Goal: Task Accomplishment & Management: Manage account settings

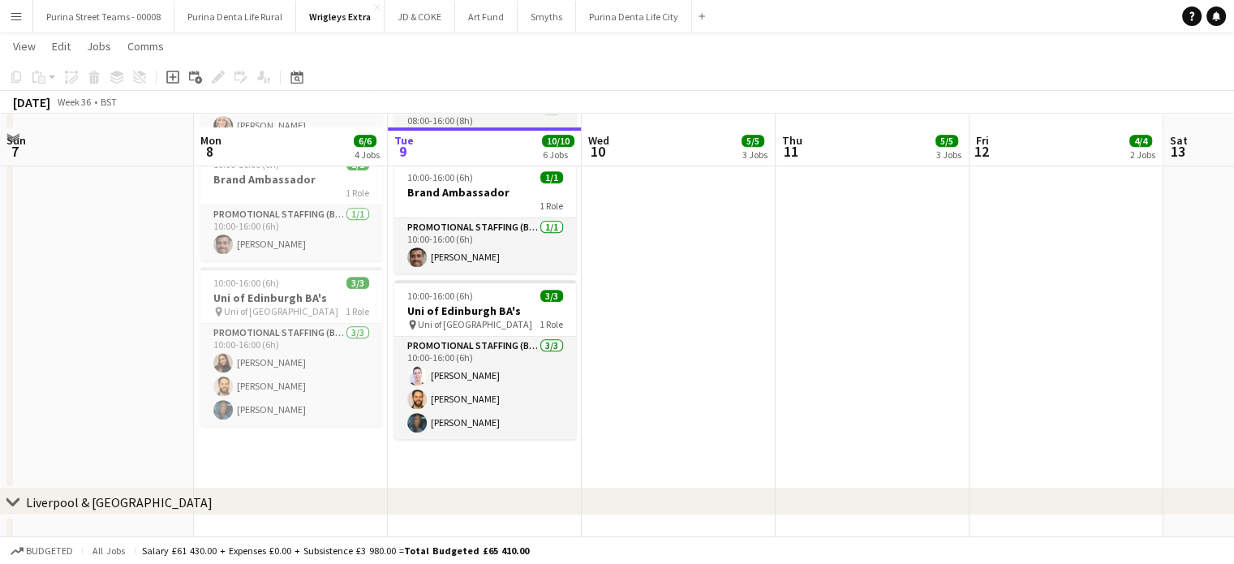
scroll to position [755, 0]
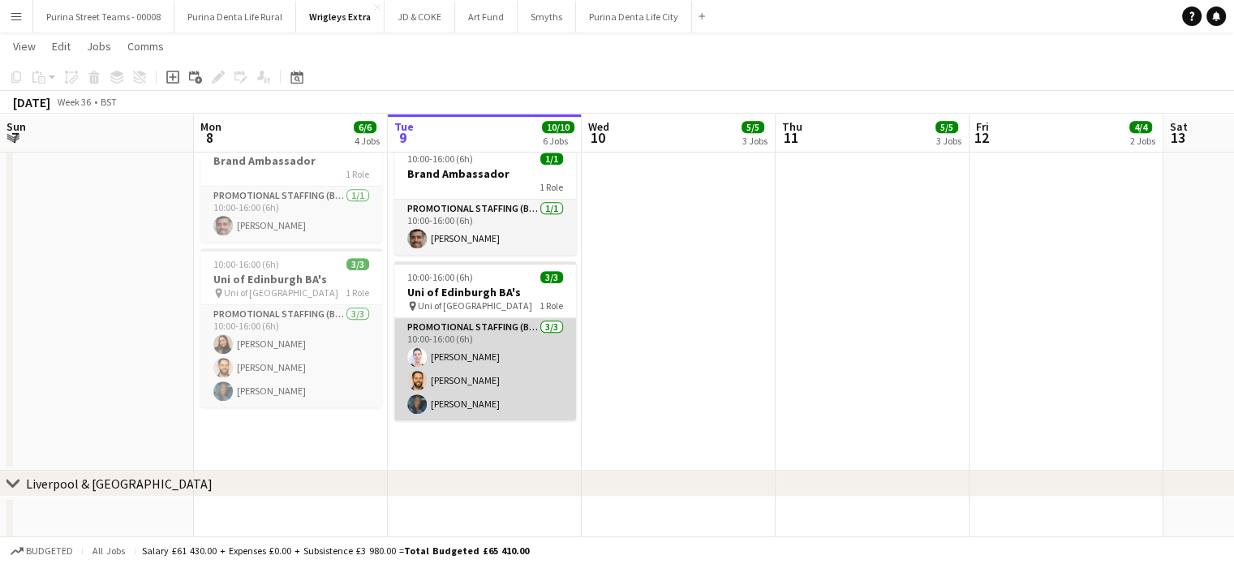
click at [438, 413] on app-card-role "Promotional Staffing (Brand Ambassadors) [DATE] 10:00-16:00 (6h) [PERSON_NAME] …" at bounding box center [485, 369] width 182 height 102
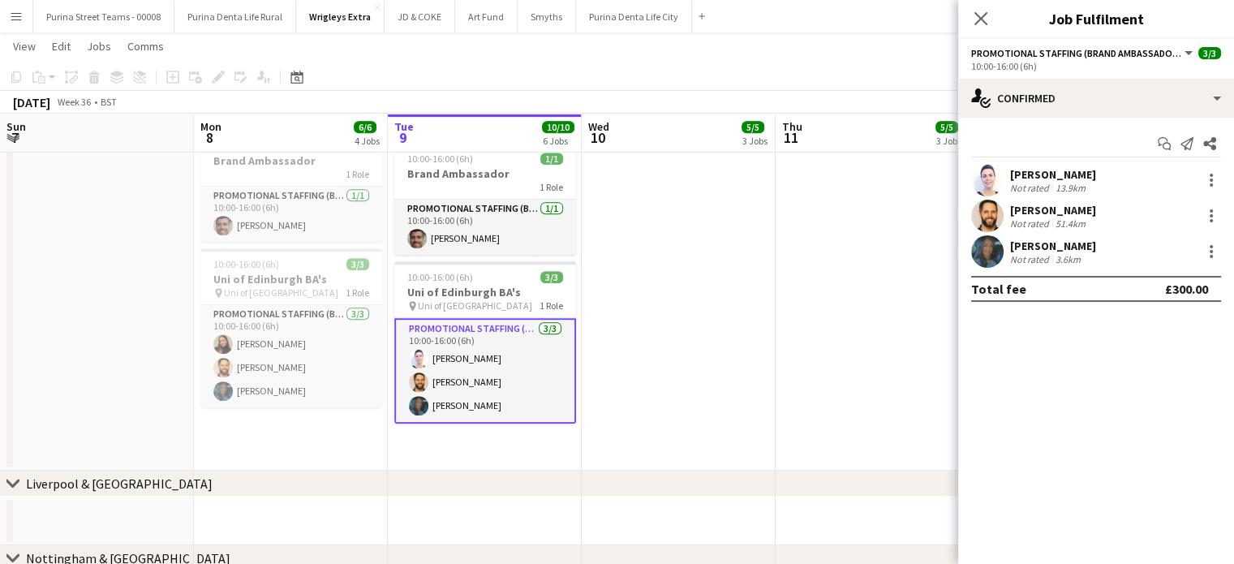
click at [1045, 243] on div "[PERSON_NAME]" at bounding box center [1053, 245] width 86 height 15
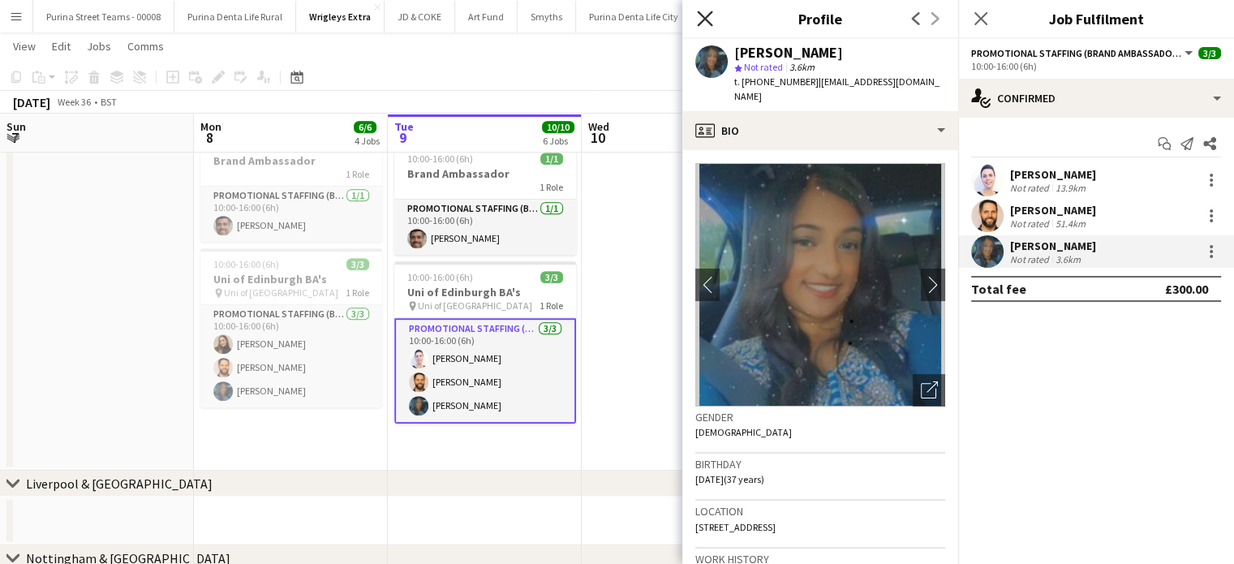
click at [710, 21] on icon "Close pop-in" at bounding box center [704, 18] width 15 height 15
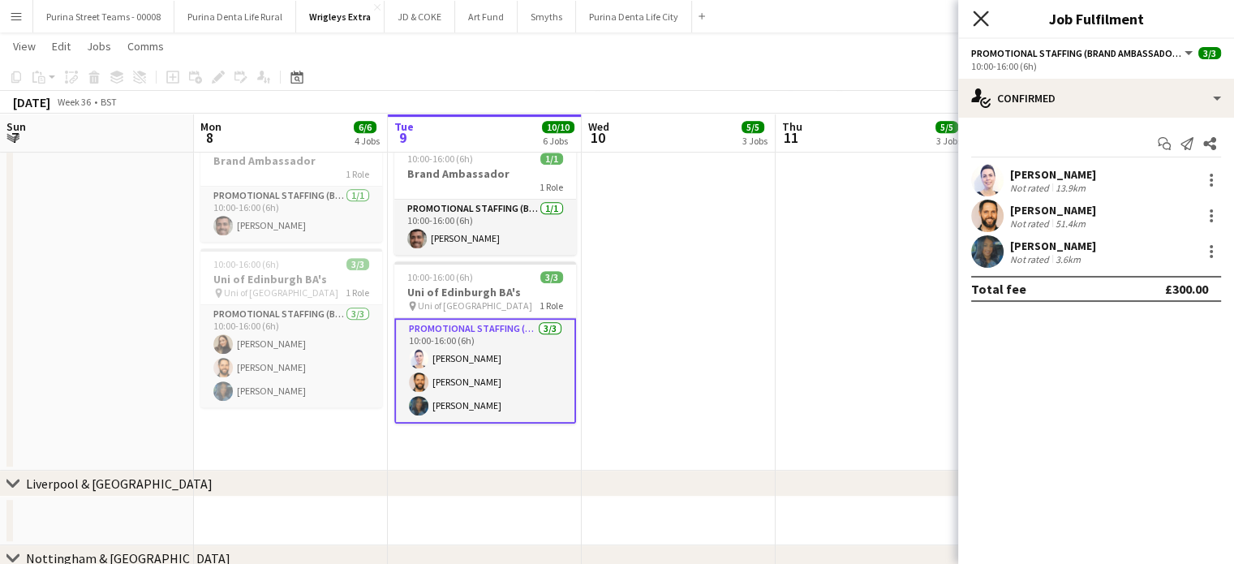
click at [981, 20] on icon at bounding box center [980, 18] width 15 height 15
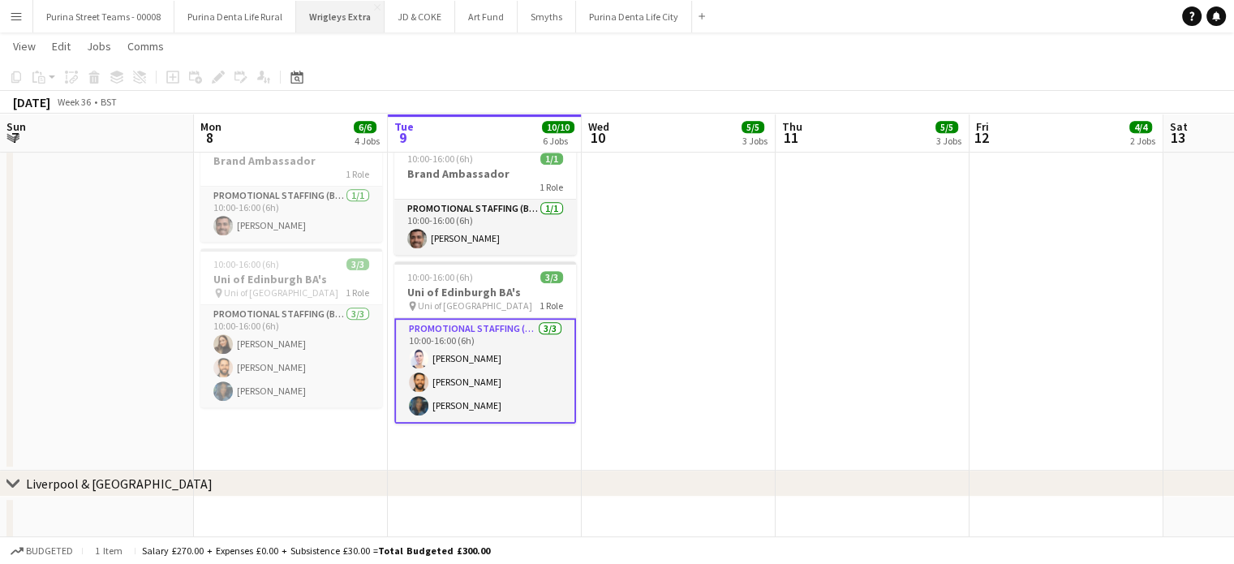
click at [323, 22] on button "Wrigleys Extra Close" at bounding box center [340, 17] width 88 height 32
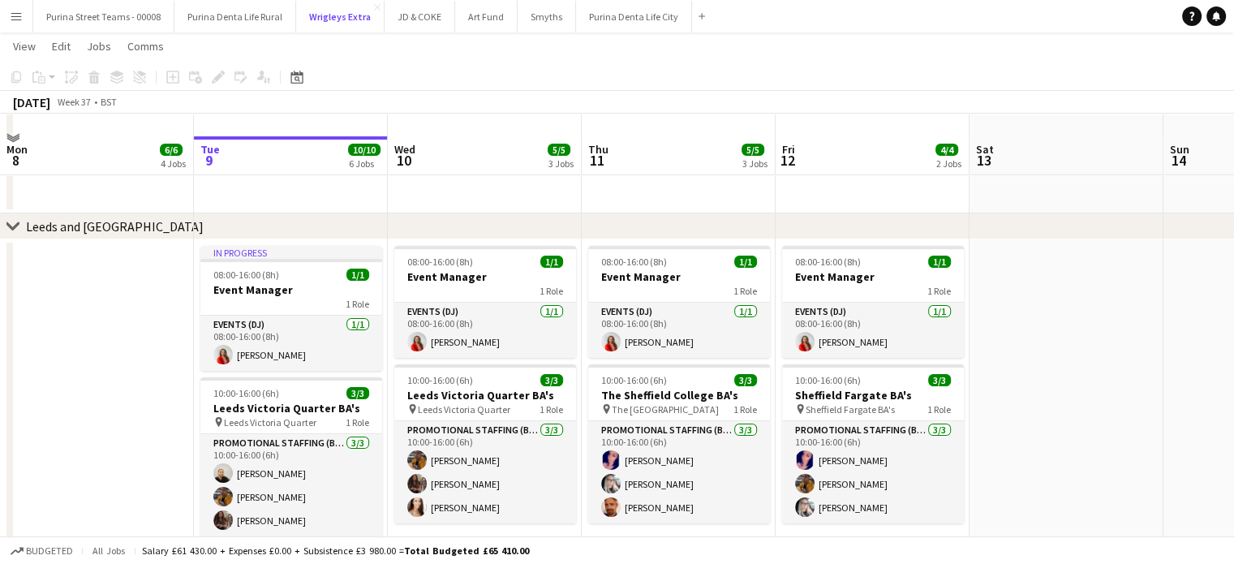
scroll to position [324, 0]
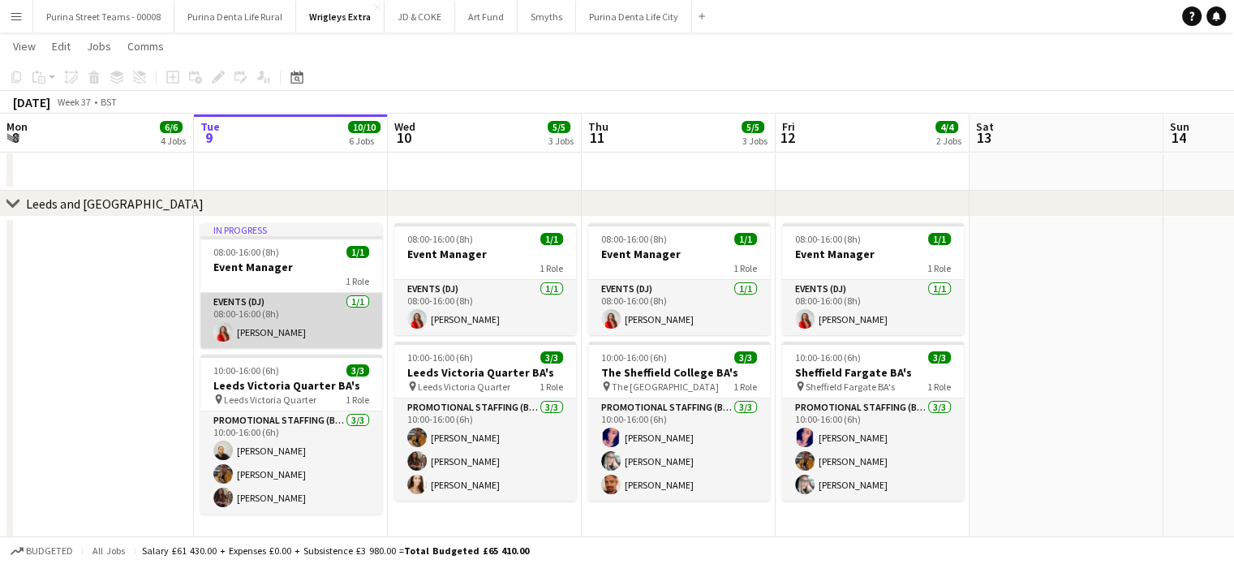
click at [277, 329] on app-card-role "Events (DJ) [DATE] 08:00-16:00 (8h) [PERSON_NAME]" at bounding box center [291, 320] width 182 height 55
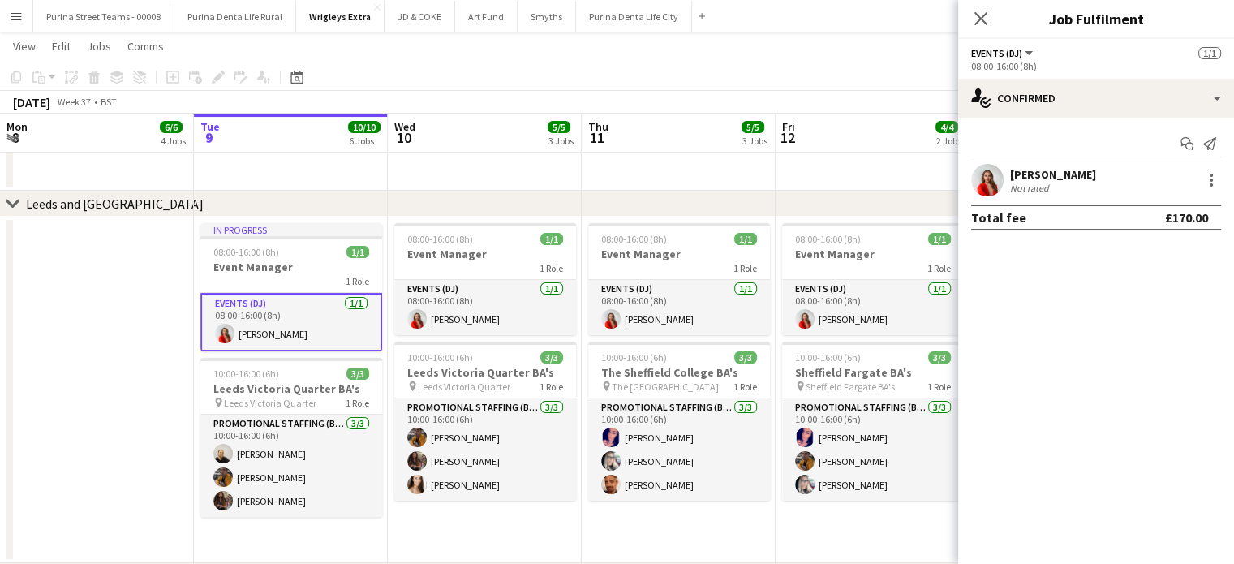
click at [1058, 169] on div "[PERSON_NAME]" at bounding box center [1053, 174] width 86 height 15
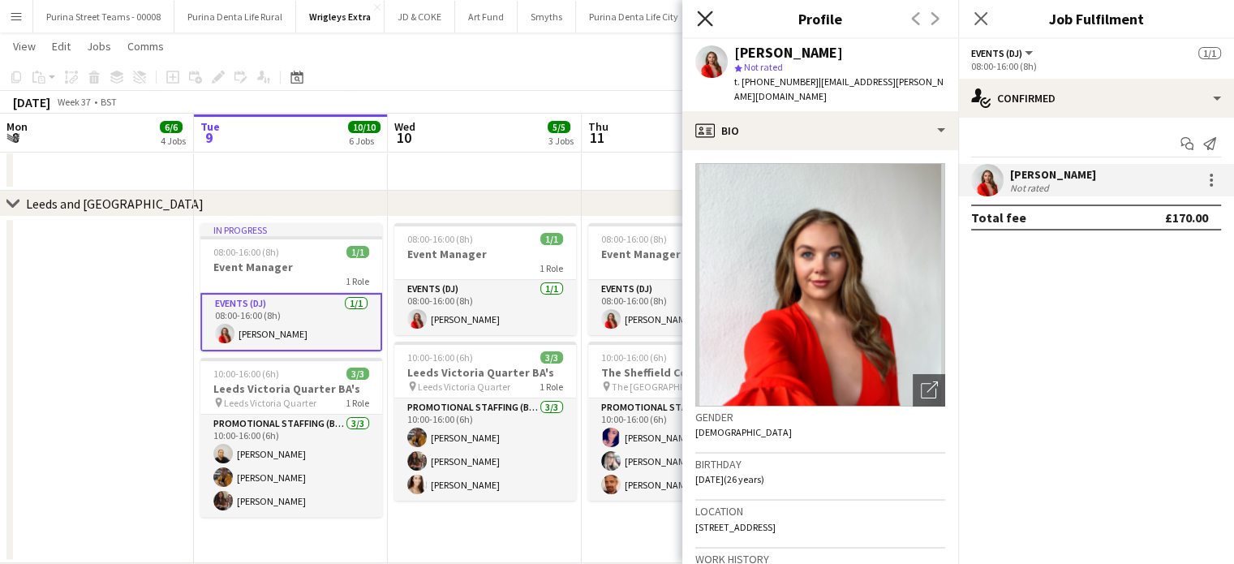
click at [704, 16] on icon "Close pop-in" at bounding box center [704, 18] width 15 height 15
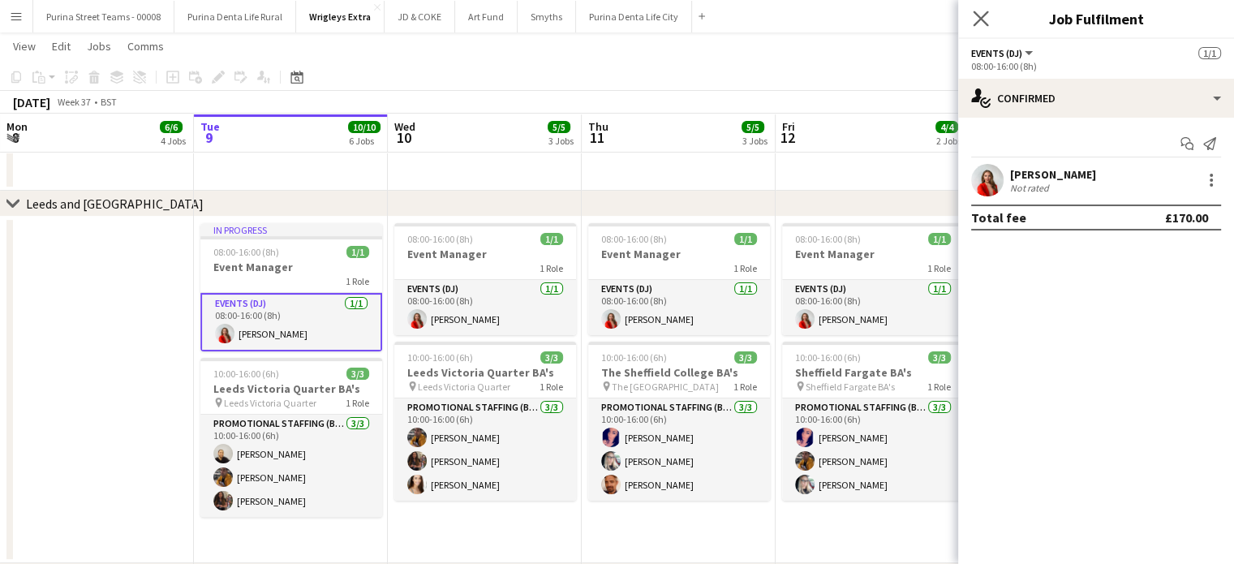
click at [990, 18] on app-icon "Close pop-in" at bounding box center [981, 19] width 24 height 24
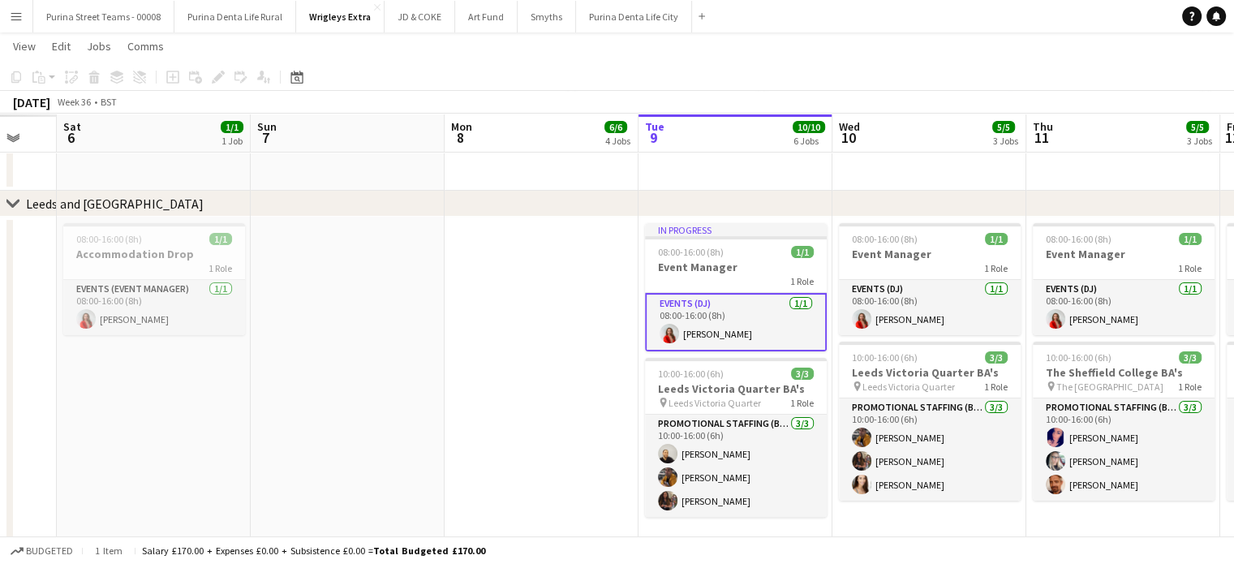
scroll to position [0, 346]
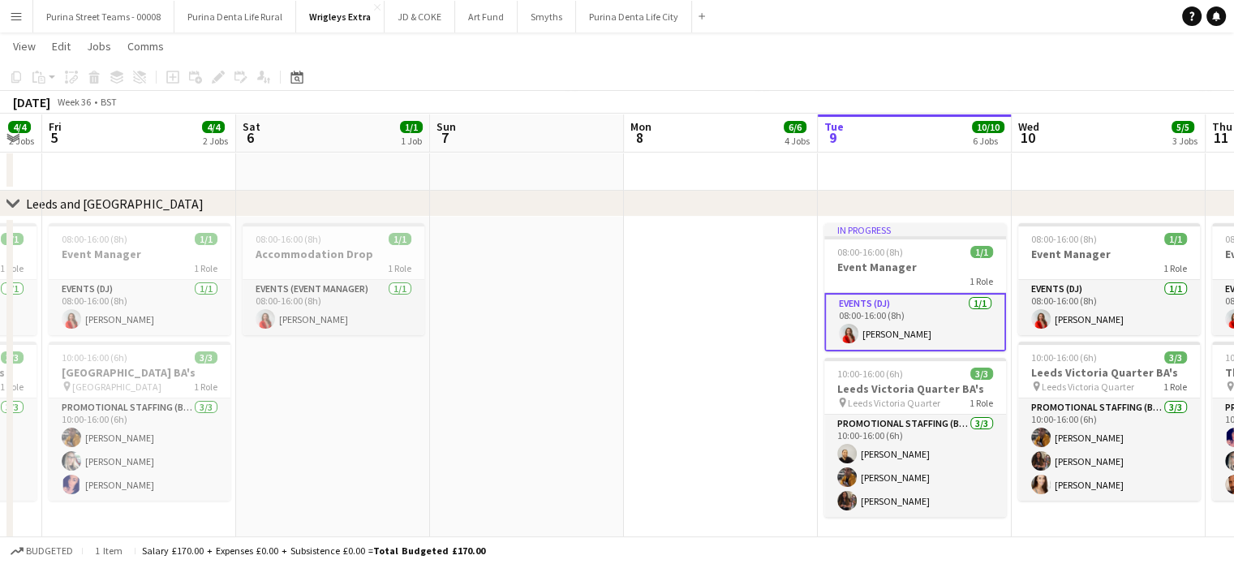
drag, startPoint x: 202, startPoint y: 356, endPoint x: 733, endPoint y: 369, distance: 531.5
click at [733, 369] on app-calendar-viewport "Wed 3 4/4 2 Jobs Thu 4 4/4 2 Jobs Fri 5 4/4 2 Jobs Sat 6 1/1 1 Job Sun 7 Mon 8 …" at bounding box center [617, 472] width 1234 height 1466
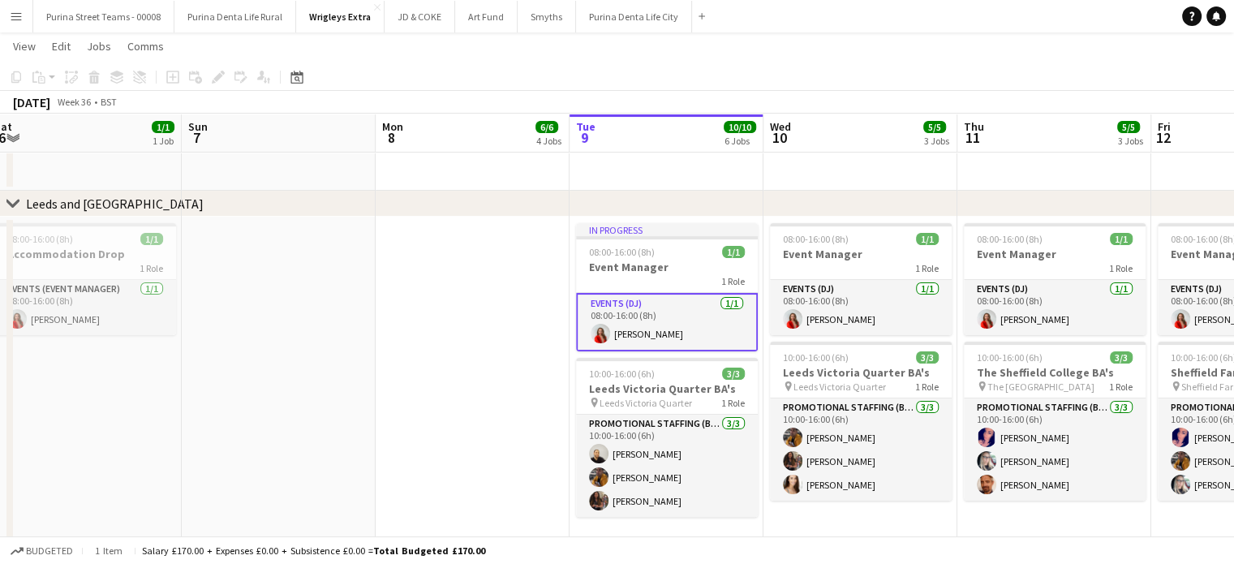
drag, startPoint x: 675, startPoint y: 374, endPoint x: 133, endPoint y: 342, distance: 542.8
click at [105, 346] on app-calendar-viewport "Wed 3 4/4 2 Jobs Thu 4 4/4 2 Jobs Fri 5 4/4 2 Jobs Sat 6 1/1 1 Job Sun 7 Mon 8 …" at bounding box center [617, 472] width 1234 height 1466
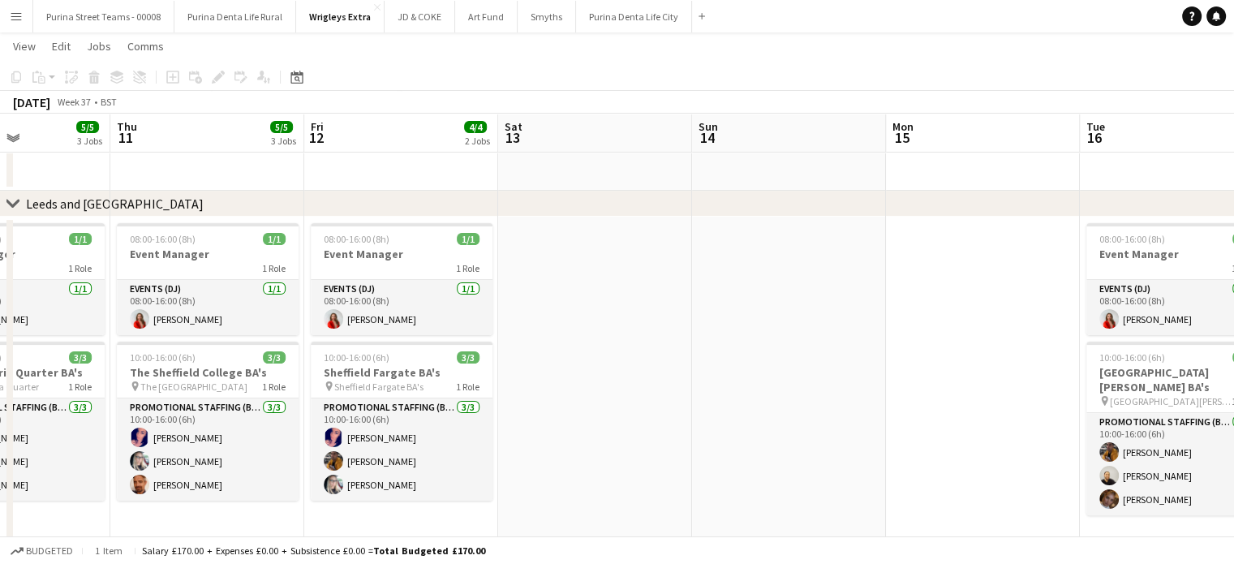
drag, startPoint x: 309, startPoint y: 350, endPoint x: 74, endPoint y: 338, distance: 235.5
click at [74, 338] on app-calendar-viewport "Sun 7 Mon 8 6/6 4 Jobs Tue 9 10/10 6 Jobs Wed 10 5/5 3 Jobs Thu 11 5/5 3 Jobs F…" at bounding box center [617, 472] width 1234 height 1466
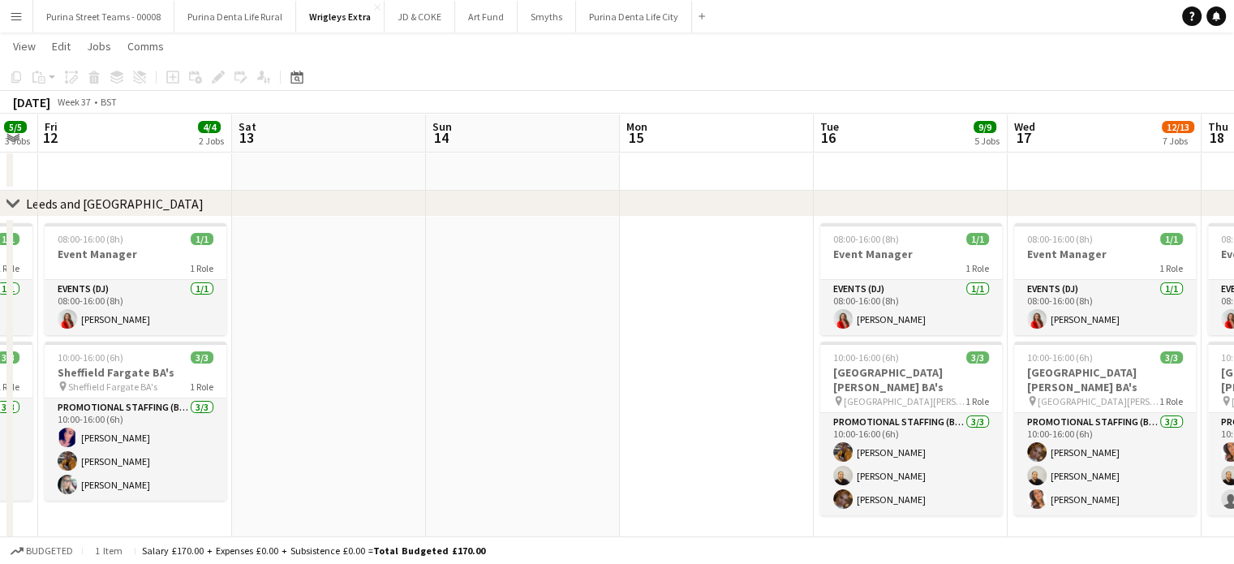
scroll to position [0, 461]
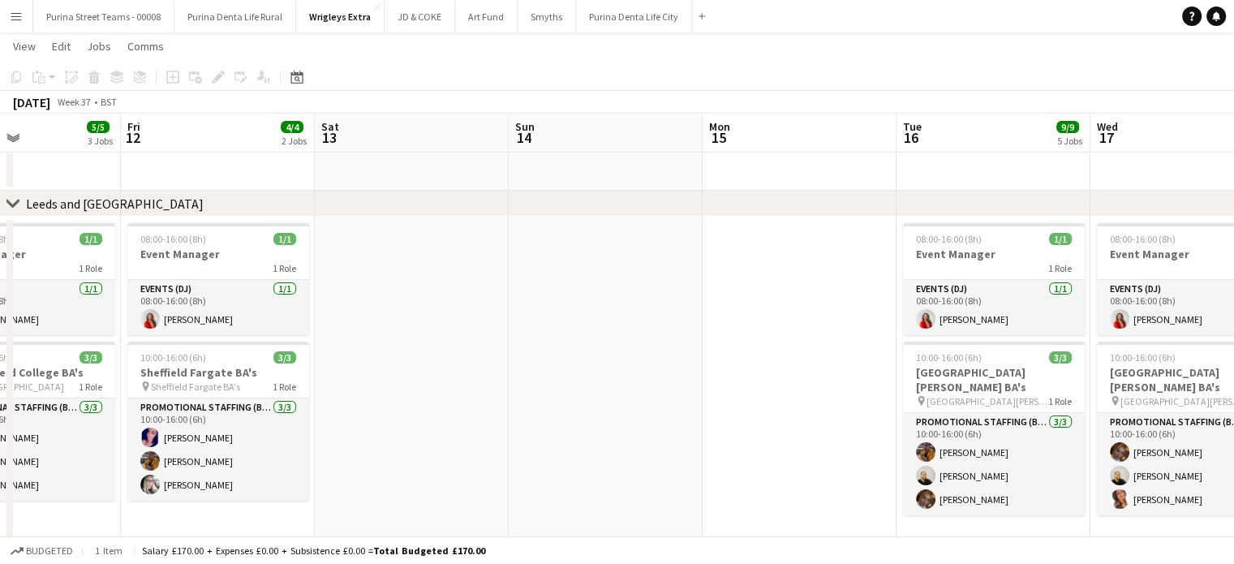
drag, startPoint x: 582, startPoint y: 330, endPoint x: 471, endPoint y: 324, distance: 110.5
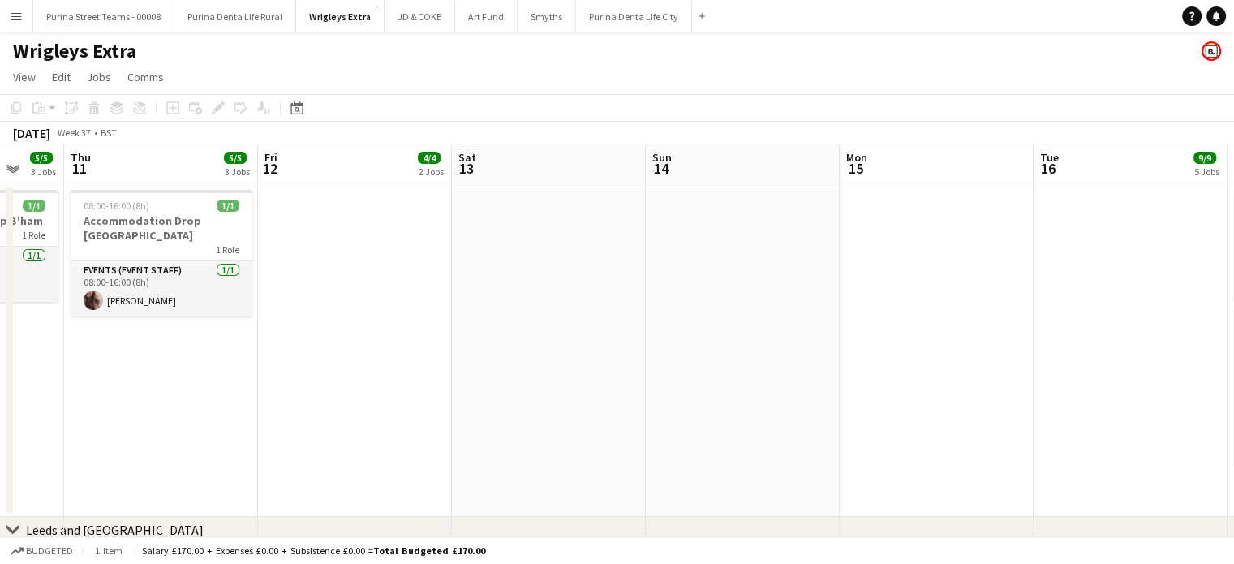
drag, startPoint x: 676, startPoint y: 361, endPoint x: 873, endPoint y: 382, distance: 198.2
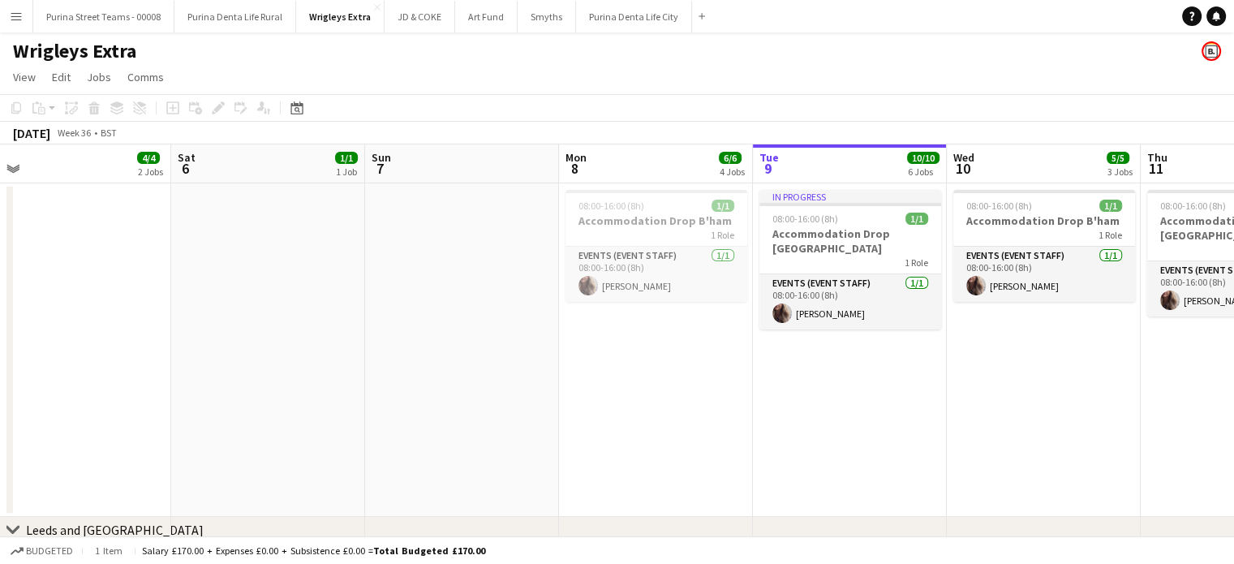
drag, startPoint x: 613, startPoint y: 434, endPoint x: 625, endPoint y: 434, distance: 12.2
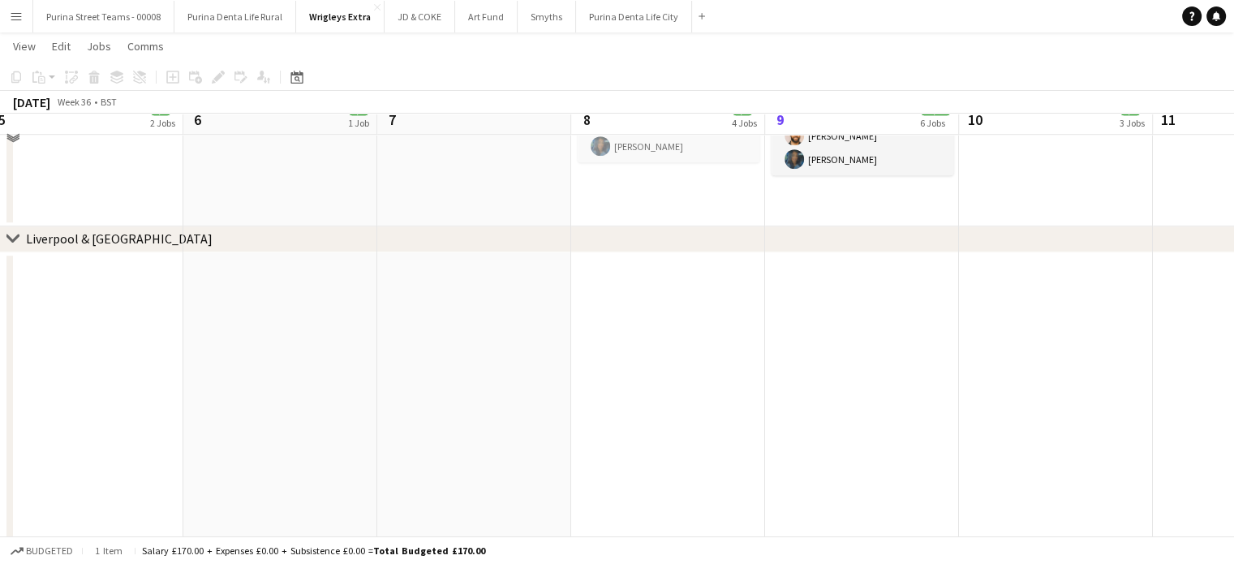
scroll to position [1136, 0]
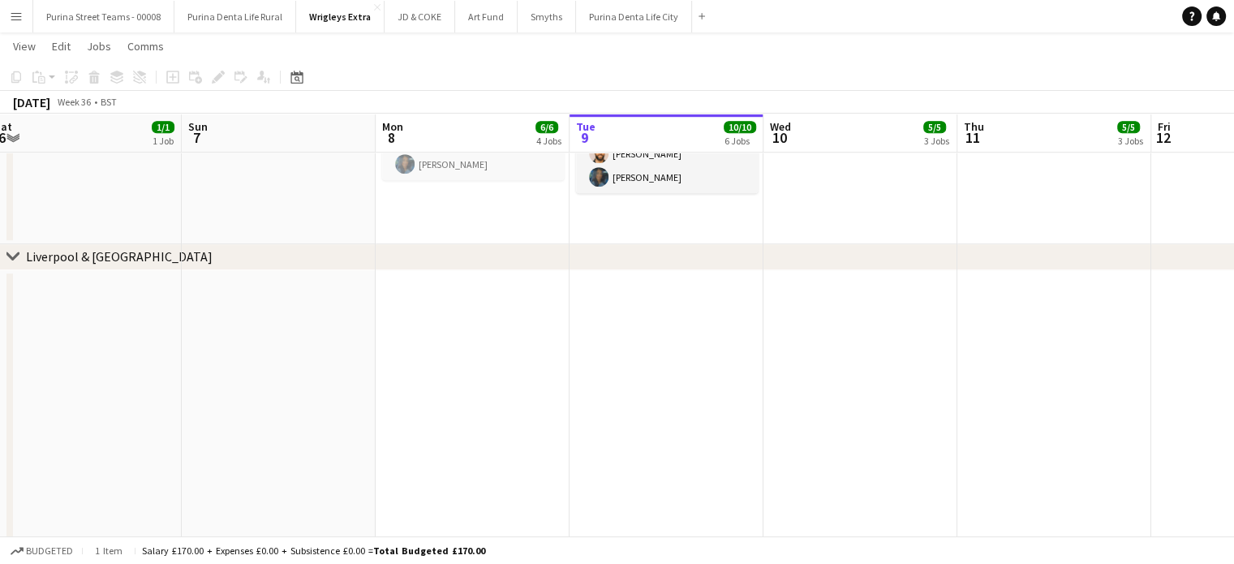
drag, startPoint x: 760, startPoint y: 483, endPoint x: 347, endPoint y: 387, distance: 424.0
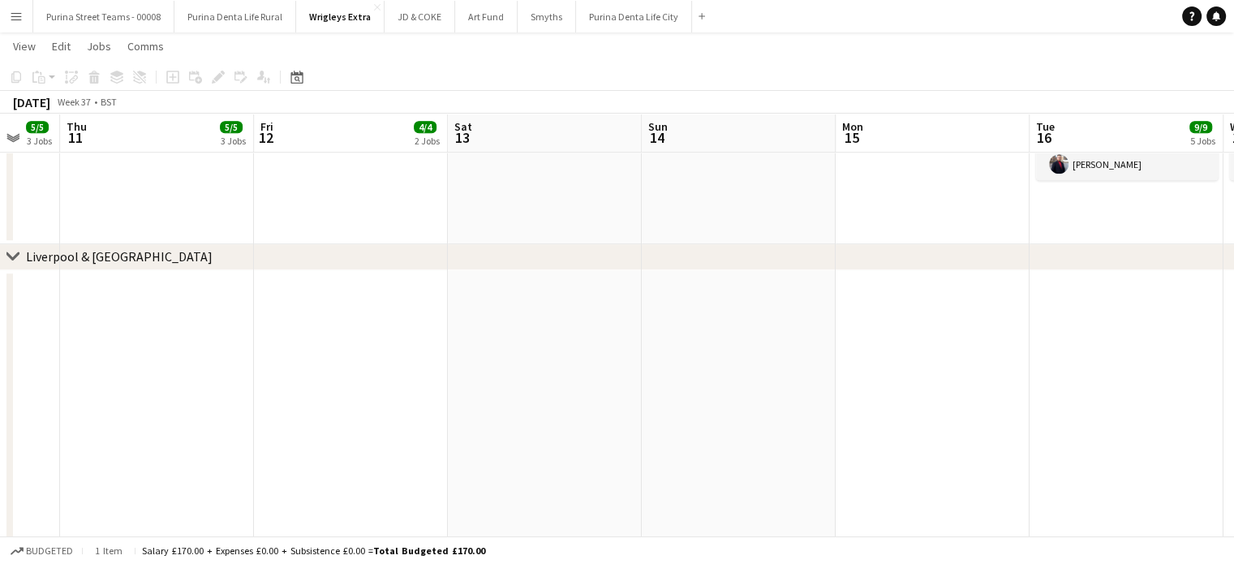
drag, startPoint x: 625, startPoint y: 411, endPoint x: 448, endPoint y: 410, distance: 177.6
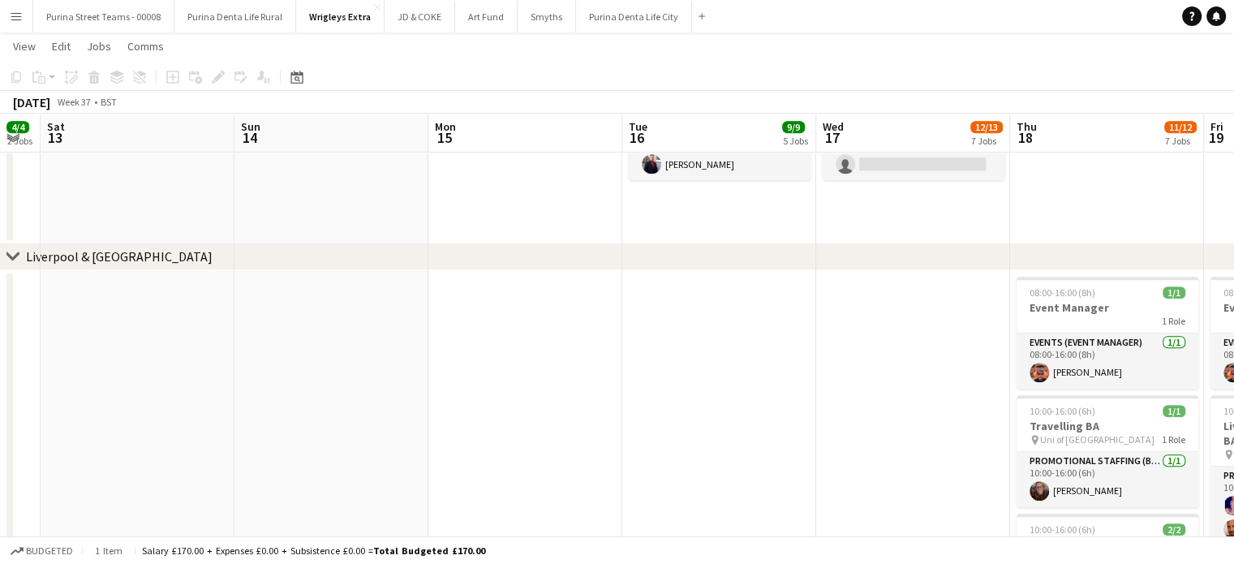
drag, startPoint x: 655, startPoint y: 417, endPoint x: 509, endPoint y: 409, distance: 147.0
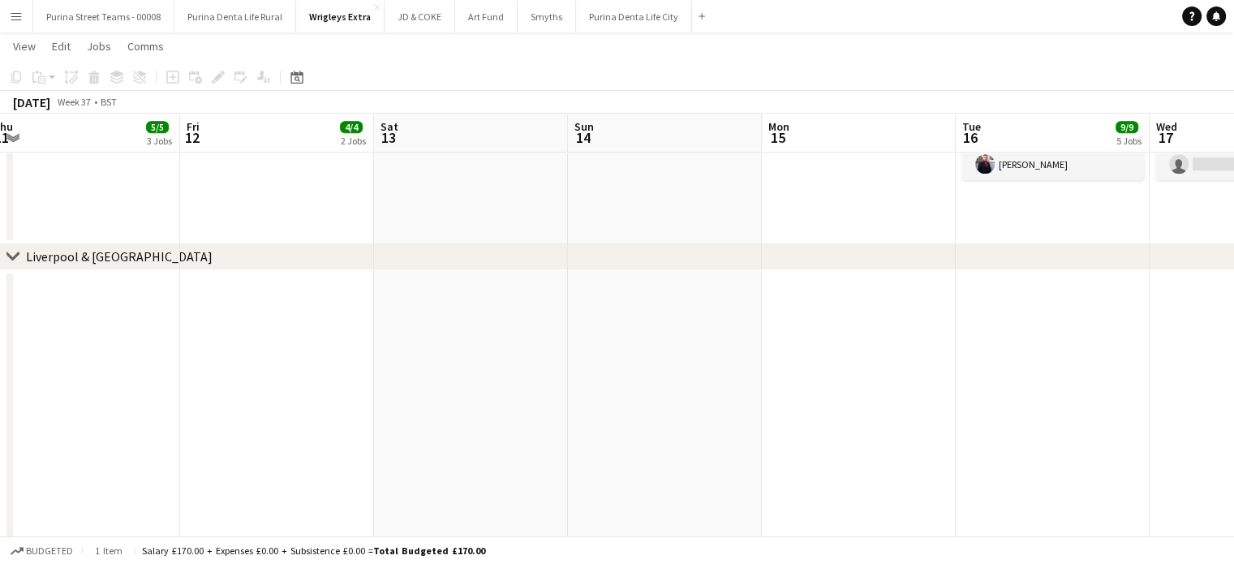
click at [195, 377] on app-date-cell at bounding box center [277, 485] width 194 height 430
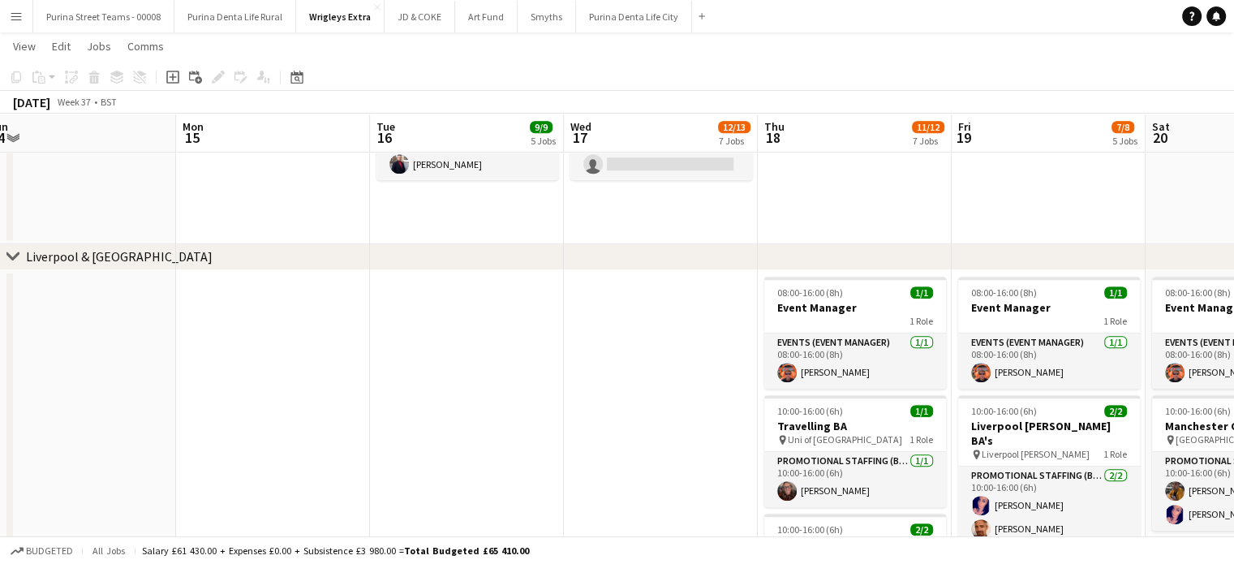
scroll to position [0, 600]
drag, startPoint x: 738, startPoint y: 381, endPoint x: 170, endPoint y: 343, distance: 569.1
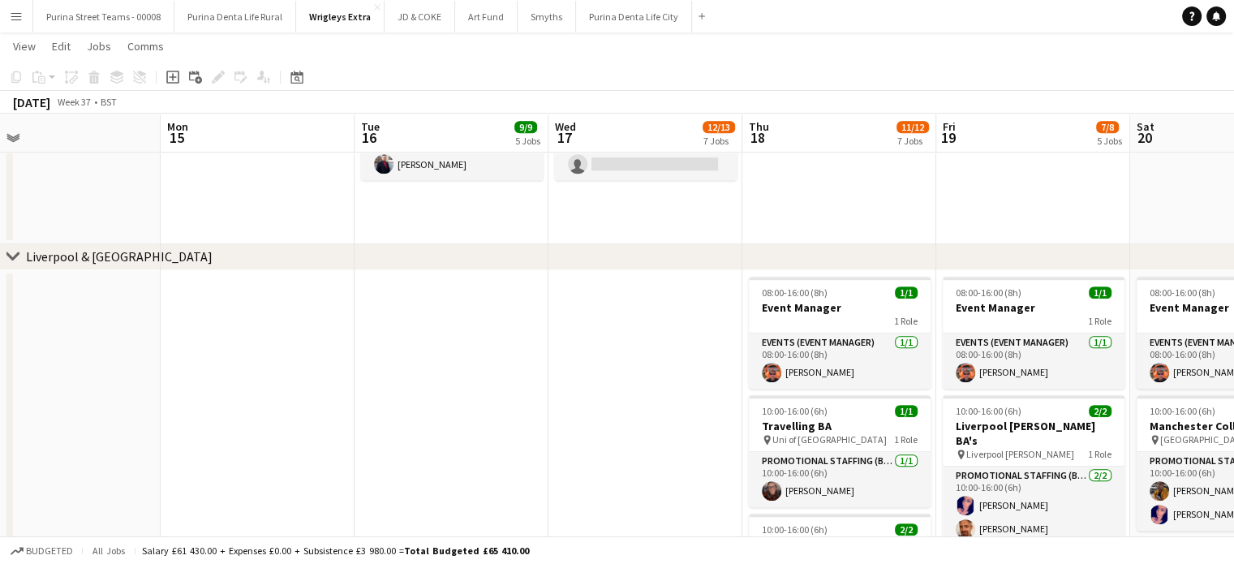
scroll to position [0, 626]
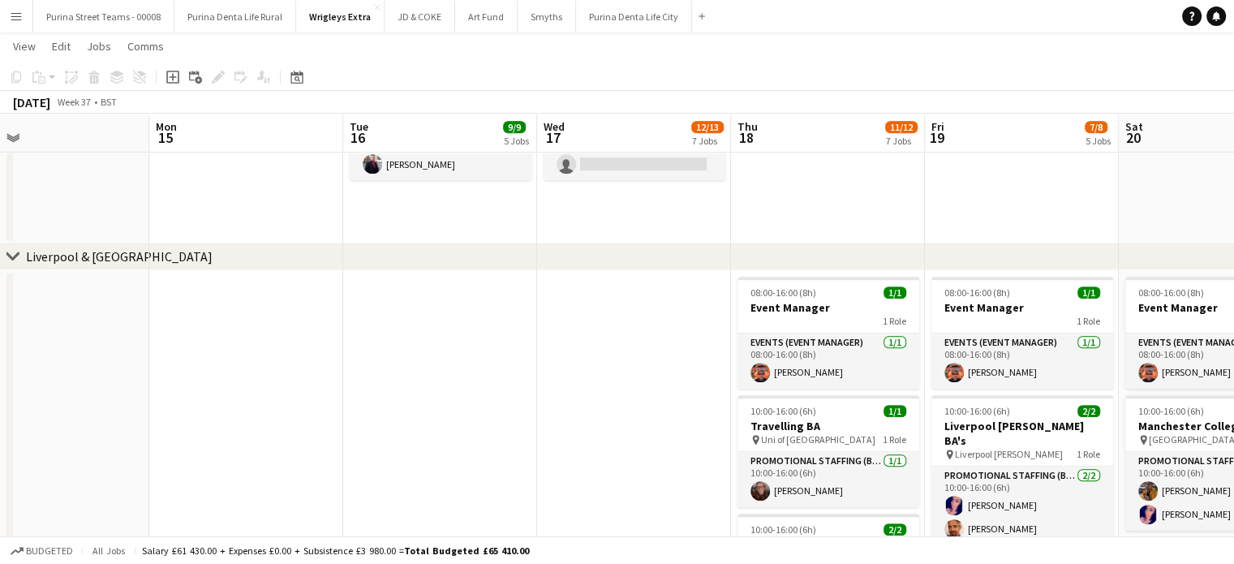
drag, startPoint x: 448, startPoint y: 331, endPoint x: 422, endPoint y: 324, distance: 27.0
click at [218, 341] on app-date-cell at bounding box center [246, 485] width 194 height 430
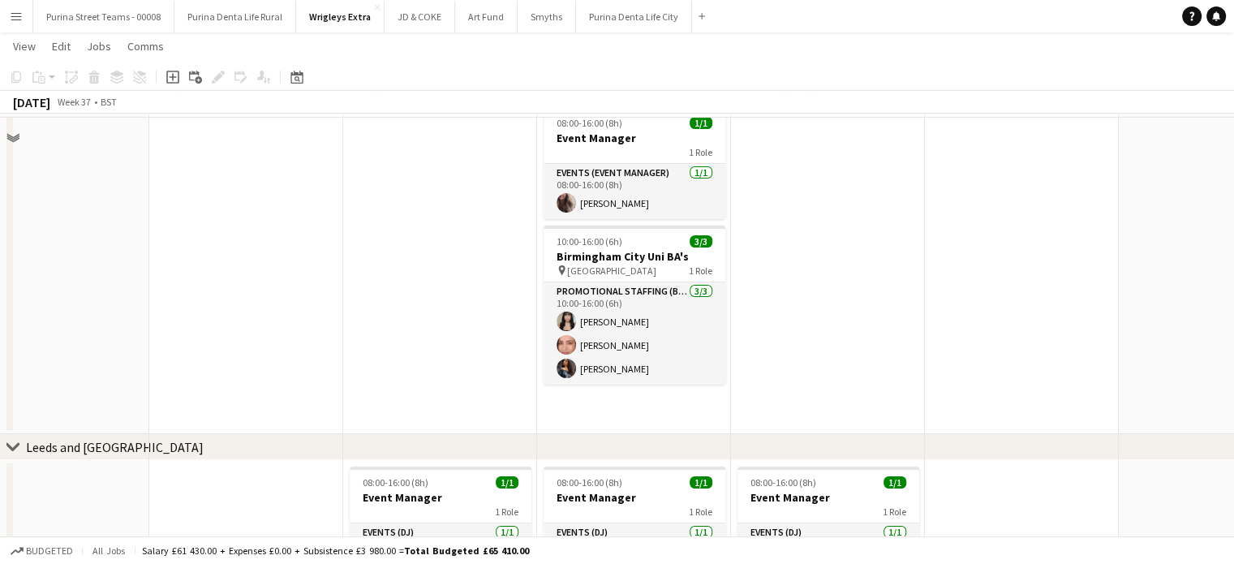
scroll to position [0, 0]
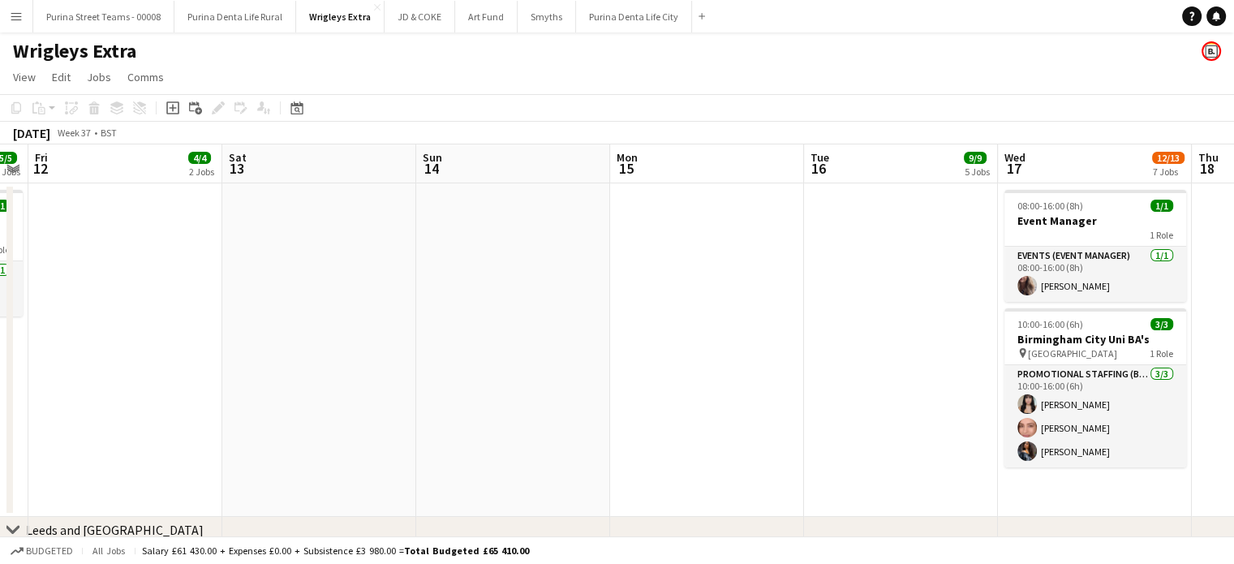
drag, startPoint x: 378, startPoint y: 317, endPoint x: 389, endPoint y: 334, distance: 20.5
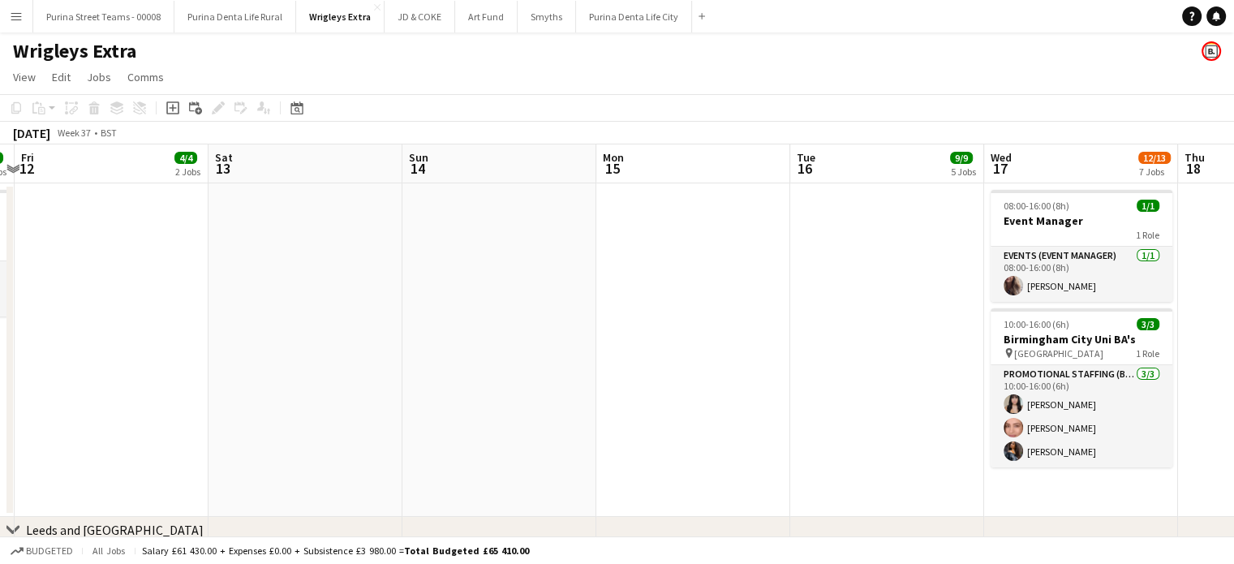
drag, startPoint x: 340, startPoint y: 333, endPoint x: 526, endPoint y: 333, distance: 185.8
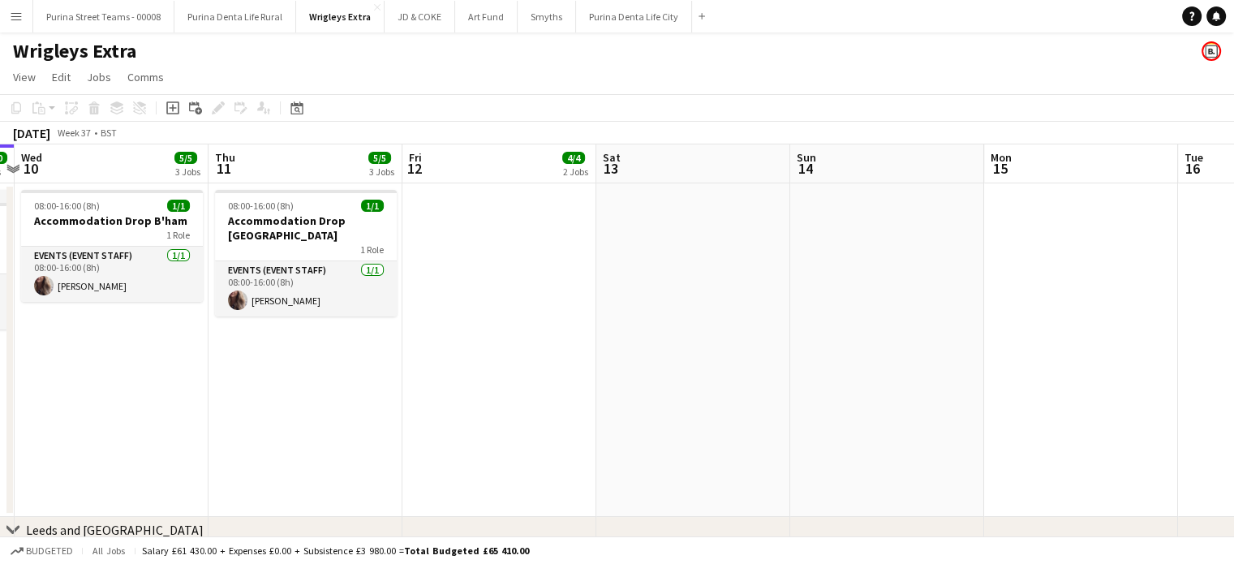
scroll to position [0, 388]
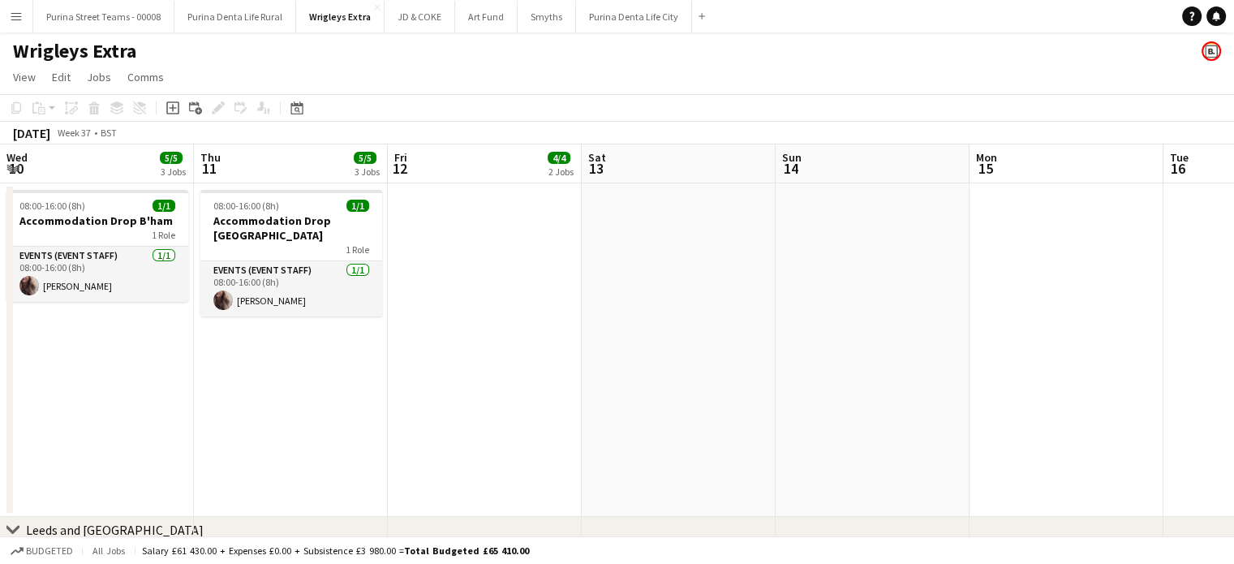
drag, startPoint x: 372, startPoint y: 334, endPoint x: 516, endPoint y: 333, distance: 144.4
click at [273, 209] on span "08:00-16:00 (8h)" at bounding box center [246, 206] width 66 height 12
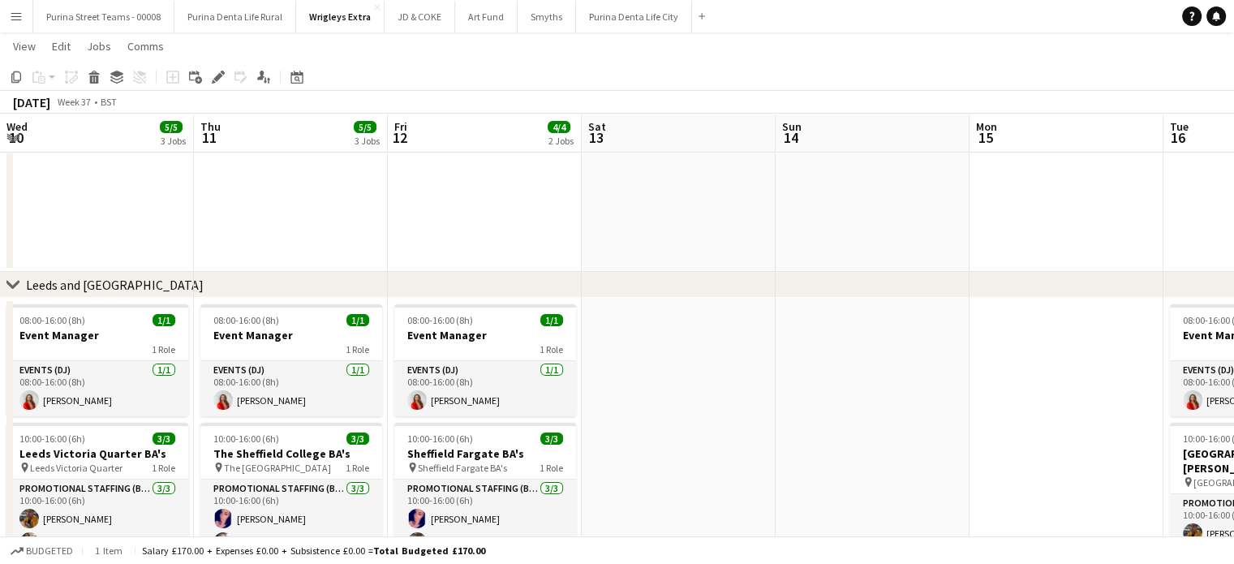
scroll to position [406, 0]
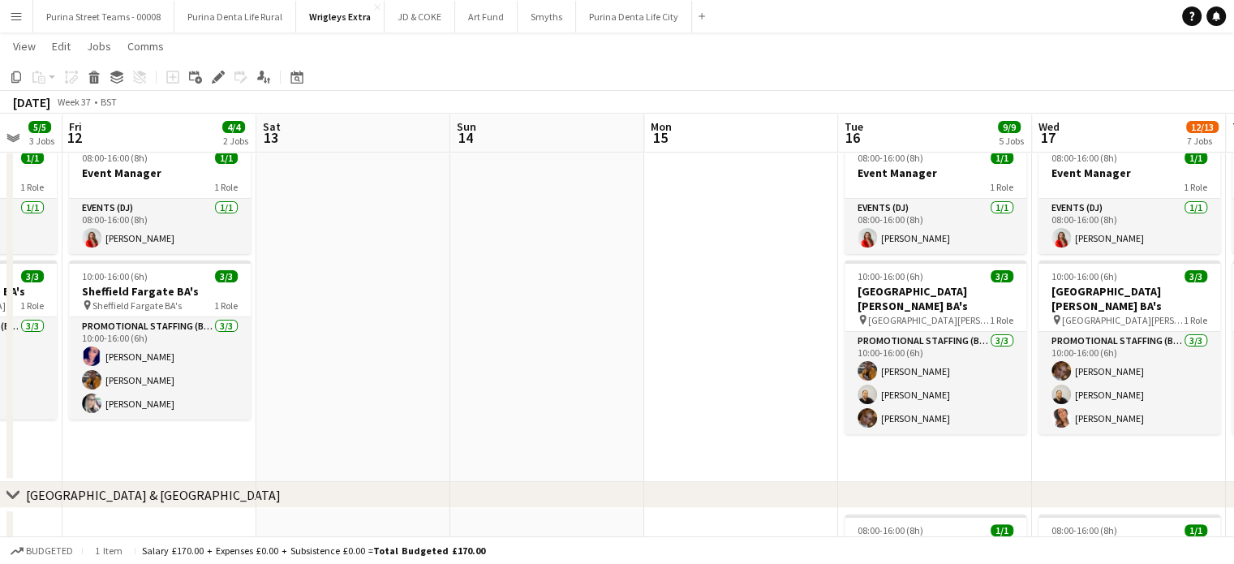
drag, startPoint x: 522, startPoint y: 294, endPoint x: 438, endPoint y: 294, distance: 84.4
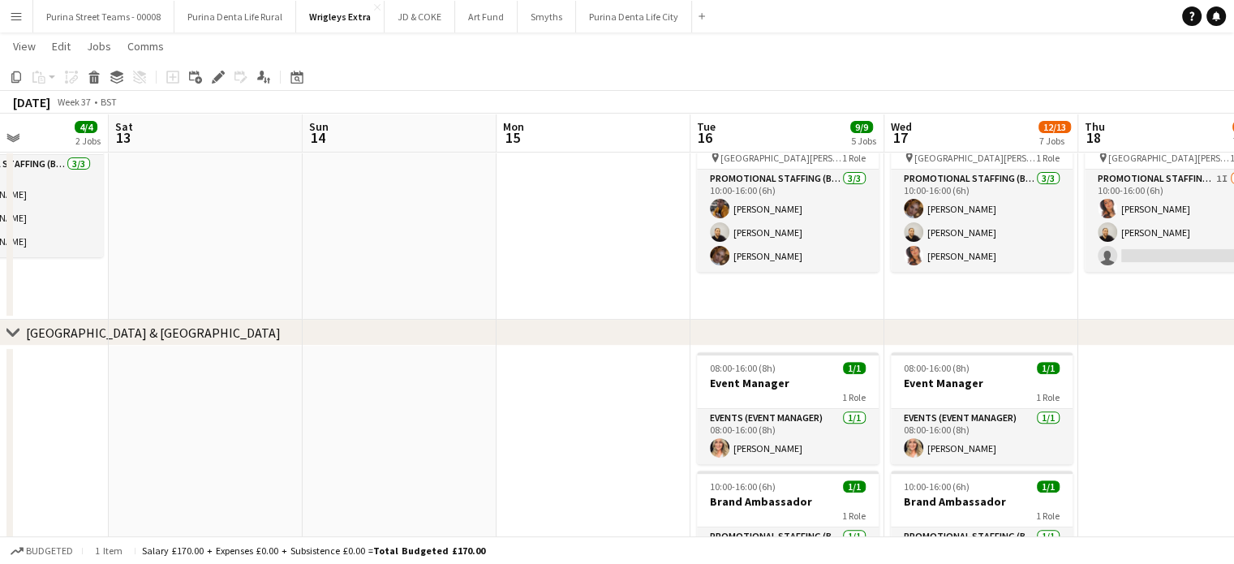
scroll to position [0, 756]
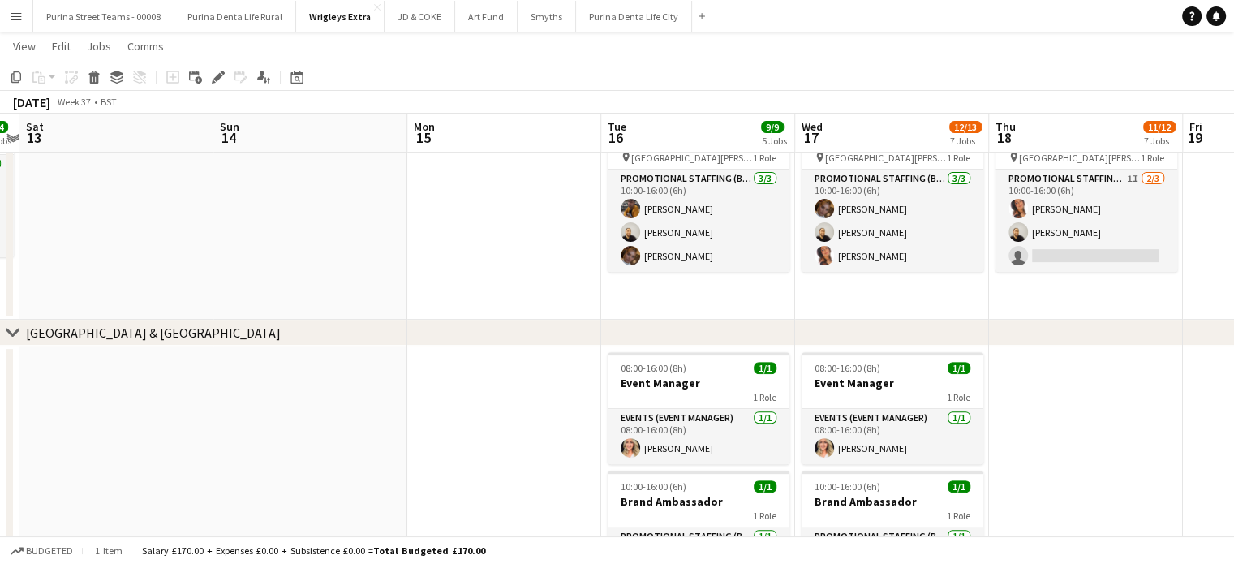
drag, startPoint x: 641, startPoint y: 389, endPoint x: 466, endPoint y: 367, distance: 176.5
click at [466, 367] on app-calendar-viewport "Tue 9 10/10 6 Jobs Wed 10 5/5 3 Jobs Thu 11 5/5 3 Jobs Fri 12 4/4 2 Jobs Sat 13…" at bounding box center [617, 560] width 1234 height 2131
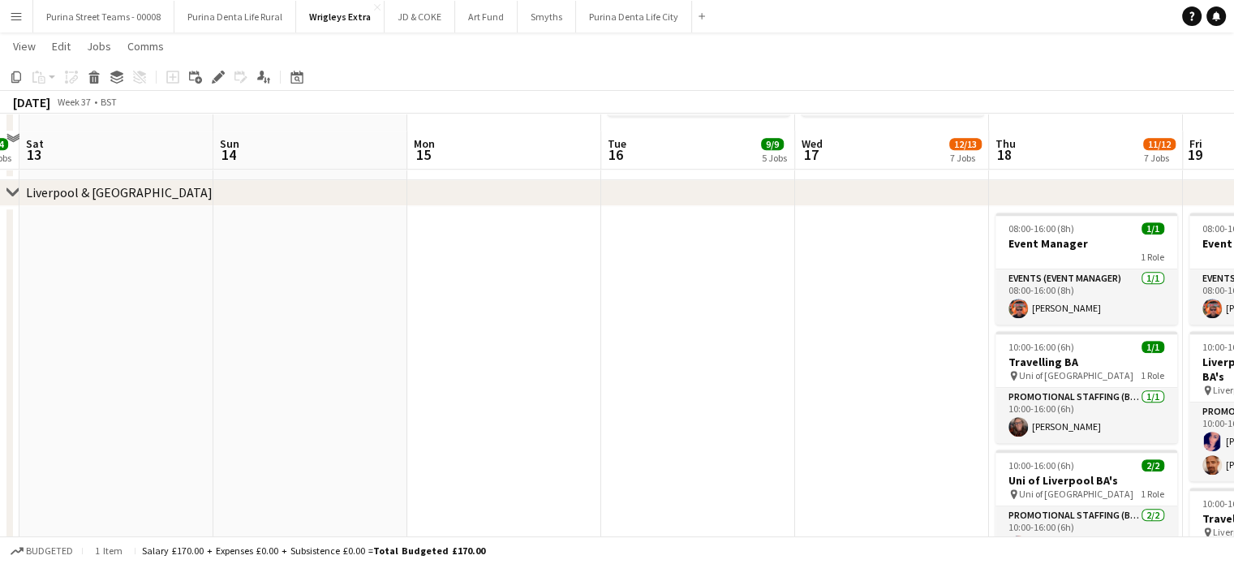
scroll to position [1217, 0]
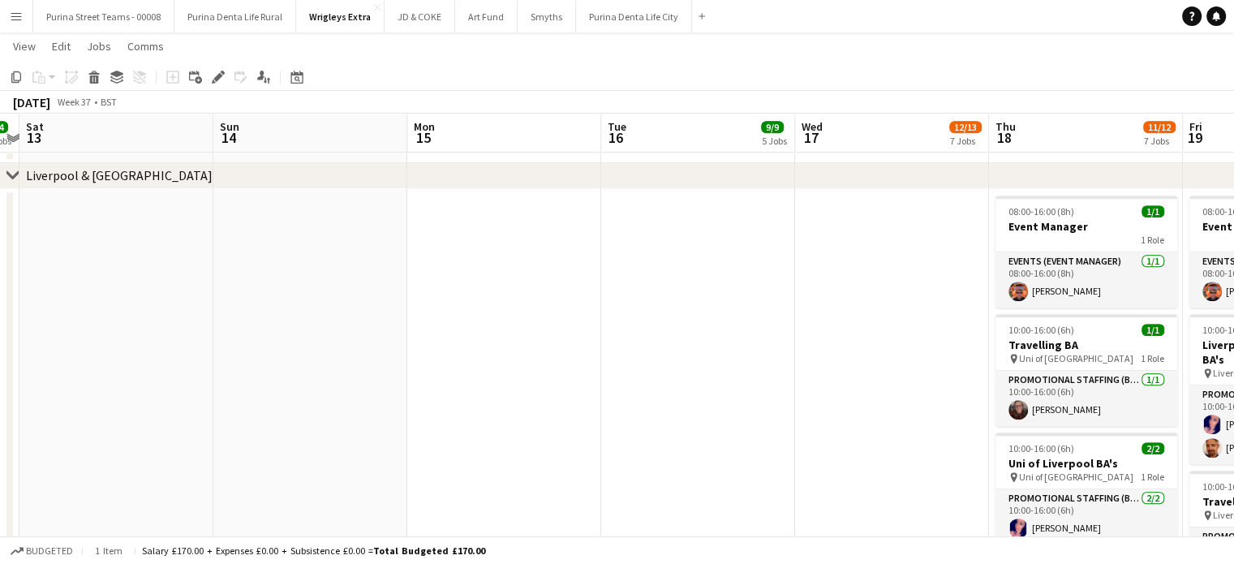
click at [472, 359] on app-date-cell at bounding box center [504, 404] width 194 height 430
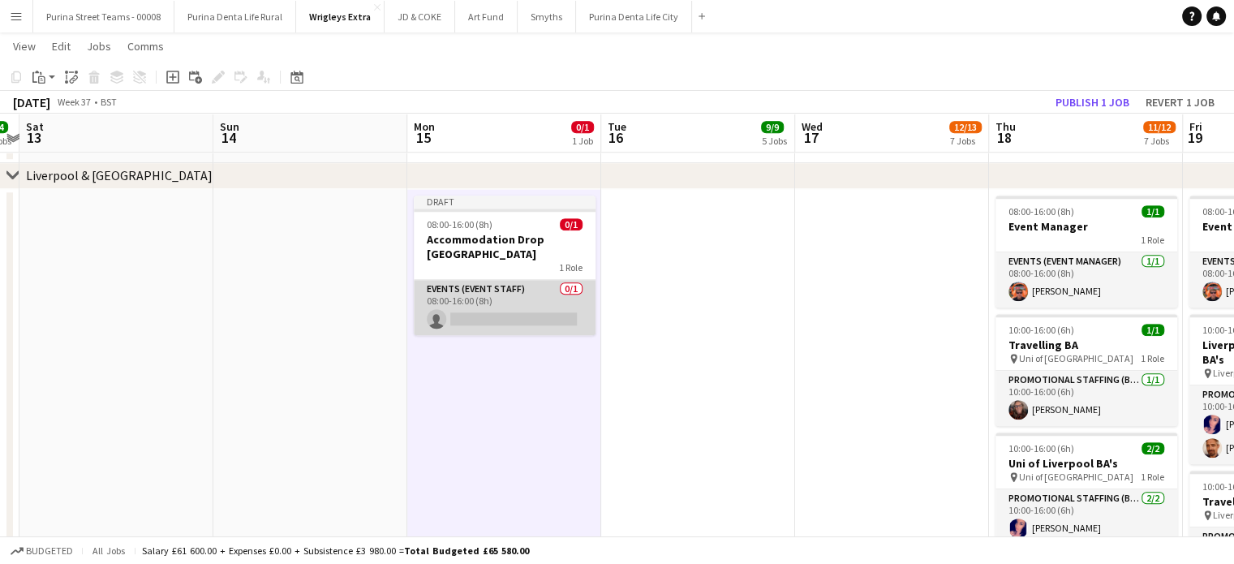
click at [478, 301] on app-card-role "Events (Event Staff) 0/1 08:00-16:00 (8h) single-neutral-actions" at bounding box center [505, 307] width 182 height 55
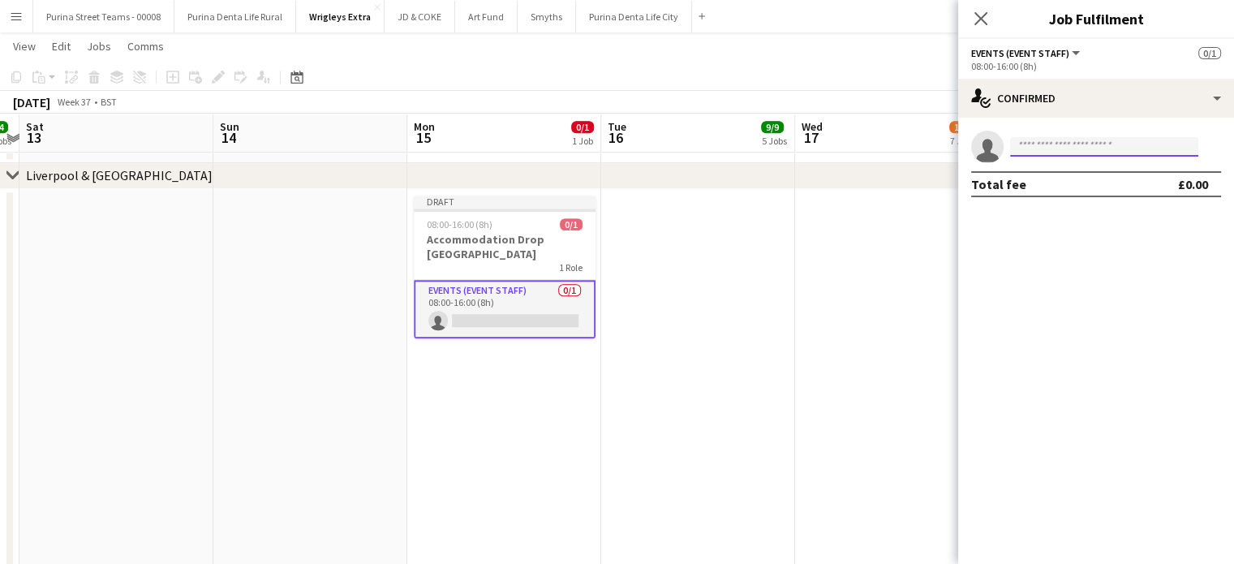
click at [1072, 145] on input at bounding box center [1104, 146] width 188 height 19
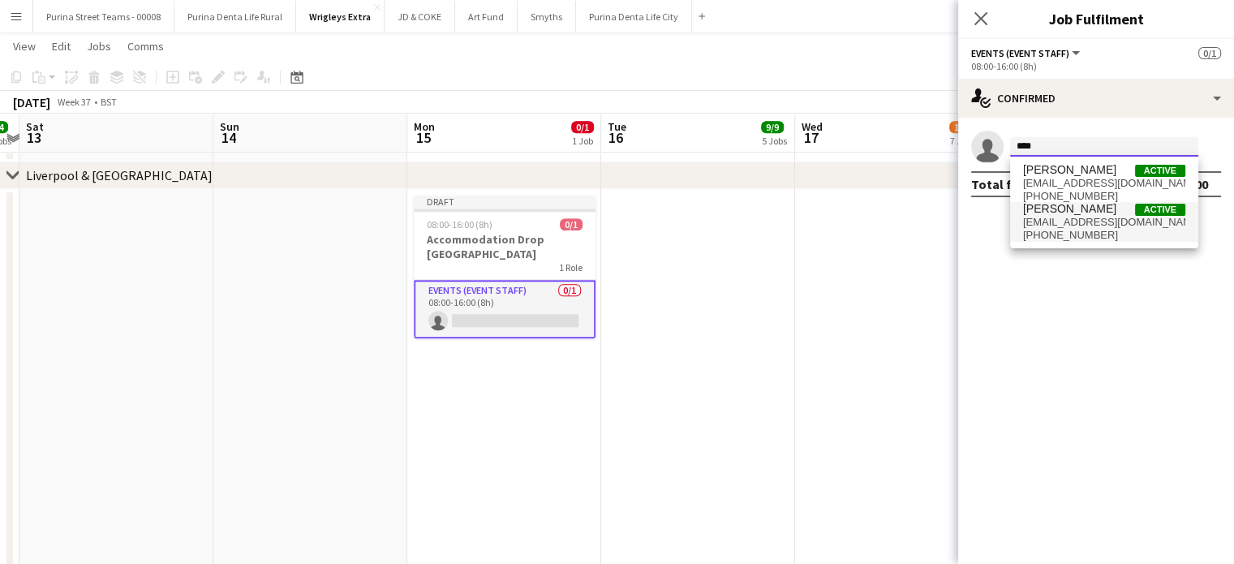
type input "****"
click at [1068, 220] on span "[EMAIL_ADDRESS][DOMAIN_NAME]" at bounding box center [1104, 222] width 162 height 13
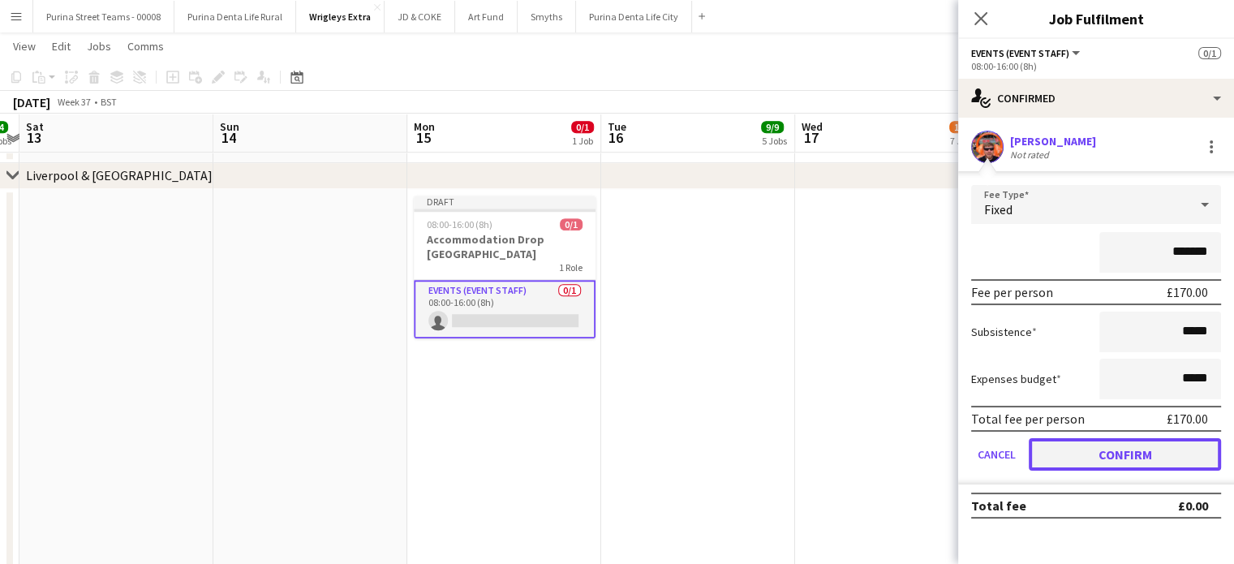
click at [1166, 457] on button "Confirm" at bounding box center [1125, 454] width 192 height 32
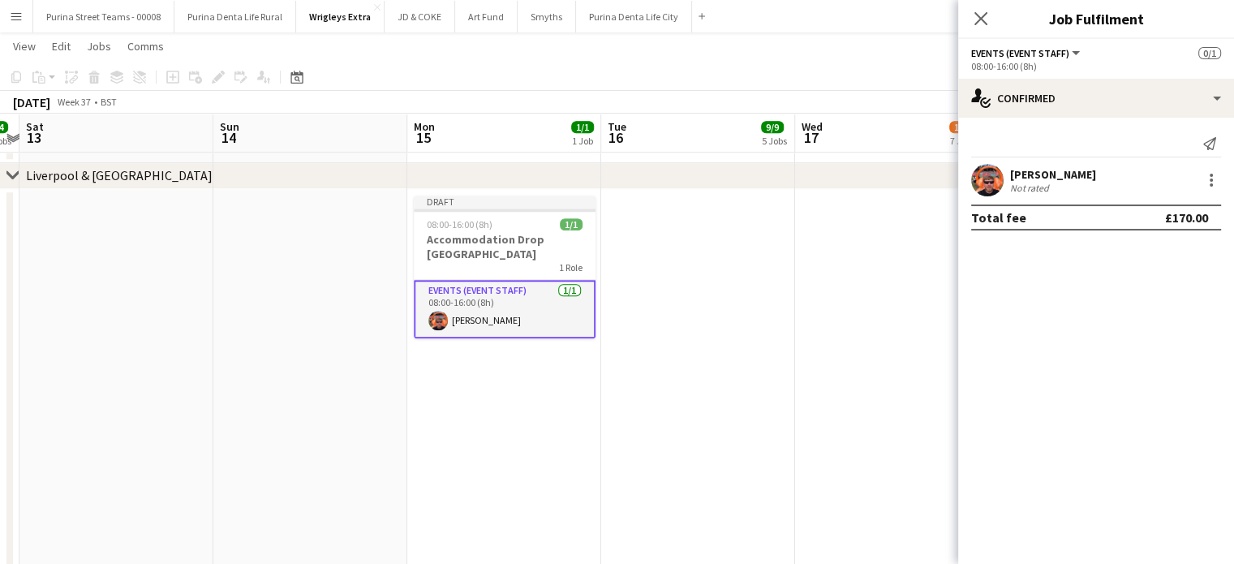
click at [694, 324] on app-date-cell at bounding box center [698, 404] width 194 height 430
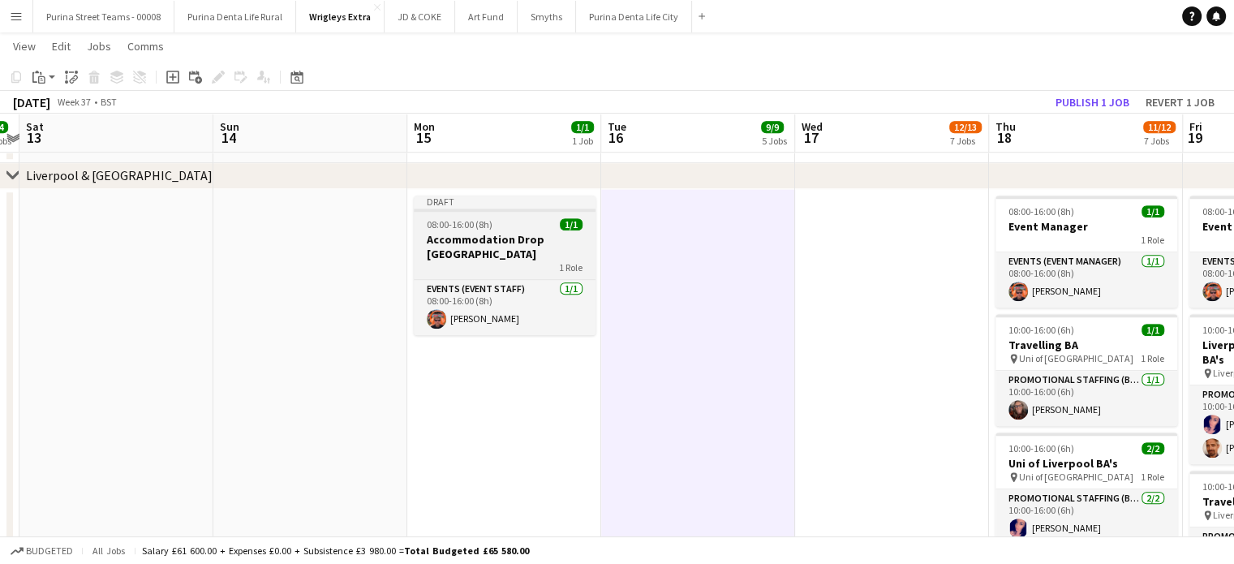
click at [505, 241] on h3 "Accommodation Drop [GEOGRAPHIC_DATA]" at bounding box center [505, 246] width 182 height 29
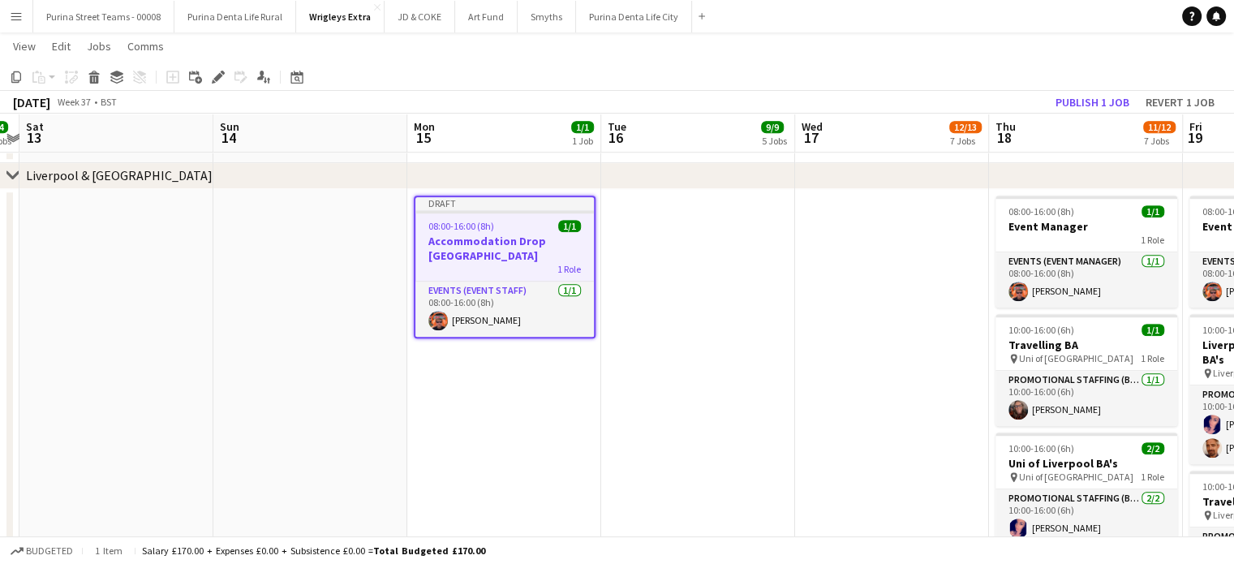
click at [665, 221] on app-date-cell at bounding box center [698, 404] width 194 height 430
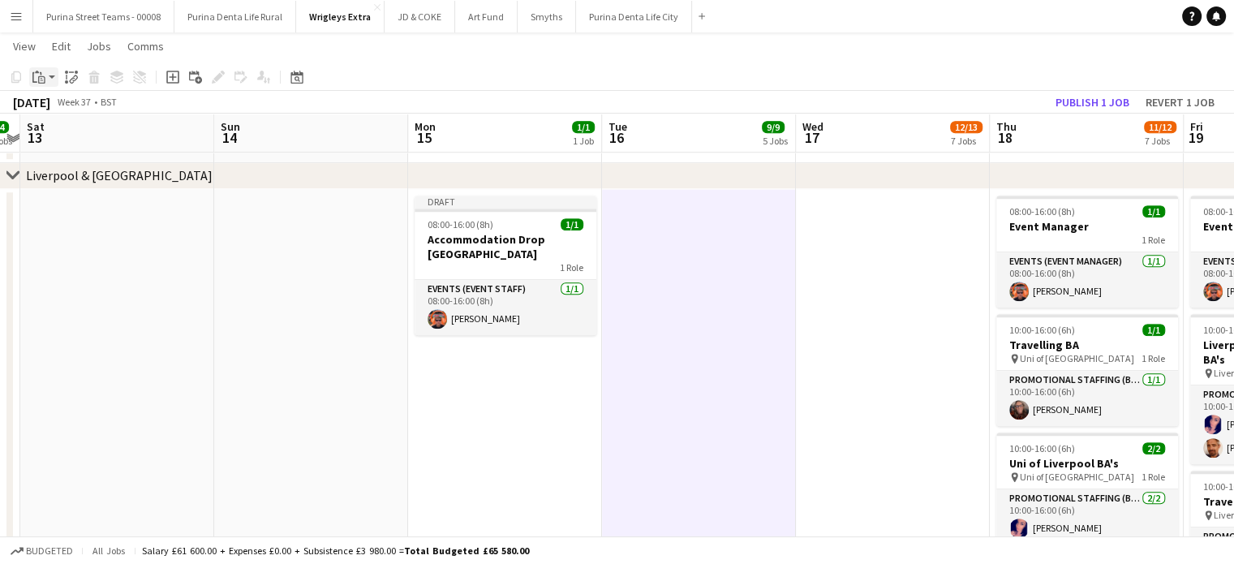
click at [49, 77] on app-action-btn "Paste" at bounding box center [43, 76] width 29 height 19
click at [71, 136] on link "Paste with crew Ctrl+Shift+V" at bounding box center [119, 135] width 152 height 15
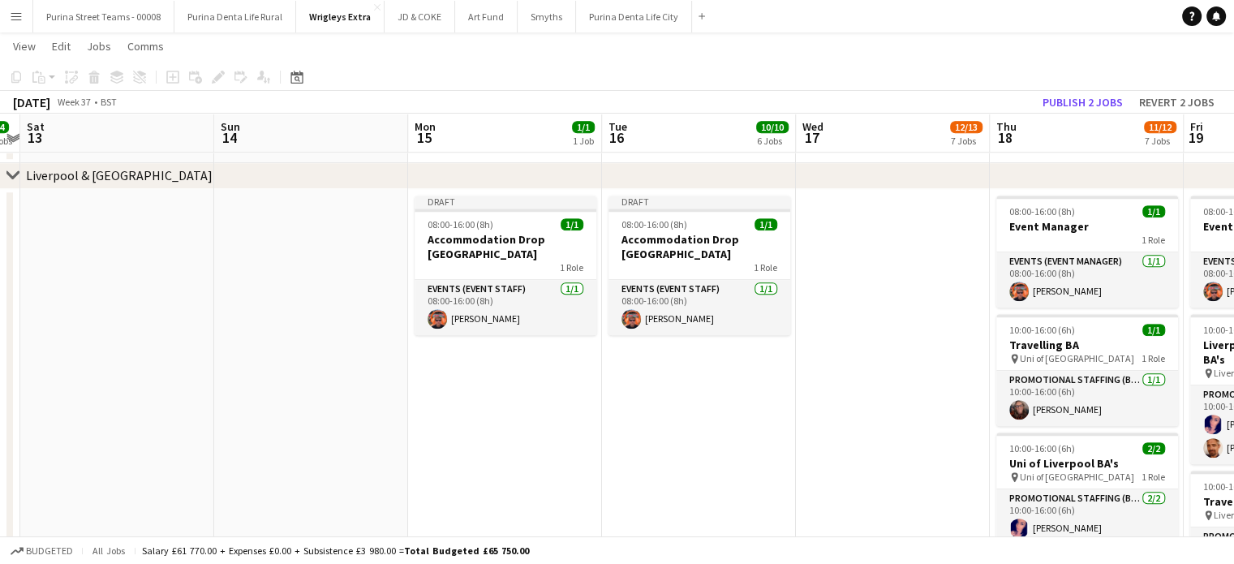
click at [913, 236] on app-date-cell at bounding box center [893, 404] width 194 height 430
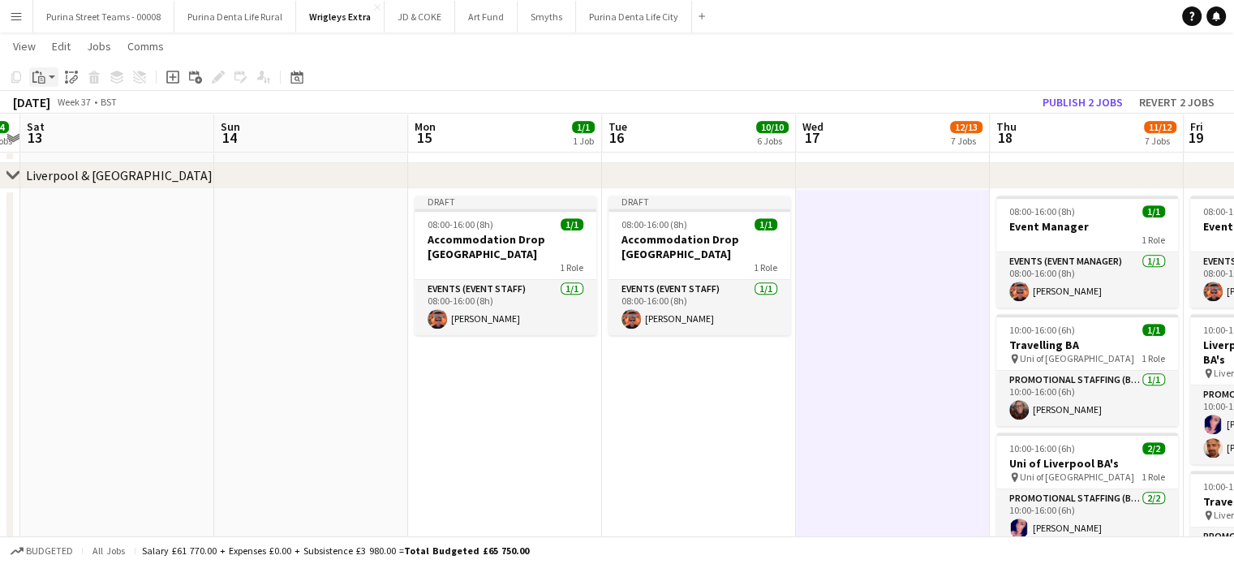
click at [43, 79] on icon "Paste" at bounding box center [38, 77] width 13 height 13
click at [71, 135] on link "Paste with crew Ctrl+Shift+V" at bounding box center [119, 135] width 152 height 15
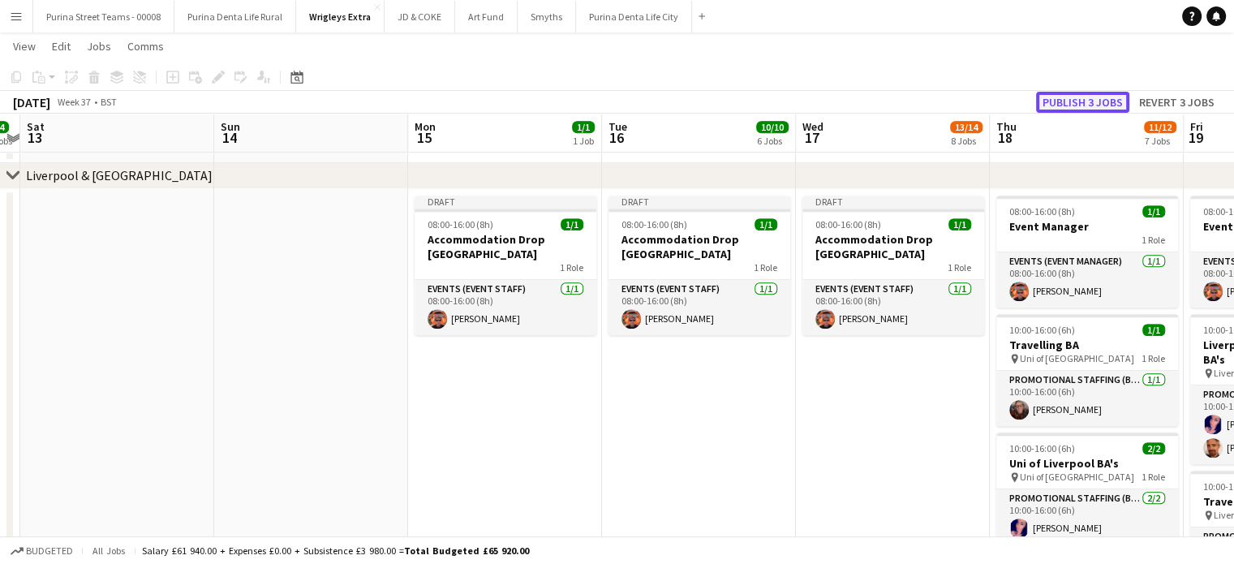
click at [1089, 100] on button "Publish 3 jobs" at bounding box center [1082, 102] width 93 height 21
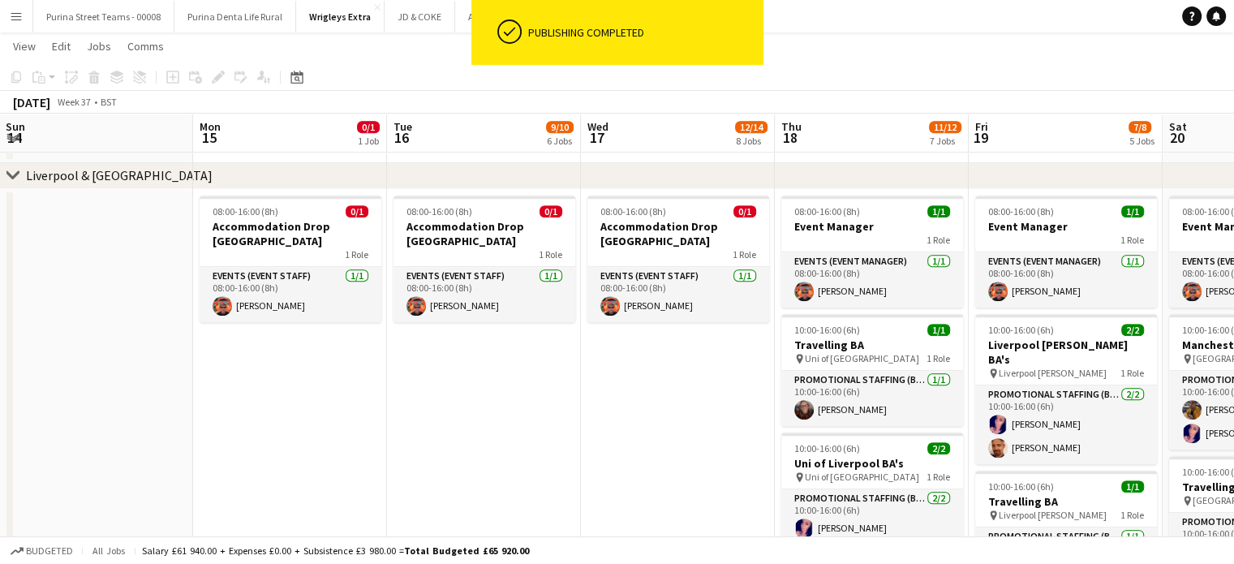
scroll to position [0, 425]
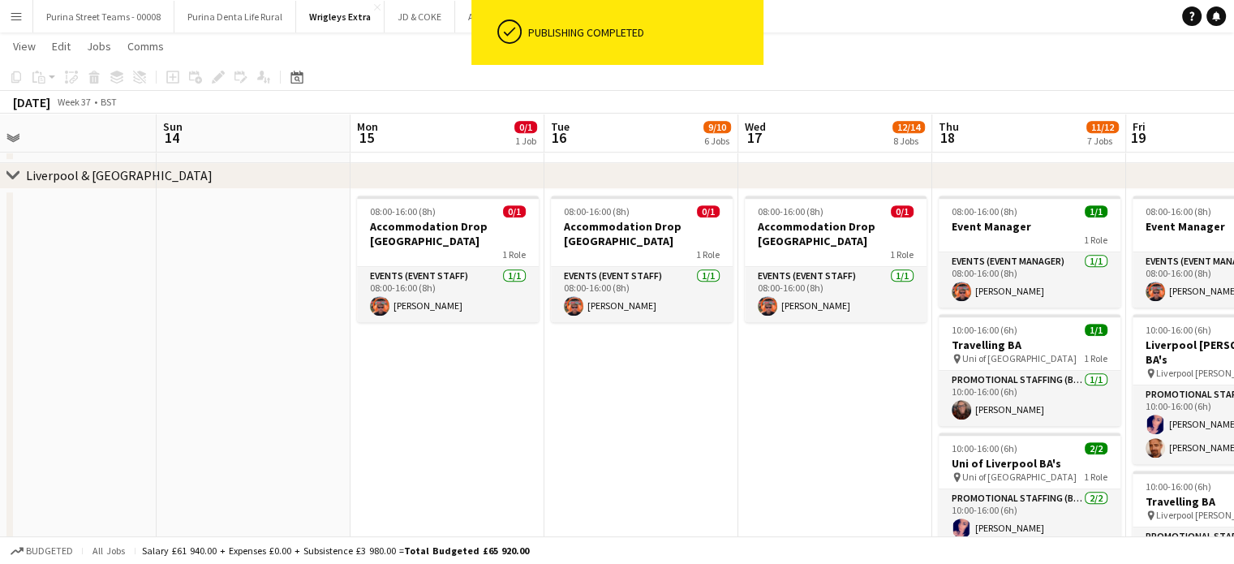
drag, startPoint x: 917, startPoint y: 406, endPoint x: 860, endPoint y: 365, distance: 70.4
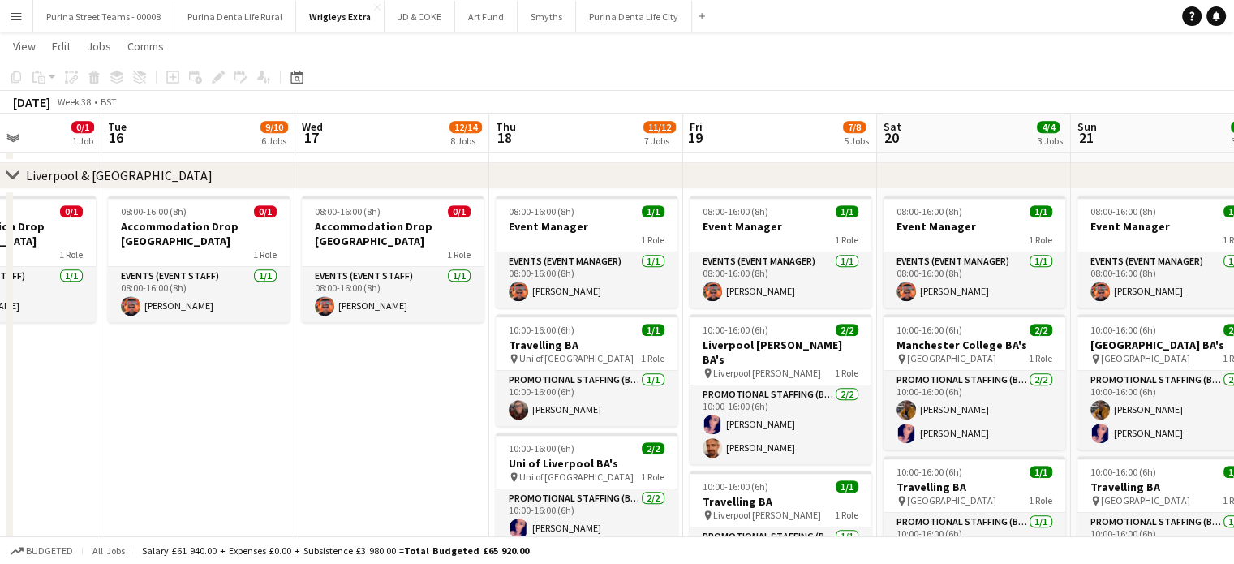
scroll to position [0, 479]
drag, startPoint x: 556, startPoint y: 385, endPoint x: 350, endPoint y: 391, distance: 206.1
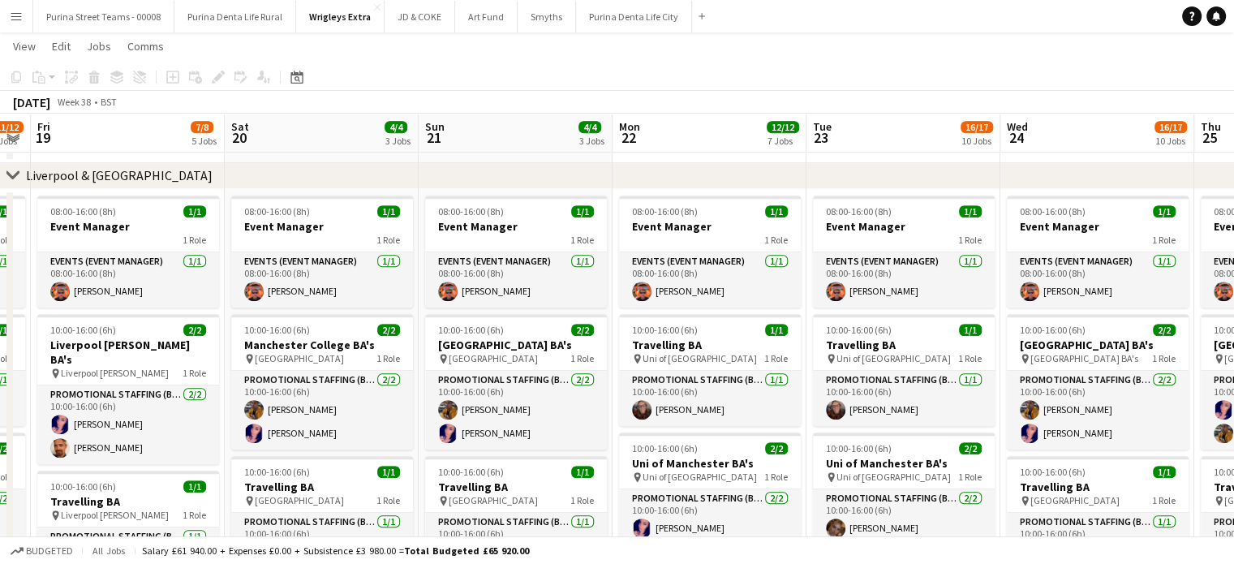
scroll to position [0, 477]
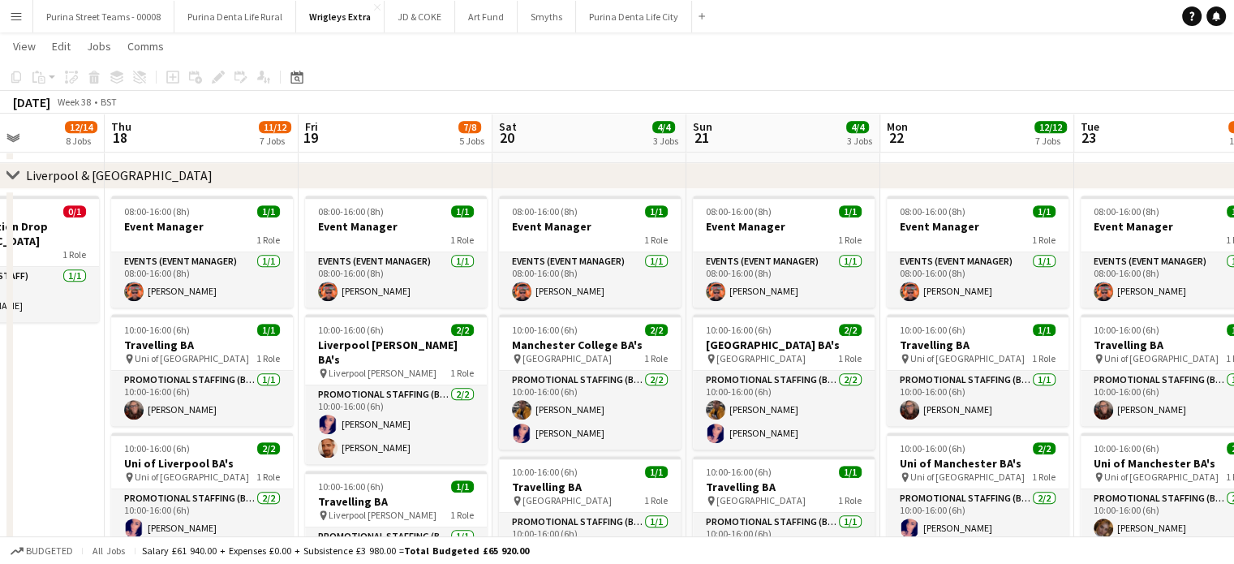
drag, startPoint x: 344, startPoint y: 389, endPoint x: 6, endPoint y: 394, distance: 337.5
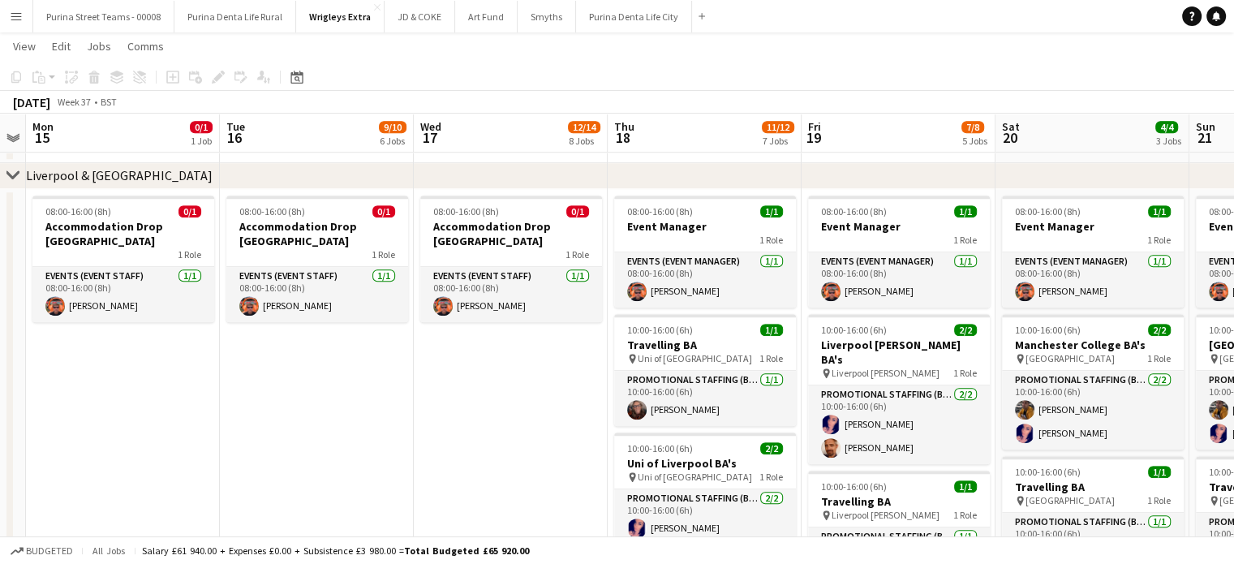
drag, startPoint x: 69, startPoint y: 395, endPoint x: 591, endPoint y: 388, distance: 521.6
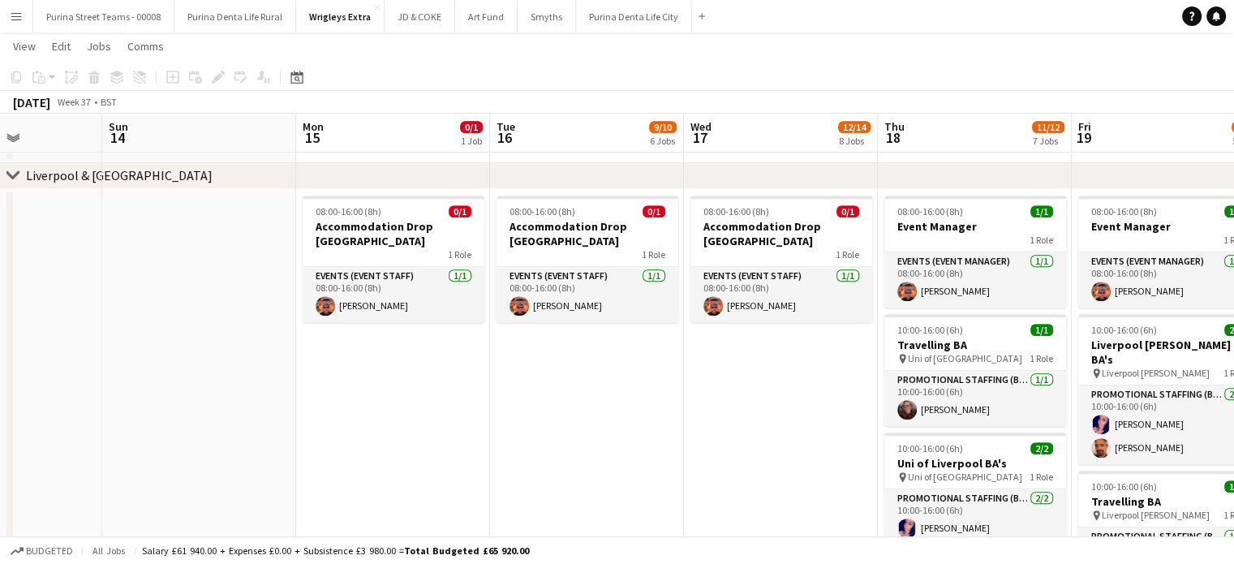
drag, startPoint x: 629, startPoint y: 402, endPoint x: 794, endPoint y: 327, distance: 181.1
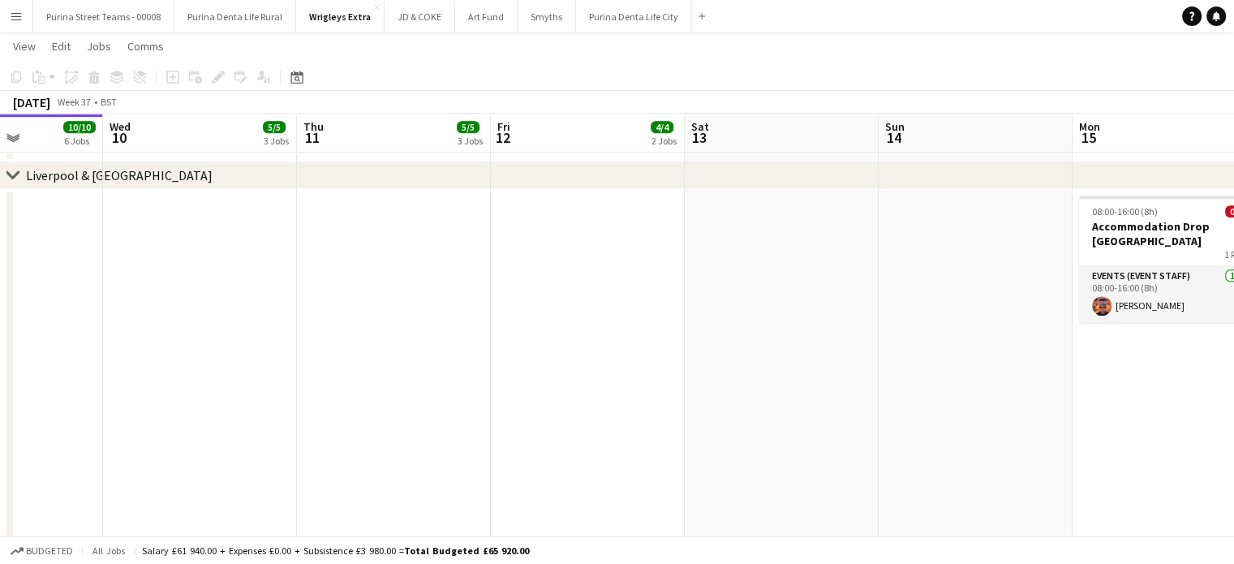
scroll to position [0, 505]
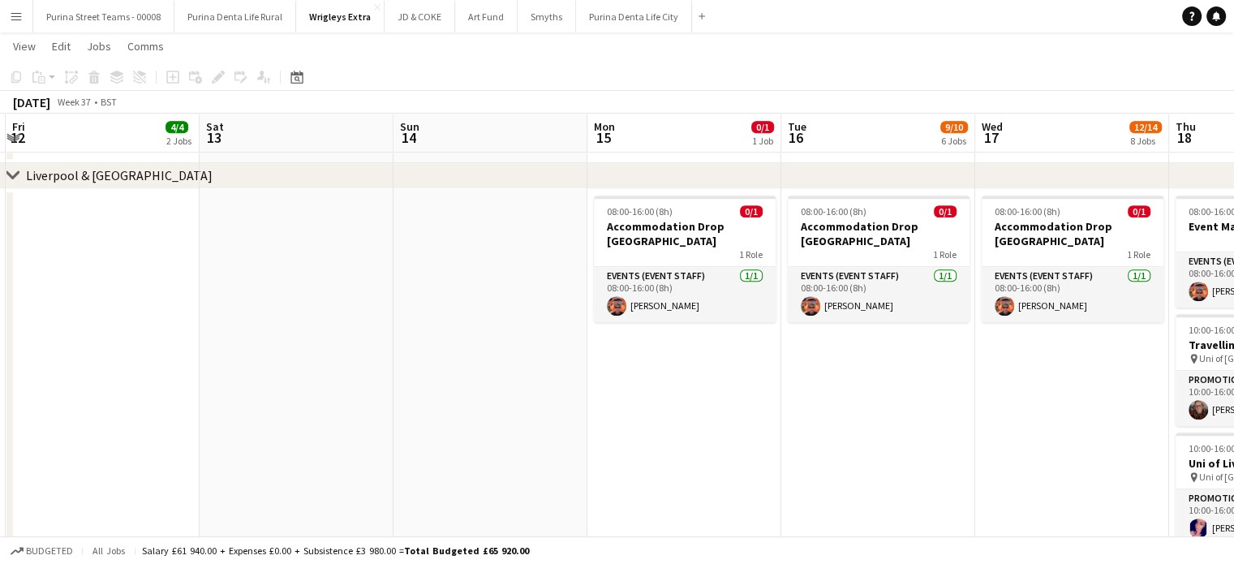
drag, startPoint x: 668, startPoint y: 376, endPoint x: 195, endPoint y: 372, distance: 472.9
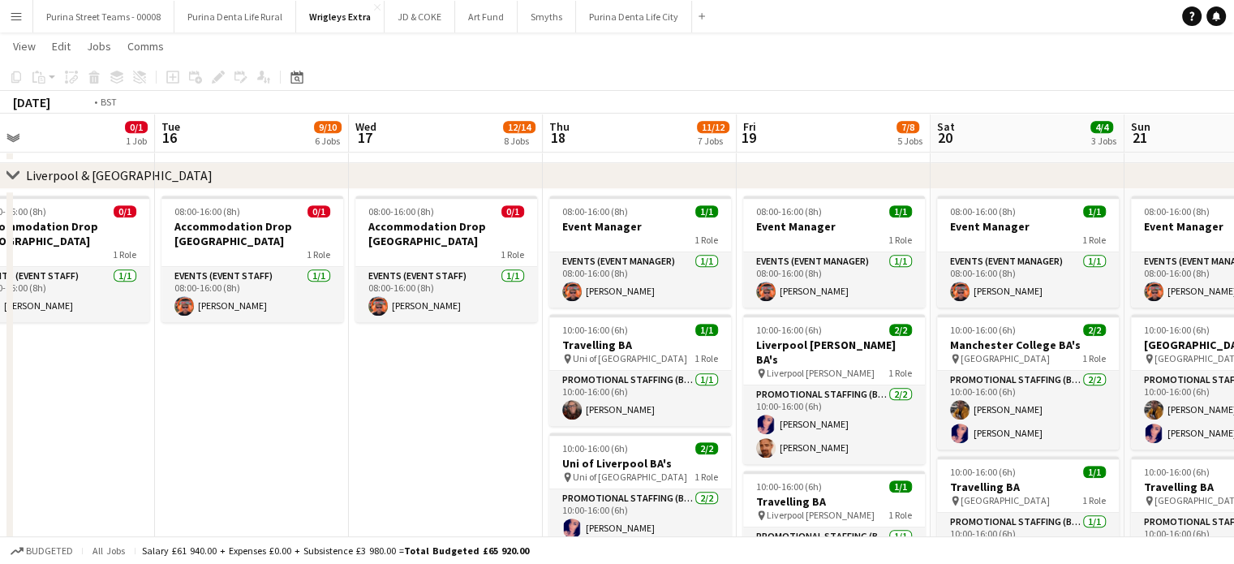
scroll to position [0, 638]
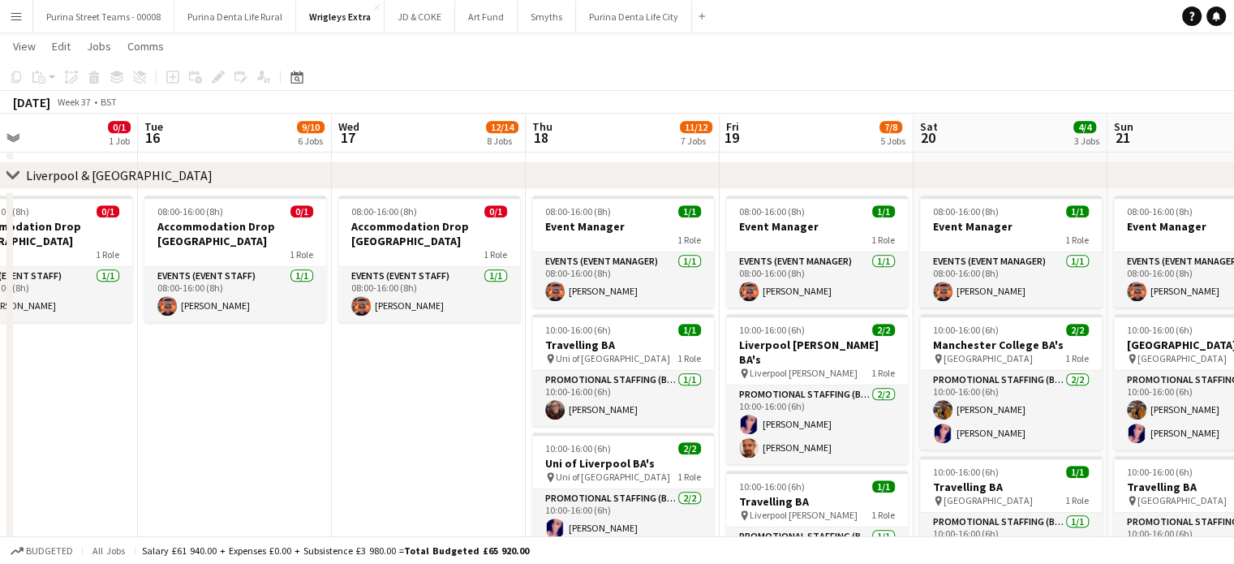
drag, startPoint x: 352, startPoint y: 389, endPoint x: 335, endPoint y: 385, distance: 17.3
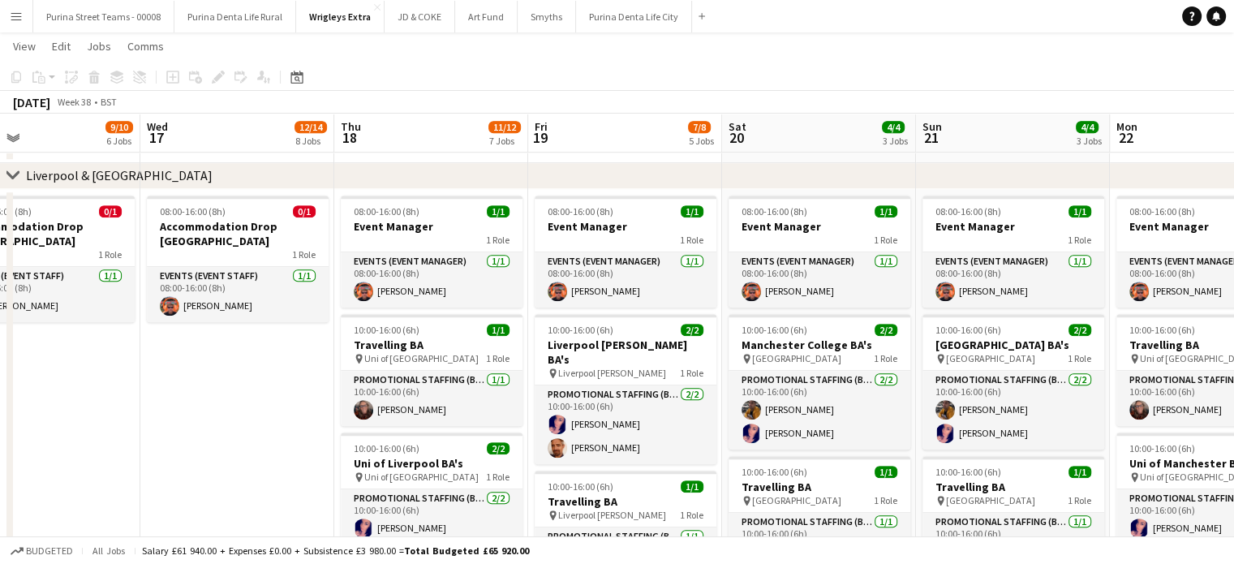
scroll to position [0, 471]
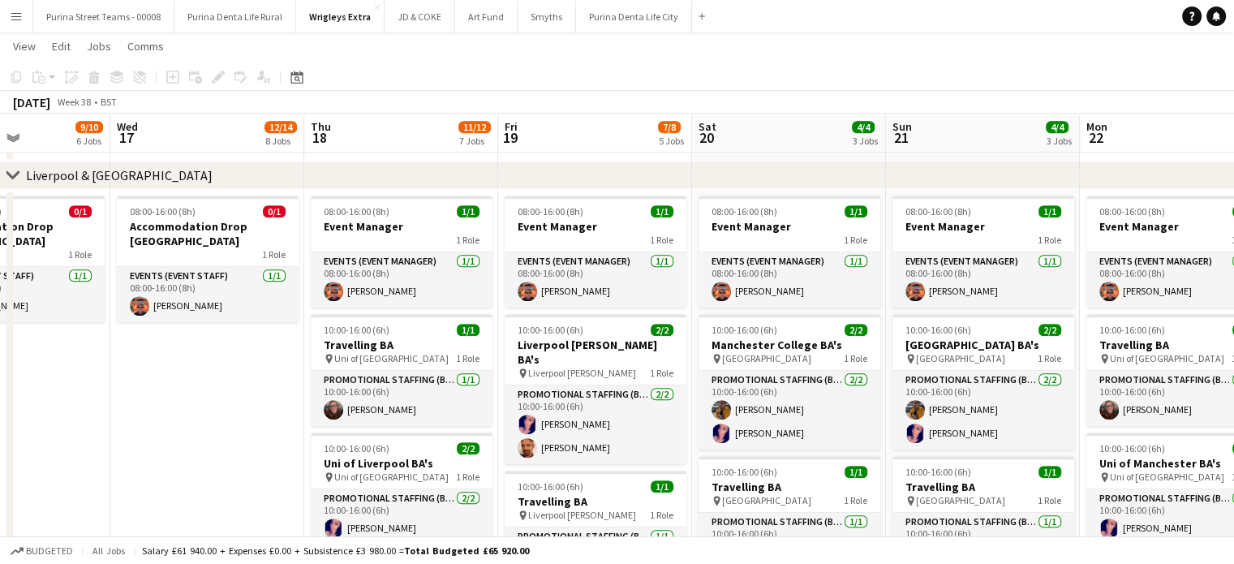
drag, startPoint x: 240, startPoint y: 402, endPoint x: 197, endPoint y: 402, distance: 43.0
click at [325, 20] on button "Wrigleys Extra Close" at bounding box center [340, 17] width 88 height 32
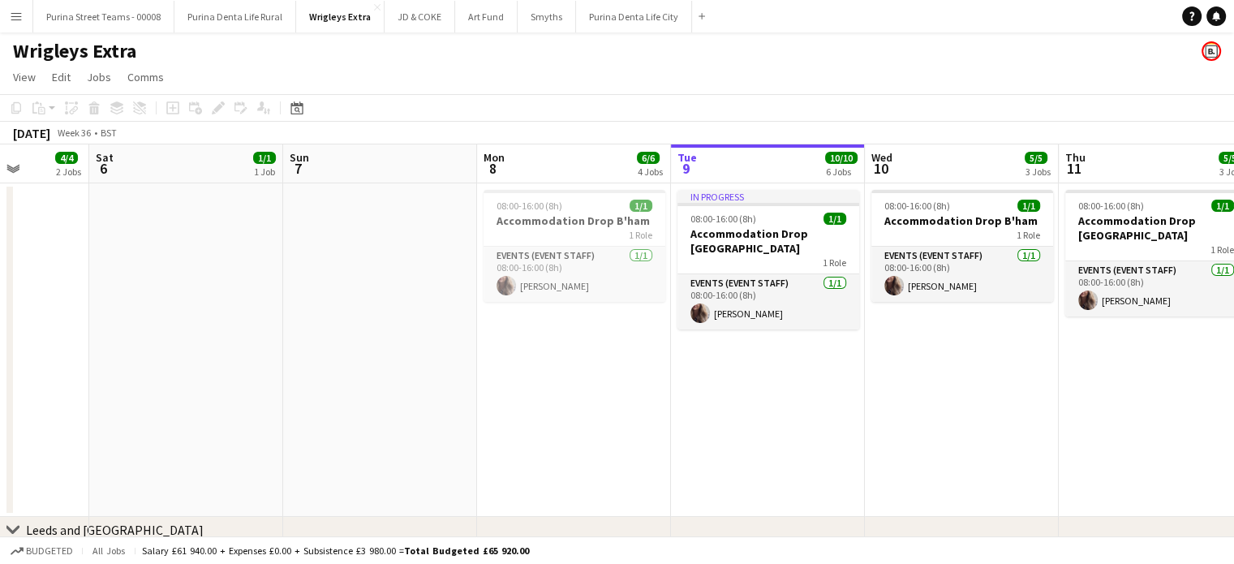
scroll to position [0, 393]
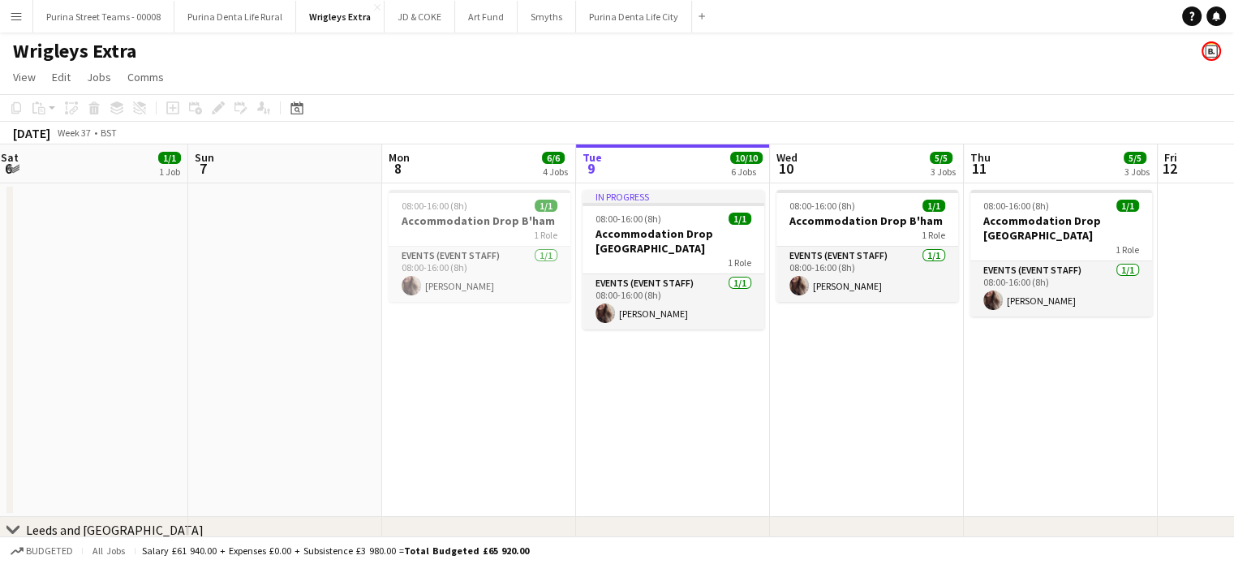
drag, startPoint x: 363, startPoint y: 389, endPoint x: 745, endPoint y: 404, distance: 382.4
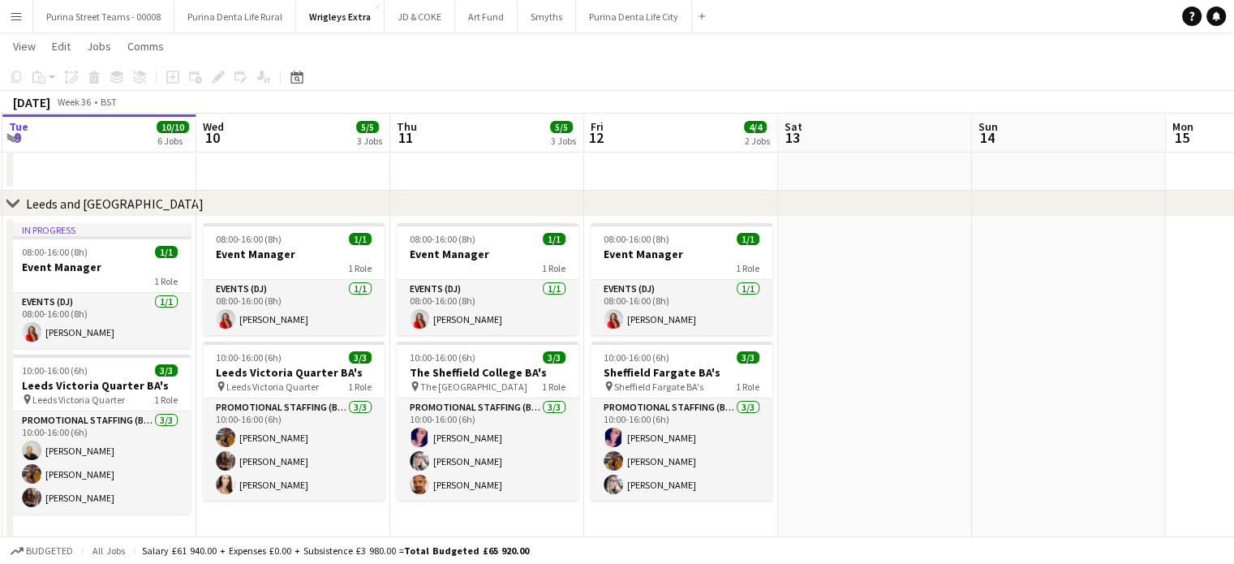
scroll to position [0, 579]
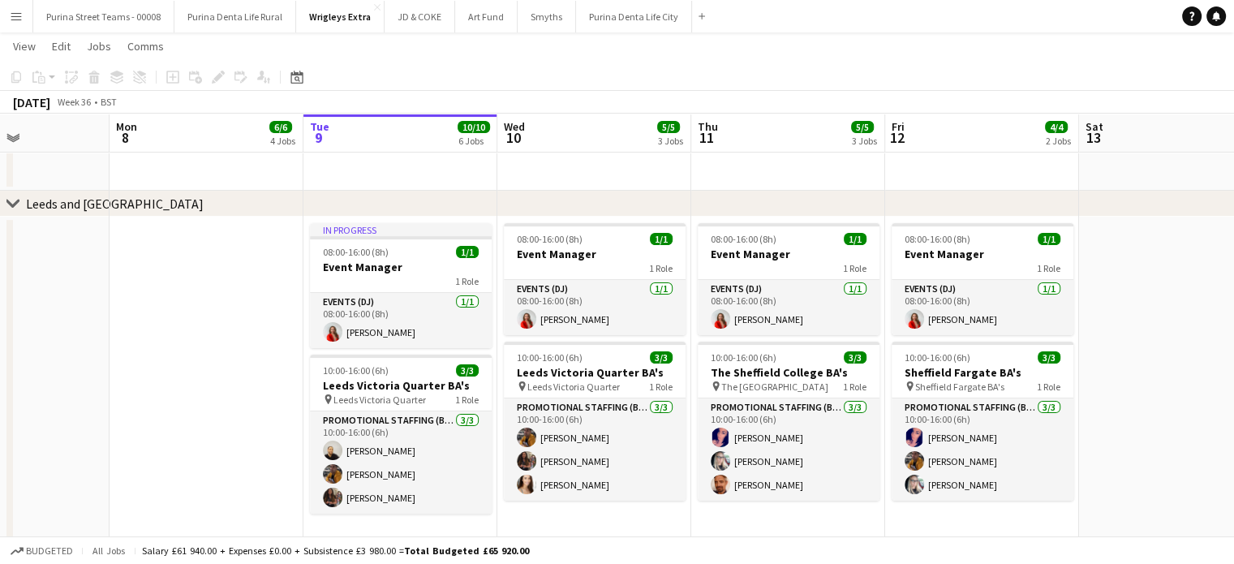
drag, startPoint x: 840, startPoint y: 426, endPoint x: 568, endPoint y: 389, distance: 275.1
click at [568, 389] on app-calendar-viewport "Fri 5 4/4 2 Jobs Sat 6 1/1 1 Job Sun 7 Mon 8 6/6 4 Jobs Tue 9 10/10 6 Jobs Wed …" at bounding box center [617, 530] width 1234 height 1583
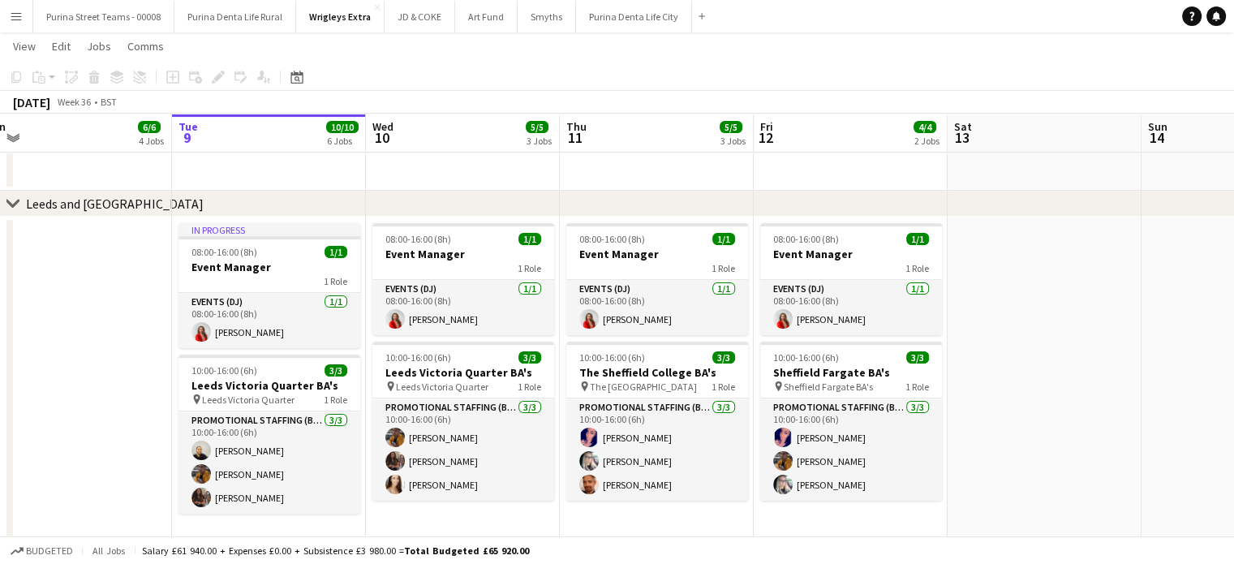
scroll to position [0, 359]
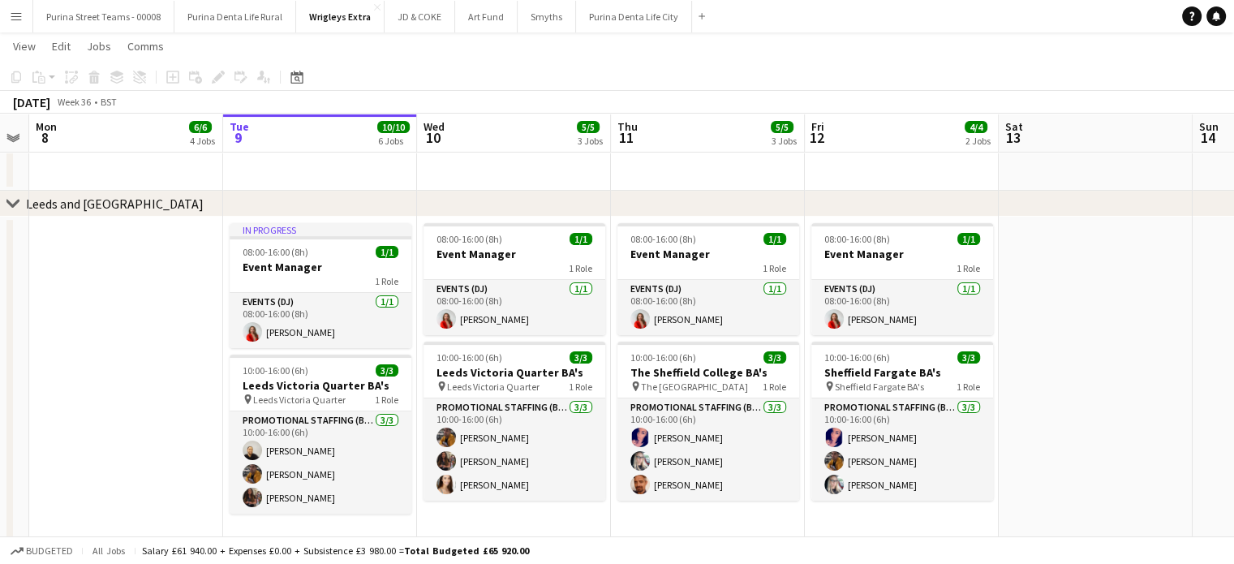
drag, startPoint x: 972, startPoint y: 347, endPoint x: 888, endPoint y: 265, distance: 117.0
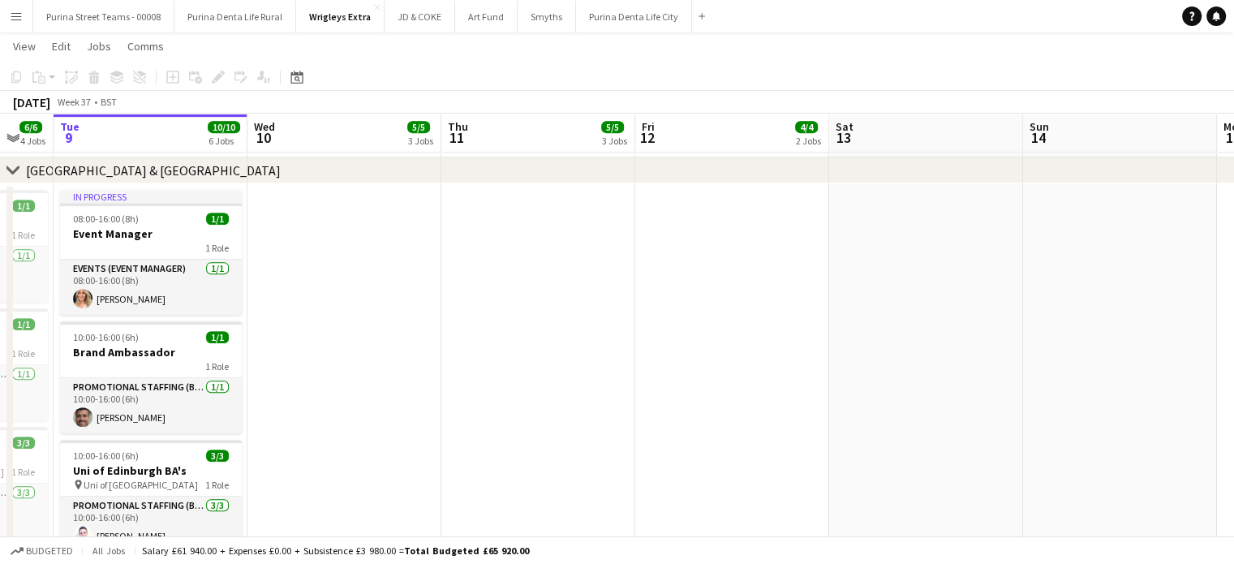
scroll to position [0, 530]
drag, startPoint x: 539, startPoint y: 262, endPoint x: 367, endPoint y: 262, distance: 171.2
click at [367, 262] on app-calendar-viewport "Sat 6 1/1 1 Job Sun 7 Mon 8 6/6 4 Jobs Tue 9 10/10 6 Jobs Wed 10 5/5 3 Jobs Thu…" at bounding box center [617, 398] width 1234 height 2131
click at [367, 262] on app-date-cell at bounding box center [343, 416] width 194 height 466
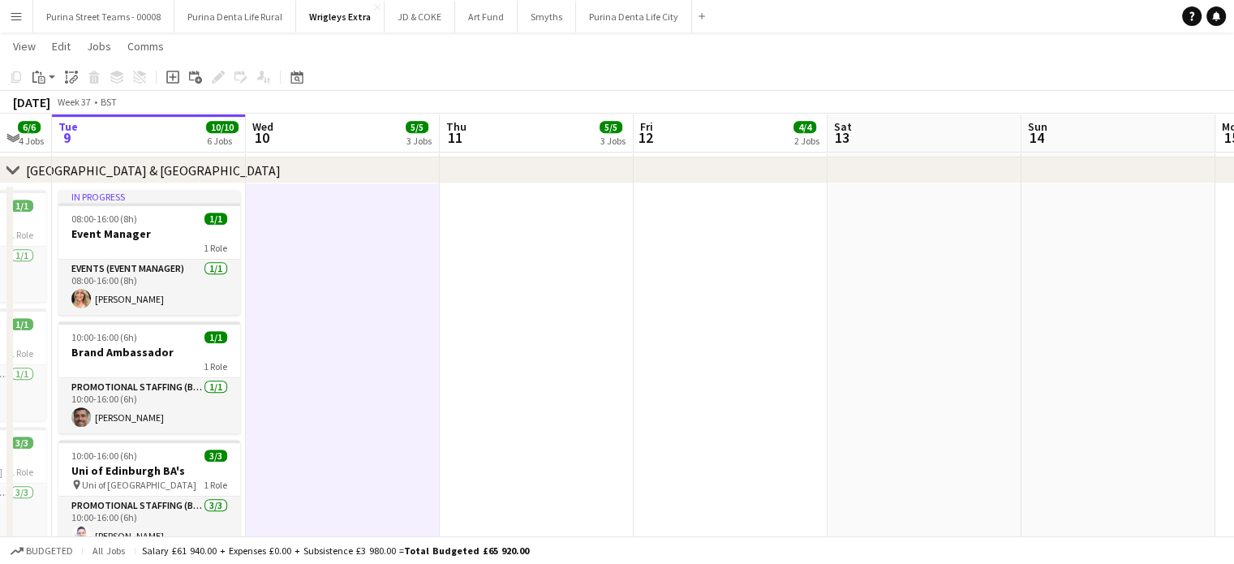
click at [524, 251] on app-date-cell at bounding box center [537, 416] width 194 height 466
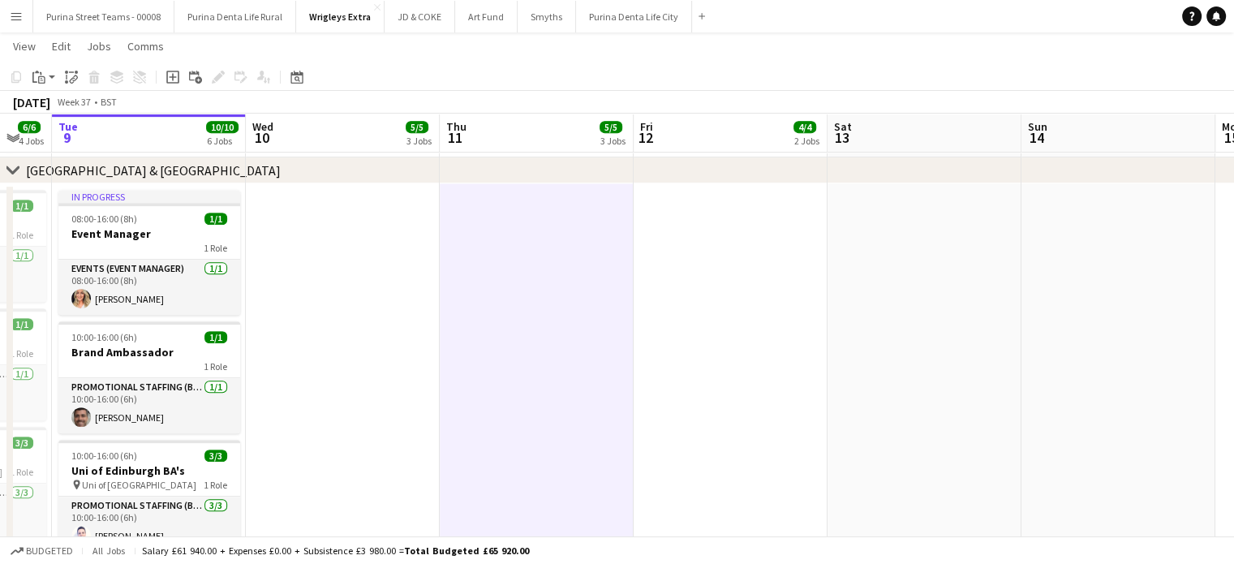
click at [703, 276] on app-date-cell at bounding box center [730, 416] width 194 height 466
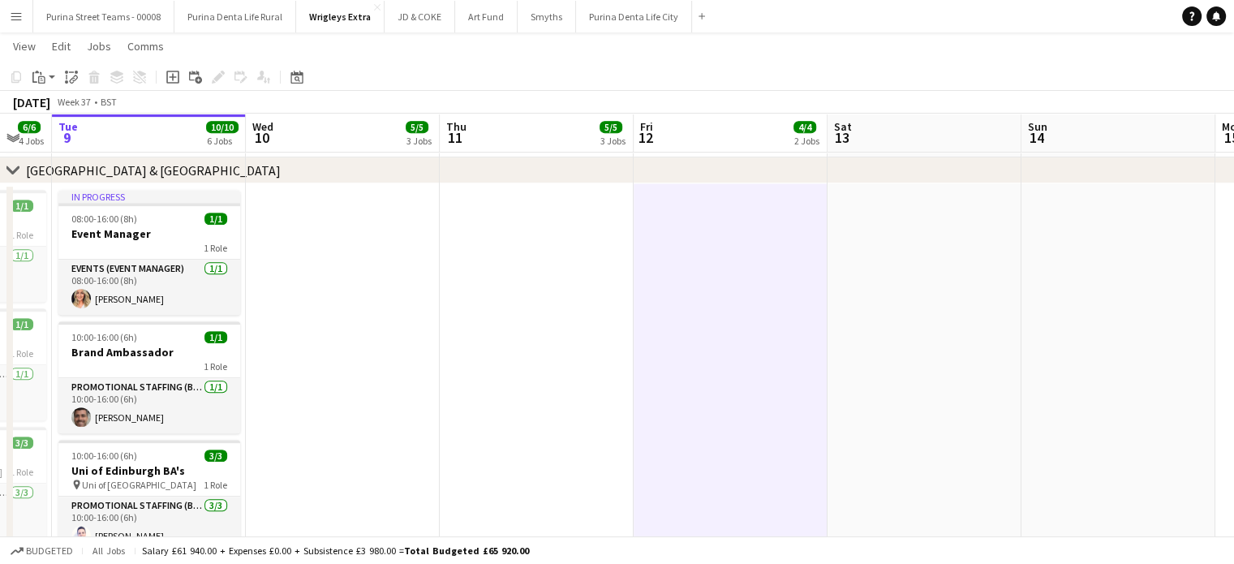
click at [380, 269] on app-date-cell at bounding box center [343, 416] width 194 height 466
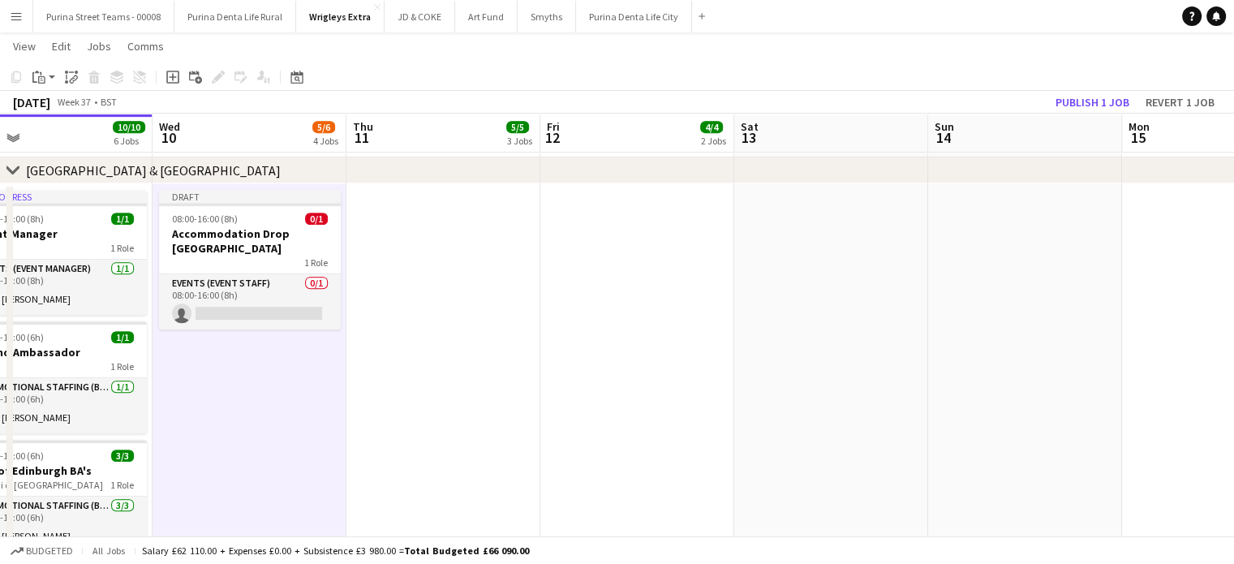
scroll to position [0, 642]
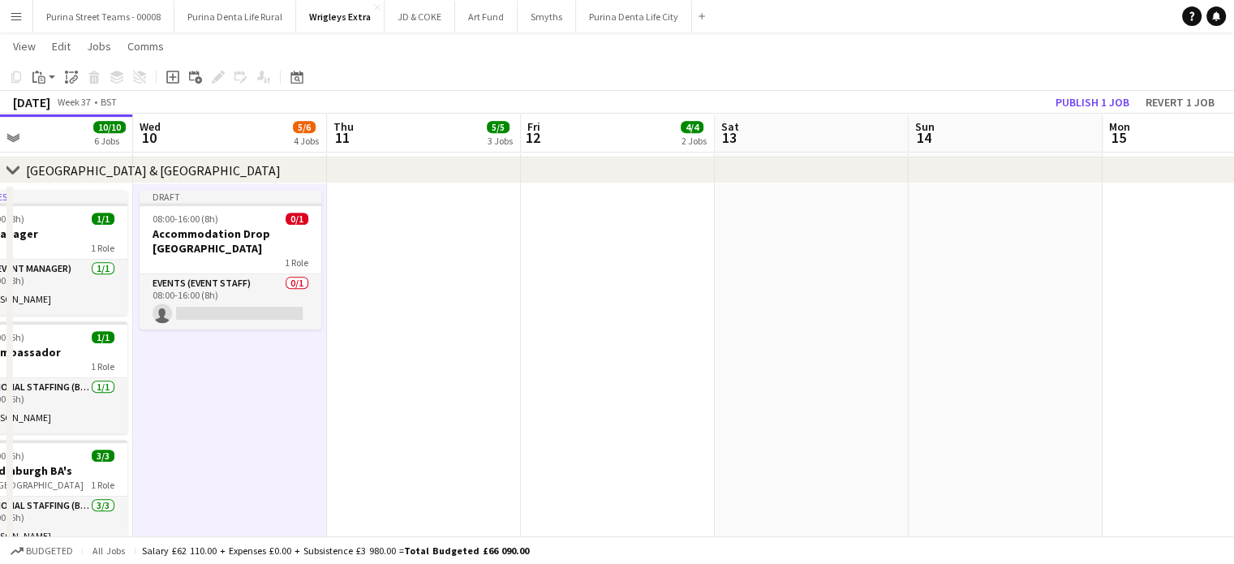
drag, startPoint x: 757, startPoint y: 395, endPoint x: 748, endPoint y: 453, distance: 58.3
click at [748, 453] on app-calendar-viewport "Sat 6 1/1 1 Job Sun 7 Mon 8 6/6 4 Jobs Tue 9 10/10 6 Jobs Wed 10 5/6 4 Jobs Thu…" at bounding box center [617, 398] width 1234 height 2131
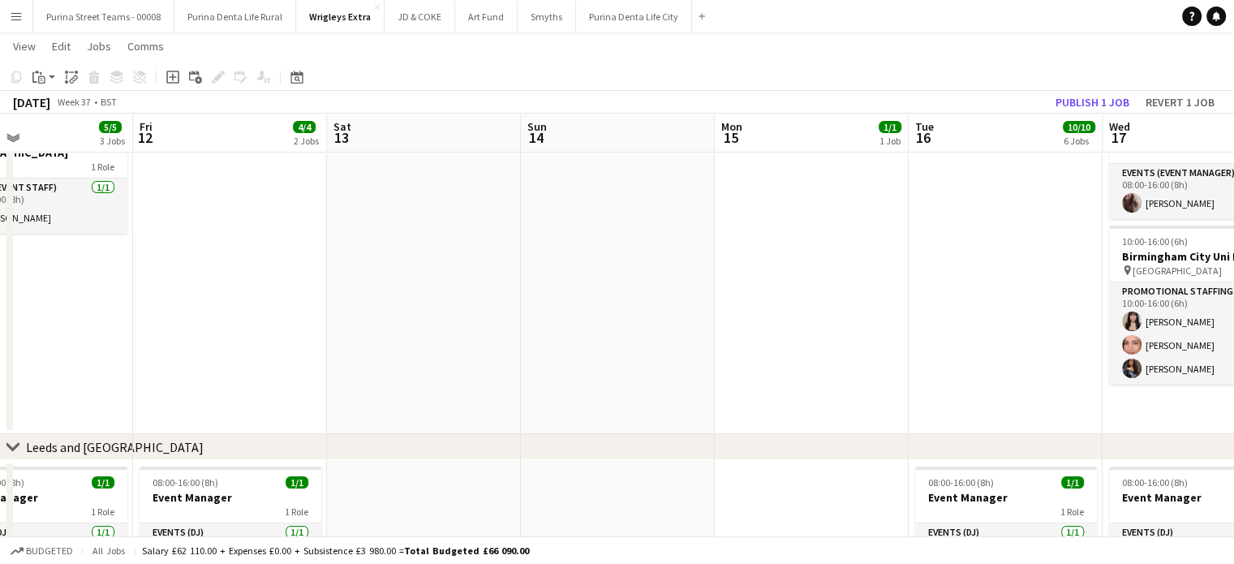
scroll to position [0, 755]
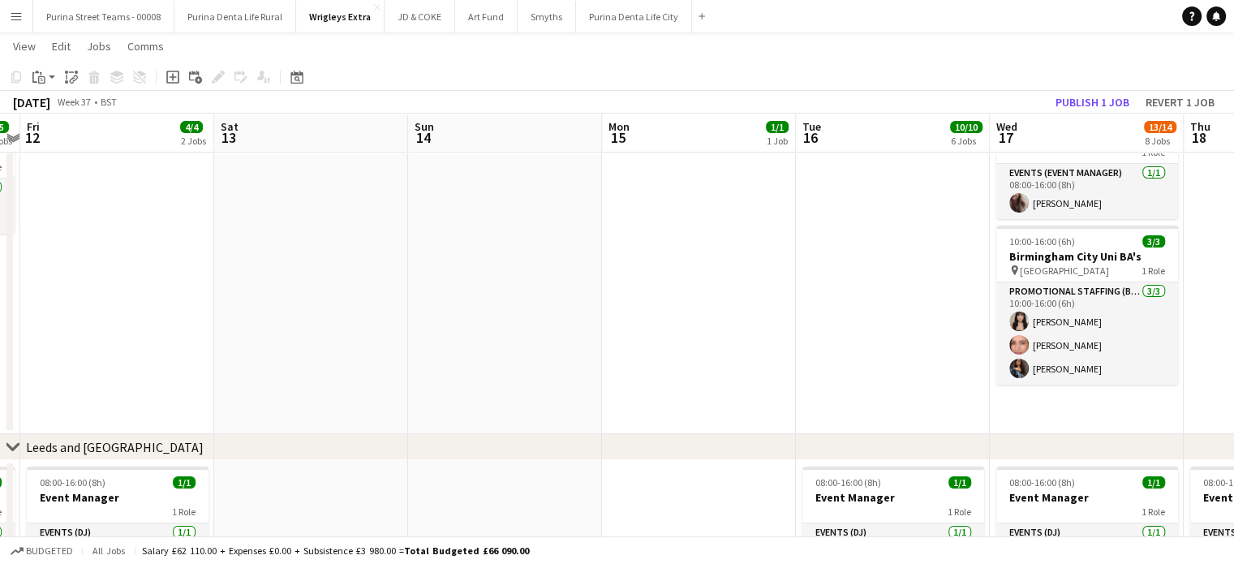
drag, startPoint x: 1029, startPoint y: 389, endPoint x: 529, endPoint y: 338, distance: 503.0
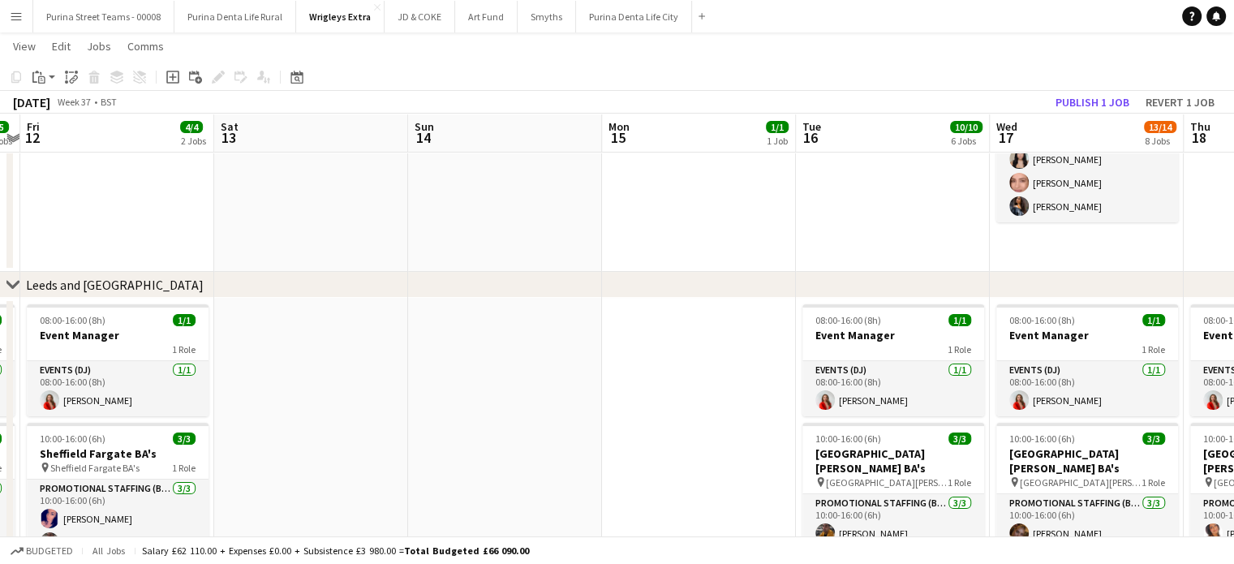
scroll to position [0, 757]
drag, startPoint x: 688, startPoint y: 297, endPoint x: 686, endPoint y: 420, distance: 123.3
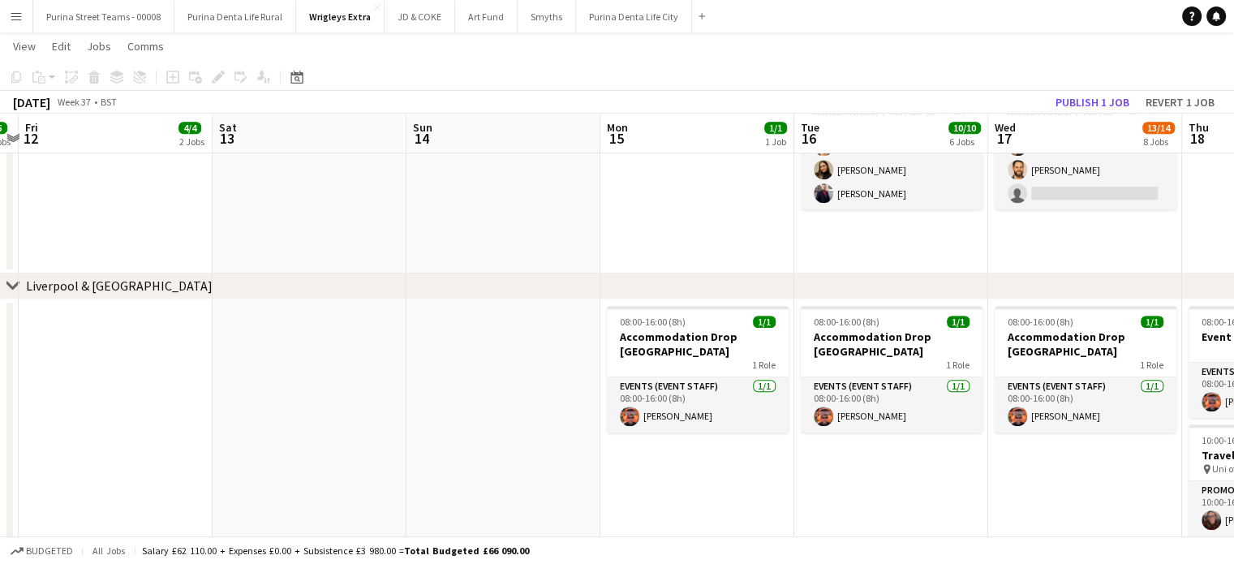
scroll to position [1136, 0]
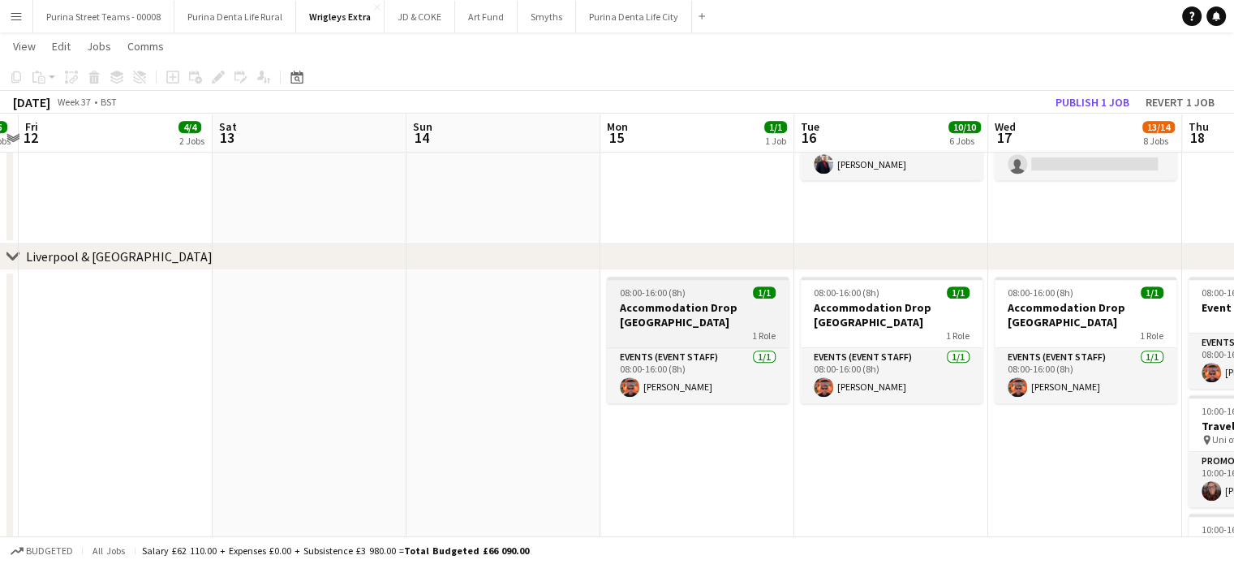
click at [701, 311] on h3 "Accommodation Drop [GEOGRAPHIC_DATA]" at bounding box center [698, 314] width 182 height 29
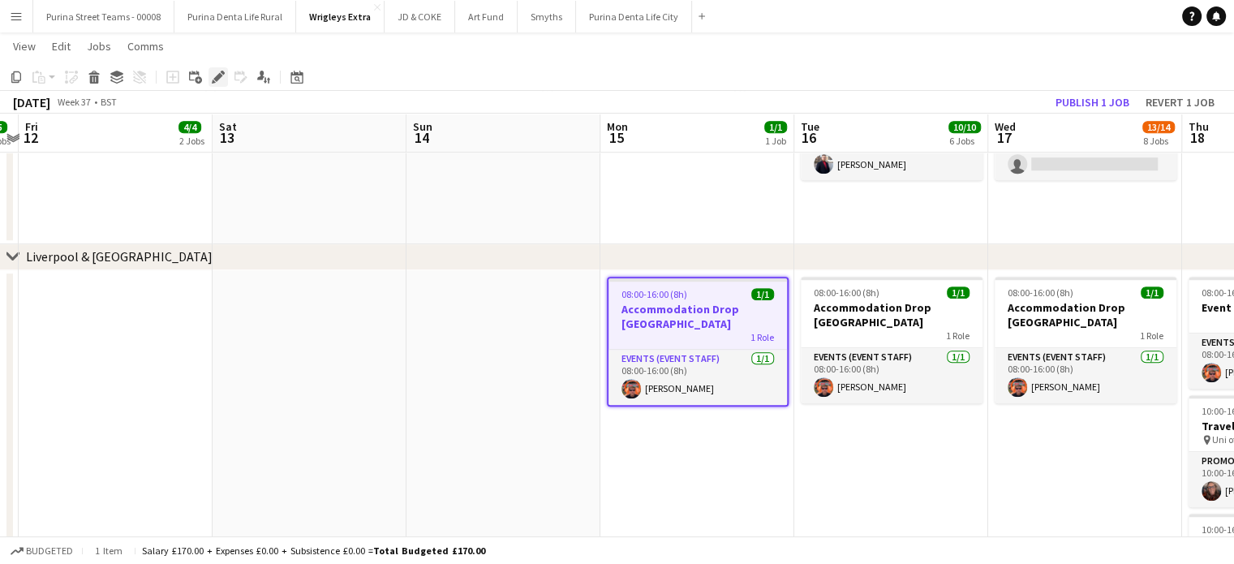
click at [210, 79] on div "Edit" at bounding box center [217, 76] width 19 height 19
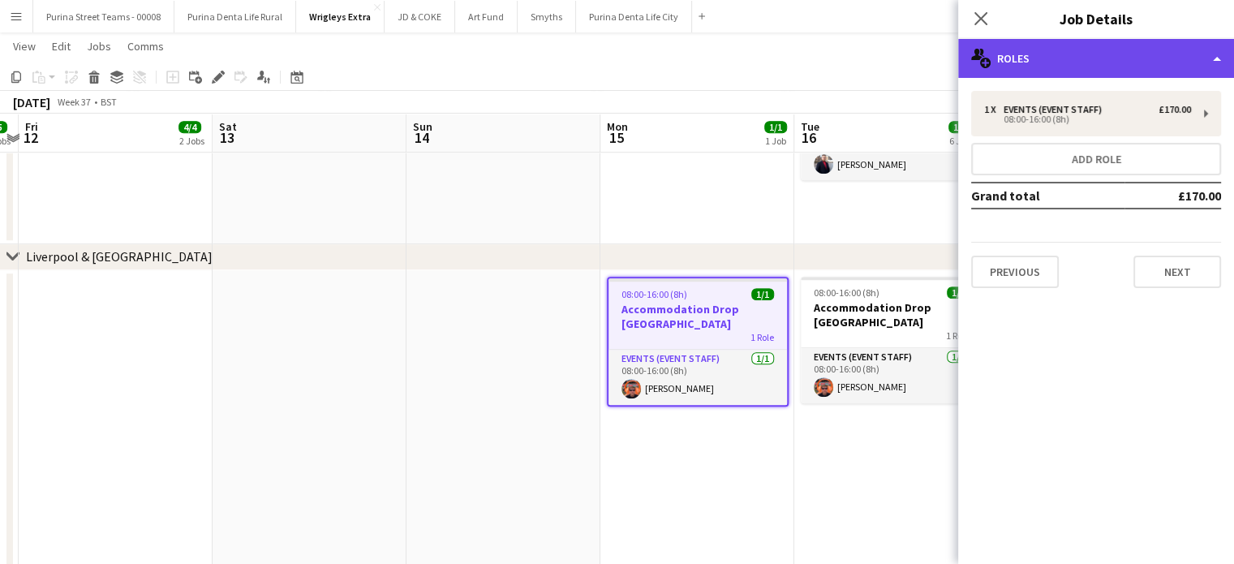
click at [1199, 62] on div "multiple-users-add Roles" at bounding box center [1096, 58] width 276 height 39
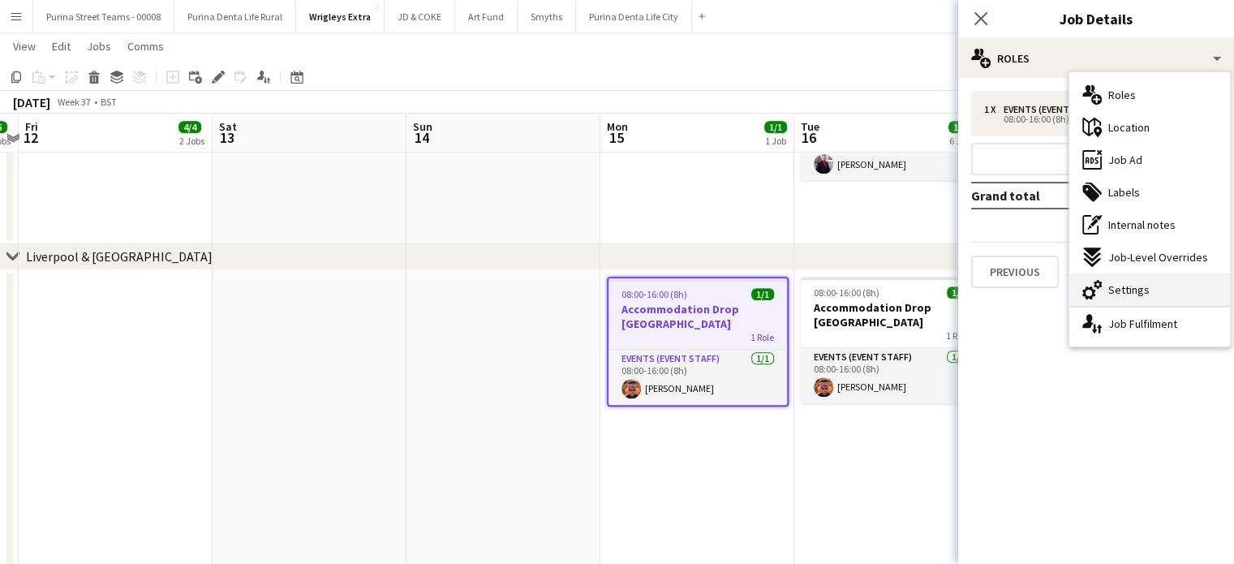
click at [1138, 285] on span "Settings" at bounding box center [1128, 289] width 41 height 15
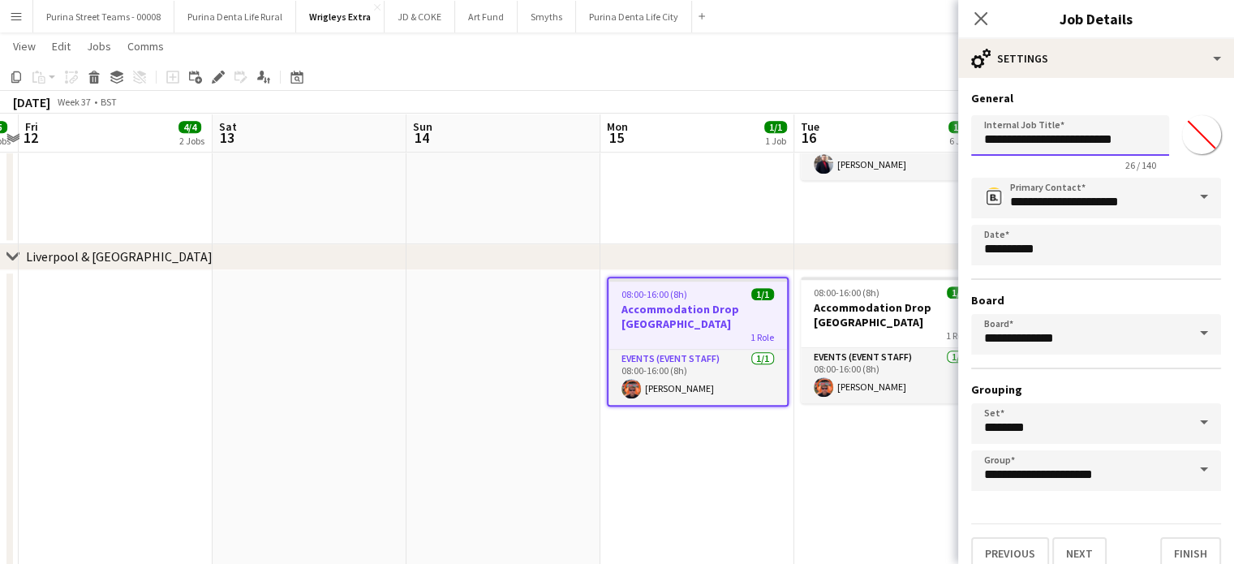
click at [1106, 140] on input "**********" at bounding box center [1070, 135] width 198 height 41
type input "**********"
click at [820, 396] on app-date-cell "08:00-16:00 (8h) 1/1 Accommodation Drop [GEOGRAPHIC_DATA] 1 Role Events (Event …" at bounding box center [891, 485] width 194 height 430
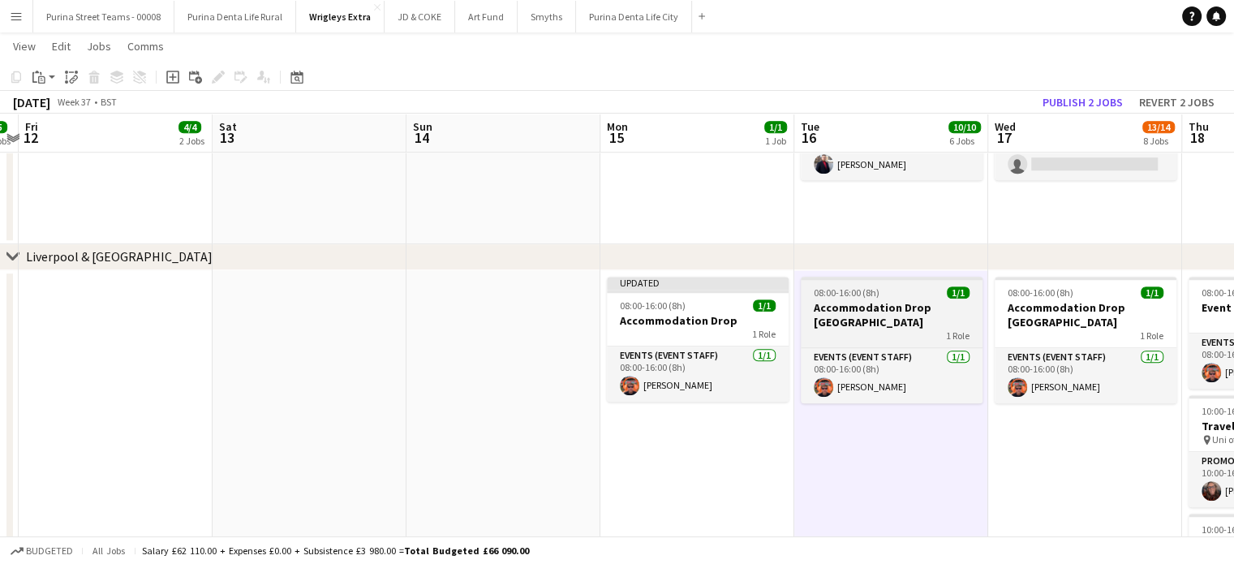
click at [882, 304] on h3 "Accommodation Drop [GEOGRAPHIC_DATA]" at bounding box center [892, 314] width 182 height 29
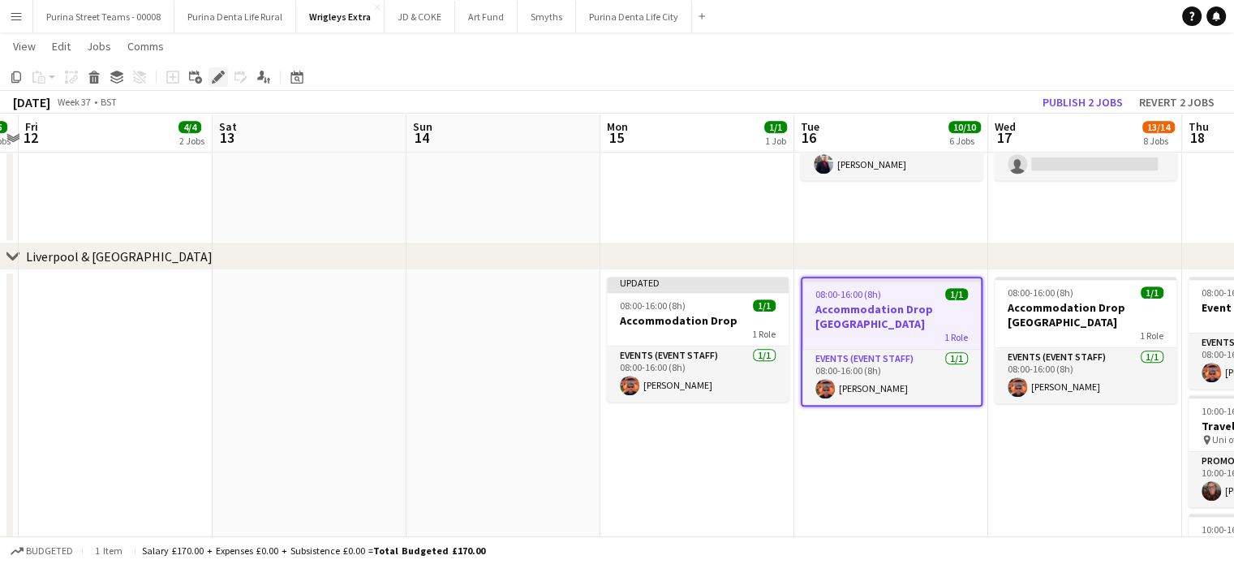
click at [215, 72] on icon "Edit" at bounding box center [218, 77] width 13 height 13
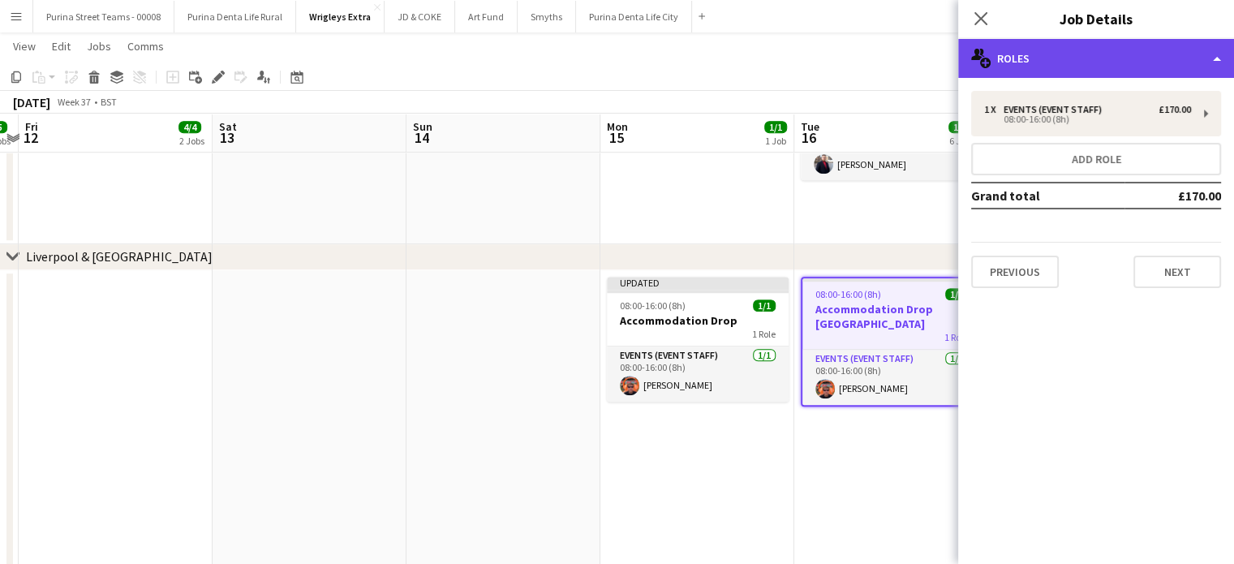
click at [1210, 64] on div "multiple-users-add Roles" at bounding box center [1096, 58] width 276 height 39
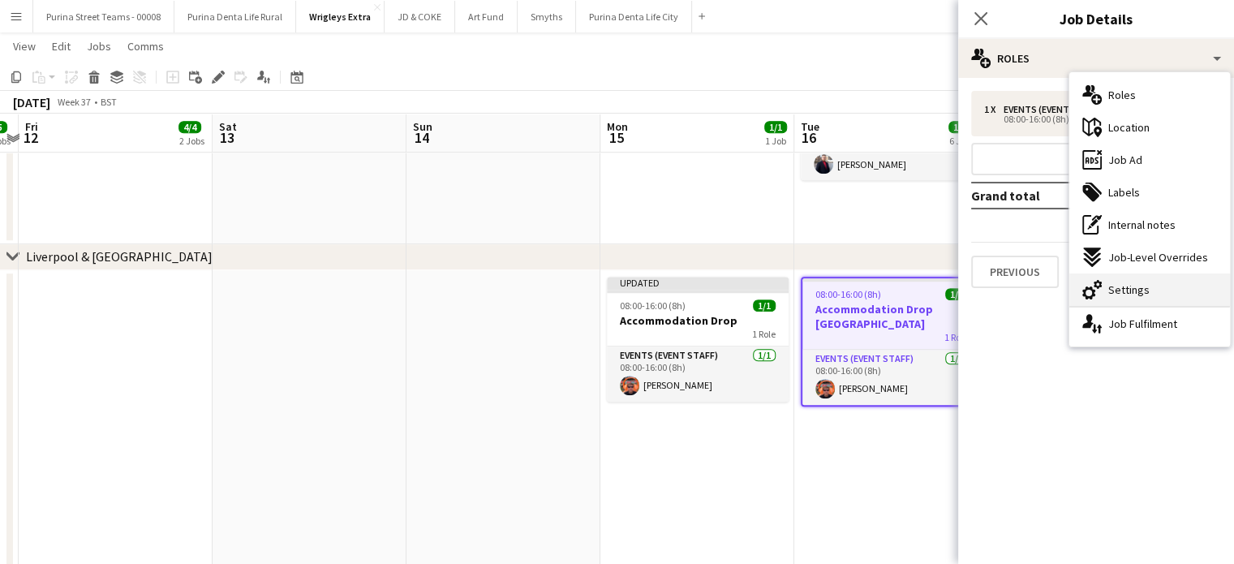
click at [1168, 295] on div "cog-double-3 Settings" at bounding box center [1149, 289] width 161 height 32
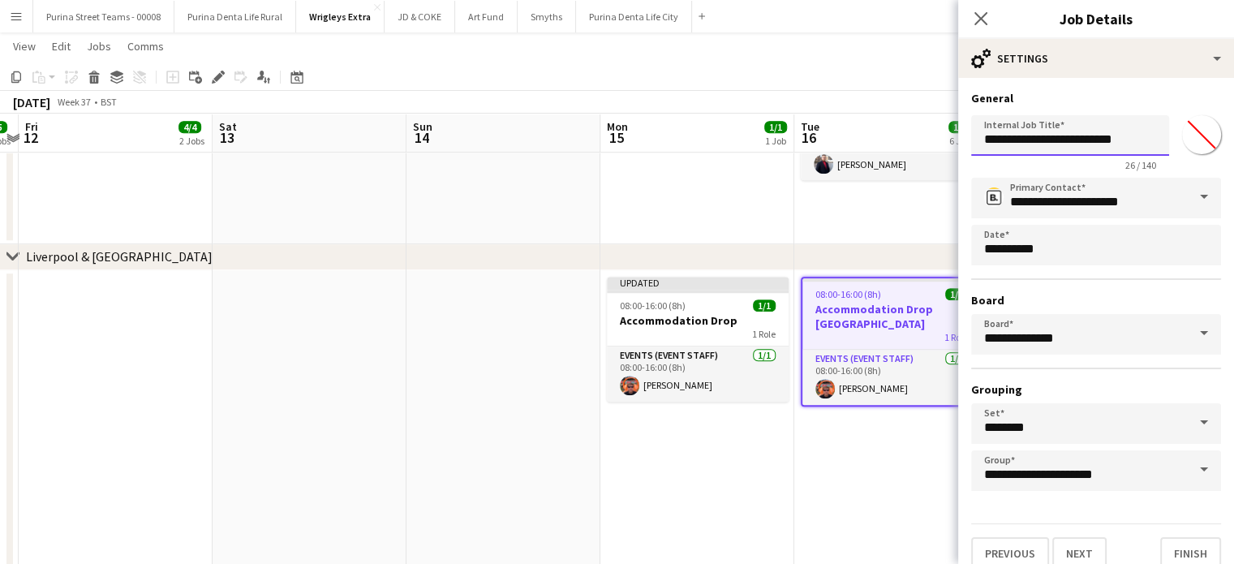
click at [1133, 148] on input "**********" at bounding box center [1070, 135] width 198 height 41
click at [1132, 142] on input "**********" at bounding box center [1070, 135] width 198 height 41
type input "**********"
drag, startPoint x: 1175, startPoint y: 542, endPoint x: 1123, endPoint y: 525, distance: 54.6
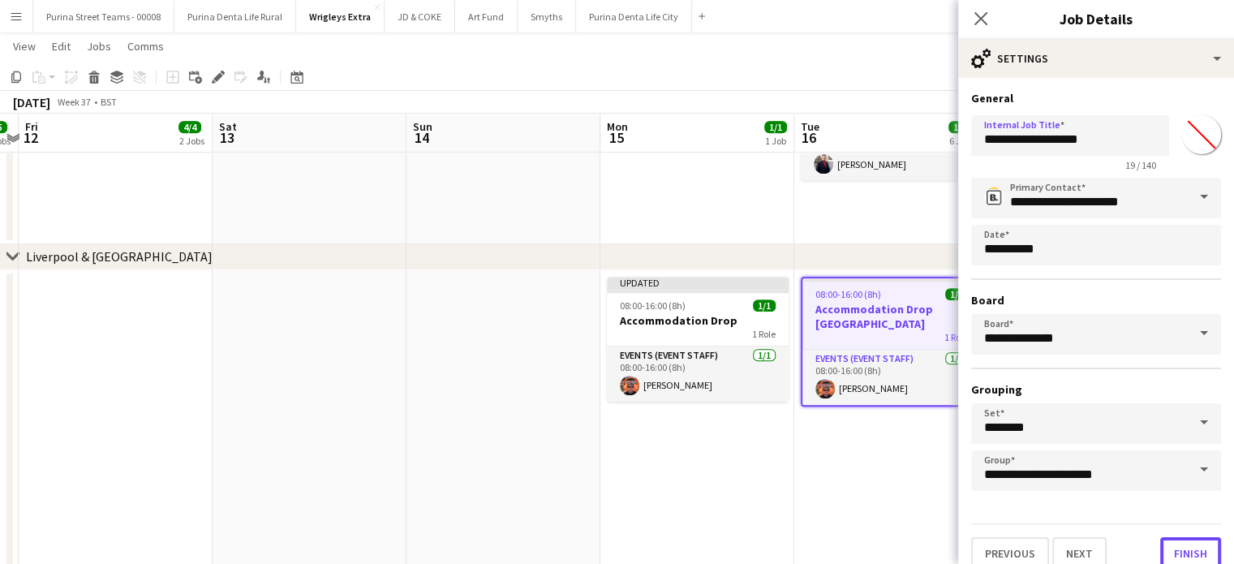
click at [1175, 542] on button "Finish" at bounding box center [1190, 553] width 61 height 32
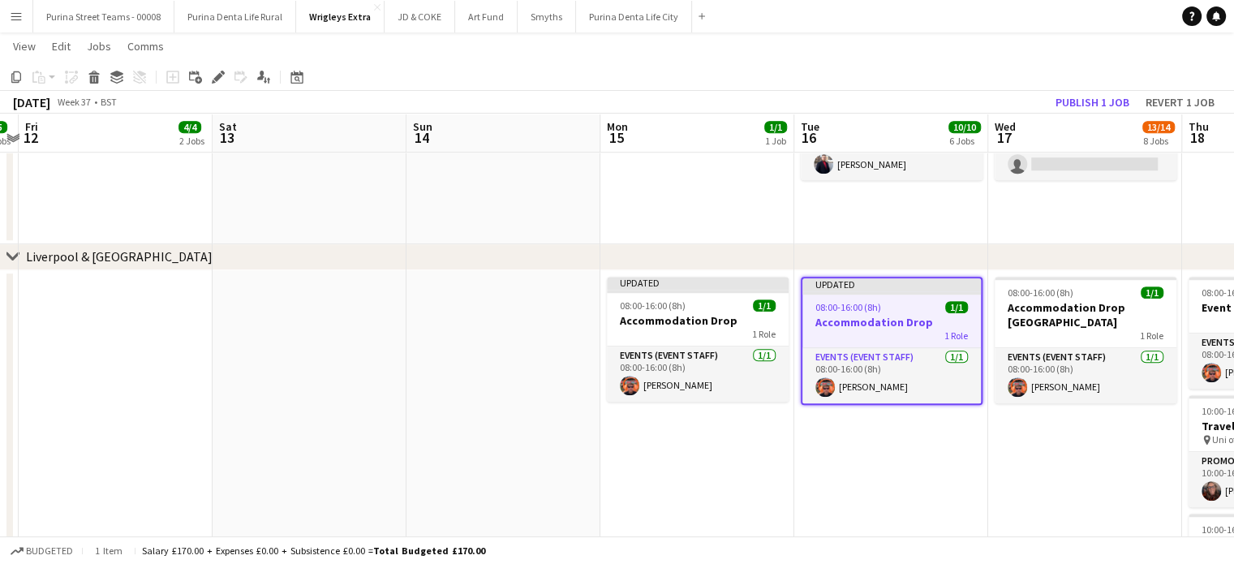
drag, startPoint x: 983, startPoint y: 483, endPoint x: 841, endPoint y: 466, distance: 143.0
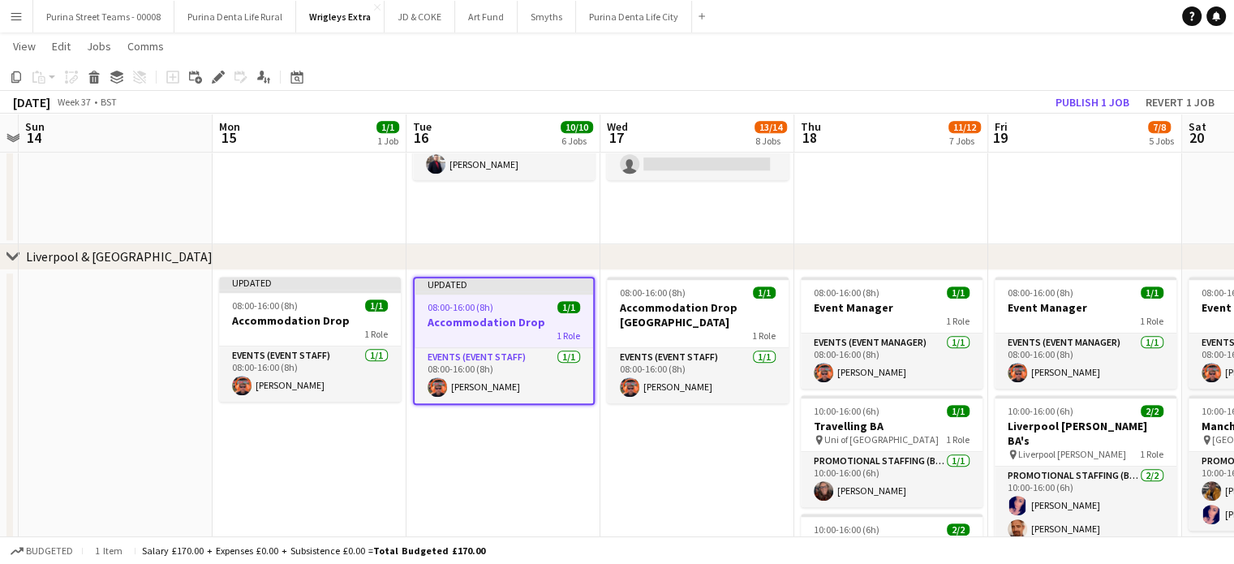
scroll to position [0, 513]
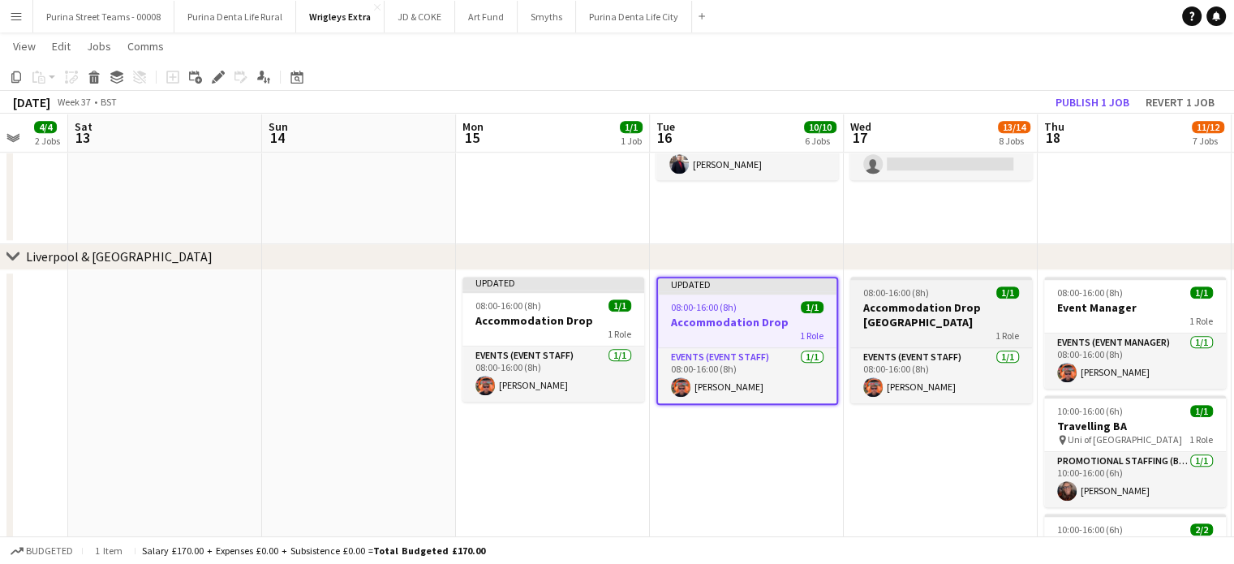
click at [974, 301] on h3 "Accommodation Drop [GEOGRAPHIC_DATA]" at bounding box center [941, 314] width 182 height 29
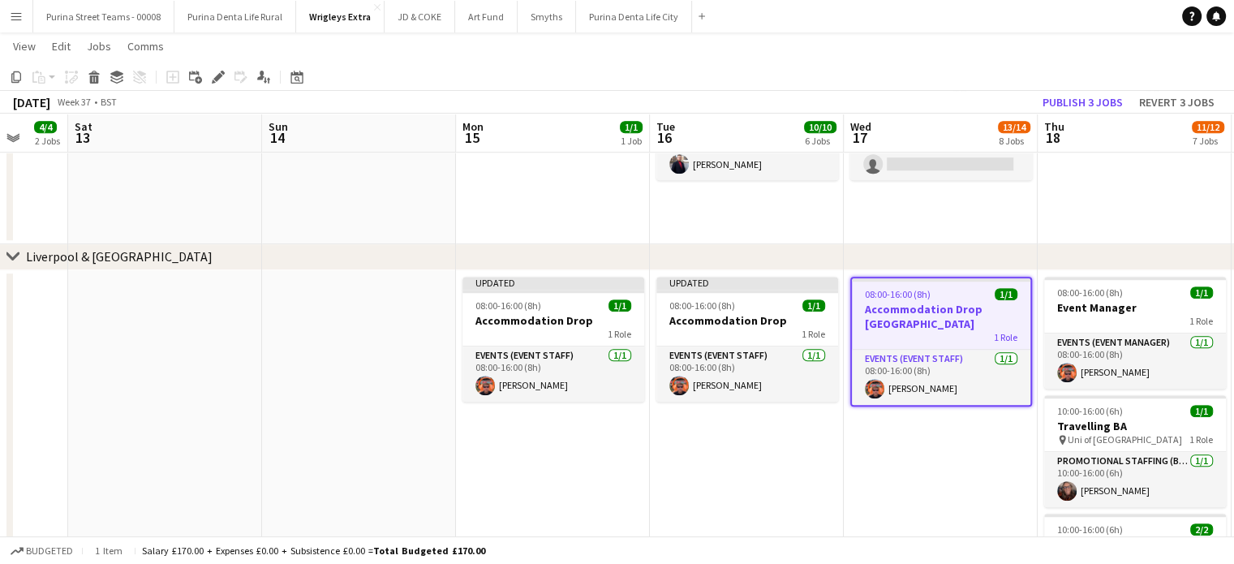
click at [205, 71] on div "Add job Add linked Job Edit Edit linked Job Applicants" at bounding box center [211, 76] width 124 height 19
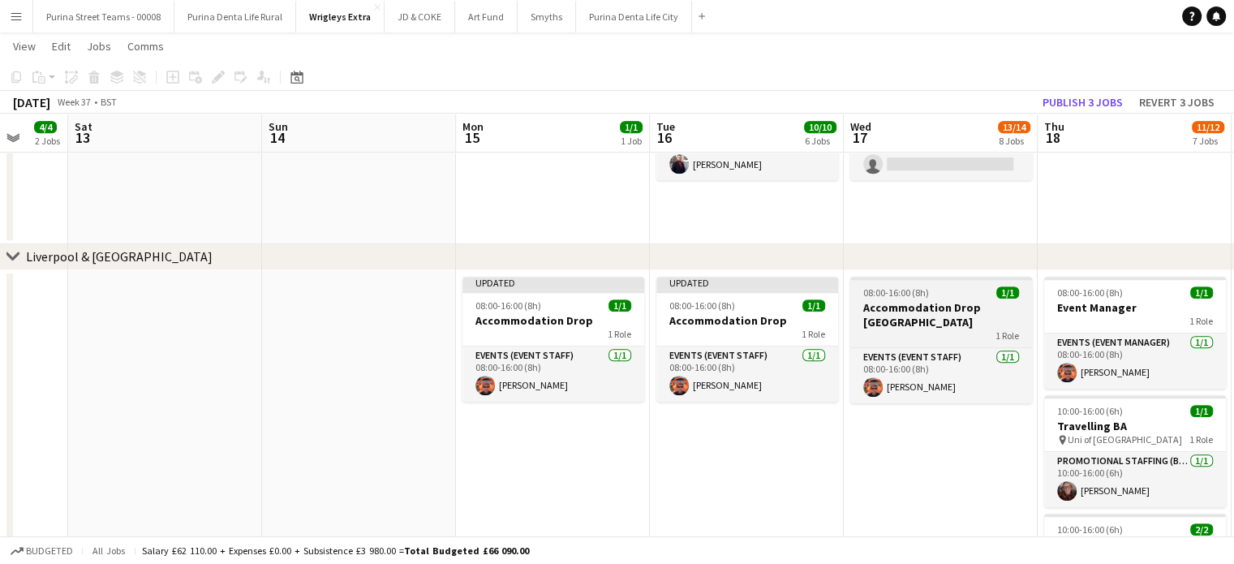
click at [956, 310] on h3 "Accommodation Drop [GEOGRAPHIC_DATA]" at bounding box center [941, 314] width 182 height 29
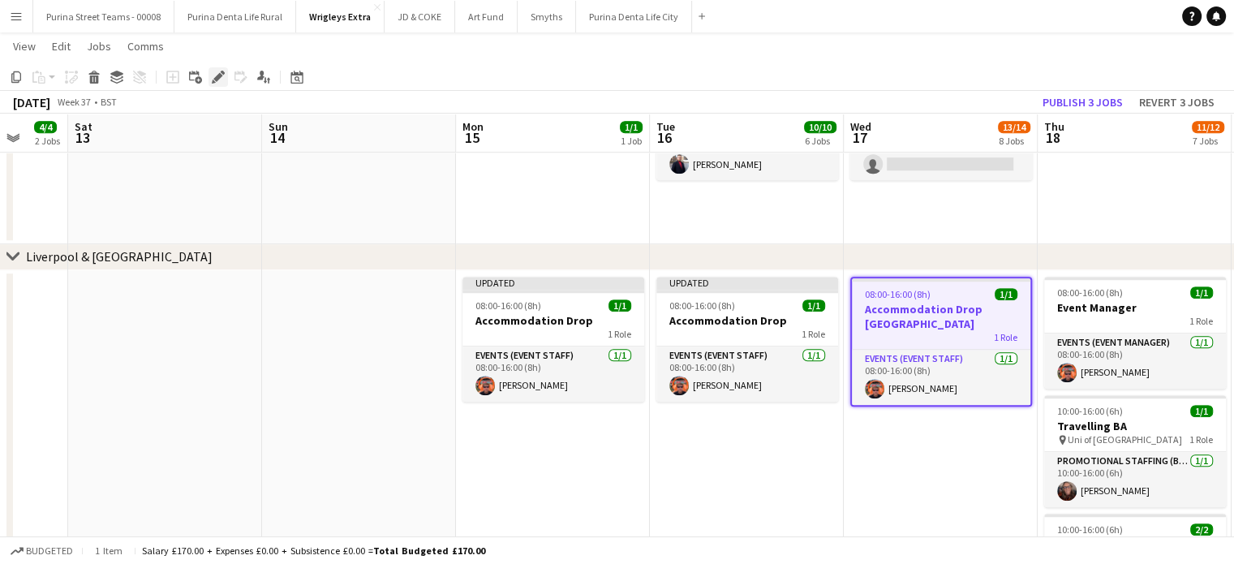
click at [225, 75] on div "Edit" at bounding box center [217, 76] width 19 height 19
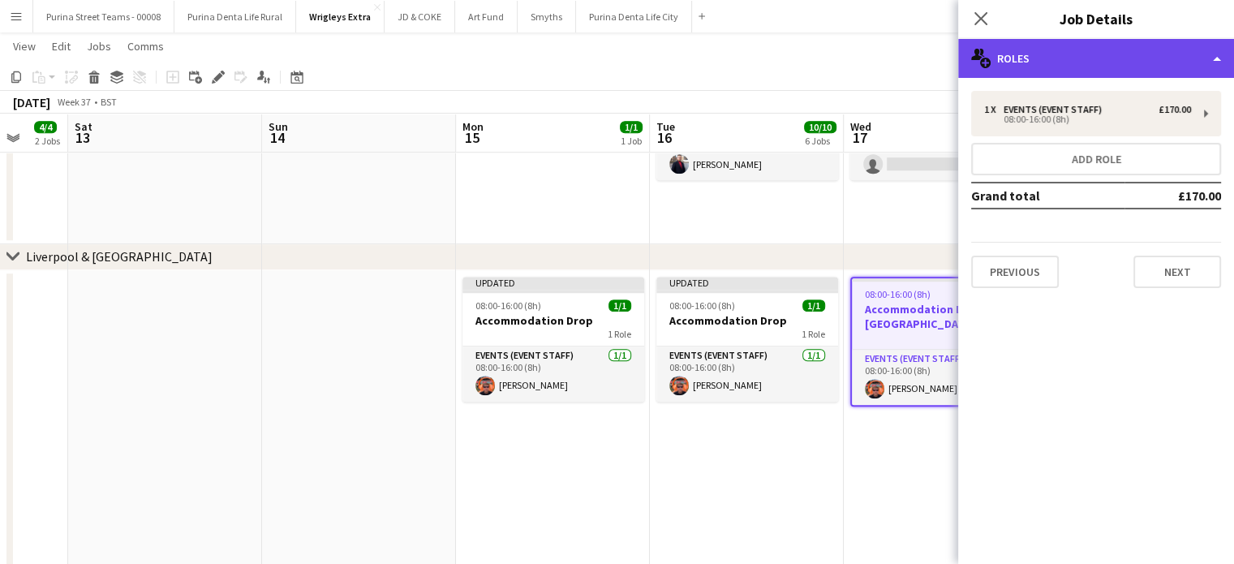
click at [1198, 67] on div "multiple-users-add Roles" at bounding box center [1096, 58] width 276 height 39
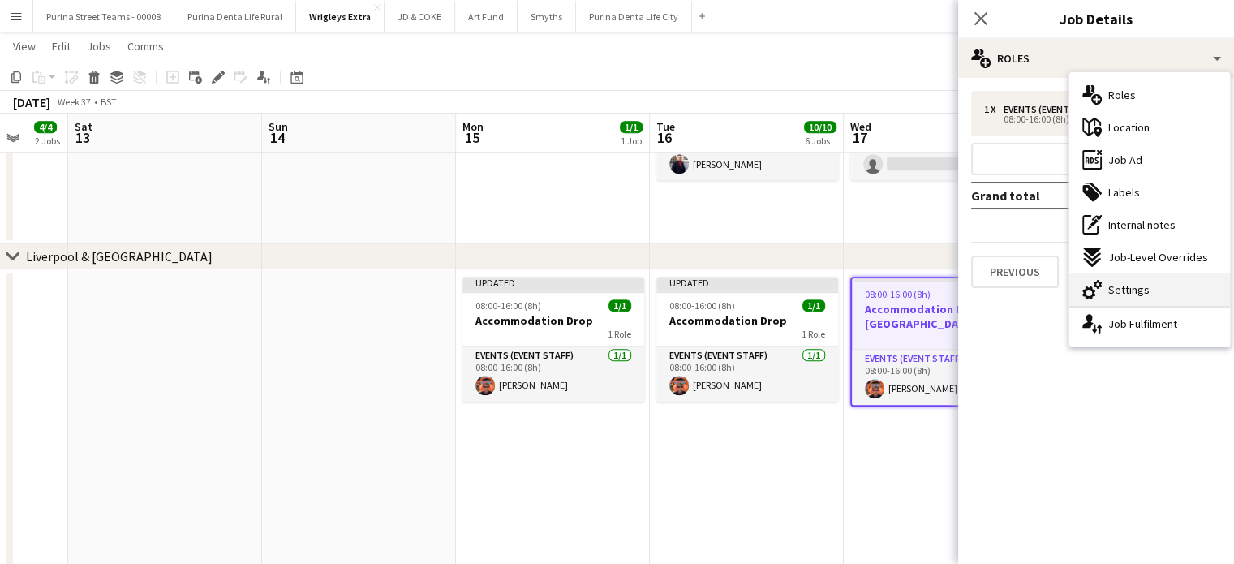
click at [1123, 292] on span "Settings" at bounding box center [1128, 289] width 41 height 15
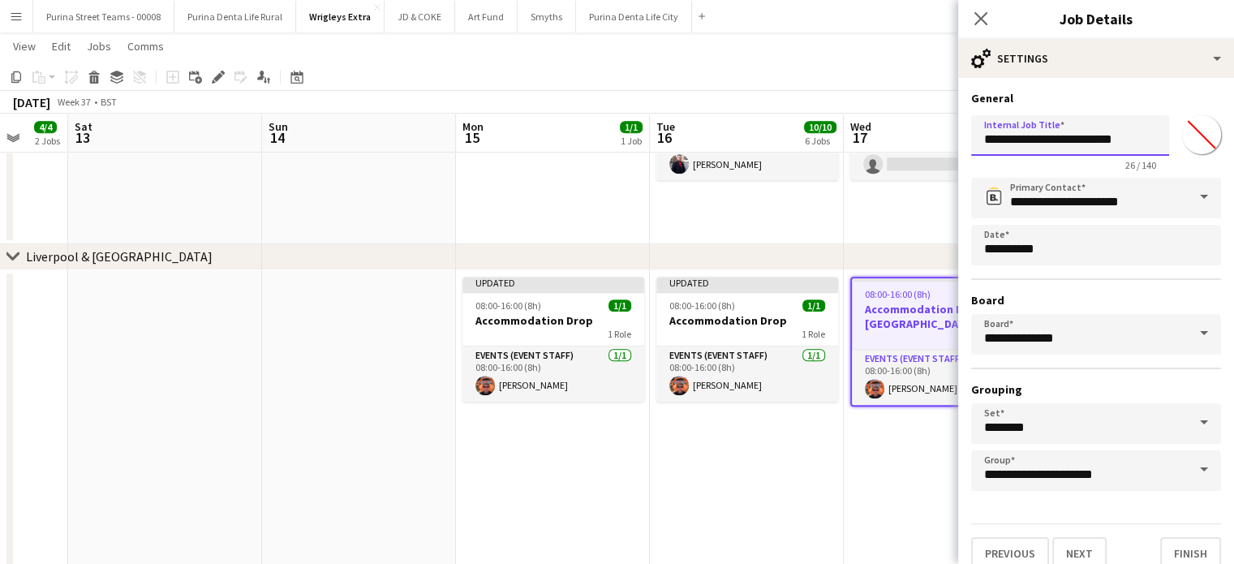
click at [1122, 139] on input "**********" at bounding box center [1070, 135] width 198 height 41
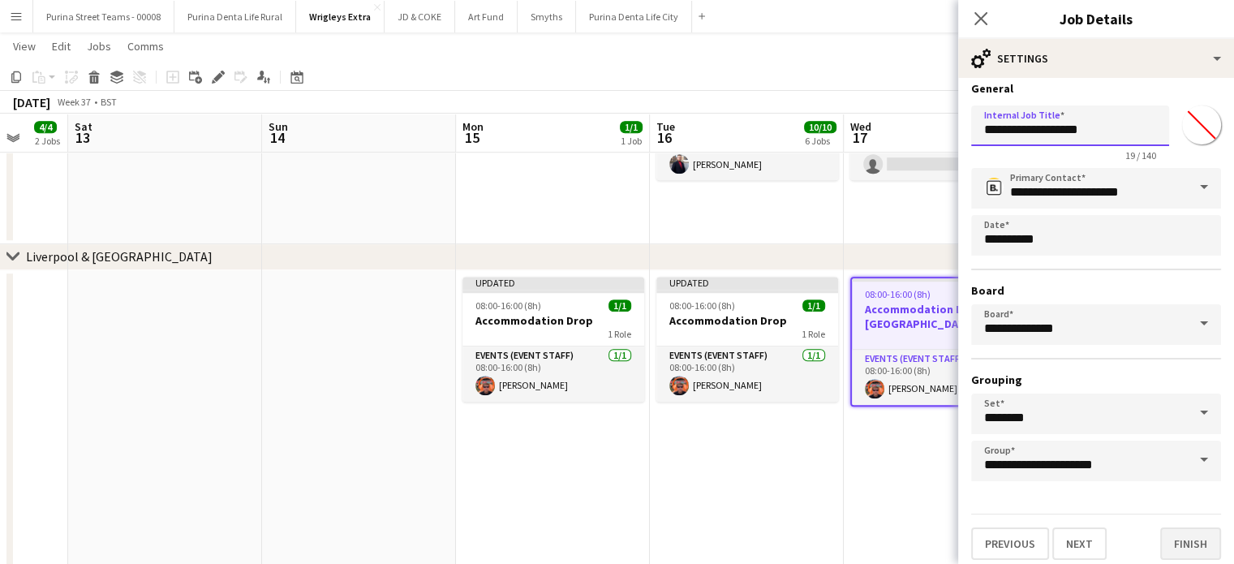
scroll to position [15, 0]
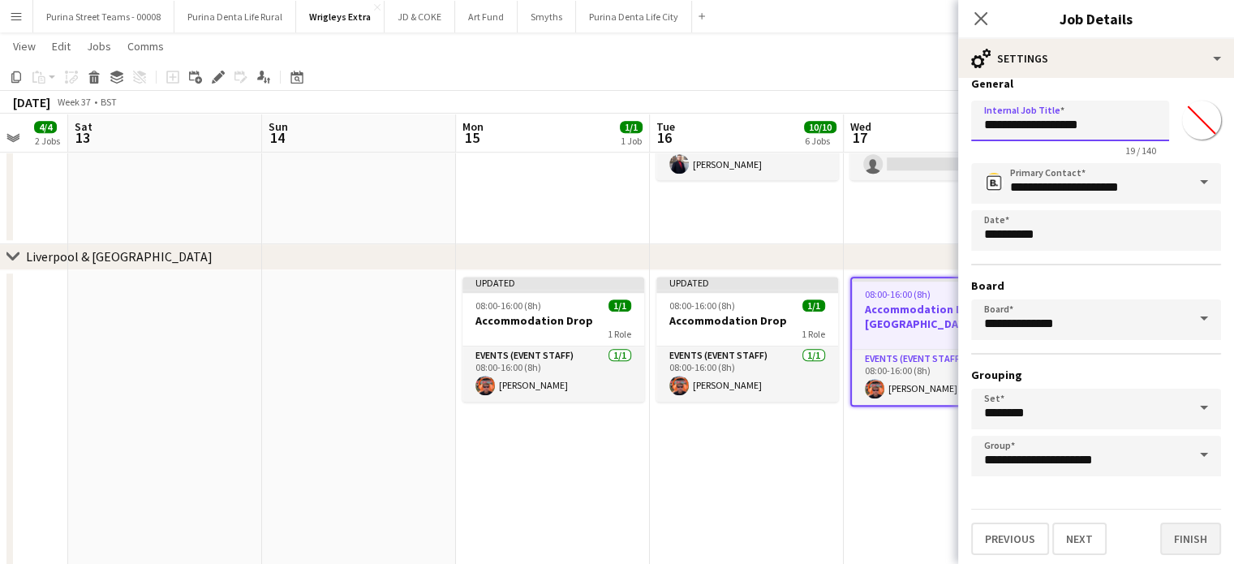
type input "**********"
click at [1169, 525] on button "Finish" at bounding box center [1190, 538] width 61 height 32
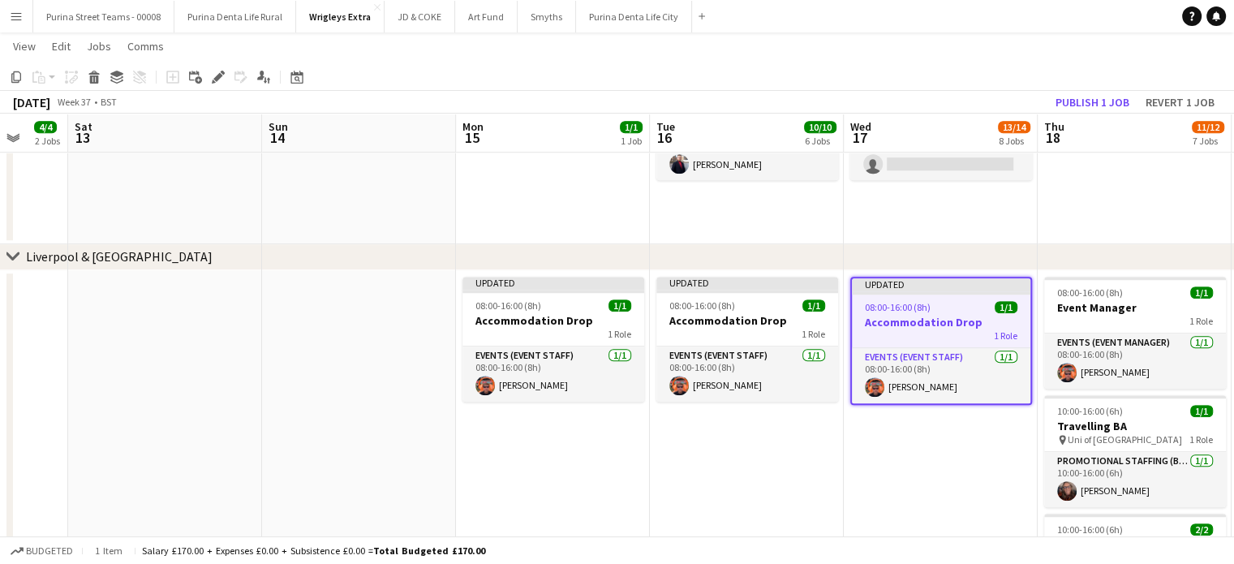
click at [909, 493] on app-date-cell "Updated 08:00-16:00 (8h) 1/1 Accommodation Drop 1 Role Events (Event Staff) [DA…" at bounding box center [941, 485] width 194 height 430
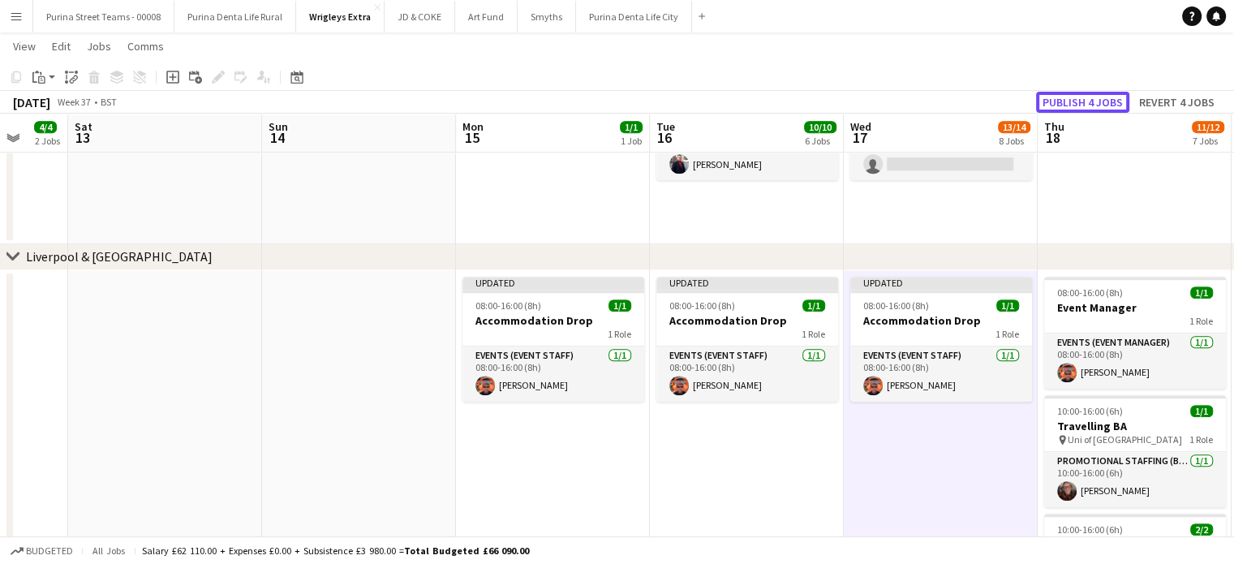
click at [1056, 97] on button "Publish 4 jobs" at bounding box center [1082, 102] width 93 height 21
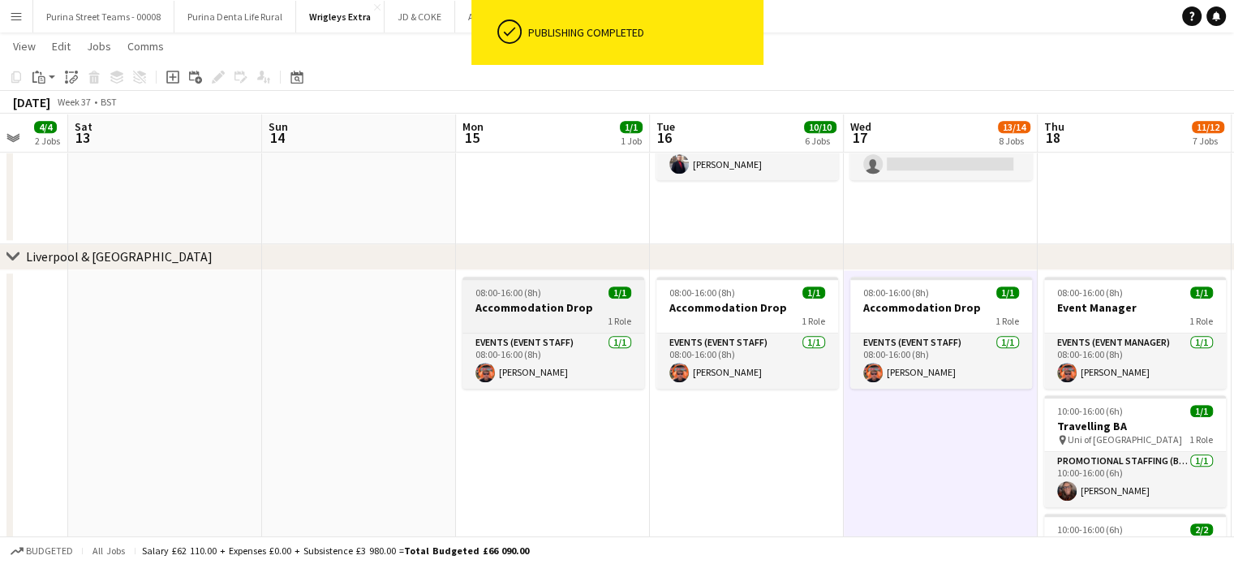
click at [519, 322] on div "1 Role" at bounding box center [553, 321] width 182 height 13
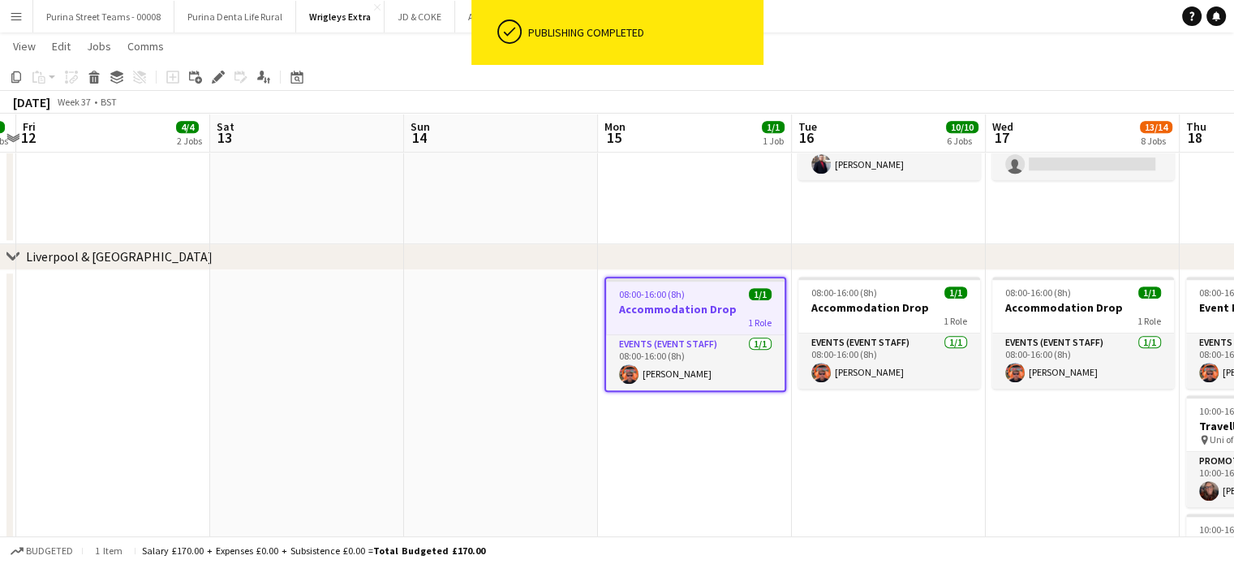
drag, startPoint x: 328, startPoint y: 340, endPoint x: 666, endPoint y: 372, distance: 339.7
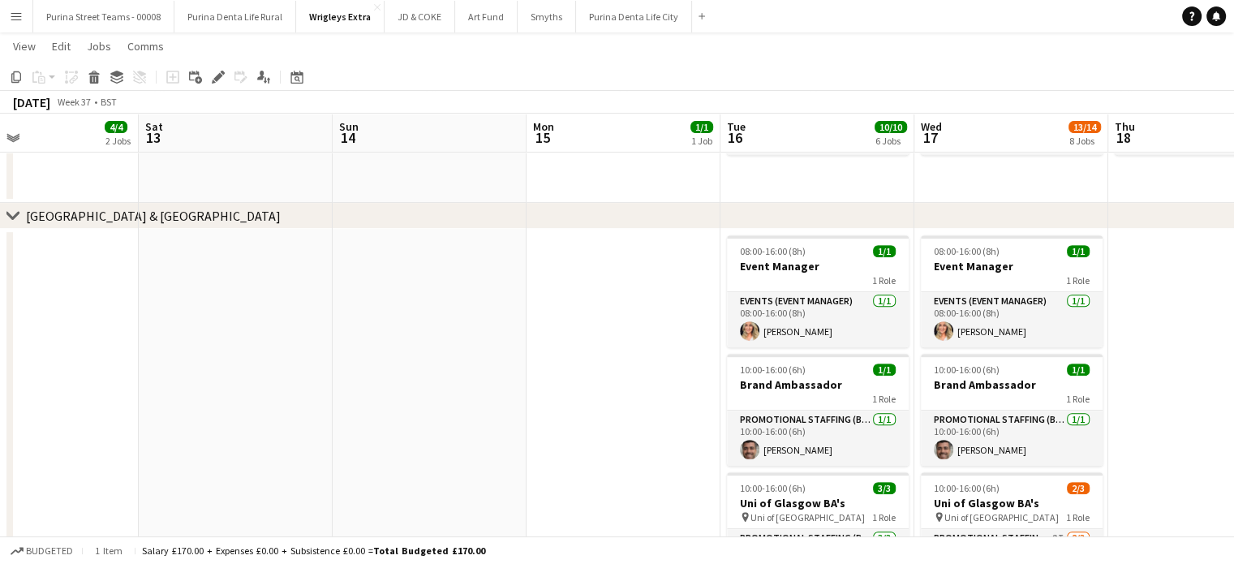
scroll to position [0, 480]
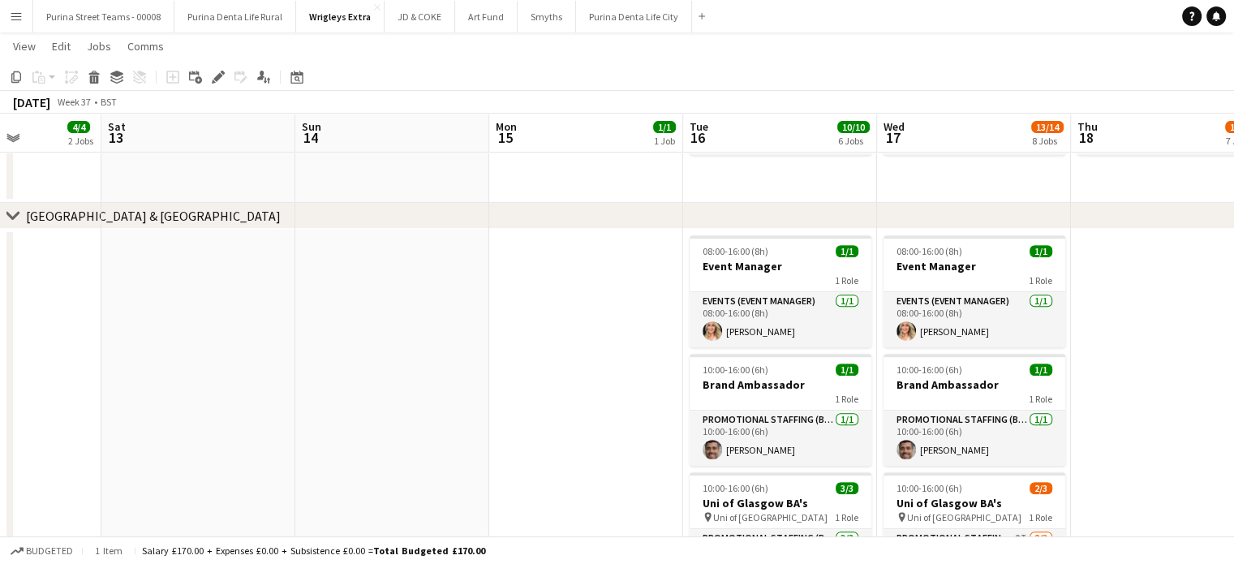
drag, startPoint x: 827, startPoint y: 415, endPoint x: 716, endPoint y: 365, distance: 122.0
click at [716, 365] on app-calendar-viewport "Wed 10 5/6 4 Jobs Thu 11 5/5 3 Jobs Fri 12 4/4 2 Jobs Sat 13 Sun 14 Mon 15 1/1 …" at bounding box center [617, 444] width 1234 height 2131
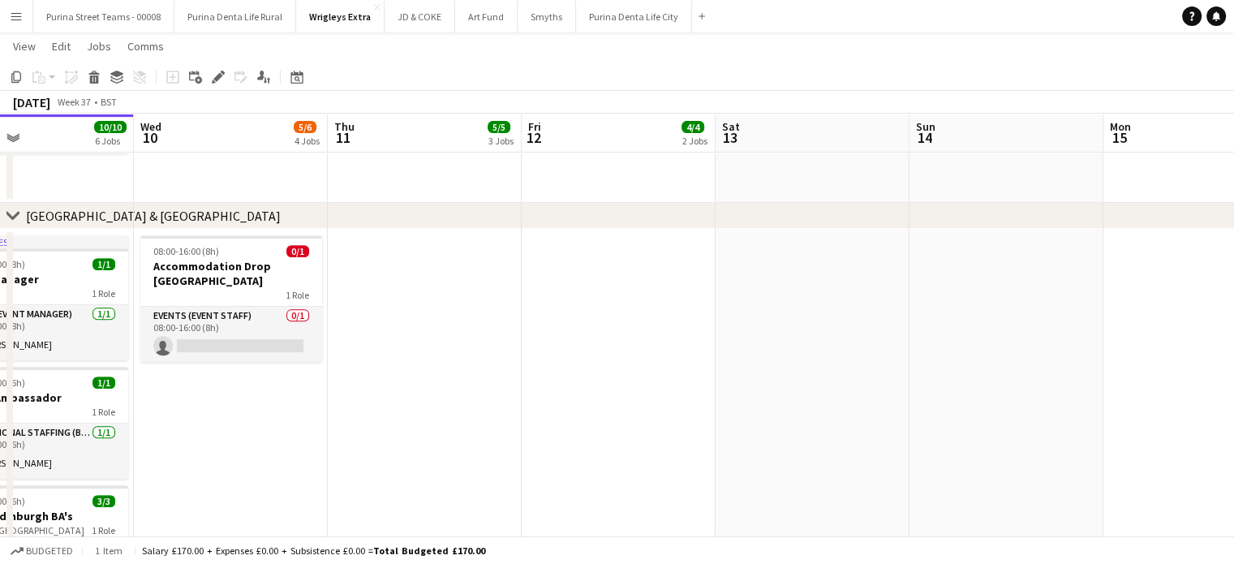
drag, startPoint x: 476, startPoint y: 357, endPoint x: 896, endPoint y: 392, distance: 421.6
click at [896, 392] on app-calendar-viewport "Sun 7 Mon 8 6/6 4 Jobs Tue 9 10/10 6 Jobs Wed 10 5/6 4 Jobs Thu 11 5/5 3 Jobs F…" at bounding box center [617, 444] width 1234 height 2131
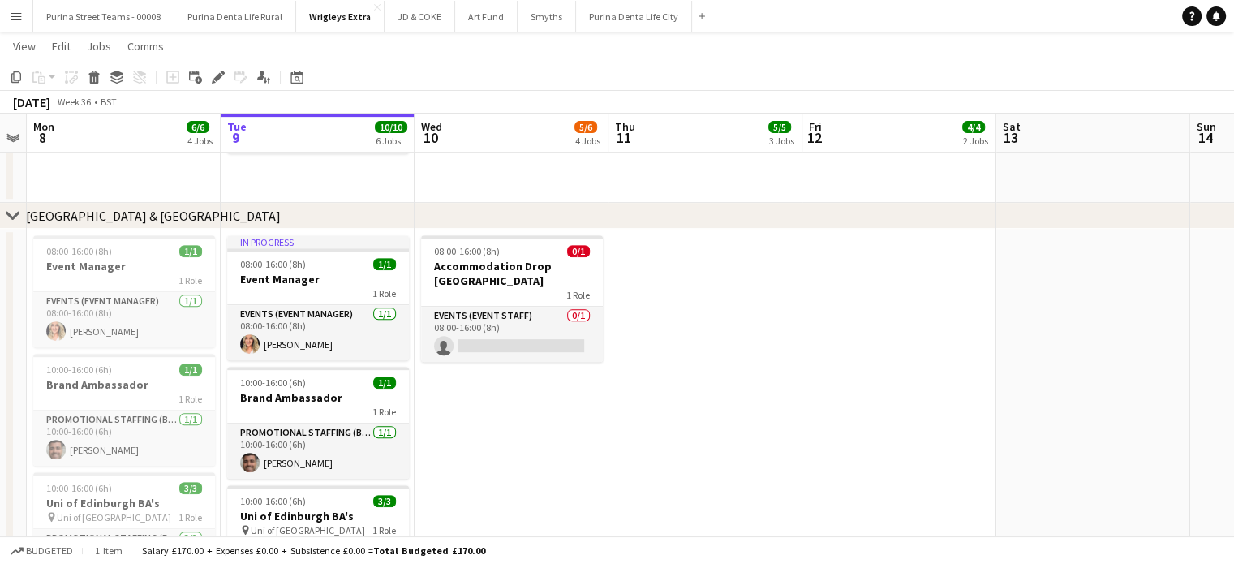
drag, startPoint x: 509, startPoint y: 364, endPoint x: 790, endPoint y: 369, distance: 280.7
click at [790, 369] on app-calendar-viewport "Sat 6 1/1 1 Job Sun 7 Mon 8 6/6 4 Jobs Tue 9 10/10 6 Jobs Wed 10 5/6 4 Jobs Thu…" at bounding box center [617, 444] width 1234 height 2131
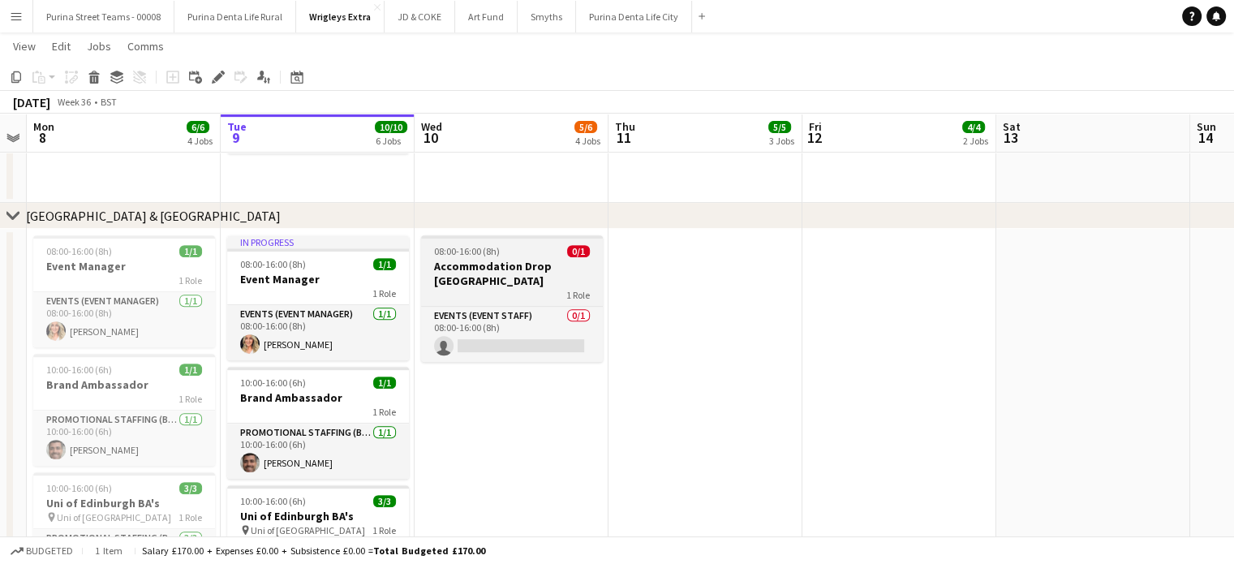
click at [542, 265] on h3 "Accommodation Drop [GEOGRAPHIC_DATA]" at bounding box center [512, 273] width 182 height 29
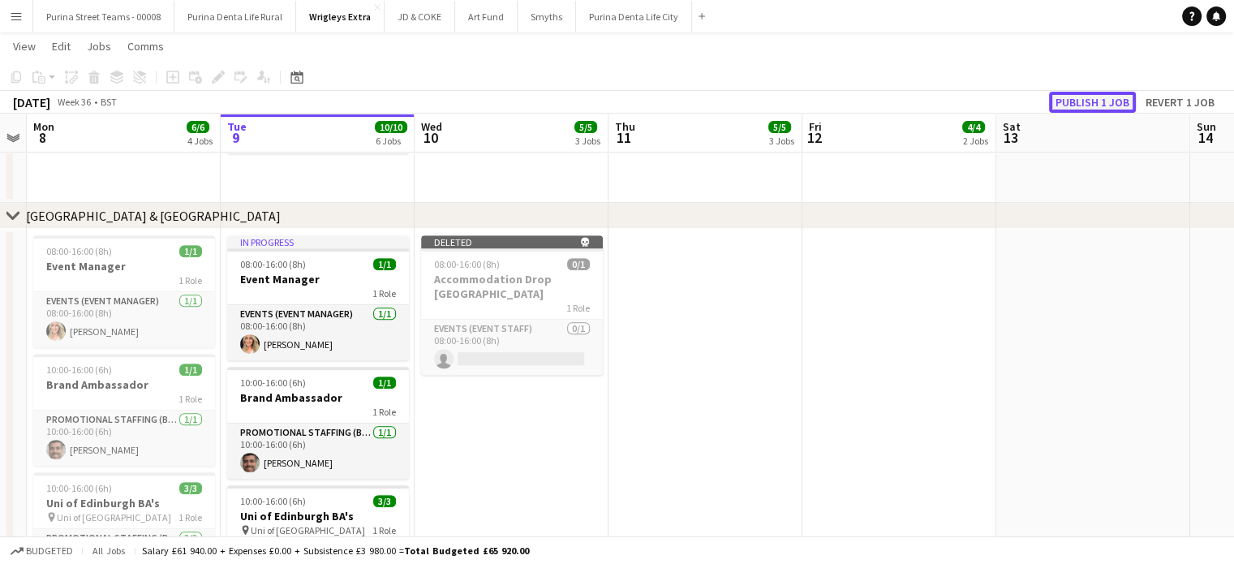
click at [1076, 103] on button "Publish 1 job" at bounding box center [1092, 102] width 87 height 21
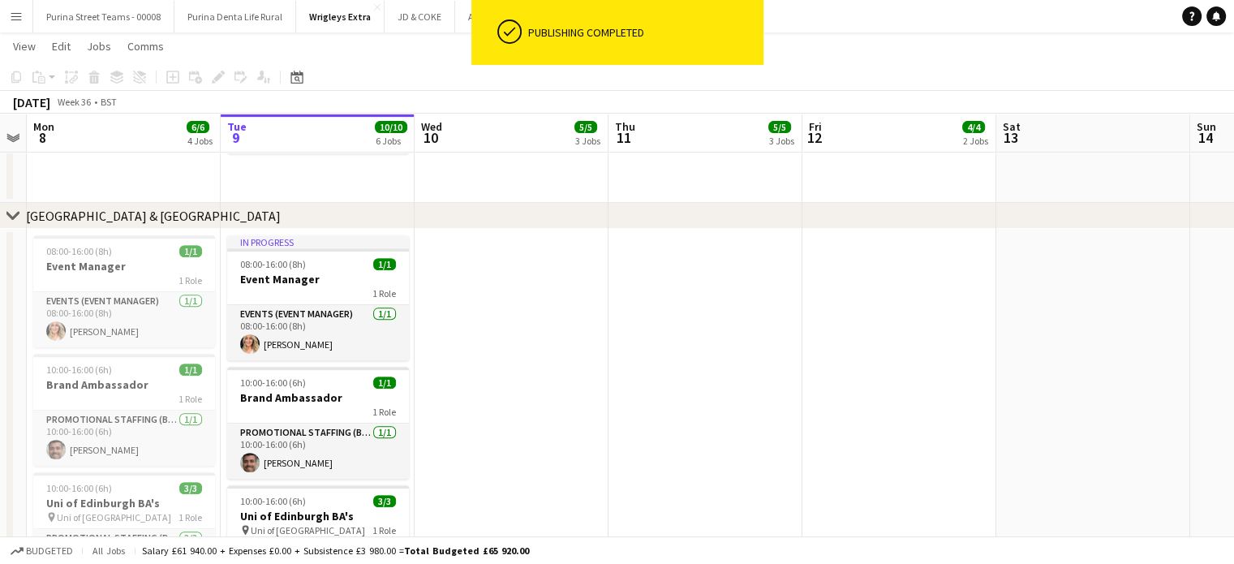
click at [526, 281] on app-date-cell at bounding box center [511, 462] width 194 height 466
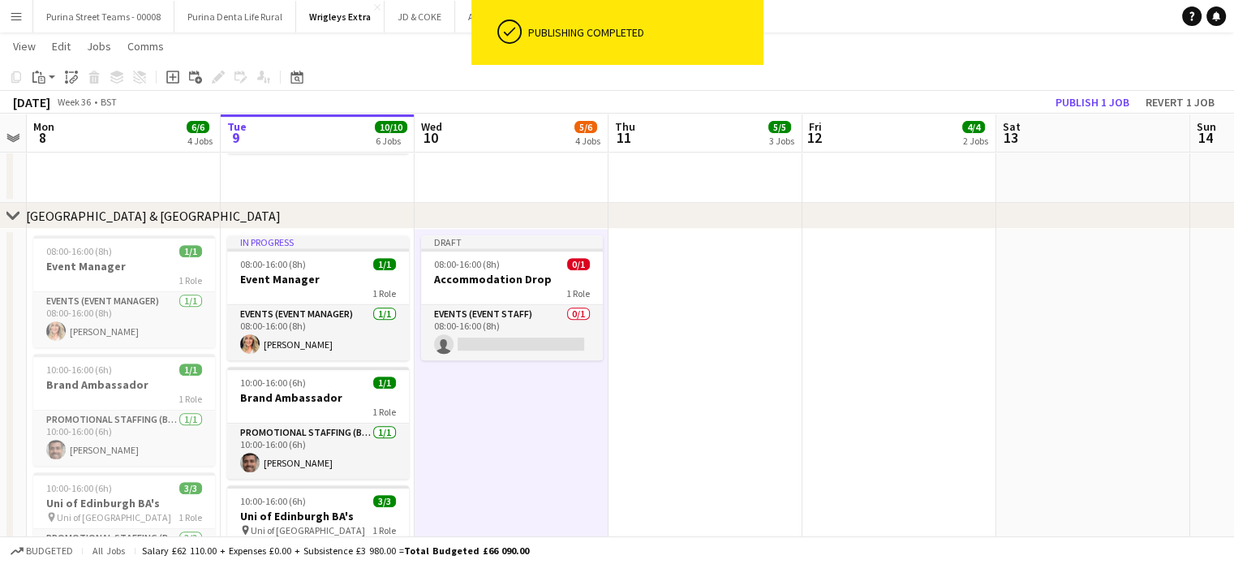
click at [673, 275] on app-date-cell at bounding box center [705, 462] width 194 height 466
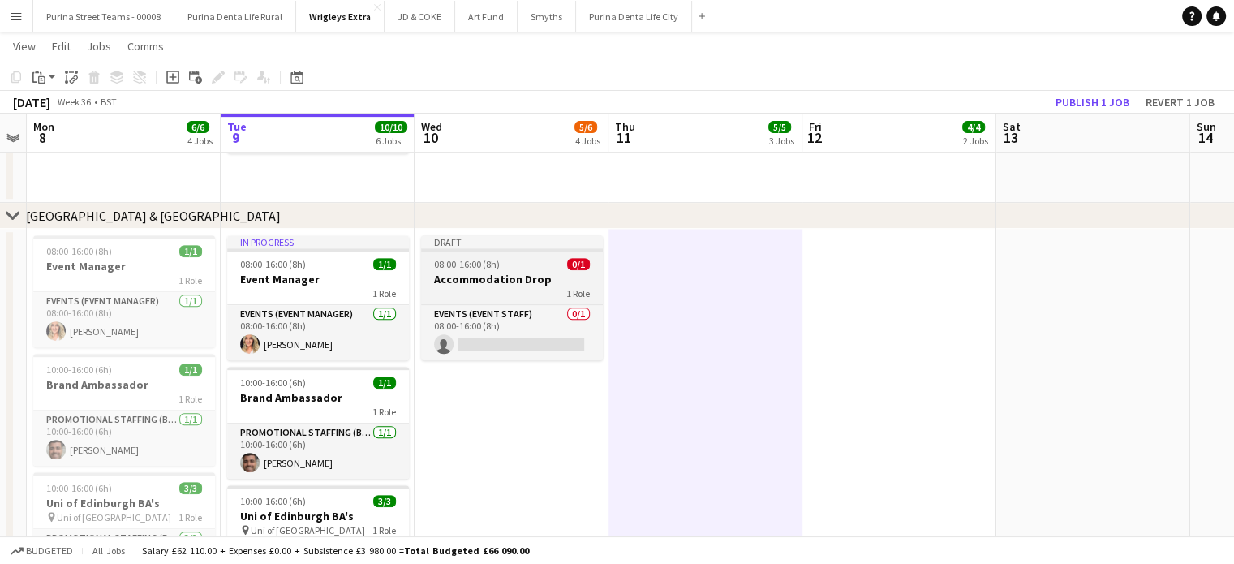
click at [506, 268] on div "08:00-16:00 (8h) 0/1" at bounding box center [512, 264] width 182 height 12
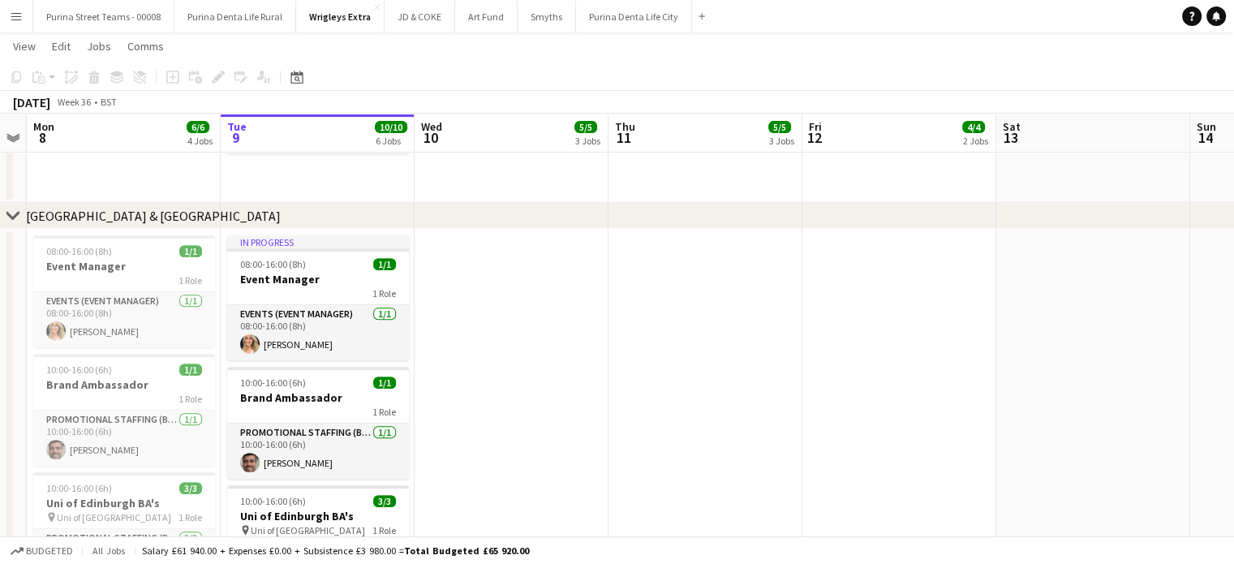
click at [685, 290] on app-date-cell at bounding box center [705, 462] width 194 height 466
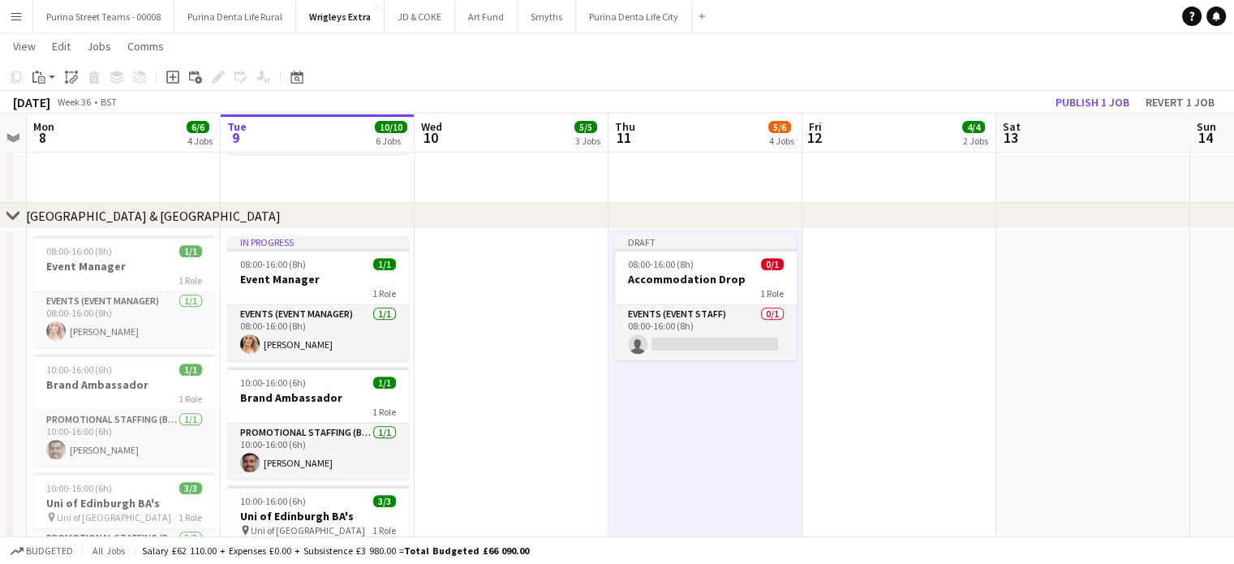
click at [836, 275] on app-date-cell at bounding box center [899, 462] width 194 height 466
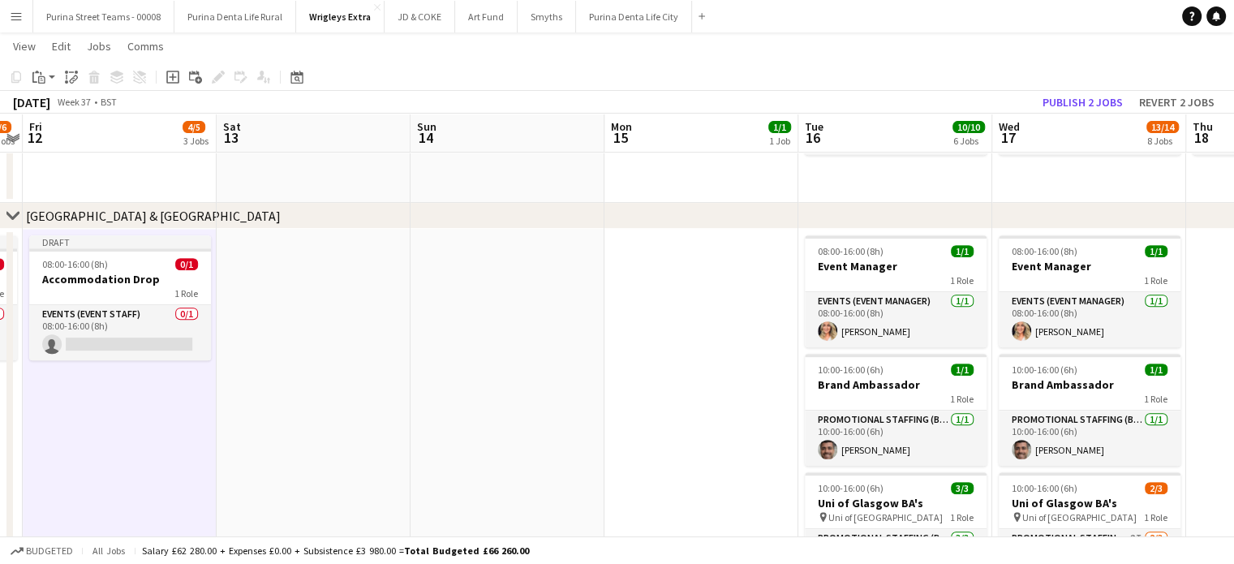
scroll to position [0, 474]
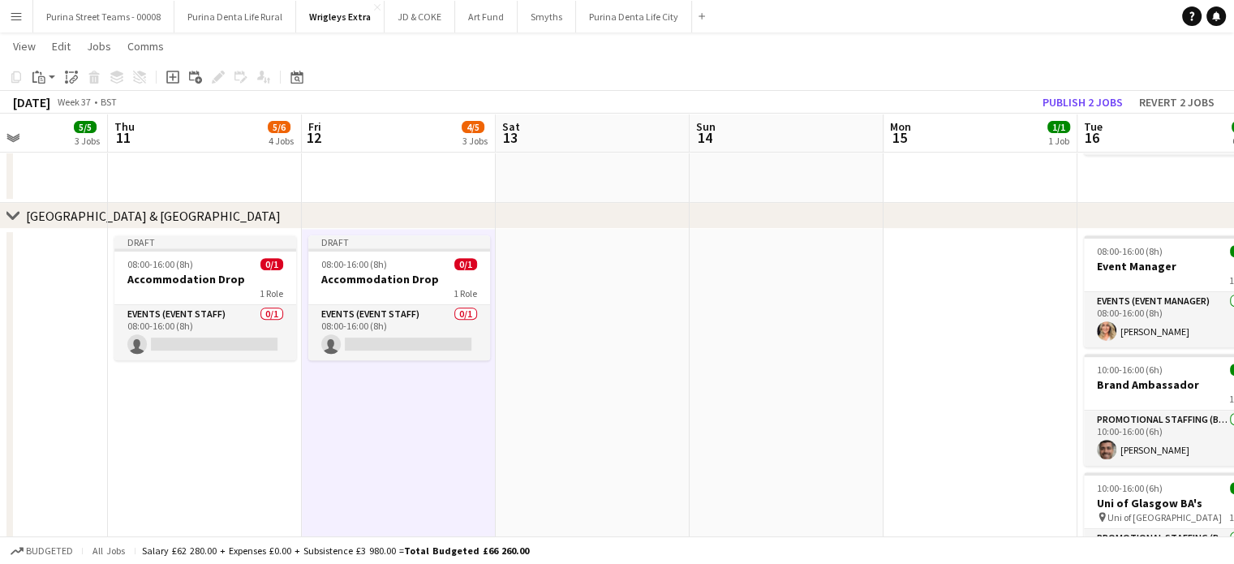
drag, startPoint x: 775, startPoint y: 369, endPoint x: 406, endPoint y: 322, distance: 372.9
click at [406, 322] on app-calendar-viewport "Mon 8 6/6 4 Jobs Tue 9 10/10 6 Jobs Wed 10 5/5 3 Jobs Thu 11 5/6 4 Jobs Fri 12 …" at bounding box center [617, 444] width 1234 height 2131
click at [952, 277] on app-date-cell at bounding box center [980, 462] width 194 height 466
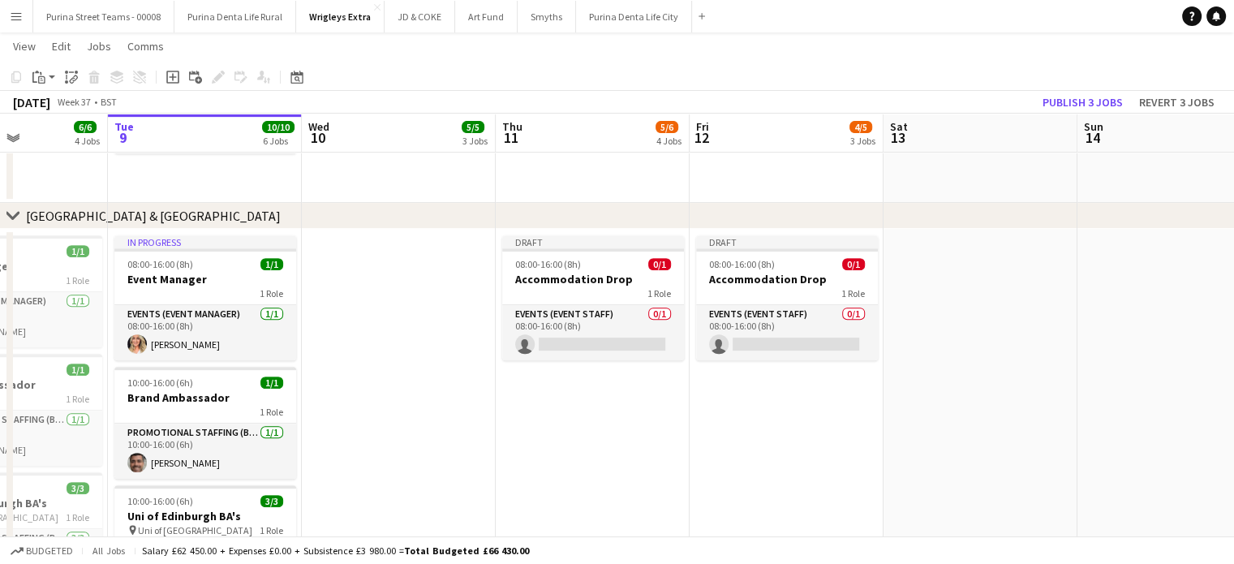
scroll to position [0, 483]
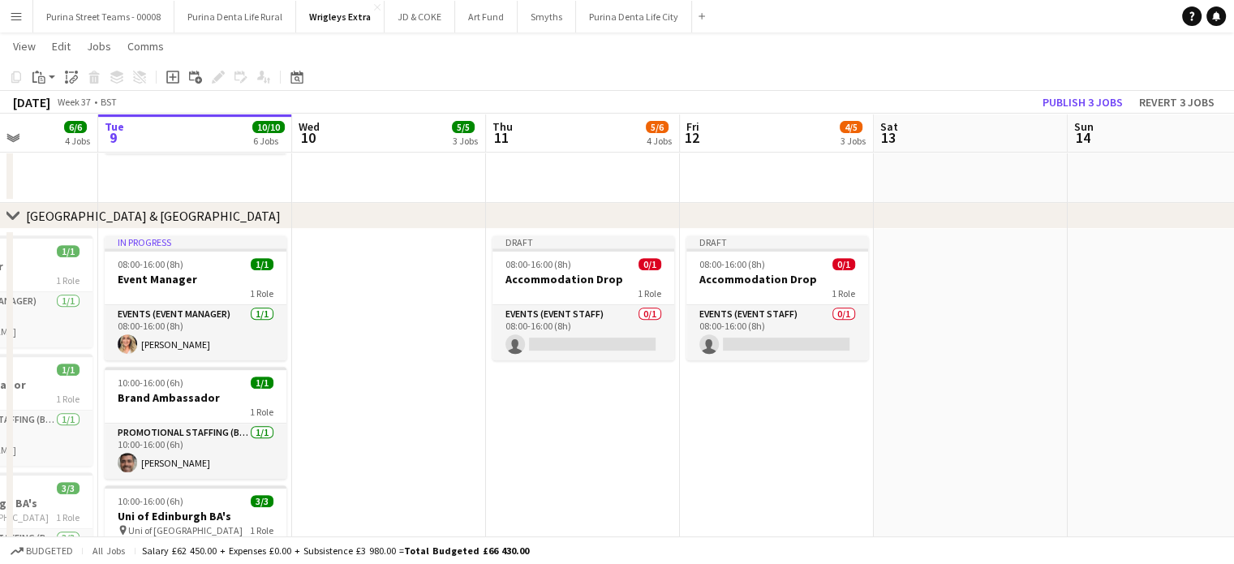
click at [616, 434] on app-calendar-viewport "Sat 6 1/1 1 Job Sun 7 Mon 8 6/6 4 Jobs Tue 9 10/10 6 Jobs Wed 10 5/5 3 Jobs Thu…" at bounding box center [617, 444] width 1234 height 2131
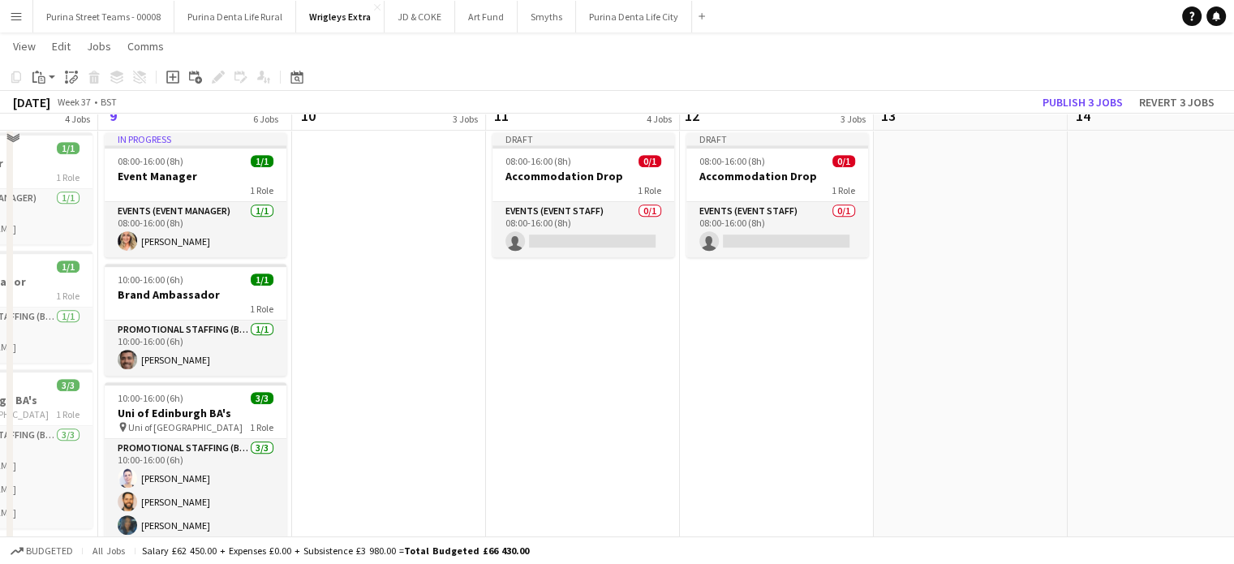
scroll to position [766, 0]
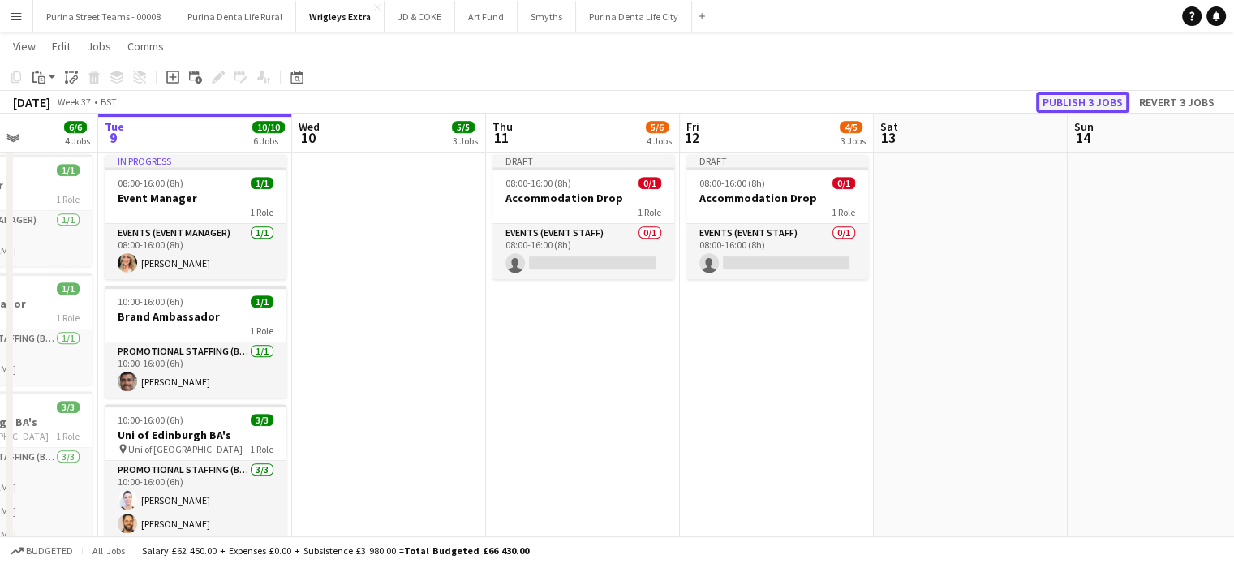
click at [1067, 105] on button "Publish 3 jobs" at bounding box center [1082, 102] width 93 height 21
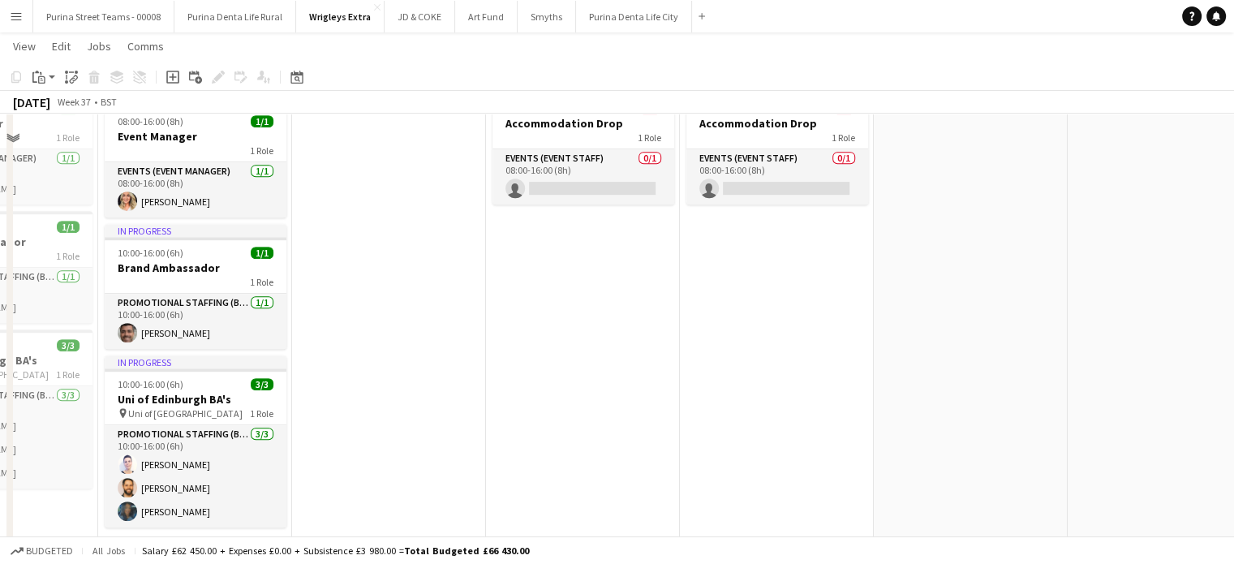
scroll to position [610, 0]
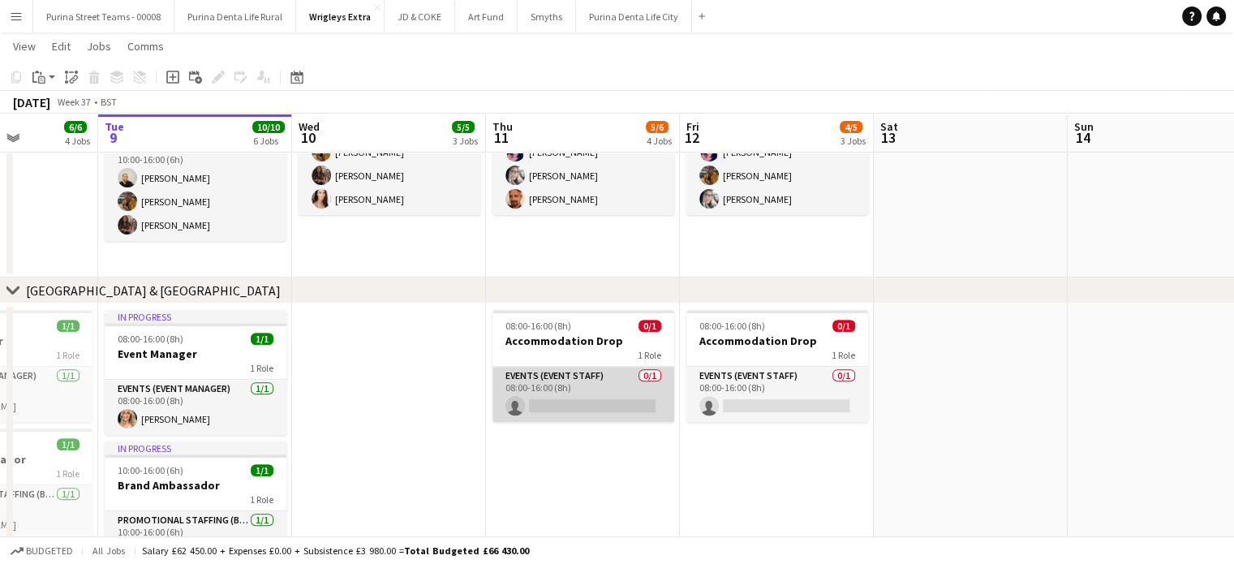
click at [613, 401] on app-card-role "Events (Event Staff) 0/1 08:00-16:00 (8h) single-neutral-actions" at bounding box center [583, 394] width 182 height 55
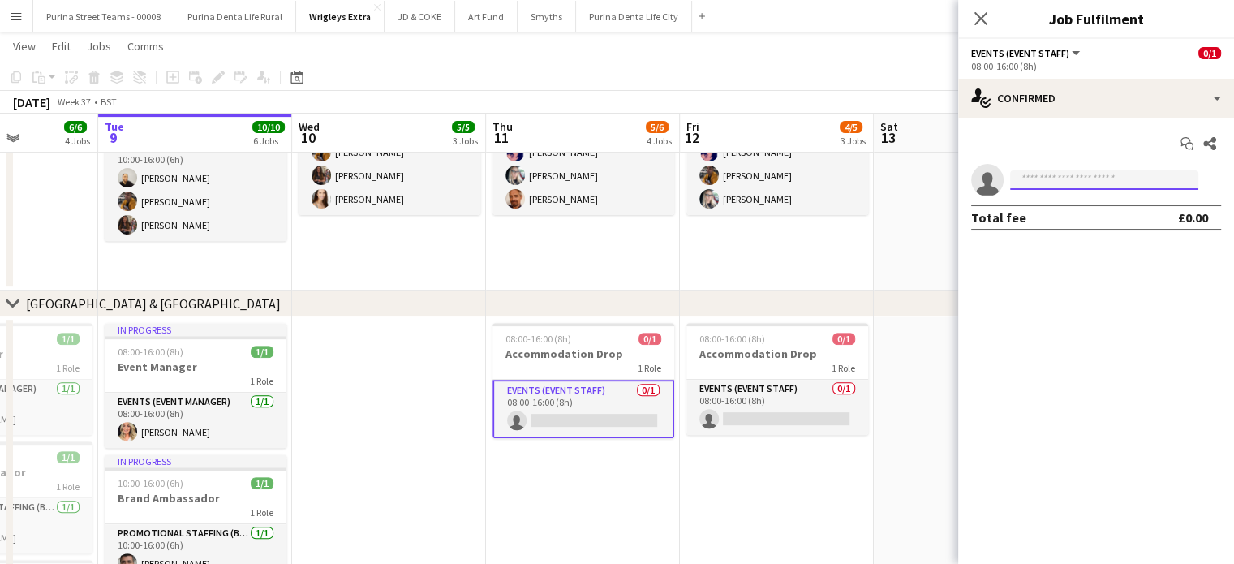
click at [1110, 180] on input at bounding box center [1104, 179] width 188 height 19
type input "*"
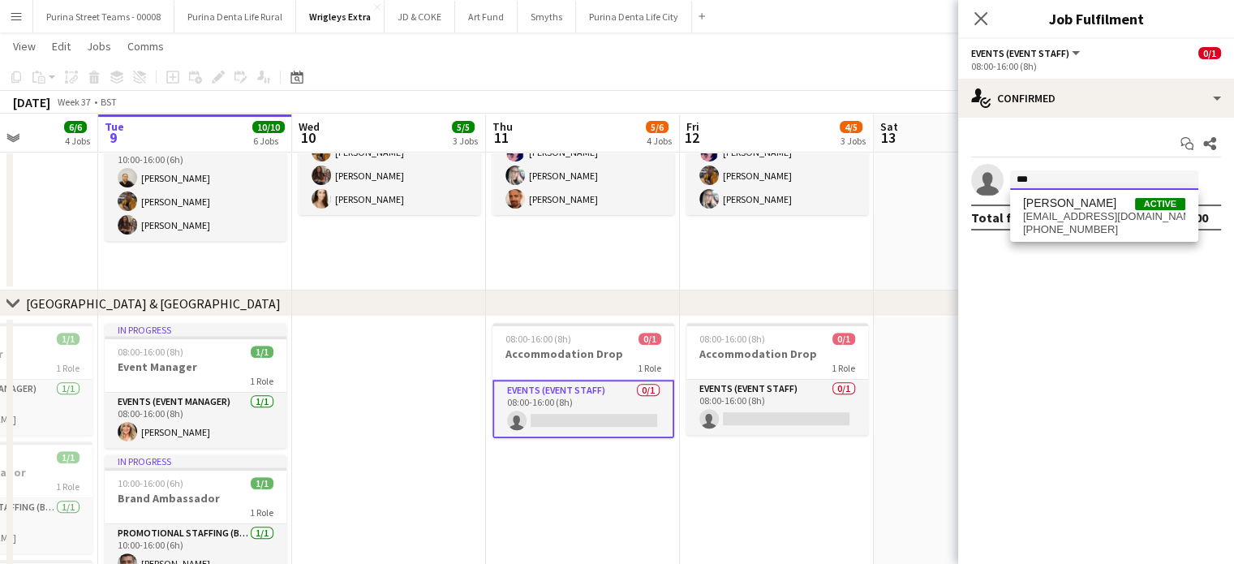
type input "***"
click at [1080, 196] on span "[PERSON_NAME] Active" at bounding box center [1104, 203] width 162 height 14
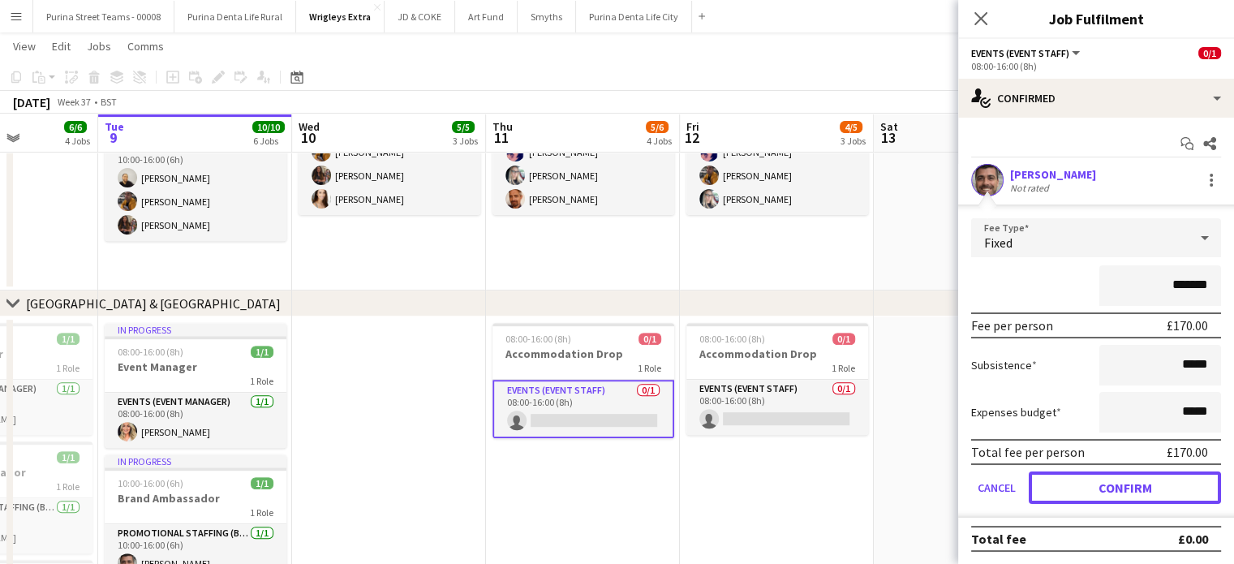
click at [1132, 486] on button "Confirm" at bounding box center [1125, 487] width 192 height 32
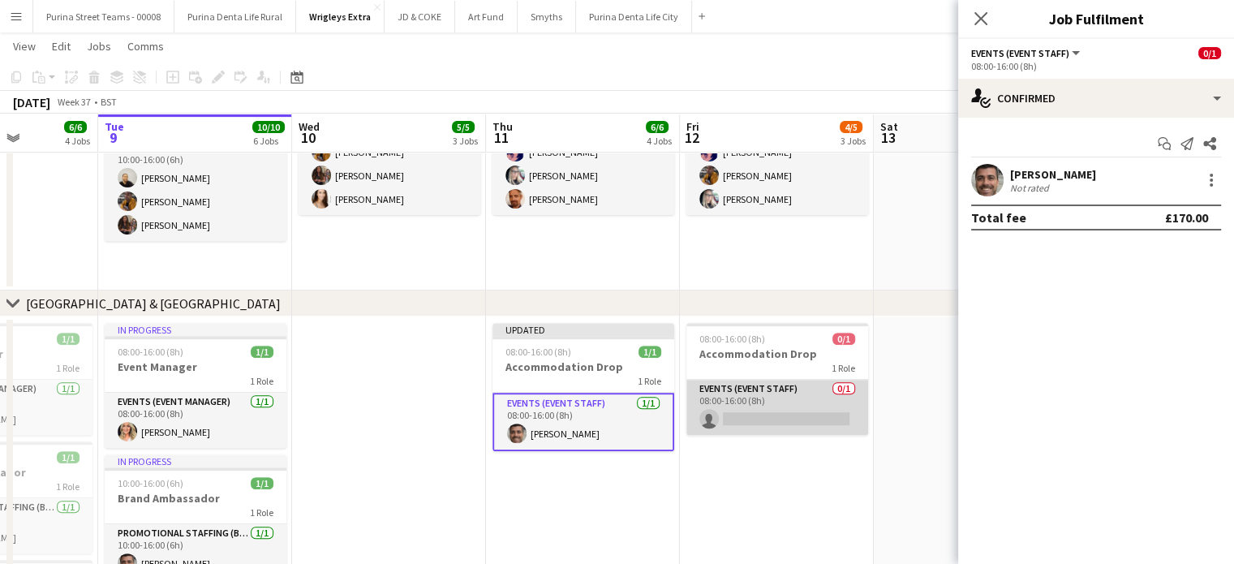
click at [800, 411] on app-card-role "Events (Event Staff) 0/1 08:00-16:00 (8h) single-neutral-actions" at bounding box center [777, 407] width 182 height 55
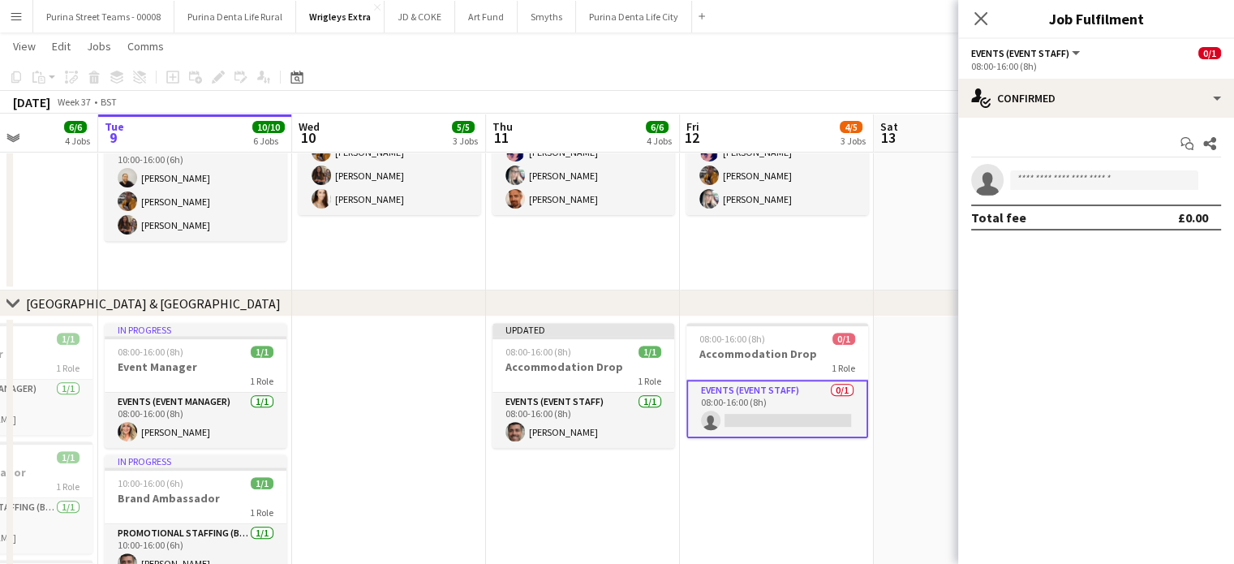
scroll to position [0, 483]
click at [1069, 178] on input at bounding box center [1104, 179] width 188 height 19
type input "*"
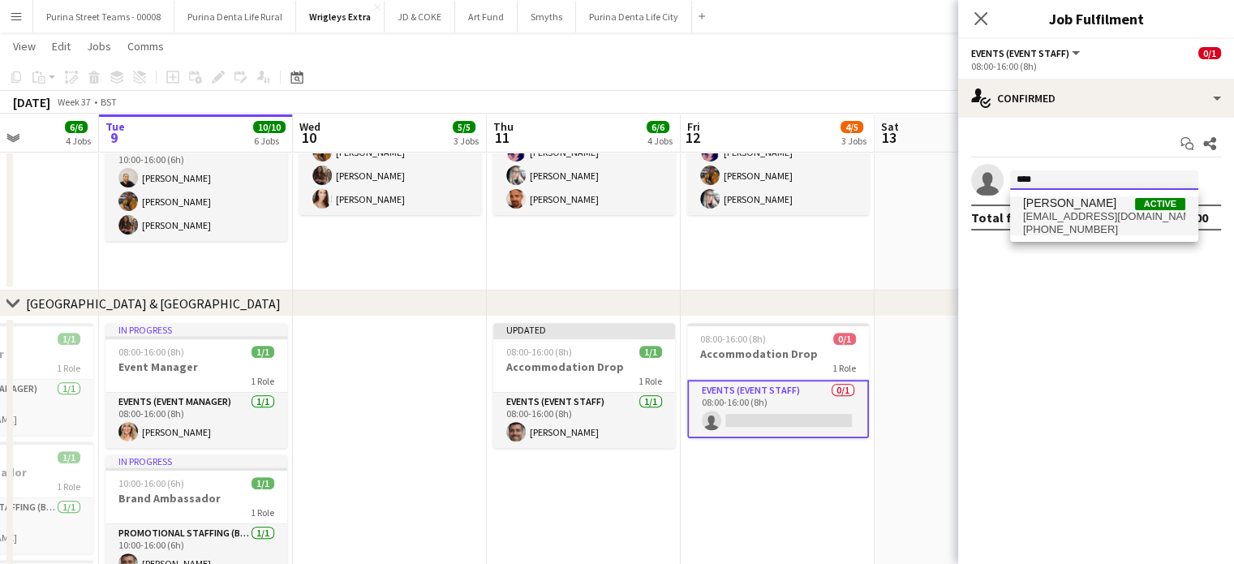
type input "****"
click at [1047, 213] on span "[EMAIL_ADDRESS][DOMAIN_NAME]" at bounding box center [1104, 216] width 162 height 13
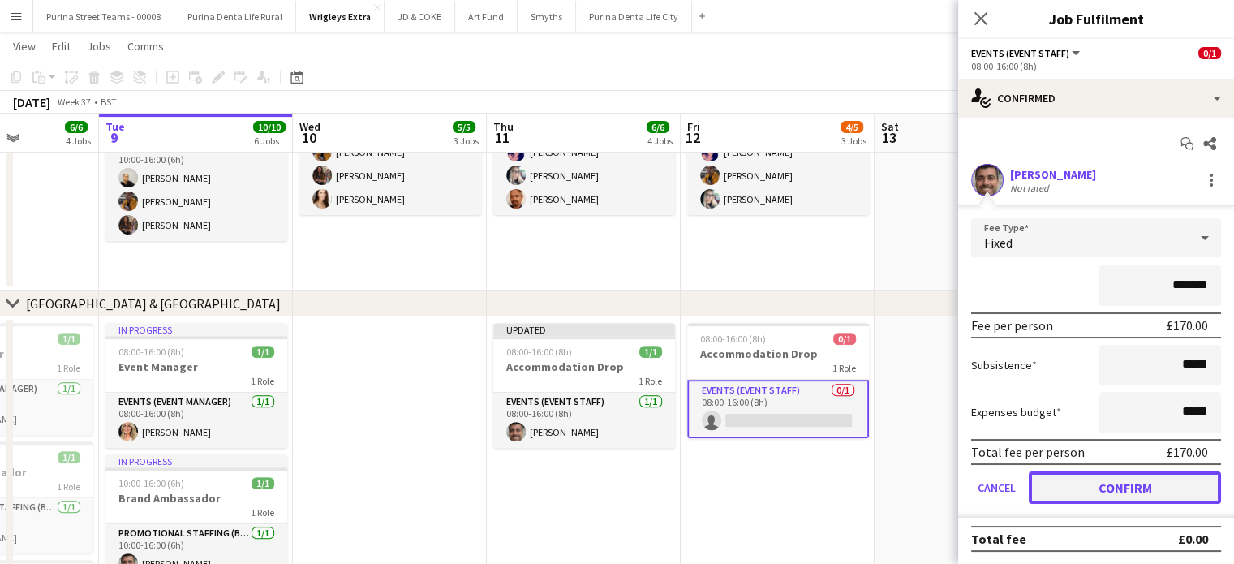
click at [1106, 480] on button "Confirm" at bounding box center [1125, 487] width 192 height 32
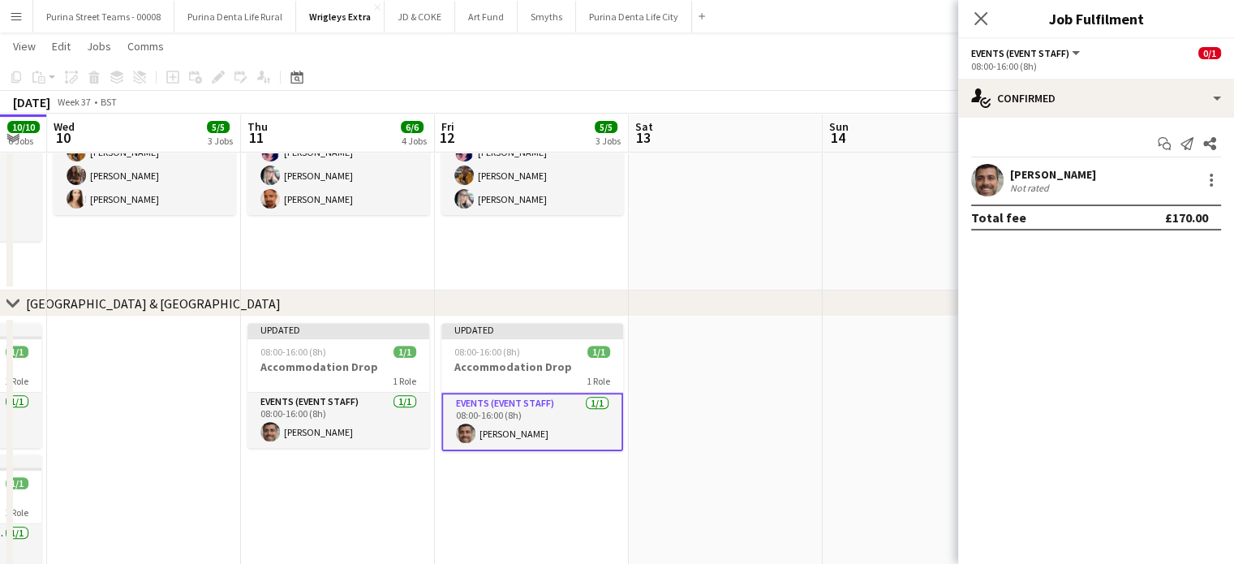
drag, startPoint x: 863, startPoint y: 457, endPoint x: 582, endPoint y: 438, distance: 282.1
click at [582, 439] on app-calendar-viewport "Sat 6 1/1 1 Job Sun 7 Mon 8 6/6 4 Jobs Tue 9 10/10 6 Jobs Wed 10 5/5 3 Jobs Thu…" at bounding box center [617, 538] width 1234 height 2170
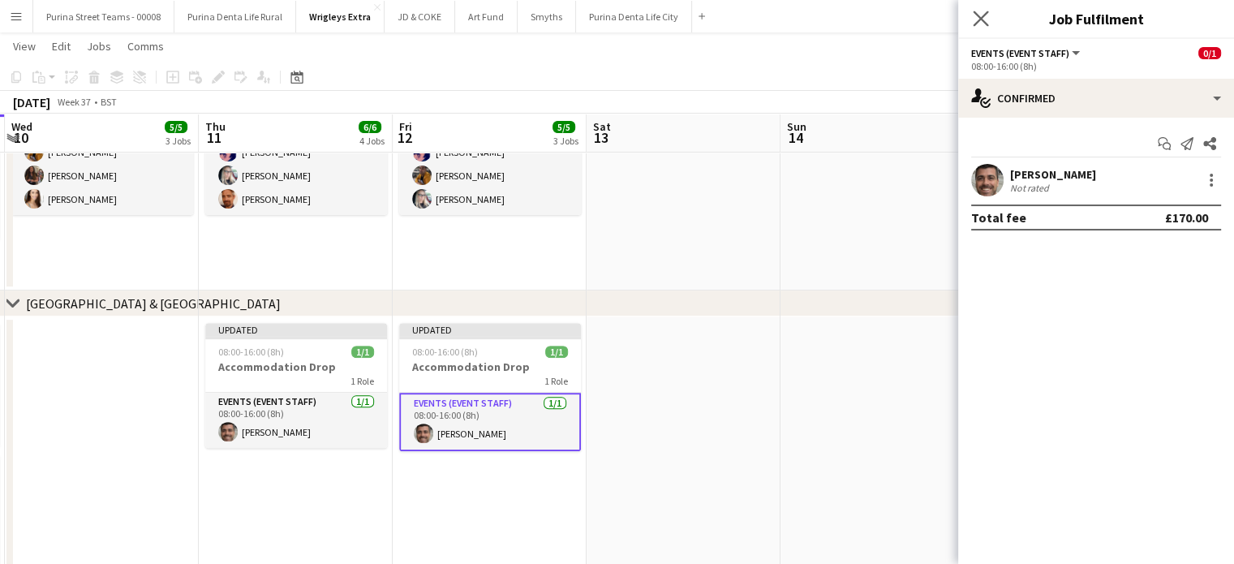
click at [990, 17] on app-icon "Close pop-in" at bounding box center [981, 19] width 24 height 24
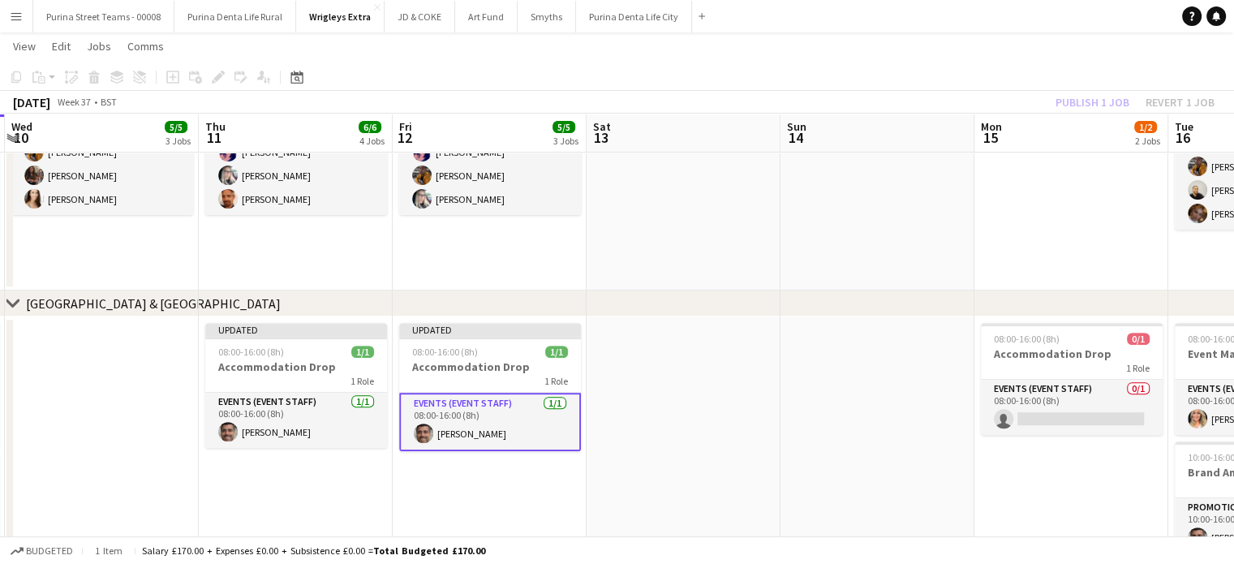
scroll to position [0, 393]
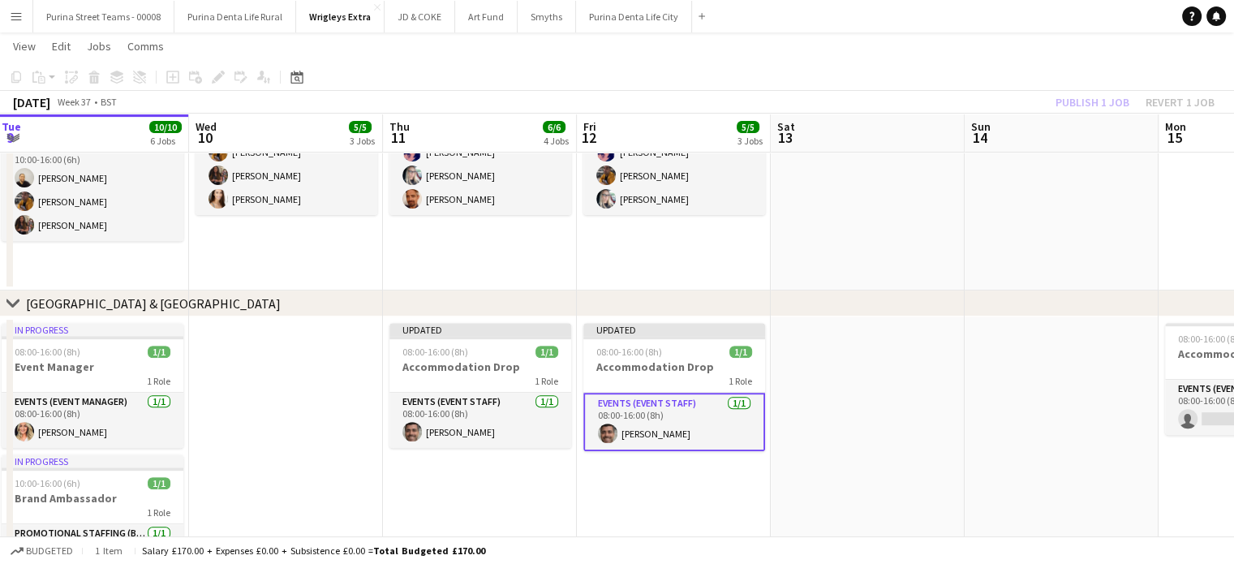
drag, startPoint x: 922, startPoint y: 473, endPoint x: 719, endPoint y: 462, distance: 203.9
click at [719, 462] on app-calendar-viewport "Sun 7 Mon 8 6/6 4 Jobs Tue 9 10/10 6 Jobs Wed 10 5/5 3 Jobs Thu 11 6/6 4 Jobs F…" at bounding box center [617, 538] width 1234 height 2170
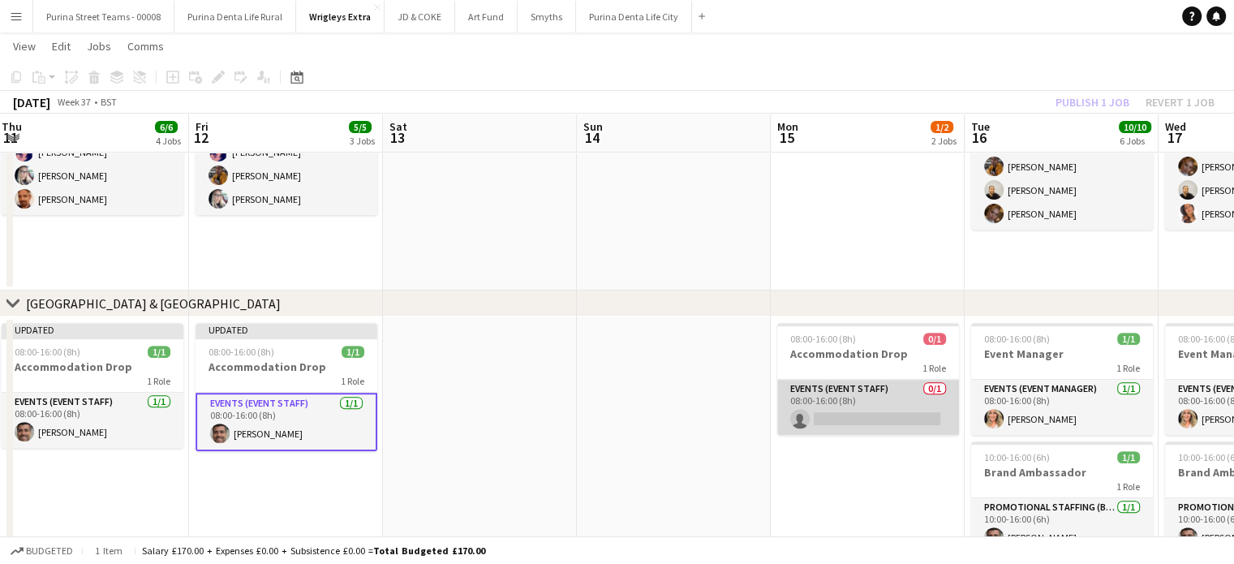
click at [857, 418] on app-card-role "Events (Event Staff) 0/1 08:00-16:00 (8h) single-neutral-actions" at bounding box center [868, 407] width 182 height 55
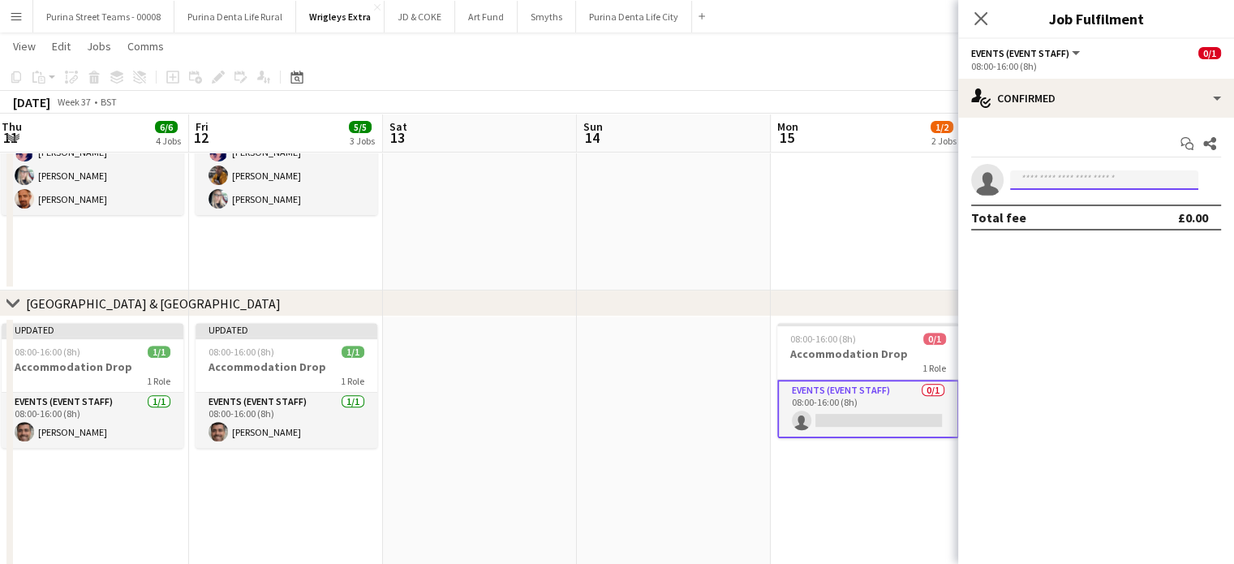
click at [1042, 177] on input at bounding box center [1104, 179] width 188 height 19
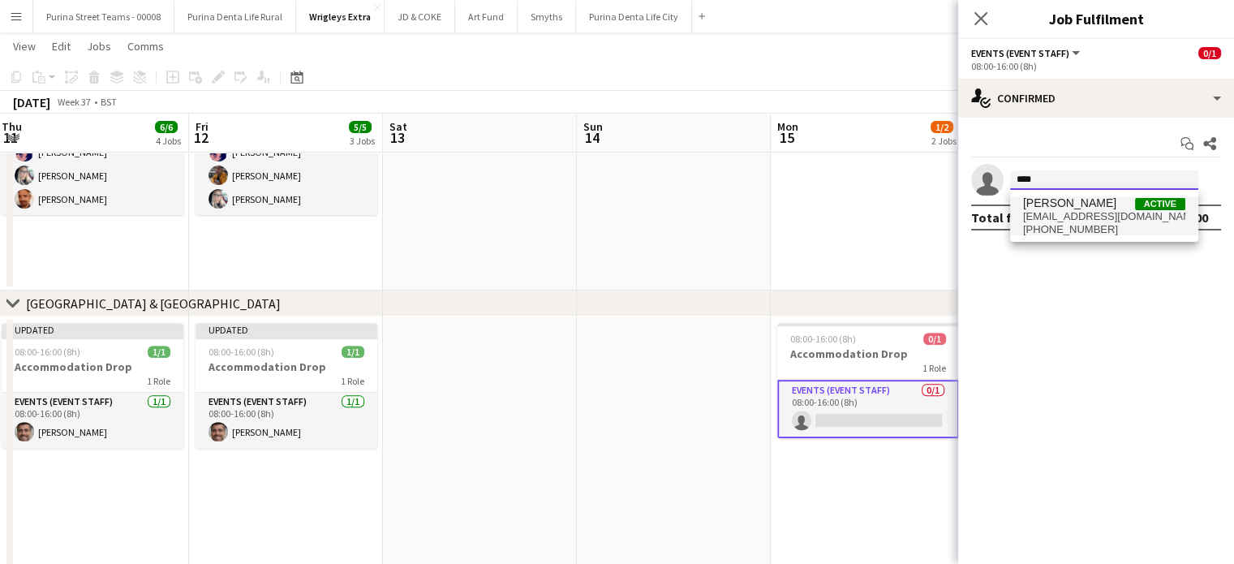
type input "****"
click at [1054, 223] on span "[PHONE_NUMBER]" at bounding box center [1104, 229] width 162 height 13
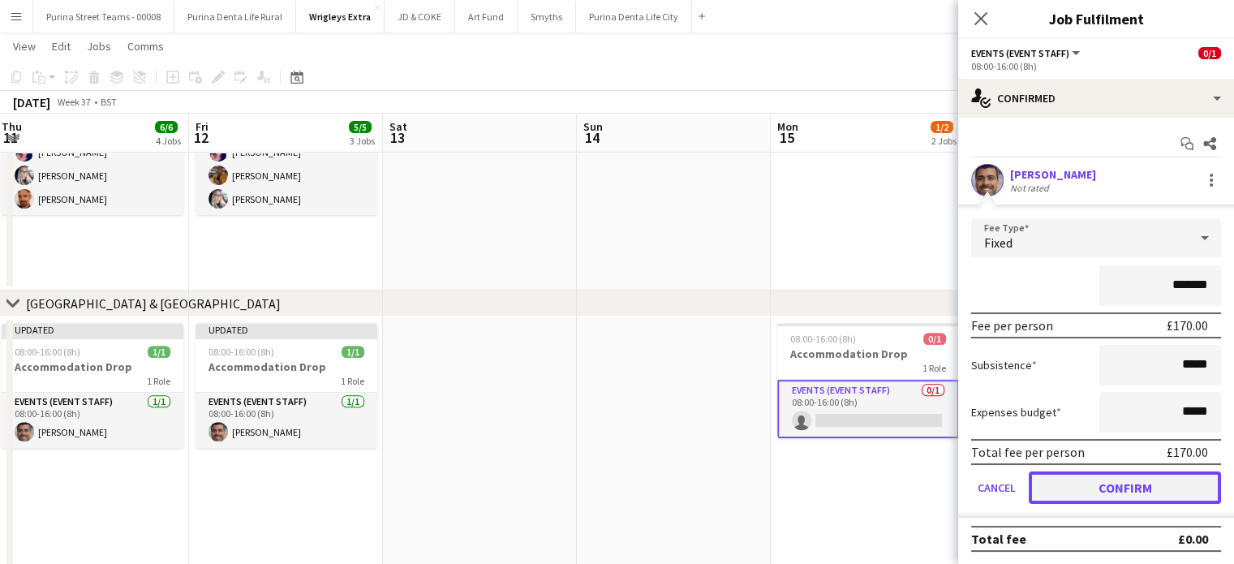
click at [1106, 483] on button "Confirm" at bounding box center [1125, 487] width 192 height 32
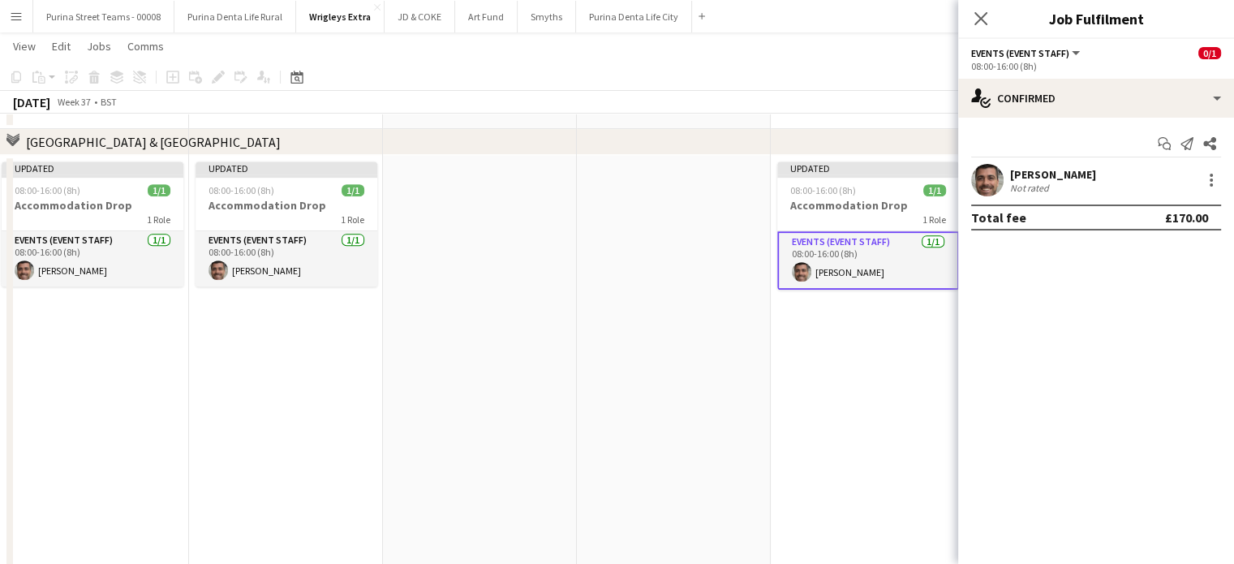
scroll to position [772, 0]
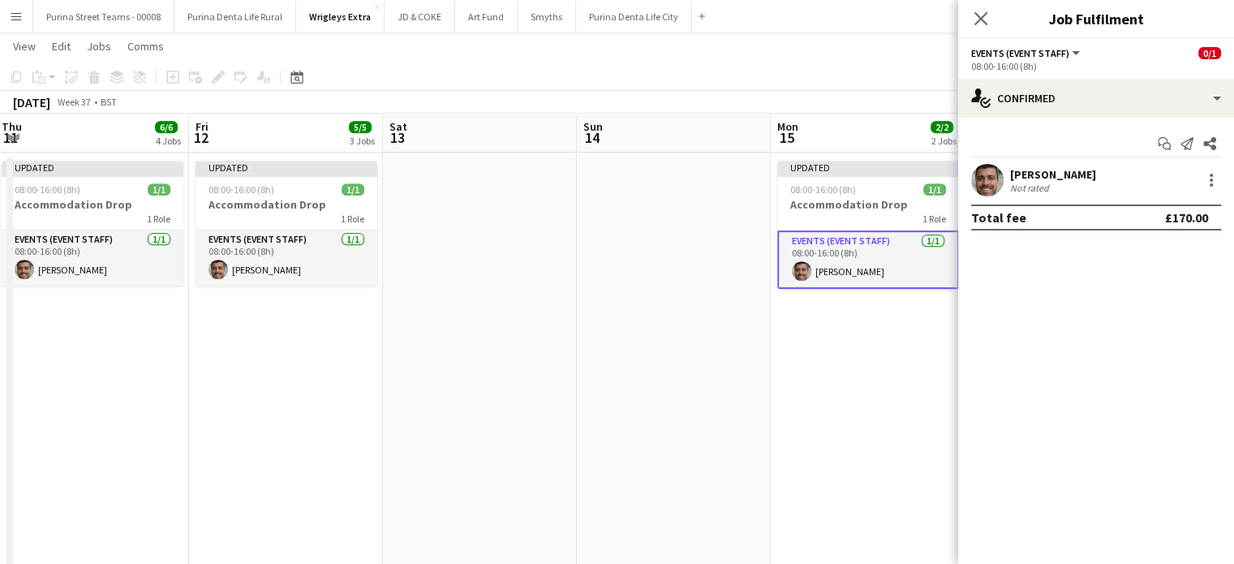
click at [746, 402] on app-date-cell at bounding box center [674, 400] width 194 height 492
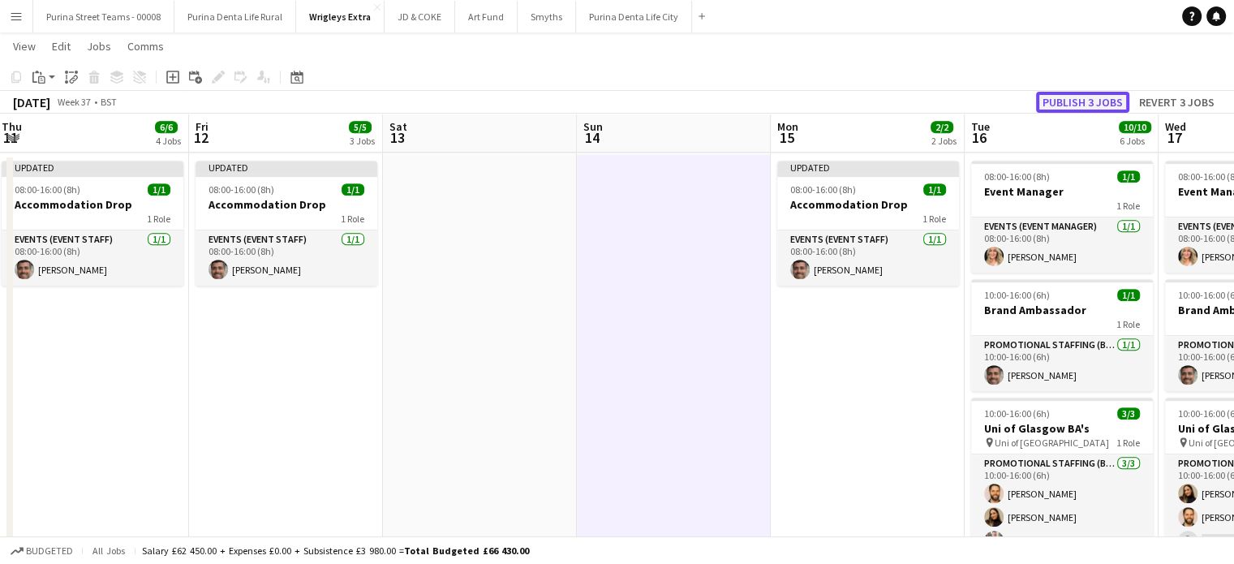
click at [1093, 98] on button "Publish 3 jobs" at bounding box center [1082, 102] width 93 height 21
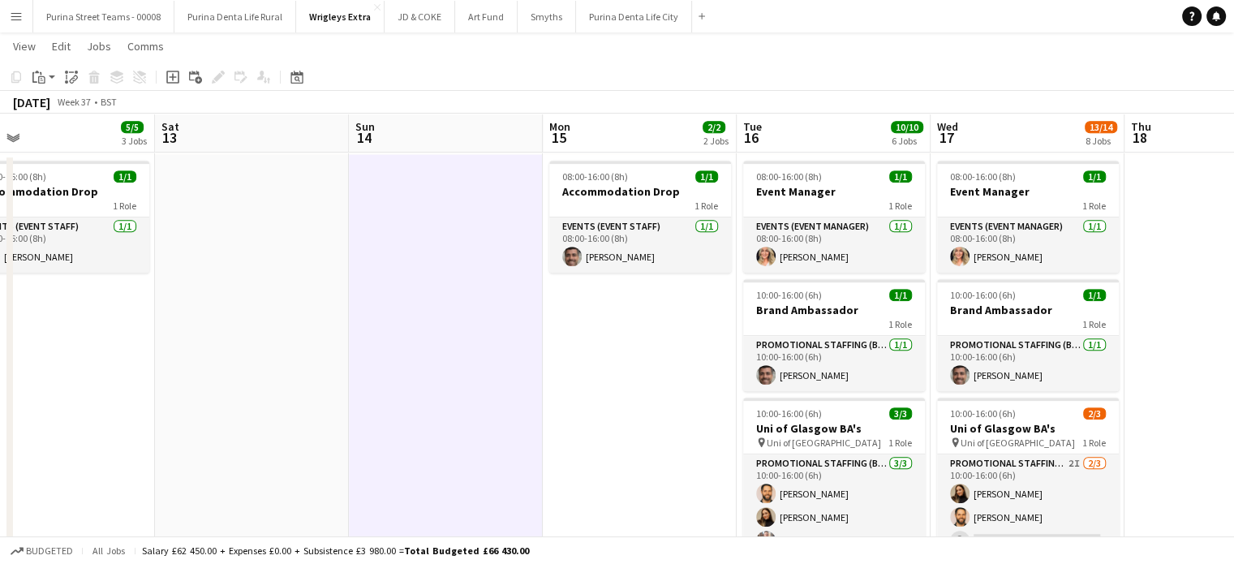
scroll to position [0, 685]
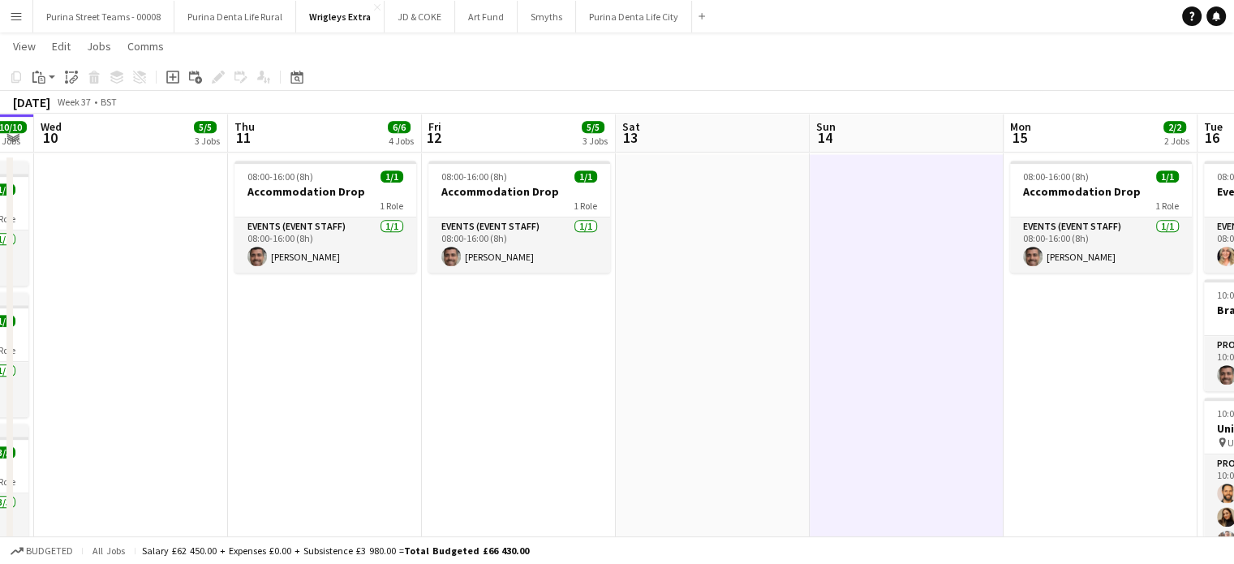
drag, startPoint x: 801, startPoint y: 392, endPoint x: 415, endPoint y: 356, distance: 386.9
click at [883, 327] on app-calendar-viewport "Mon 8 6/6 4 Jobs Tue 9 10/10 6 Jobs Wed 10 5/5 3 Jobs Thu 11 6/6 4 Jobs Fri 12 …" at bounding box center [617, 376] width 1234 height 2170
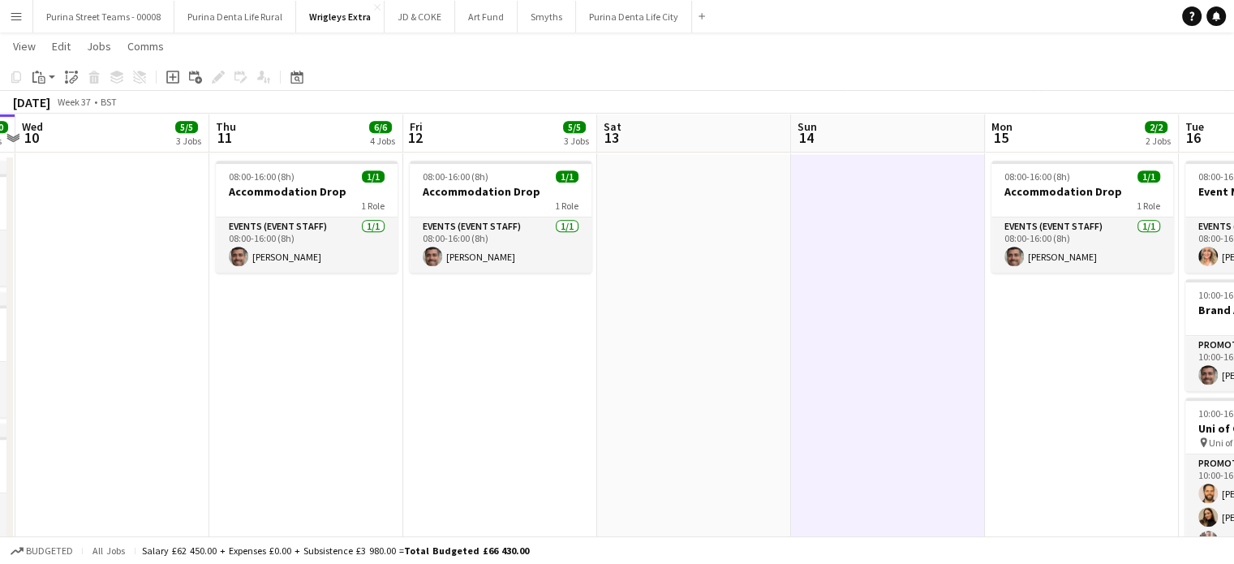
scroll to position [0, 350]
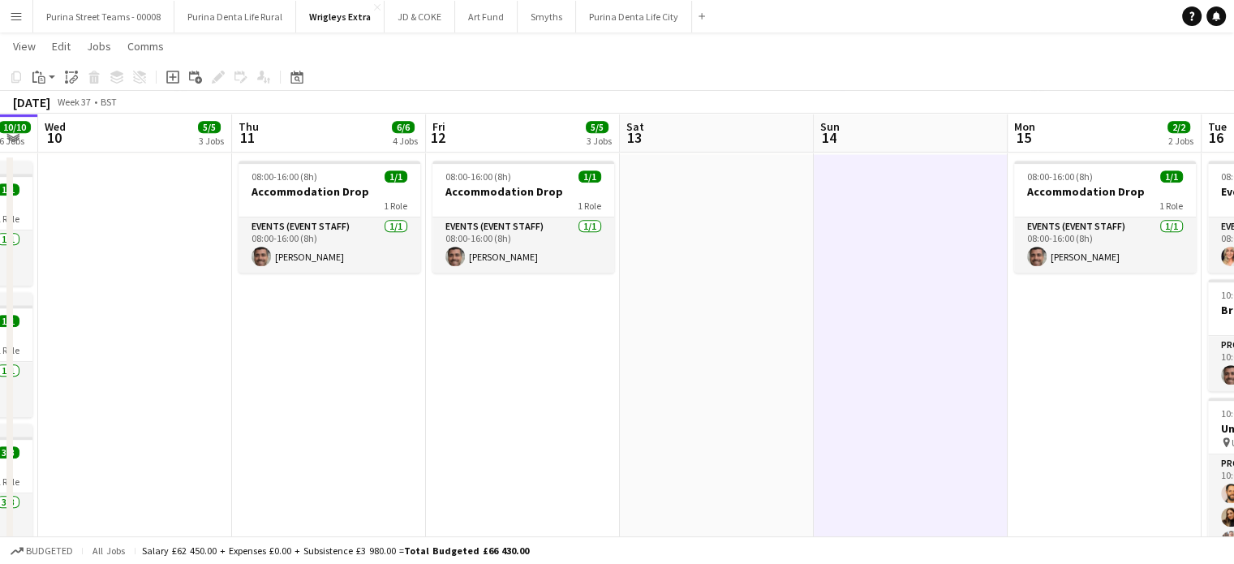
drag, startPoint x: 350, startPoint y: 366, endPoint x: 506, endPoint y: 365, distance: 155.7
click at [506, 365] on app-calendar-viewport "Mon 8 6/6 4 Jobs Tue 9 10/10 6 Jobs Wed 10 5/5 3 Jobs Thu 11 6/6 4 Jobs Fri 12 …" at bounding box center [617, 376] width 1234 height 2170
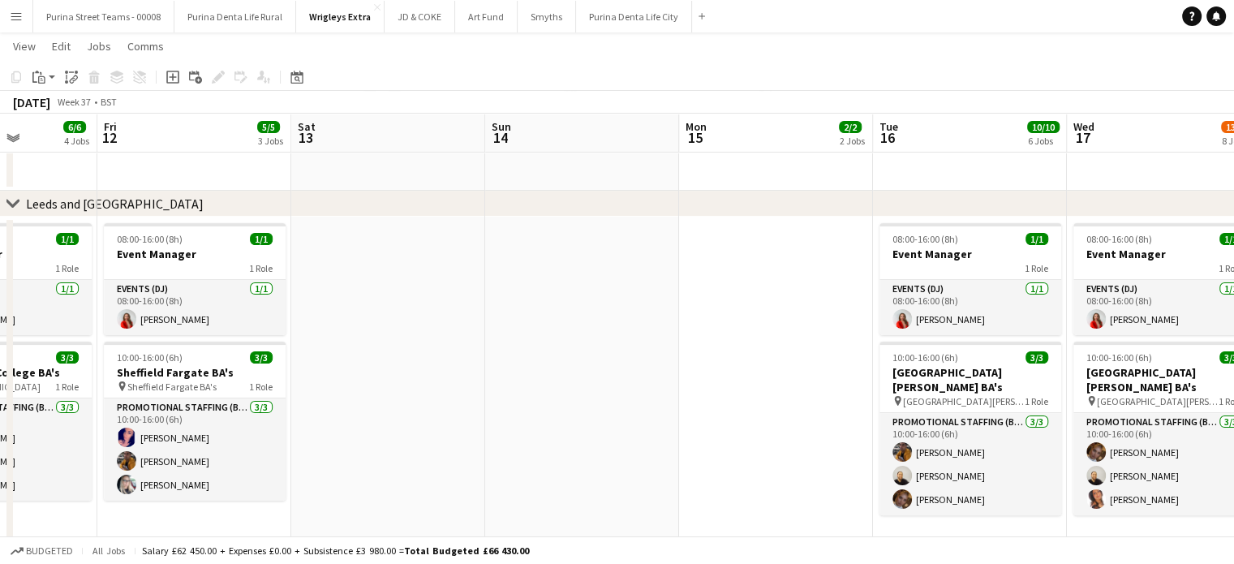
scroll to position [0, 677]
drag, startPoint x: 738, startPoint y: 355, endPoint x: 410, endPoint y: 350, distance: 327.7
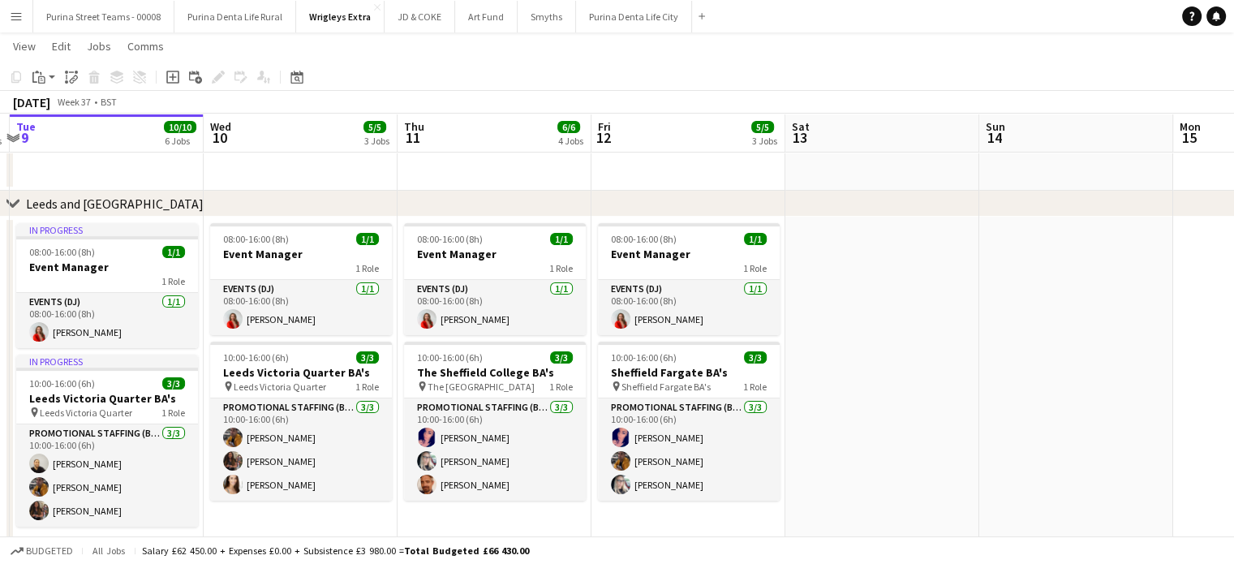
scroll to position [0, 415]
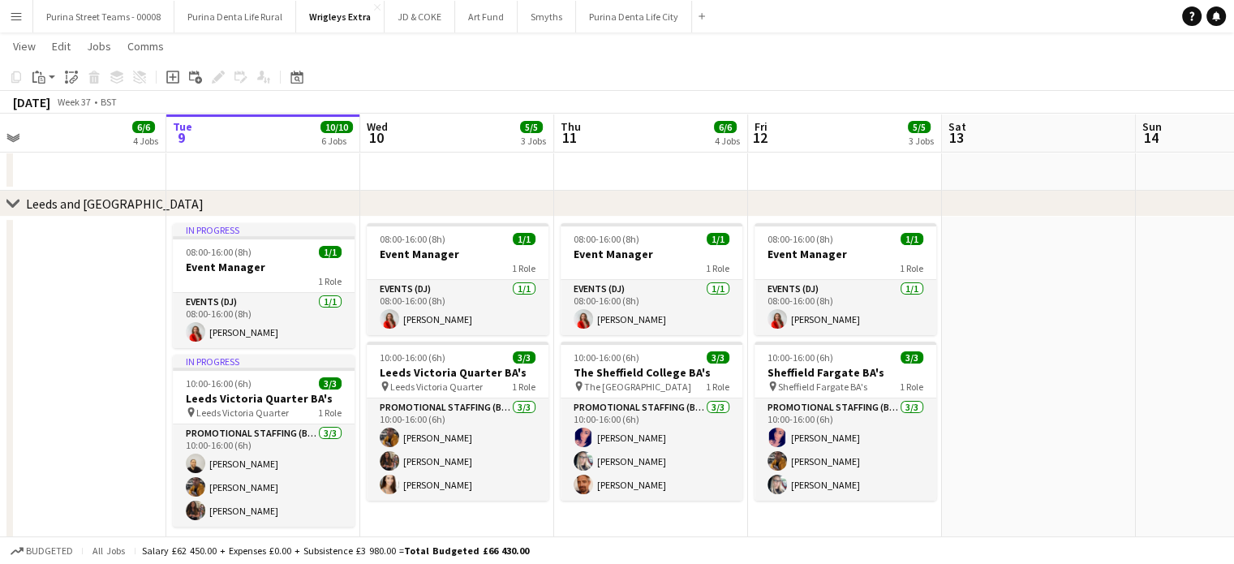
drag, startPoint x: 519, startPoint y: 390, endPoint x: 1079, endPoint y: 381, distance: 559.8
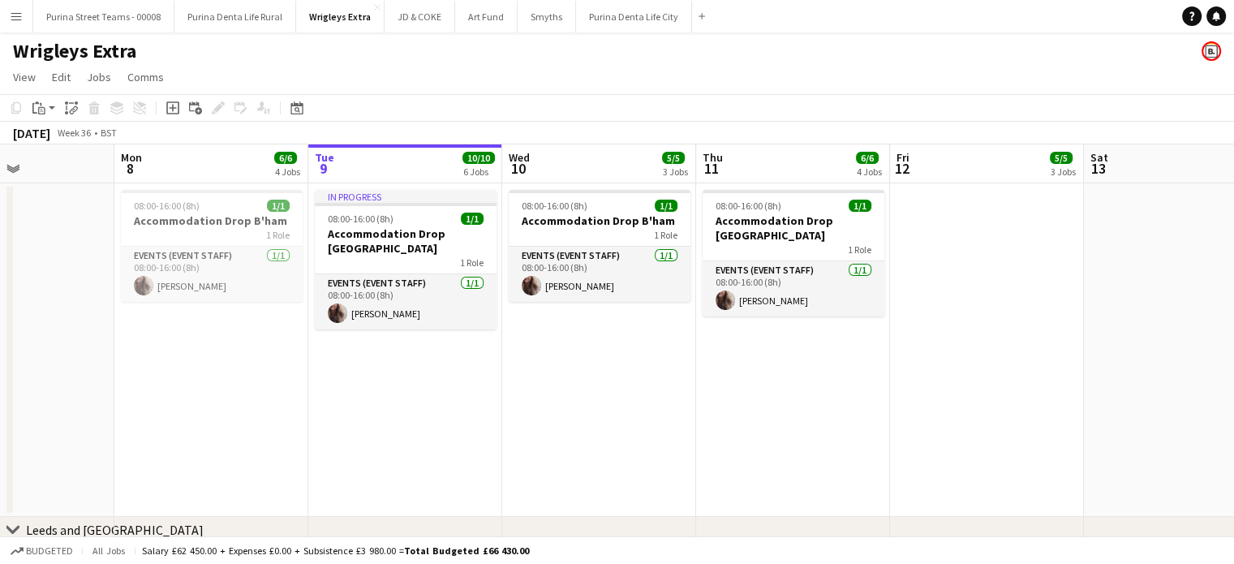
scroll to position [0, 474]
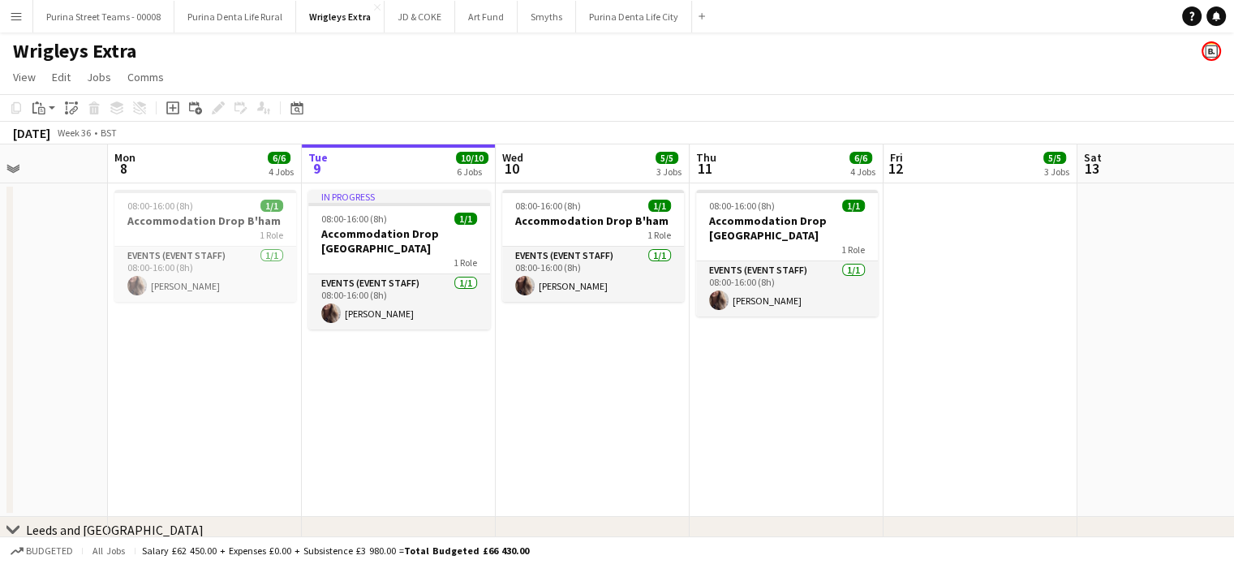
drag, startPoint x: 524, startPoint y: 430, endPoint x: 659, endPoint y: 421, distance: 135.8
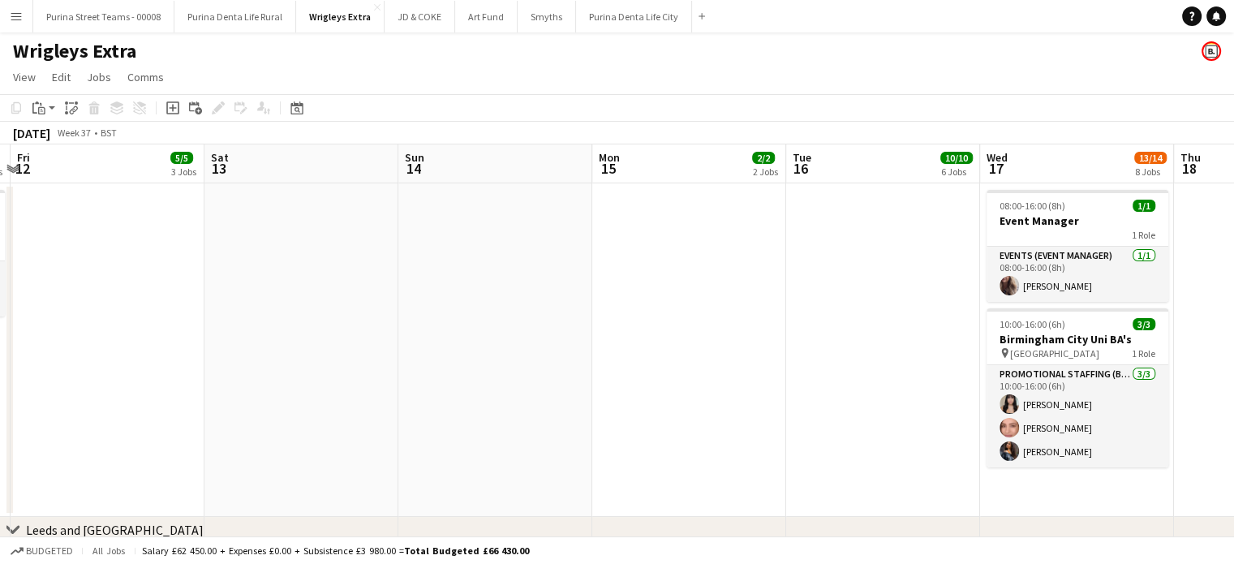
scroll to position [0, 583]
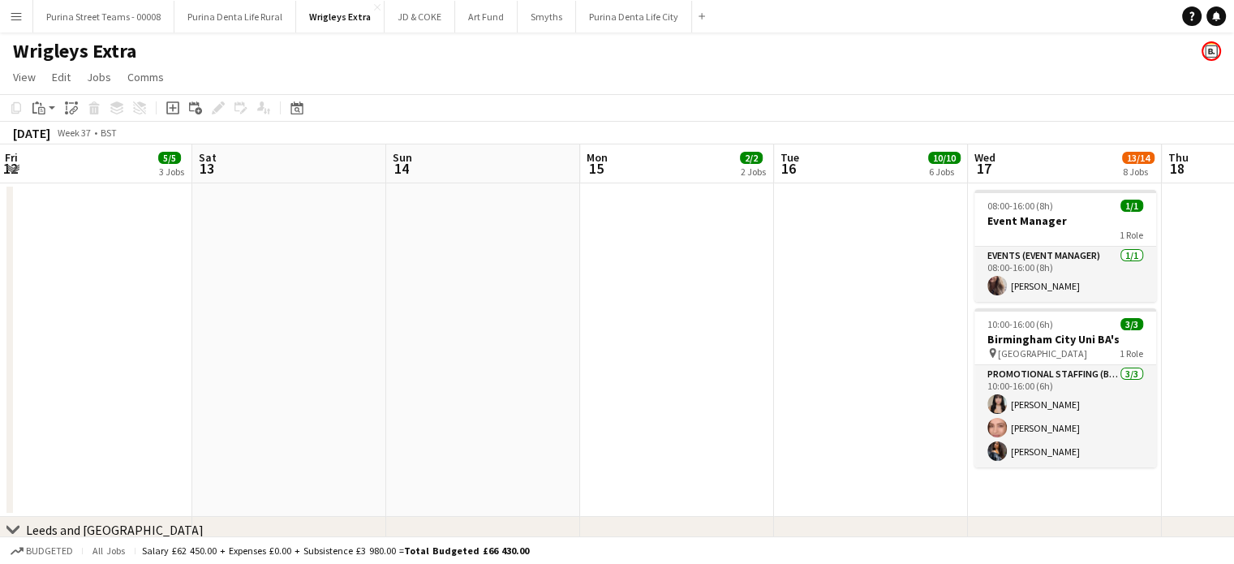
drag, startPoint x: 1120, startPoint y: 350, endPoint x: 240, endPoint y: 463, distance: 887.3
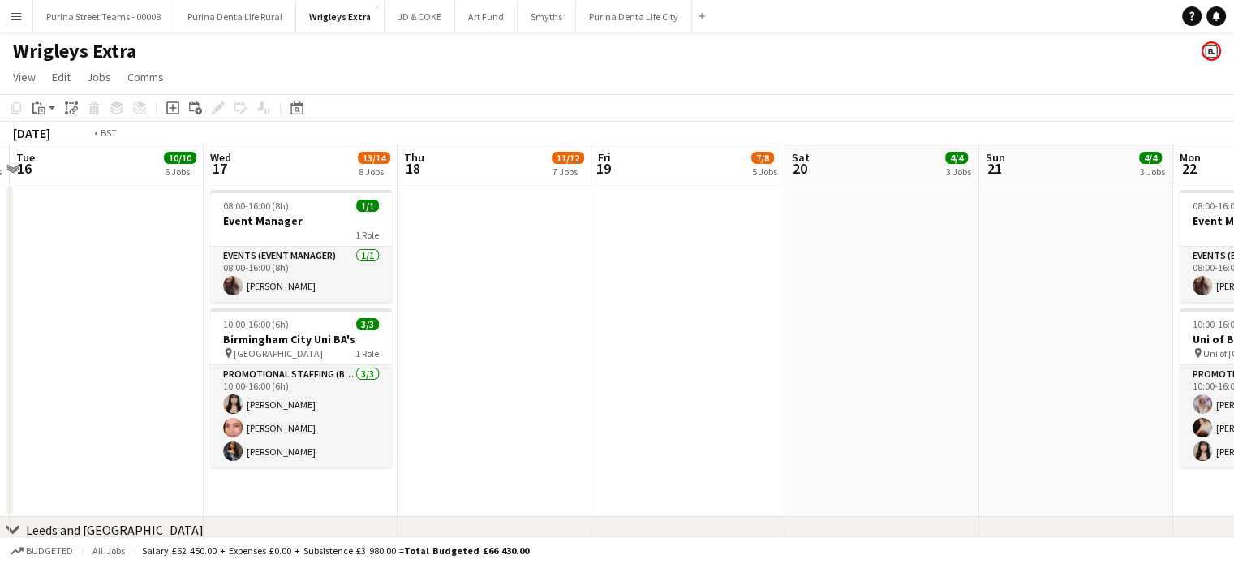
scroll to position [0, 591]
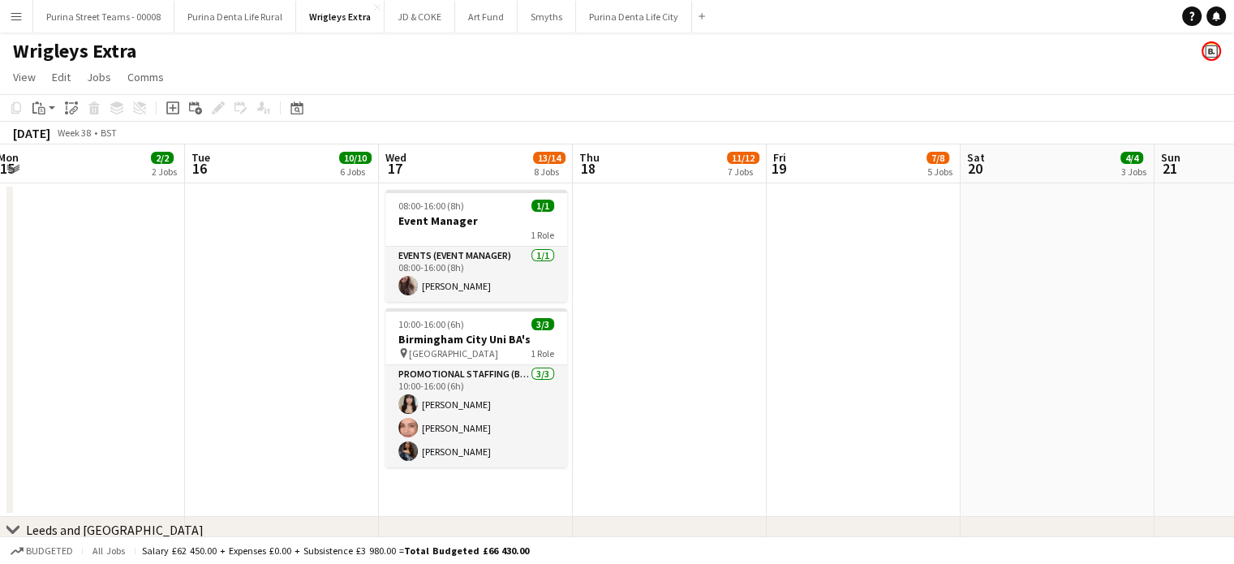
drag, startPoint x: 660, startPoint y: 343, endPoint x: 71, endPoint y: 402, distance: 591.8
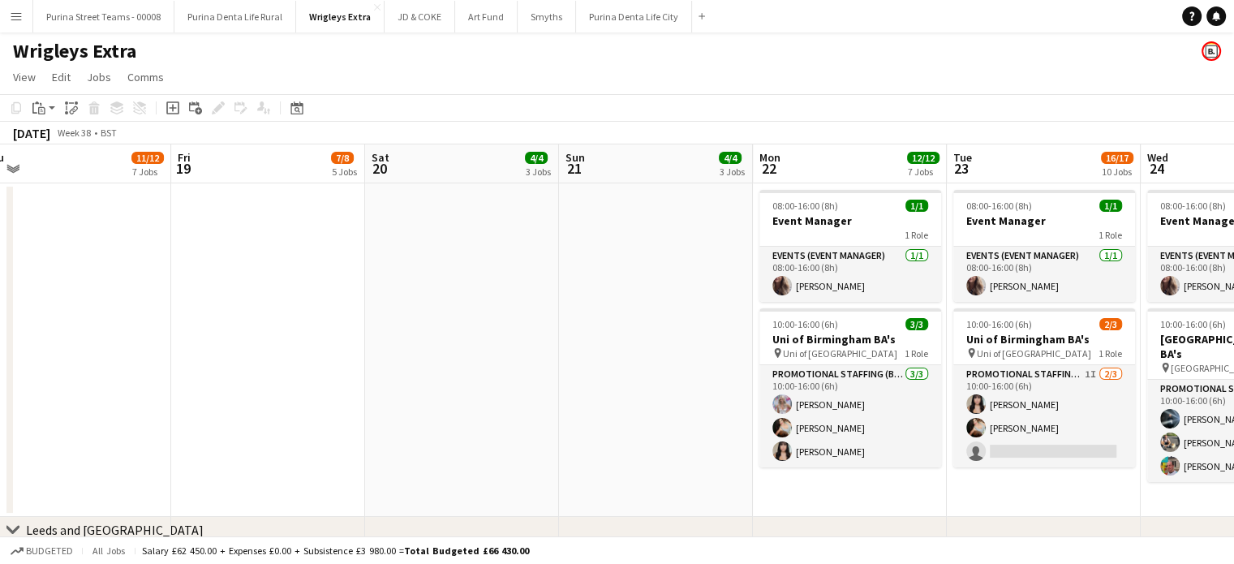
scroll to position [0, 425]
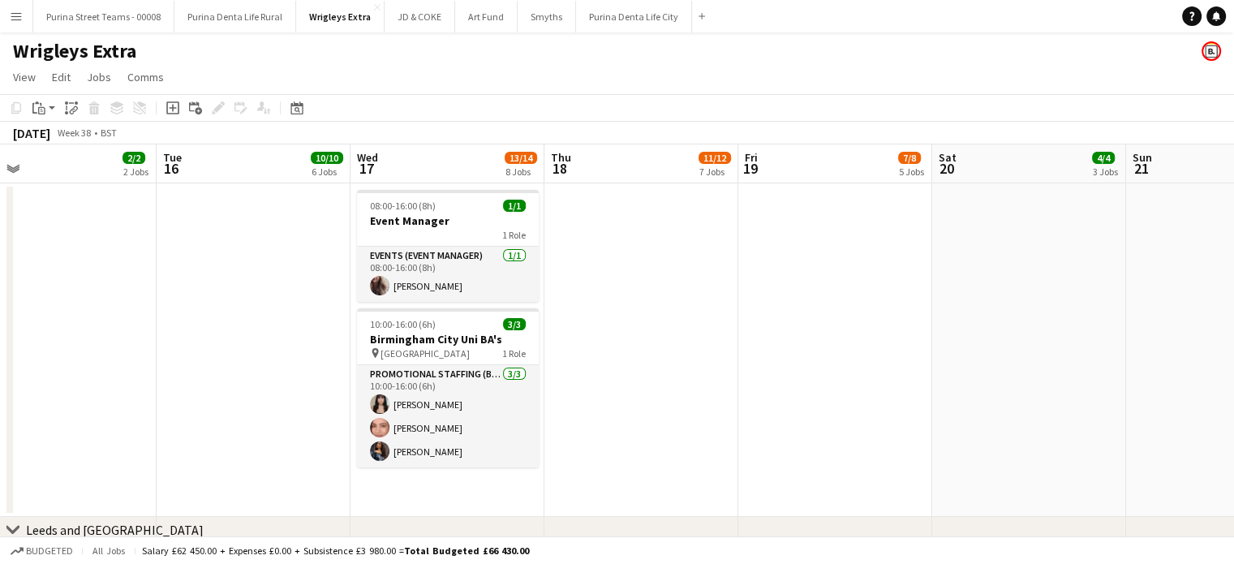
drag, startPoint x: 937, startPoint y: 258, endPoint x: 926, endPoint y: 306, distance: 49.0
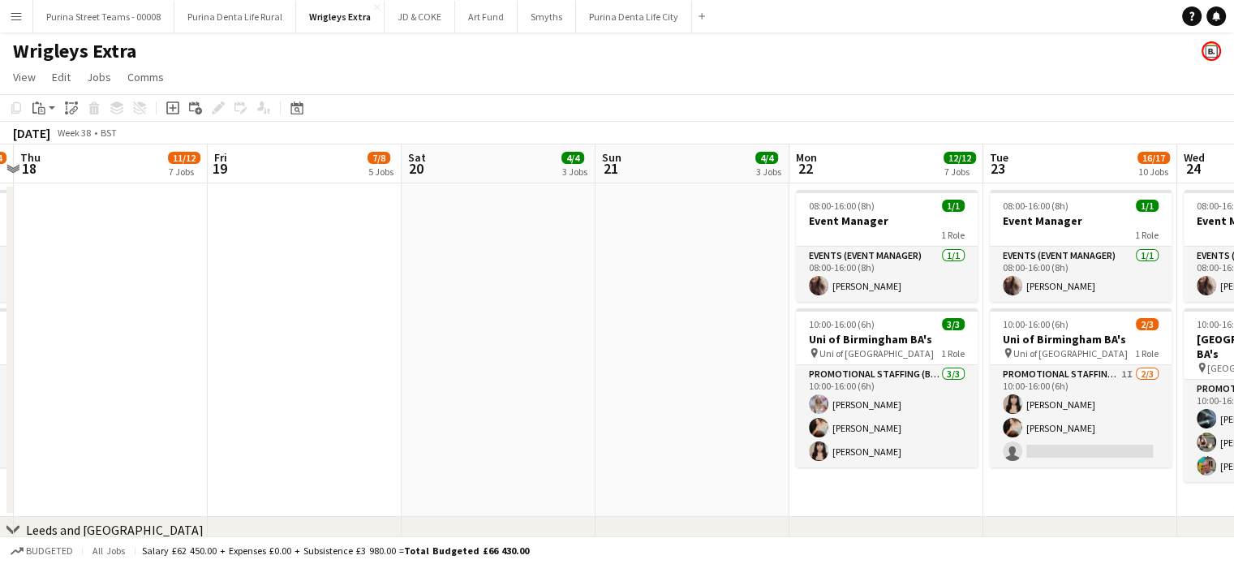
drag, startPoint x: 927, startPoint y: 312, endPoint x: 397, endPoint y: 353, distance: 532.0
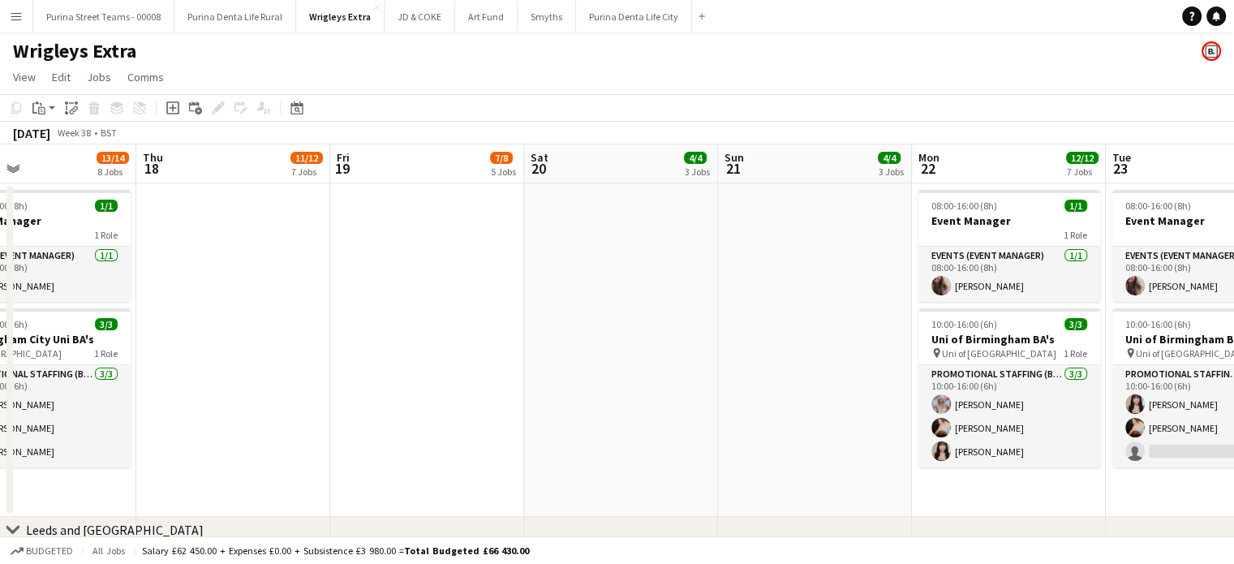
drag, startPoint x: 602, startPoint y: 321, endPoint x: 724, endPoint y: 348, distance: 125.4
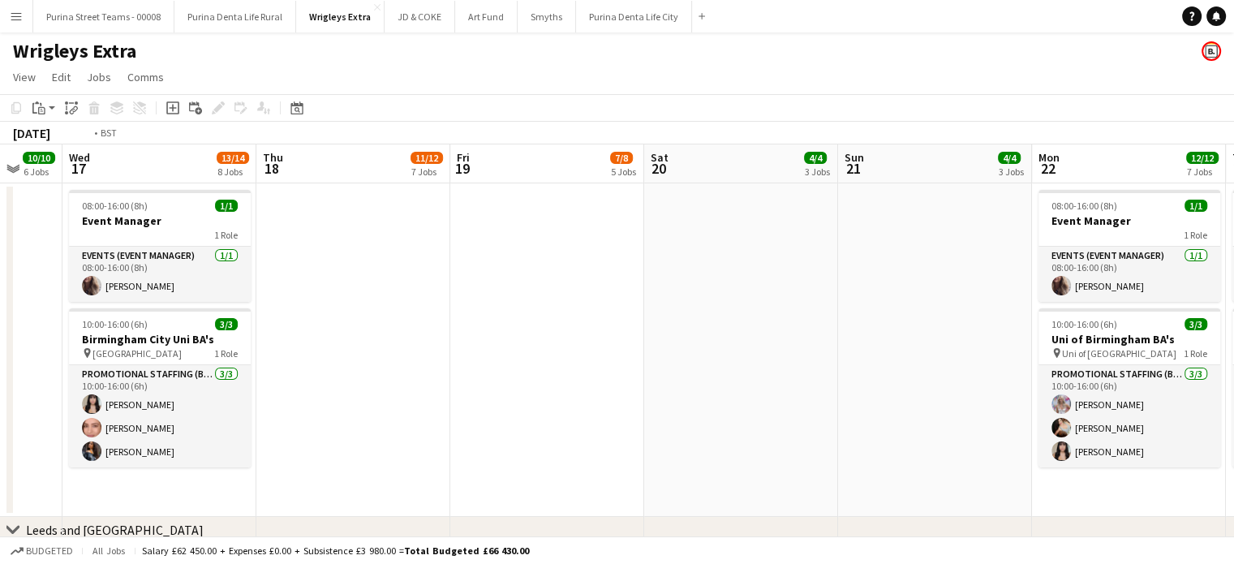
drag, startPoint x: 387, startPoint y: 359, endPoint x: 895, endPoint y: 346, distance: 508.7
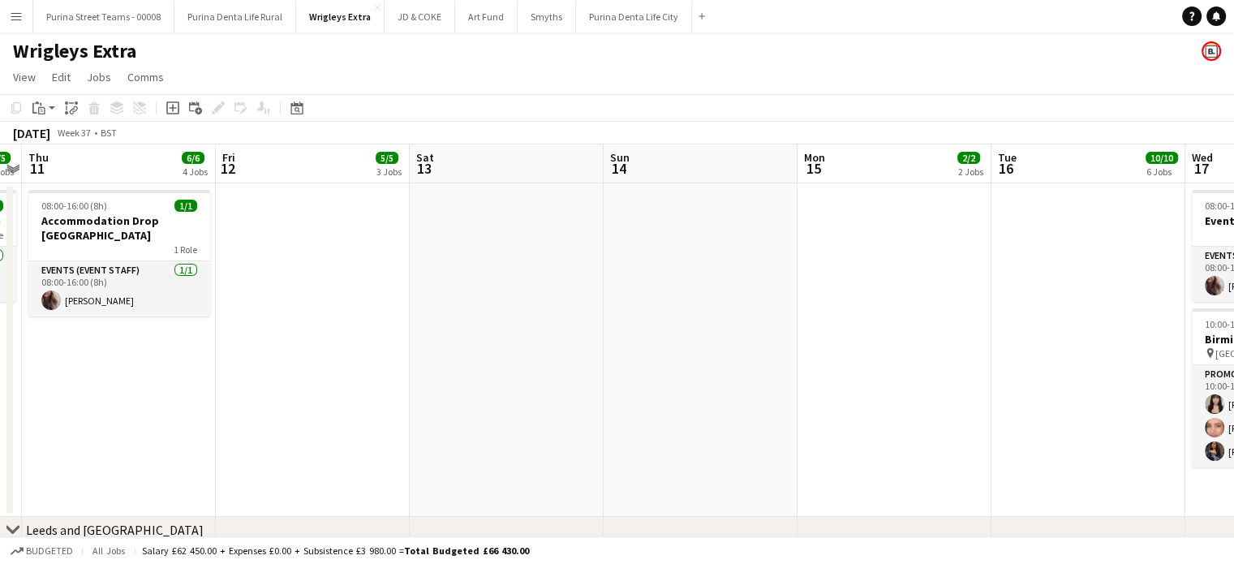
drag, startPoint x: 253, startPoint y: 346, endPoint x: 988, endPoint y: 324, distance: 735.2
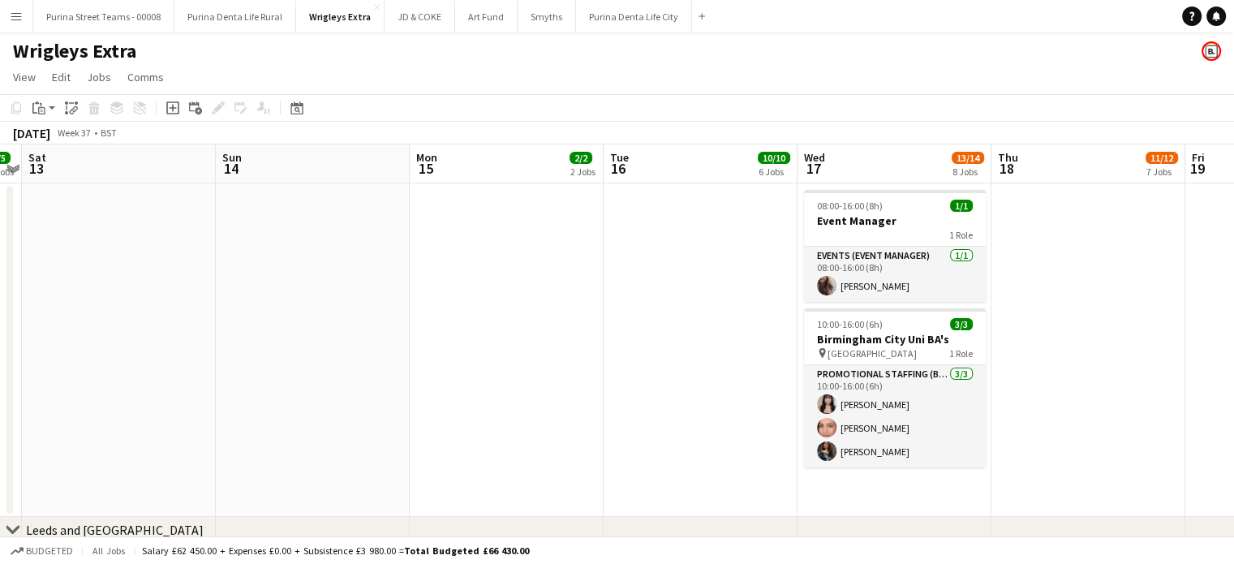
scroll to position [0, 552]
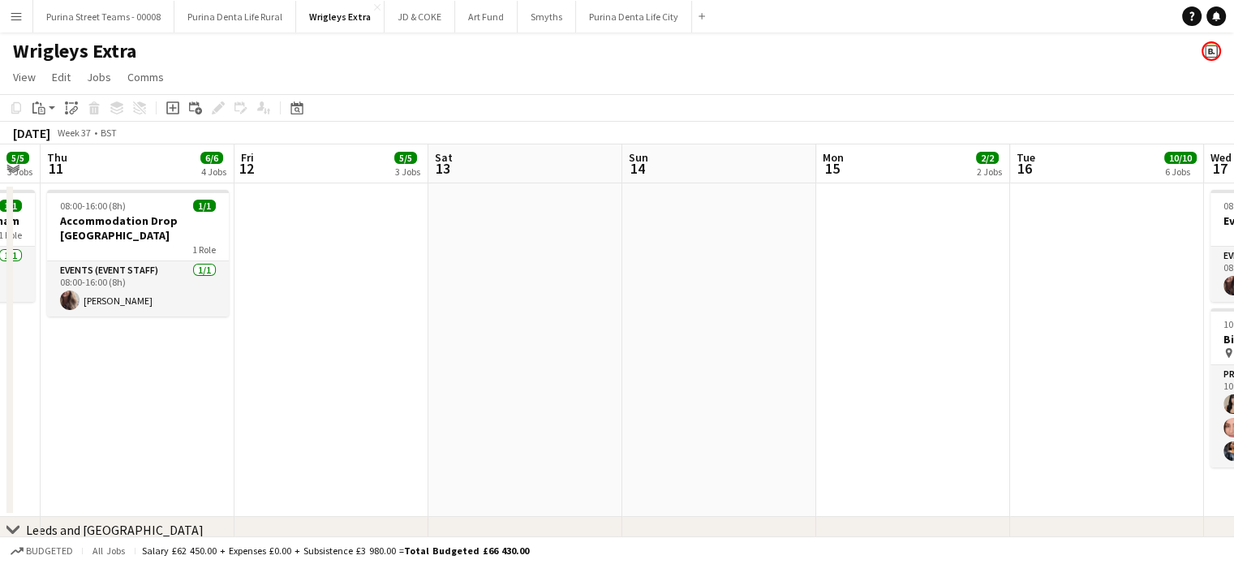
drag, startPoint x: 300, startPoint y: 353, endPoint x: 878, endPoint y: 299, distance: 580.0
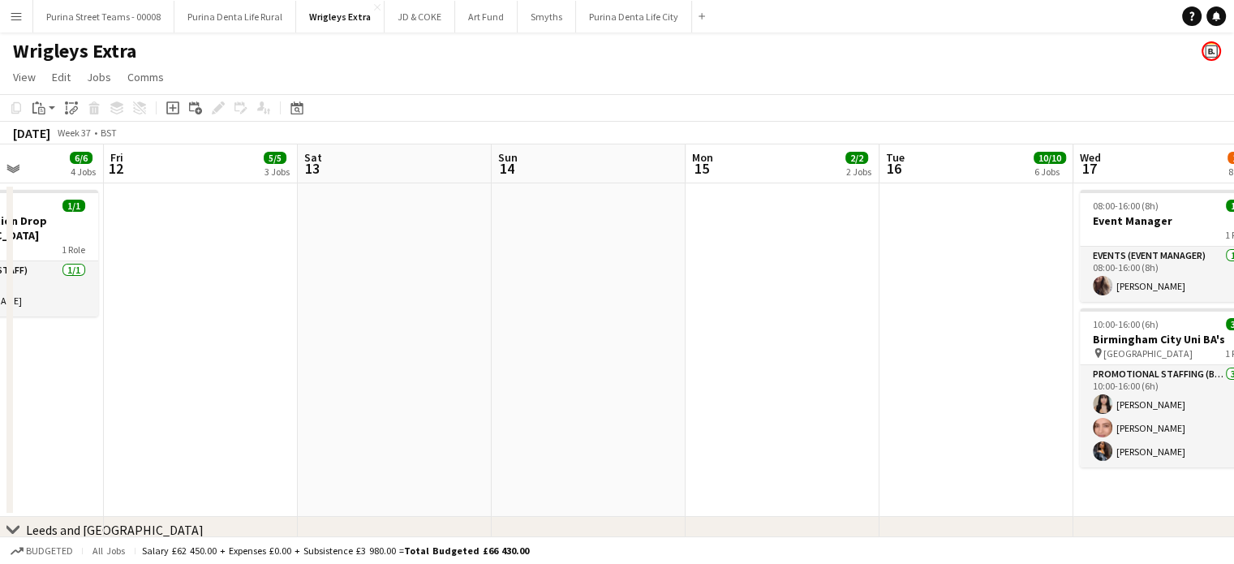
drag, startPoint x: 311, startPoint y: 310, endPoint x: 223, endPoint y: 346, distance: 94.6
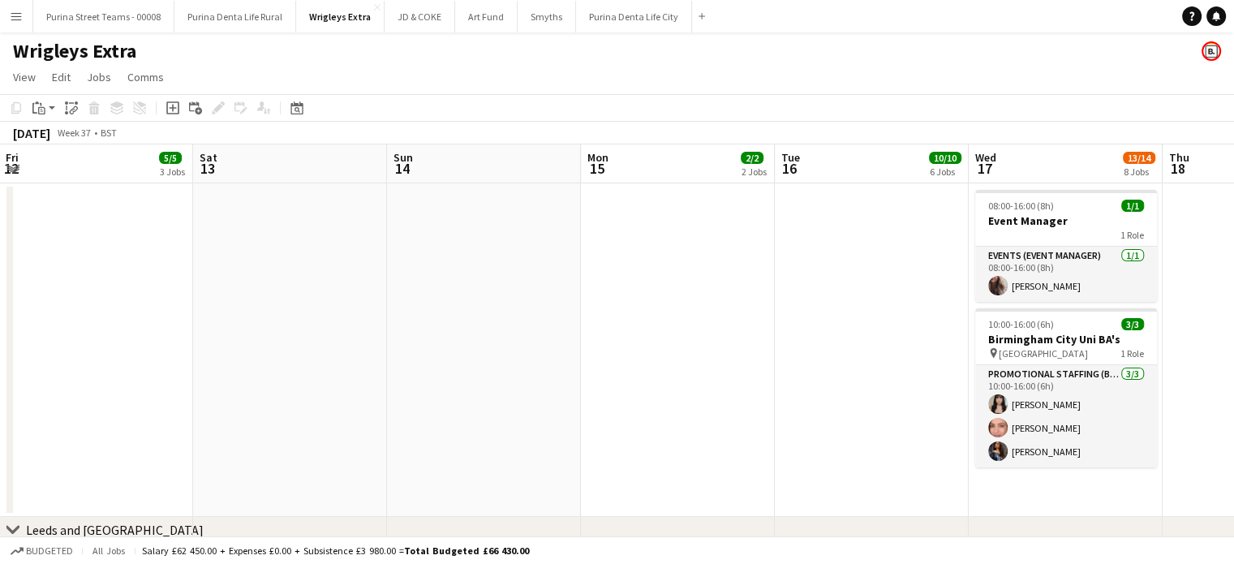
scroll to position [0, 652]
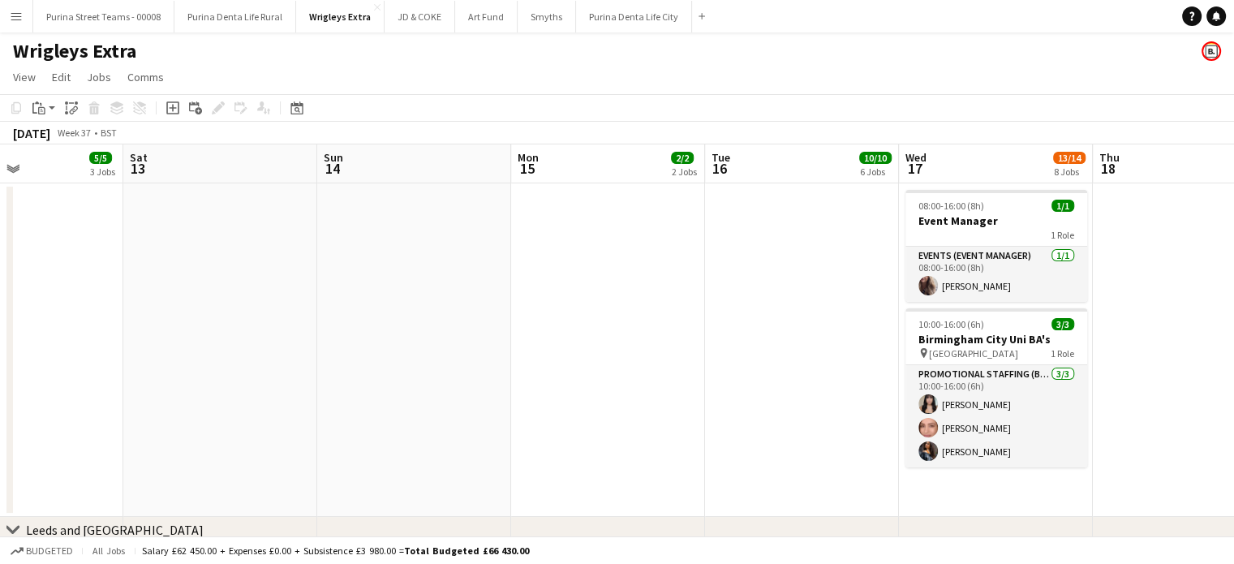
drag, startPoint x: 732, startPoint y: 298, endPoint x: 170, endPoint y: 332, distance: 562.3
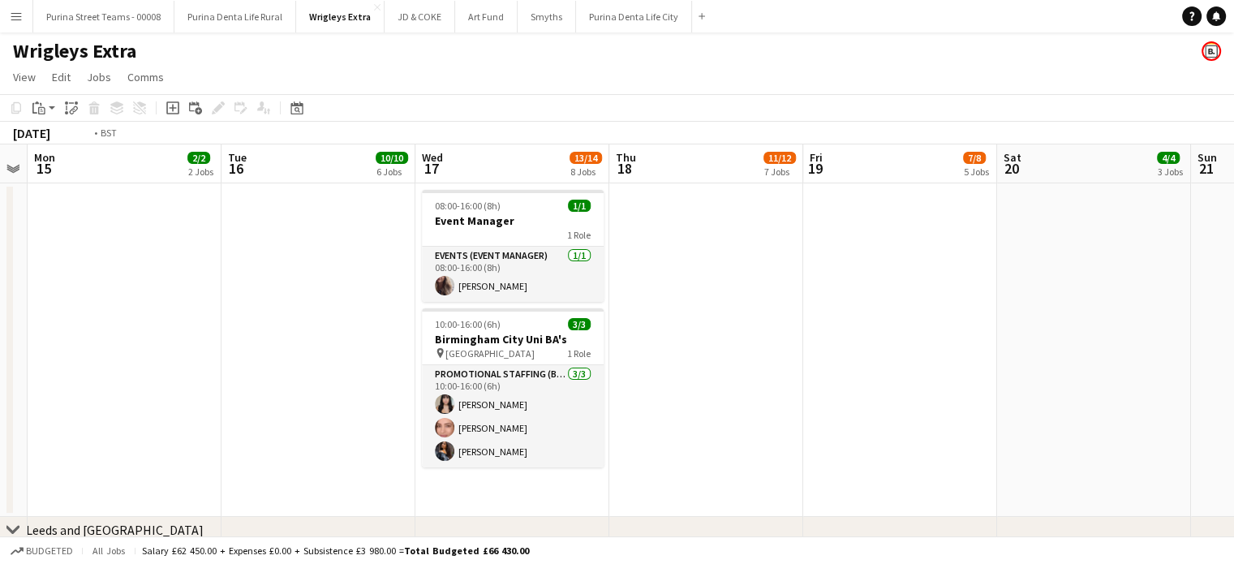
drag, startPoint x: 866, startPoint y: 213, endPoint x: 382, endPoint y: 235, distance: 484.8
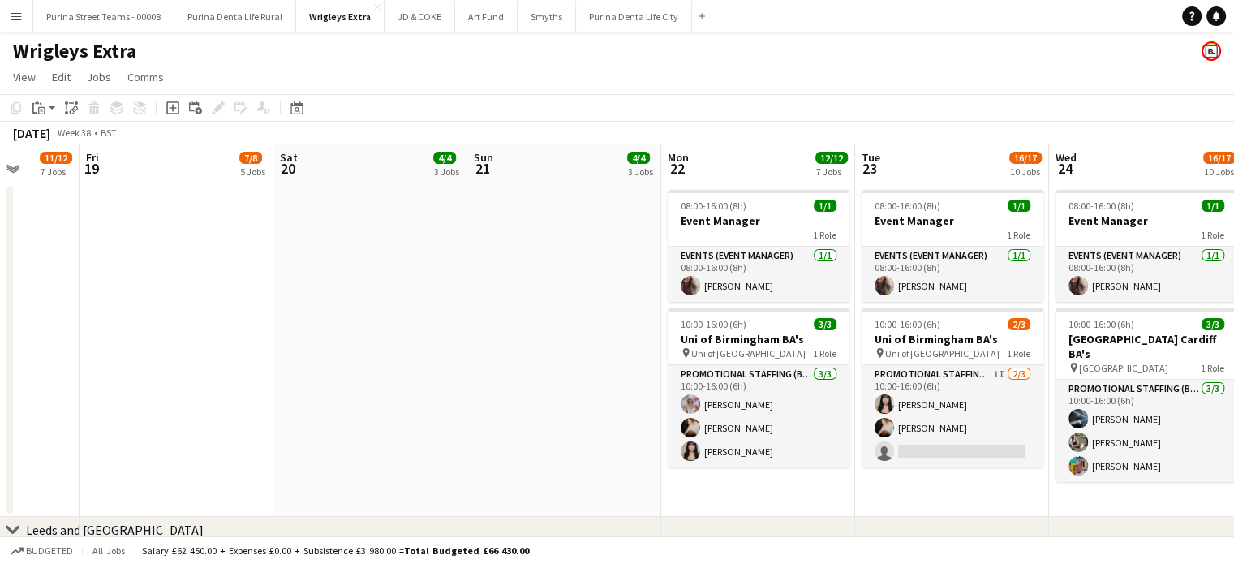
scroll to position [0, 697]
drag, startPoint x: 297, startPoint y: 283, endPoint x: 278, endPoint y: 286, distance: 18.9
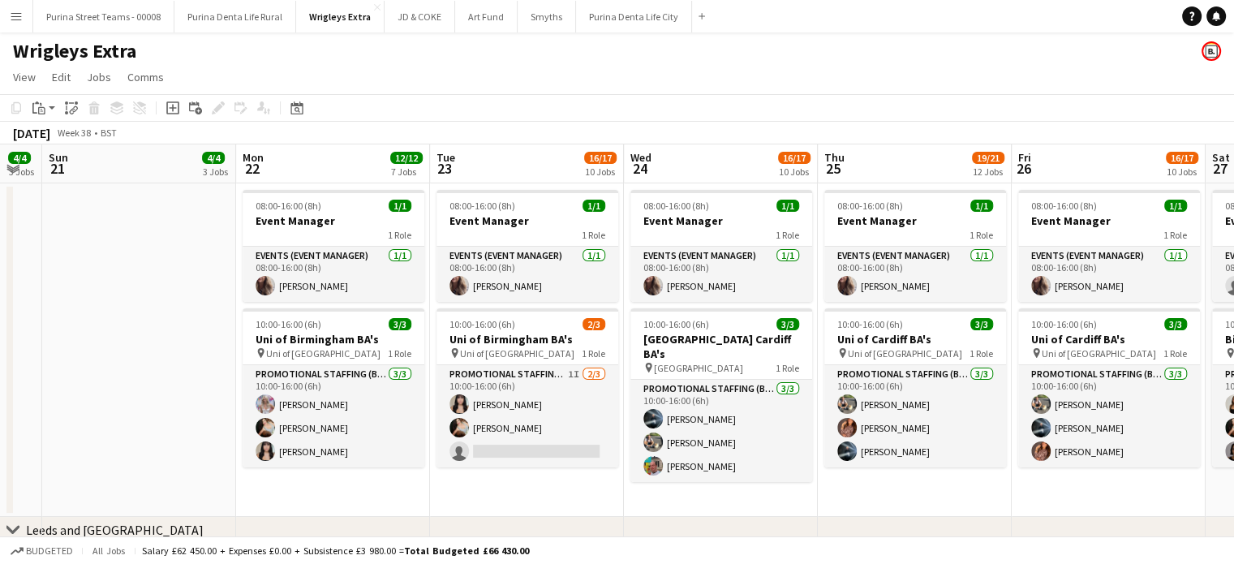
drag, startPoint x: 425, startPoint y: 301, endPoint x: 71, endPoint y: 315, distance: 353.9
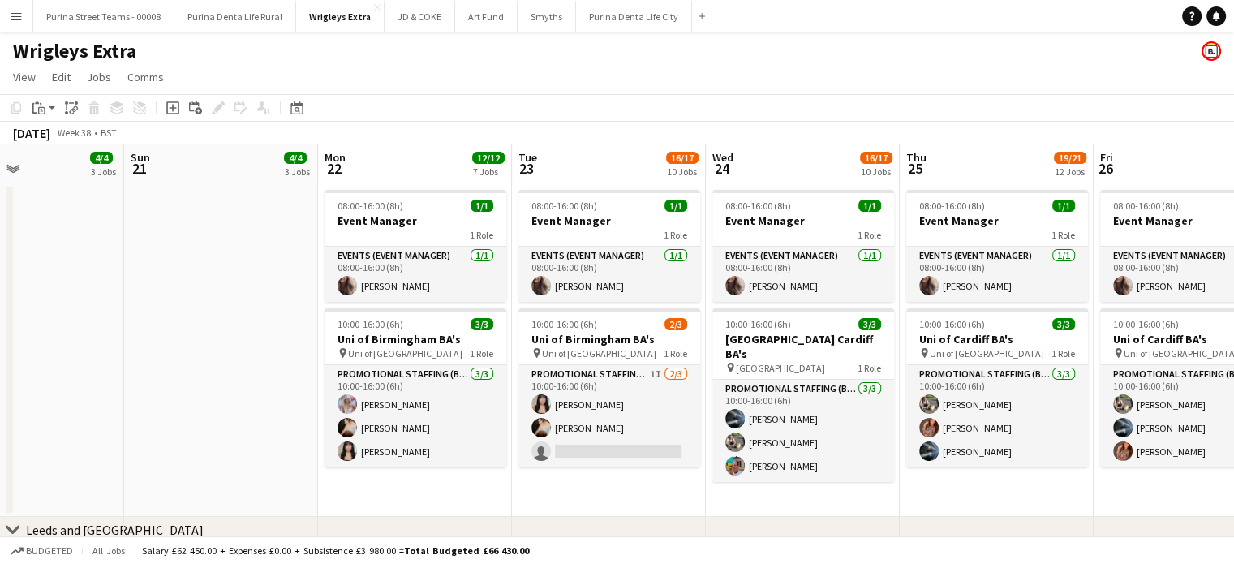
scroll to position [0, 472]
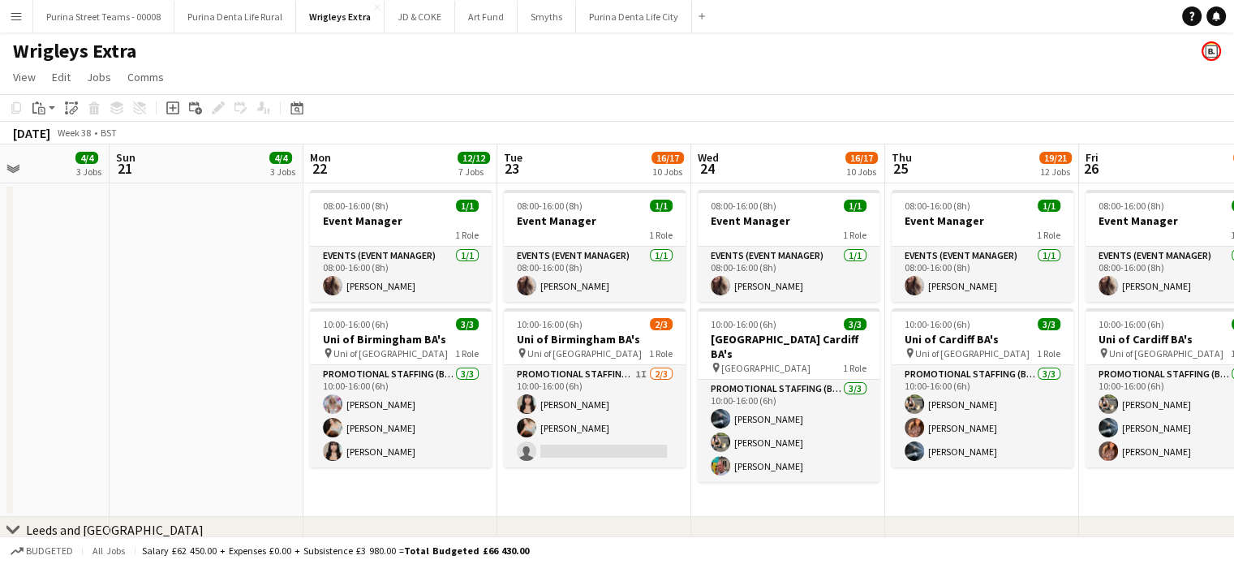
drag, startPoint x: 146, startPoint y: 322, endPoint x: 314, endPoint y: 324, distance: 167.9
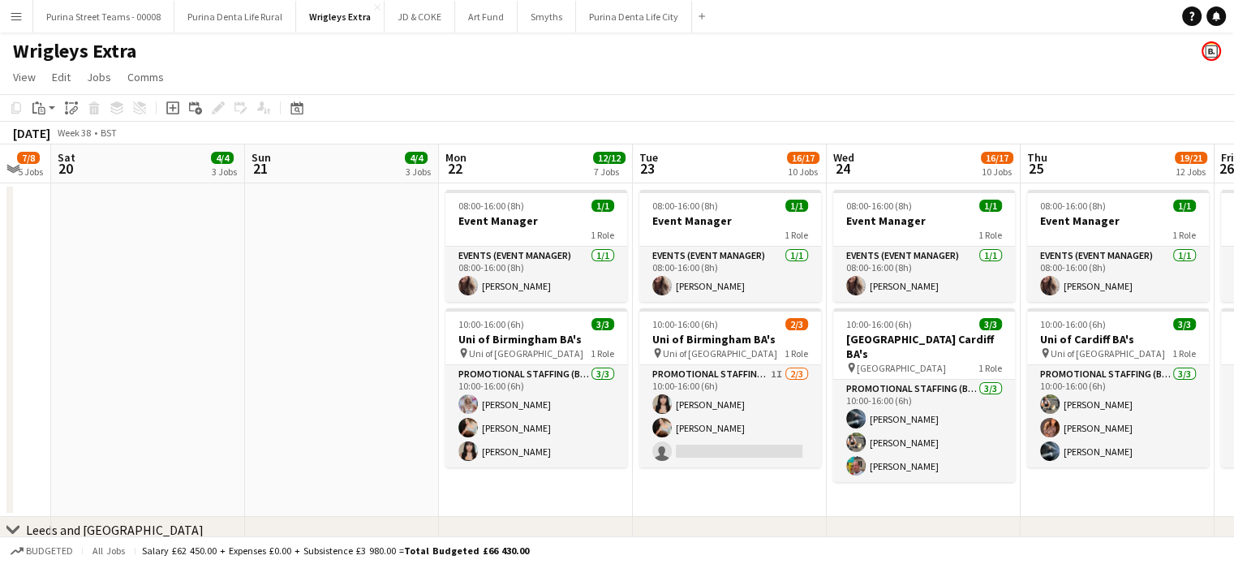
drag, startPoint x: 261, startPoint y: 289, endPoint x: 591, endPoint y: 286, distance: 329.3
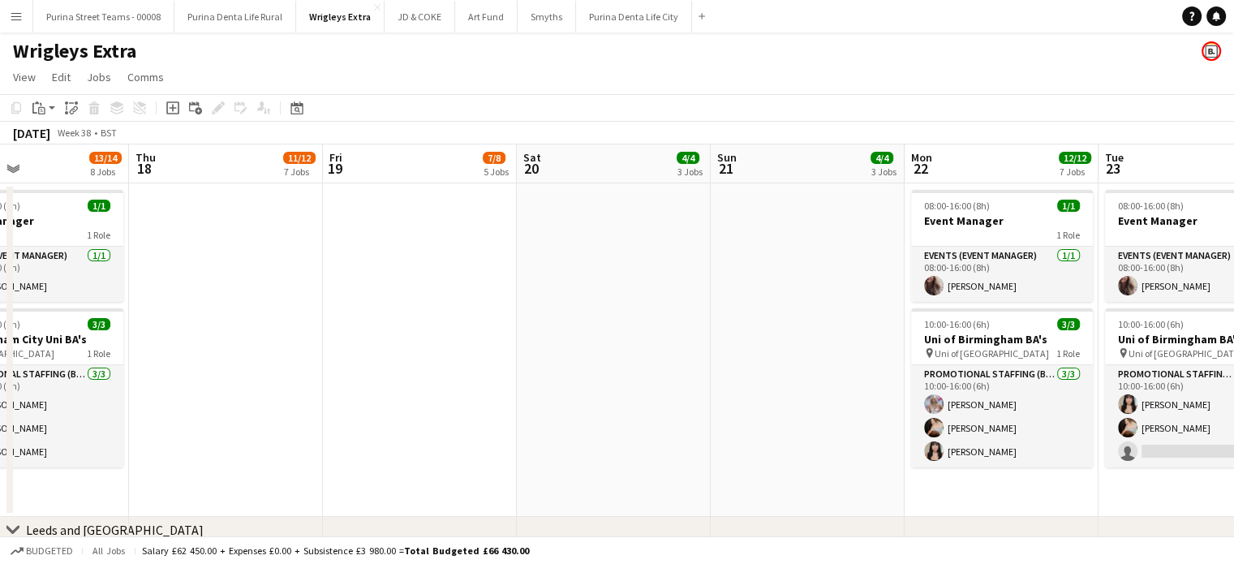
drag, startPoint x: 519, startPoint y: 303, endPoint x: 600, endPoint y: 301, distance: 81.1
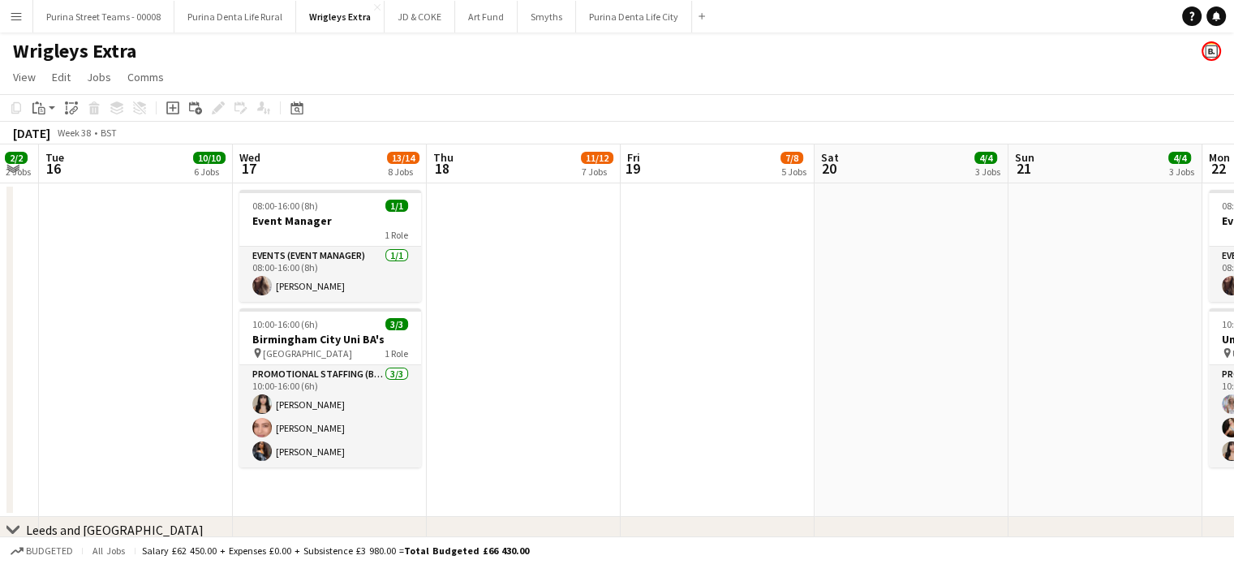
drag, startPoint x: 410, startPoint y: 291, endPoint x: 593, endPoint y: 290, distance: 183.3
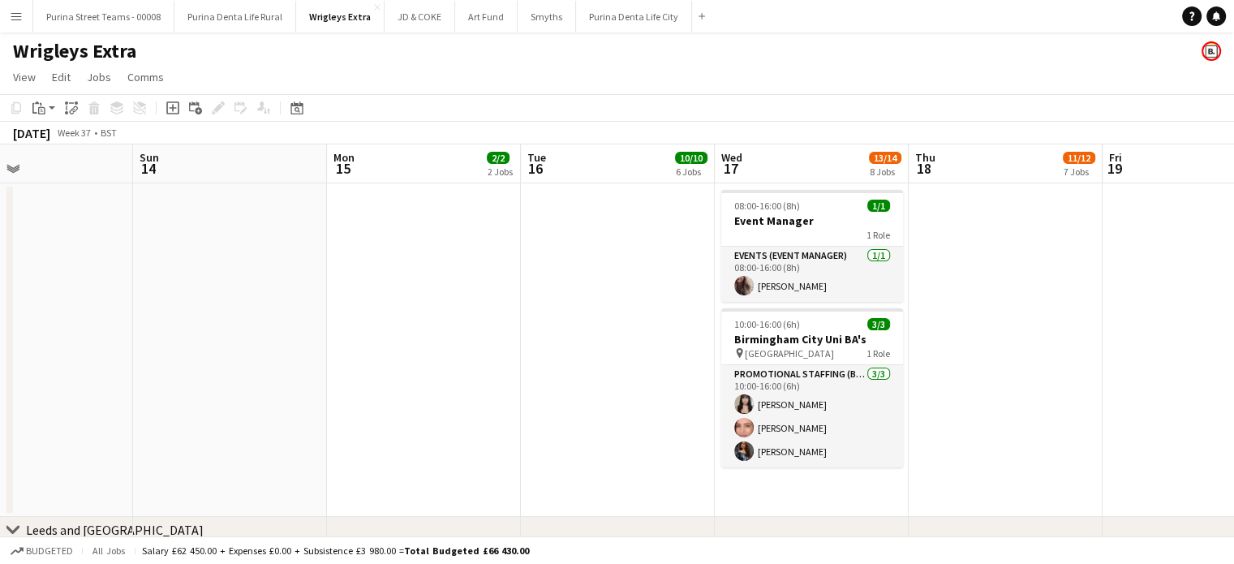
drag, startPoint x: 742, startPoint y: 315, endPoint x: 596, endPoint y: 308, distance: 146.1
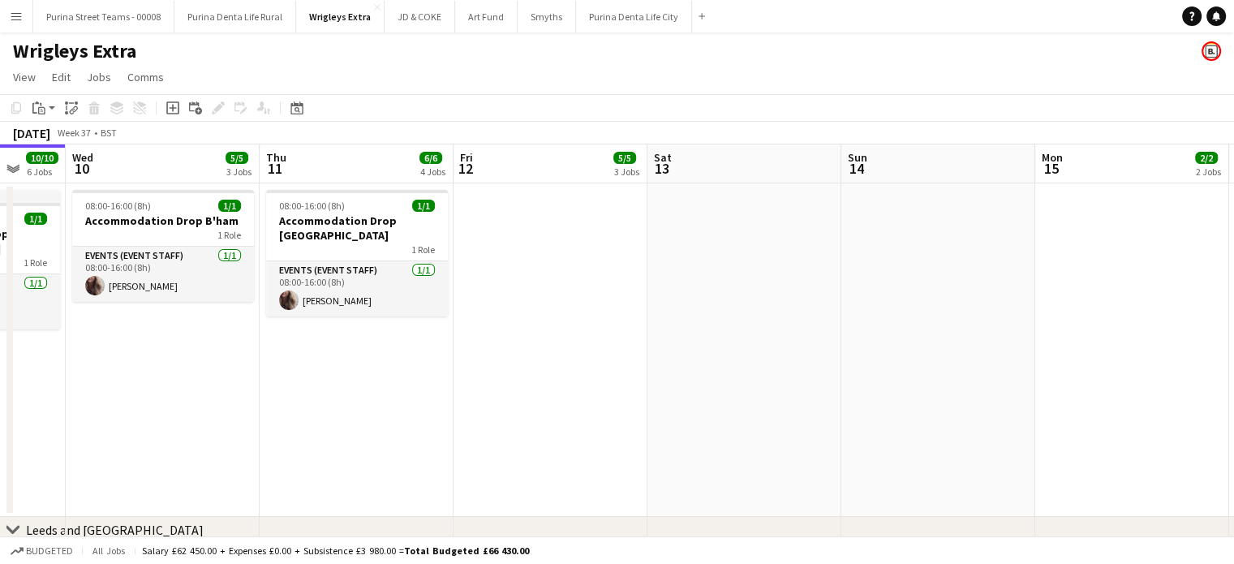
drag, startPoint x: 256, startPoint y: 337, endPoint x: 195, endPoint y: 376, distance: 72.5
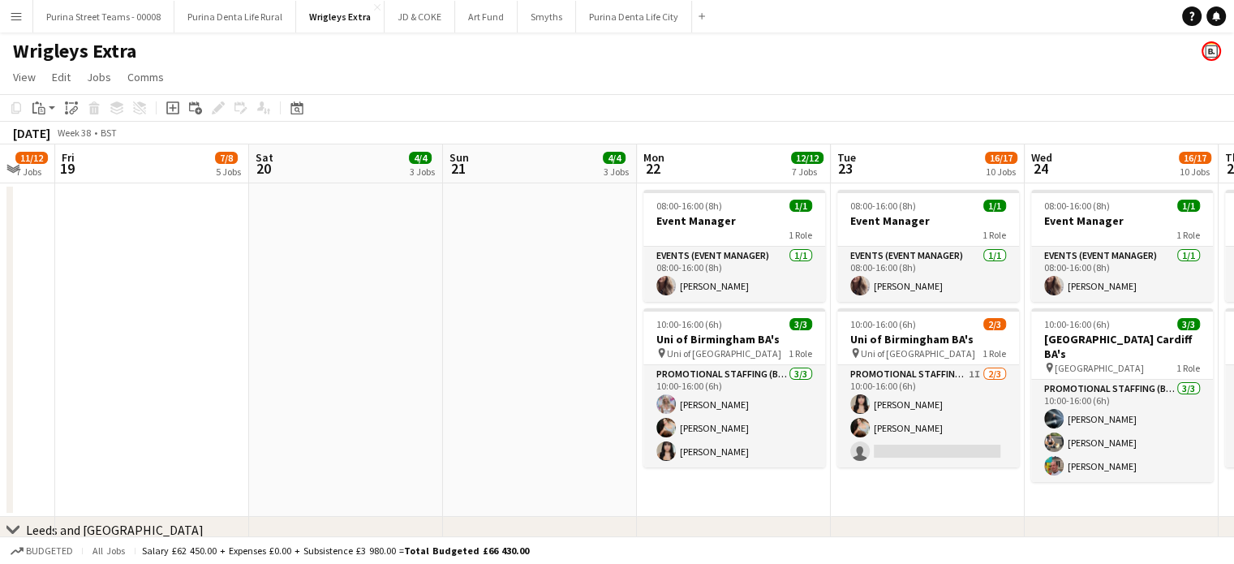
drag, startPoint x: 944, startPoint y: 328, endPoint x: 28, endPoint y: 386, distance: 918.4
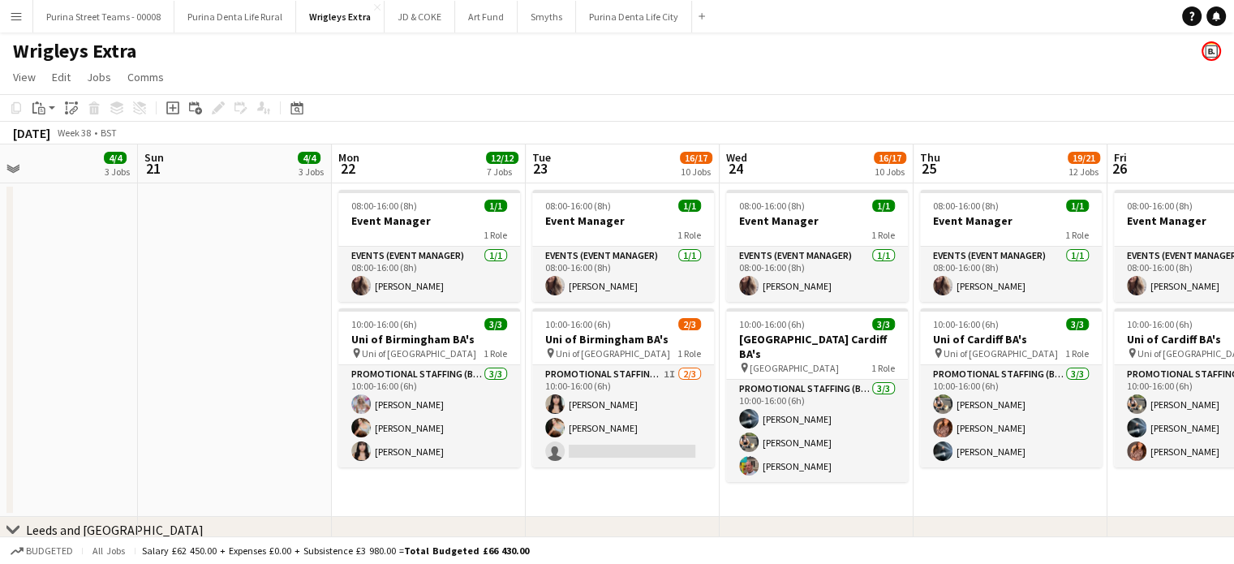
drag, startPoint x: 212, startPoint y: 364, endPoint x: 0, endPoint y: 398, distance: 214.4
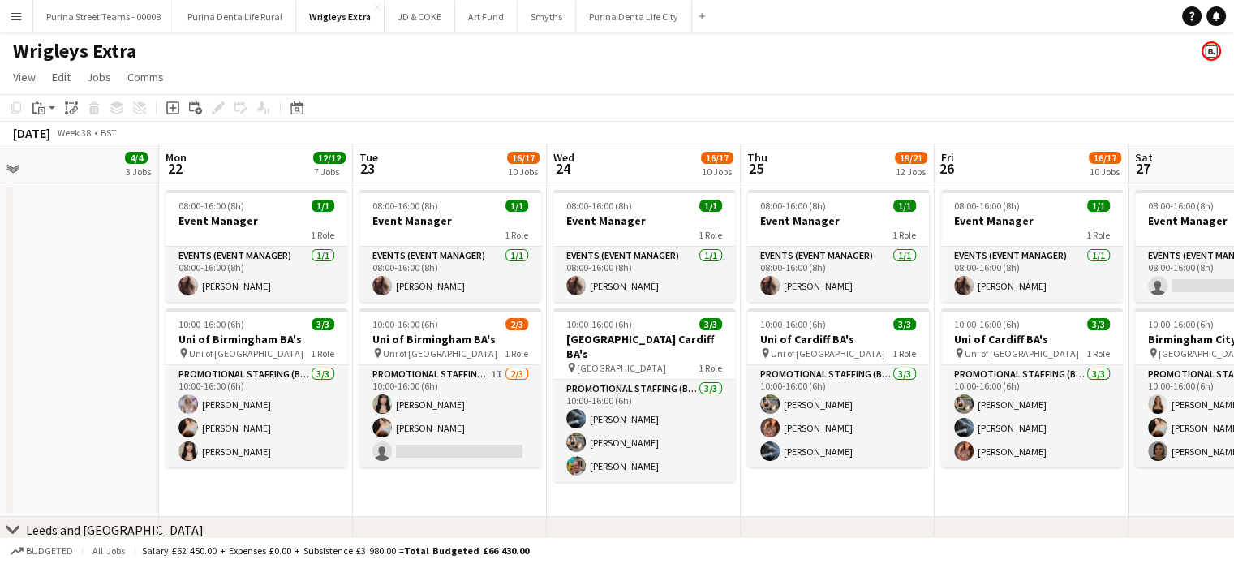
scroll to position [0, 617]
drag, startPoint x: 200, startPoint y: 340, endPoint x: 54, endPoint y: 367, distance: 148.6
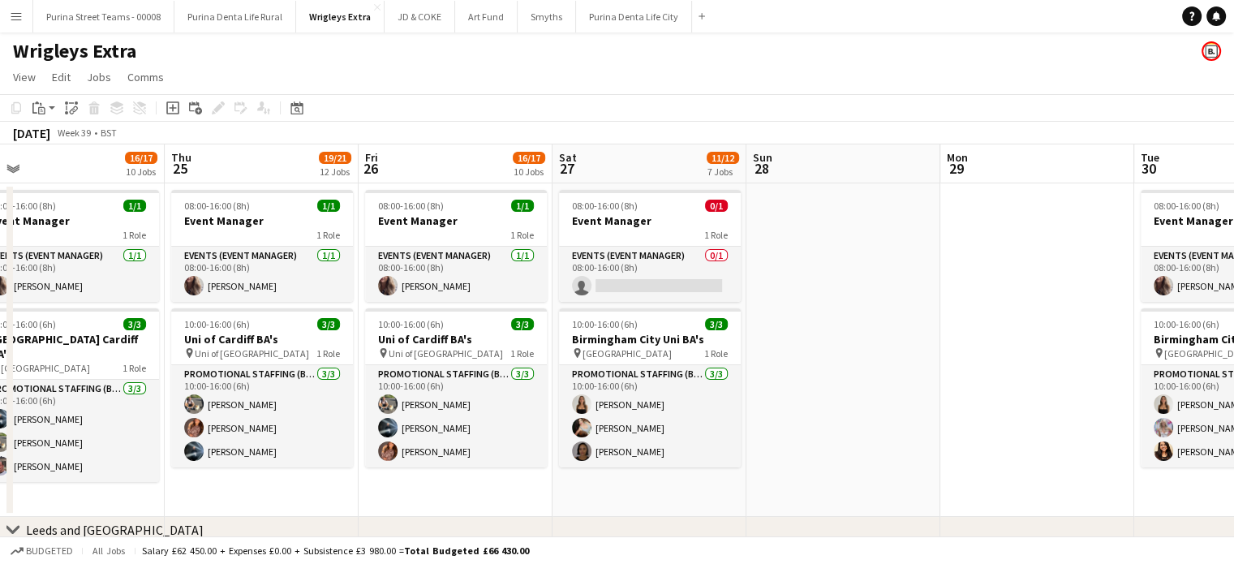
drag, startPoint x: 1184, startPoint y: 483, endPoint x: 609, endPoint y: 500, distance: 575.4
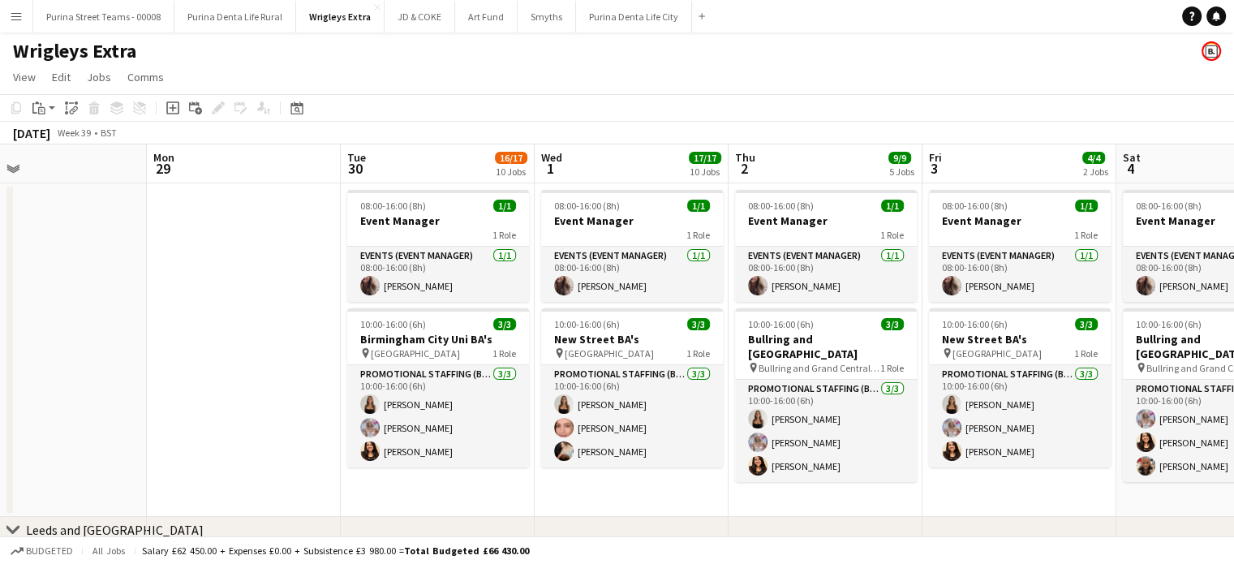
scroll to position [0, 446]
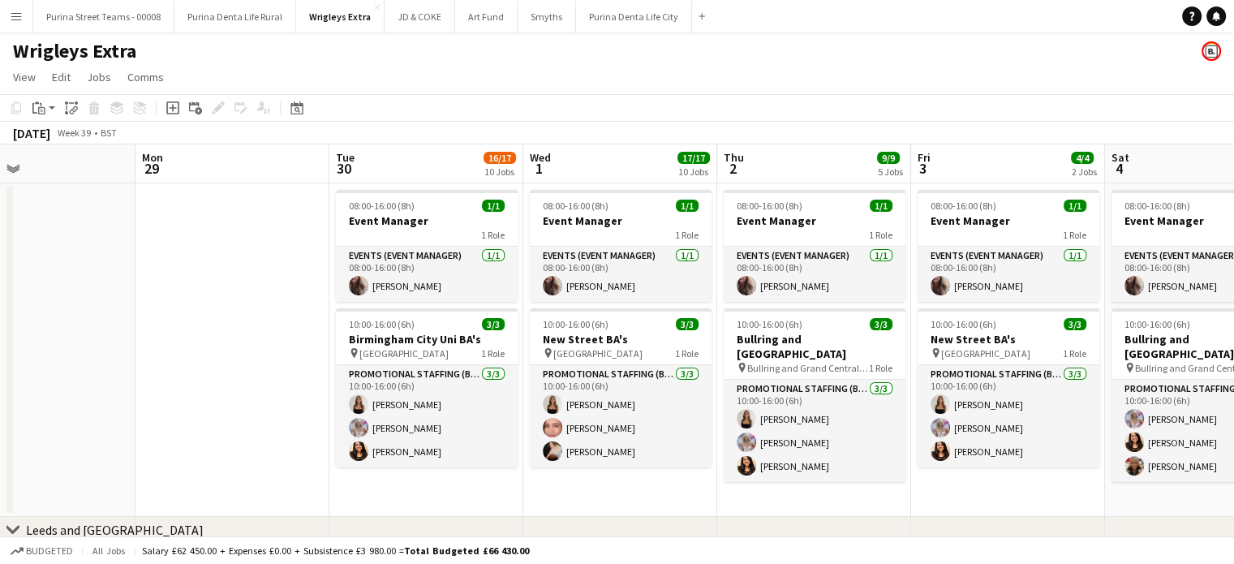
drag, startPoint x: 1035, startPoint y: 296, endPoint x: 230, endPoint y: 356, distance: 806.9
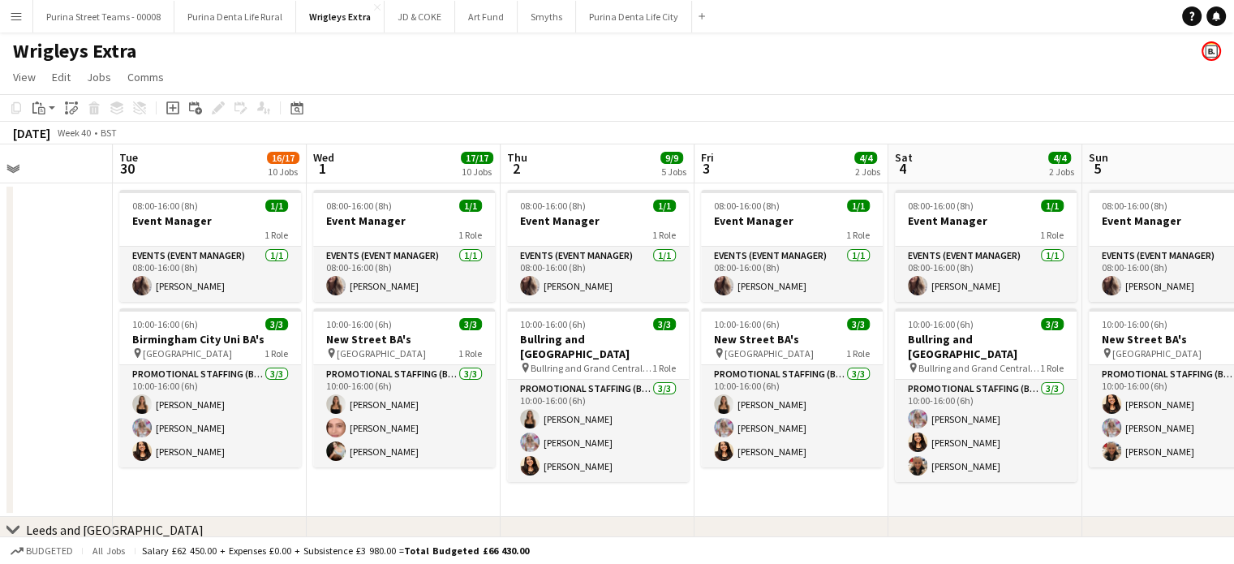
scroll to position [0, 668]
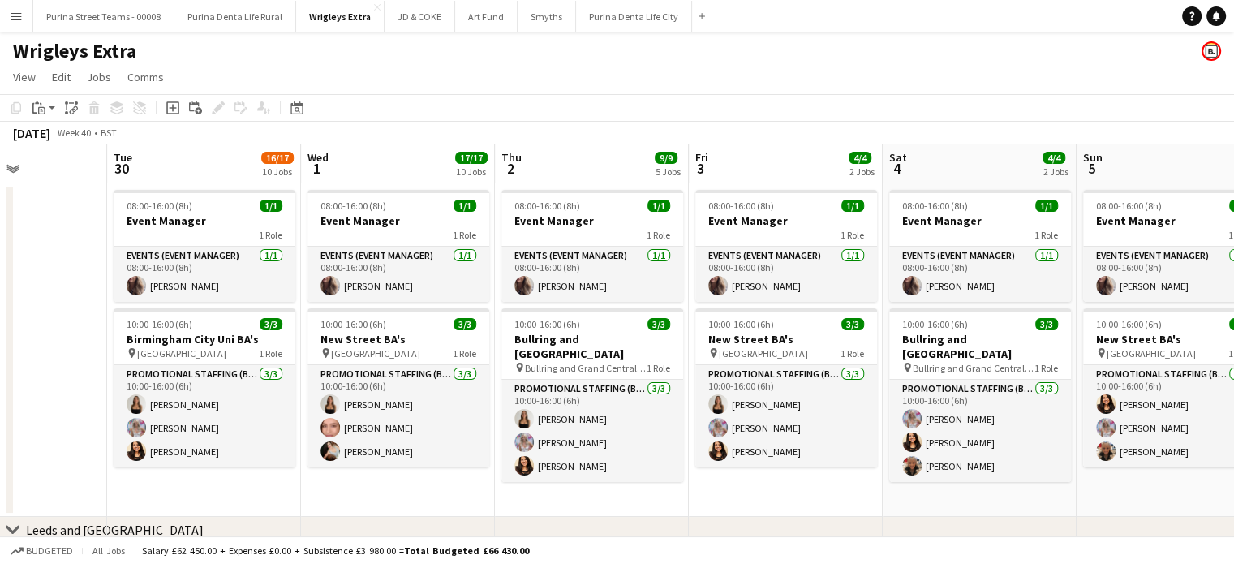
drag, startPoint x: 294, startPoint y: 253, endPoint x: 71, endPoint y: 260, distance: 222.3
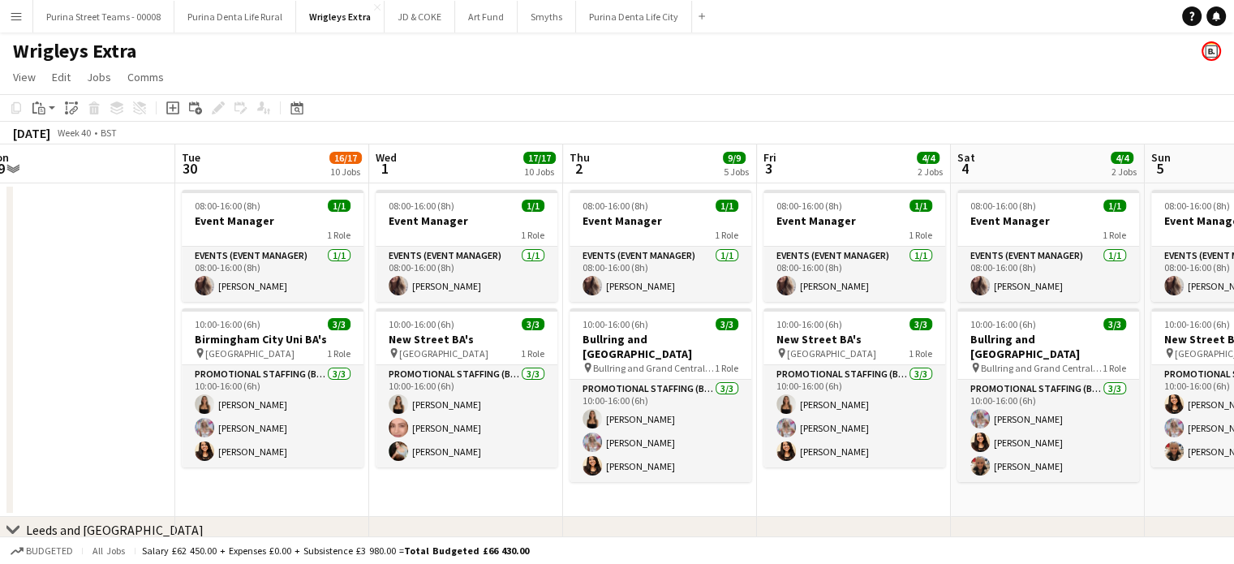
scroll to position [0, 626]
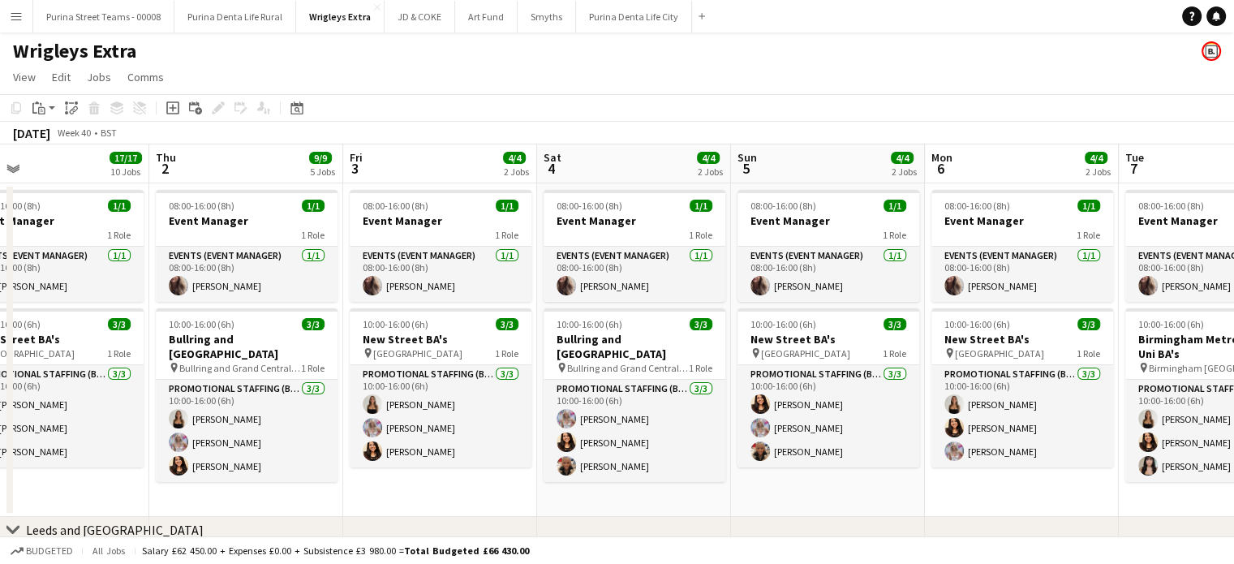
drag, startPoint x: 990, startPoint y: 485, endPoint x: 646, endPoint y: 490, distance: 344.8
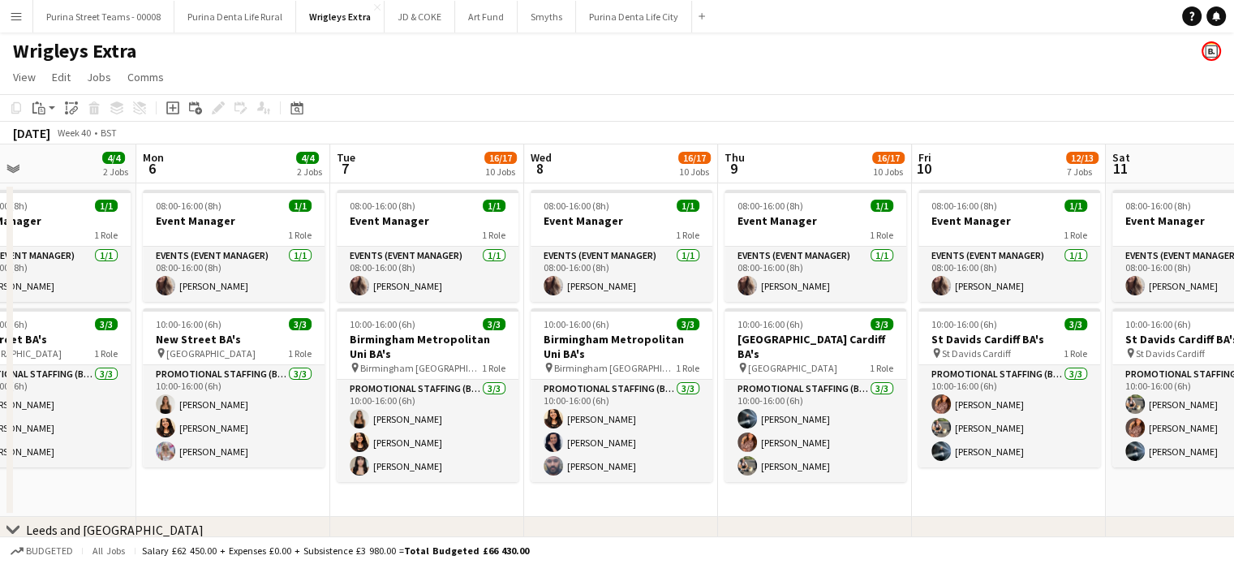
scroll to position [0, 623]
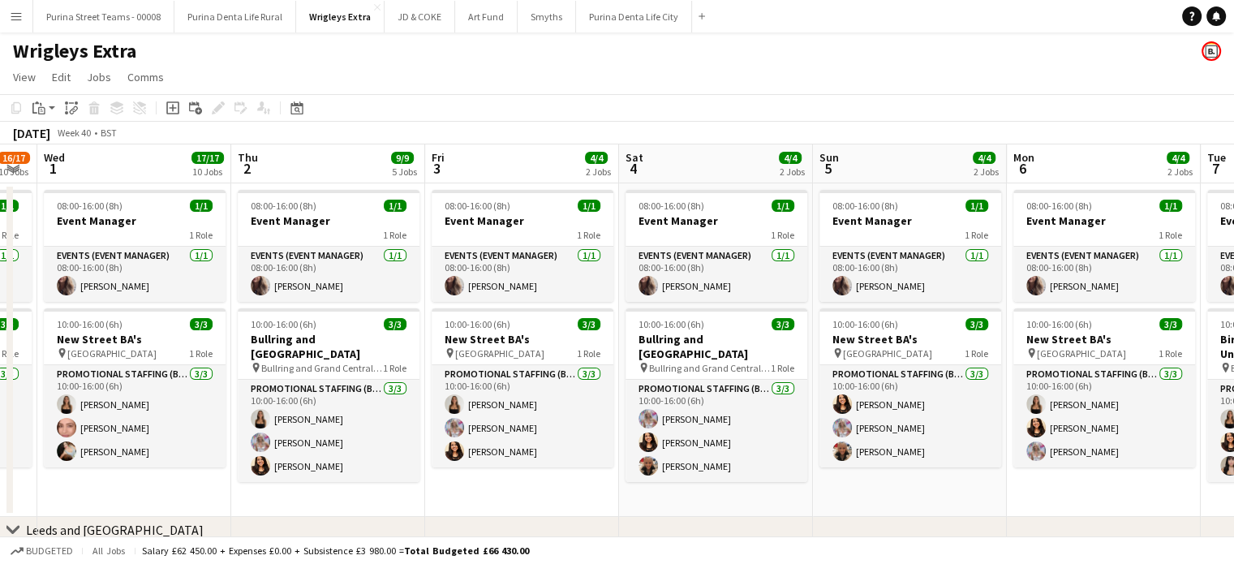
drag, startPoint x: 1119, startPoint y: 487, endPoint x: 1245, endPoint y: 475, distance: 127.0
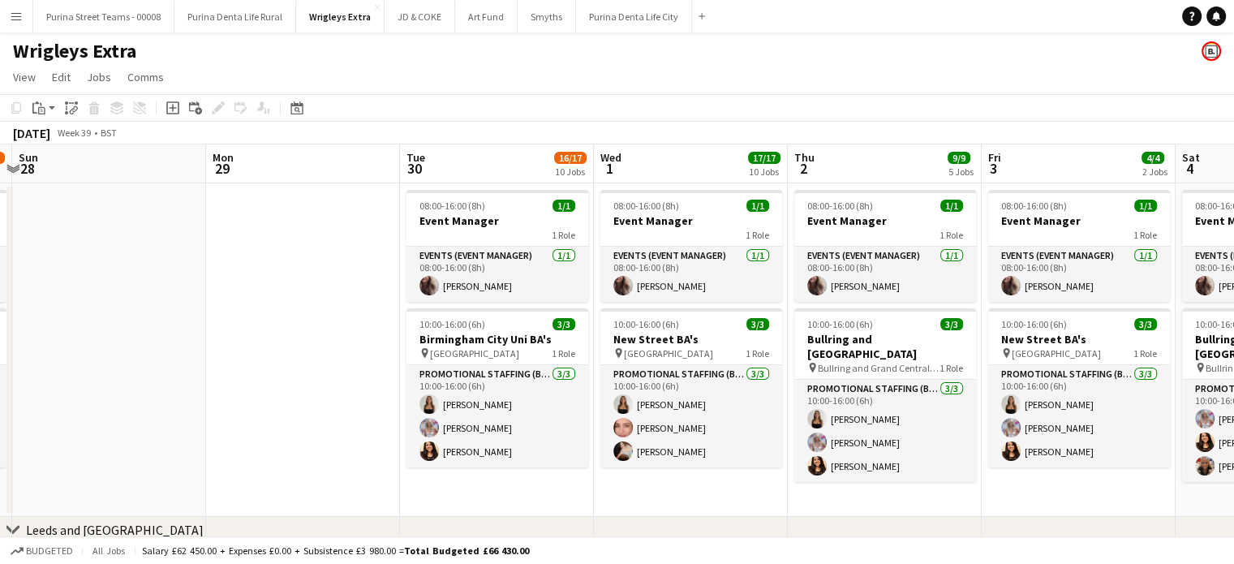
drag, startPoint x: 613, startPoint y: 504, endPoint x: 921, endPoint y: 496, distance: 308.3
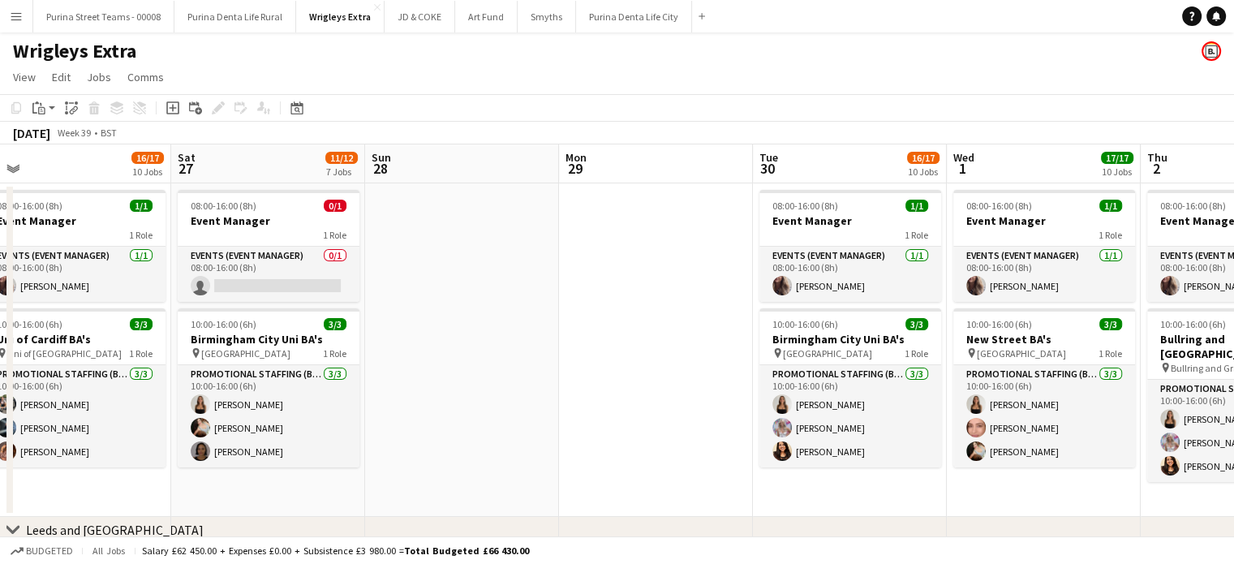
drag, startPoint x: 1139, startPoint y: 487, endPoint x: 811, endPoint y: 483, distance: 327.7
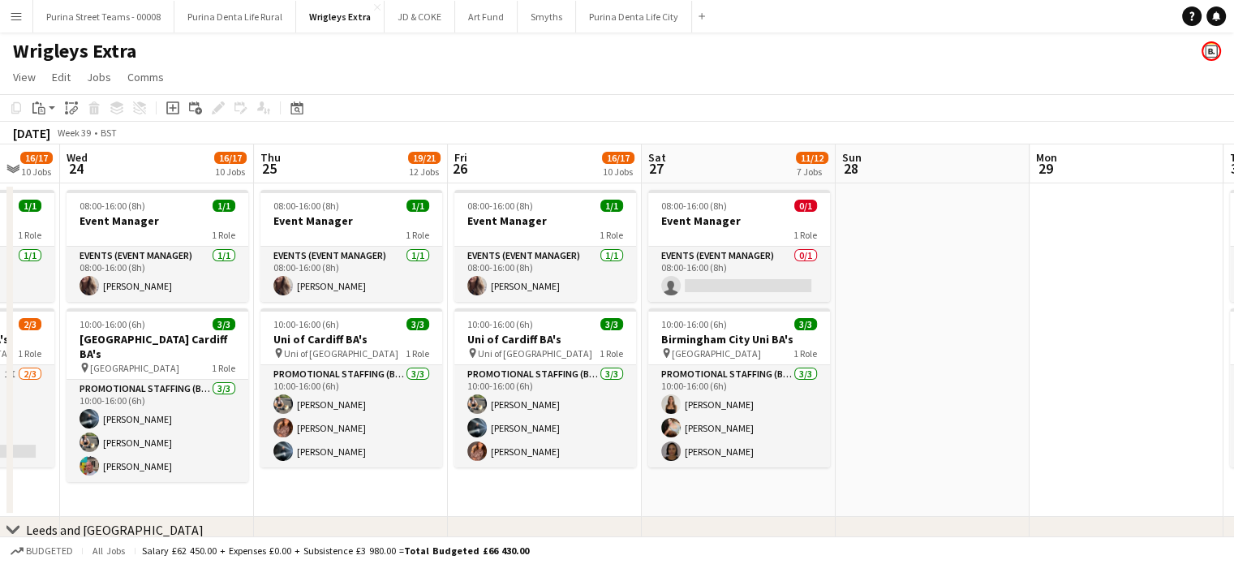
drag, startPoint x: 421, startPoint y: 434, endPoint x: 847, endPoint y: 432, distance: 425.9
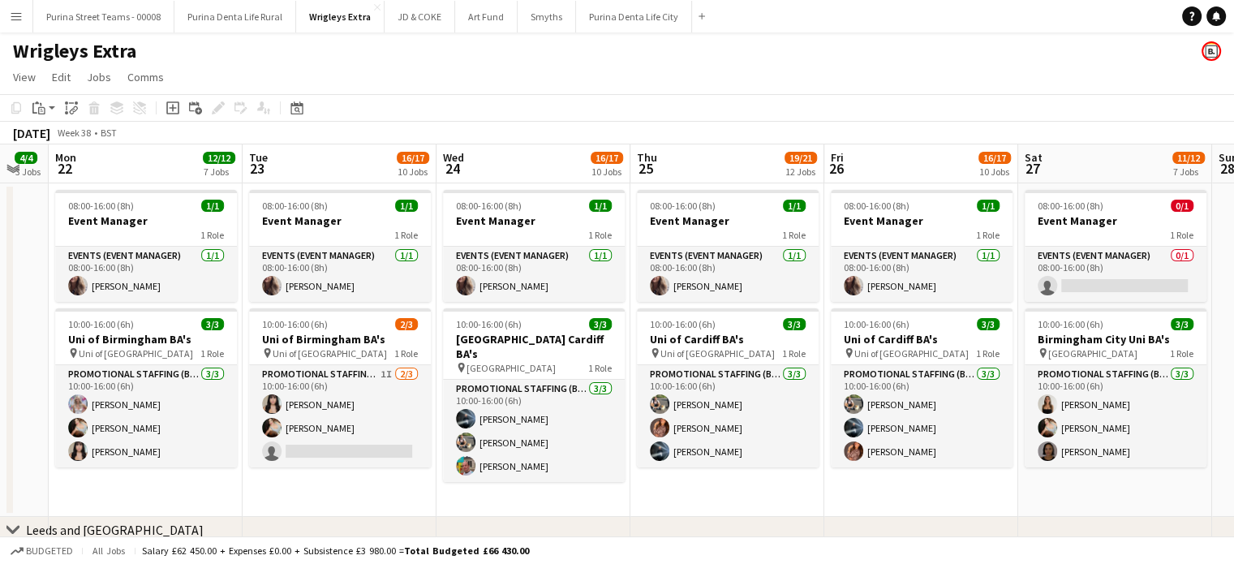
drag, startPoint x: 408, startPoint y: 483, endPoint x: 775, endPoint y: 489, distance: 366.7
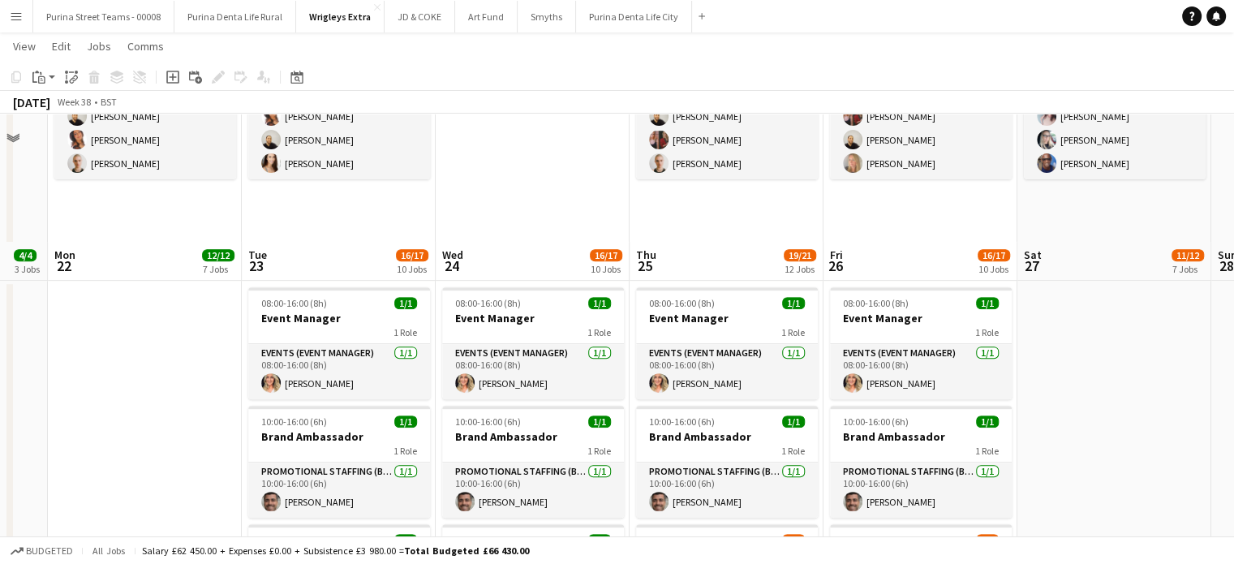
scroll to position [811, 0]
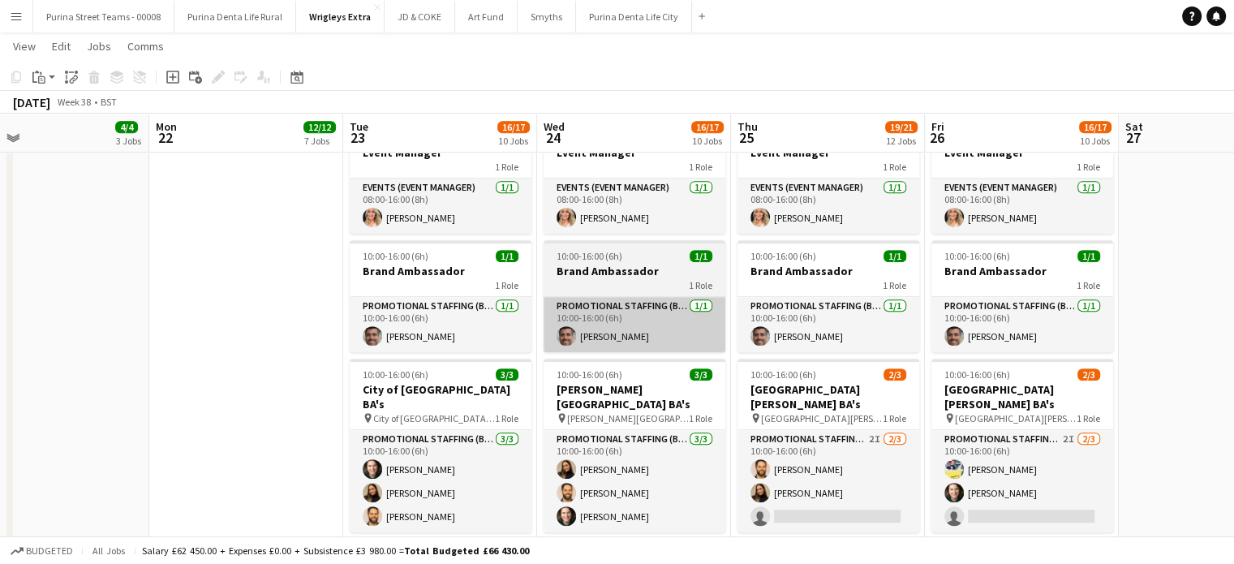
drag, startPoint x: 1099, startPoint y: 338, endPoint x: 645, endPoint y: 321, distance: 454.6
click at [1200, 311] on app-calendar-viewport "Fri 19 7/8 5 Jobs Sat 20 4/4 3 Jobs Sun 21 4/4 3 Jobs Mon 22 12/12 7 Jobs Tue 2…" at bounding box center [617, 337] width 1234 height 2170
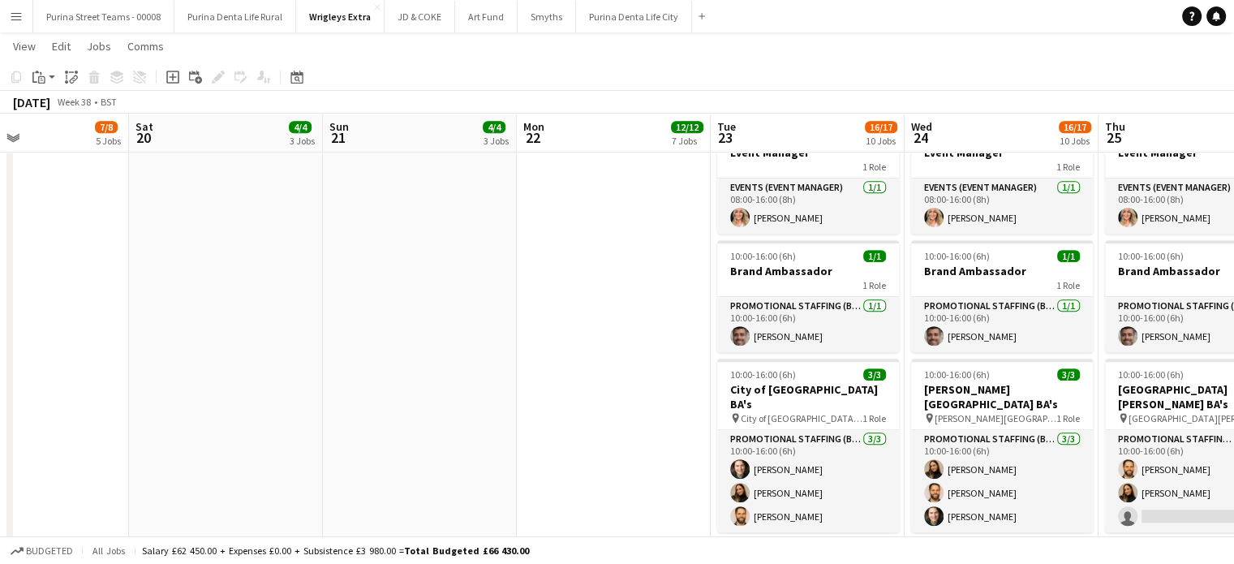
drag, startPoint x: 457, startPoint y: 327, endPoint x: 821, endPoint y: 308, distance: 364.7
click at [821, 308] on app-calendar-viewport "Wed 17 13/14 8 Jobs Thu 18 11/12 7 Jobs Fri 19 7/8 5 Jobs Sat 20 4/4 3 Jobs Sun…" at bounding box center [617, 337] width 1234 height 2170
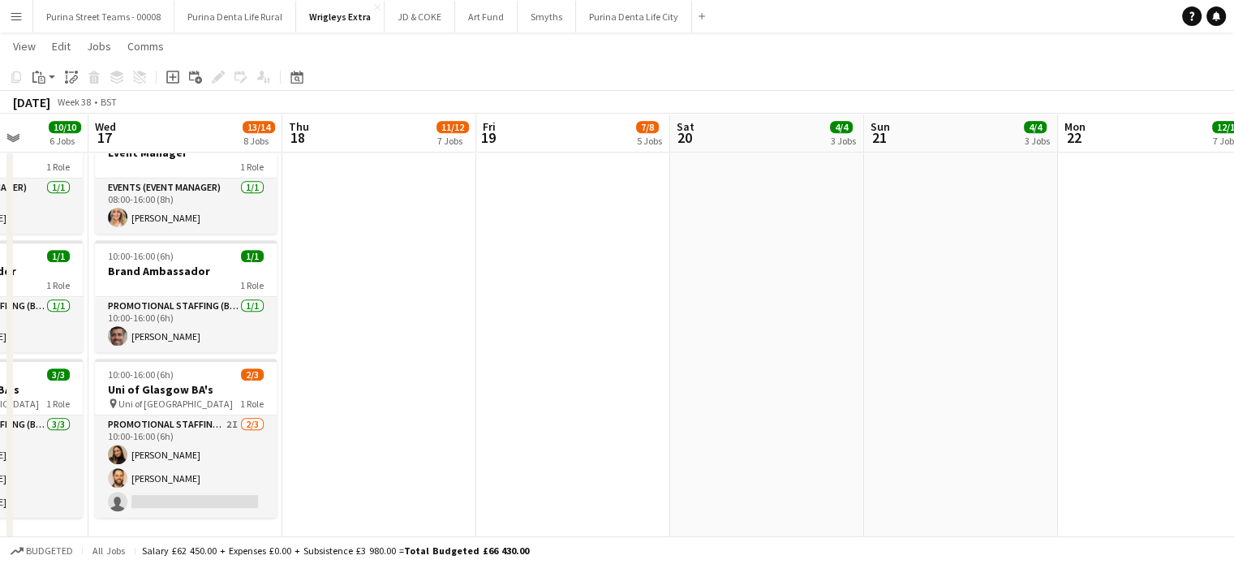
drag, startPoint x: 526, startPoint y: 324, endPoint x: 749, endPoint y: 316, distance: 223.2
click at [1064, 307] on app-calendar-viewport "Sun 14 Mon 15 2/2 2 Jobs Tue 16 10/10 6 Jobs Wed 17 13/14 8 Jobs Thu 18 11/12 7…" at bounding box center [617, 337] width 1234 height 2170
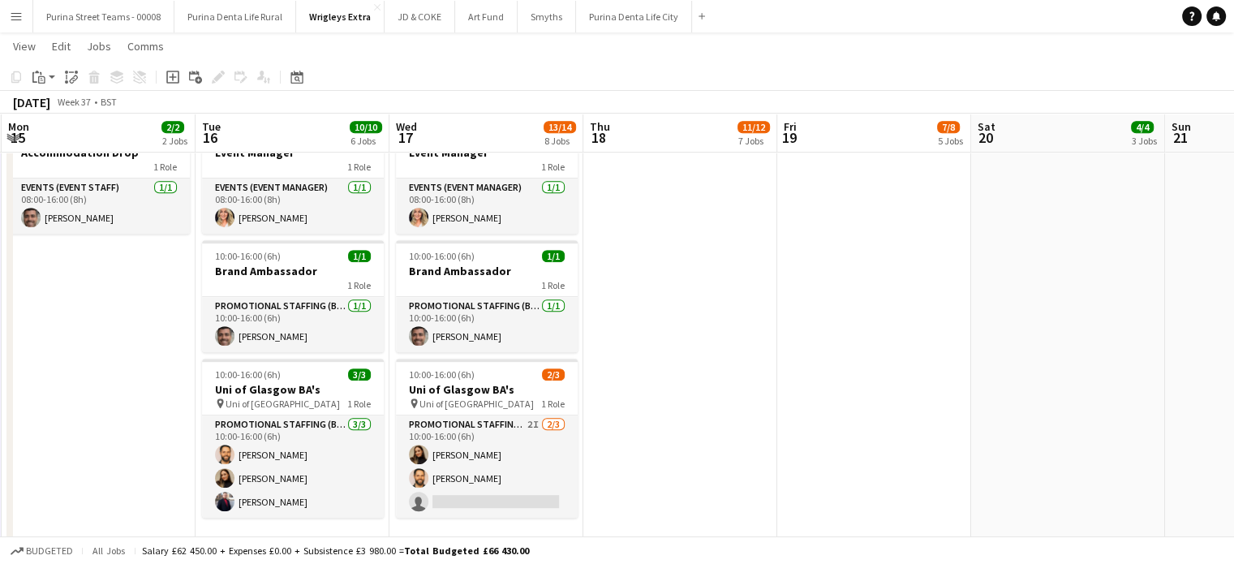
scroll to position [0, 380]
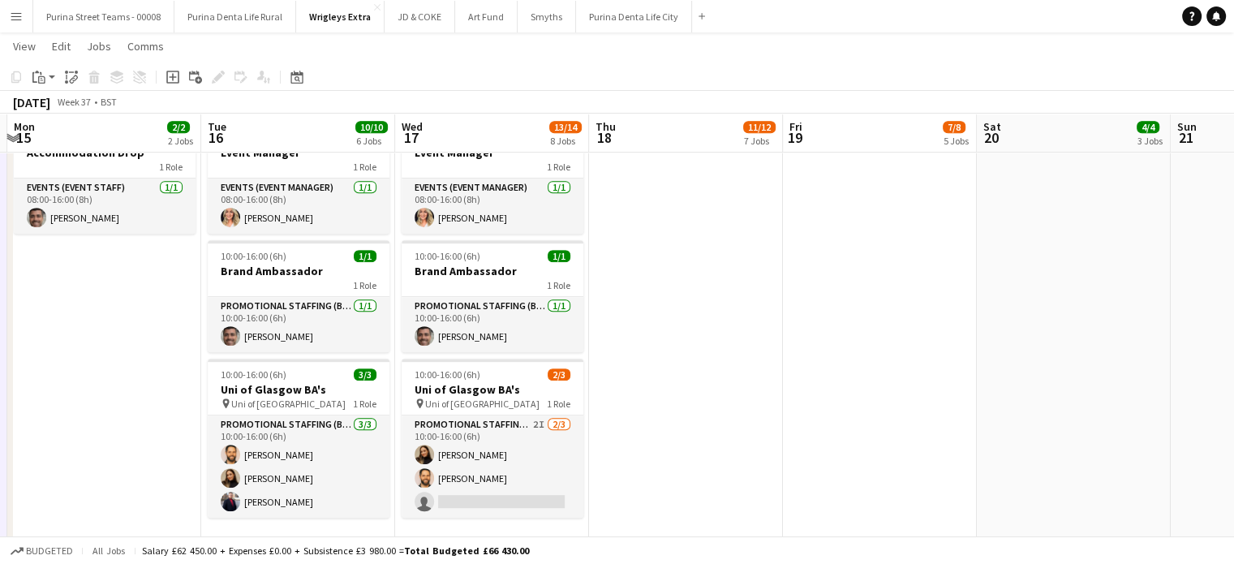
drag, startPoint x: 440, startPoint y: 324, endPoint x: 749, endPoint y: 316, distance: 308.3
click at [749, 316] on app-calendar-viewport "Sat 13 Sun 14 Mon 15 2/2 2 Jobs Tue 16 10/10 6 Jobs Wed 17 13/14 8 Jobs Thu 18 …" at bounding box center [617, 337] width 1234 height 2170
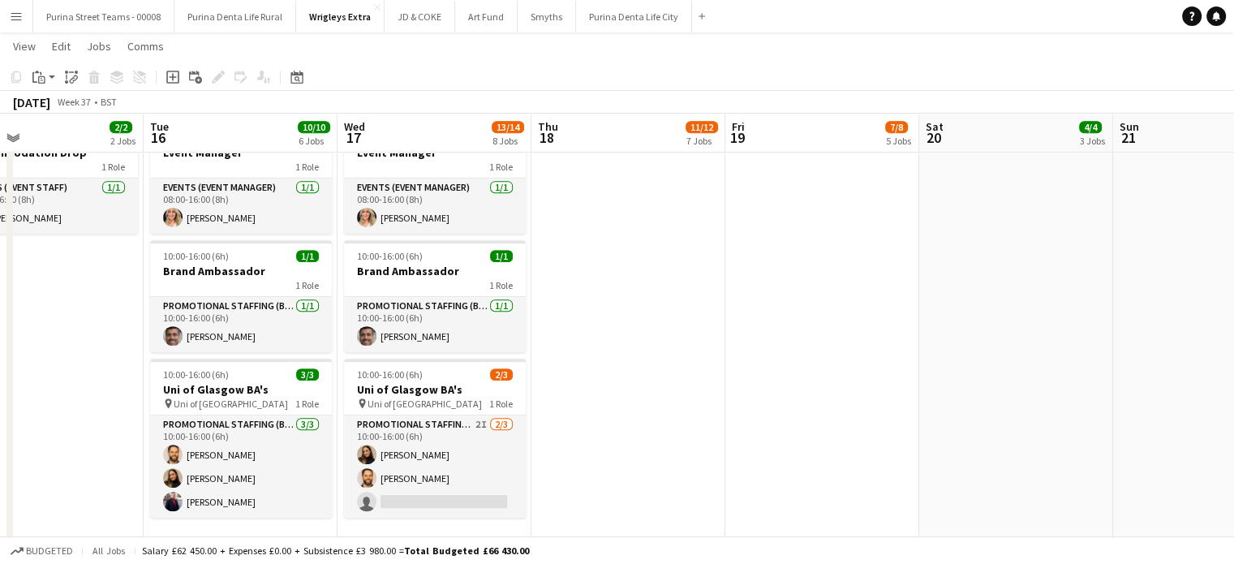
drag, startPoint x: 717, startPoint y: 317, endPoint x: 853, endPoint y: 316, distance: 136.3
click at [853, 316] on app-calendar-viewport "Sat 13 Sun 14 Mon 15 2/2 2 Jobs Tue 16 10/10 6 Jobs Wed 17 13/14 8 Jobs Thu 18 …" at bounding box center [617, 337] width 1234 height 2170
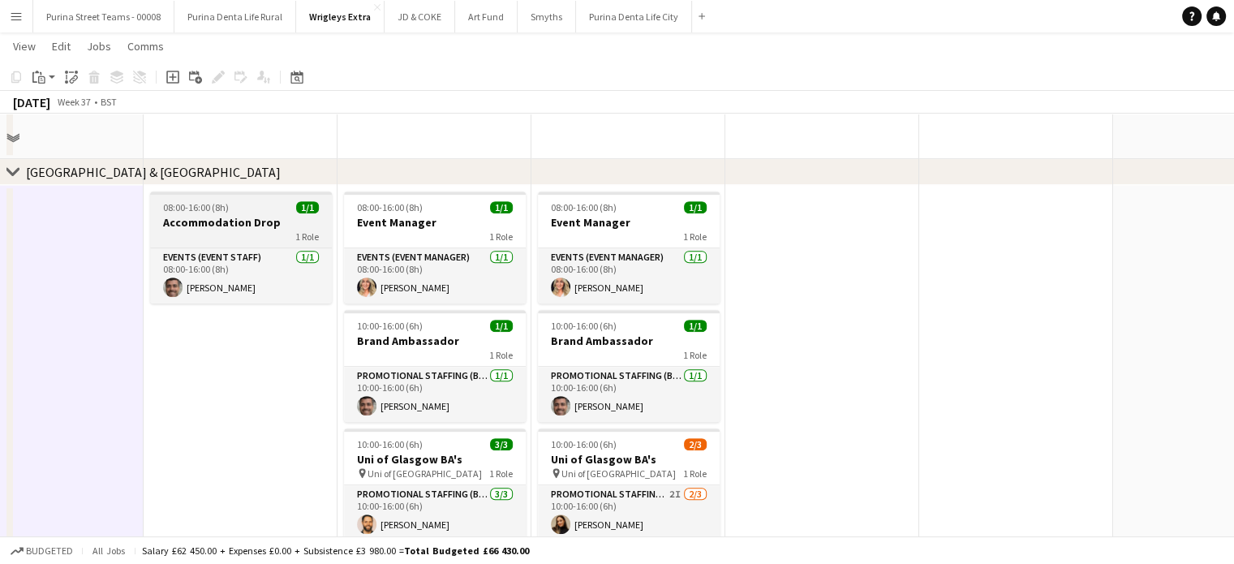
scroll to position [649, 0]
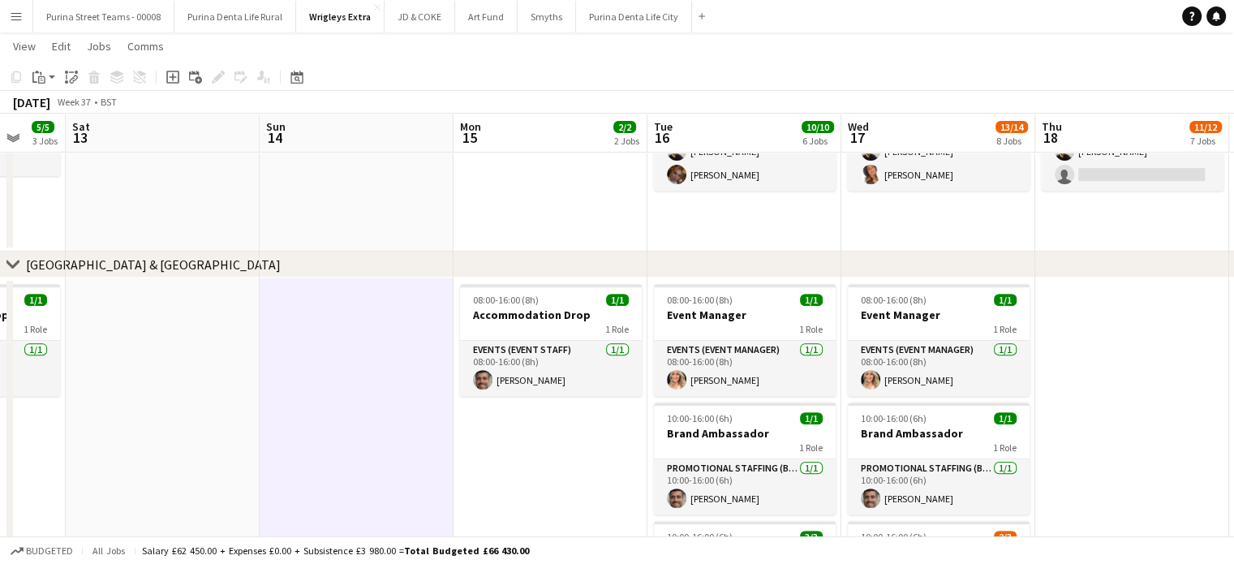
drag, startPoint x: 196, startPoint y: 419, endPoint x: 461, endPoint y: 395, distance: 265.5
click at [668, 380] on app-calendar-viewport "Wed 10 5/5 3 Jobs Thu 11 6/6 4 Jobs Fri 12 5/5 3 Jobs Sat 13 Sun 14 Mon 15 2/2 …" at bounding box center [617, 499] width 1234 height 2170
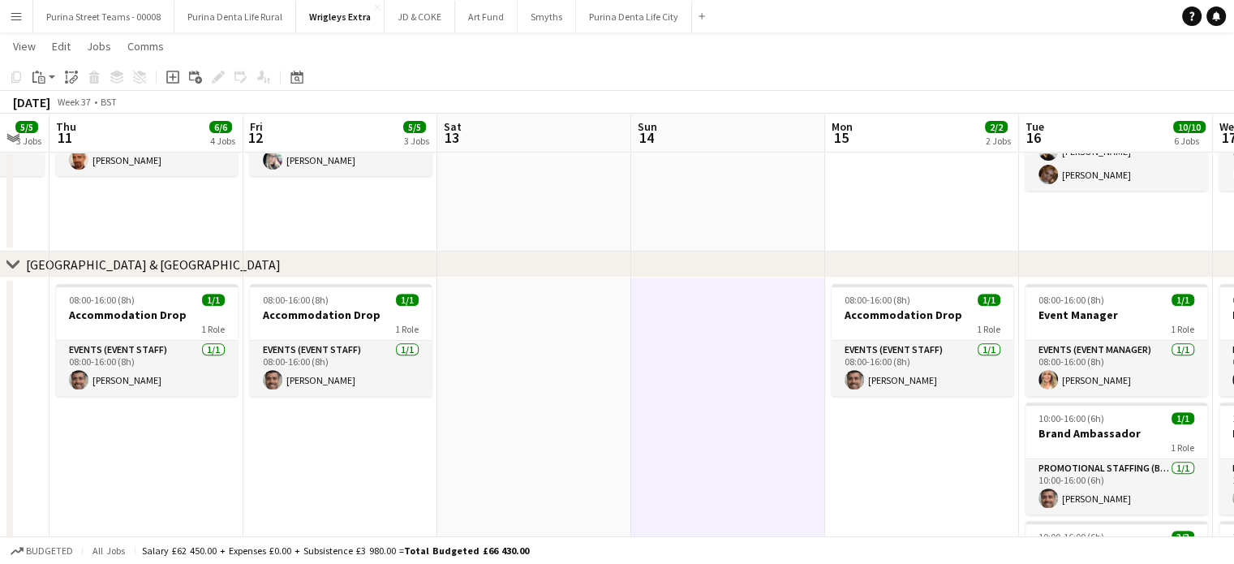
scroll to position [0, 607]
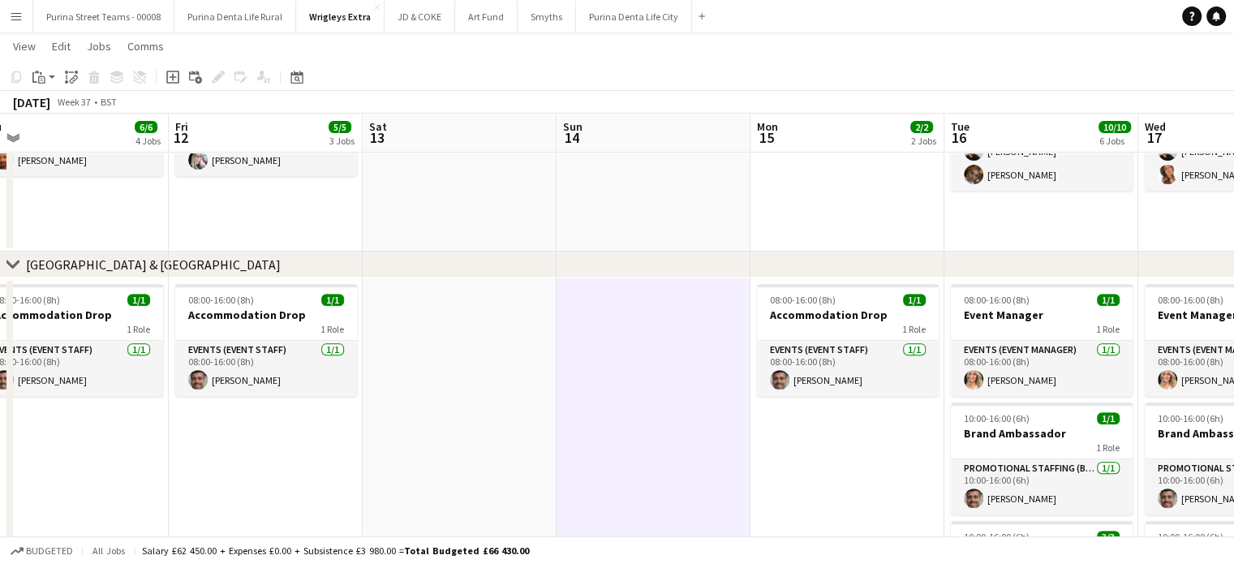
drag, startPoint x: 526, startPoint y: 383, endPoint x: 495, endPoint y: 379, distance: 31.9
click at [495, 379] on app-calendar-viewport "Mon 8 6/6 4 Jobs Tue 9 10/10 6 Jobs Wed 10 5/5 3 Jobs Thu 11 6/6 4 Jobs Fri 12 …" at bounding box center [617, 499] width 1234 height 2170
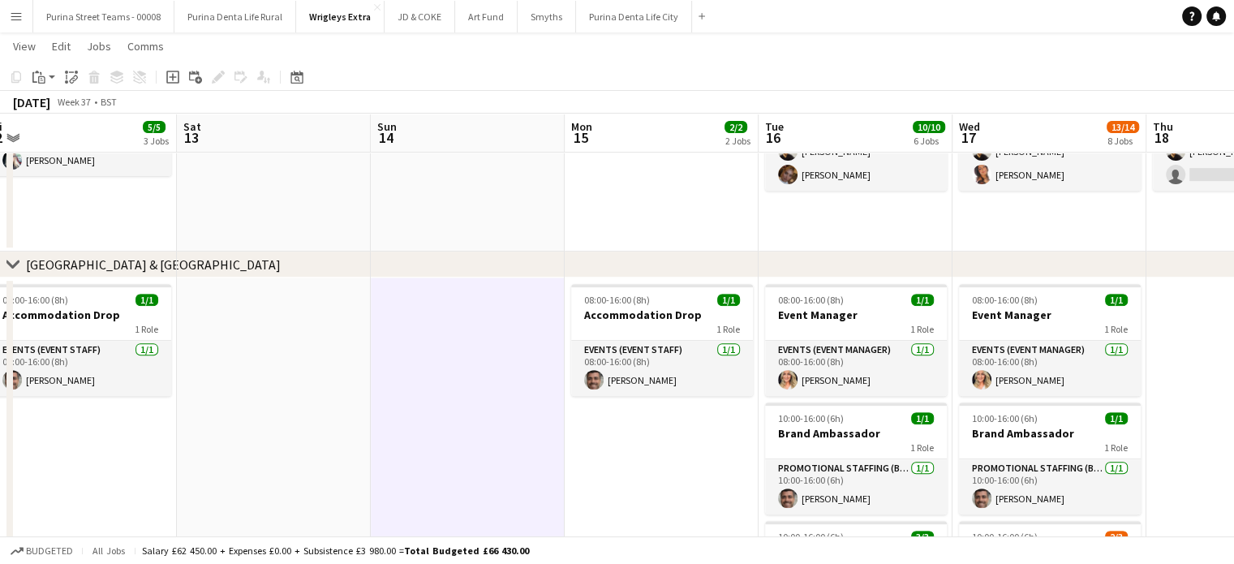
drag, startPoint x: 490, startPoint y: 367, endPoint x: 341, endPoint y: 380, distance: 149.8
click at [309, 384] on app-calendar-viewport "Wed 10 5/5 3 Jobs Thu 11 6/6 4 Jobs Fri 12 5/5 3 Jobs Sat 13 Sun 14 Mon 15 2/2 …" at bounding box center [617, 499] width 1234 height 2170
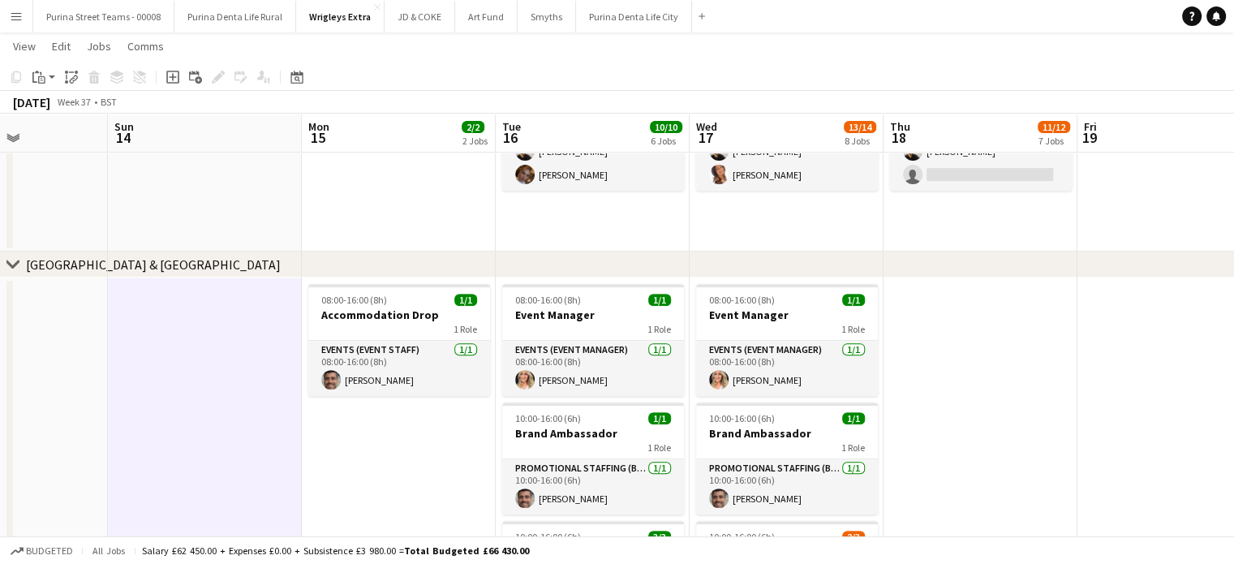
scroll to position [0, 697]
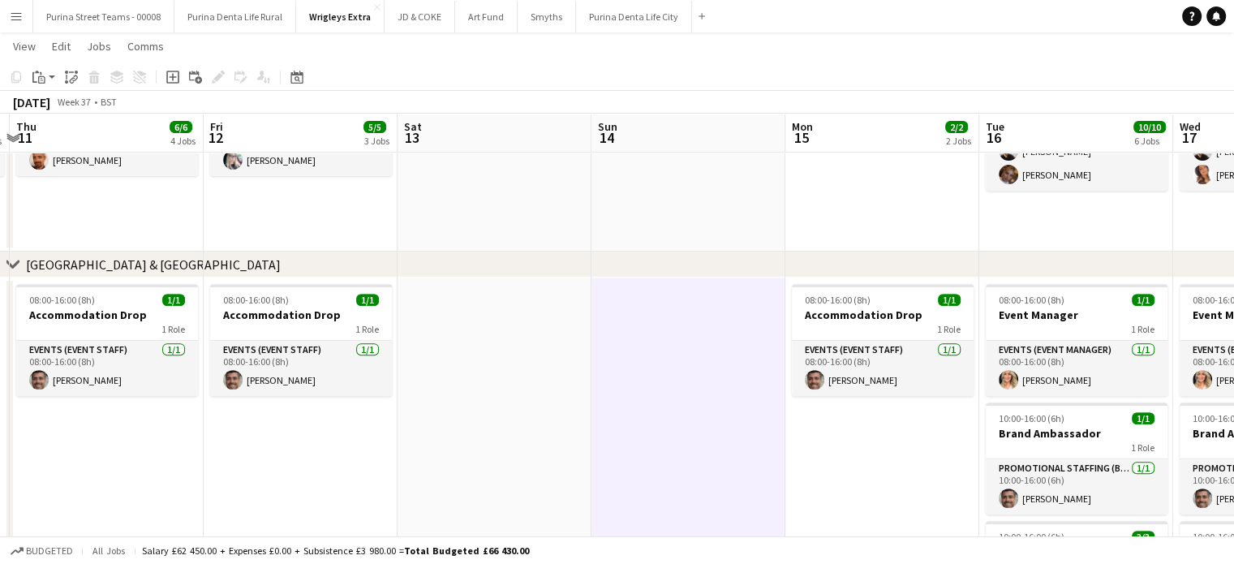
drag, startPoint x: 754, startPoint y: 396, endPoint x: 1042, endPoint y: 427, distance: 288.9
click at [1041, 427] on app-calendar-viewport "Tue 9 10/10 6 Jobs Wed 10 5/5 3 Jobs Thu 11 6/6 4 Jobs Fri 12 5/5 3 Jobs Sat 13…" at bounding box center [617, 499] width 1234 height 2170
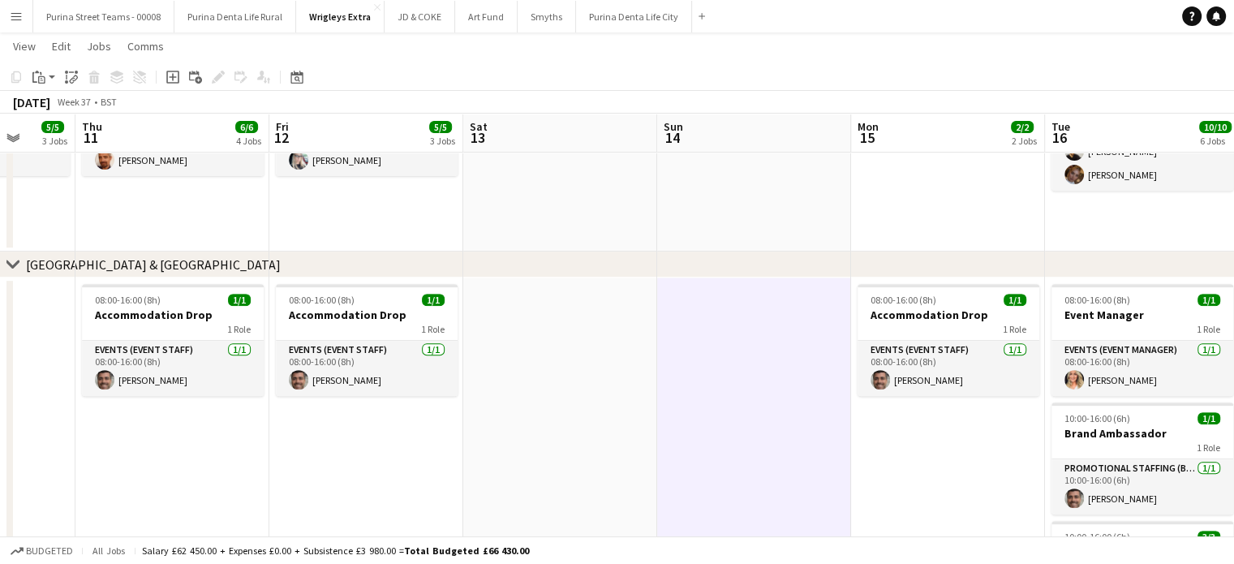
click at [895, 459] on app-calendar-viewport "Mon 8 6/6 4 Jobs Tue 9 10/10 6 Jobs Wed 10 5/5 3 Jobs Thu 11 6/6 4 Jobs Fri 12 …" at bounding box center [617, 499] width 1234 height 2170
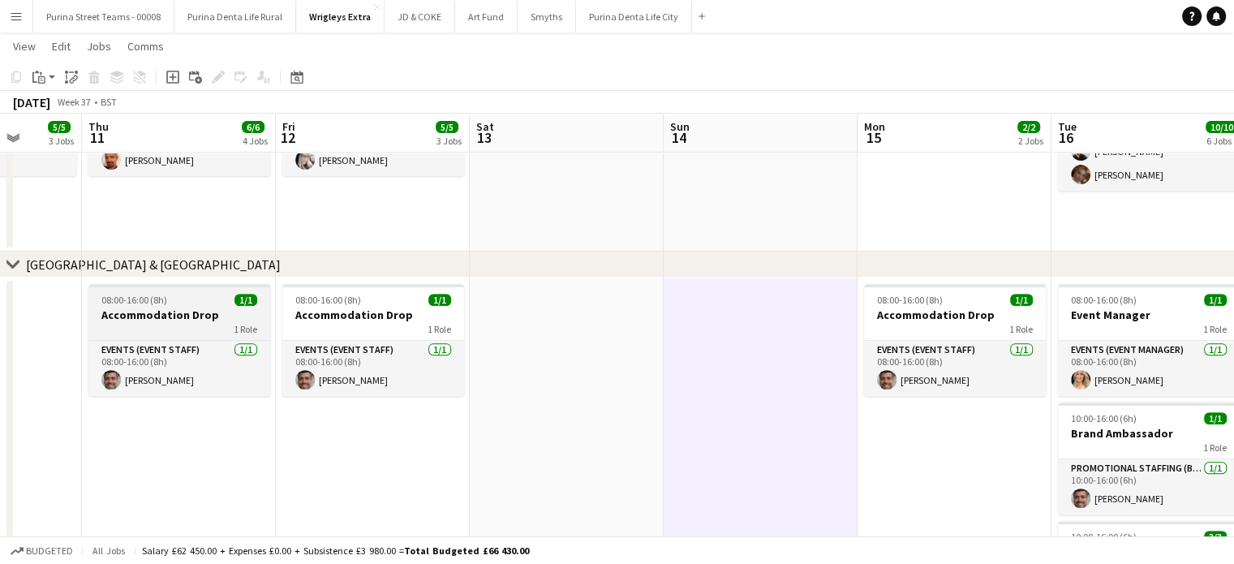
click at [169, 311] on h3 "Accommodation Drop" at bounding box center [179, 314] width 182 height 15
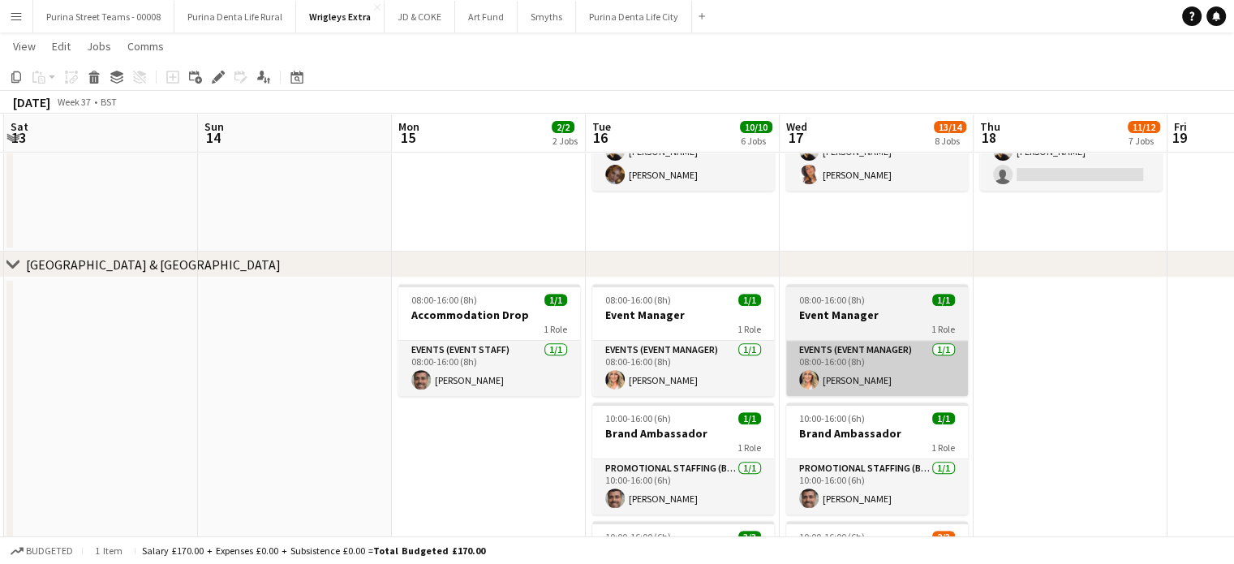
drag, startPoint x: 753, startPoint y: 387, endPoint x: 950, endPoint y: 372, distance: 197.6
click at [276, 411] on app-calendar-viewport "Wed 10 5/5 3 Jobs Thu 11 6/6 4 Jobs Fri 12 5/5 3 Jobs Sat 13 Sun 14 Mon 15 2/2 …" at bounding box center [617, 499] width 1234 height 2170
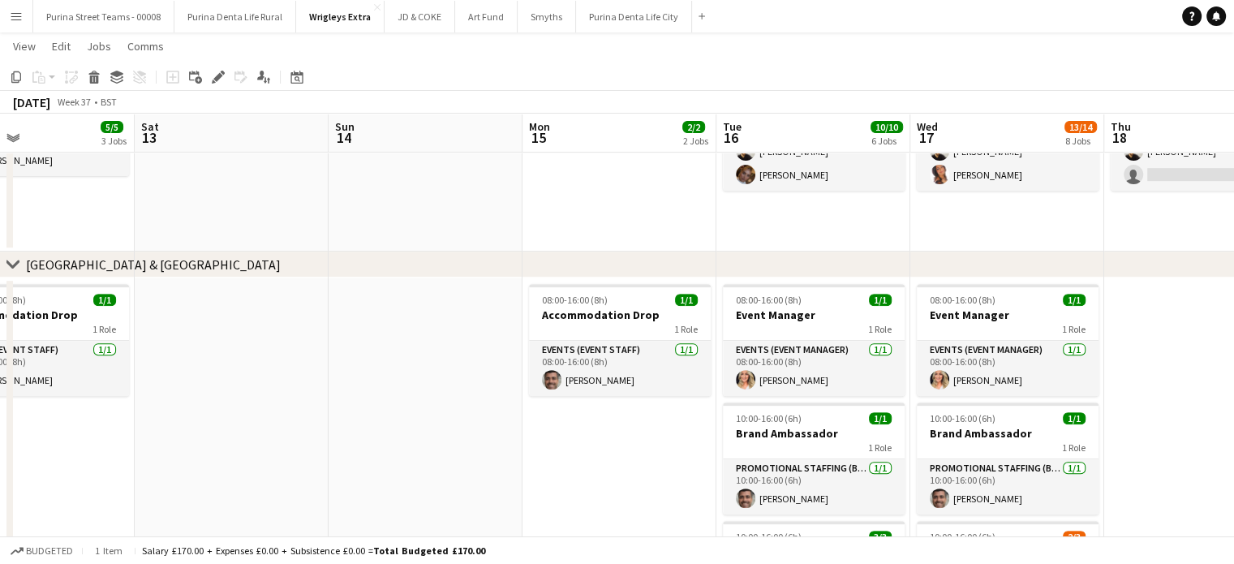
drag, startPoint x: 950, startPoint y: 372, endPoint x: 746, endPoint y: 376, distance: 203.6
click at [706, 387] on app-calendar-viewport "Wed 10 5/5 3 Jobs Thu 11 6/6 4 Jobs Fri 12 5/5 3 Jobs Sat 13 Sun 14 Mon 15 2/2 …" at bounding box center [617, 499] width 1234 height 2170
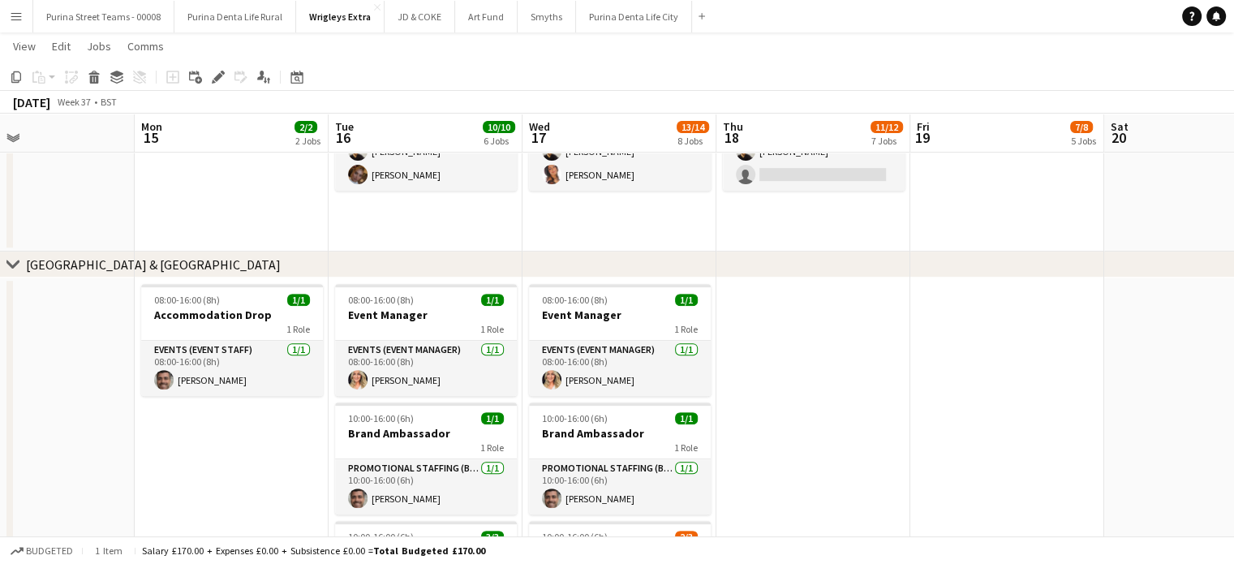
scroll to position [0, 445]
click at [837, 351] on app-date-cell at bounding box center [815, 523] width 194 height 492
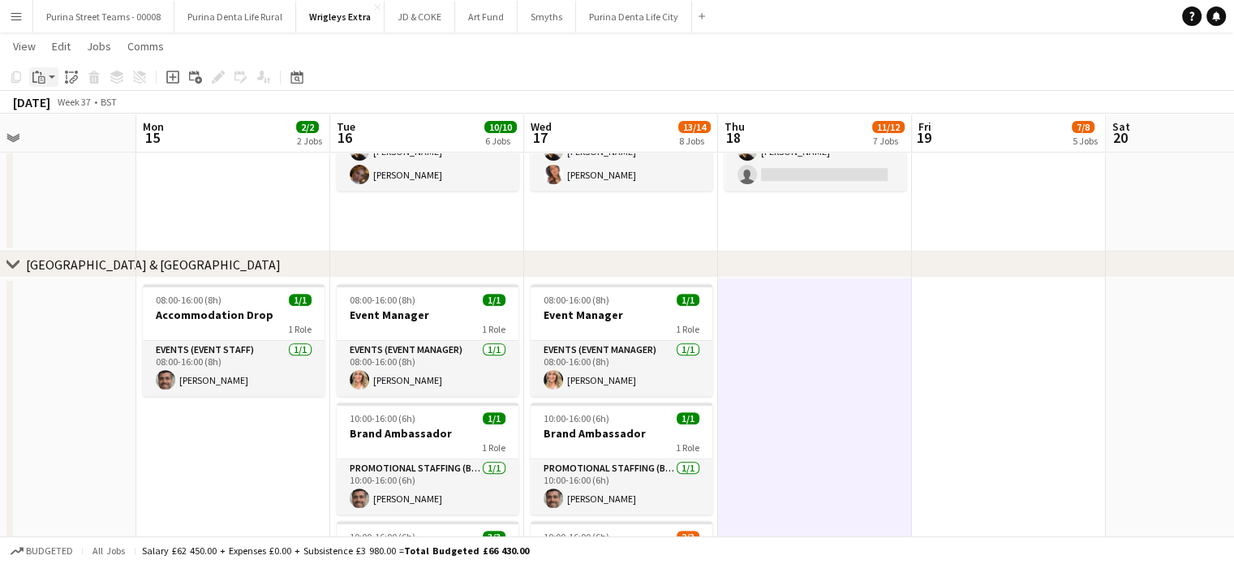
click at [54, 76] on app-action-btn "Paste" at bounding box center [43, 76] width 29 height 19
click at [84, 135] on link "Paste with crew Ctrl+Shift+V" at bounding box center [119, 135] width 152 height 15
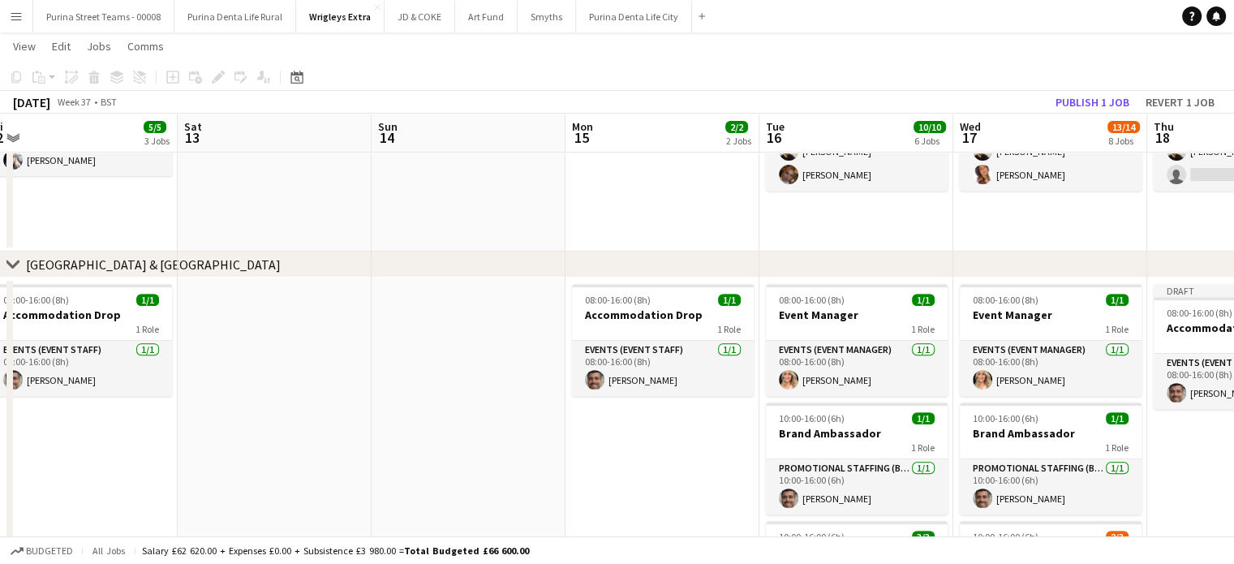
drag, startPoint x: 361, startPoint y: 453, endPoint x: 284, endPoint y: 369, distance: 114.3
click at [792, 396] on app-calendar-viewport "Wed 10 5/5 3 Jobs Thu 11 6/6 4 Jobs Fri 12 5/5 3 Jobs Sat 13 Sun 14 Mon 15 2/2 …" at bounding box center [617, 499] width 1234 height 2170
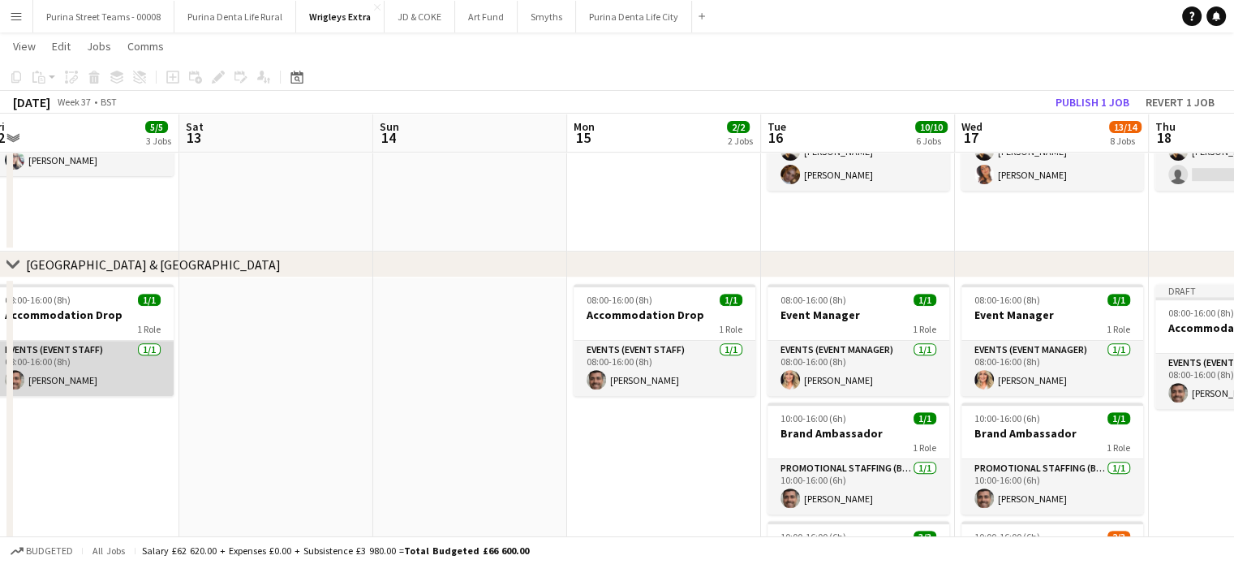
click at [128, 341] on app-card-role "Events (Event Staff) [DATE] 08:00-16:00 (8h) [PERSON_NAME]" at bounding box center [83, 368] width 182 height 55
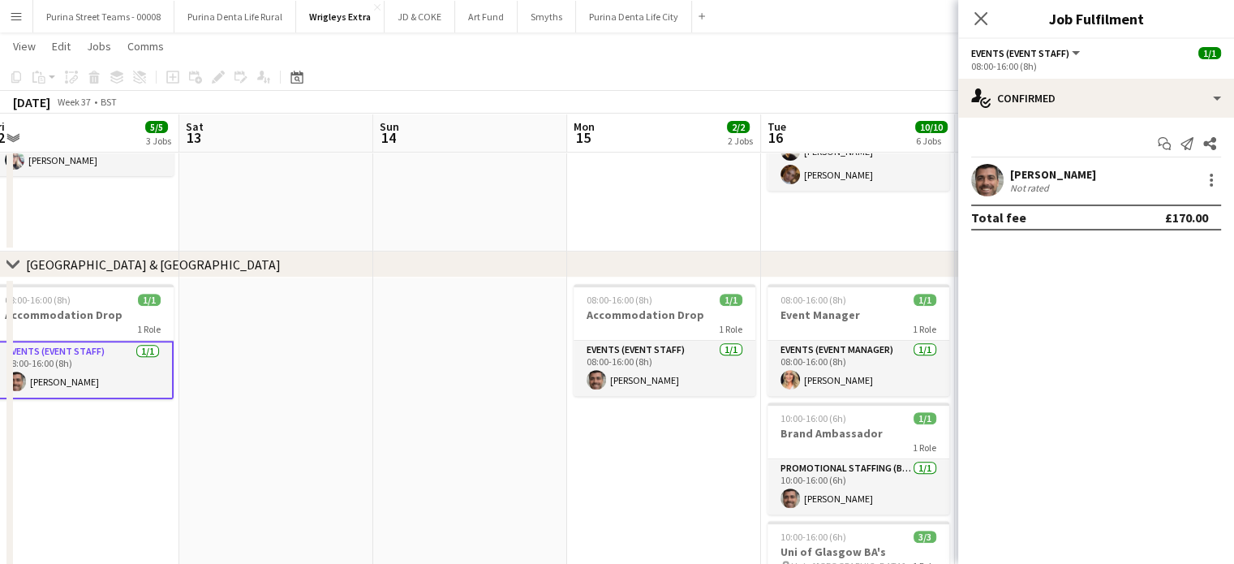
drag, startPoint x: 244, startPoint y: 338, endPoint x: 226, endPoint y: 334, distance: 18.3
click at [245, 338] on app-date-cell at bounding box center [276, 523] width 194 height 492
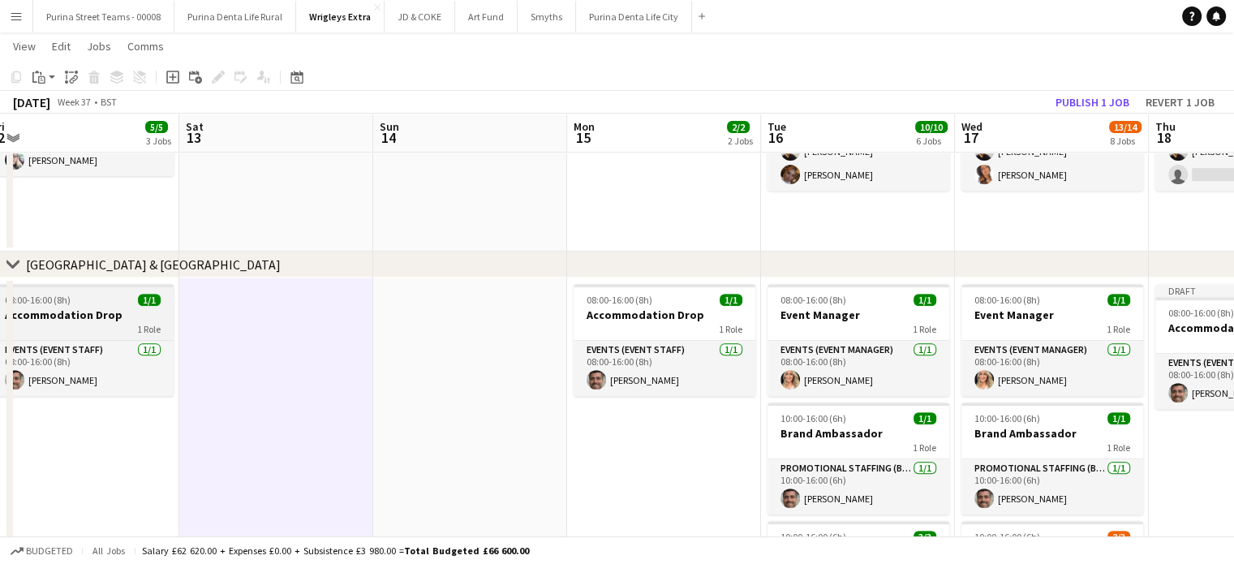
click at [108, 311] on h3 "Accommodation Drop" at bounding box center [83, 314] width 182 height 15
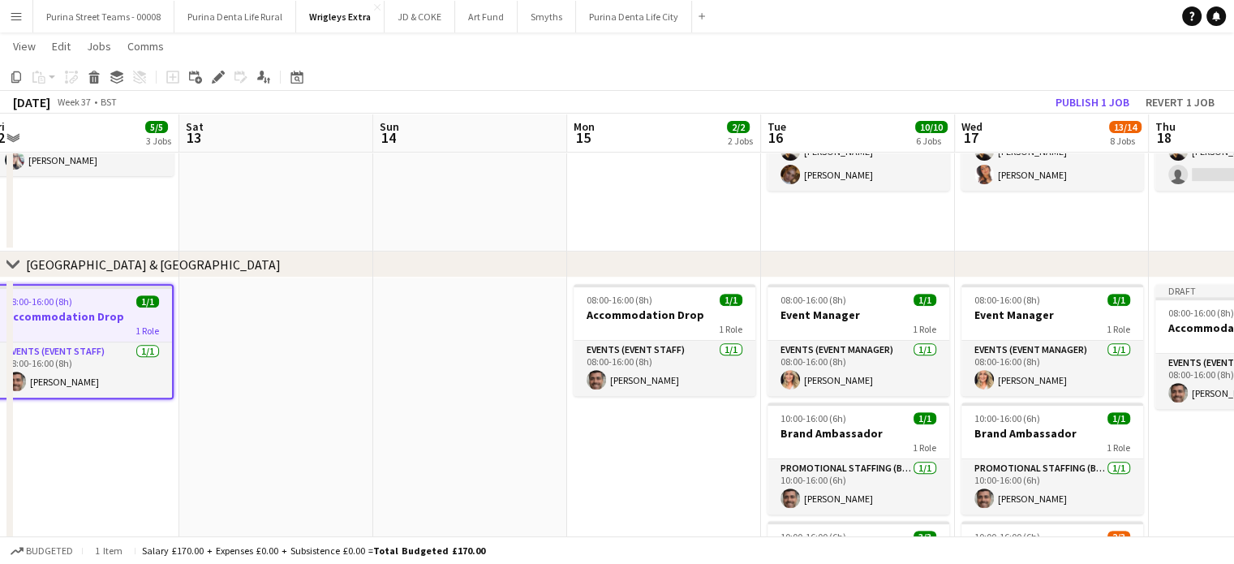
click at [97, 312] on h3 "Accommodation Drop" at bounding box center [83, 316] width 178 height 15
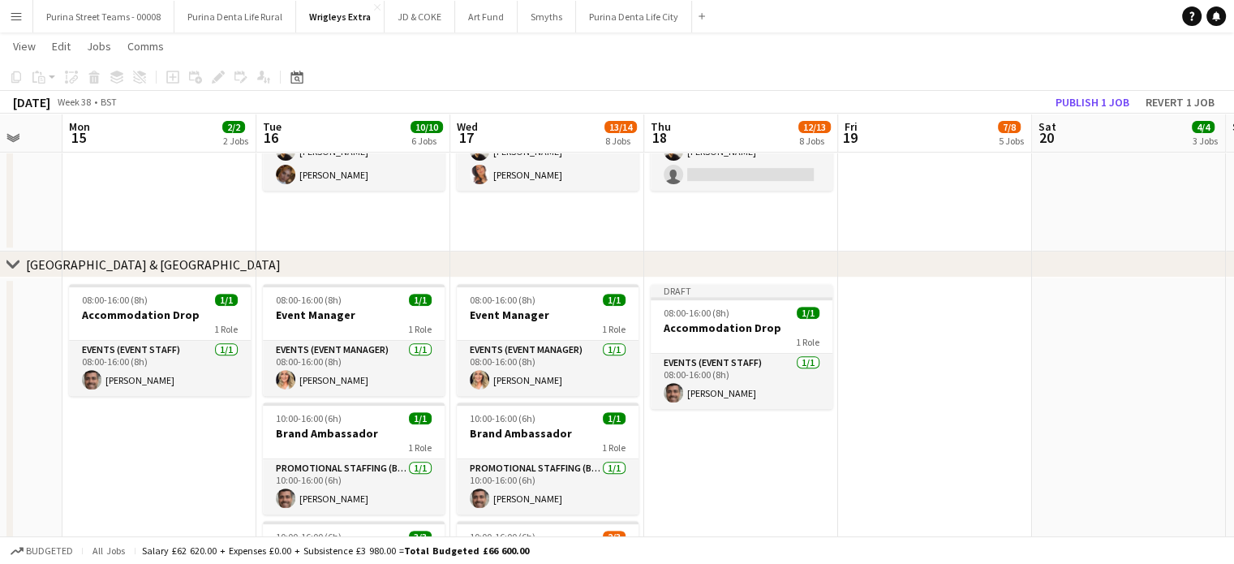
scroll to position [0, 657]
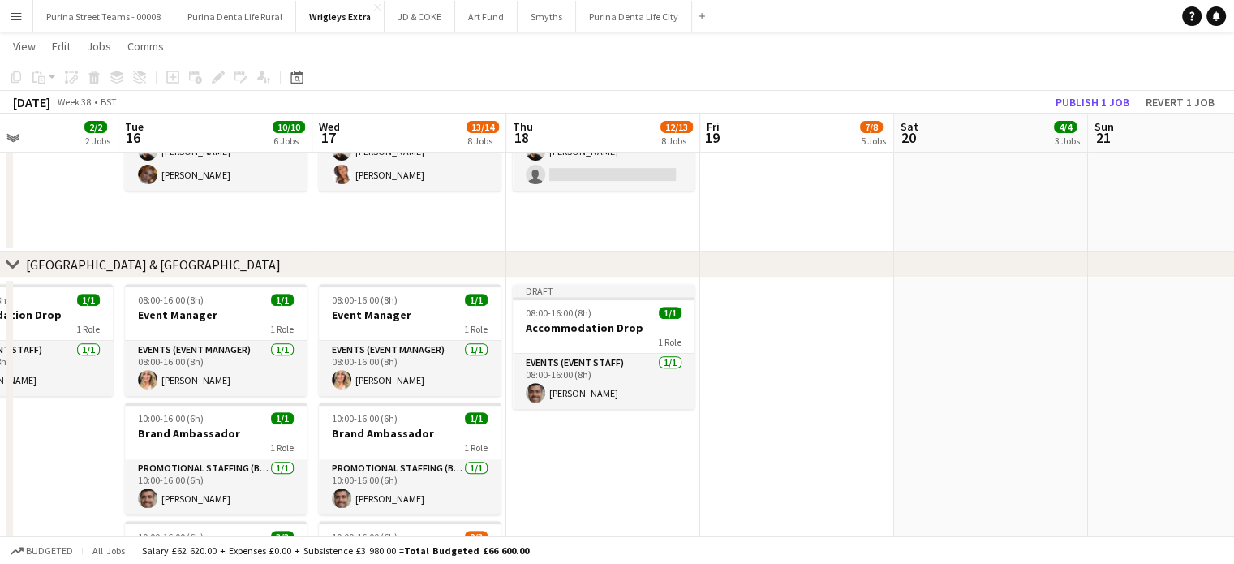
drag, startPoint x: 891, startPoint y: 340, endPoint x: 248, endPoint y: 381, distance: 643.8
click at [248, 381] on app-calendar-viewport "Fri 12 5/5 3 Jobs Sat 13 Sun 14 Mon 15 2/2 2 Jobs Tue 16 10/10 6 Jobs Wed 17 13…" at bounding box center [617, 499] width 1234 height 2170
click at [784, 314] on app-date-cell at bounding box center [797, 523] width 194 height 492
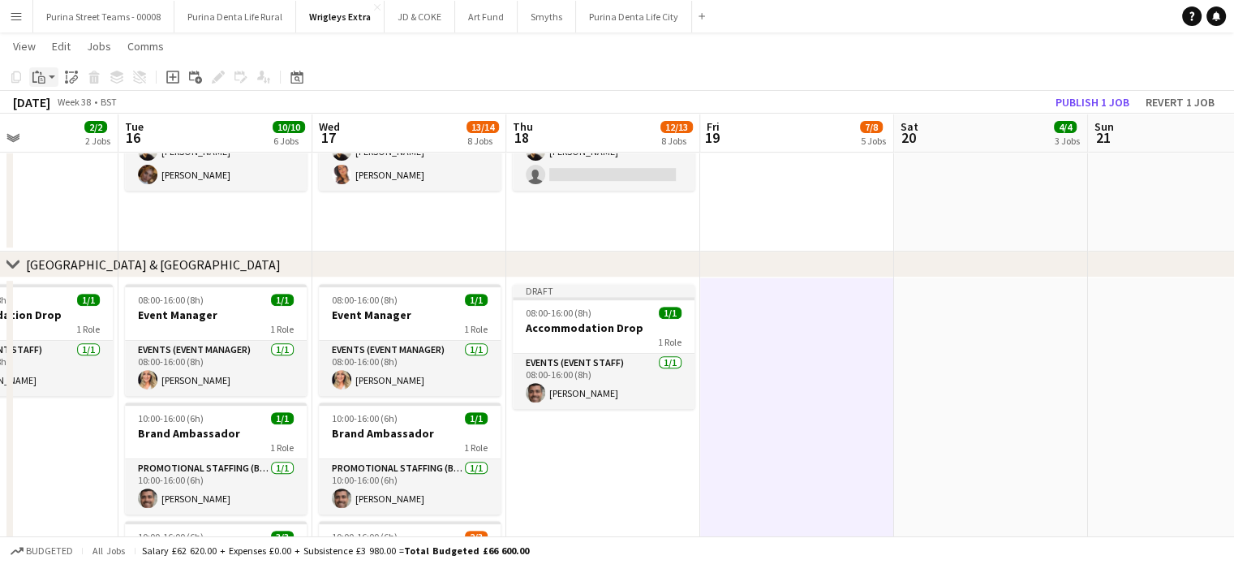
click at [49, 81] on app-action-btn "Paste" at bounding box center [43, 76] width 29 height 19
click at [83, 140] on link "Paste with crew Ctrl+Shift+V" at bounding box center [119, 135] width 152 height 15
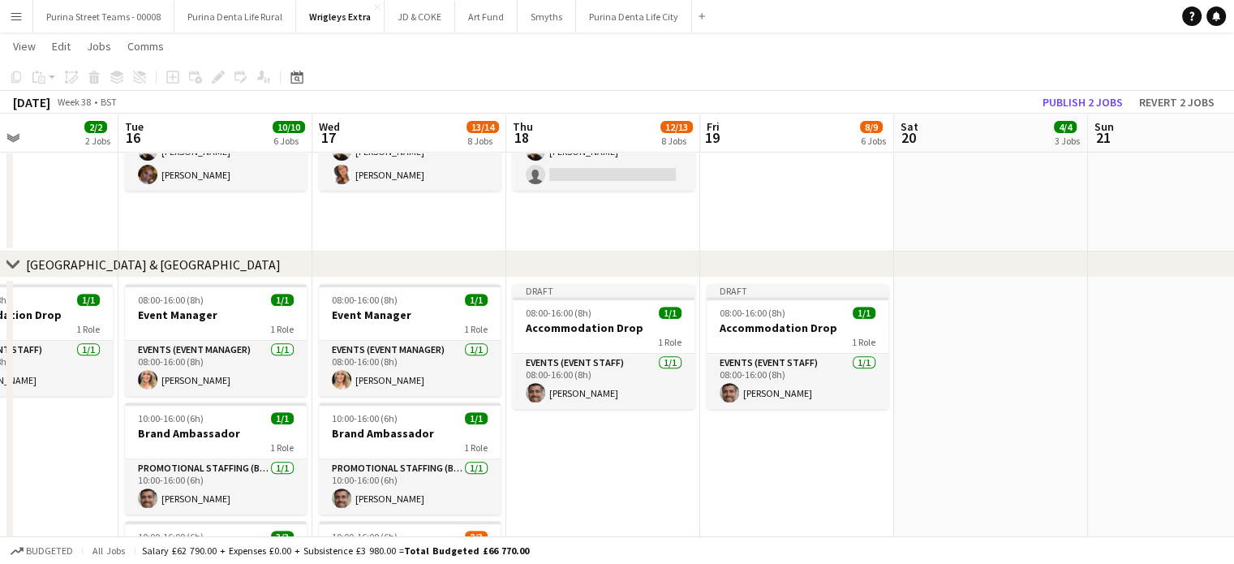
click at [1074, 84] on app-toolbar "Copy Paste Paste Ctrl+V Paste with crew Ctrl+Shift+V Paste linked Job [GEOGRAPH…" at bounding box center [617, 77] width 1234 height 28
click at [1068, 97] on button "Publish 2 jobs" at bounding box center [1082, 102] width 93 height 21
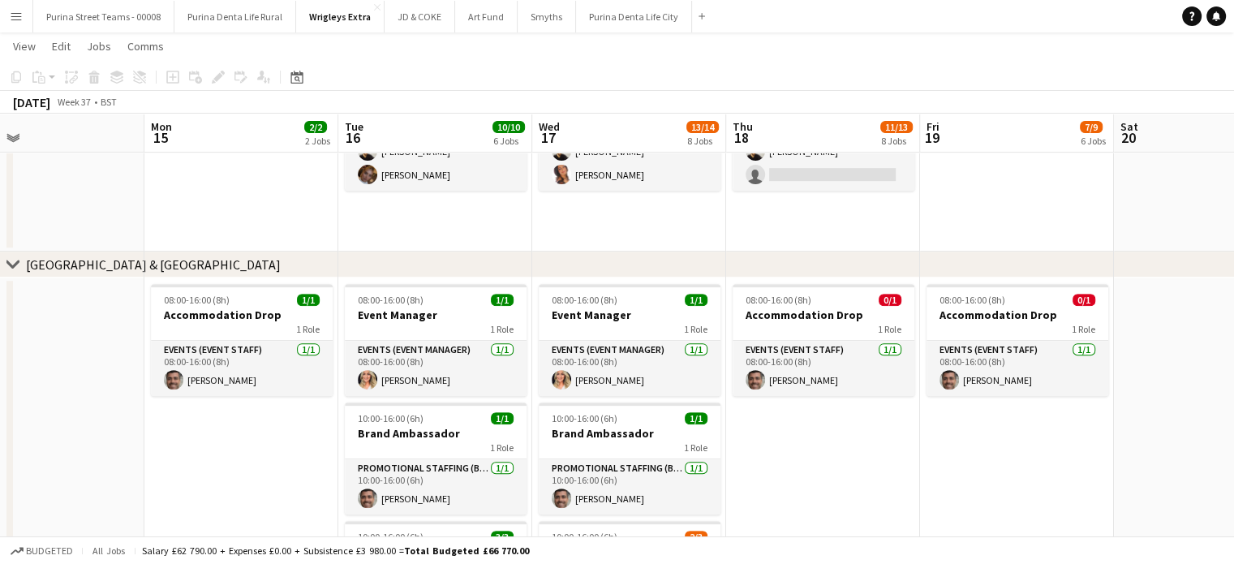
scroll to position [0, 347]
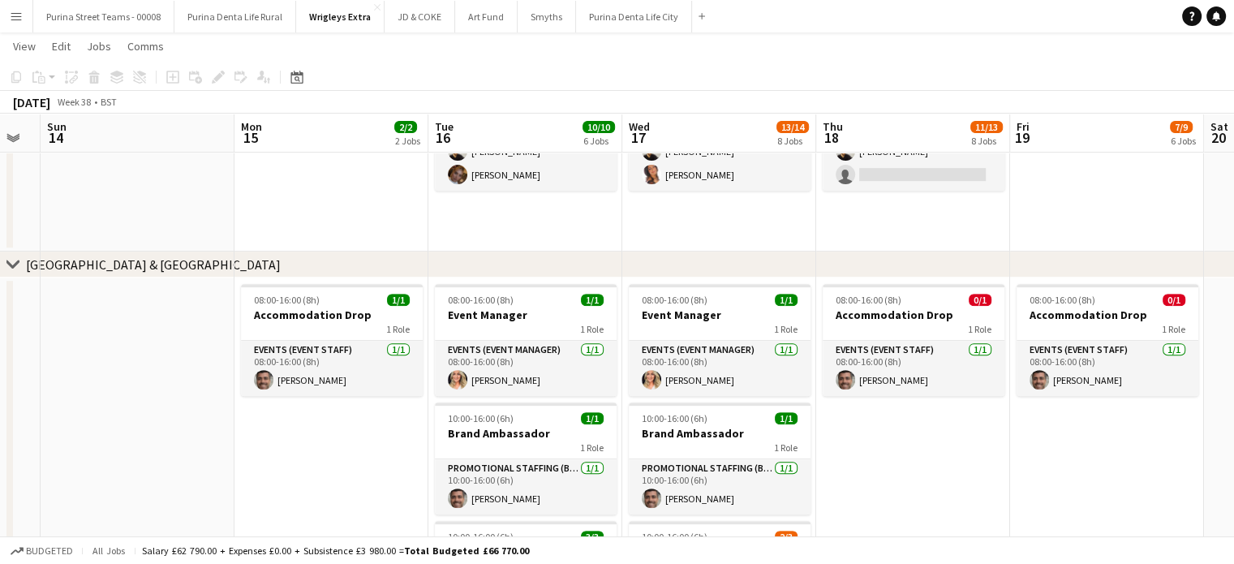
drag, startPoint x: 633, startPoint y: 450, endPoint x: 943, endPoint y: 414, distance: 311.9
click at [943, 414] on app-calendar-viewport "Fri 12 5/5 3 Jobs Sat 13 Sun 14 Mon 15 2/2 2 Jobs Tue 16 10/10 6 Jobs Wed 17 13…" at bounding box center [617, 499] width 1234 height 2170
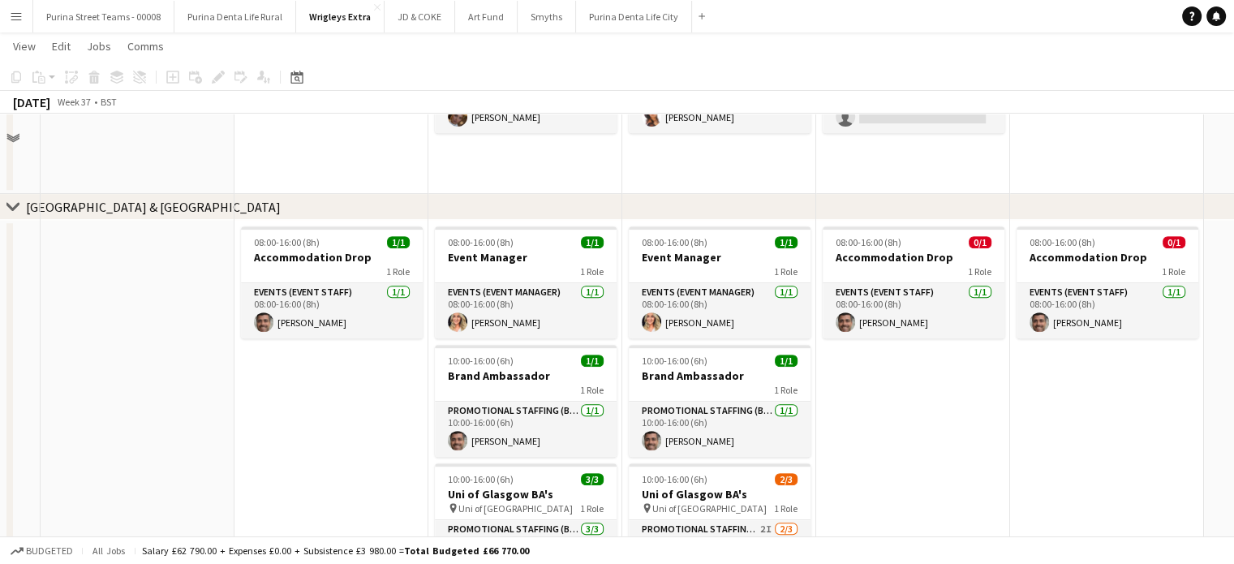
scroll to position [730, 0]
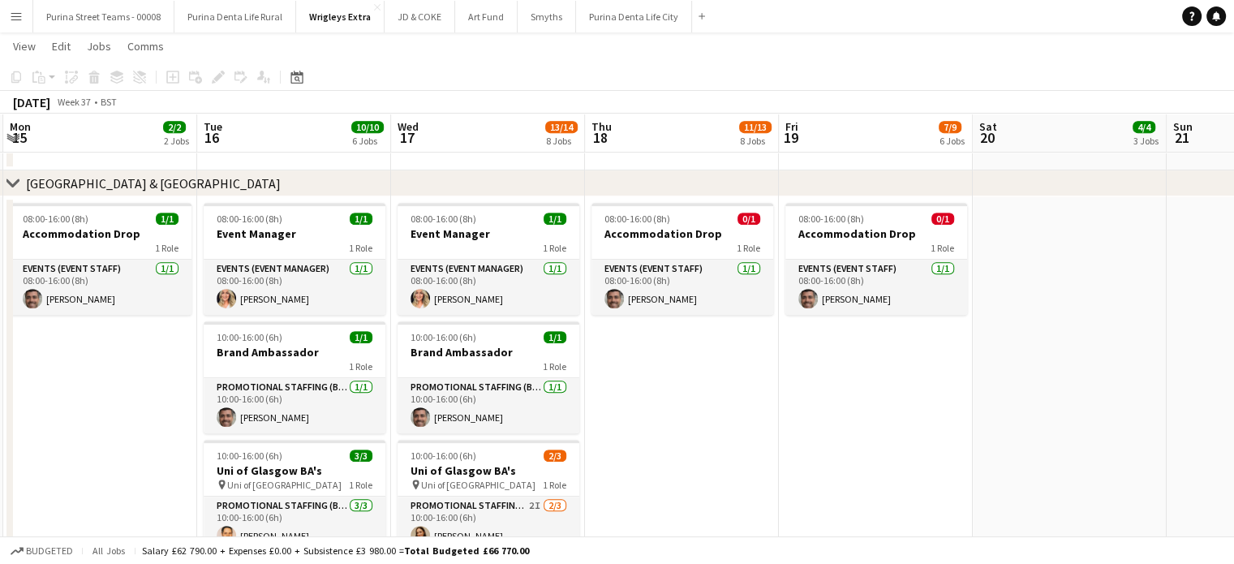
drag, startPoint x: 974, startPoint y: 421, endPoint x: 743, endPoint y: 427, distance: 231.3
click at [743, 427] on app-calendar-viewport "Fri 12 5/5 3 Jobs Sat 13 Sun 14 Mon 15 2/2 2 Jobs Tue 16 10/10 6 Jobs Wed 17 13…" at bounding box center [617, 418] width 1234 height 2170
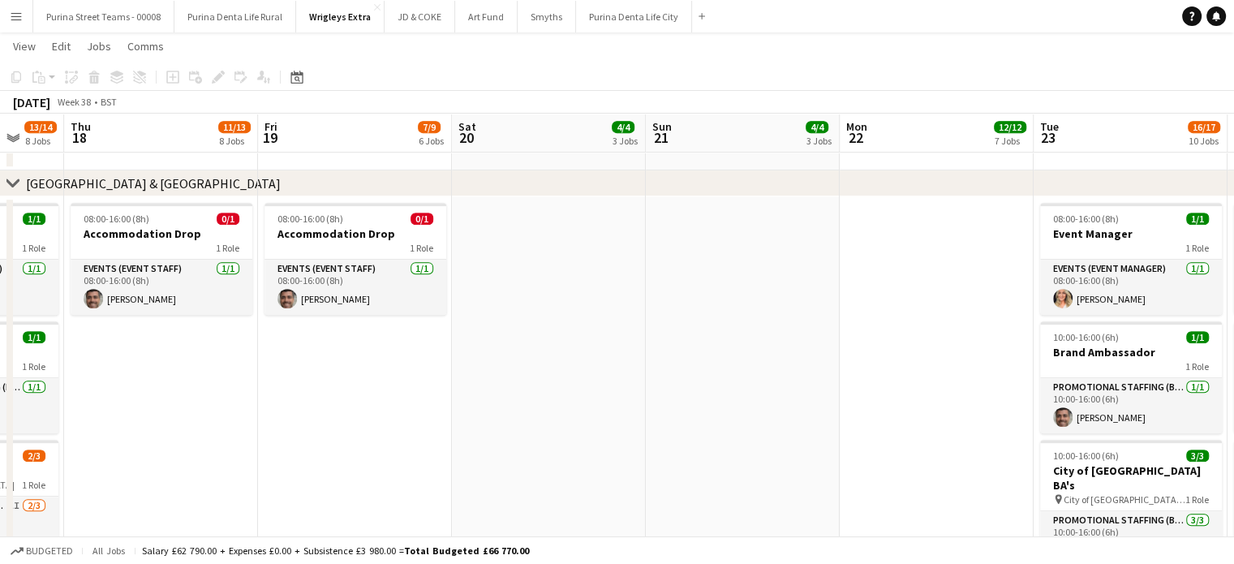
drag, startPoint x: 978, startPoint y: 403, endPoint x: 567, endPoint y: 393, distance: 411.4
click at [457, 414] on app-calendar-viewport "Sun 14 Mon 15 2/2 2 Jobs Tue 16 10/10 6 Jobs Wed 17 13/14 8 Jobs Thu 18 11/13 8…" at bounding box center [617, 418] width 1234 height 2170
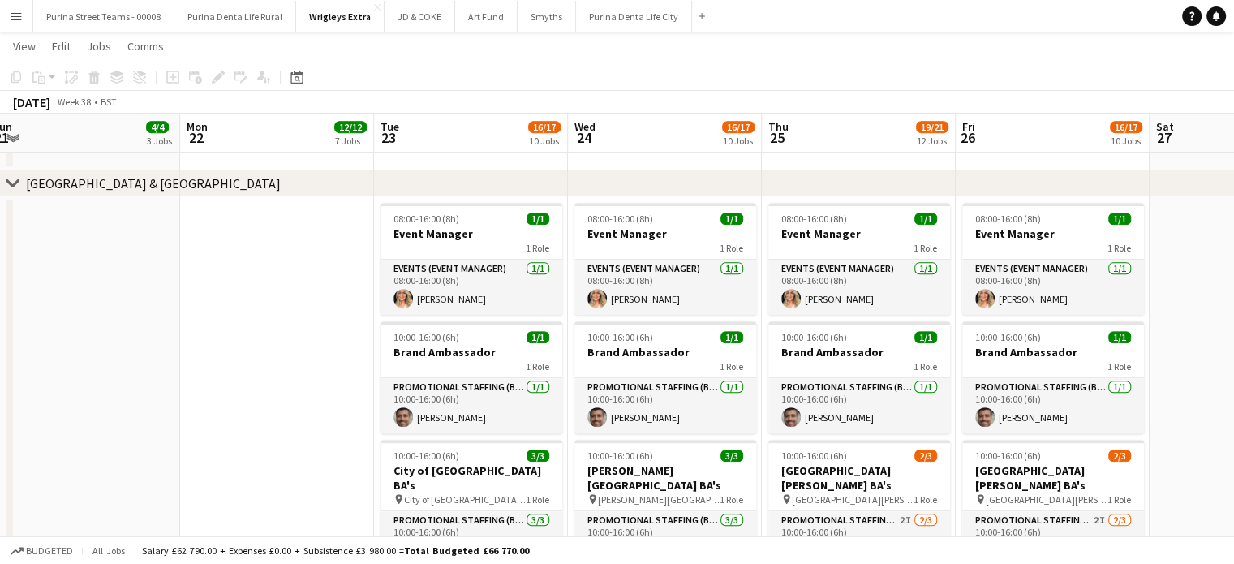
drag, startPoint x: 932, startPoint y: 357, endPoint x: 273, endPoint y: 368, distance: 659.6
click at [273, 368] on app-calendar-viewport "Thu 18 11/13 8 Jobs Fri 19 7/9 6 Jobs Sat 20 4/4 3 Jobs Sun 21 4/4 3 Jobs Mon 2…" at bounding box center [617, 418] width 1234 height 2170
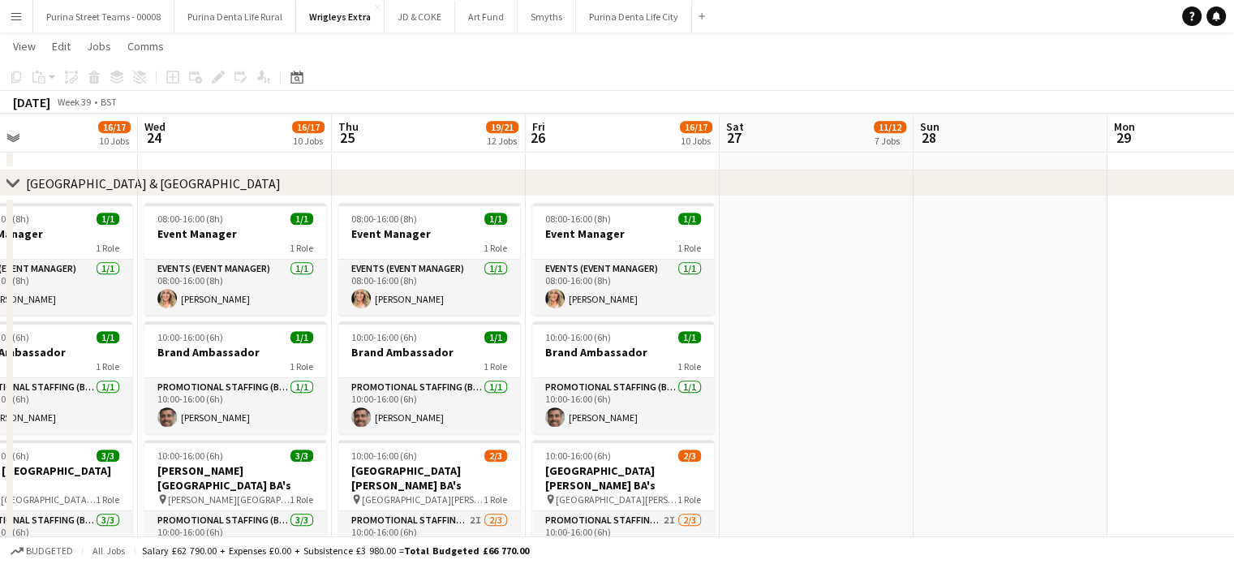
drag, startPoint x: 547, startPoint y: 324, endPoint x: 475, endPoint y: 317, distance: 72.5
click at [352, 325] on app-calendar-viewport "Sat 20 4/4 3 Jobs Sun 21 4/4 3 Jobs Mon 22 12/12 7 Jobs Tue 23 16/17 10 Jobs We…" at bounding box center [617, 418] width 1234 height 2170
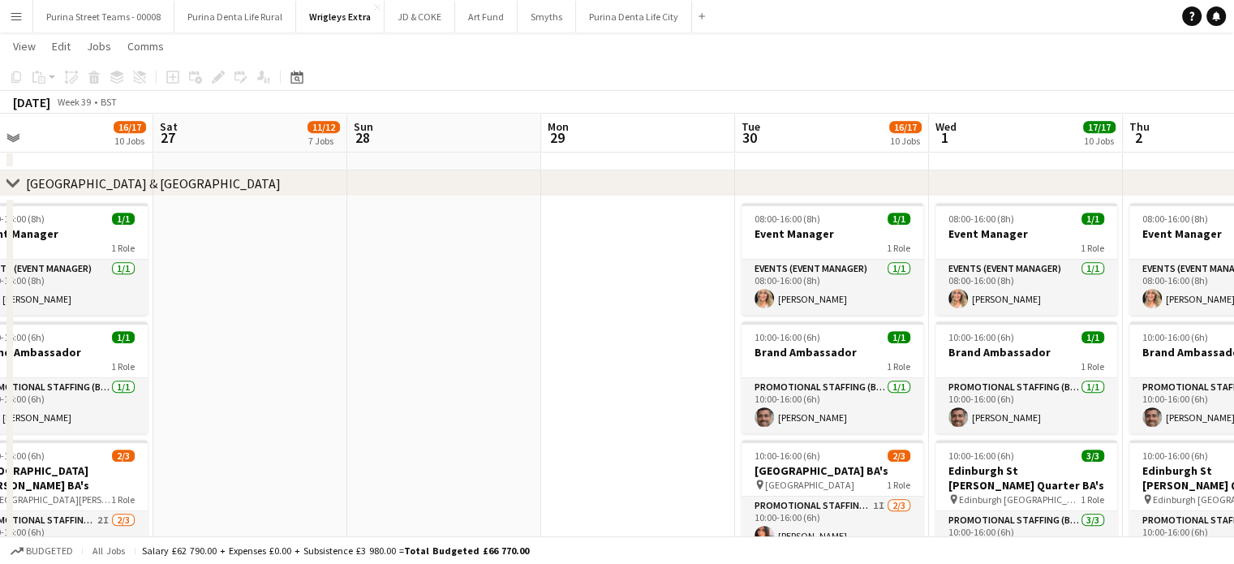
drag, startPoint x: 875, startPoint y: 317, endPoint x: 833, endPoint y: 322, distance: 42.5
click at [833, 322] on app-calendar-viewport "Wed 24 16/17 10 Jobs Thu 25 19/21 12 Jobs Fri 26 16/17 10 Jobs Sat 27 11/12 7 J…" at bounding box center [617, 418] width 1234 height 2170
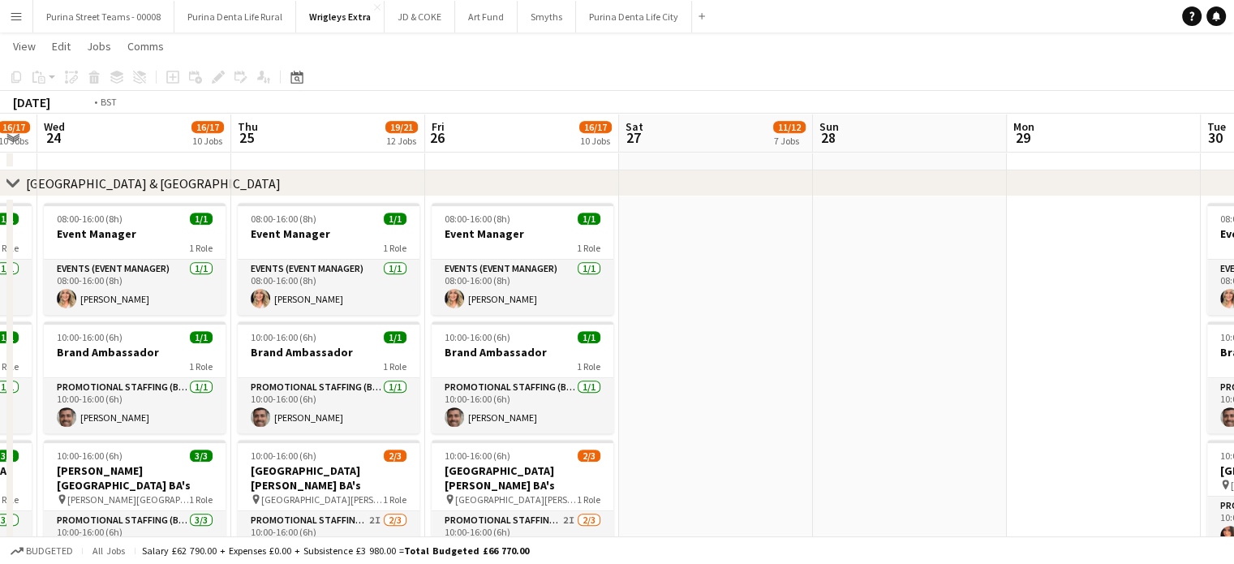
drag, startPoint x: 790, startPoint y: 314, endPoint x: 905, endPoint y: 300, distance: 116.0
click at [905, 300] on app-calendar-viewport "Mon 22 12/12 7 Jobs Tue 23 16/17 10 Jobs Wed 24 16/17 10 Jobs Thu 25 19/21 12 J…" at bounding box center [617, 418] width 1234 height 2170
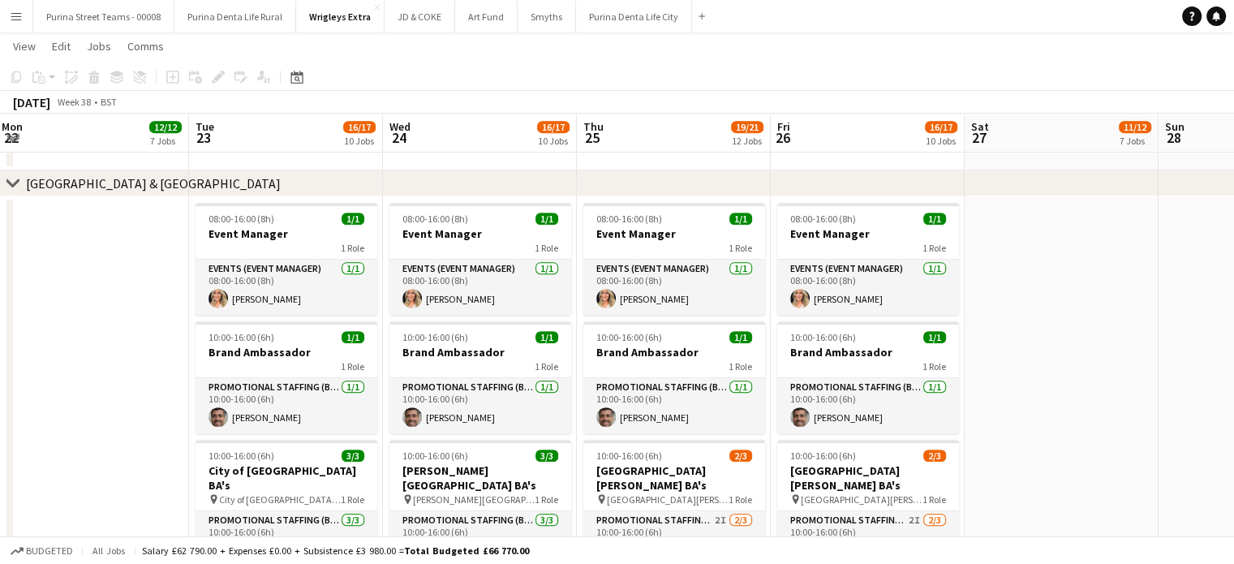
drag, startPoint x: 304, startPoint y: 340, endPoint x: 844, endPoint y: 305, distance: 540.5
click at [844, 305] on app-calendar-viewport "Sat 20 4/4 3 Jobs Sun 21 4/4 3 Jobs Mon 22 12/12 7 Jobs Tue 23 16/17 10 Jobs We…" at bounding box center [617, 418] width 1234 height 2170
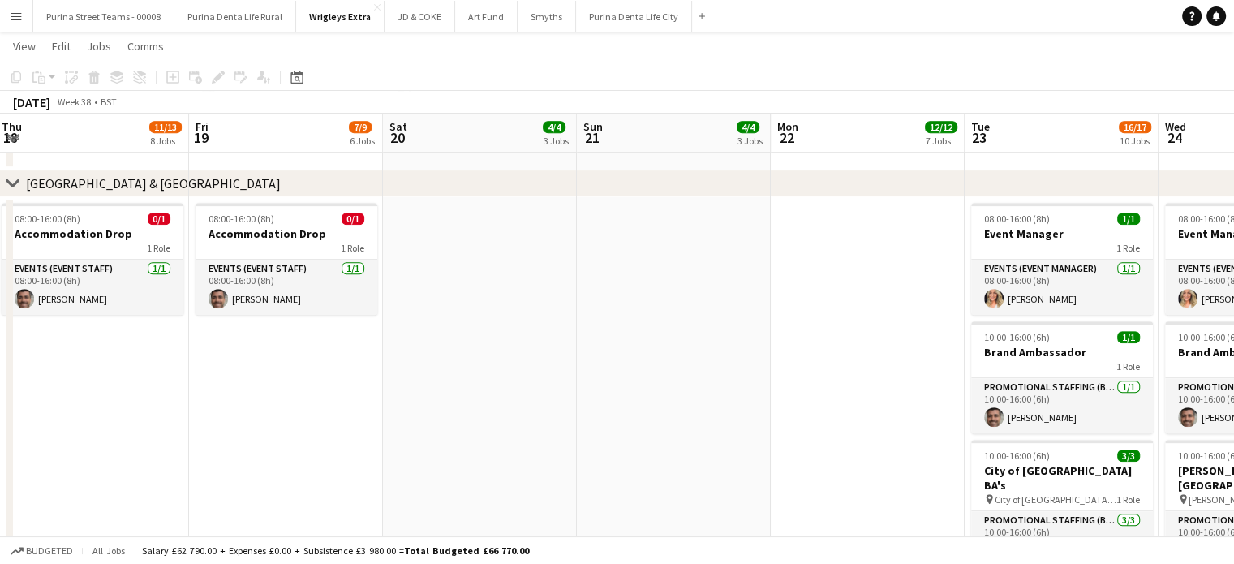
drag, startPoint x: 770, startPoint y: 310, endPoint x: 742, endPoint y: 329, distance: 33.8
click at [848, 304] on app-calendar-viewport "Tue 16 10/10 6 Jobs Wed 17 13/14 8 Jobs Thu 18 11/13 8 Jobs Fri 19 7/9 6 Jobs S…" at bounding box center [617, 418] width 1234 height 2170
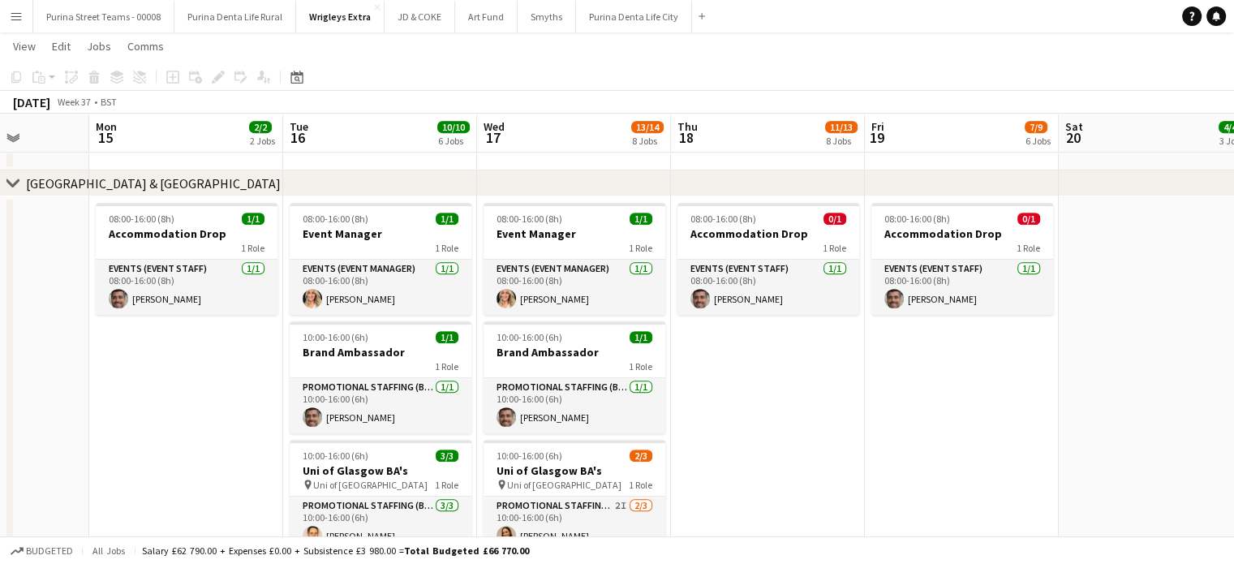
drag, startPoint x: 448, startPoint y: 376, endPoint x: 850, endPoint y: 358, distance: 402.8
click at [850, 358] on app-calendar-viewport "Sat 13 Sun 14 Mon 15 2/2 2 Jobs Tue 16 10/10 6 Jobs Wed 17 13/14 8 Jobs Thu 18 …" at bounding box center [617, 418] width 1234 height 2170
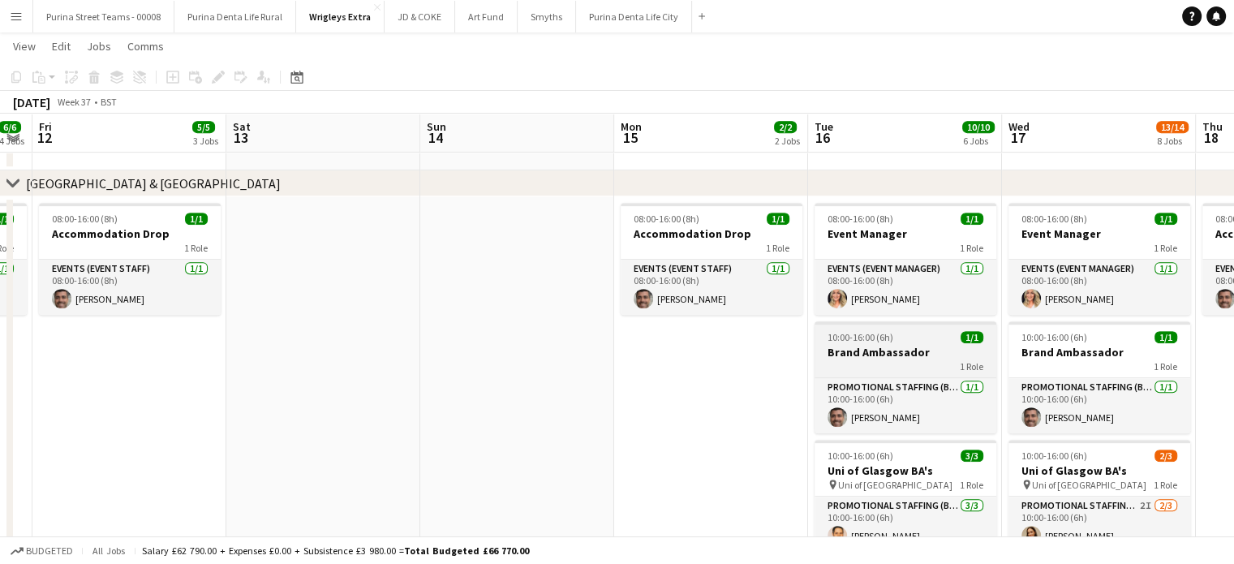
drag, startPoint x: 410, startPoint y: 384, endPoint x: 865, endPoint y: 358, distance: 456.6
click at [905, 352] on app-calendar-viewport "Wed 10 5/5 3 Jobs Thu 11 6/6 4 Jobs Fri 12 5/5 3 Jobs Sat 13 Sun 14 Mon 15 2/2 …" at bounding box center [617, 418] width 1234 height 2170
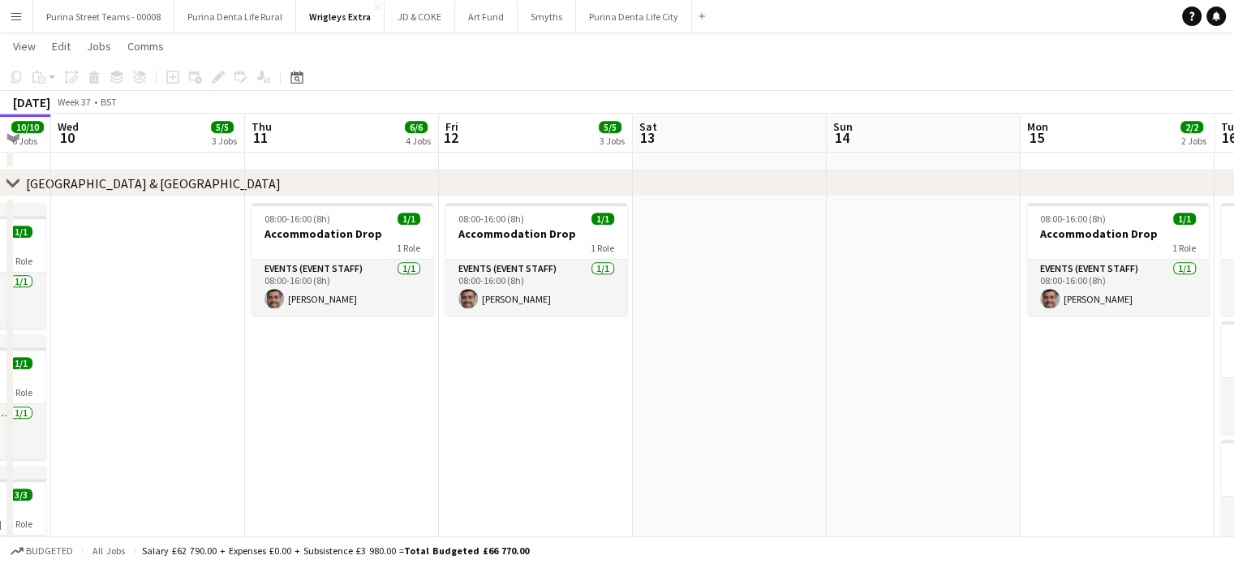
drag, startPoint x: 316, startPoint y: 372, endPoint x: 350, endPoint y: 365, distance: 35.6
click at [333, 372] on app-calendar-viewport "Sun 7 Mon 8 6/6 4 Jobs Tue 9 10/10 6 Jobs Wed 10 5/5 3 Jobs Thu 11 6/6 4 Jobs F…" at bounding box center [617, 418] width 1234 height 2170
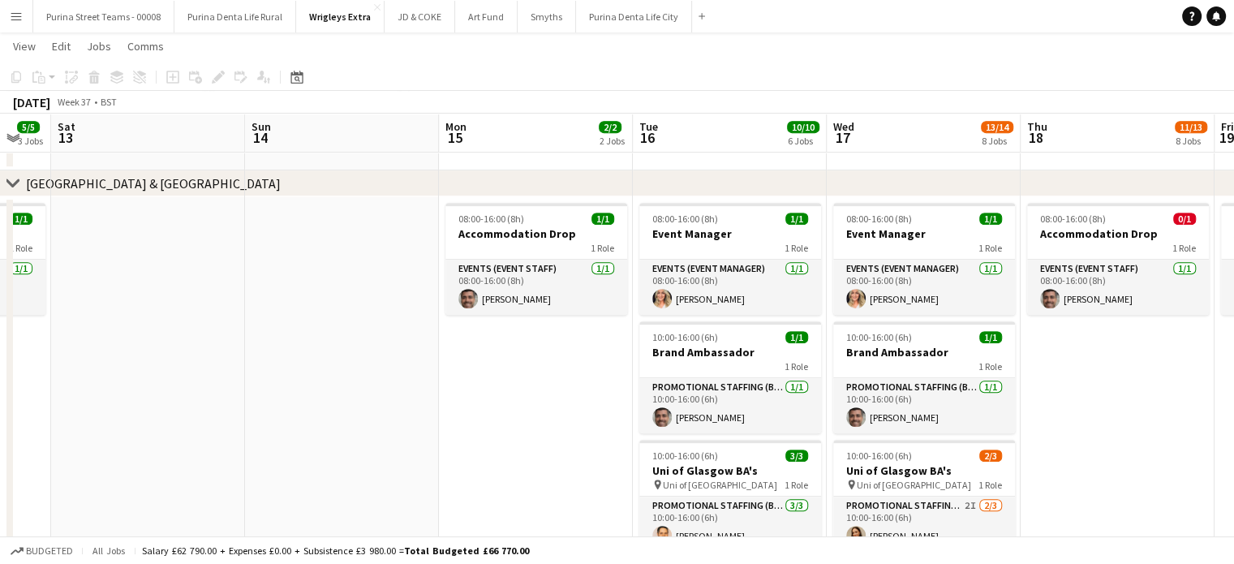
drag, startPoint x: 463, startPoint y: 349, endPoint x: 217, endPoint y: 363, distance: 247.0
click at [218, 363] on app-calendar-viewport "Tue 9 10/10 6 Jobs Wed 10 5/5 3 Jobs Thu 11 6/6 4 Jobs Fri 12 5/5 3 Jobs Sat 13…" at bounding box center [617, 418] width 1234 height 2170
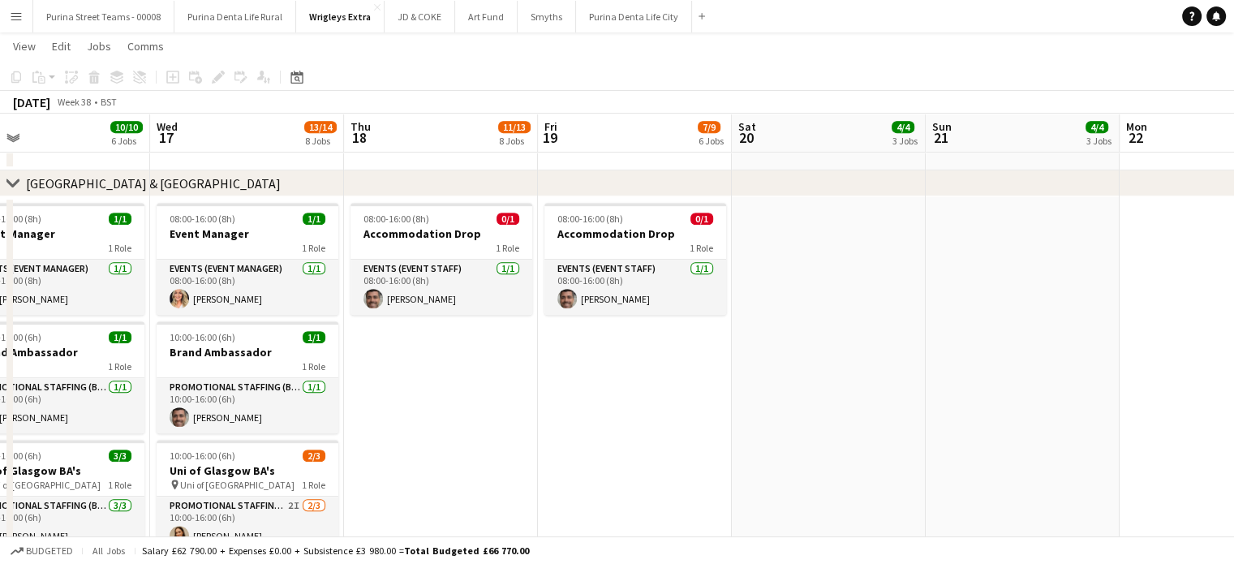
scroll to position [0, 433]
drag, startPoint x: 1066, startPoint y: 372, endPoint x: 441, endPoint y: 410, distance: 625.7
click at [441, 410] on app-calendar-viewport "Sun 14 Mon 15 2/2 2 Jobs Tue 16 10/10 6 Jobs Wed 17 13/14 8 Jobs Thu 18 11/13 8…" at bounding box center [617, 418] width 1234 height 2170
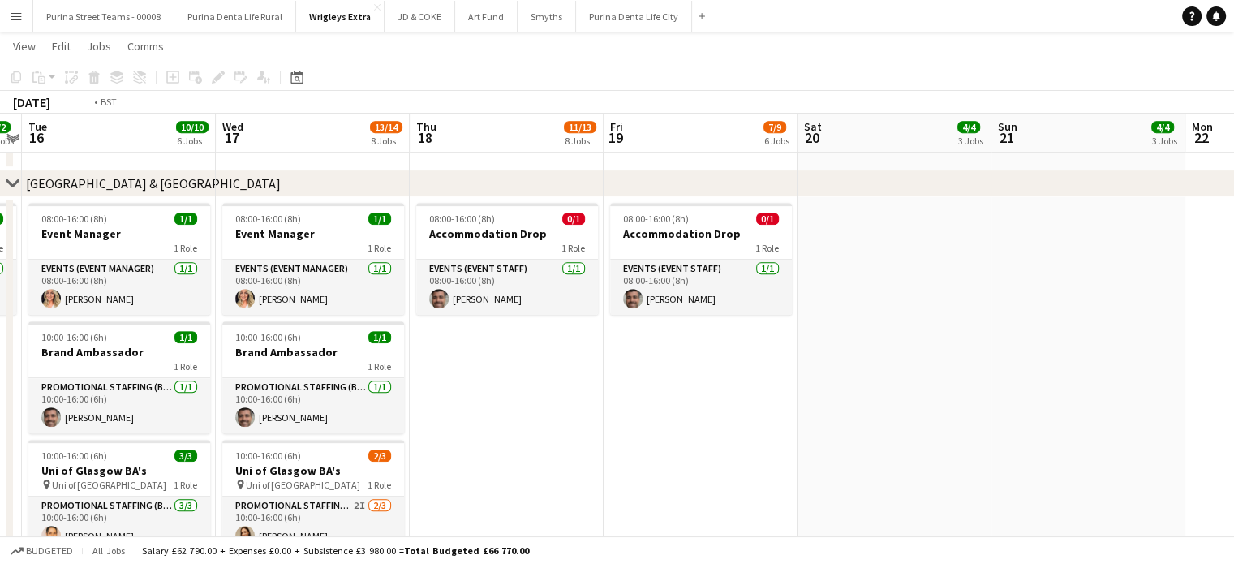
scroll to position [0, 511]
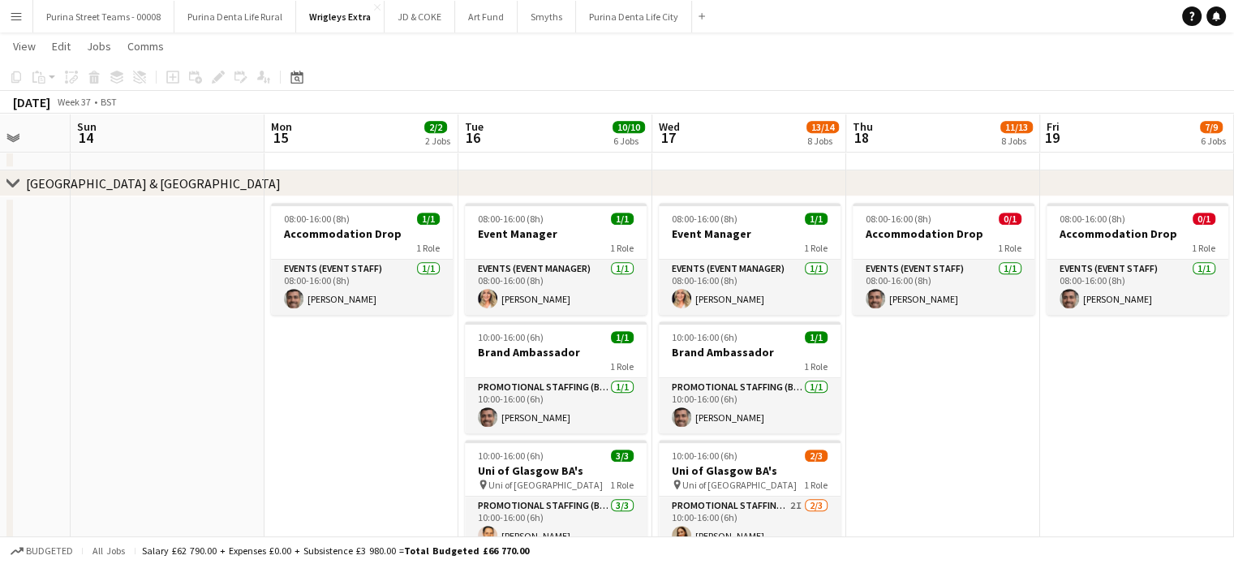
drag, startPoint x: 404, startPoint y: 408, endPoint x: 908, endPoint y: 395, distance: 503.9
click at [908, 395] on app-calendar-viewport "Thu 11 6/6 4 Jobs Fri 12 5/5 3 Jobs Sat 13 Sun 14 Mon 15 2/2 2 Jobs Tue 16 10/1…" at bounding box center [617, 418] width 1234 height 2170
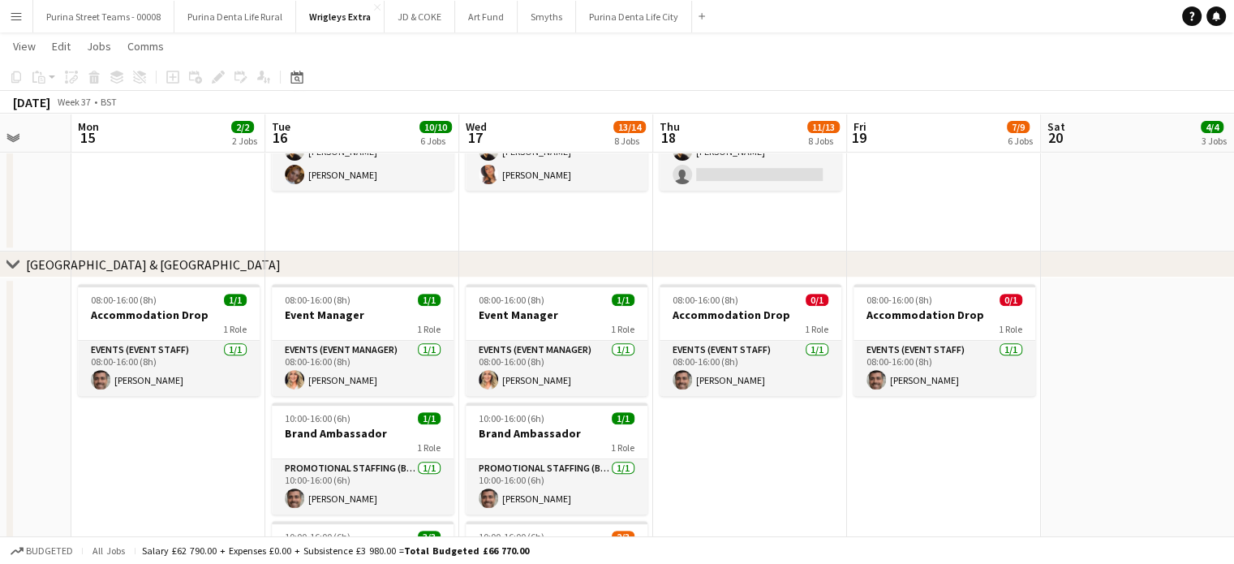
scroll to position [0, 733]
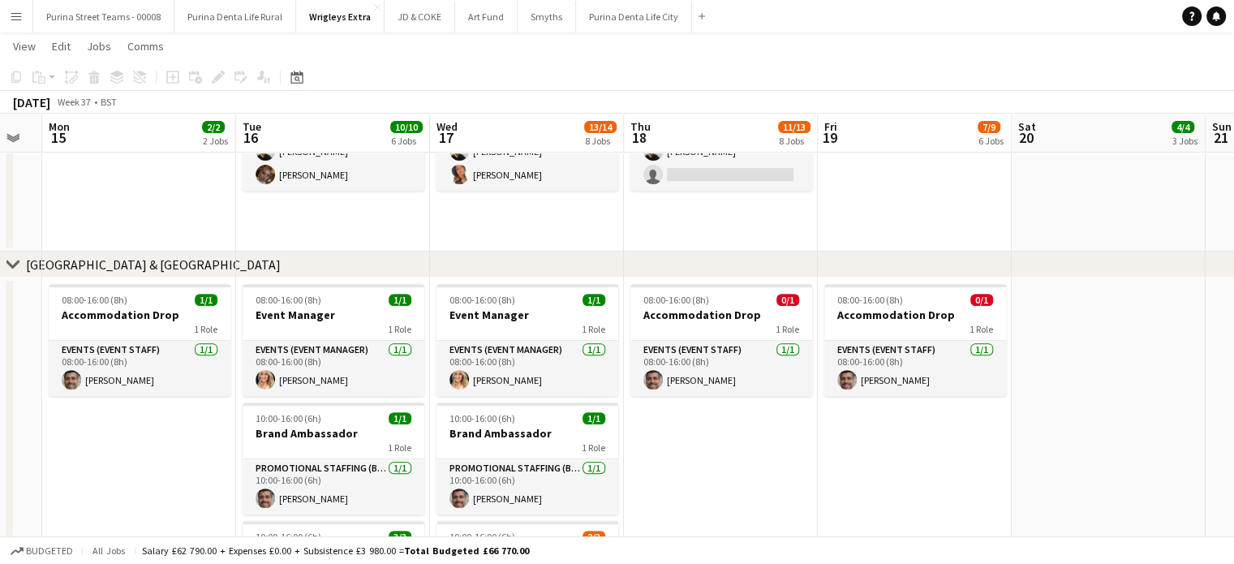
drag, startPoint x: 965, startPoint y: 461, endPoint x: 743, endPoint y: 465, distance: 222.3
click at [743, 465] on app-calendar-viewport "Thu 11 6/6 4 Jobs Fri 12 5/5 3 Jobs Sat 13 Sun 14 Mon 15 2/2 2 Jobs Tue 16 10/1…" at bounding box center [617, 499] width 1234 height 2170
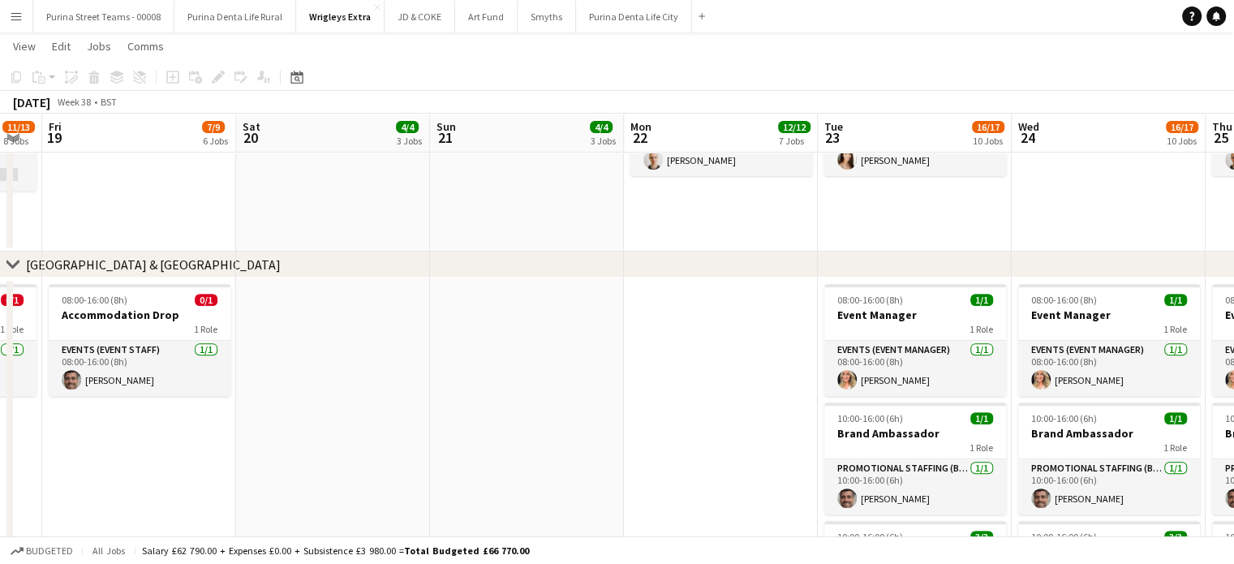
drag, startPoint x: 879, startPoint y: 486, endPoint x: 860, endPoint y: 458, distance: 33.8
click at [386, 478] on app-calendar-viewport "Mon 15 2/2 2 Jobs Tue 16 10/10 6 Jobs Wed 17 13/14 8 Jobs Thu 18 11/13 8 Jobs F…" at bounding box center [617, 499] width 1234 height 2170
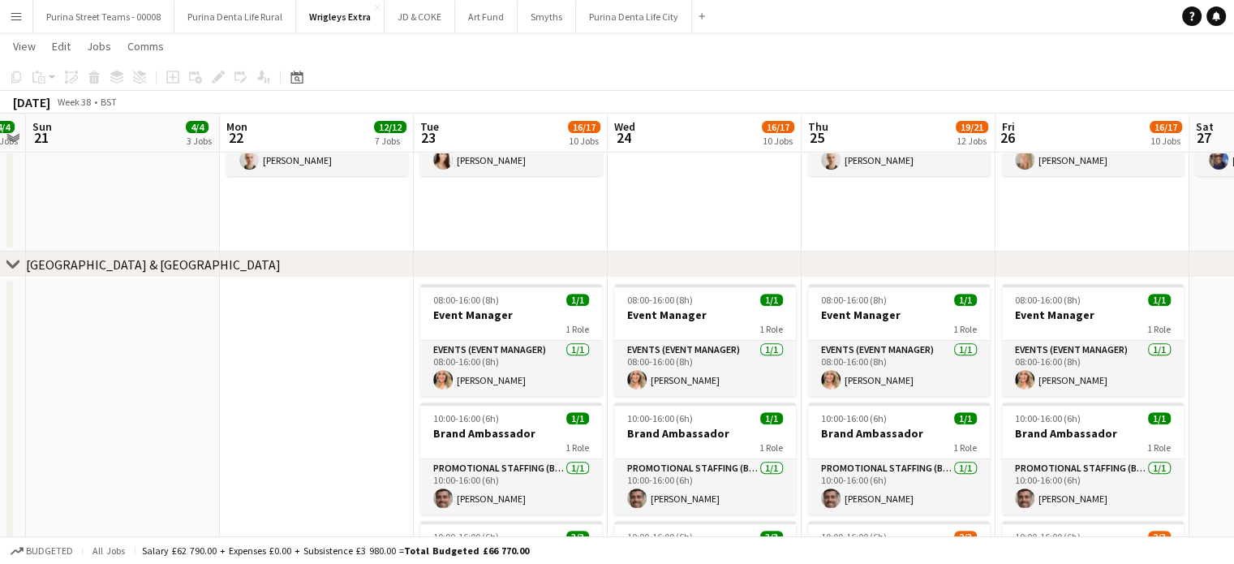
drag, startPoint x: 860, startPoint y: 458, endPoint x: 461, endPoint y: 484, distance: 399.9
click at [461, 484] on app-calendar-viewport "Wed 17 13/14 8 Jobs Thu 18 11/13 8 Jobs Fri 19 7/9 6 Jobs Sat 20 4/4 3 Jobs Sun…" at bounding box center [617, 499] width 1234 height 2170
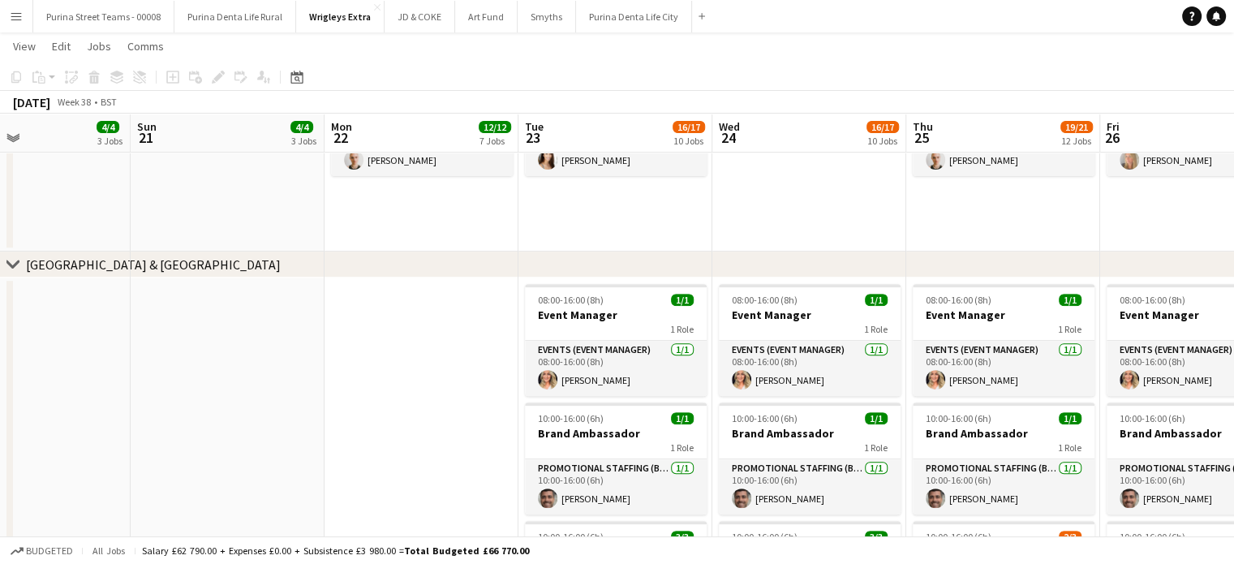
drag, startPoint x: 584, startPoint y: 457, endPoint x: 402, endPoint y: 466, distance: 181.9
click at [402, 466] on app-calendar-viewport "Wed 17 13/14 8 Jobs Thu 18 11/13 8 Jobs Fri 19 7/9 6 Jobs Sat 20 4/4 3 Jobs Sun…" at bounding box center [617, 499] width 1234 height 2170
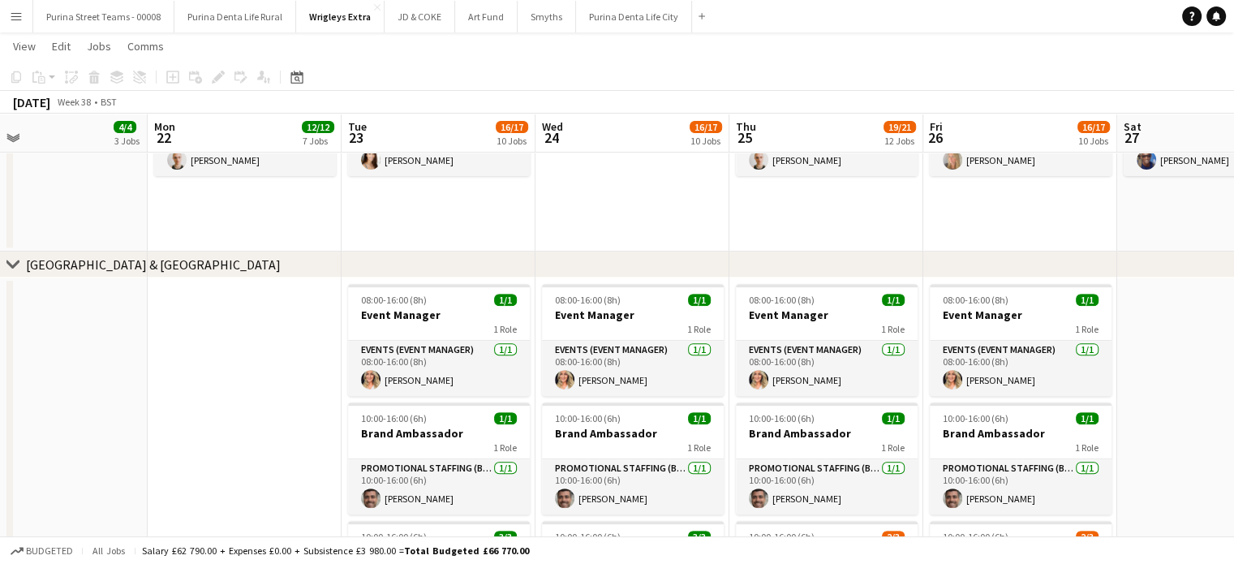
drag, startPoint x: 969, startPoint y: 453, endPoint x: 965, endPoint y: 428, distance: 25.5
click at [976, 426] on app-calendar-viewport "Fri 19 7/9 6 Jobs Sat 20 4/4 3 Jobs Sun 21 4/4 3 Jobs Mon 22 12/12 7 Jobs Tue 2…" at bounding box center [617, 499] width 1234 height 2170
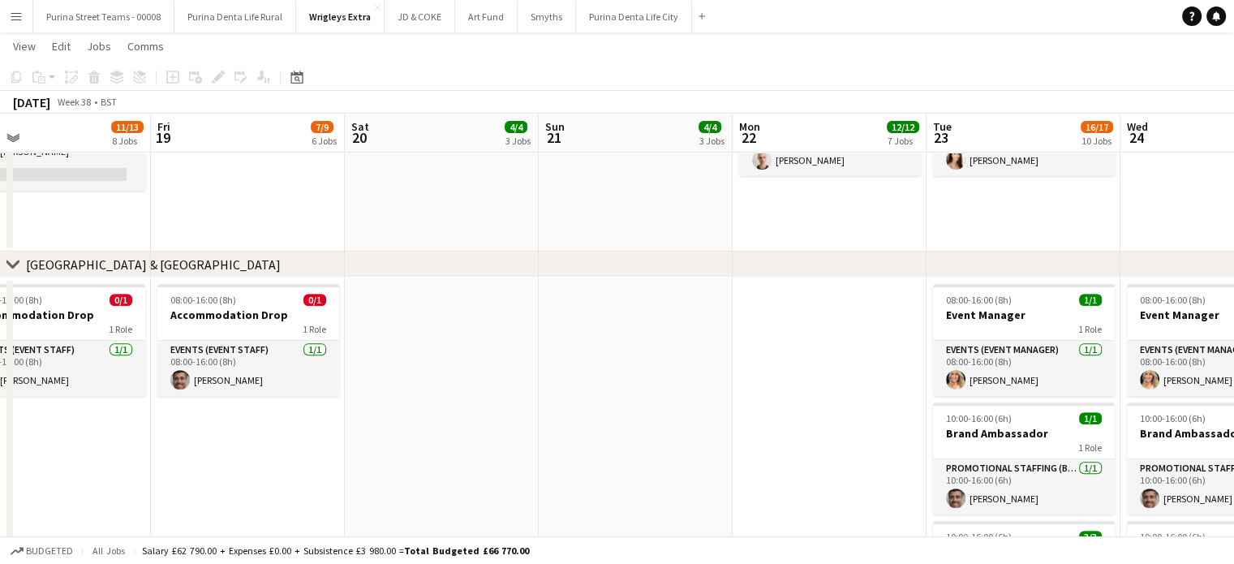
drag, startPoint x: 372, startPoint y: 429, endPoint x: 882, endPoint y: 433, distance: 509.4
click at [967, 409] on app-calendar-viewport "Tue 16 10/10 6 Jobs Wed 17 13/14 8 Jobs Thu 18 11/13 8 Jobs Fri 19 7/9 6 Jobs S…" at bounding box center [617, 499] width 1234 height 2170
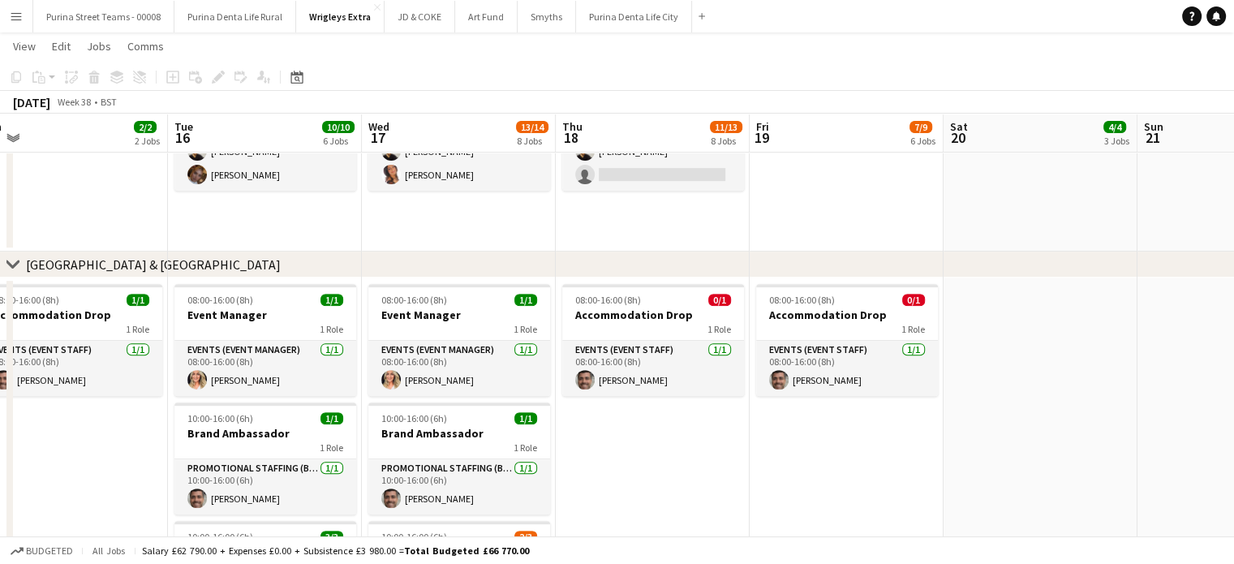
drag, startPoint x: 1012, startPoint y: 420, endPoint x: 920, endPoint y: 447, distance: 96.3
click at [1063, 420] on app-calendar-viewport "Sat 13 Sun 14 Mon 15 2/2 2 Jobs Tue 16 10/10 6 Jobs Wed 17 13/14 8 Jobs Thu 18 …" at bounding box center [617, 499] width 1234 height 2170
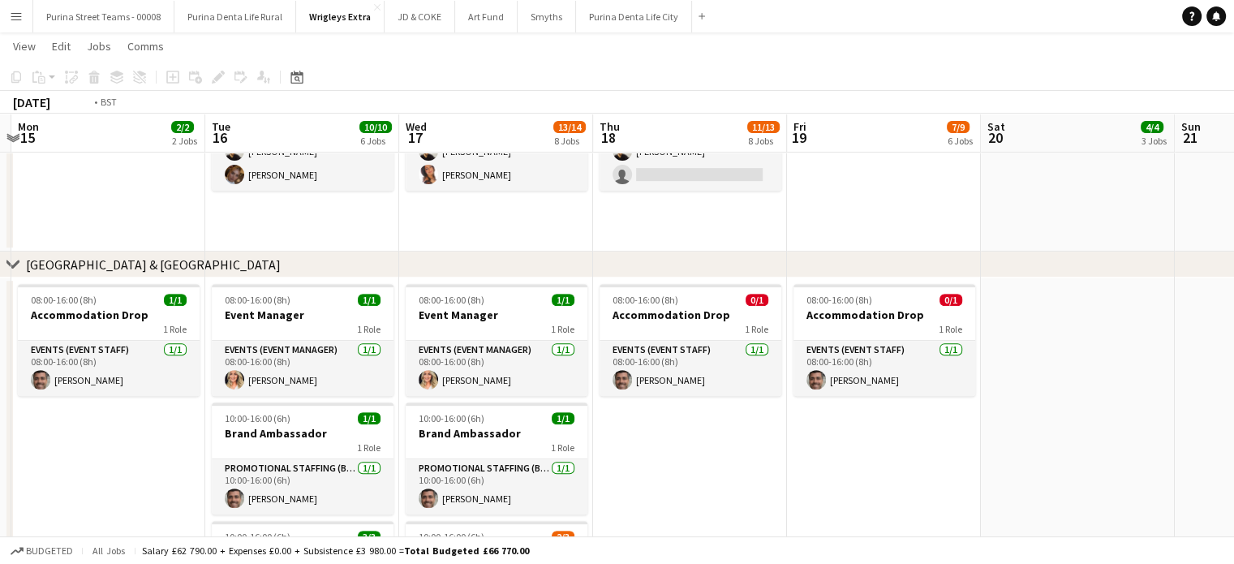
drag, startPoint x: 720, startPoint y: 446, endPoint x: 1051, endPoint y: 434, distance: 331.2
click at [1051, 434] on app-calendar-viewport "Sat 13 Sun 14 Mon 15 2/2 2 Jobs Tue 16 10/10 6 Jobs Wed 17 13/14 8 Jobs Thu 18 …" at bounding box center [617, 499] width 1234 height 2170
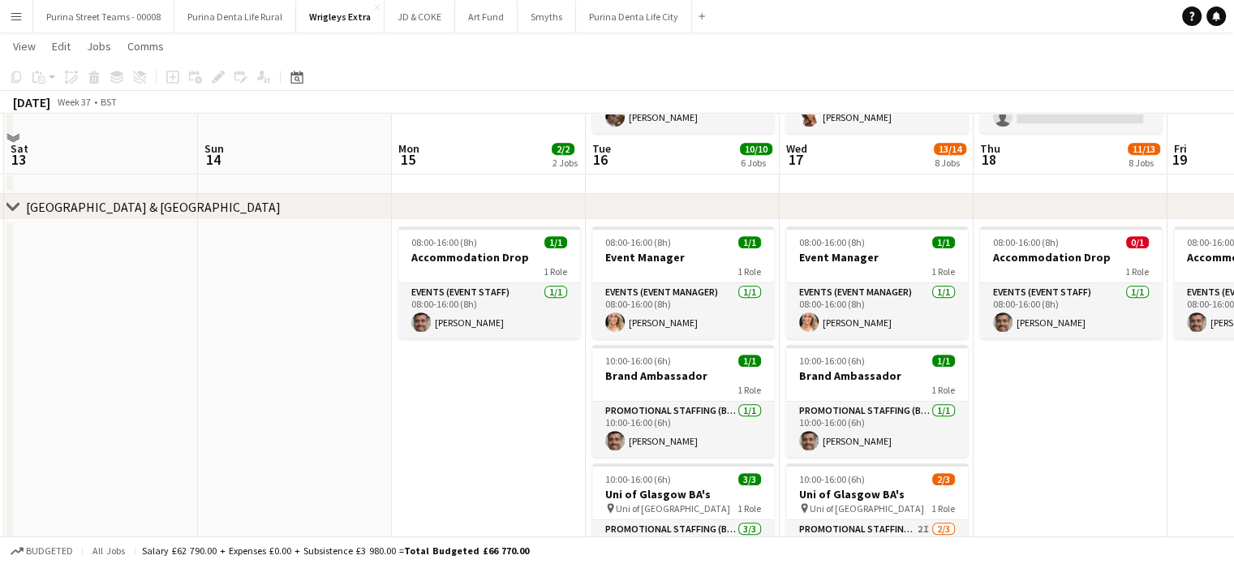
scroll to position [730, 0]
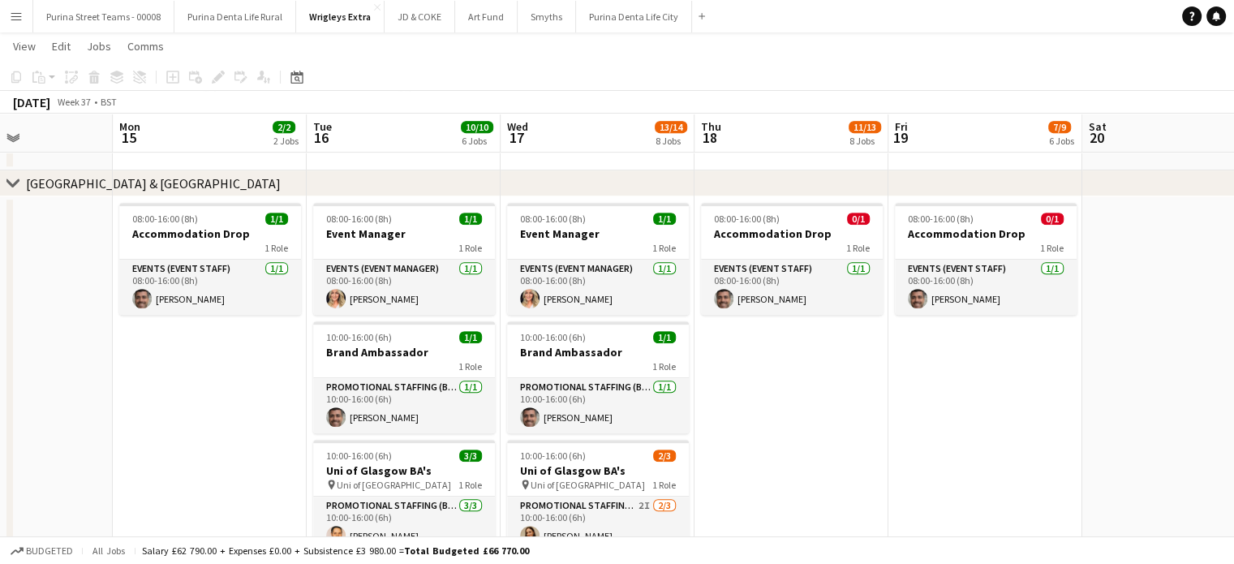
drag, startPoint x: 287, startPoint y: 439, endPoint x: 279, endPoint y: 445, distance: 9.9
click at [262, 445] on app-calendar-viewport "Thu 11 6/6 4 Jobs Fri 12 5/5 3 Jobs Sat 13 Sun 14 Mon 15 2/2 2 Jobs Tue 16 10/1…" at bounding box center [617, 418] width 1234 height 2170
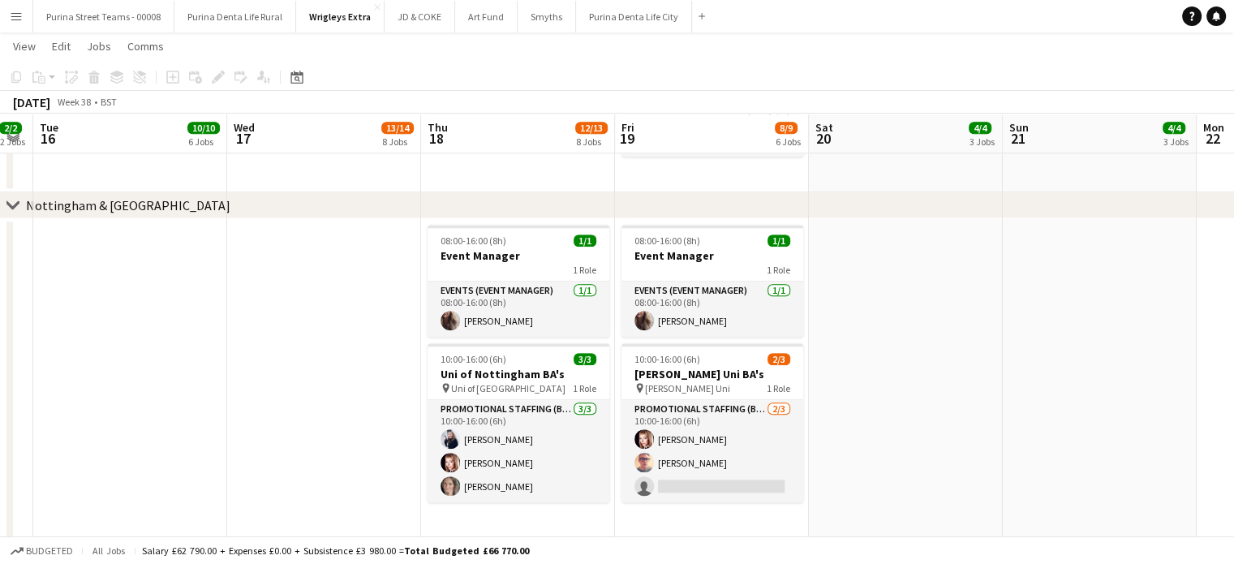
scroll to position [0, 572]
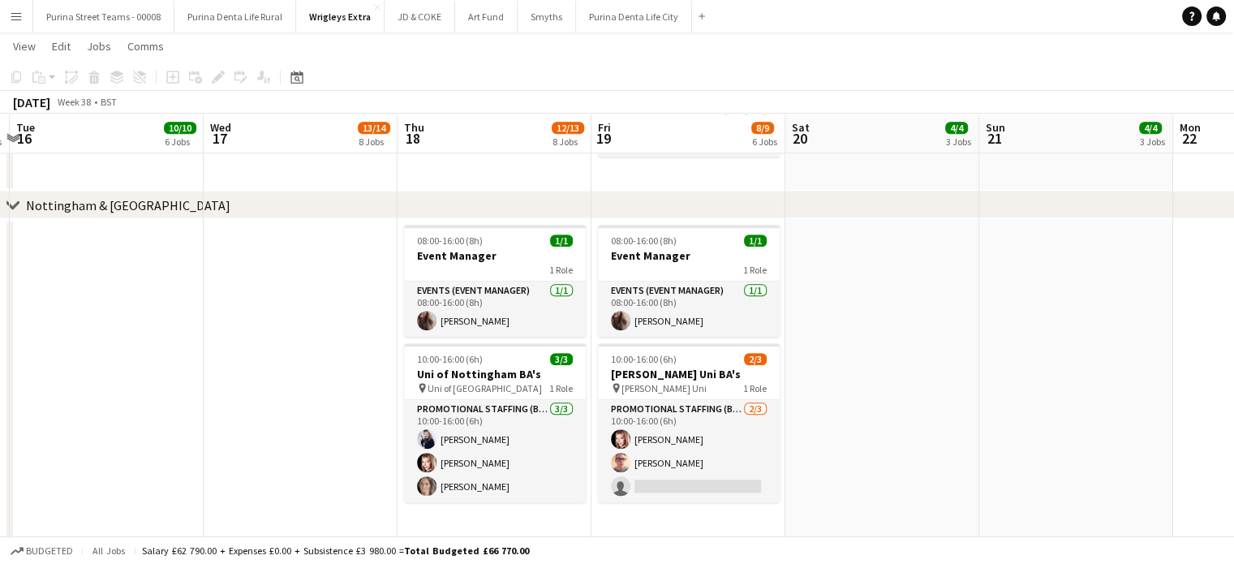
drag, startPoint x: 621, startPoint y: 399, endPoint x: 319, endPoint y: 383, distance: 303.0
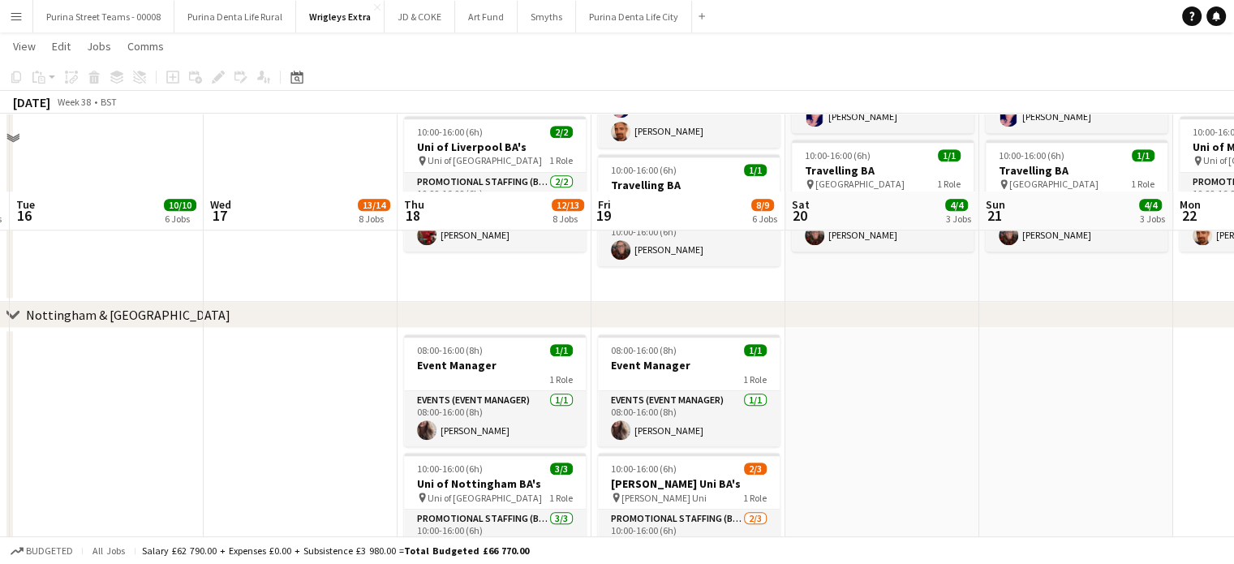
scroll to position [1632, 0]
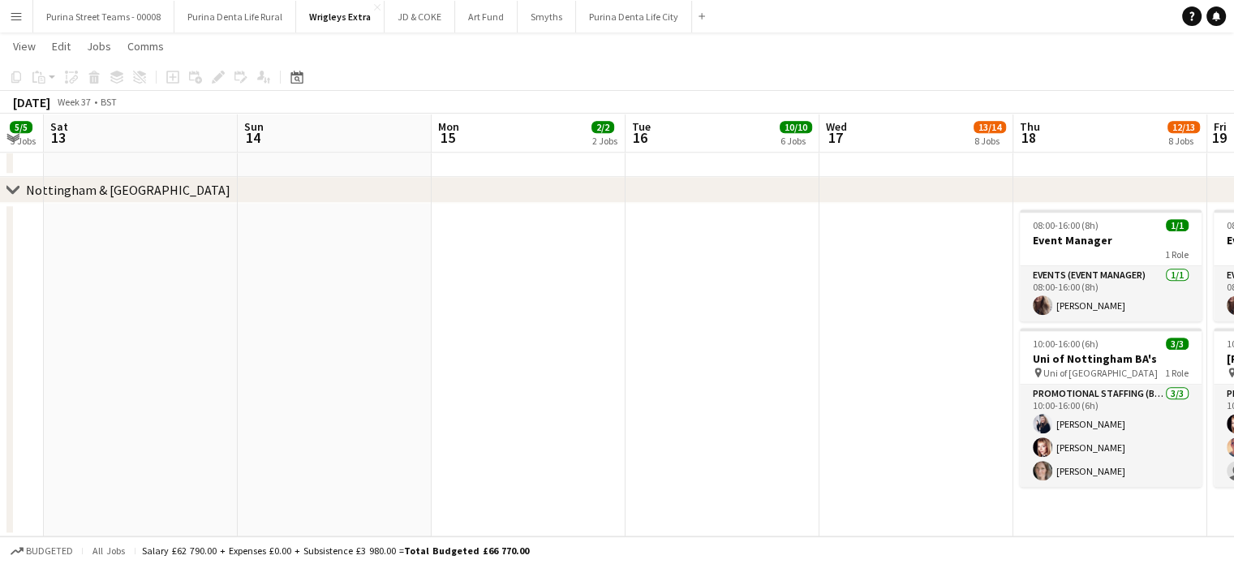
drag, startPoint x: 232, startPoint y: 335, endPoint x: 848, endPoint y: 350, distance: 615.8
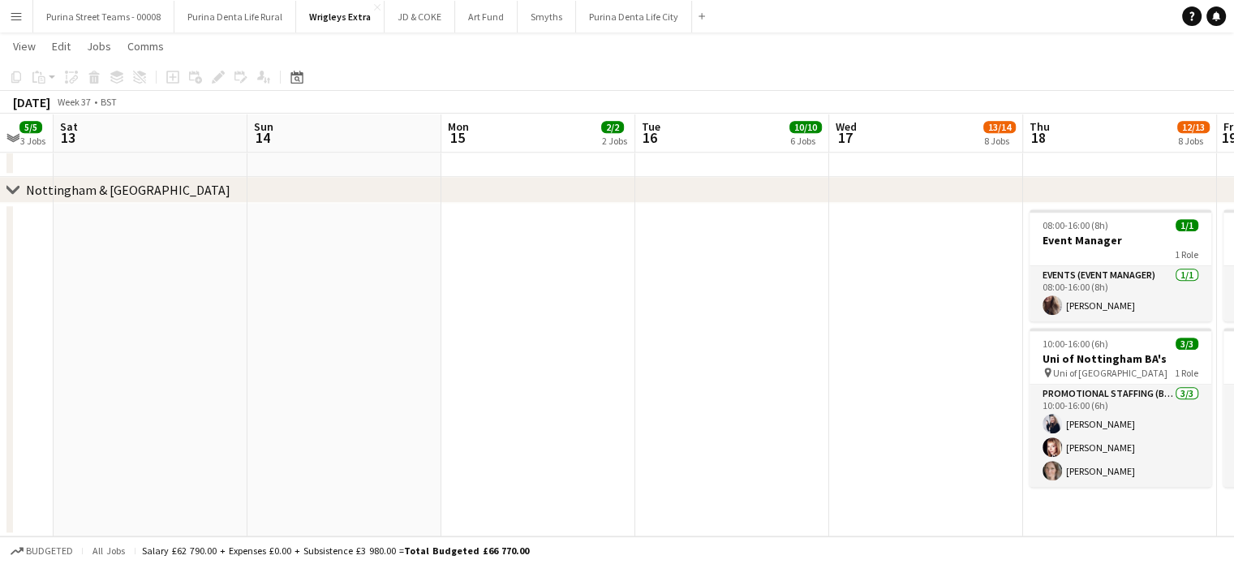
drag, startPoint x: 753, startPoint y: 362, endPoint x: 905, endPoint y: 364, distance: 152.5
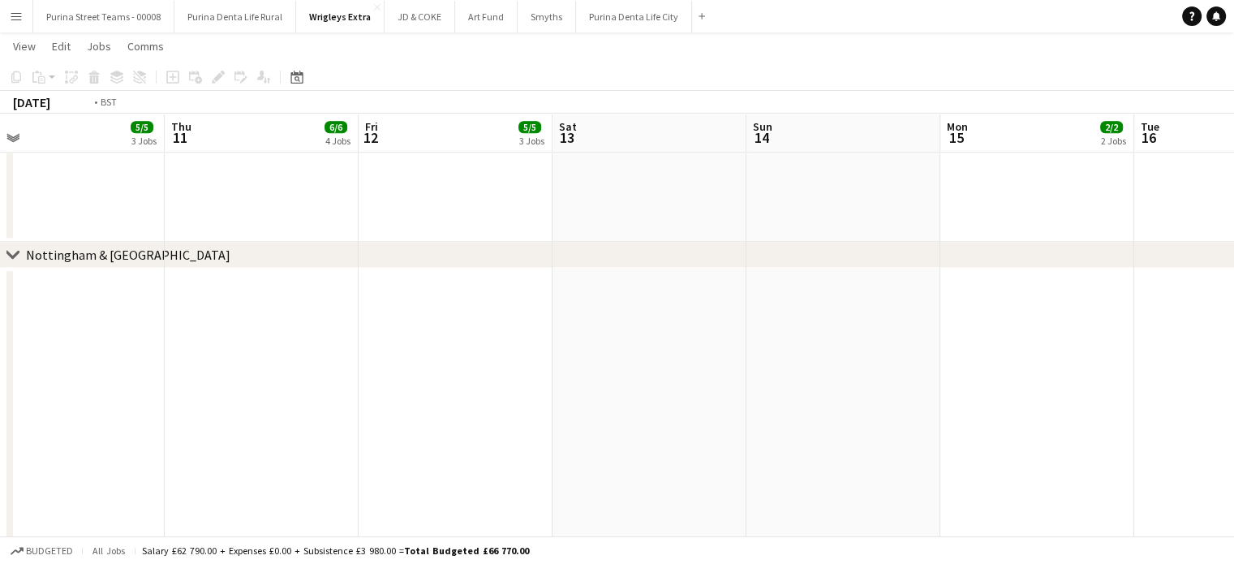
drag, startPoint x: 318, startPoint y: 339, endPoint x: 817, endPoint y: 343, distance: 498.9
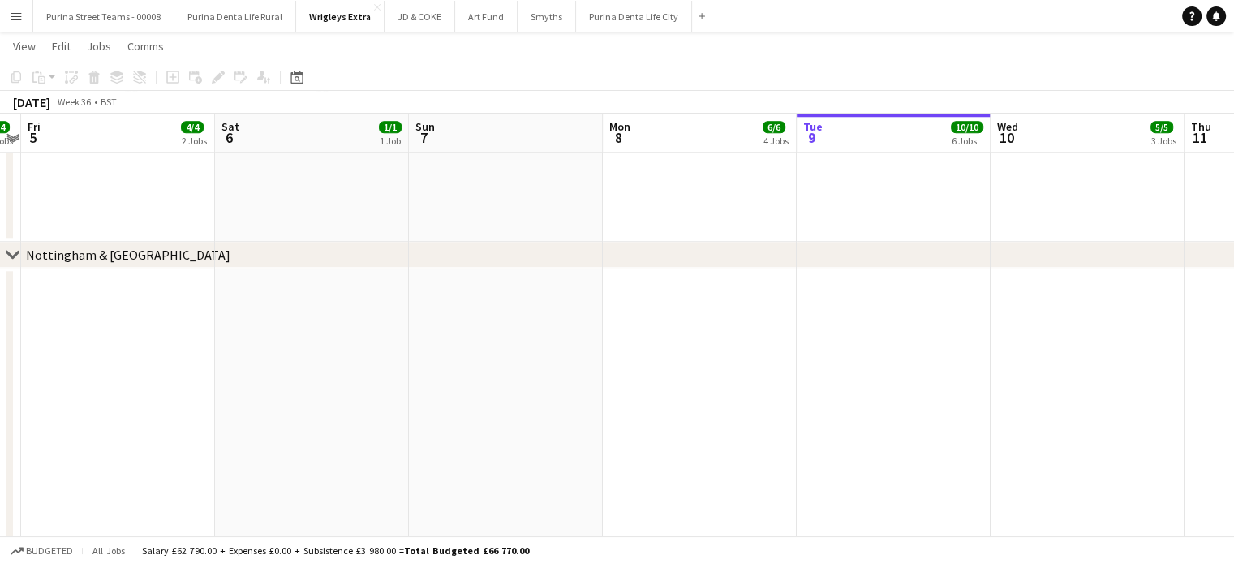
scroll to position [0, 341]
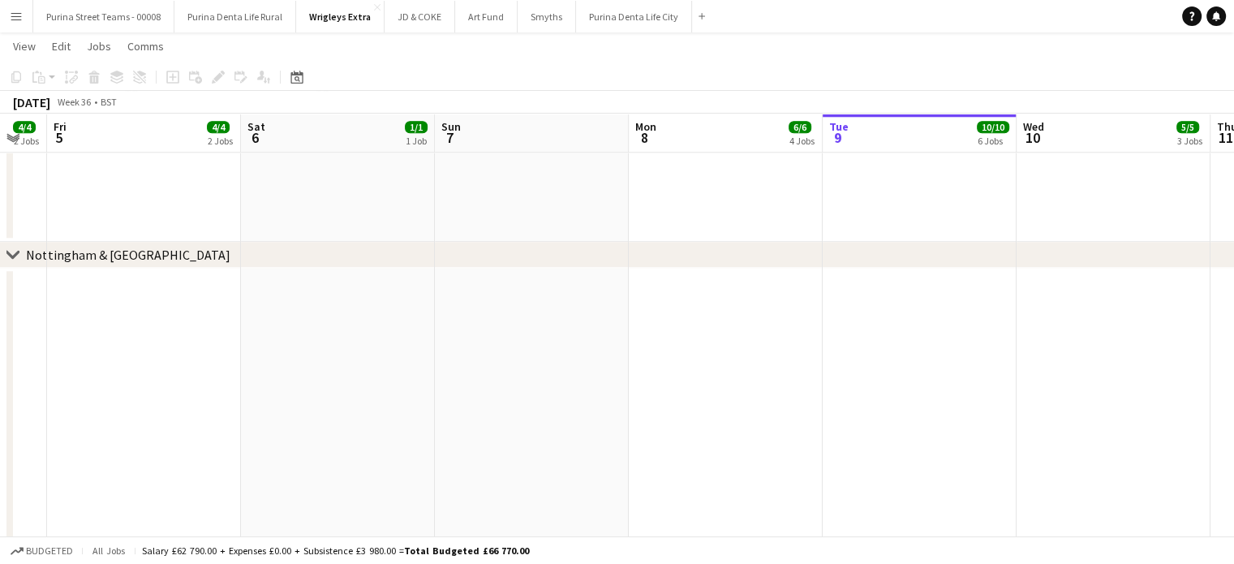
drag, startPoint x: 286, startPoint y: 341, endPoint x: 749, endPoint y: 343, distance: 464.0
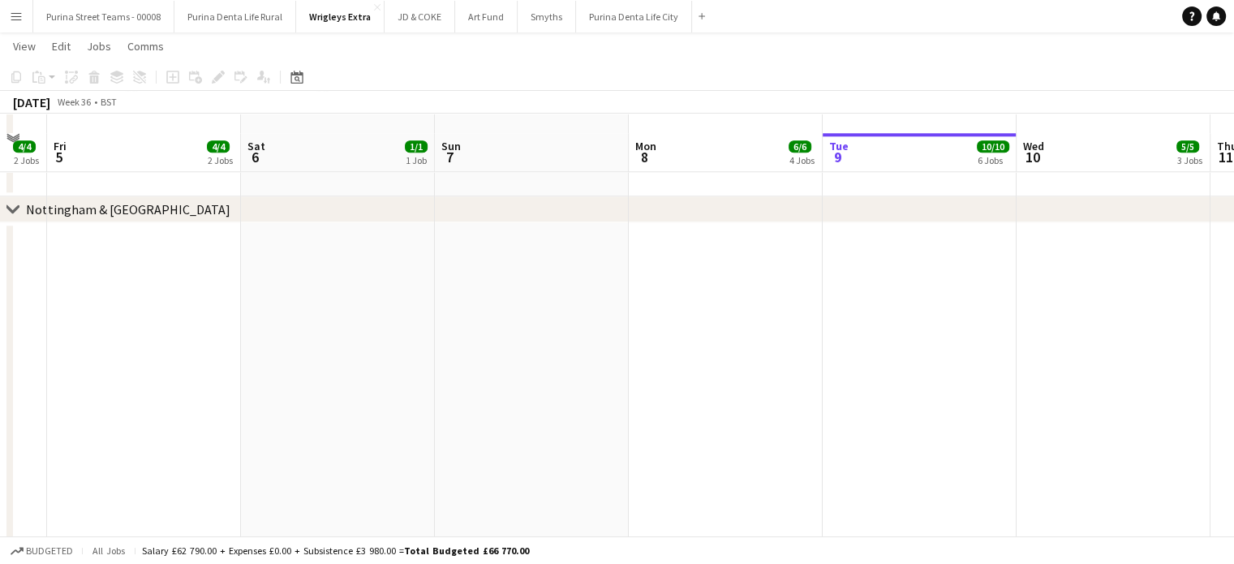
scroll to position [1697, 0]
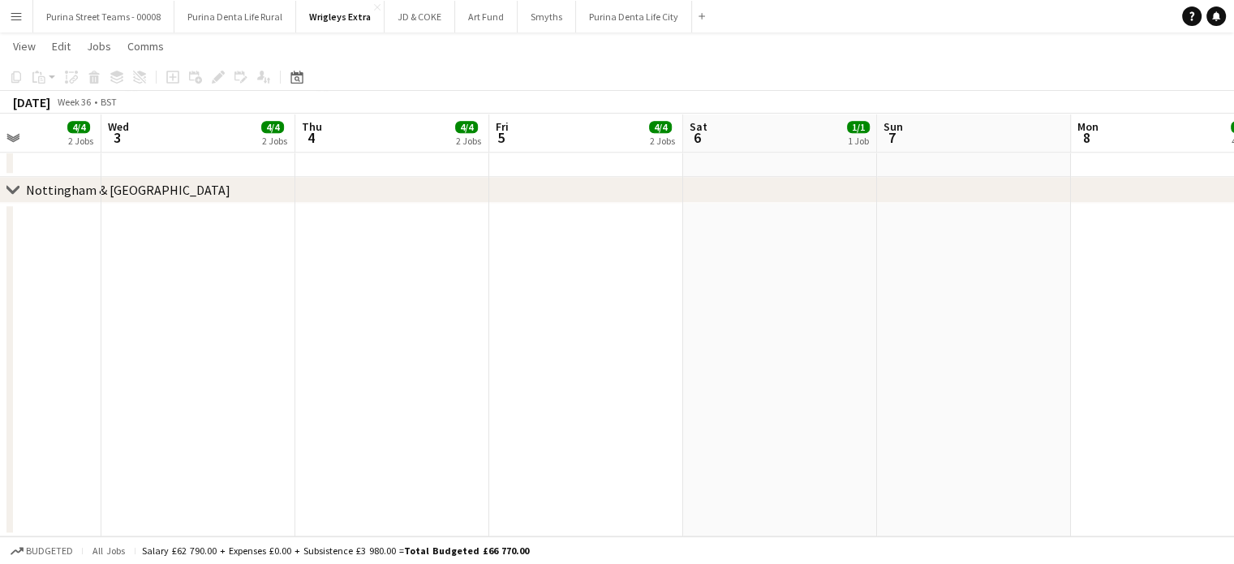
drag, startPoint x: 435, startPoint y: 331, endPoint x: 874, endPoint y: 338, distance: 439.7
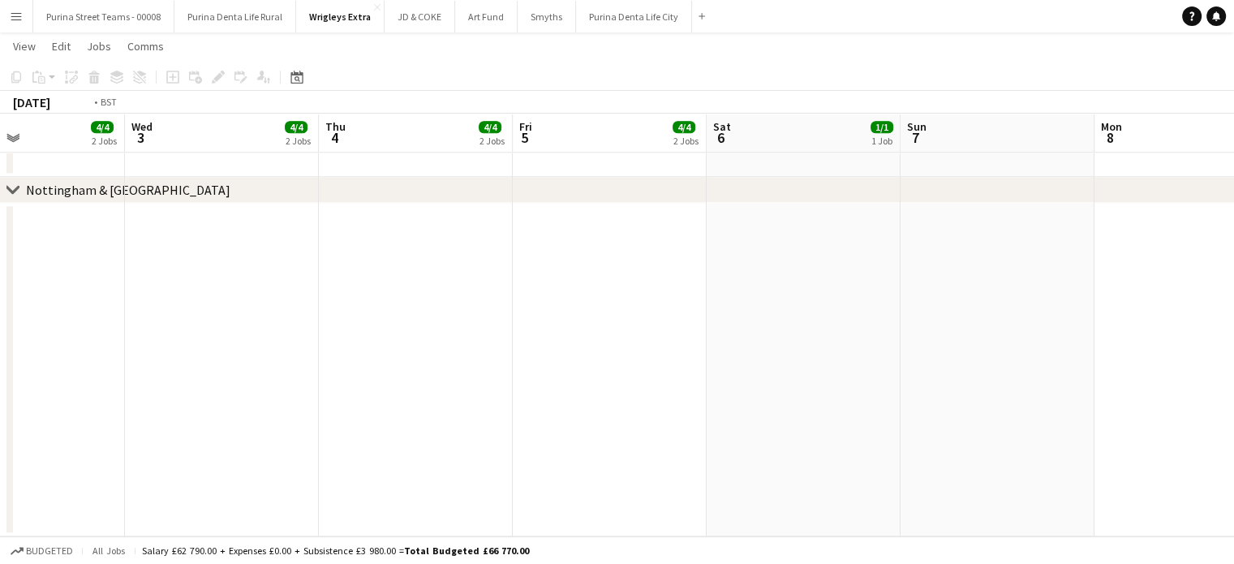
drag, startPoint x: 337, startPoint y: 330, endPoint x: 957, endPoint y: 338, distance: 619.8
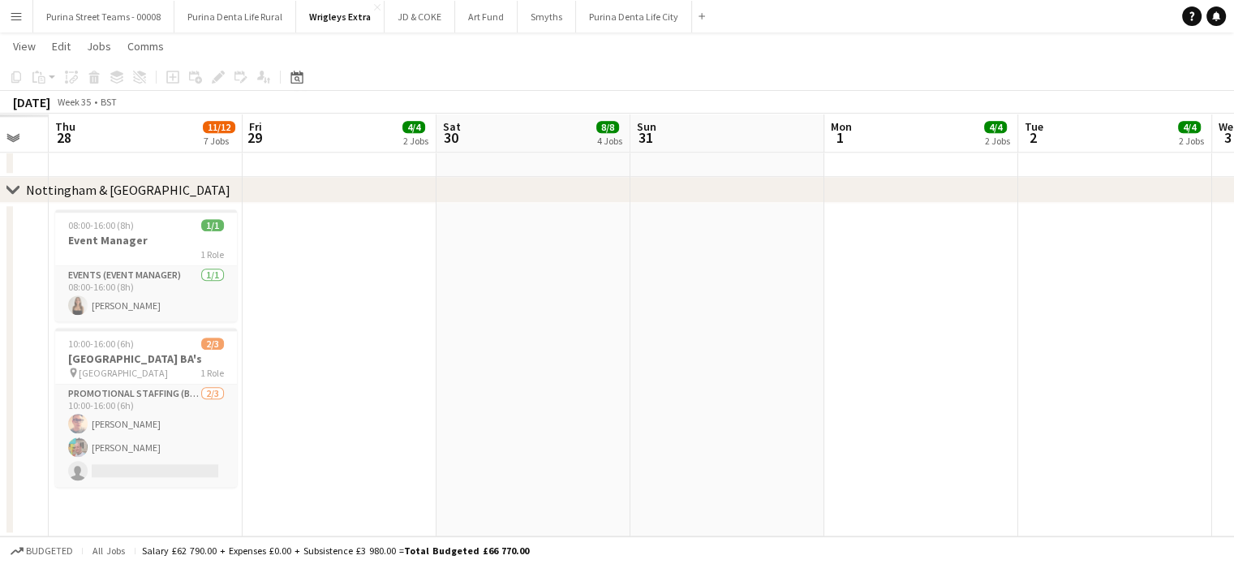
drag, startPoint x: 337, startPoint y: 324, endPoint x: 815, endPoint y: 335, distance: 477.9
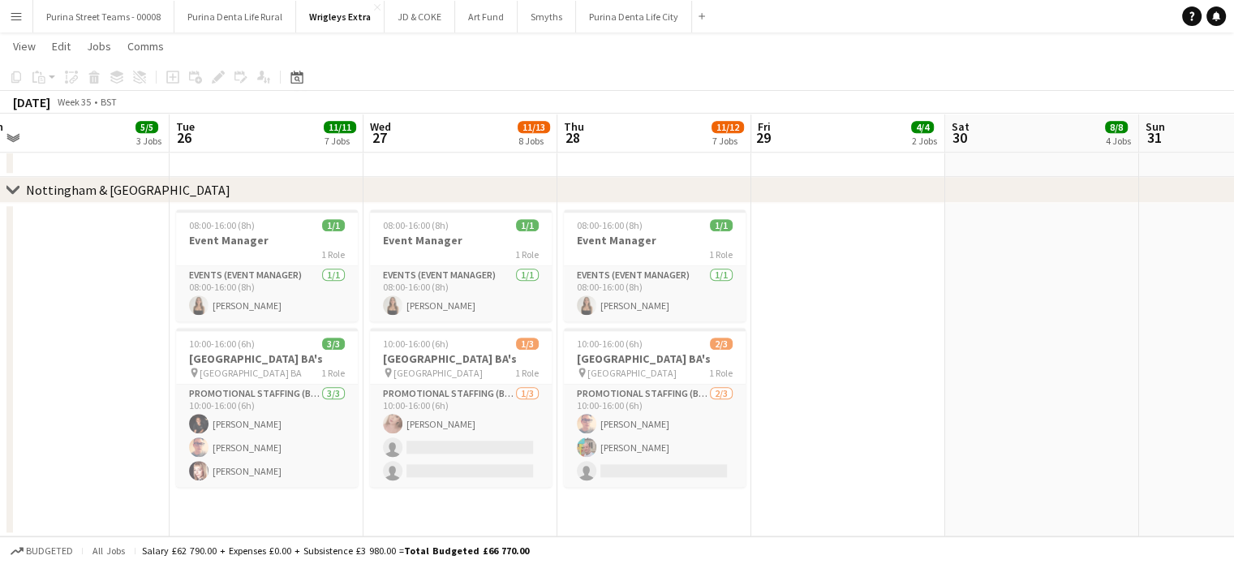
drag, startPoint x: 359, startPoint y: 324, endPoint x: 866, endPoint y: 324, distance: 507.8
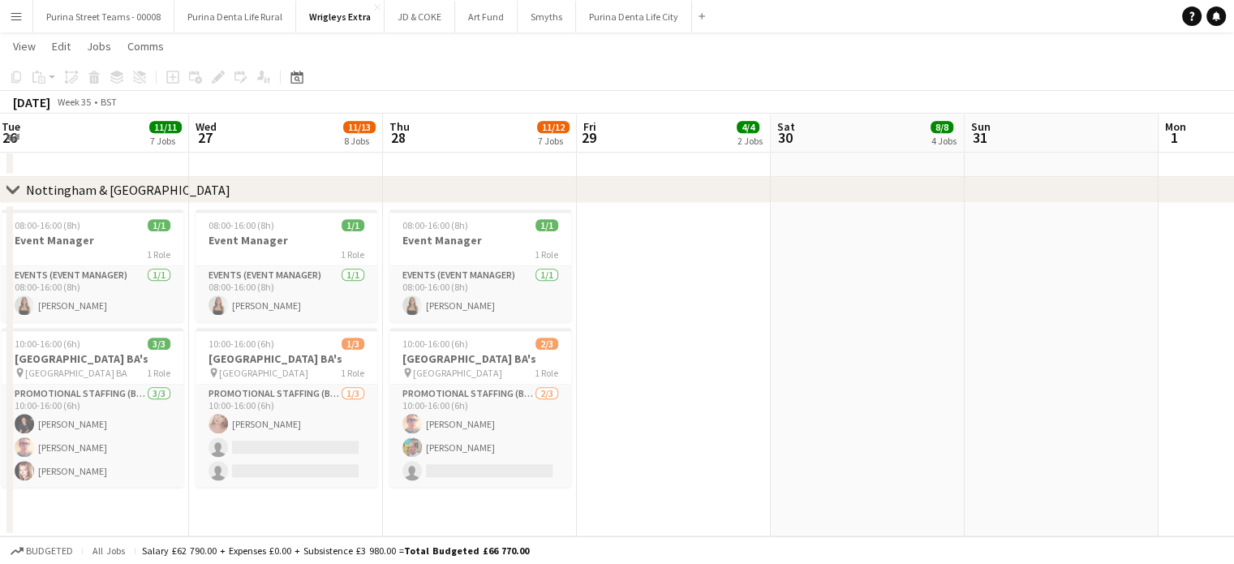
scroll to position [0, 659]
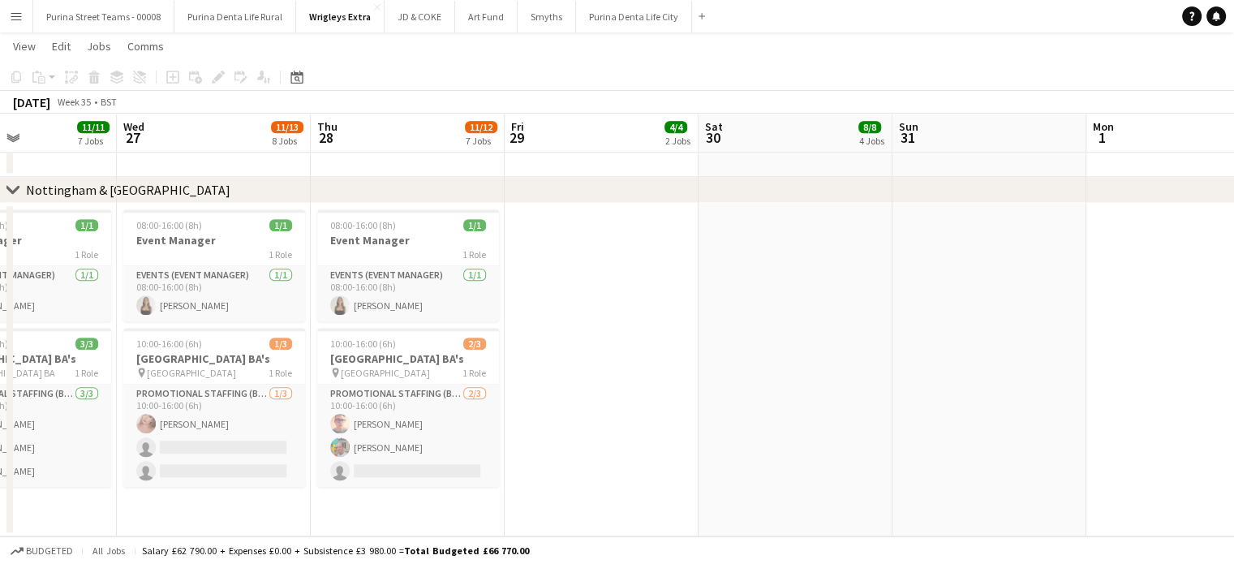
drag, startPoint x: 608, startPoint y: 311, endPoint x: 568, endPoint y: 311, distance: 39.7
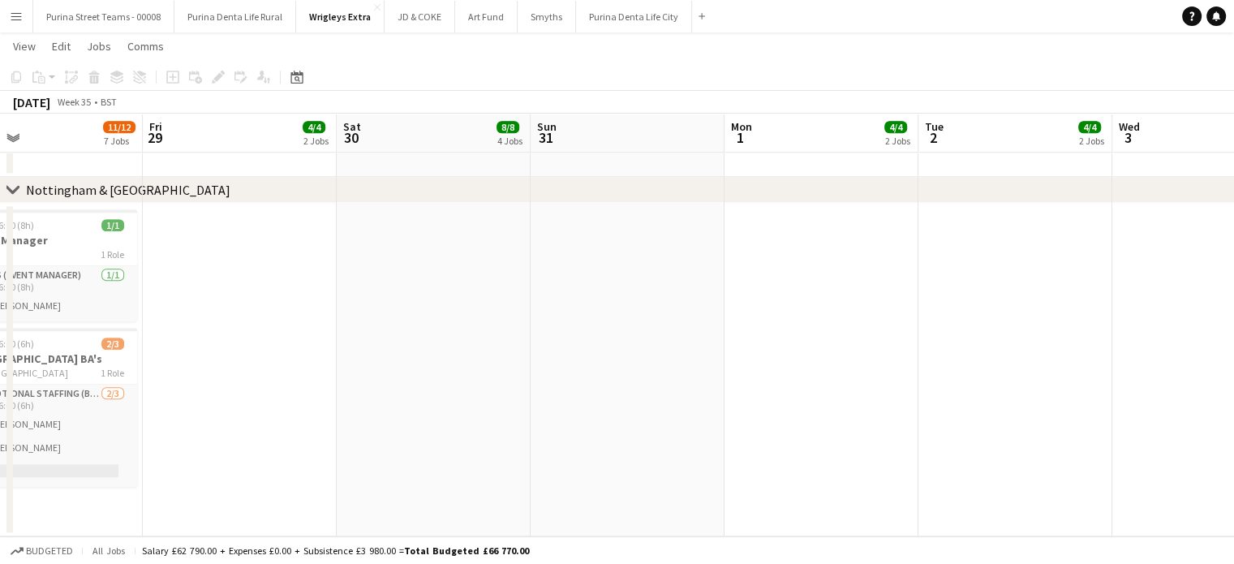
drag, startPoint x: 801, startPoint y: 317, endPoint x: 439, endPoint y: 324, distance: 362.6
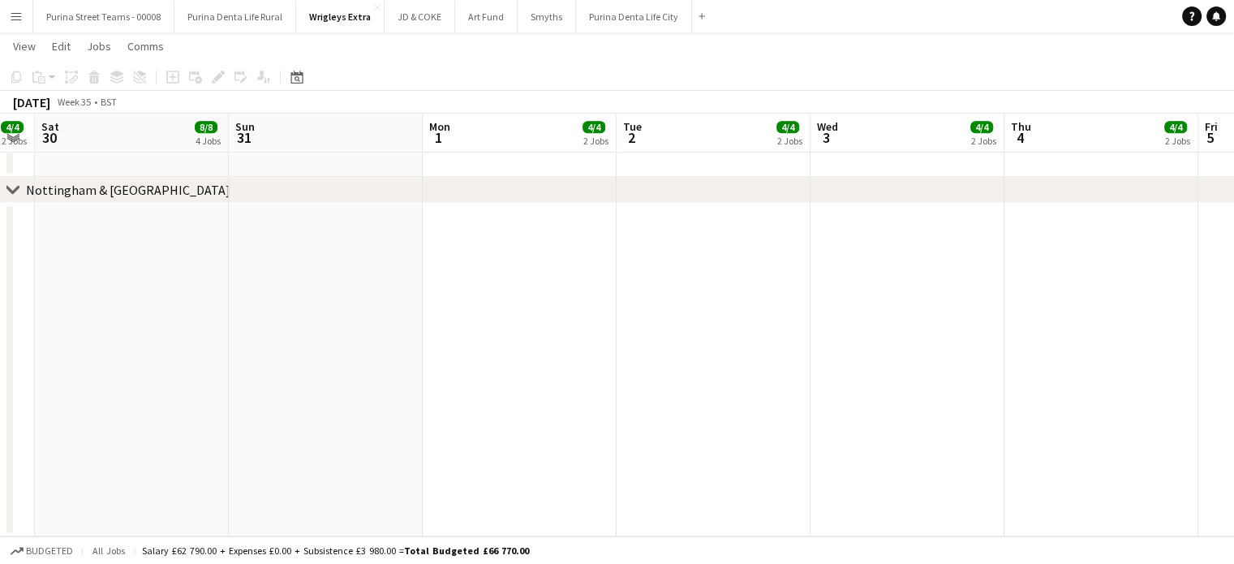
drag, startPoint x: 589, startPoint y: 327, endPoint x: 758, endPoint y: 340, distance: 170.0
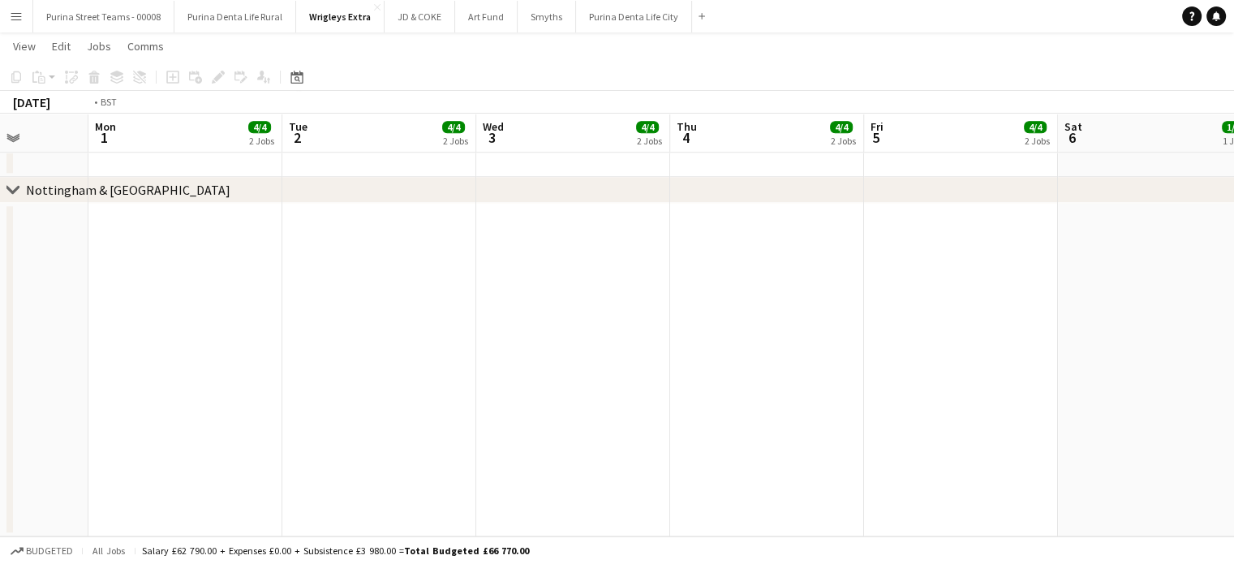
drag, startPoint x: 702, startPoint y: 323, endPoint x: 529, endPoint y: 309, distance: 173.3
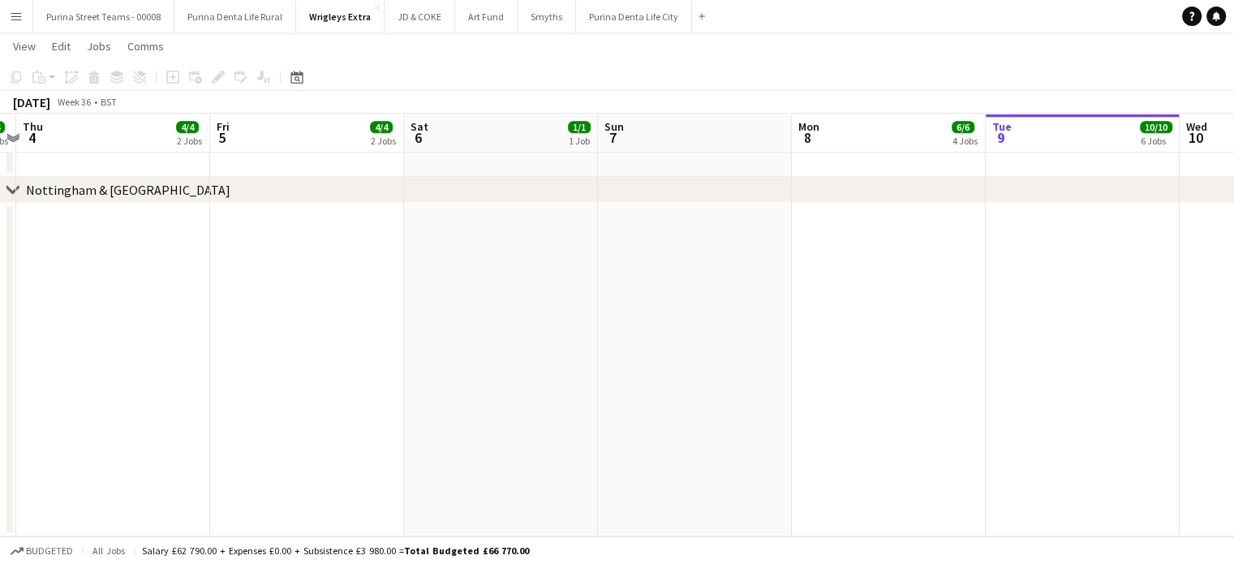
drag, startPoint x: 840, startPoint y: 317, endPoint x: 594, endPoint y: 301, distance: 247.1
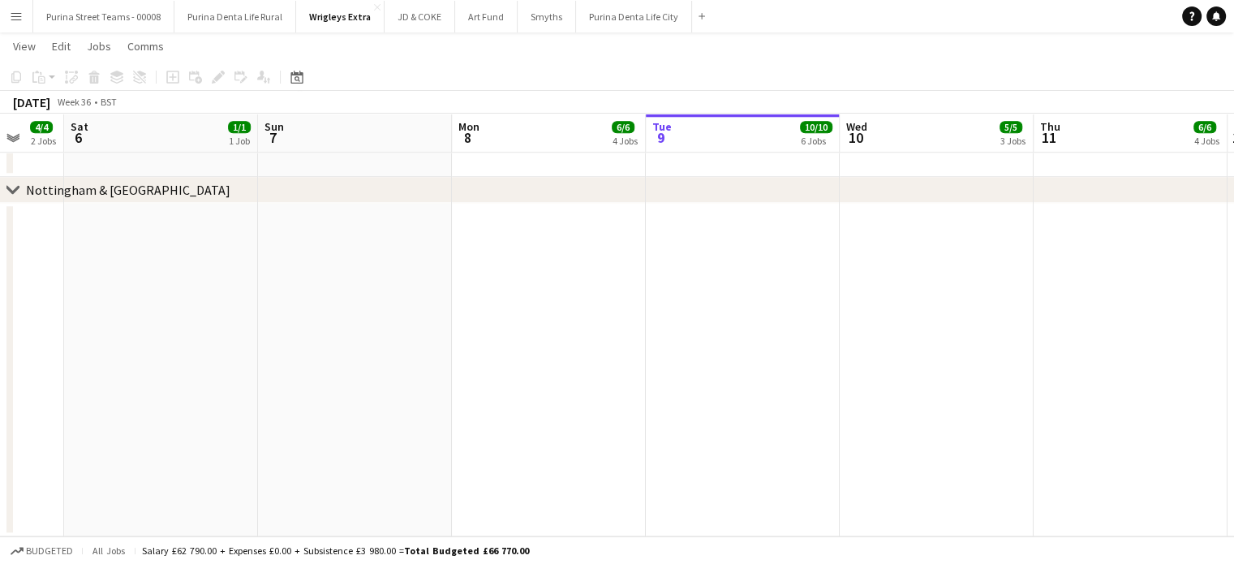
drag, startPoint x: 1012, startPoint y: 312, endPoint x: 688, endPoint y: 291, distance: 325.1
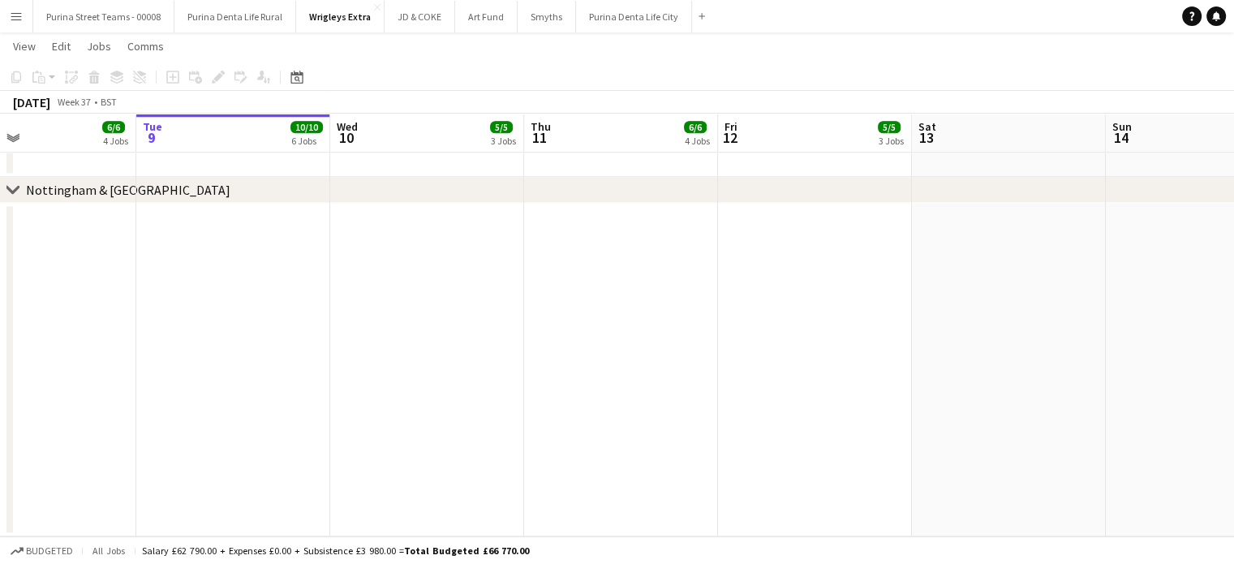
drag, startPoint x: 1003, startPoint y: 314, endPoint x: 512, endPoint y: 283, distance: 491.7
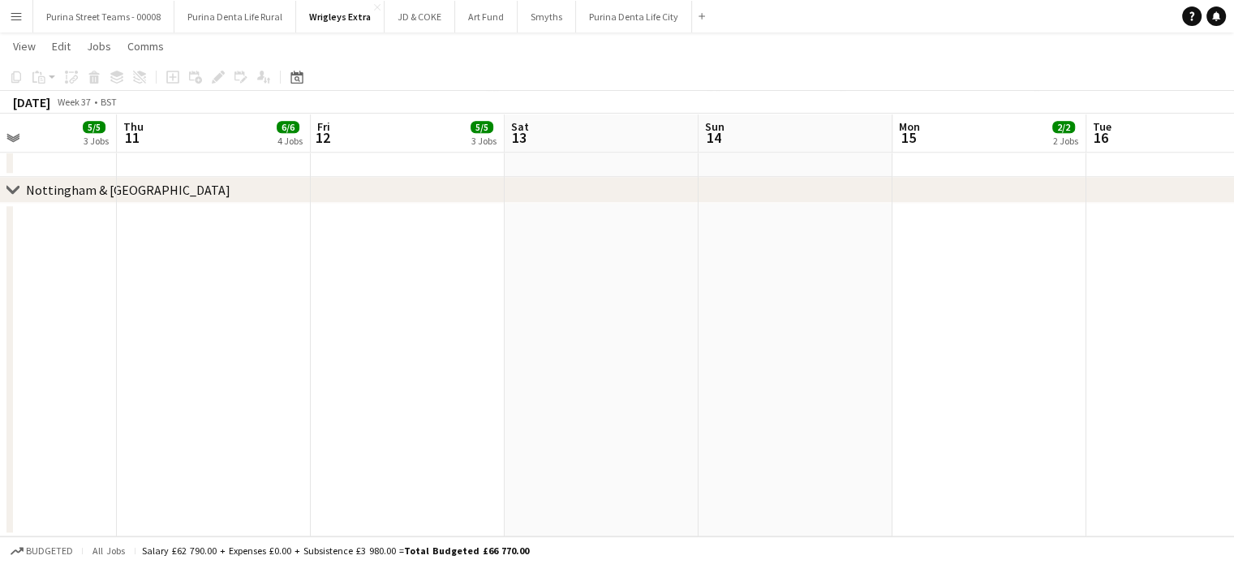
drag, startPoint x: 822, startPoint y: 300, endPoint x: 415, endPoint y: 294, distance: 406.4
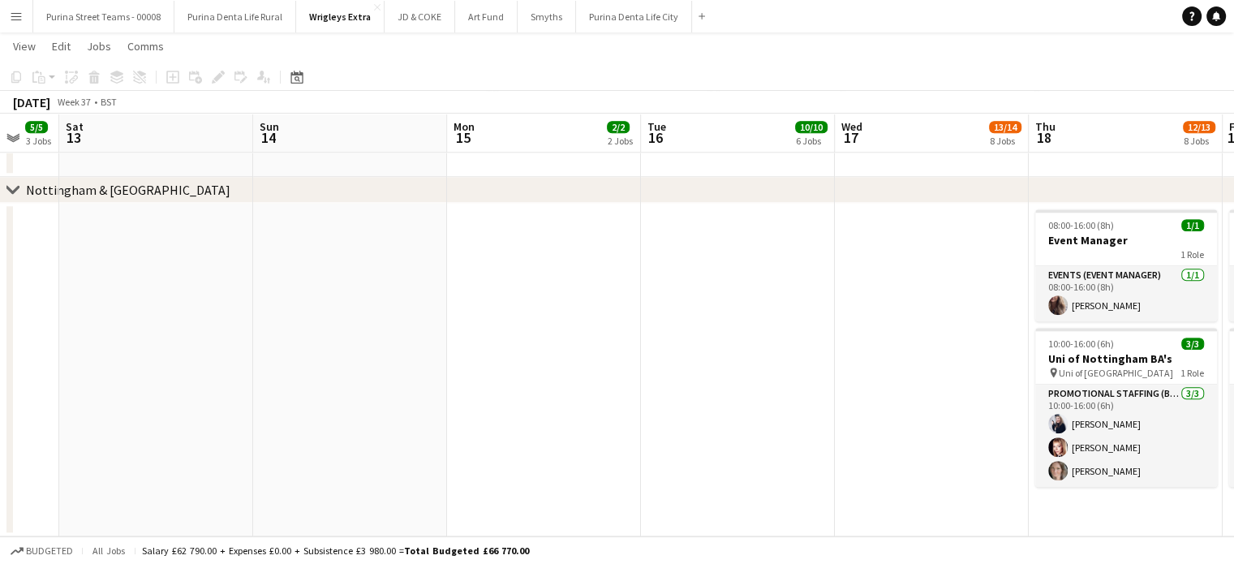
drag, startPoint x: 782, startPoint y: 311, endPoint x: 415, endPoint y: 294, distance: 367.0
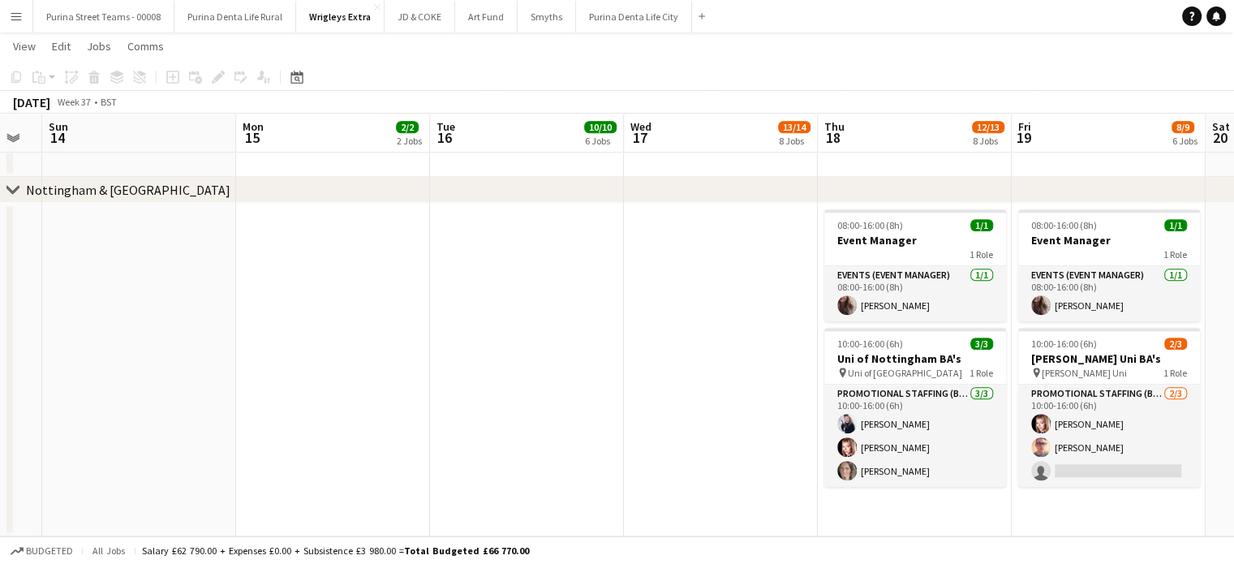
scroll to position [0, 744]
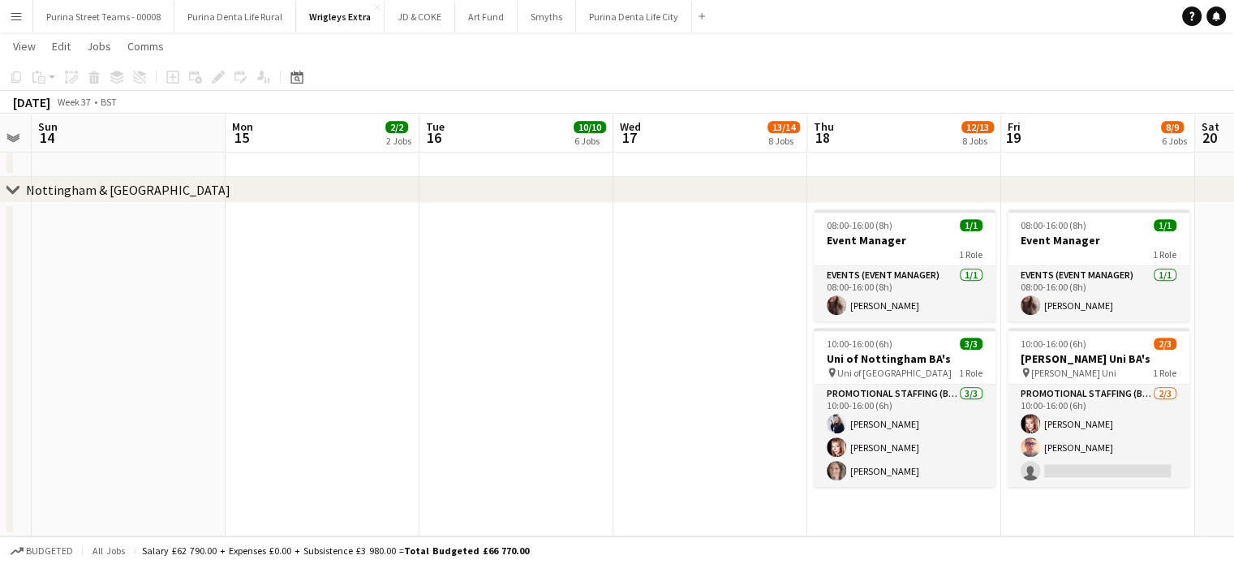
drag, startPoint x: 765, startPoint y: 307, endPoint x: 543, endPoint y: 306, distance: 221.4
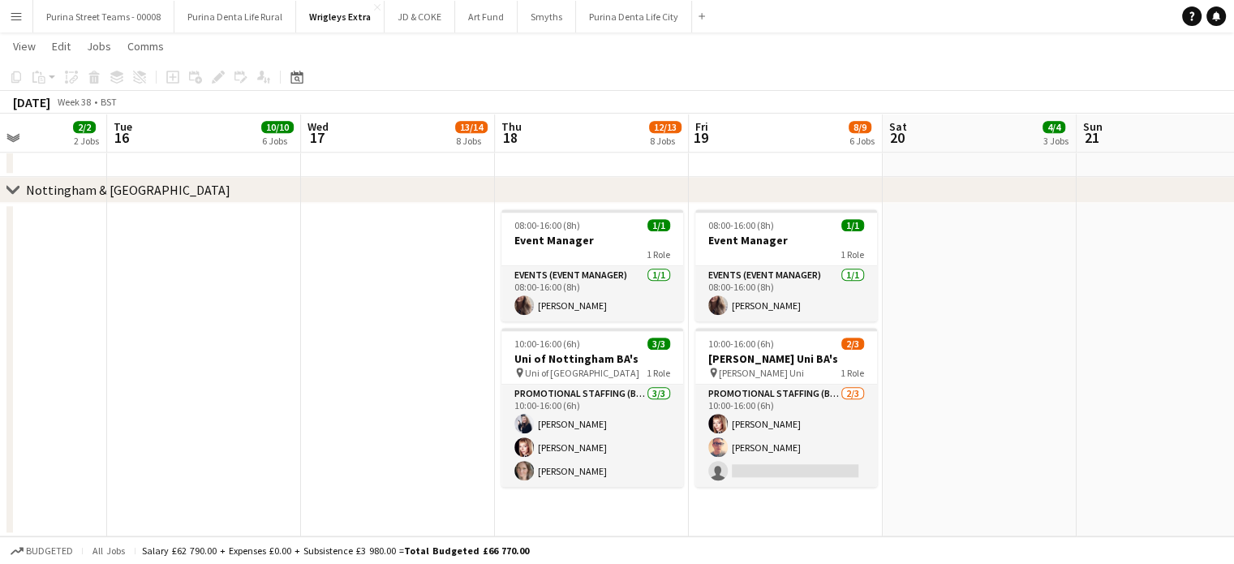
scroll to position [0, 688]
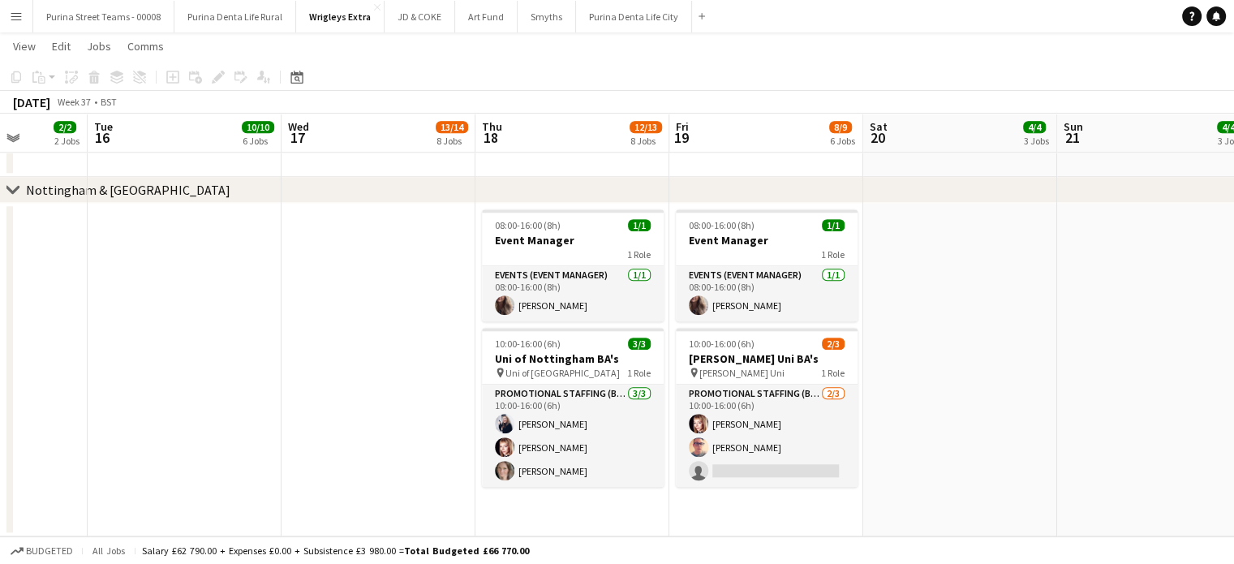
drag, startPoint x: 685, startPoint y: 292, endPoint x: 354, endPoint y: 280, distance: 331.2
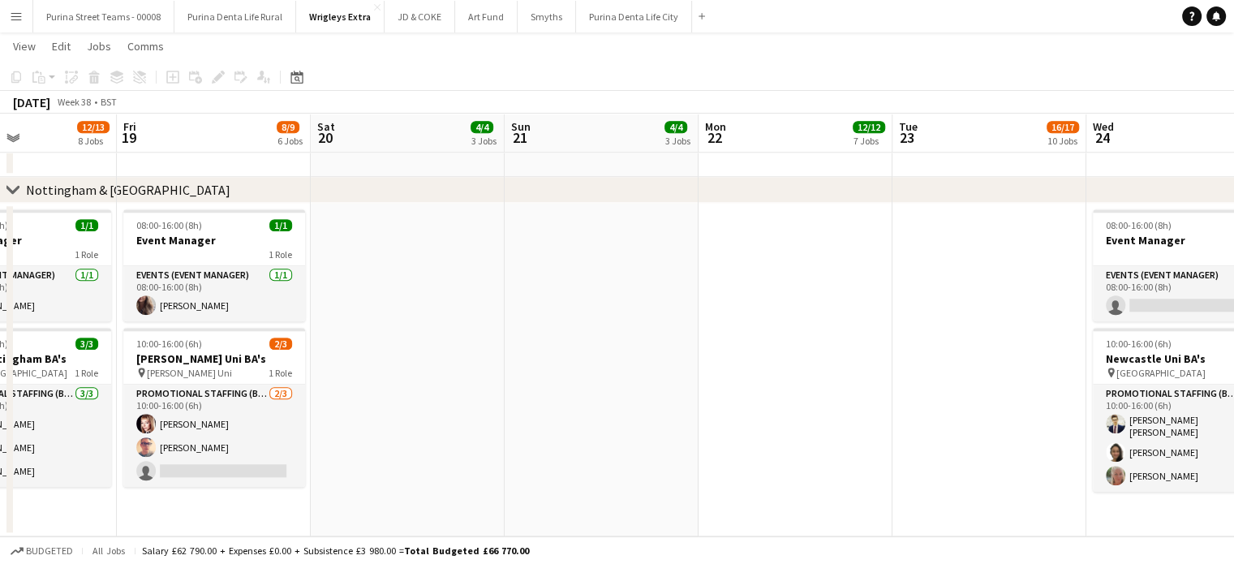
drag, startPoint x: 1024, startPoint y: 316, endPoint x: 472, endPoint y: 300, distance: 552.6
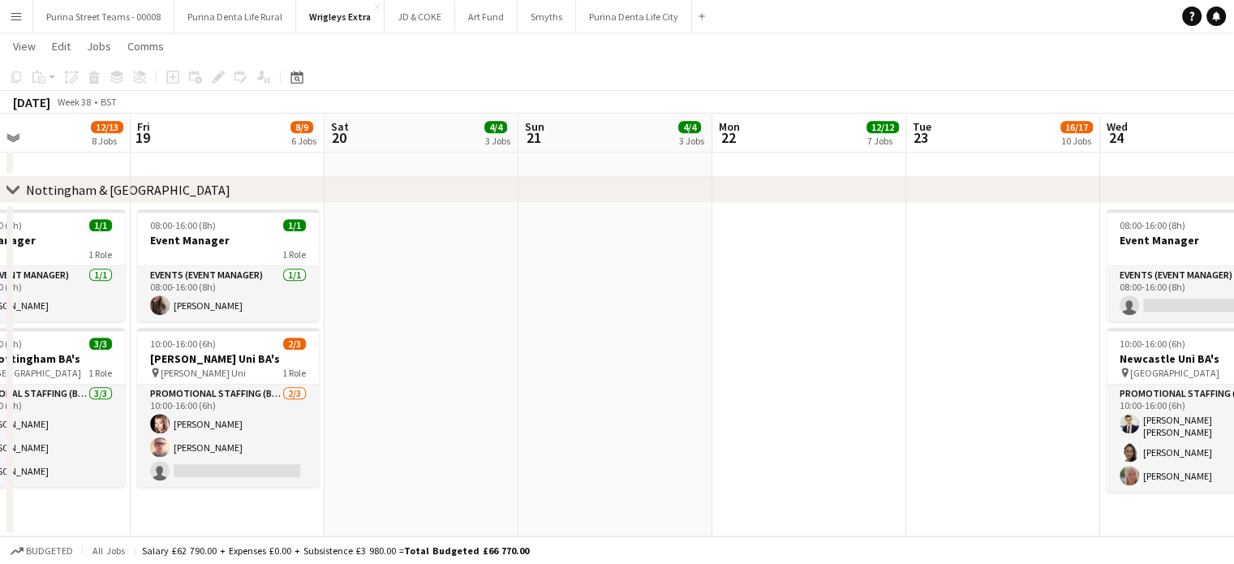
scroll to position [0, 762]
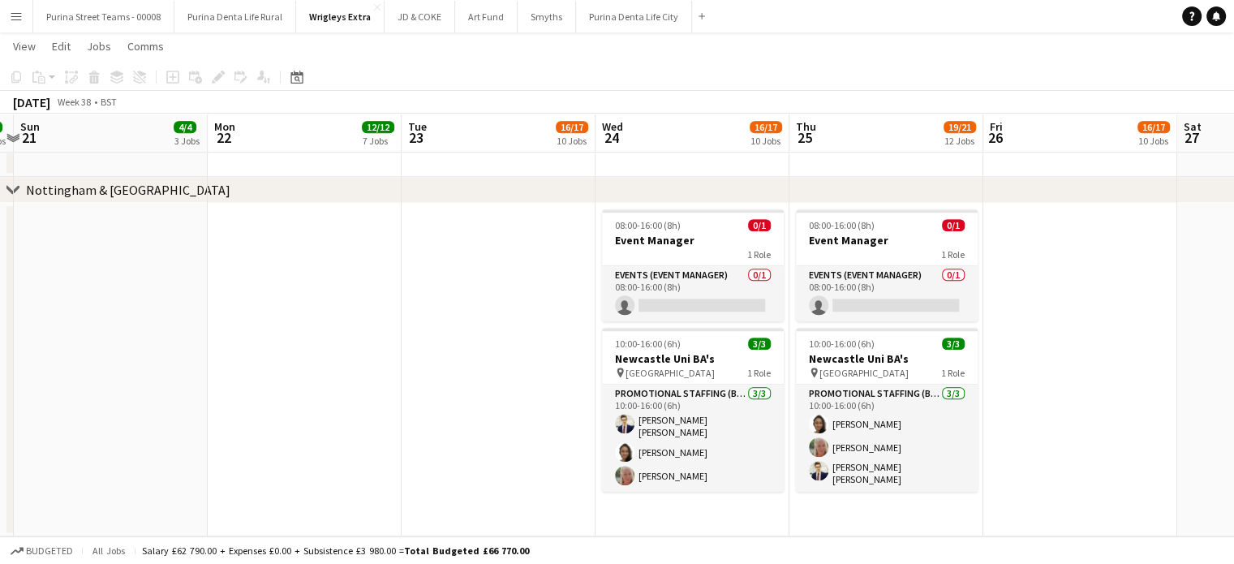
drag, startPoint x: 868, startPoint y: 317, endPoint x: 377, endPoint y: 292, distance: 491.4
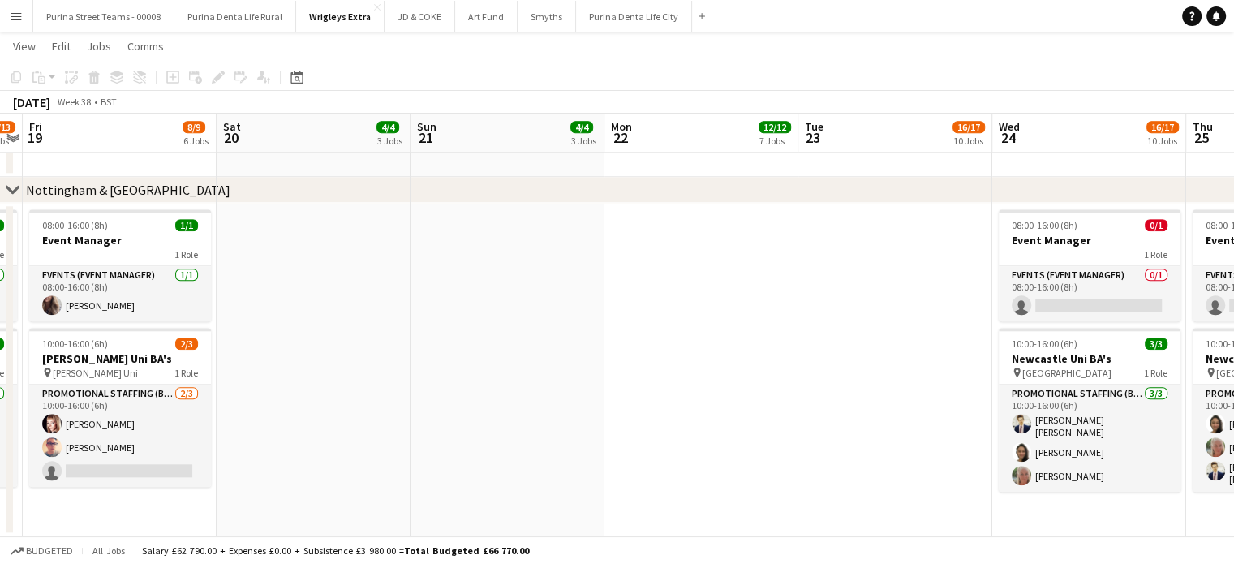
drag, startPoint x: 367, startPoint y: 299, endPoint x: 586, endPoint y: 337, distance: 223.0
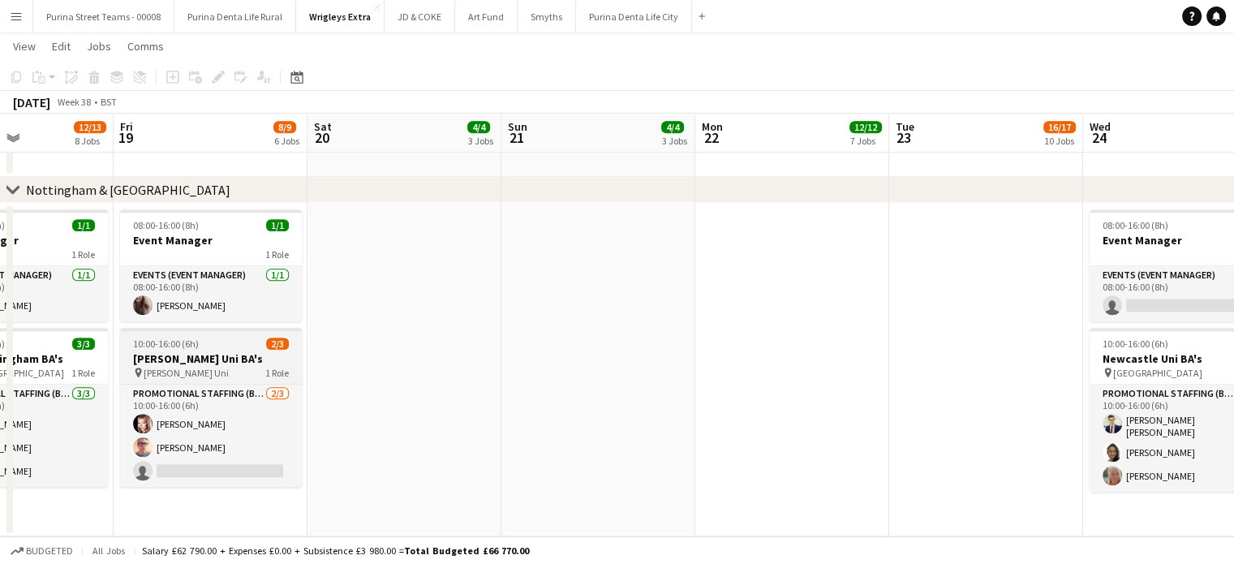
drag, startPoint x: 283, startPoint y: 324, endPoint x: 578, endPoint y: 330, distance: 294.5
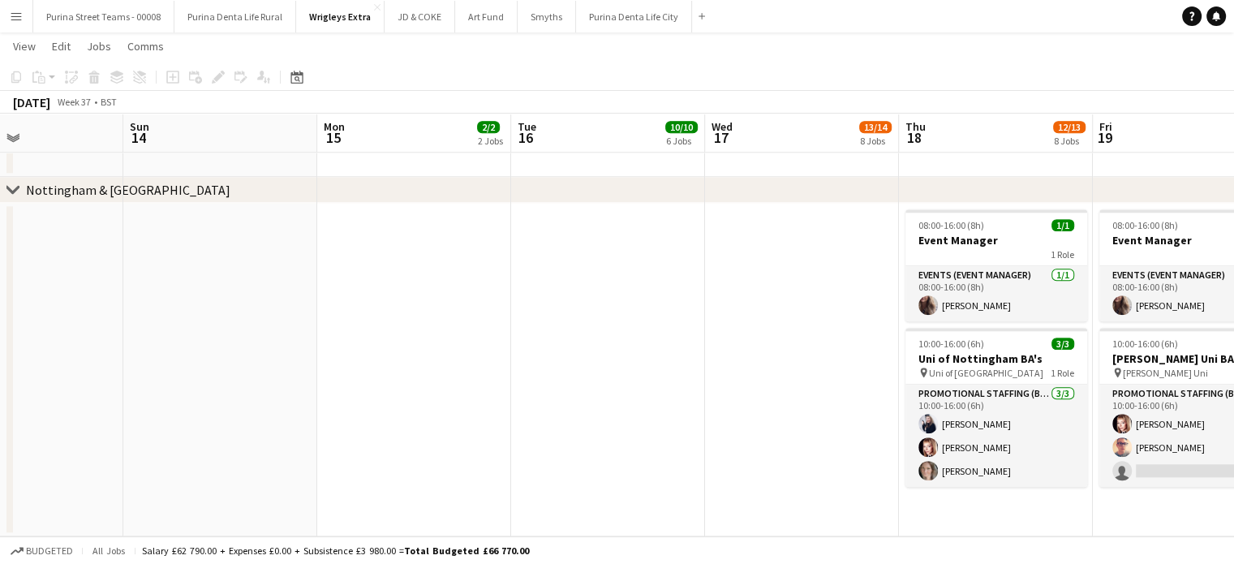
drag, startPoint x: 370, startPoint y: 324, endPoint x: 355, endPoint y: 332, distance: 16.3
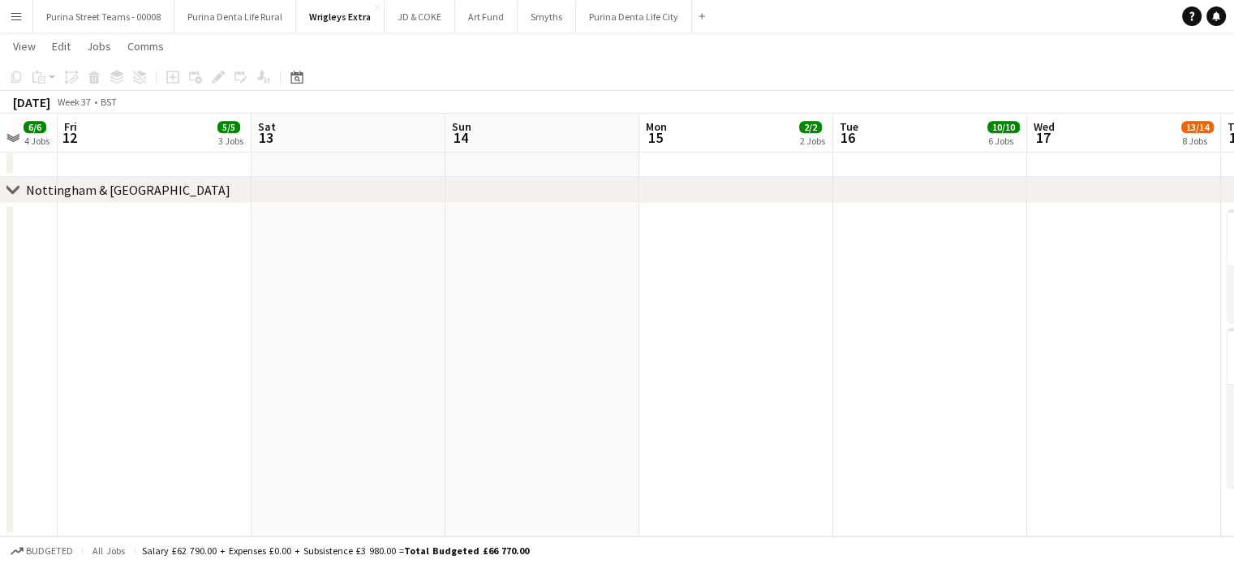
drag, startPoint x: 580, startPoint y: 345, endPoint x: 616, endPoint y: 310, distance: 50.5
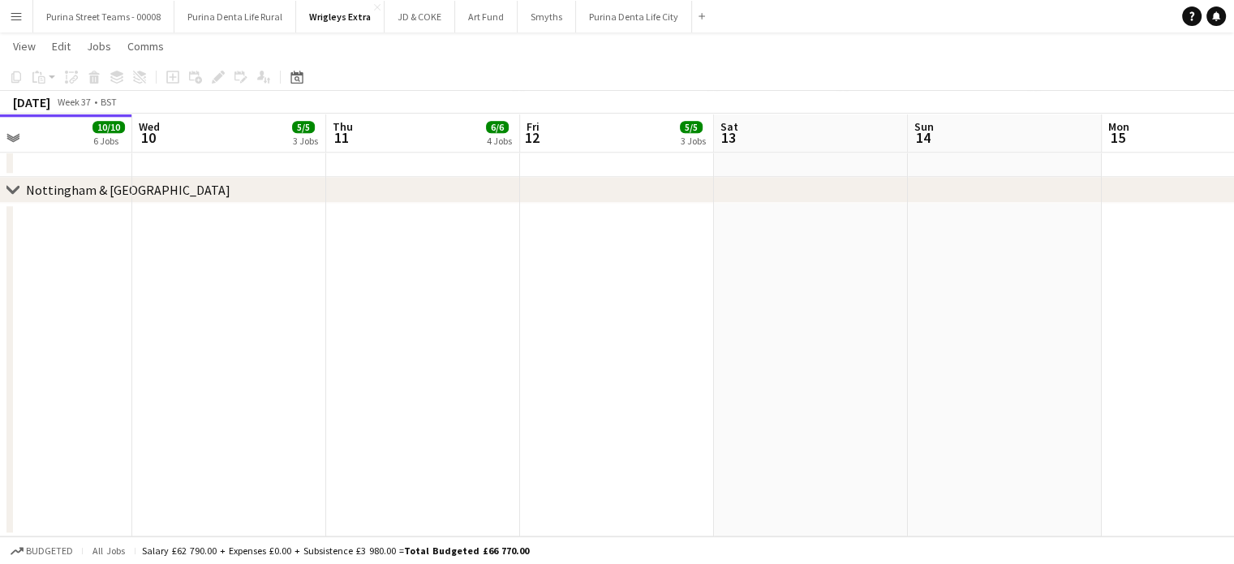
drag, startPoint x: 132, startPoint y: 340, endPoint x: 593, endPoint y: 348, distance: 460.8
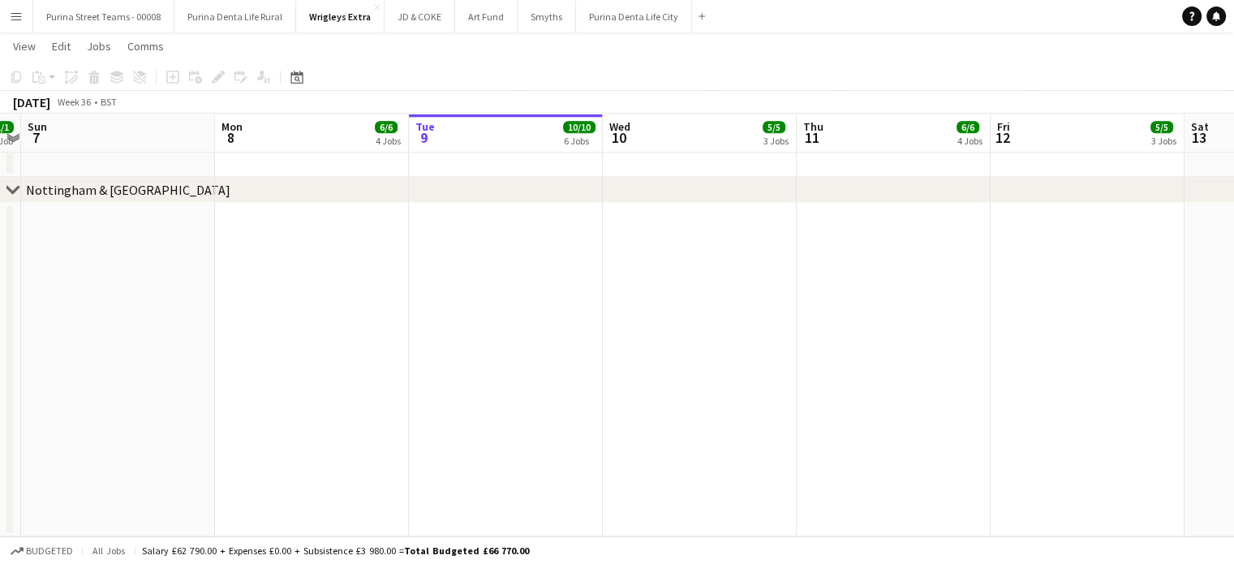
drag, startPoint x: 308, startPoint y: 349, endPoint x: 776, endPoint y: 350, distance: 468.0
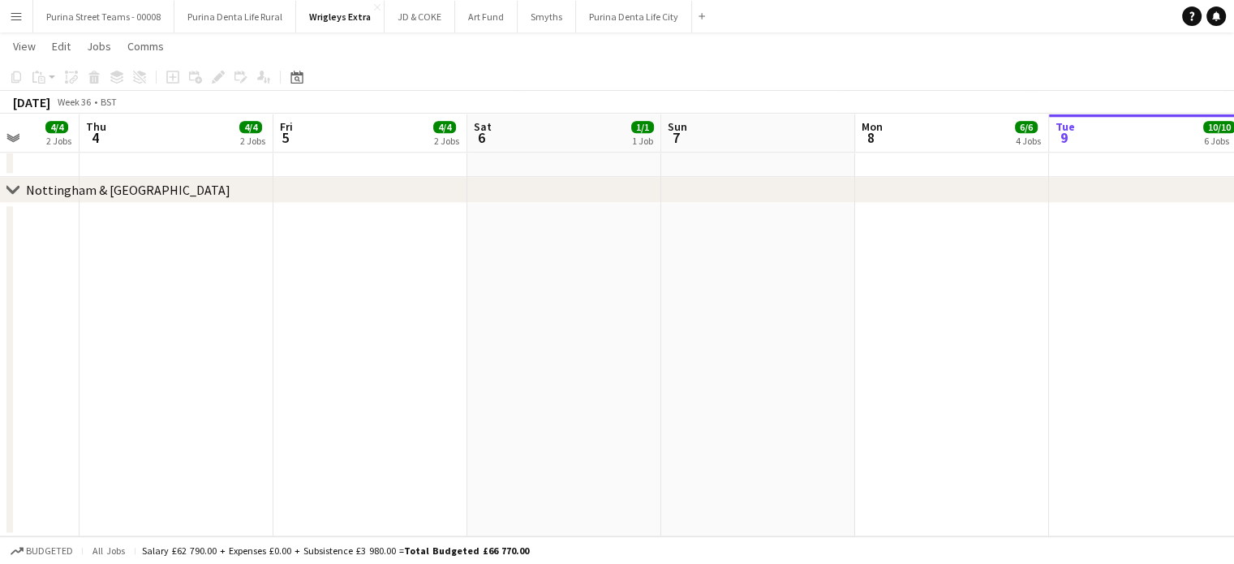
scroll to position [0, 442]
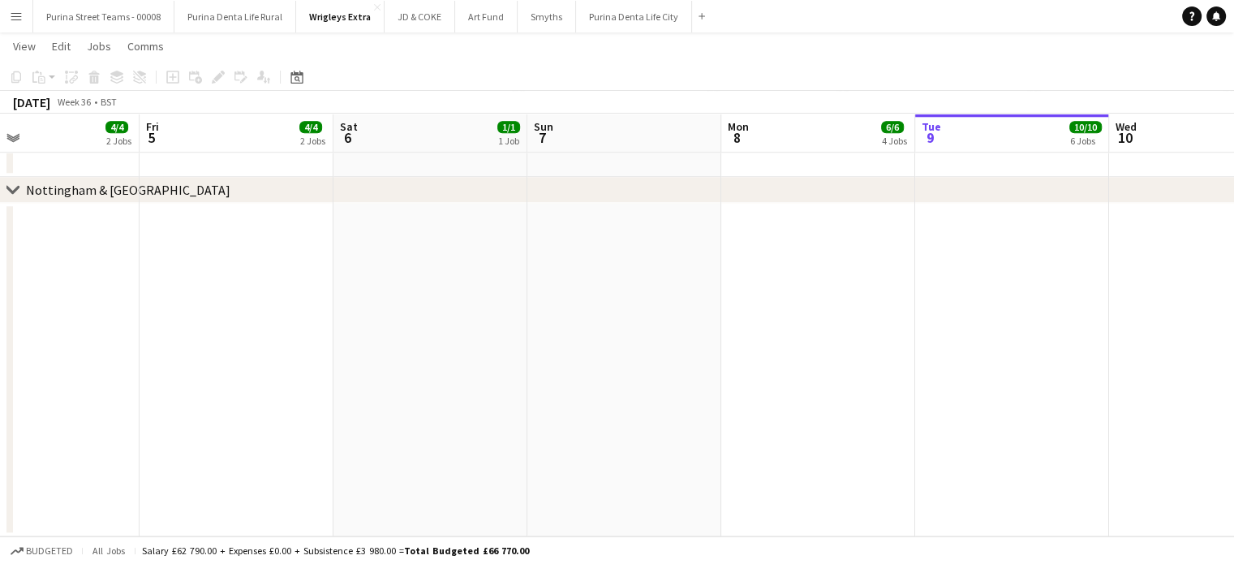
drag, startPoint x: 354, startPoint y: 351, endPoint x: 851, endPoint y: 356, distance: 497.3
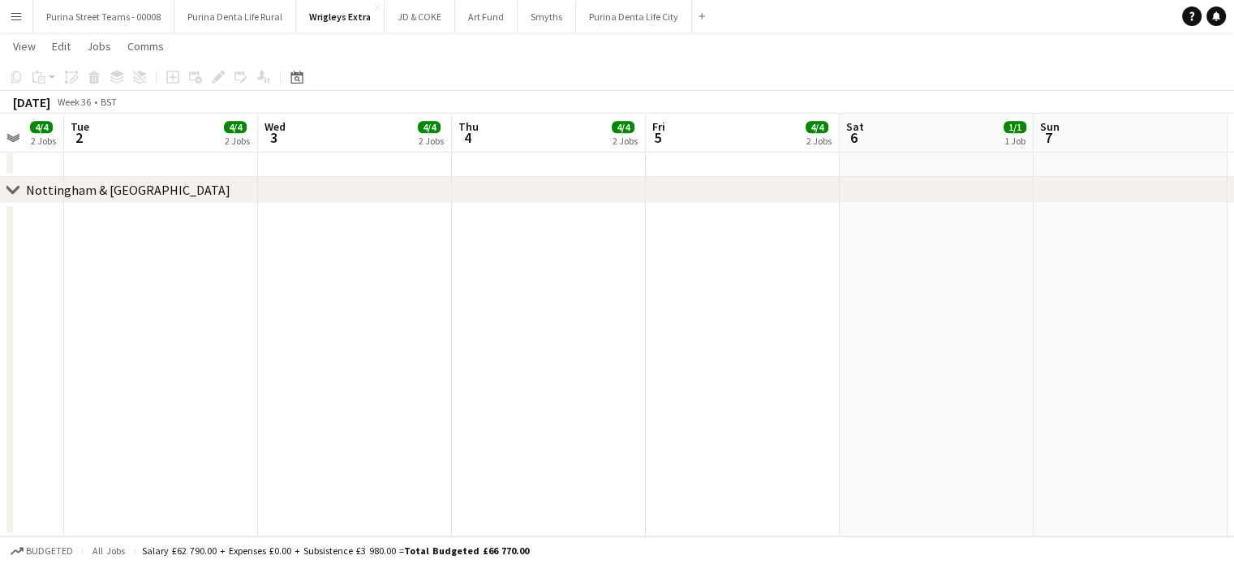
drag, startPoint x: 415, startPoint y: 371, endPoint x: 824, endPoint y: 346, distance: 409.5
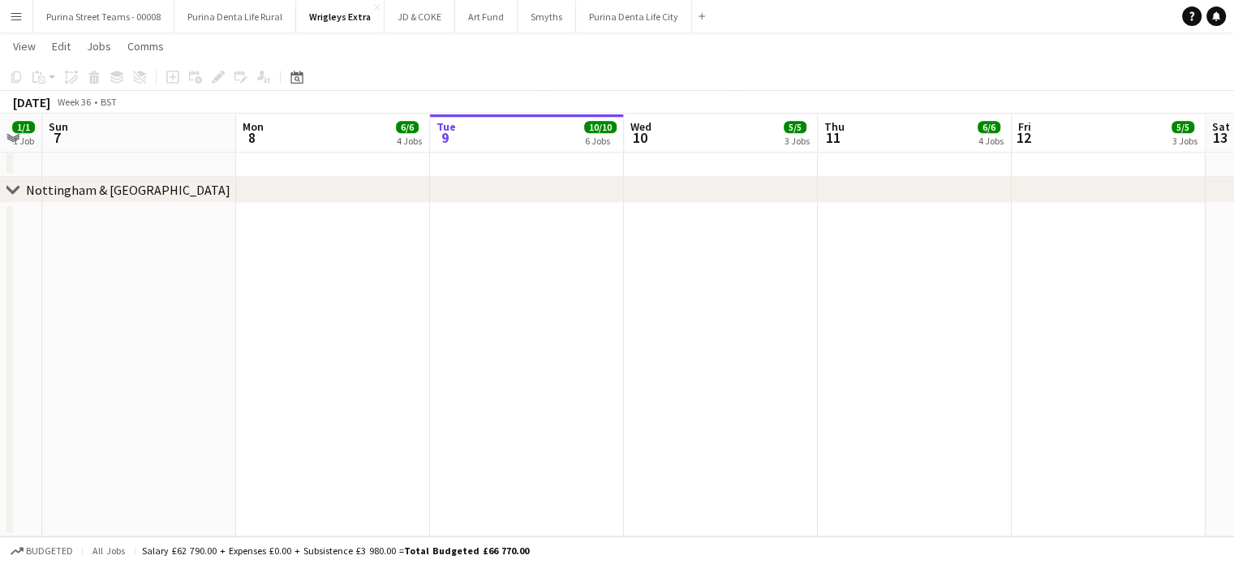
drag
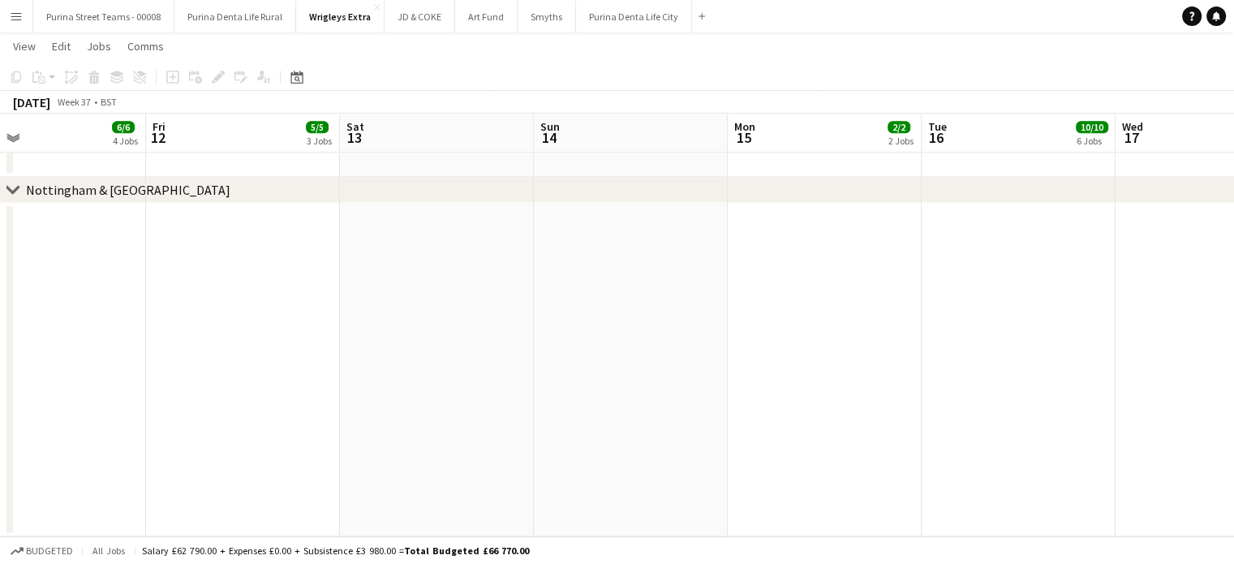
scroll to position [0, 344]
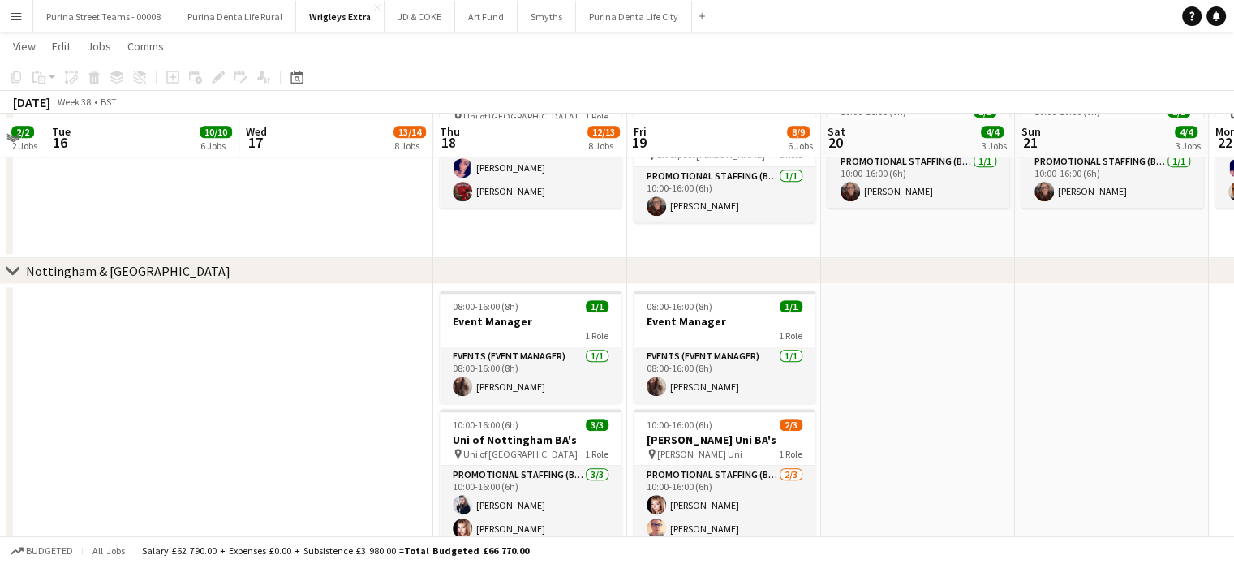
scroll to position [1697, 0]
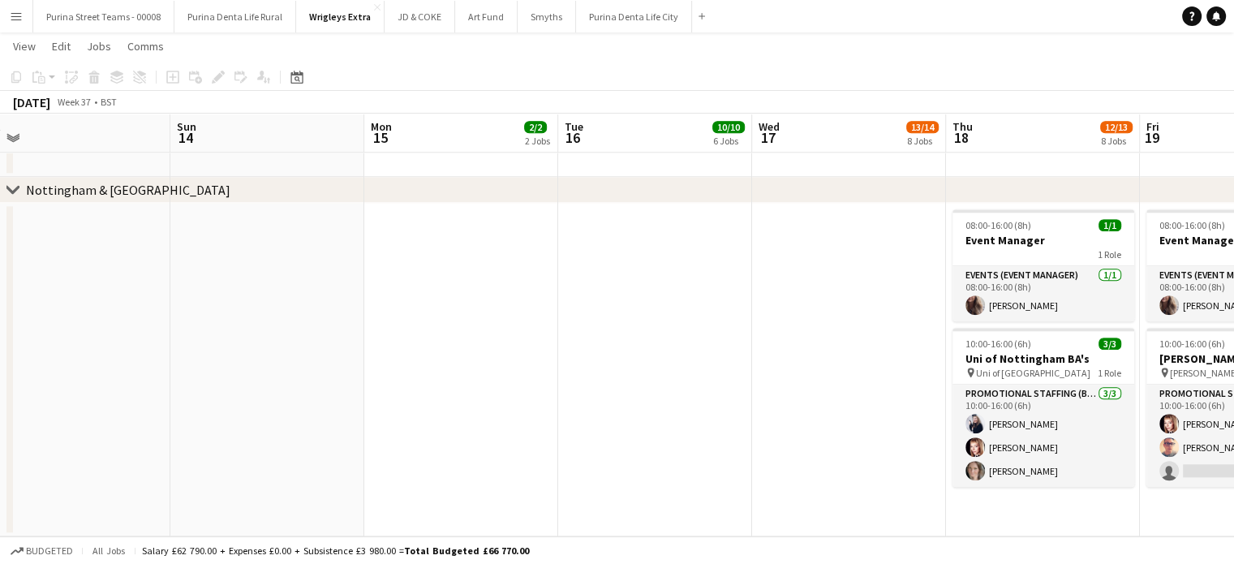
drag, startPoint x: 131, startPoint y: 326, endPoint x: 575, endPoint y: 346, distance: 445.0
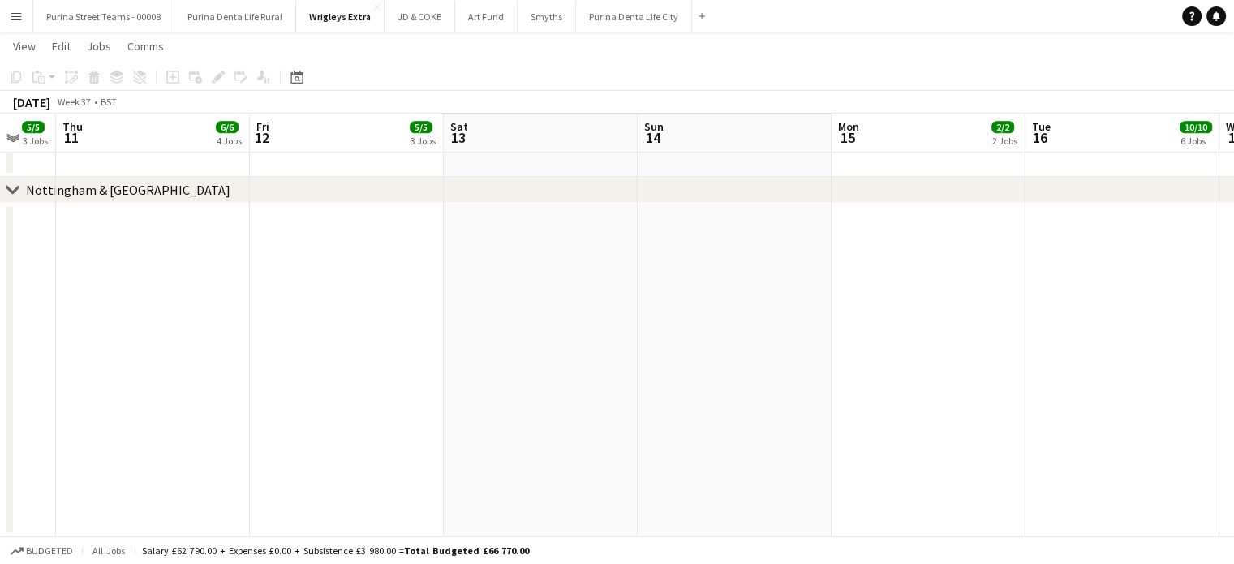
drag, startPoint x: 292, startPoint y: 359, endPoint x: 668, endPoint y: 356, distance: 376.4
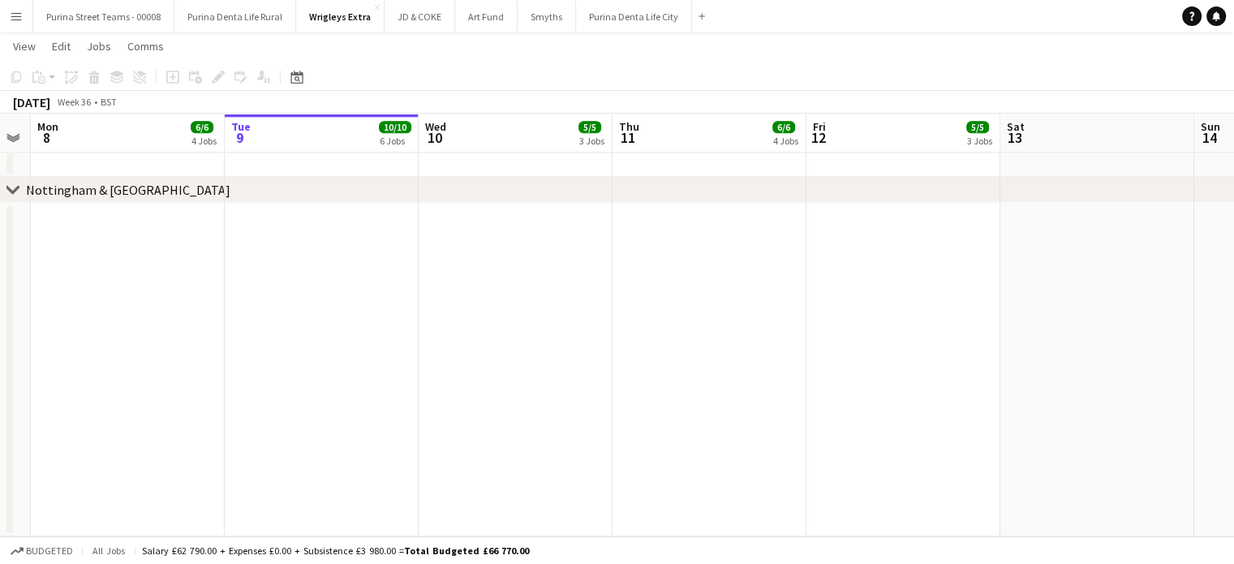
drag, startPoint x: 683, startPoint y: 353, endPoint x: 708, endPoint y: 351, distance: 25.2
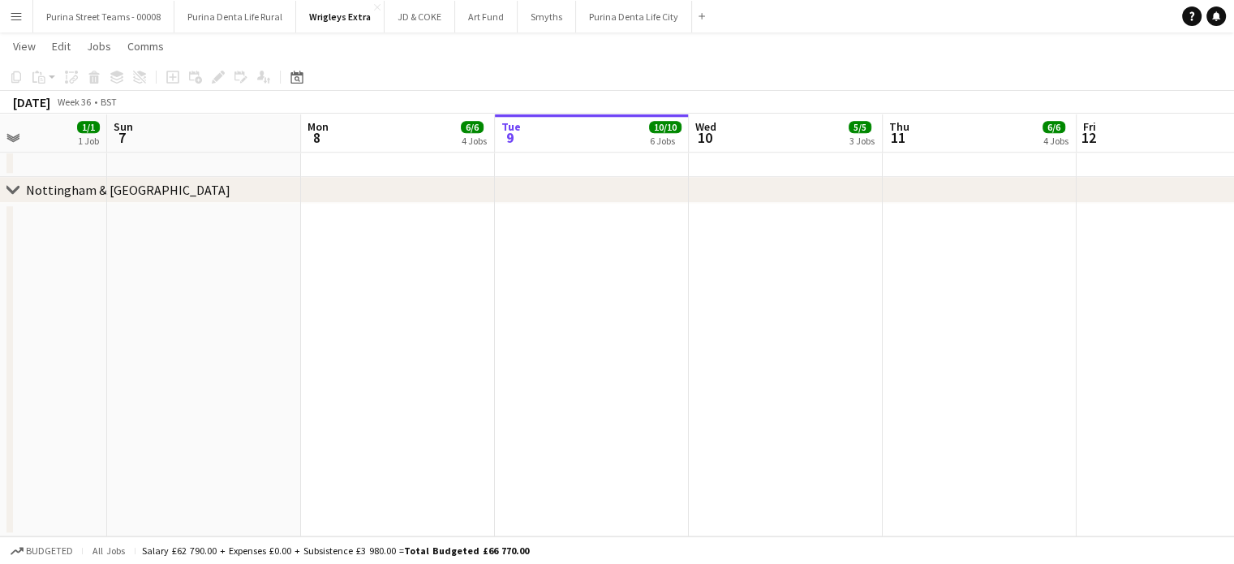
drag, startPoint x: 266, startPoint y: 363, endPoint x: 730, endPoint y: 358, distance: 464.0
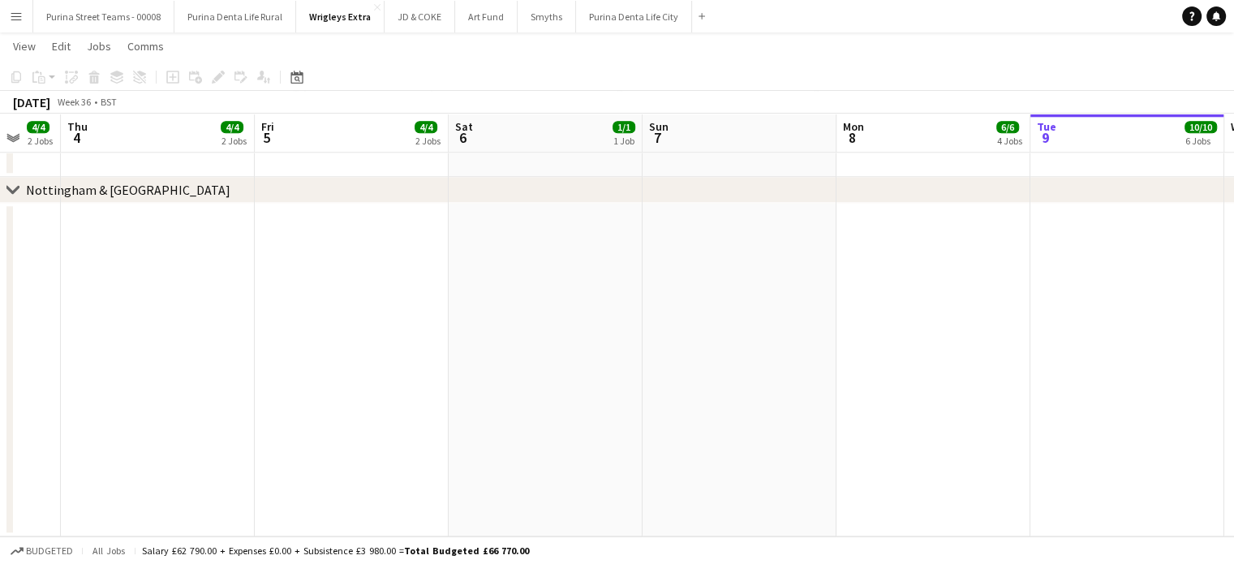
drag, startPoint x: 217, startPoint y: 351, endPoint x: 161, endPoint y: 356, distance: 56.2
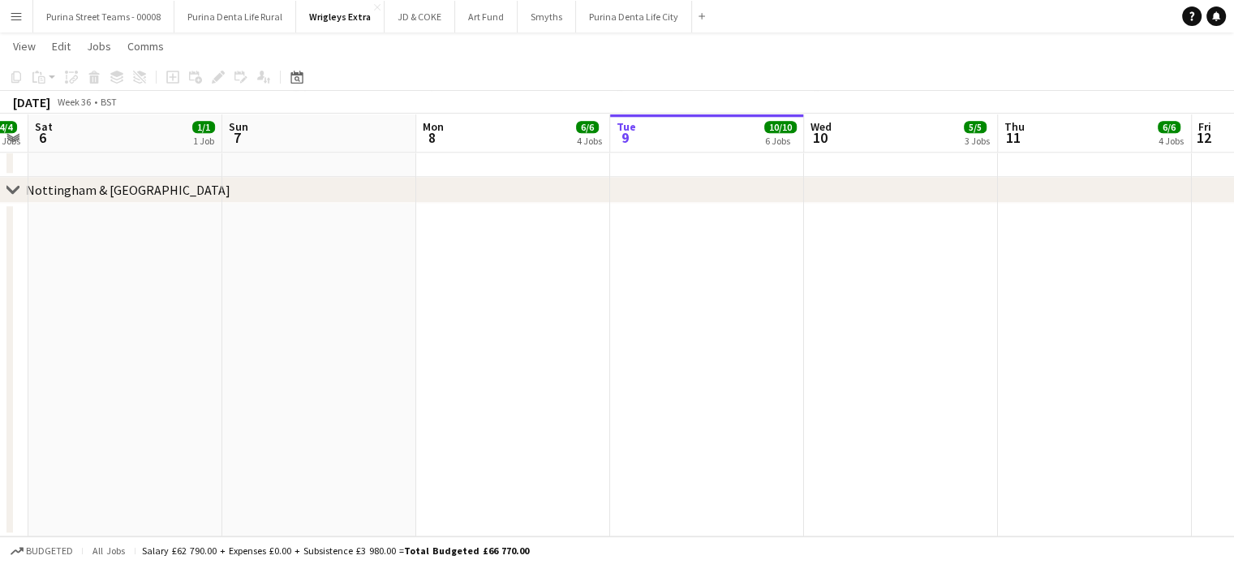
drag, startPoint x: 822, startPoint y: 337, endPoint x: 402, endPoint y: 353, distance: 420.5
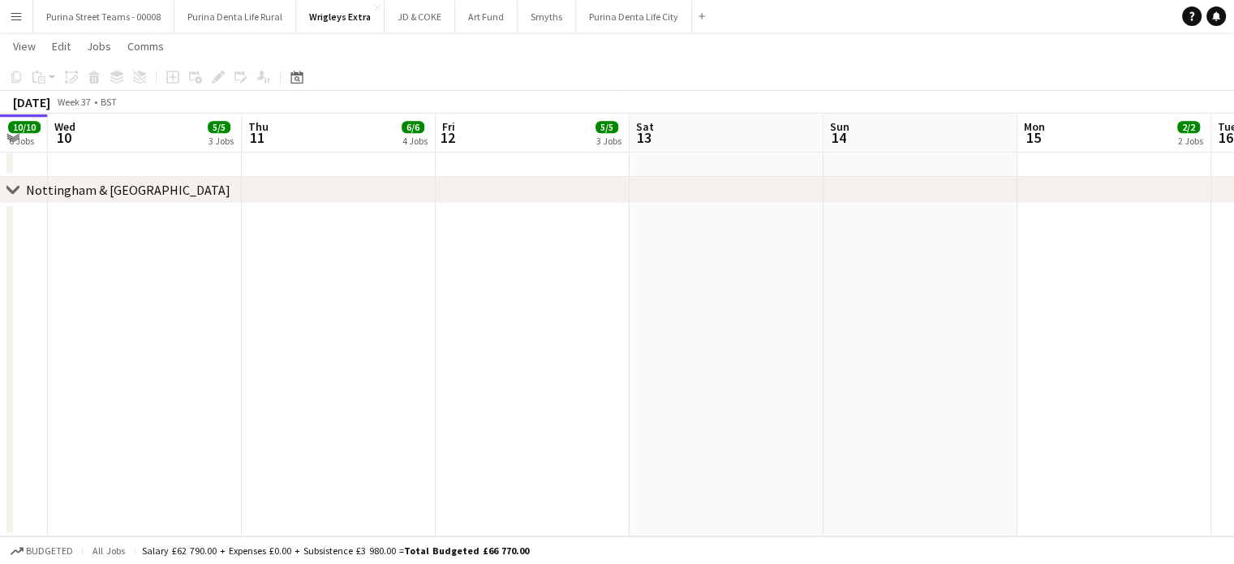
scroll to position [0, 583]
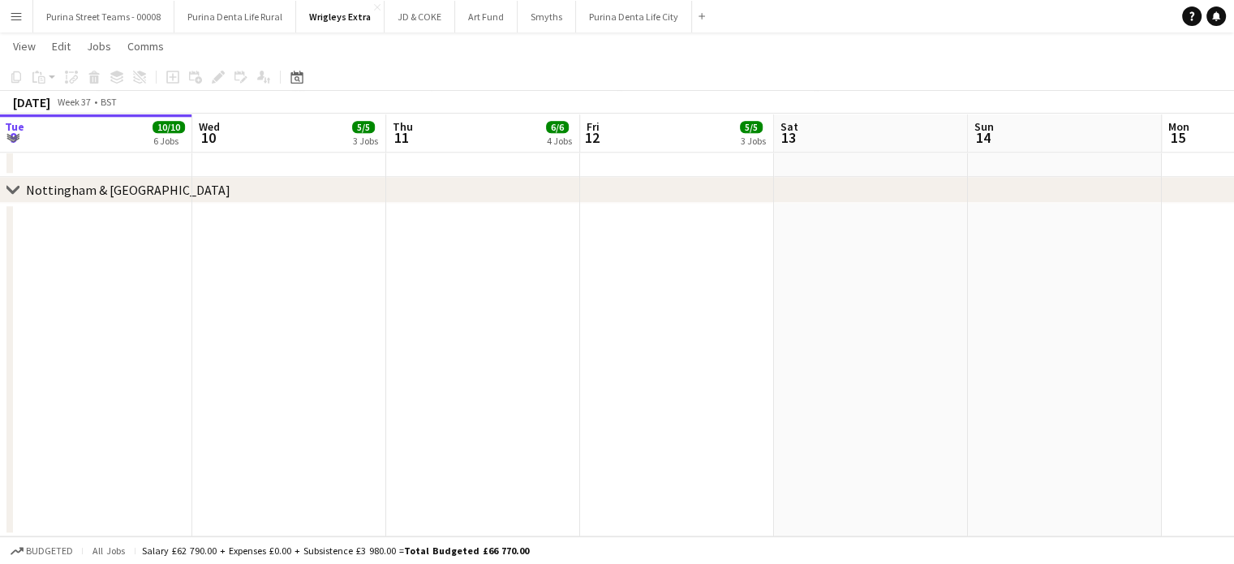
drag, startPoint x: 747, startPoint y: 344, endPoint x: 538, endPoint y: 344, distance: 209.3
click at [622, 249] on app-date-cell at bounding box center [677, 369] width 194 height 333
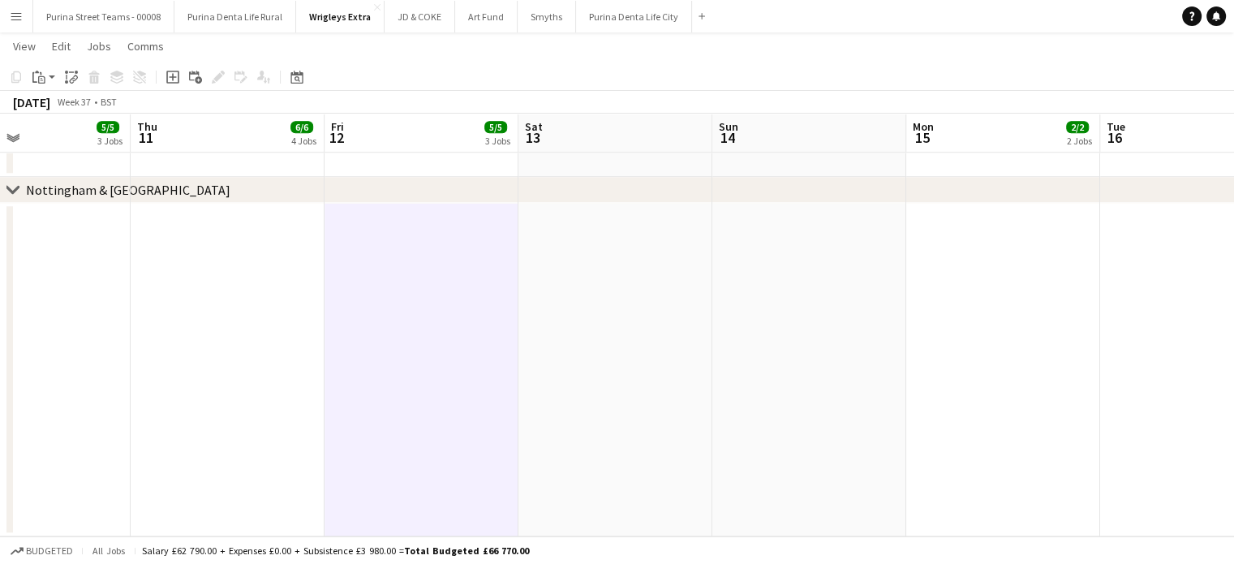
scroll to position [0, 654]
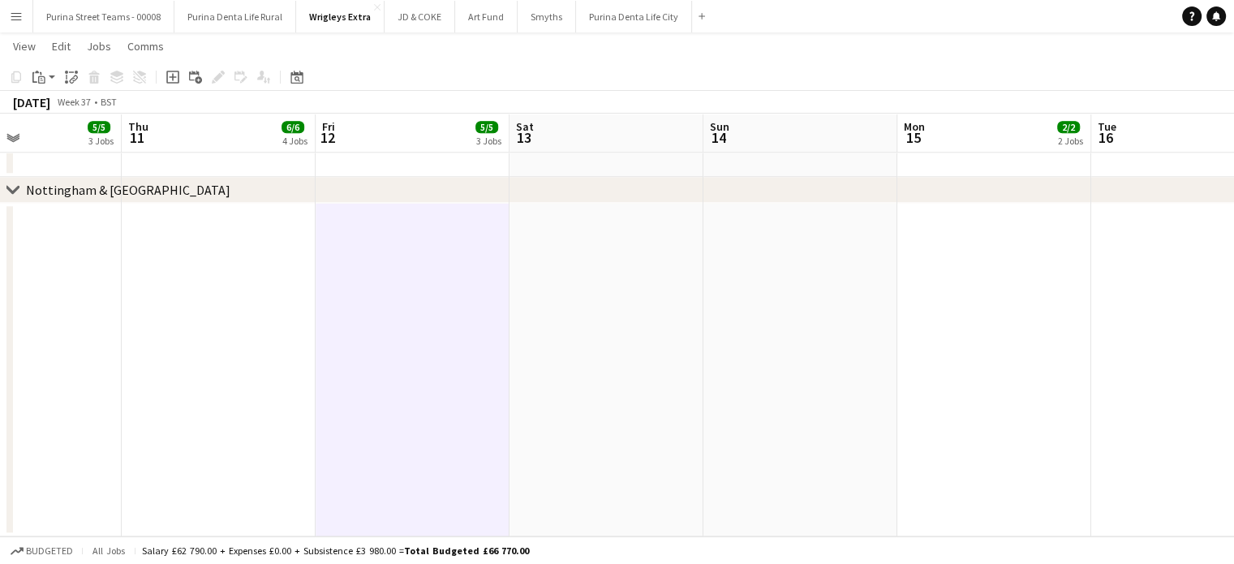
drag, startPoint x: 818, startPoint y: 251, endPoint x: 553, endPoint y: 233, distance: 265.1
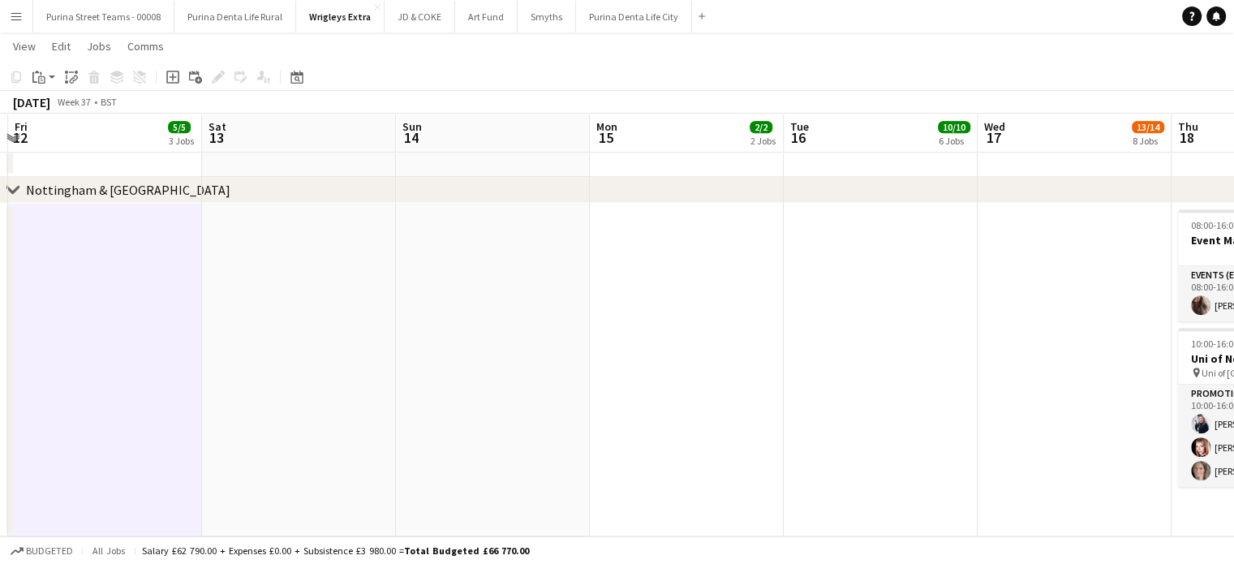
drag, startPoint x: 914, startPoint y: 324, endPoint x: 607, endPoint y: 286, distance: 309.7
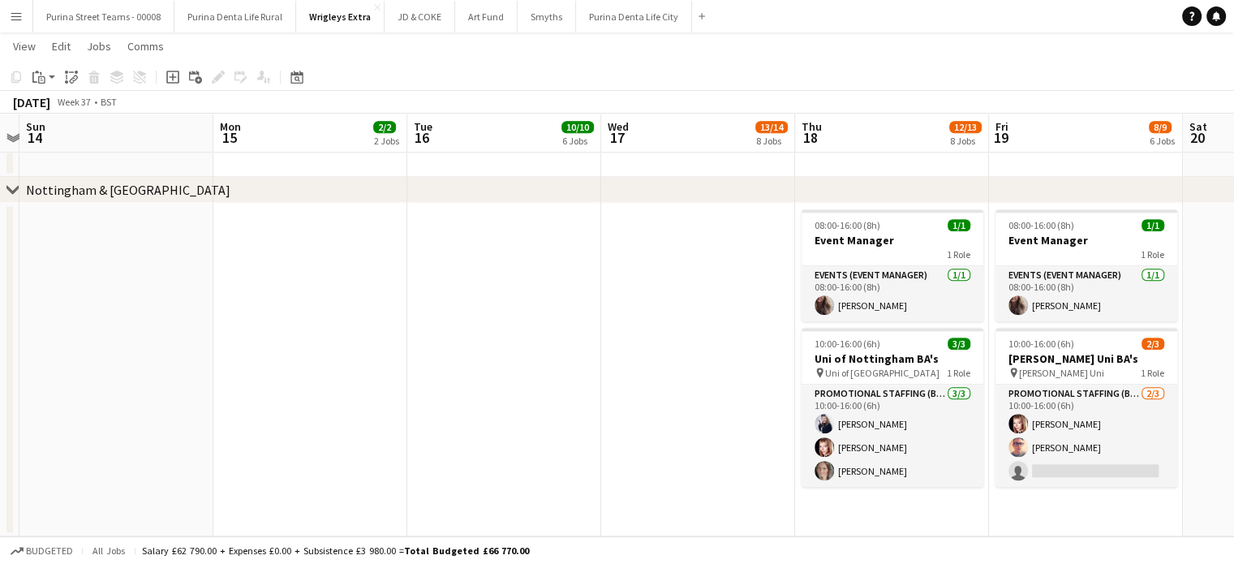
drag, startPoint x: 768, startPoint y: 291, endPoint x: 639, endPoint y: 310, distance: 130.3
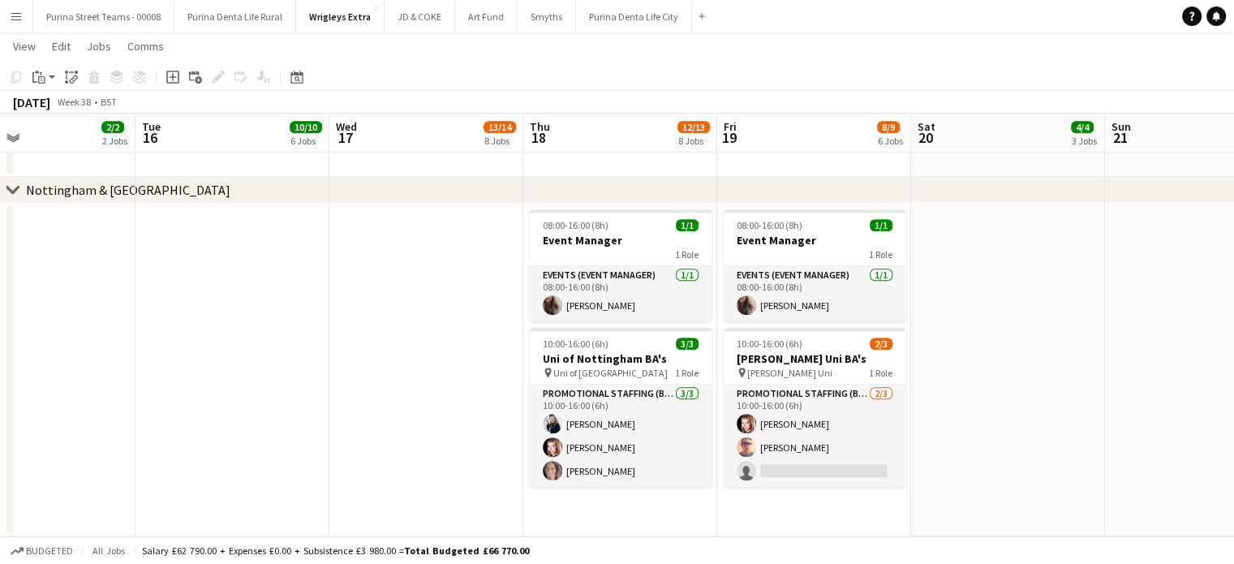
drag, startPoint x: 662, startPoint y: 320, endPoint x: 390, endPoint y: 307, distance: 272.0
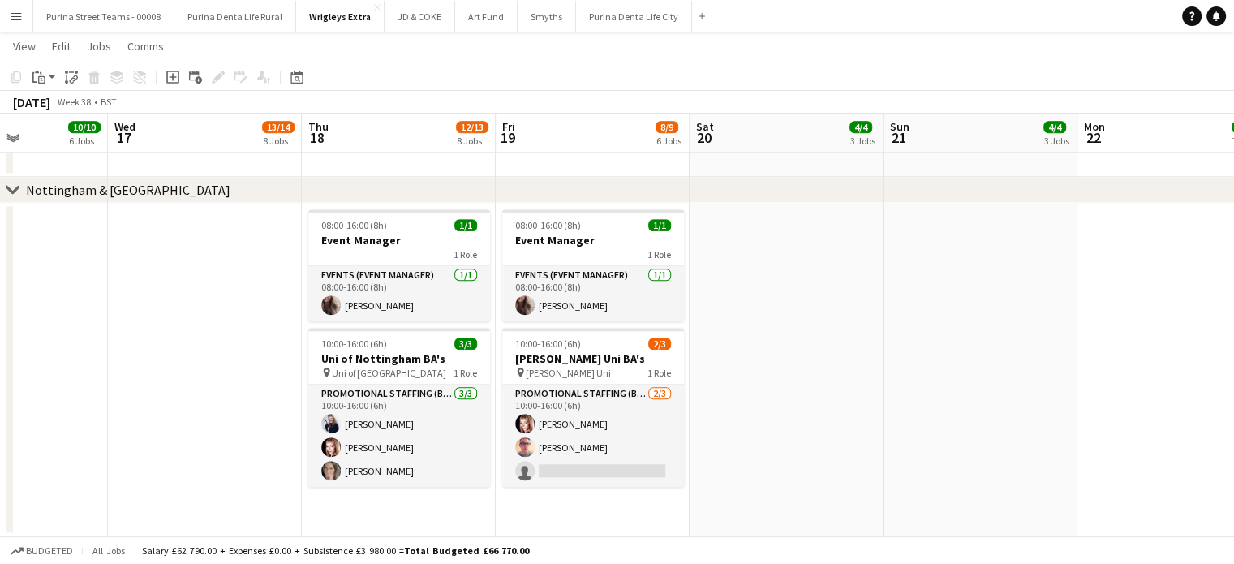
drag, startPoint x: 1051, startPoint y: 288, endPoint x: 503, endPoint y: 332, distance: 550.1
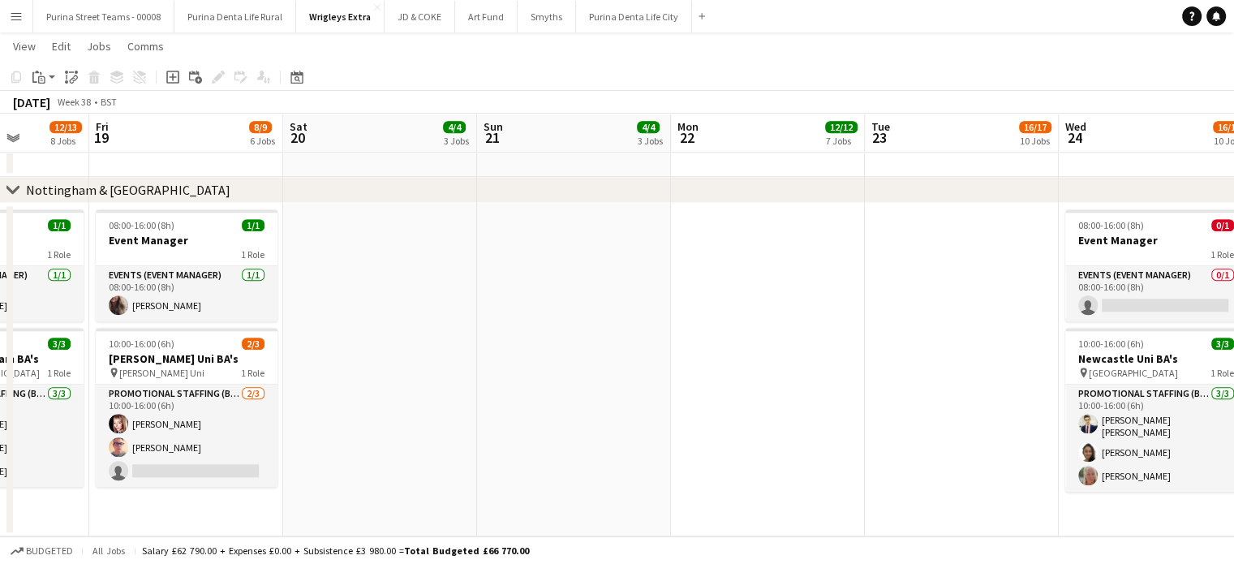
scroll to position [0, 744]
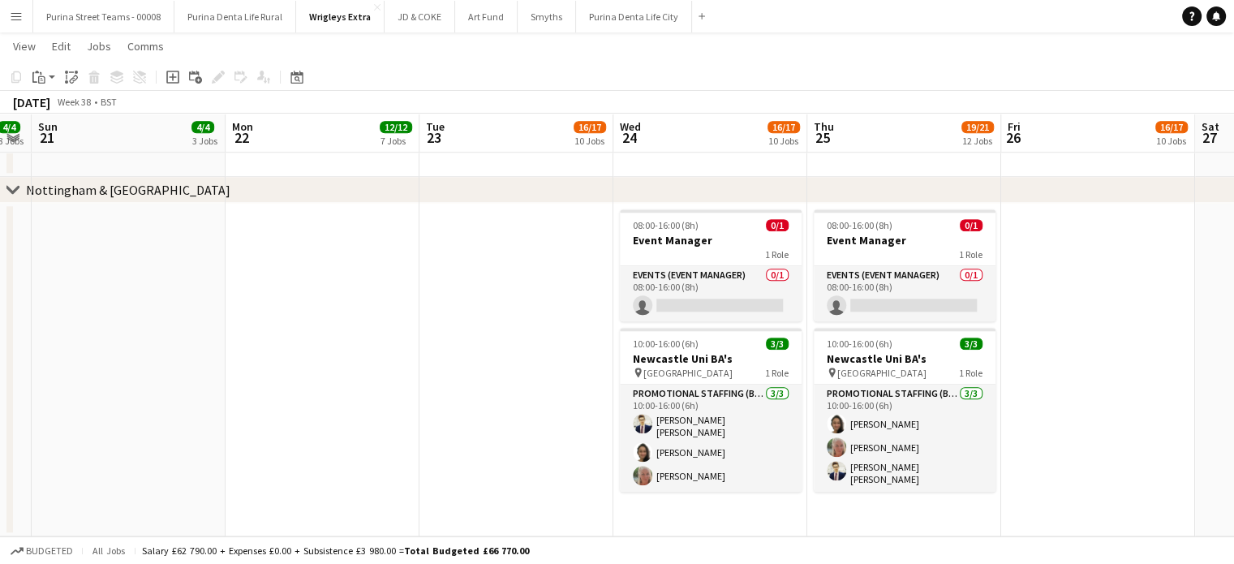
drag, startPoint x: 924, startPoint y: 320, endPoint x: 551, endPoint y: 349, distance: 374.2
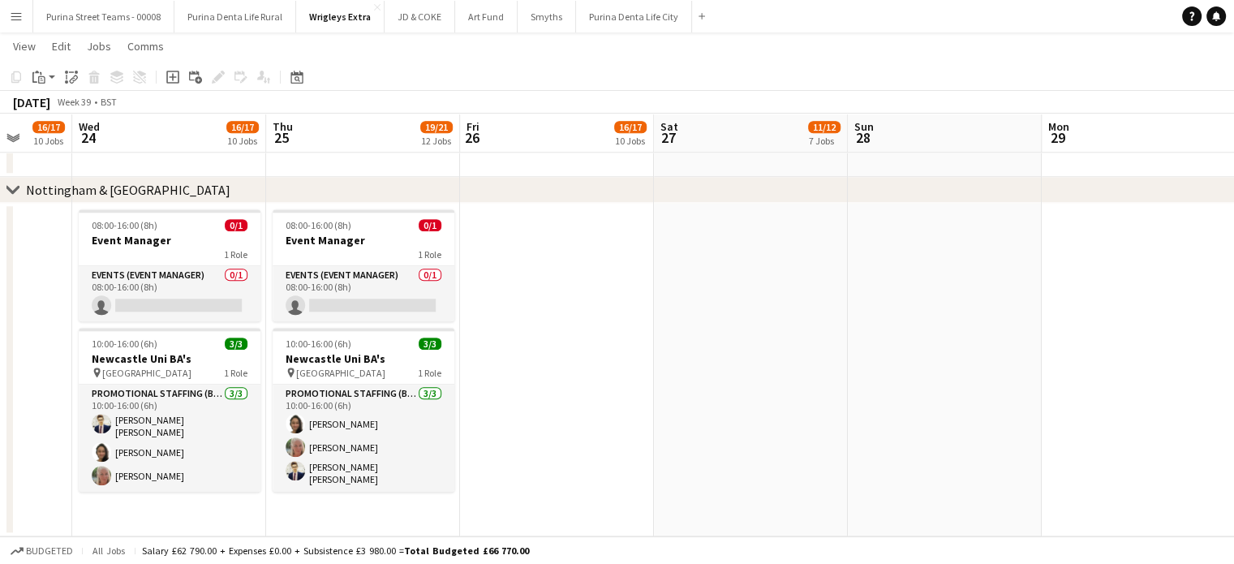
drag, startPoint x: 1124, startPoint y: 337, endPoint x: 592, endPoint y: 367, distance: 533.0
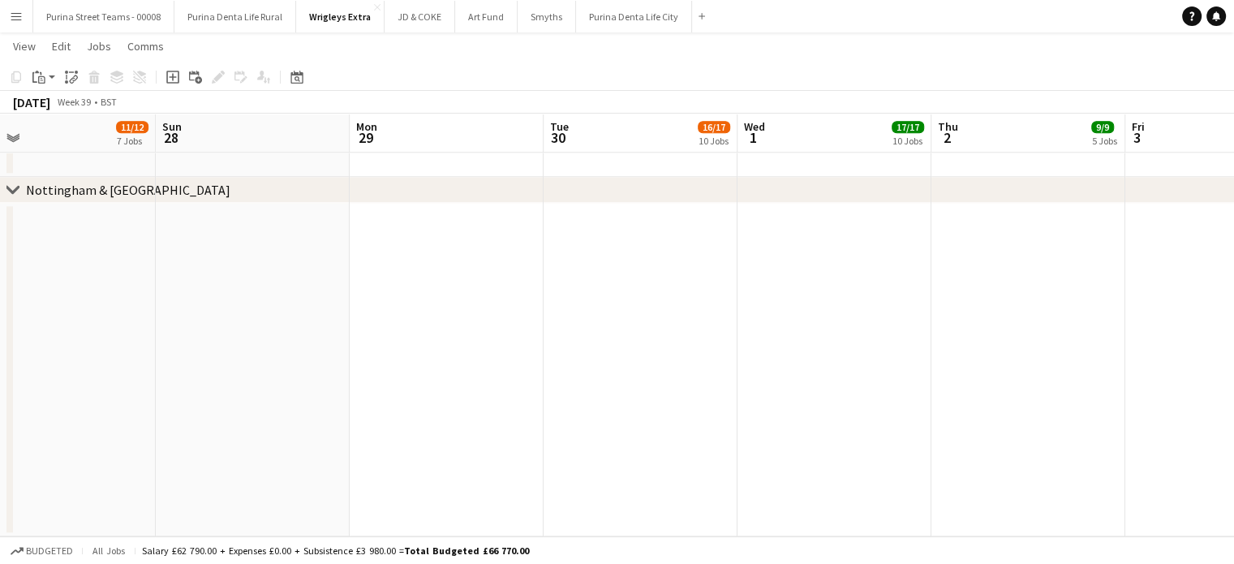
drag, startPoint x: 1136, startPoint y: 322, endPoint x: 451, endPoint y: 351, distance: 686.0
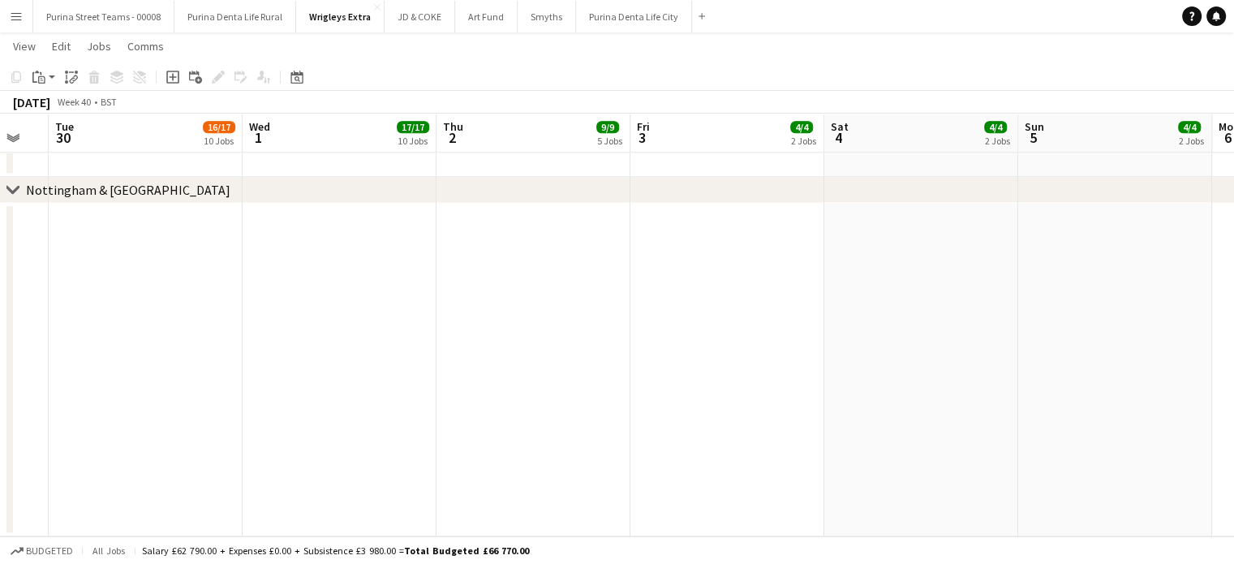
drag, startPoint x: 902, startPoint y: 334, endPoint x: 405, endPoint y: 335, distance: 497.2
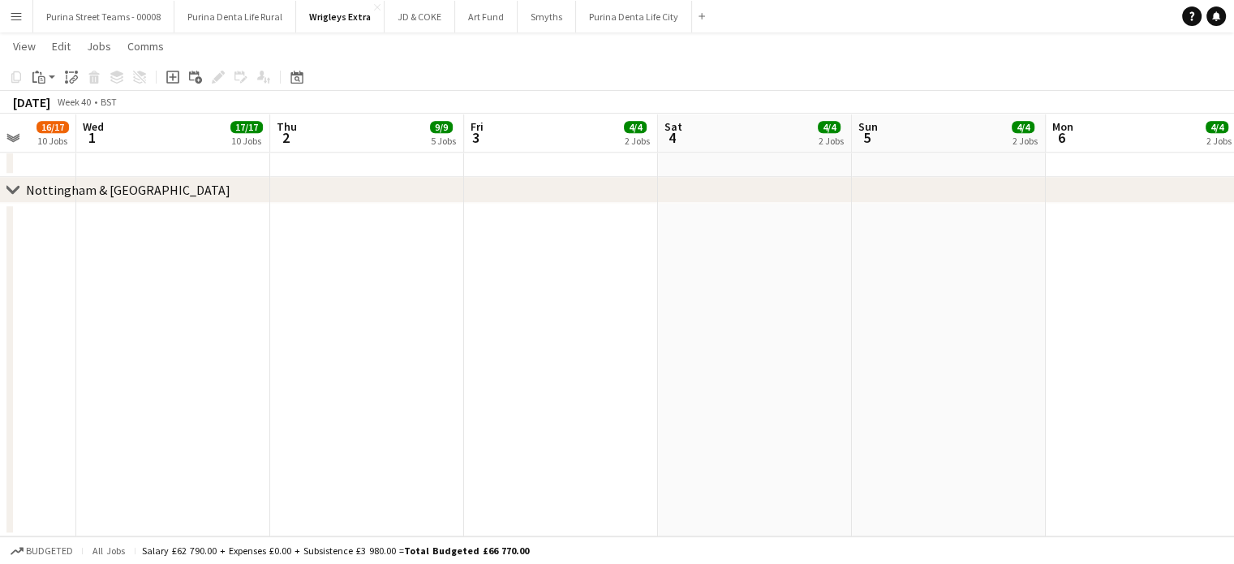
drag, startPoint x: 999, startPoint y: 316, endPoint x: 445, endPoint y: 335, distance: 554.4
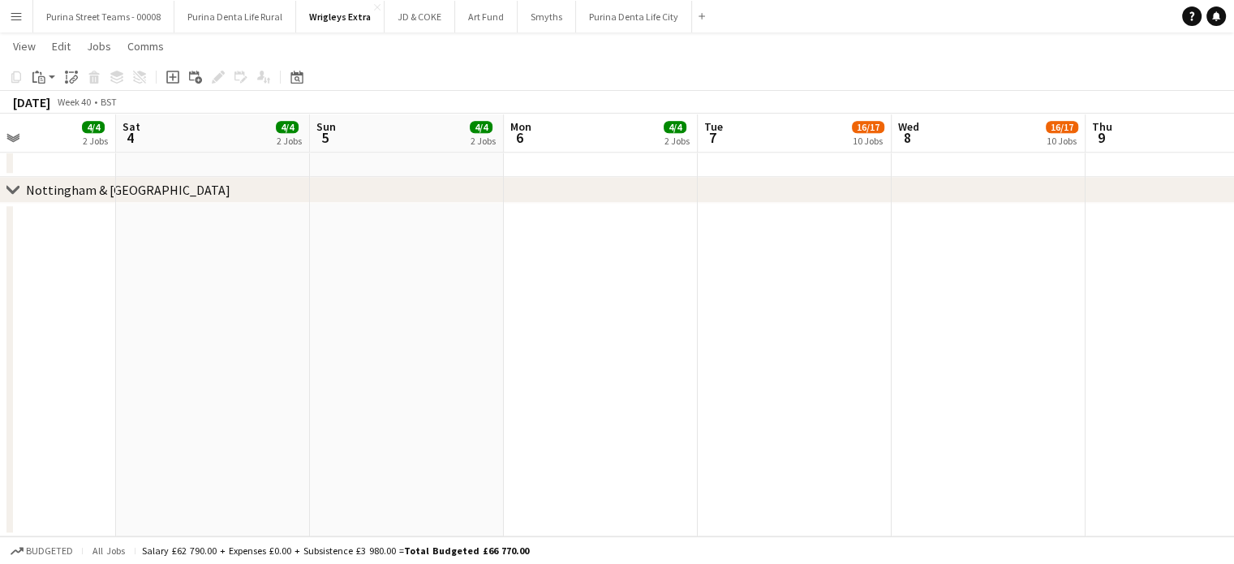
drag, startPoint x: 642, startPoint y: 316, endPoint x: 583, endPoint y: 333, distance: 60.8
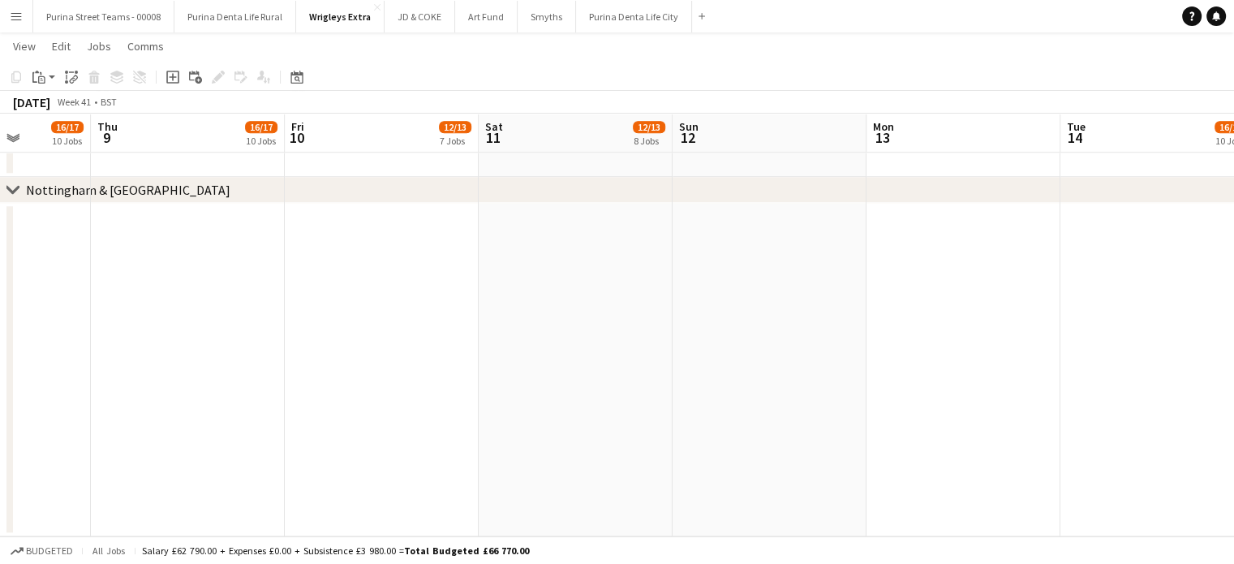
drag, startPoint x: 586, startPoint y: 307, endPoint x: 452, endPoint y: 320, distance: 134.5
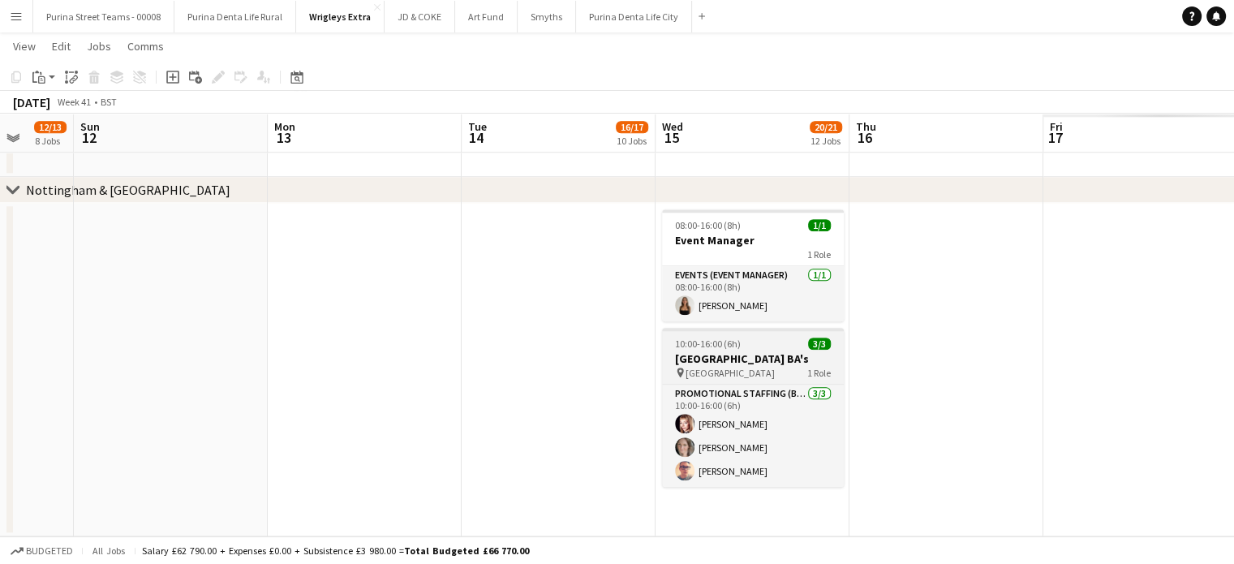
scroll to position [0, 749]
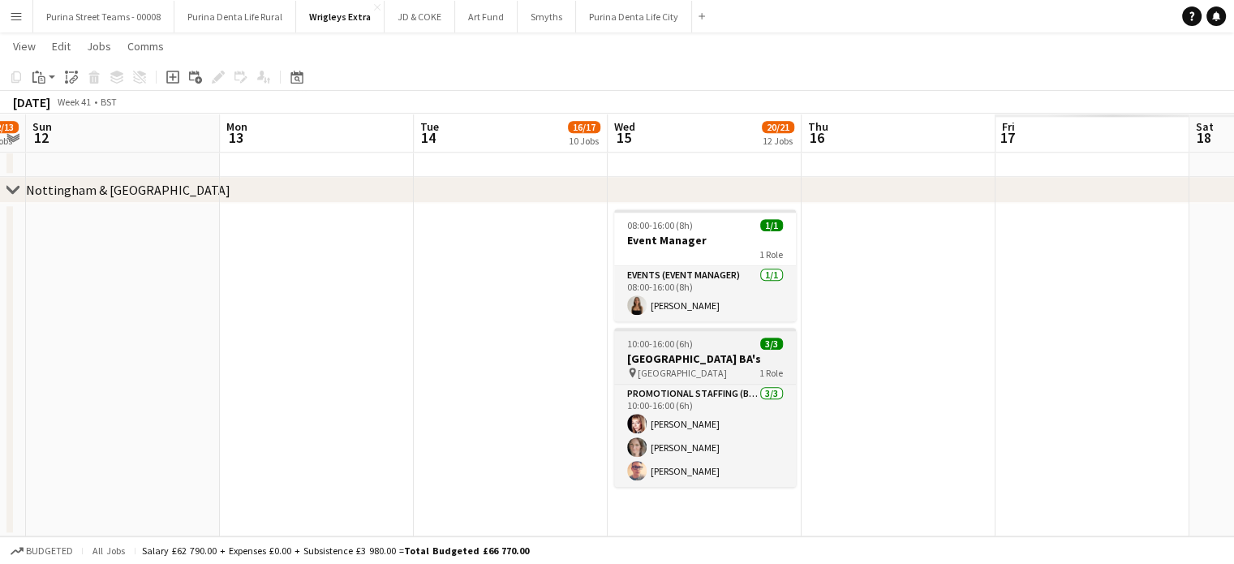
drag, startPoint x: 515, startPoint y: 307, endPoint x: 747, endPoint y: 329, distance: 232.9
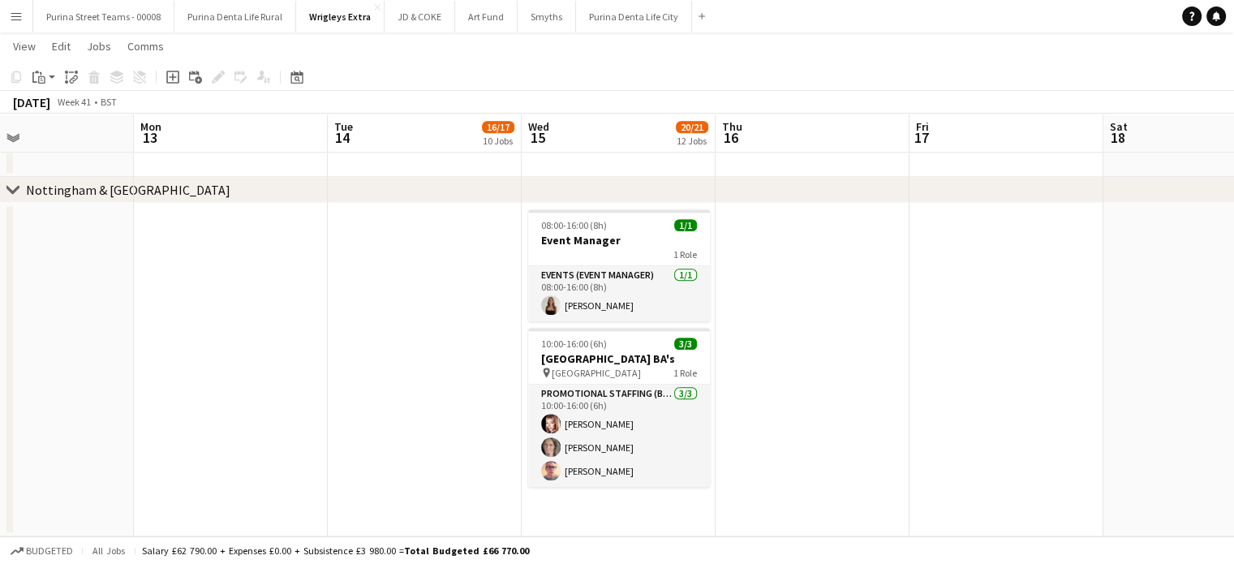
scroll to position [0, 428]
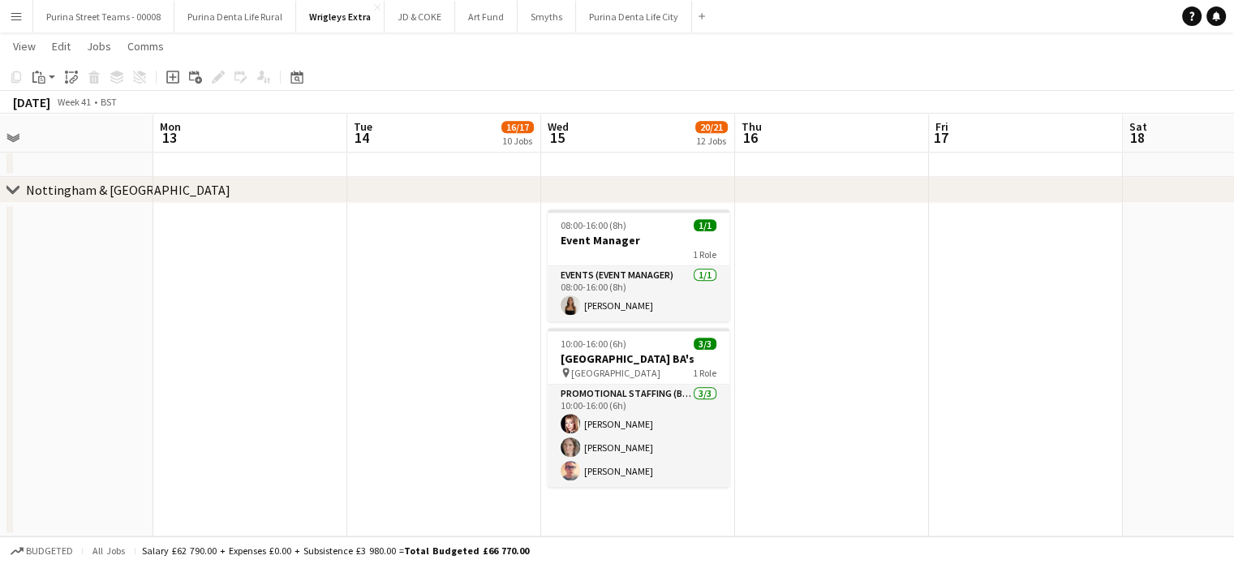
drag, startPoint x: 479, startPoint y: 314, endPoint x: 848, endPoint y: 324, distance: 368.4
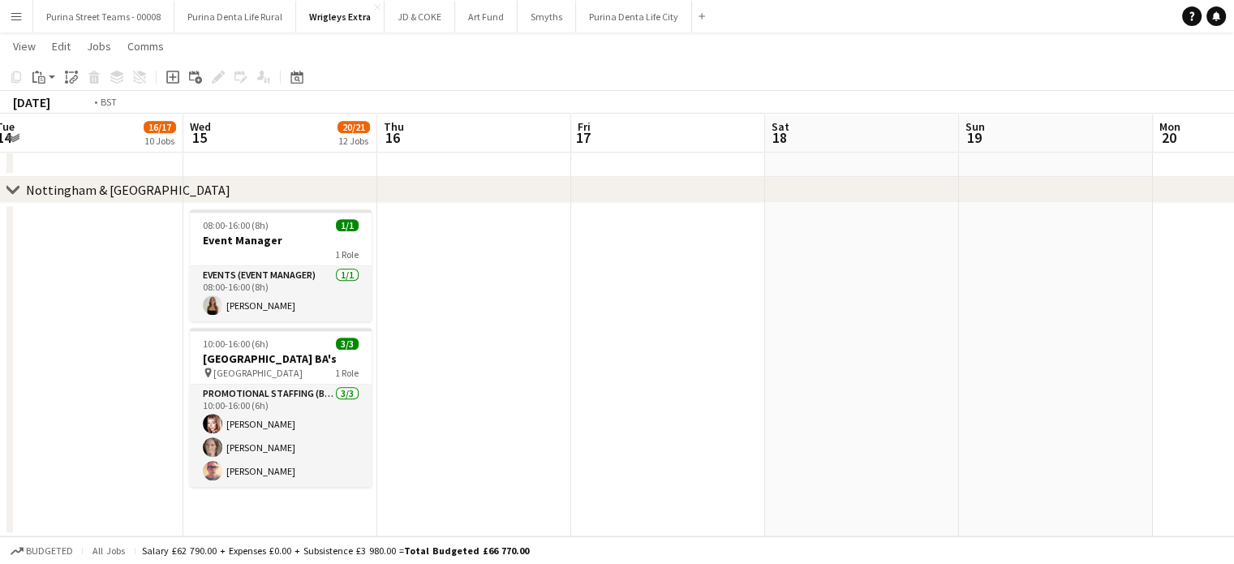
drag, startPoint x: 558, startPoint y: 345, endPoint x: 1049, endPoint y: 323, distance: 491.2
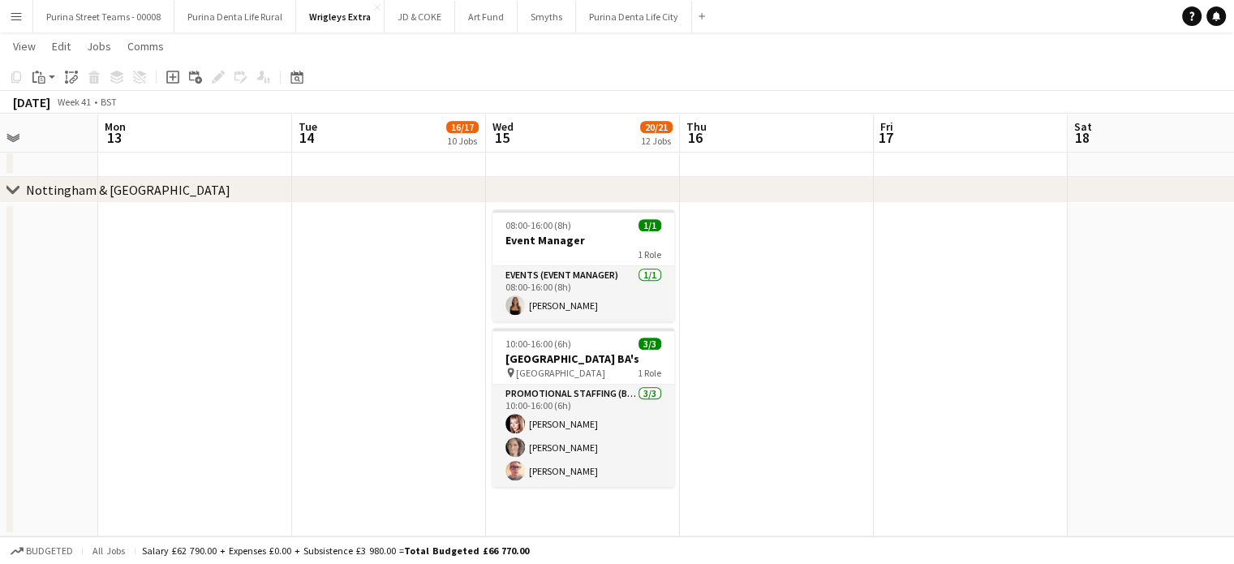
drag, startPoint x: 788, startPoint y: 347, endPoint x: 967, endPoint y: 323, distance: 180.1
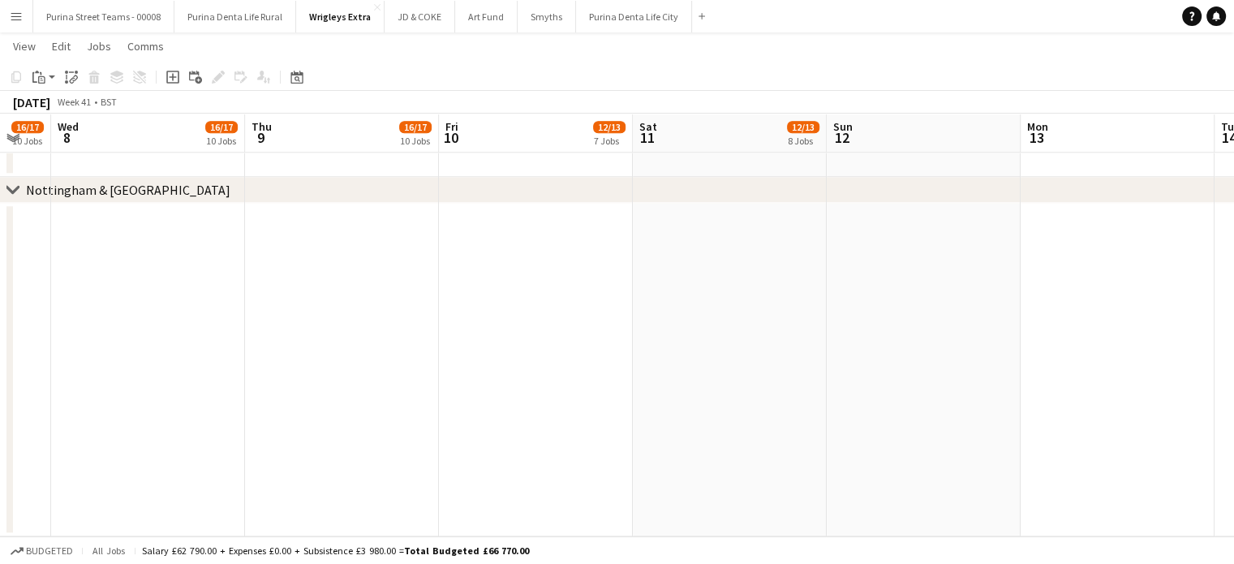
drag, startPoint x: 294, startPoint y: 346, endPoint x: 808, endPoint y: 318, distance: 515.0
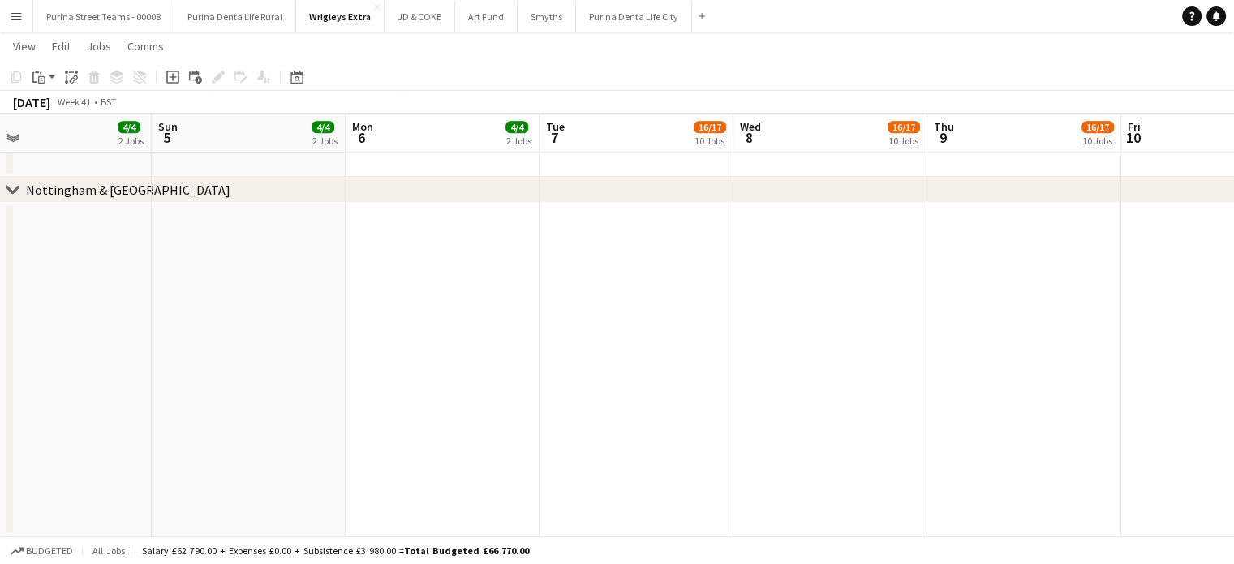
drag, startPoint x: 214, startPoint y: 354, endPoint x: 832, endPoint y: 294, distance: 621.0
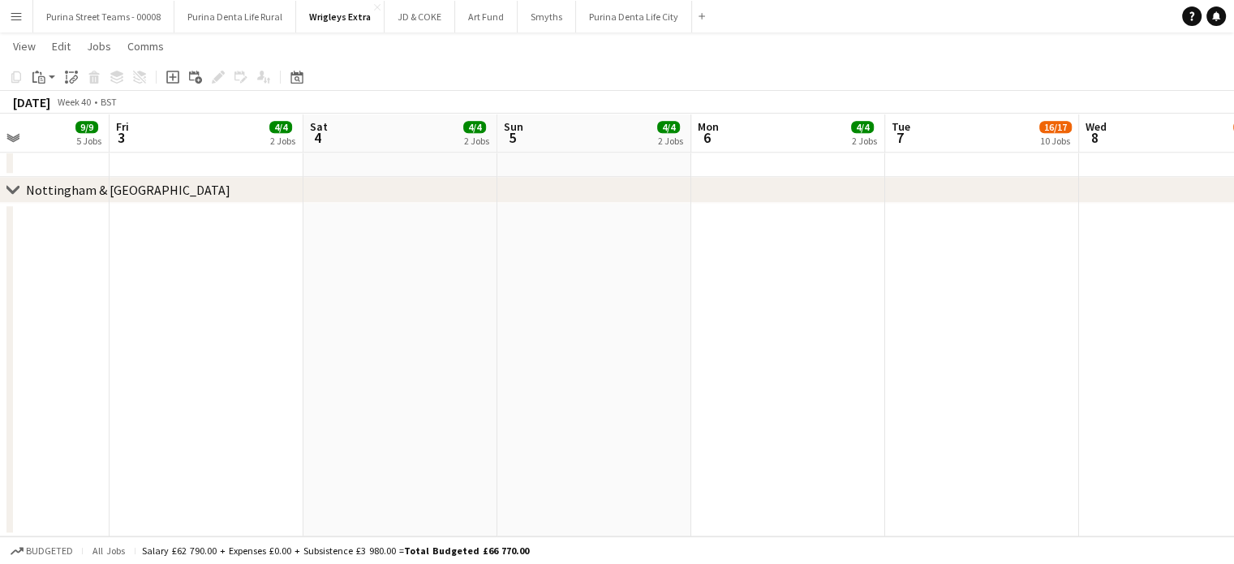
drag, startPoint x: 380, startPoint y: 347, endPoint x: 877, endPoint y: 307, distance: 498.0
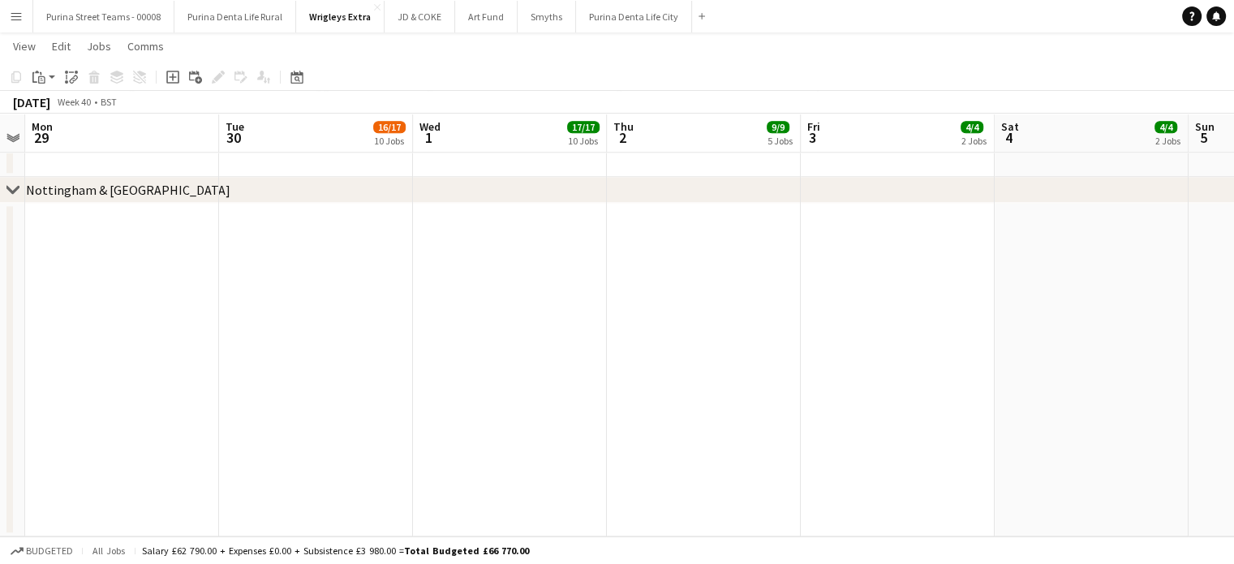
drag, startPoint x: 305, startPoint y: 357, endPoint x: 373, endPoint y: 317, distance: 78.9
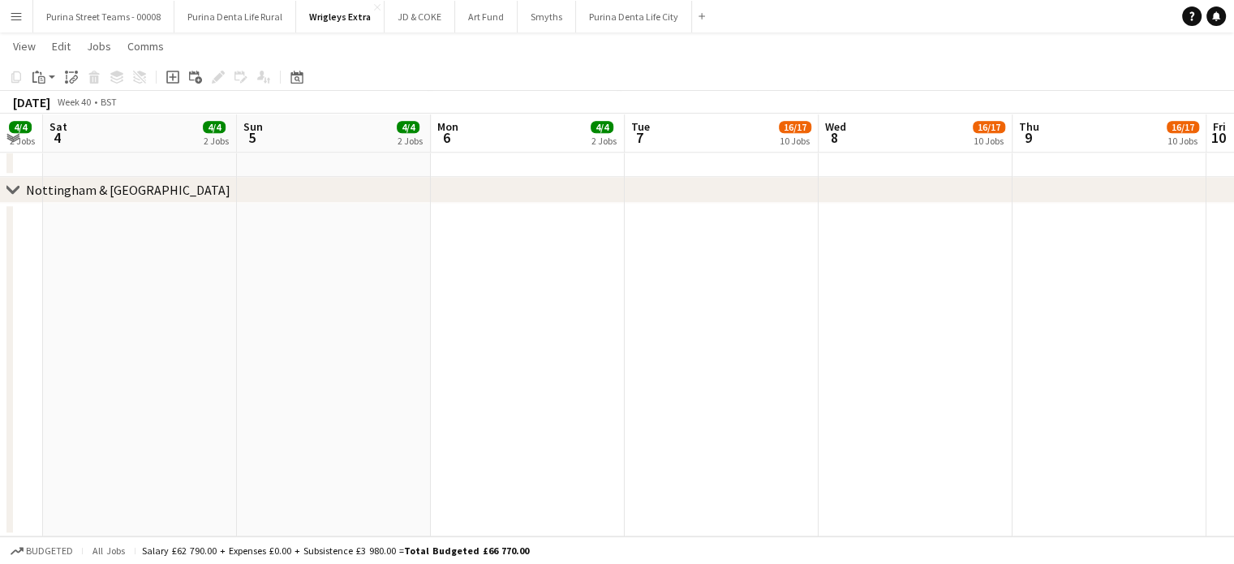
scroll to position [0, 579]
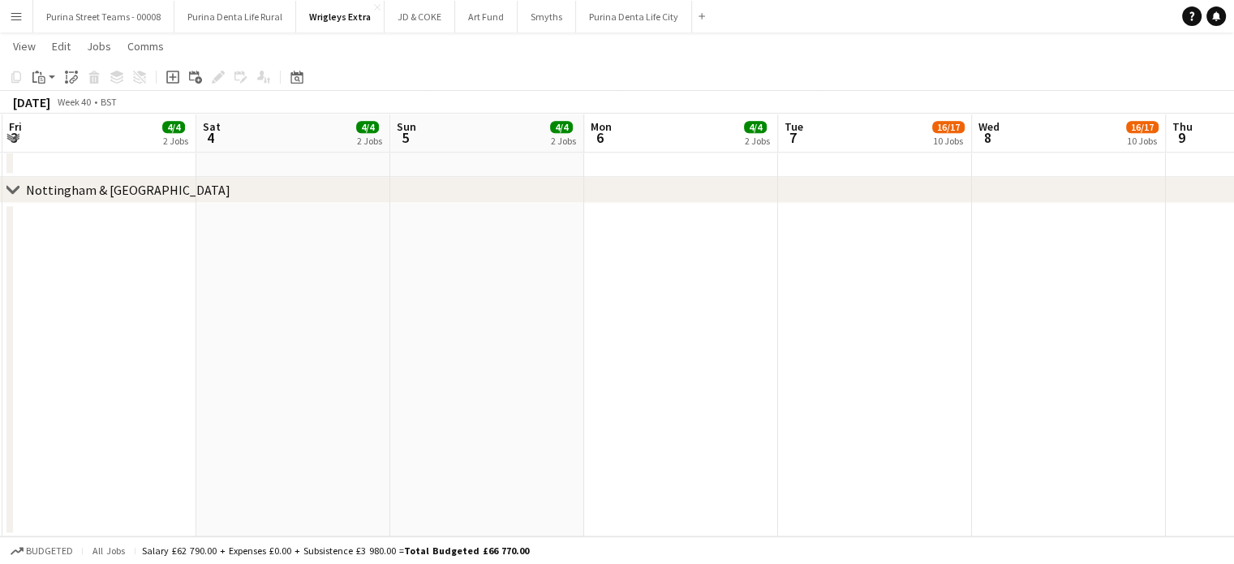
drag, startPoint x: 1044, startPoint y: 298, endPoint x: 449, endPoint y: 333, distance: 595.6
click at [626, 310] on app-date-cell at bounding box center [681, 369] width 194 height 333
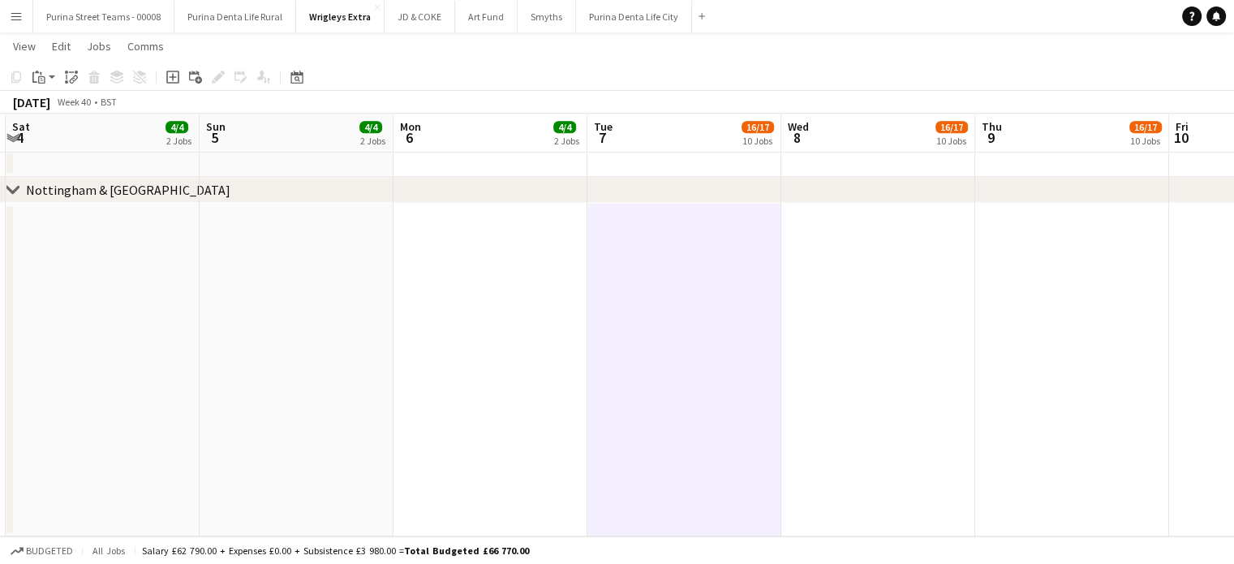
drag, startPoint x: 848, startPoint y: 311, endPoint x: 649, endPoint y: 315, distance: 199.6
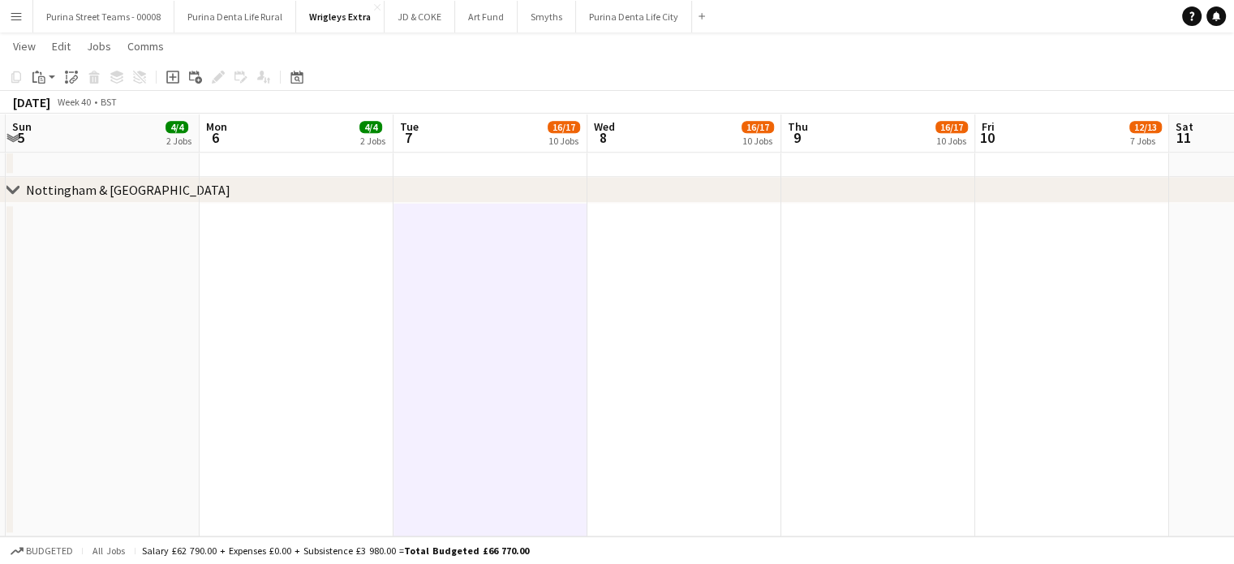
scroll to position [0, 582]
click at [701, 273] on app-date-cell at bounding box center [679, 369] width 194 height 333
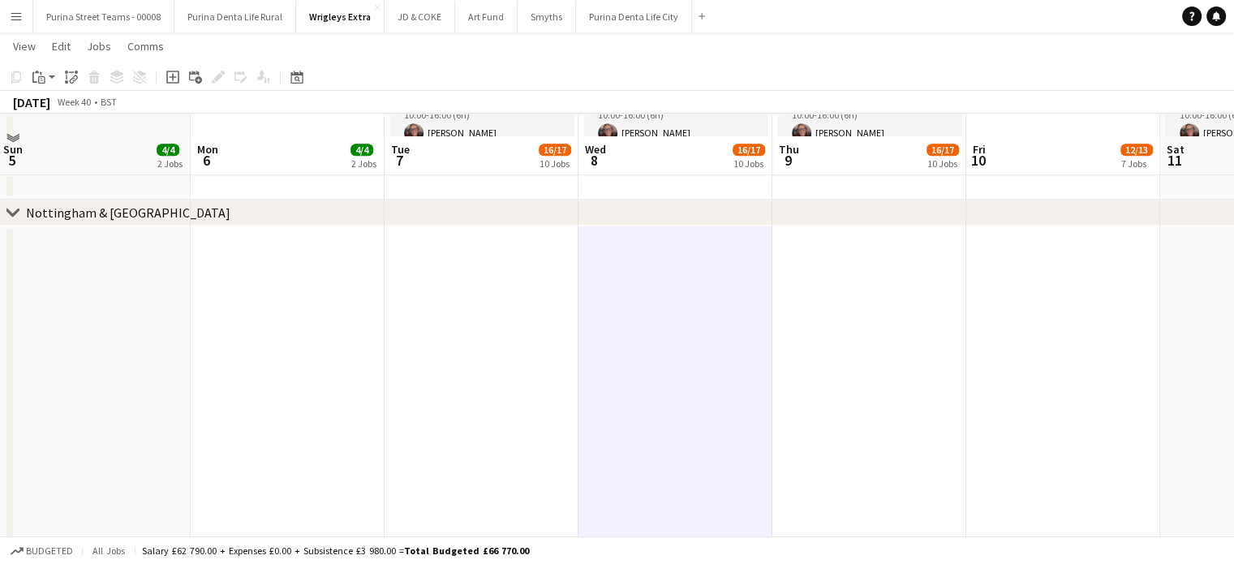
scroll to position [1697, 0]
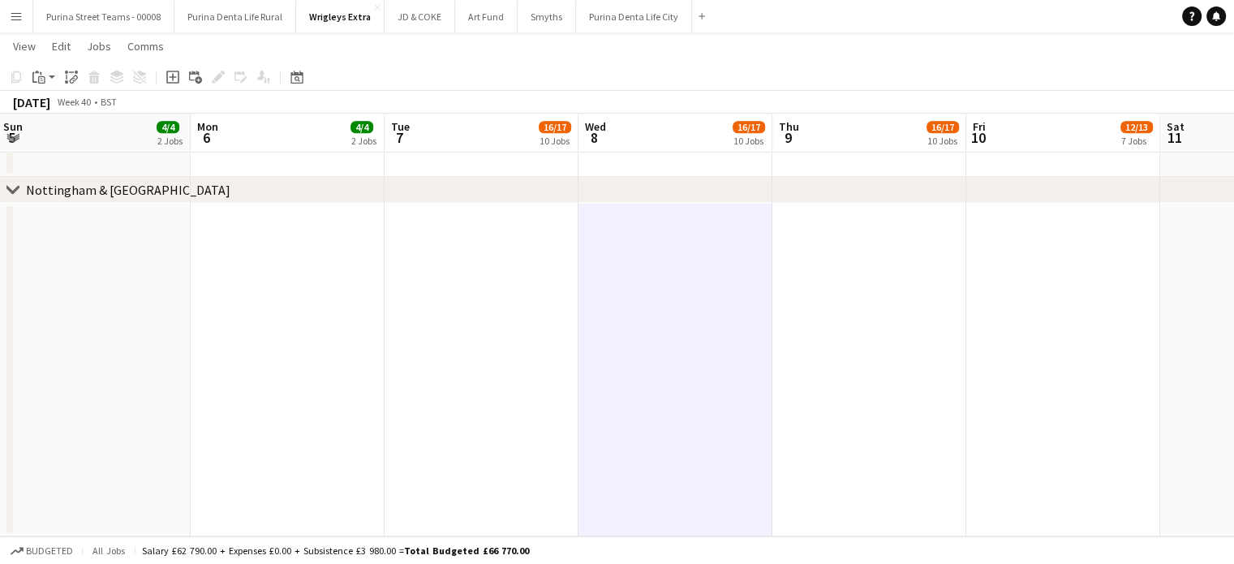
click at [492, 317] on app-date-cell at bounding box center [481, 369] width 194 height 333
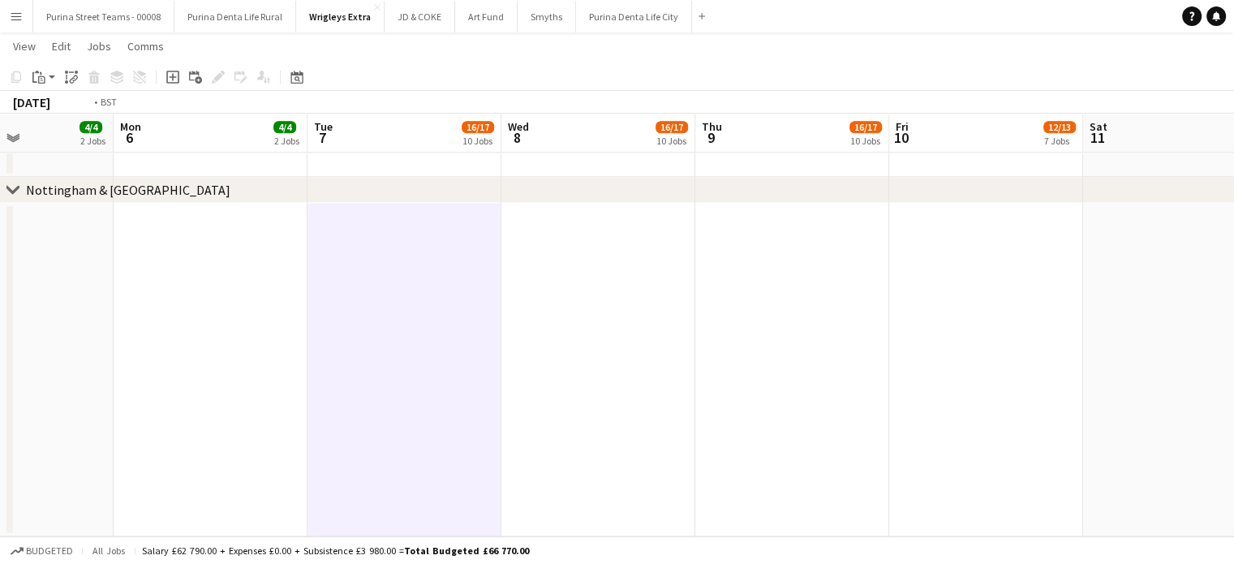
drag, startPoint x: 762, startPoint y: 381, endPoint x: 286, endPoint y: 372, distance: 477.0
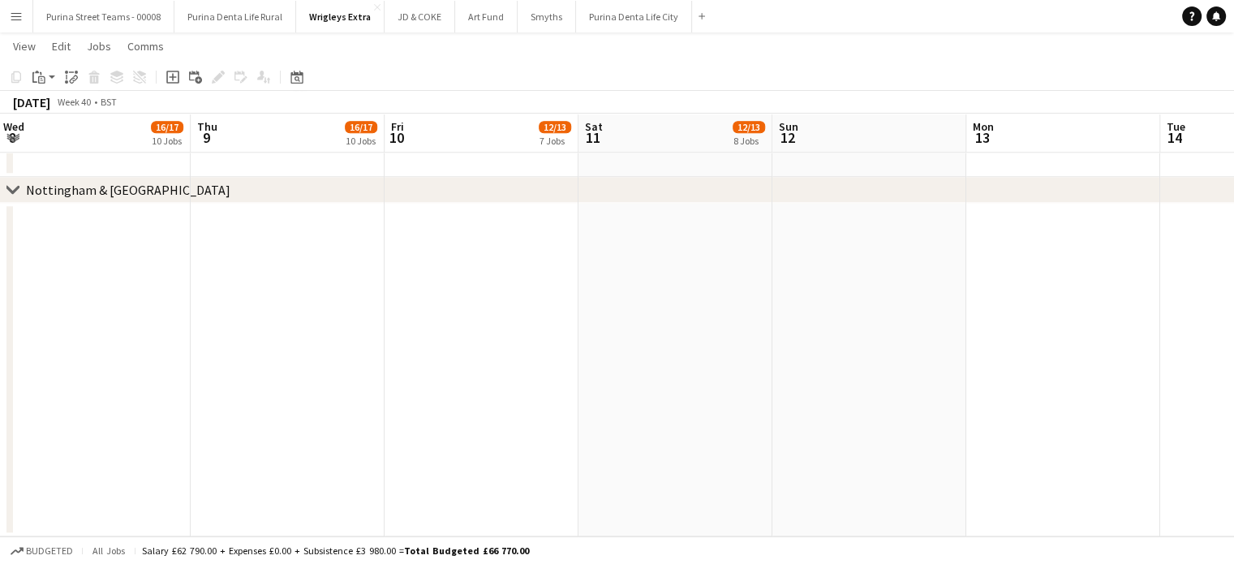
drag, startPoint x: 908, startPoint y: 396, endPoint x: 295, endPoint y: 371, distance: 612.9
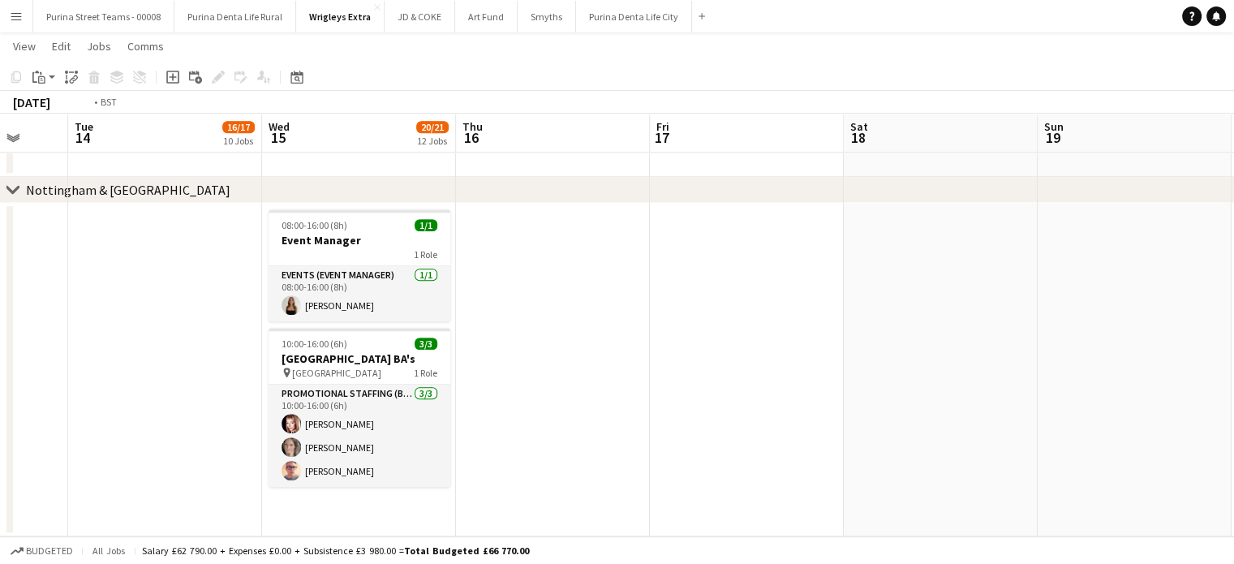
drag, startPoint x: 732, startPoint y: 377, endPoint x: 445, endPoint y: 343, distance: 289.2
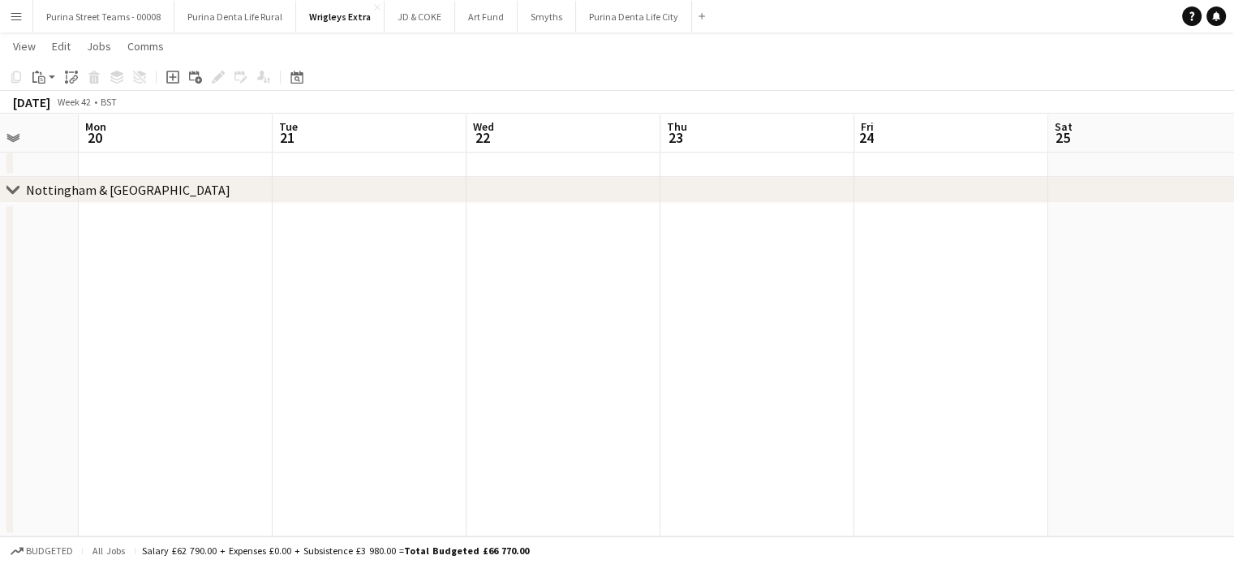
drag, startPoint x: 714, startPoint y: 331, endPoint x: 236, endPoint y: 376, distance: 479.9
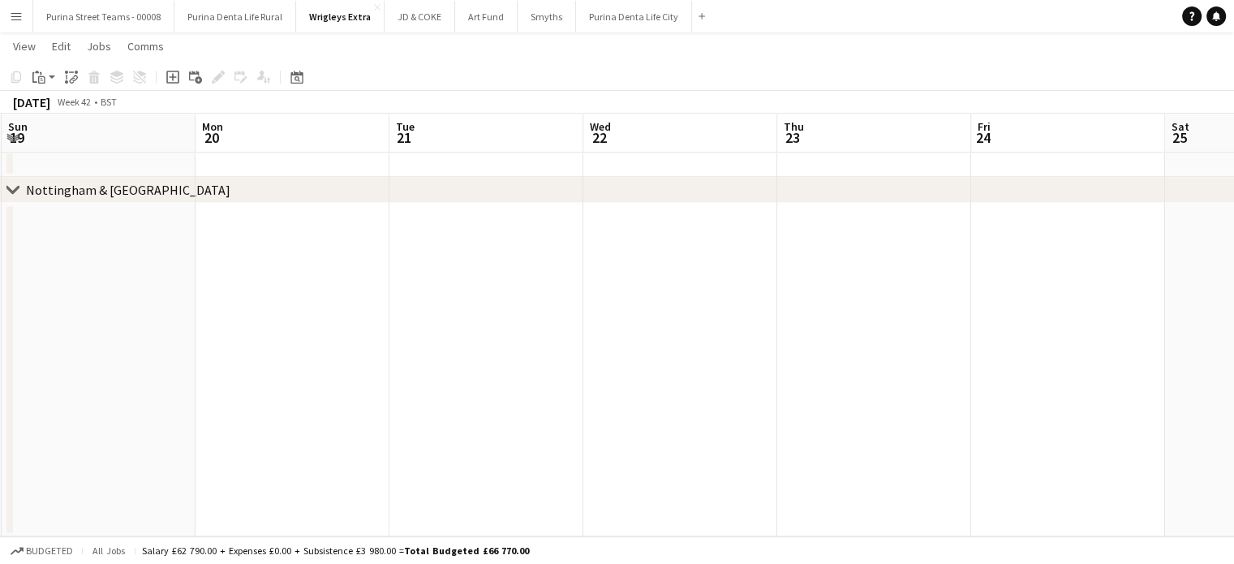
drag, startPoint x: 586, startPoint y: 365, endPoint x: 875, endPoint y: 335, distance: 291.1
drag, startPoint x: 247, startPoint y: 341, endPoint x: 849, endPoint y: 327, distance: 602.8
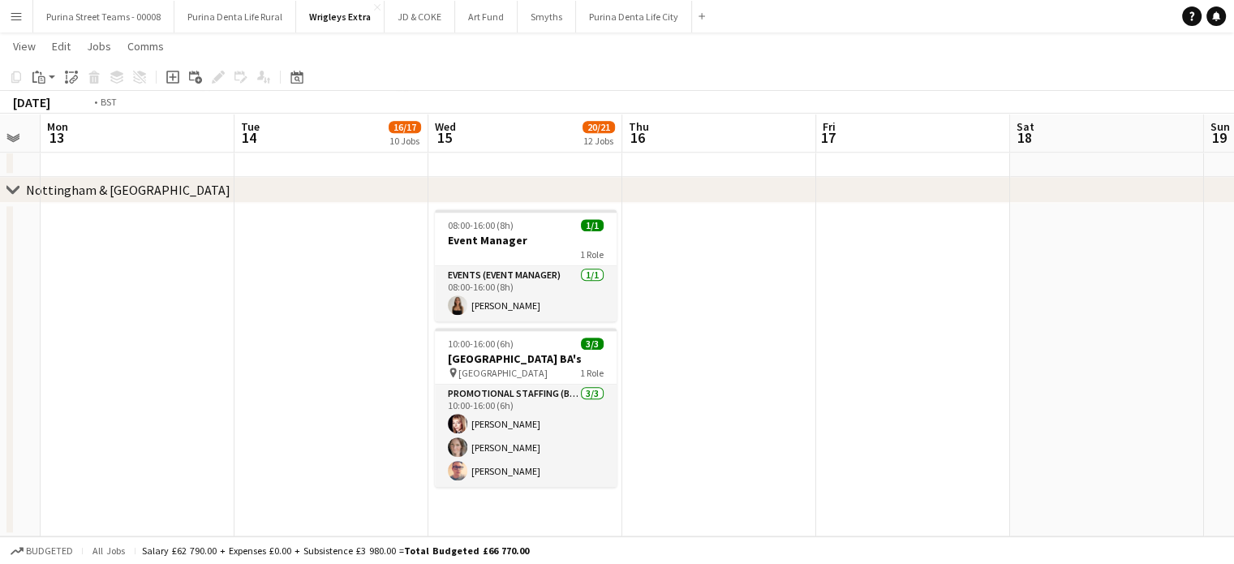
scroll to position [0, 376]
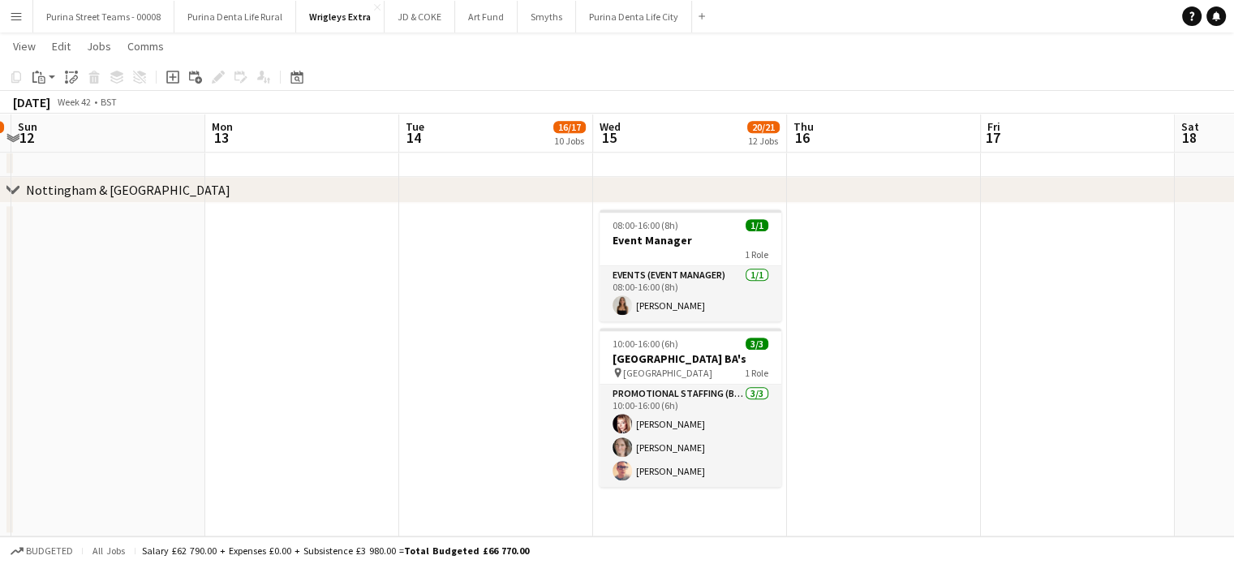
drag, startPoint x: 818, startPoint y: 333, endPoint x: 907, endPoint y: 329, distance: 88.5
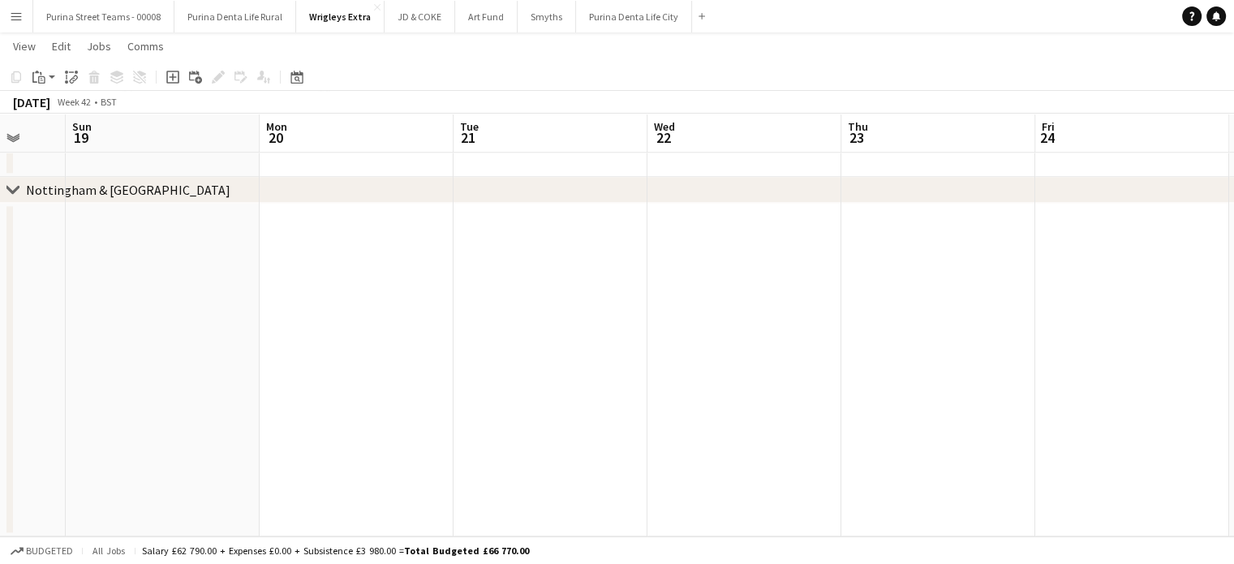
drag, startPoint x: 960, startPoint y: 350, endPoint x: 393, endPoint y: 337, distance: 567.1
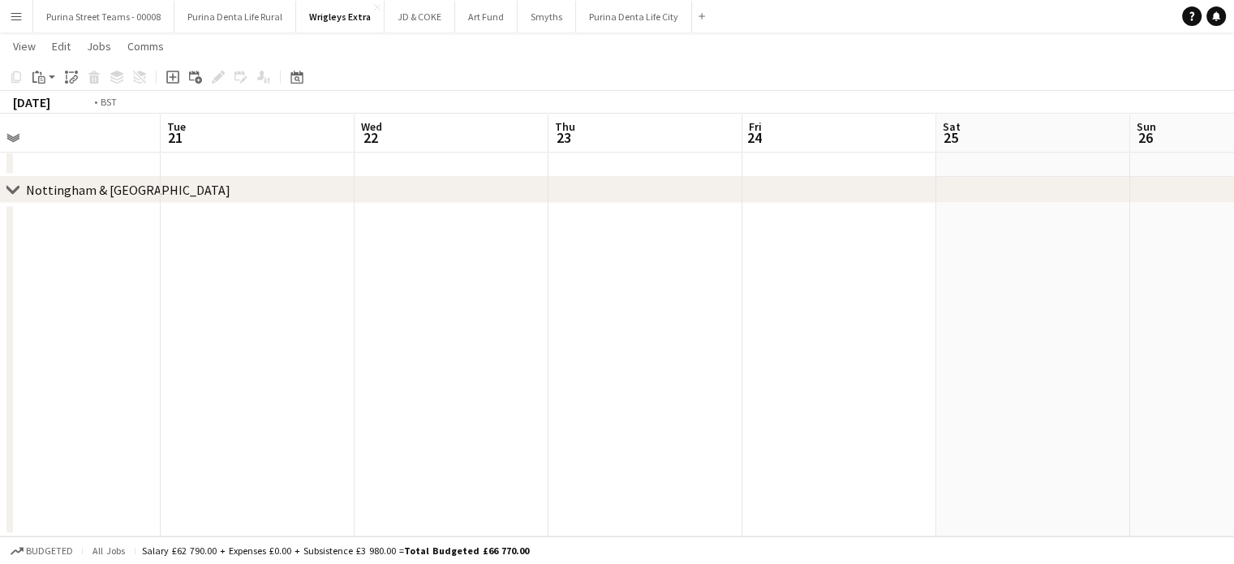
drag, startPoint x: 1011, startPoint y: 338, endPoint x: 424, endPoint y: 331, distance: 586.5
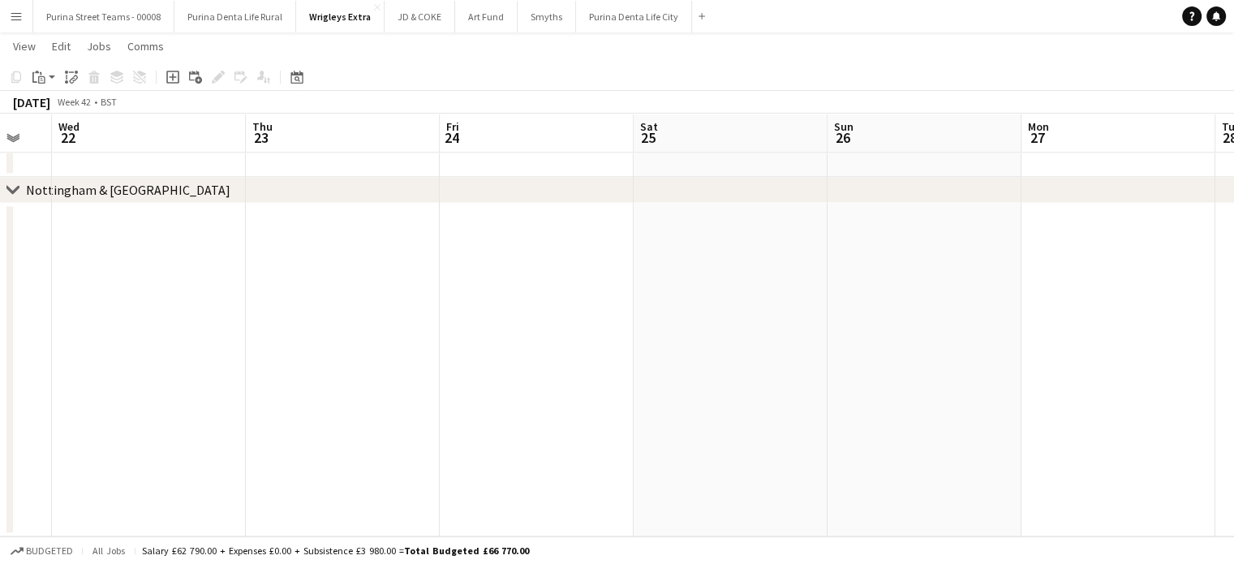
drag, startPoint x: 848, startPoint y: 341, endPoint x: 518, endPoint y: 331, distance: 331.1
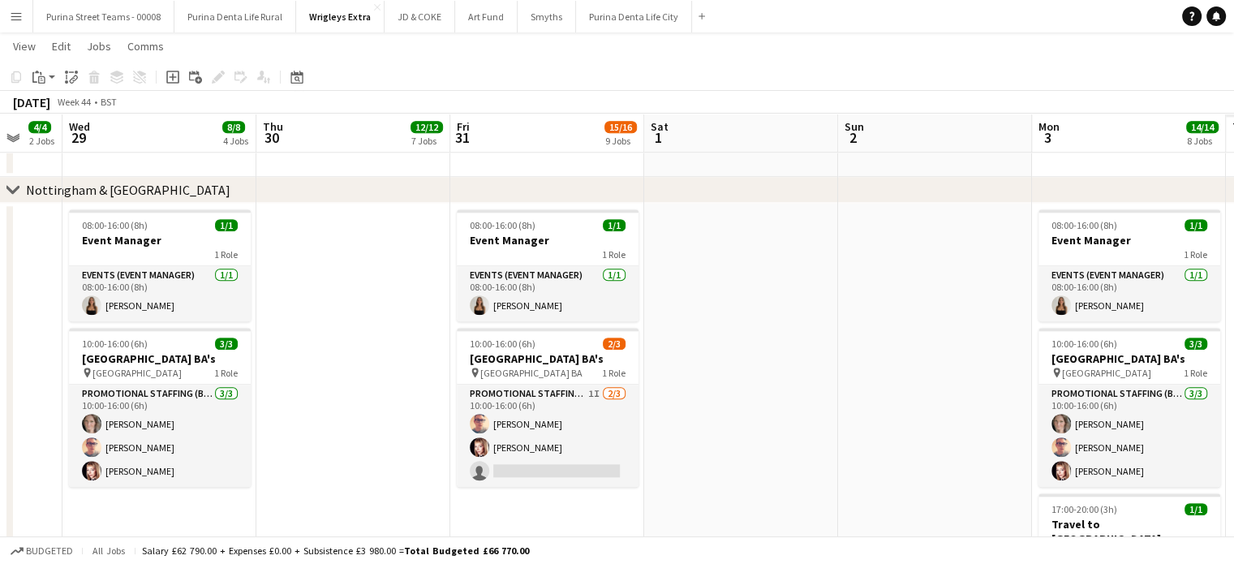
scroll to position [0, 589]
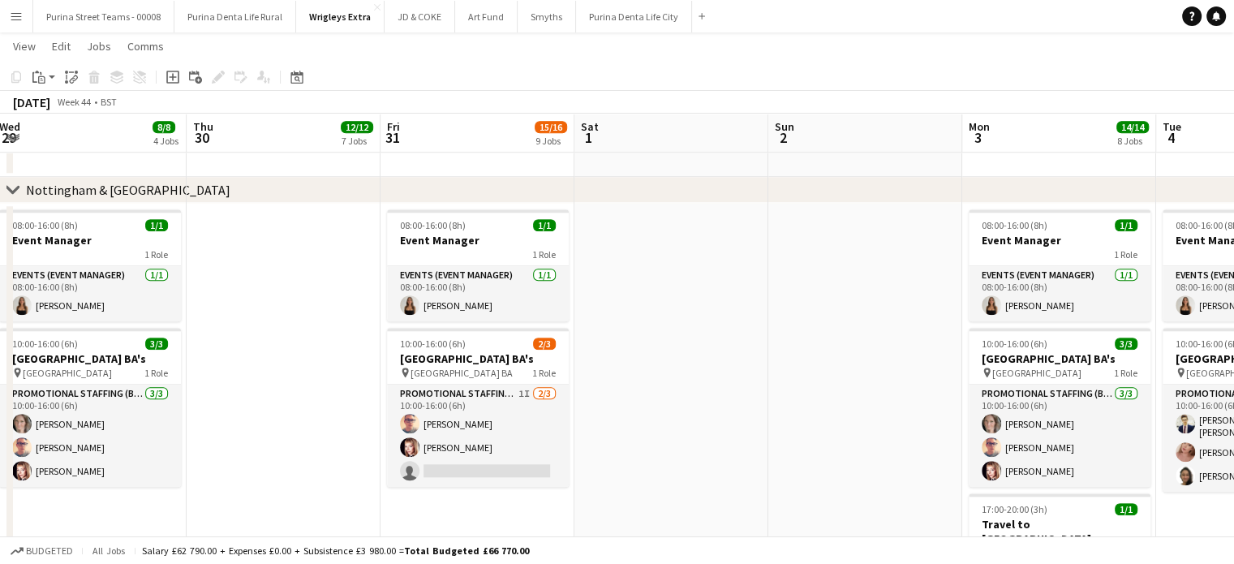
drag, startPoint x: 950, startPoint y: 336, endPoint x: 306, endPoint y: 333, distance: 644.0
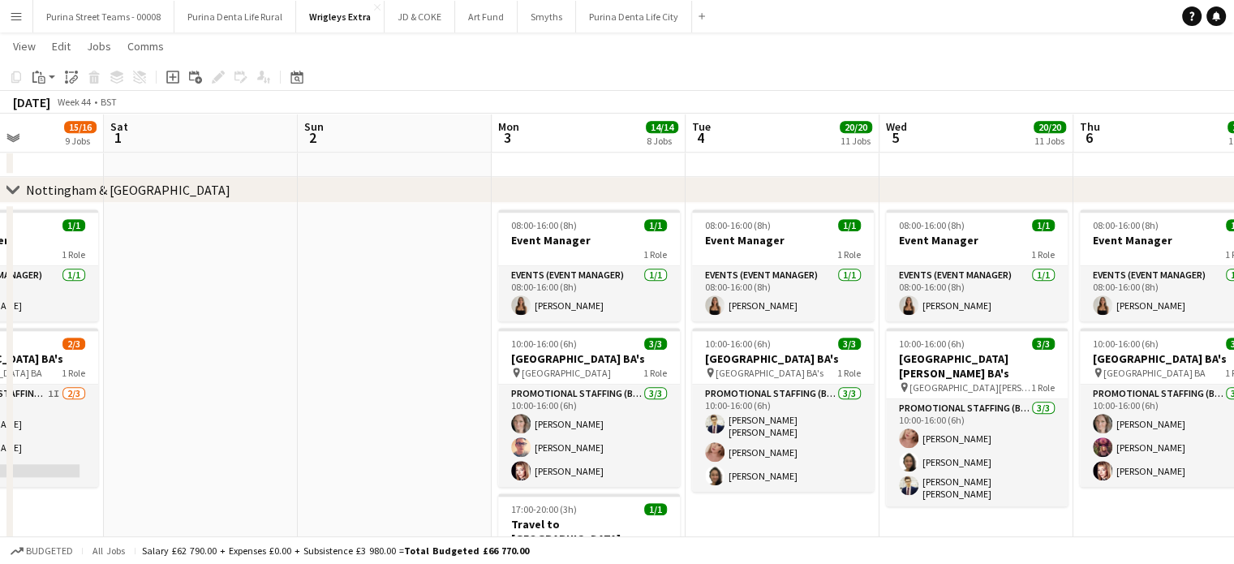
scroll to position [0, 415]
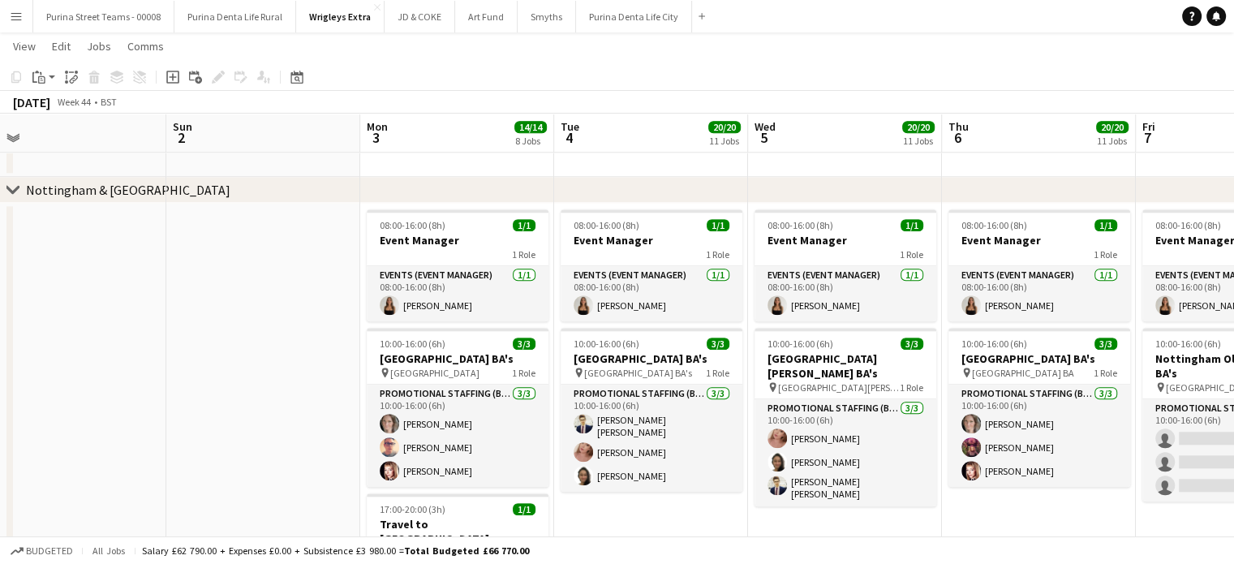
drag, startPoint x: 845, startPoint y: 337, endPoint x: 243, endPoint y: 330, distance: 601.9
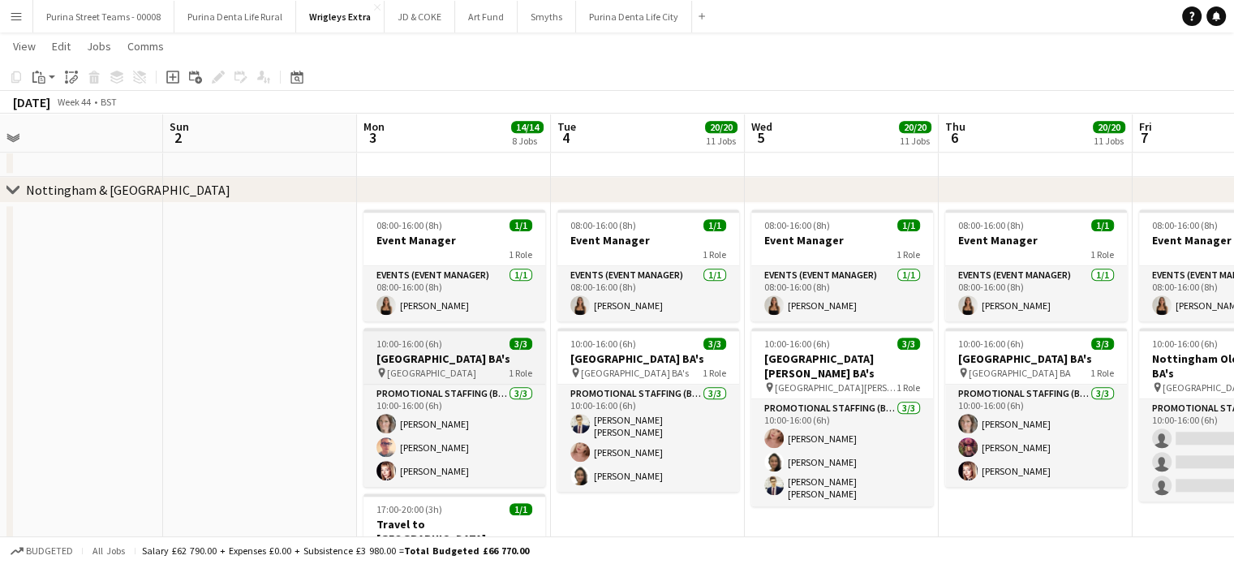
drag, startPoint x: 977, startPoint y: 340, endPoint x: 530, endPoint y: 337, distance: 446.9
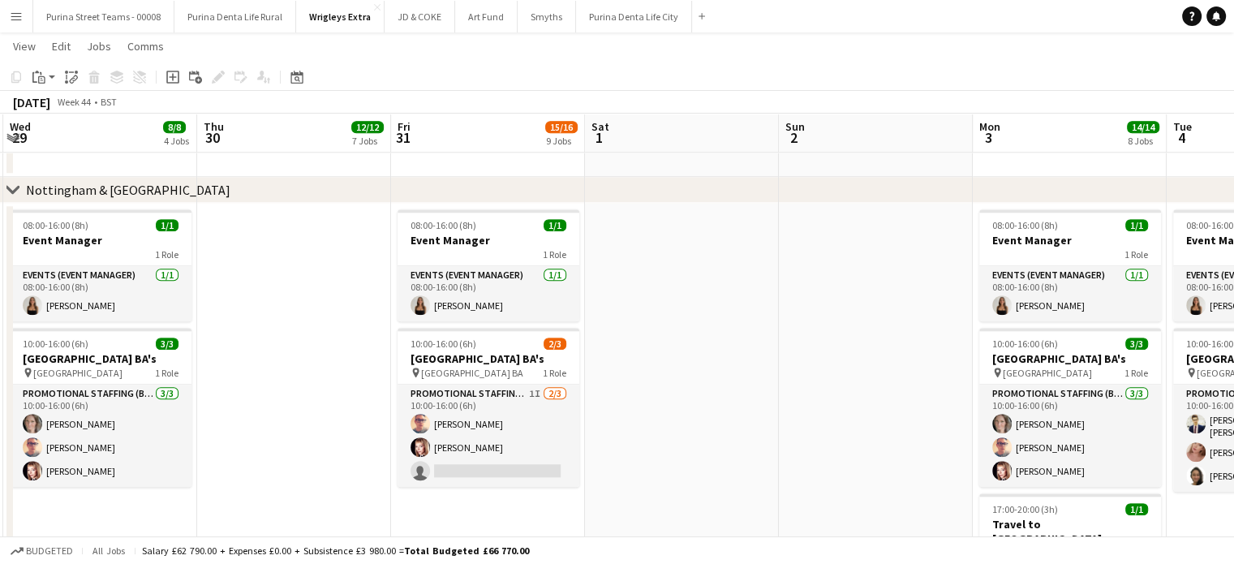
drag, startPoint x: 262, startPoint y: 353, endPoint x: 453, endPoint y: 350, distance: 191.5
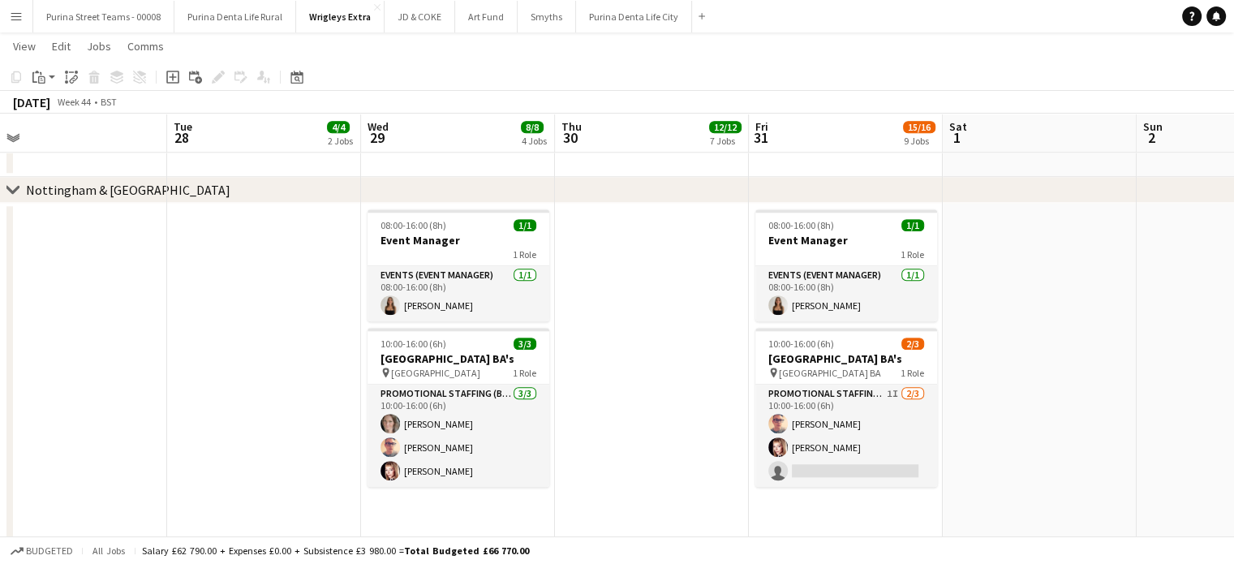
drag, startPoint x: 663, startPoint y: 329, endPoint x: 926, endPoint y: 353, distance: 263.9
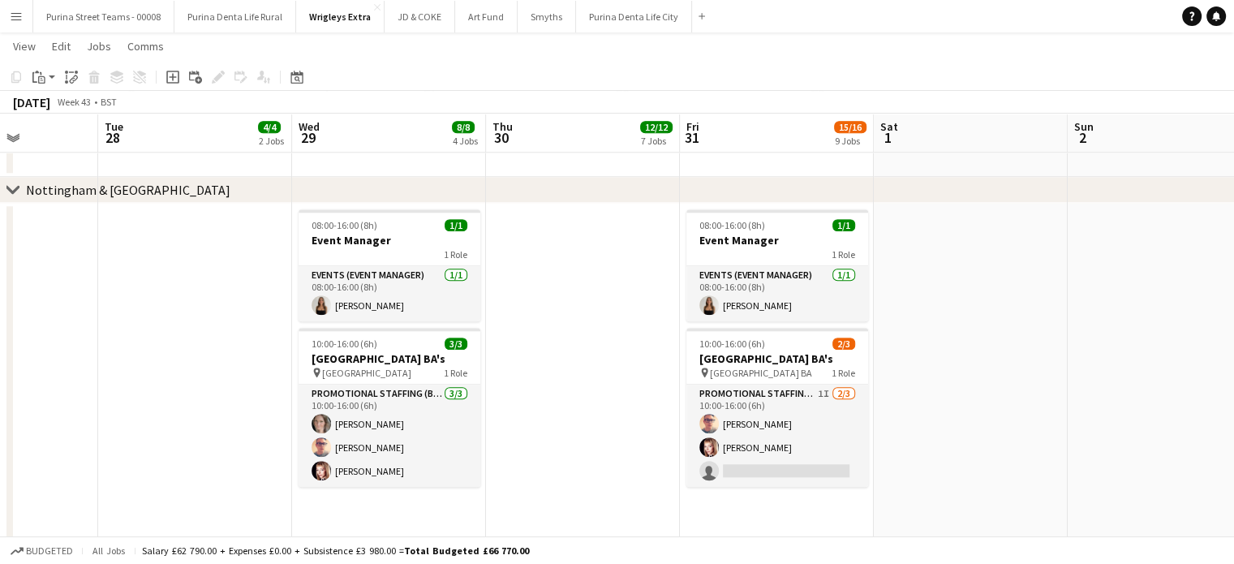
drag, startPoint x: 163, startPoint y: 363, endPoint x: 870, endPoint y: 303, distance: 709.9
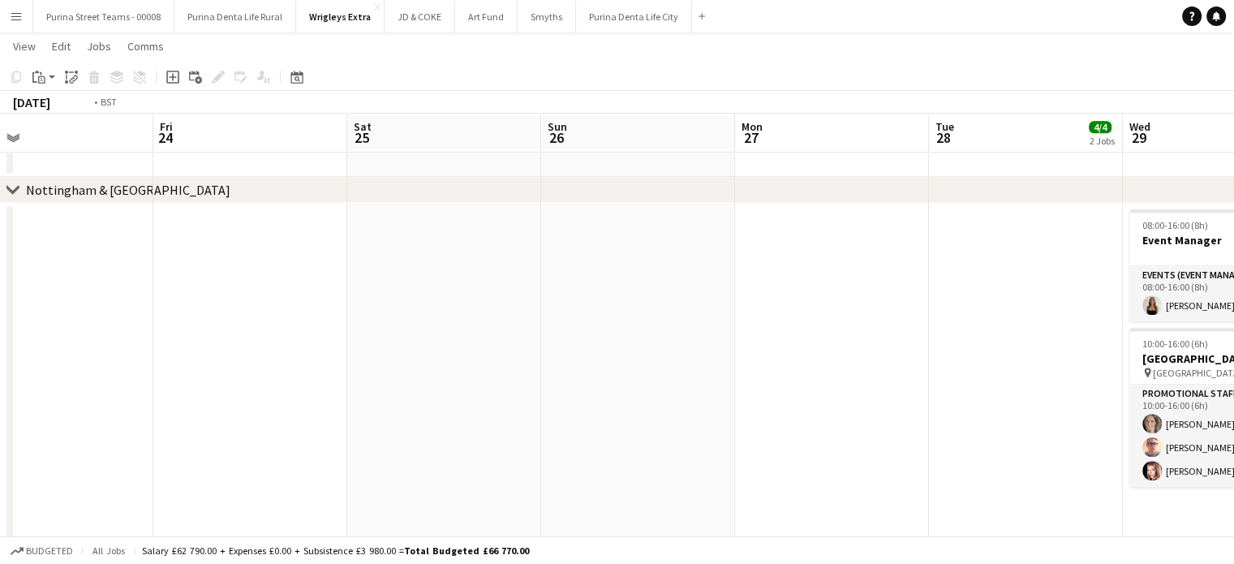
drag, startPoint x: 227, startPoint y: 338, endPoint x: 1020, endPoint y: 256, distance: 797.6
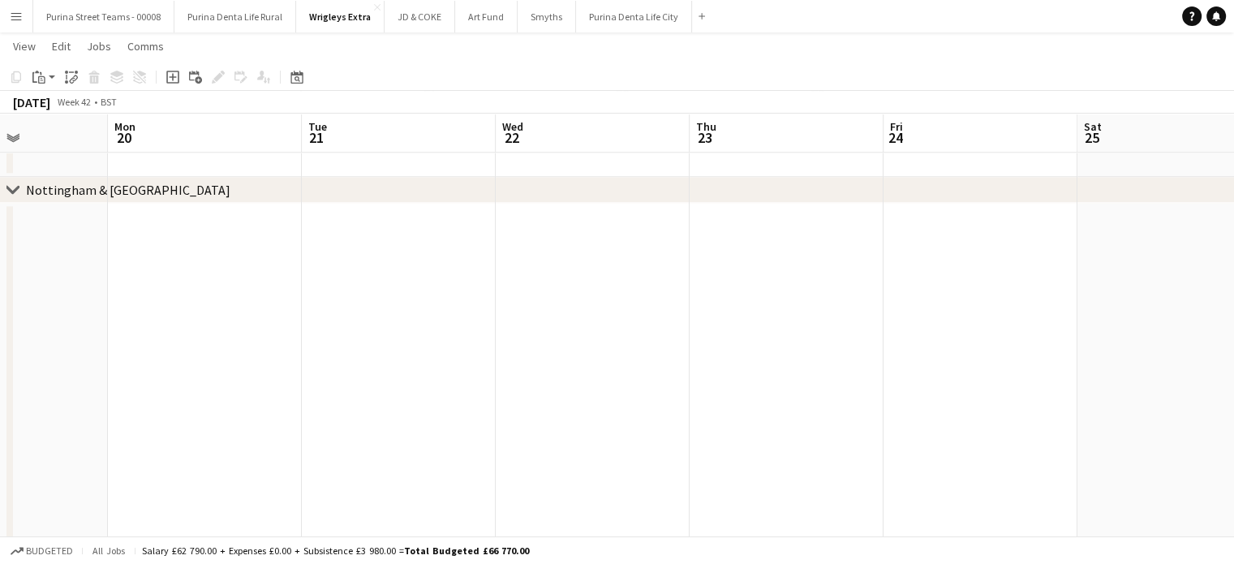
drag, startPoint x: 175, startPoint y: 350, endPoint x: 891, endPoint y: 290, distance: 718.7
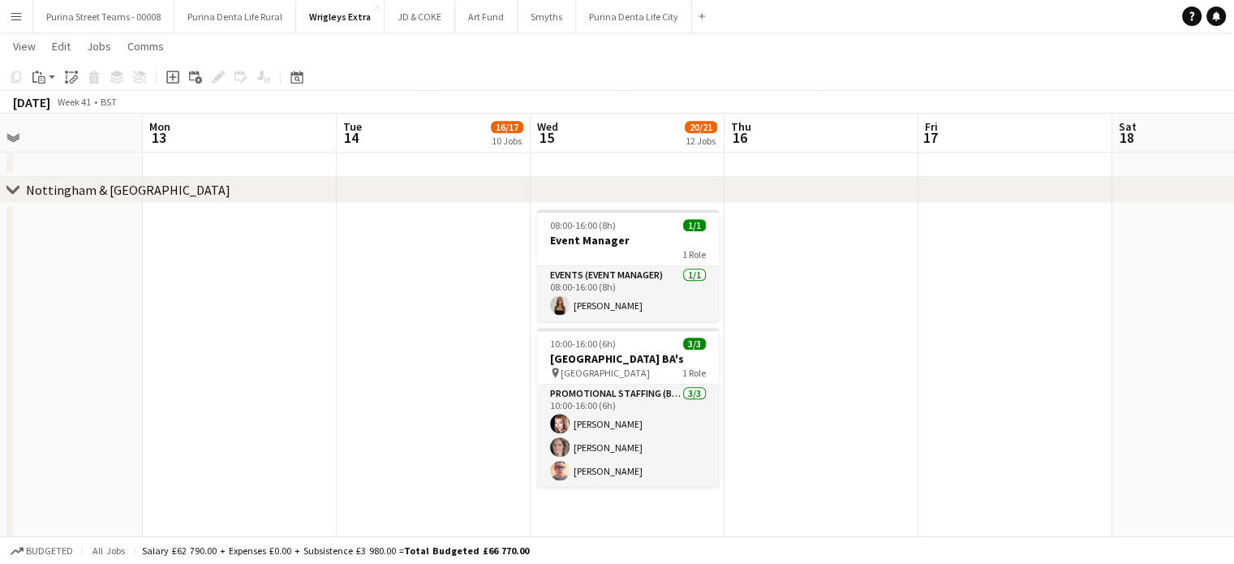
drag, startPoint x: 158, startPoint y: 313, endPoint x: 775, endPoint y: 298, distance: 616.7
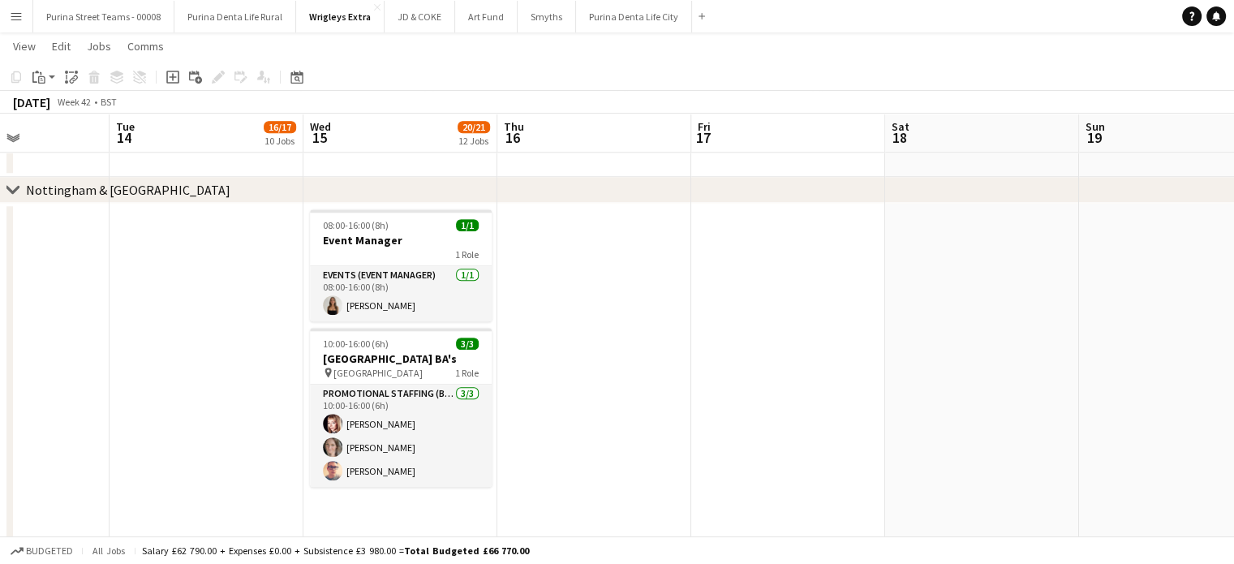
drag, startPoint x: 1036, startPoint y: 289, endPoint x: 462, endPoint y: 332, distance: 575.9
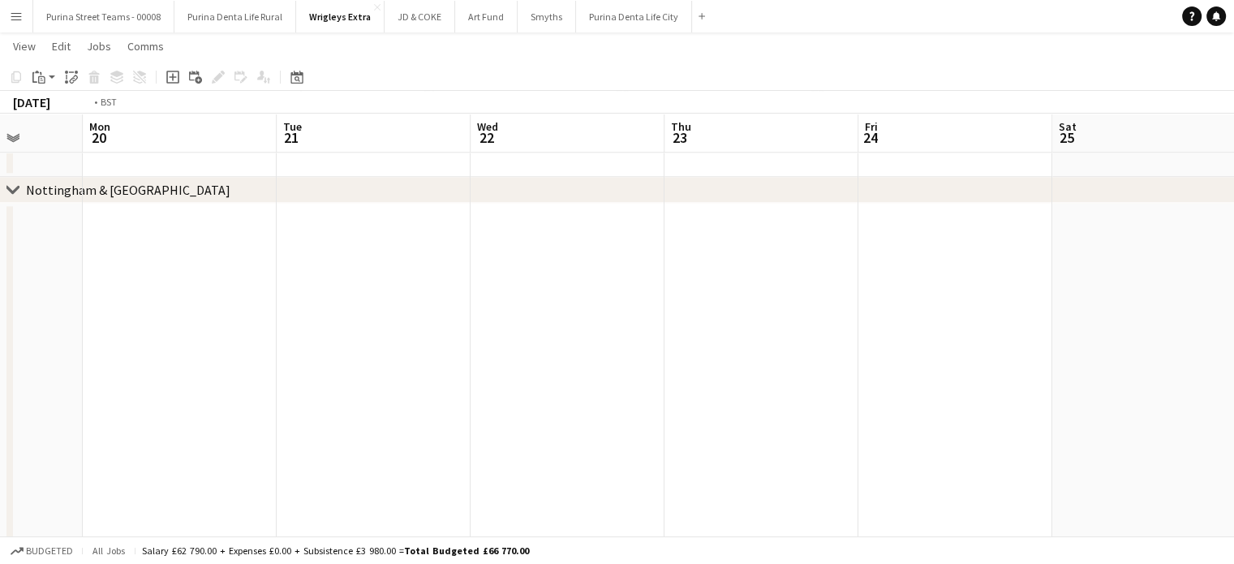
drag, startPoint x: 328, startPoint y: 323, endPoint x: 198, endPoint y: 337, distance: 130.5
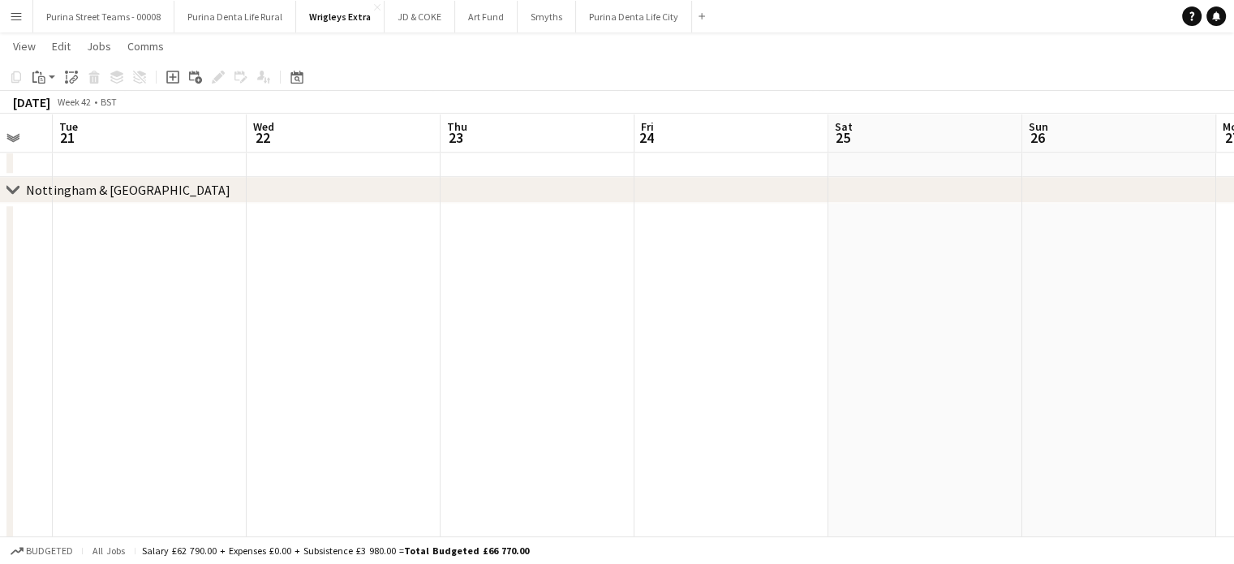
drag, startPoint x: 599, startPoint y: 330, endPoint x: 15, endPoint y: 315, distance: 585.0
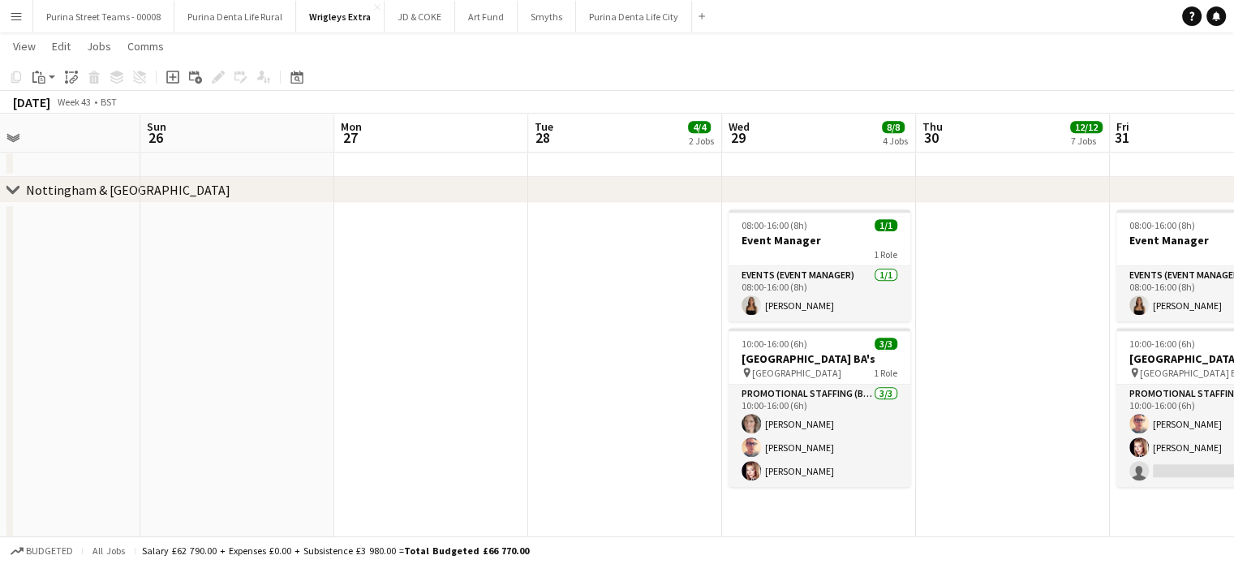
drag, startPoint x: 327, startPoint y: 298, endPoint x: 164, endPoint y: 304, distance: 163.1
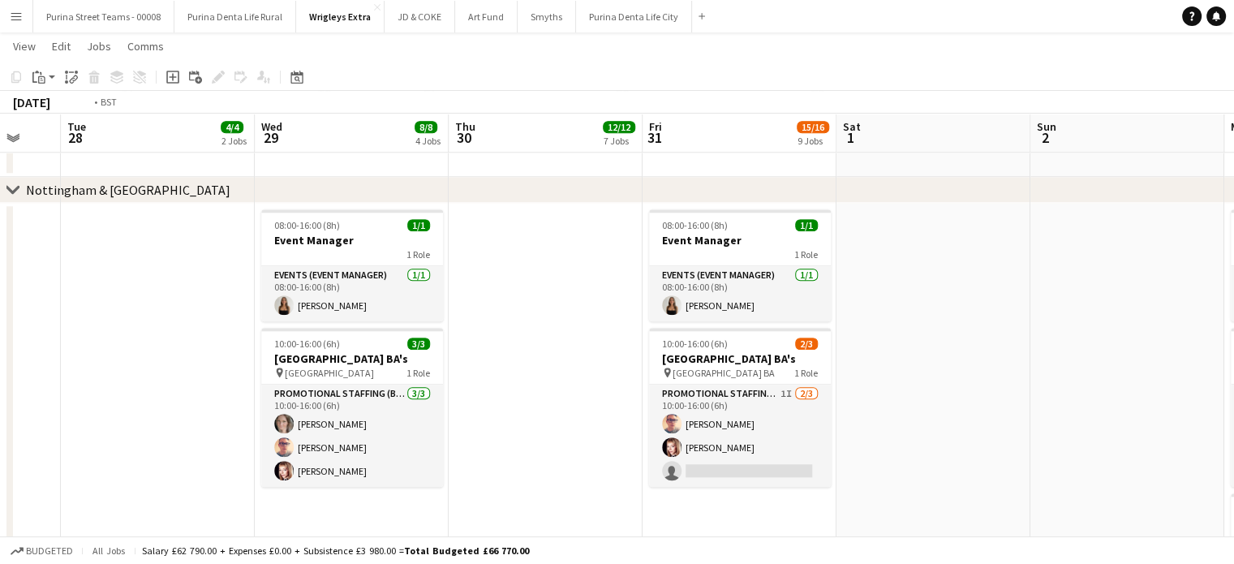
scroll to position [0, 565]
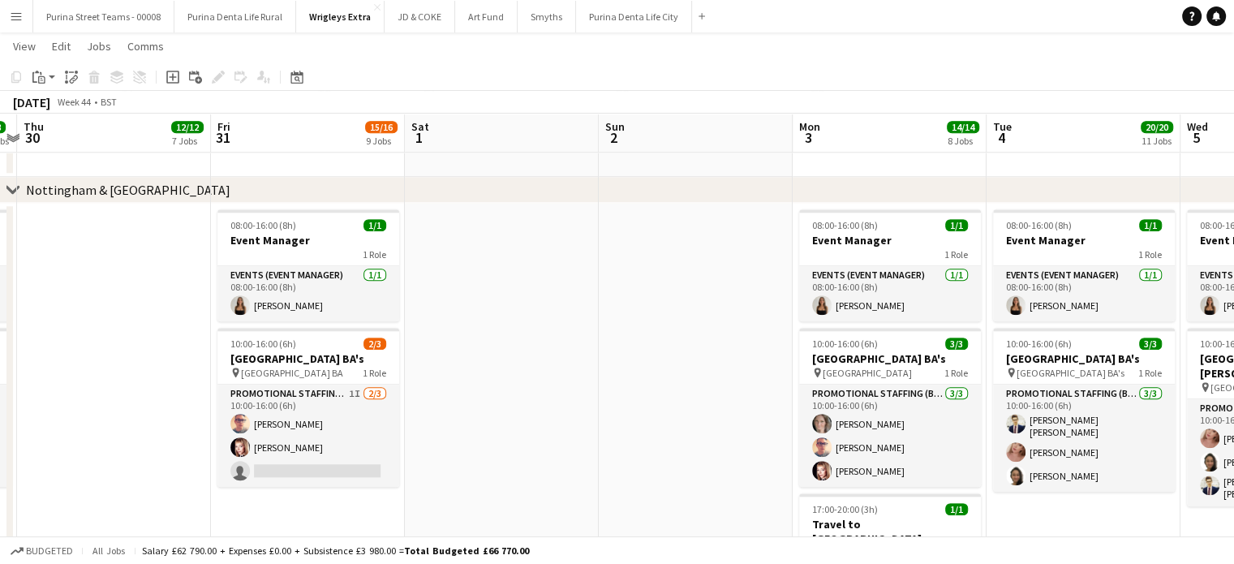
drag, startPoint x: 898, startPoint y: 256, endPoint x: 169, endPoint y: 292, distance: 730.1
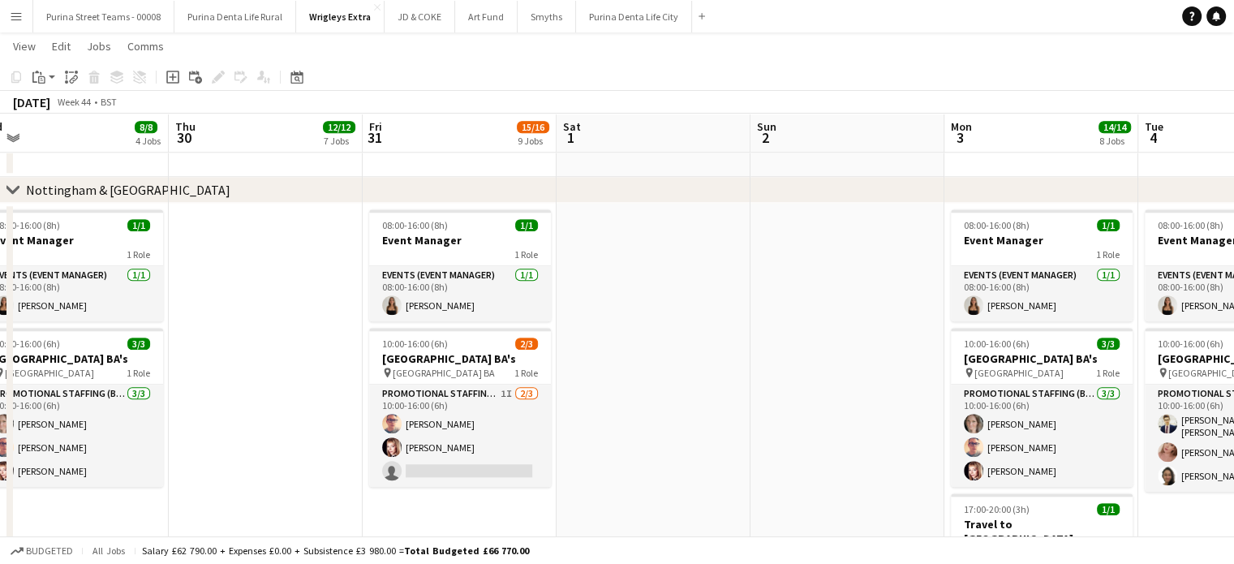
drag, startPoint x: 552, startPoint y: 324, endPoint x: 345, endPoint y: 333, distance: 207.8
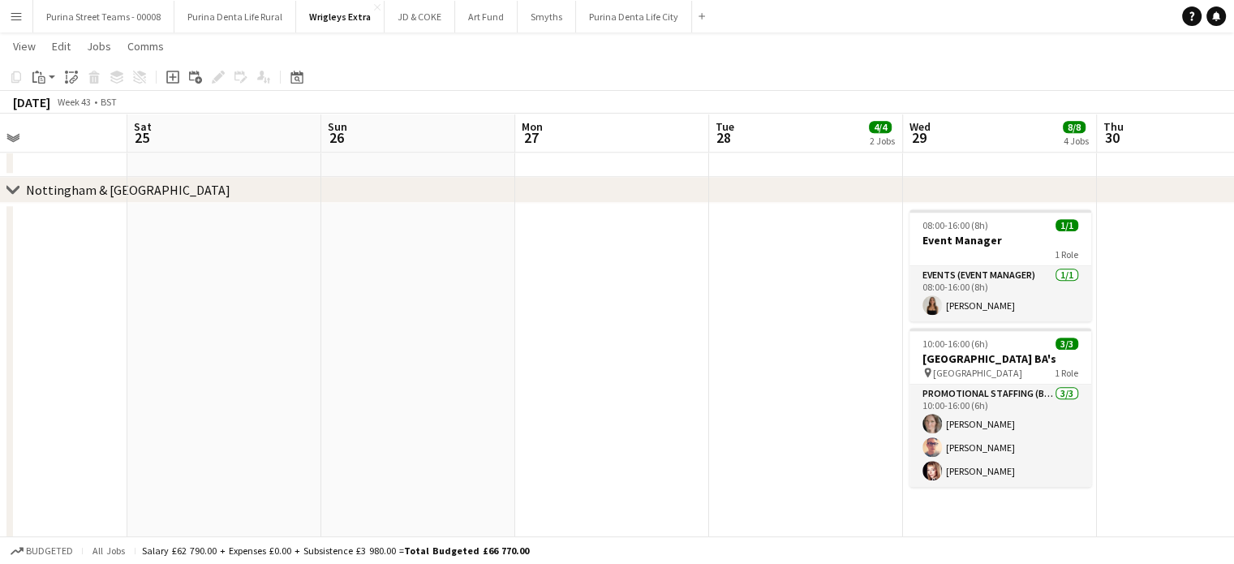
drag, startPoint x: 114, startPoint y: 350, endPoint x: 1042, endPoint y: 341, distance: 928.0
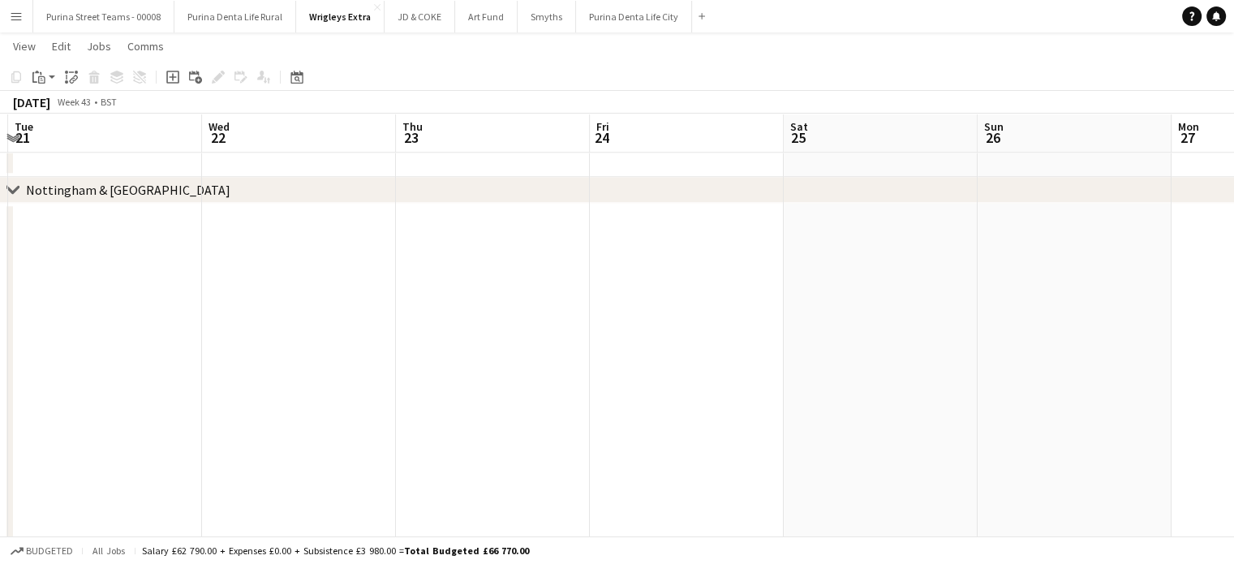
drag, startPoint x: 208, startPoint y: 327, endPoint x: 851, endPoint y: 311, distance: 642.6
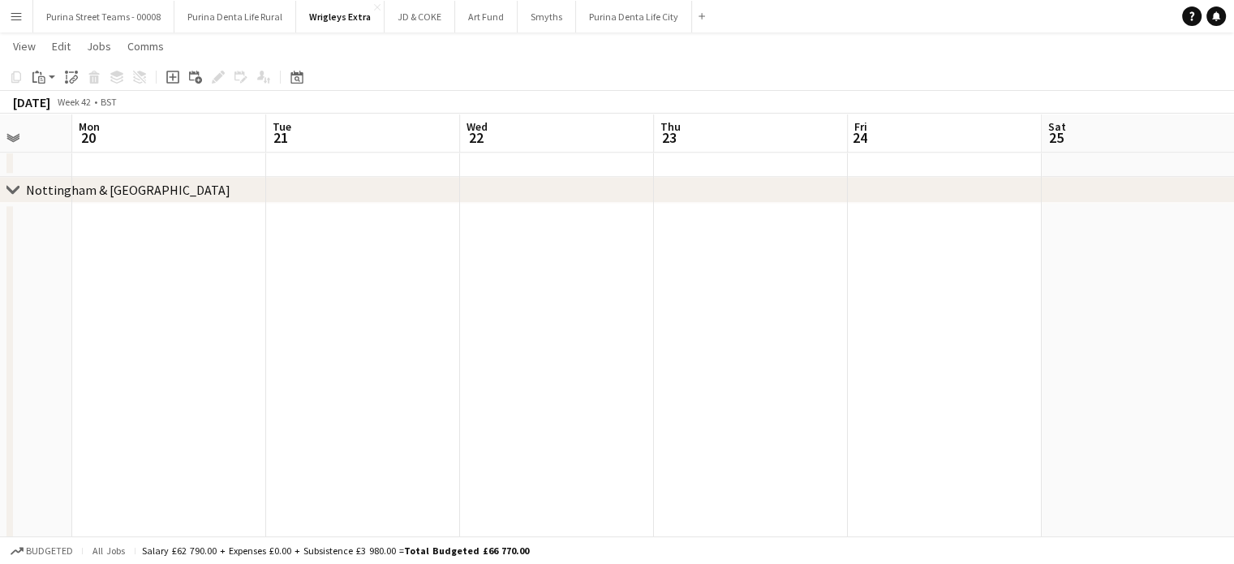
scroll to position [0, 419]
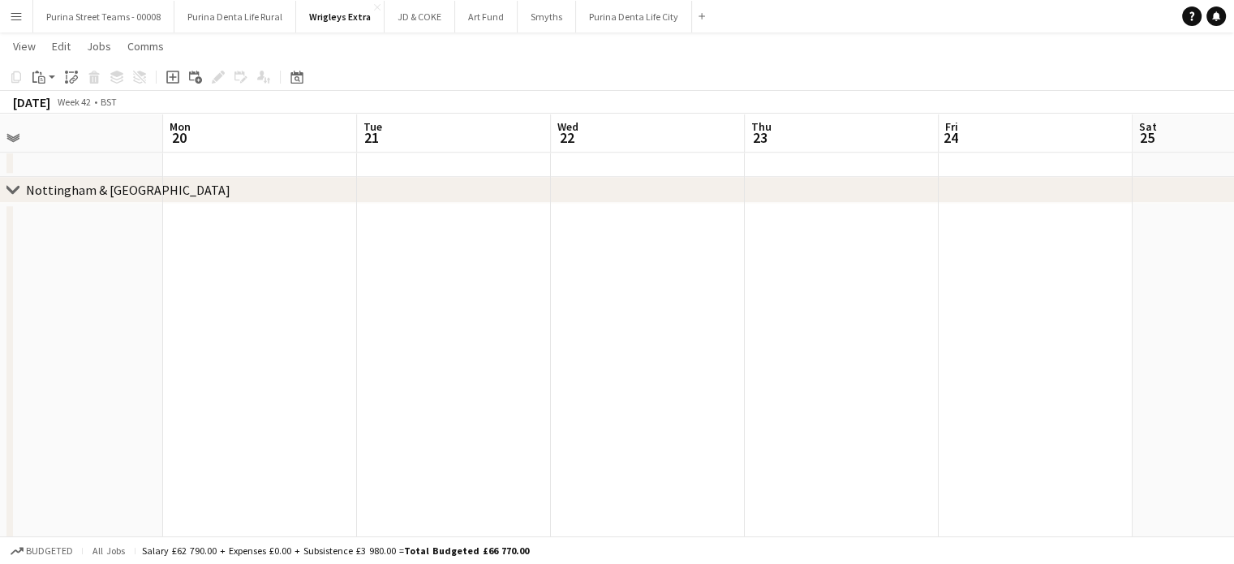
drag, startPoint x: 234, startPoint y: 314, endPoint x: 582, endPoint y: 304, distance: 348.9
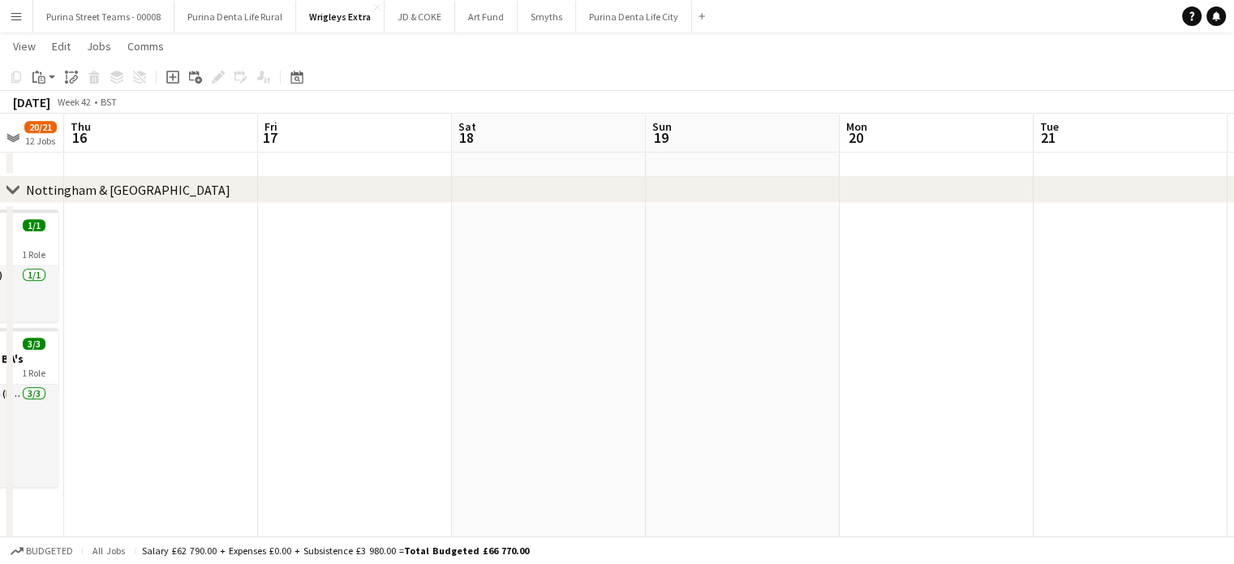
scroll to position [0, 477]
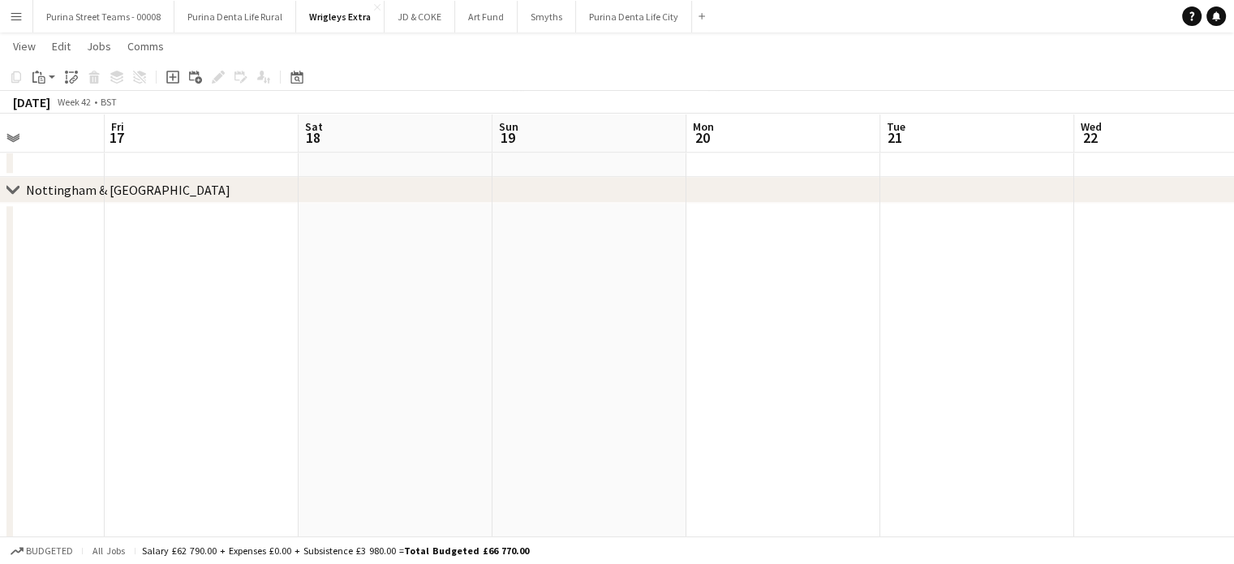
drag, startPoint x: 314, startPoint y: 315, endPoint x: 837, endPoint y: 311, distance: 523.2
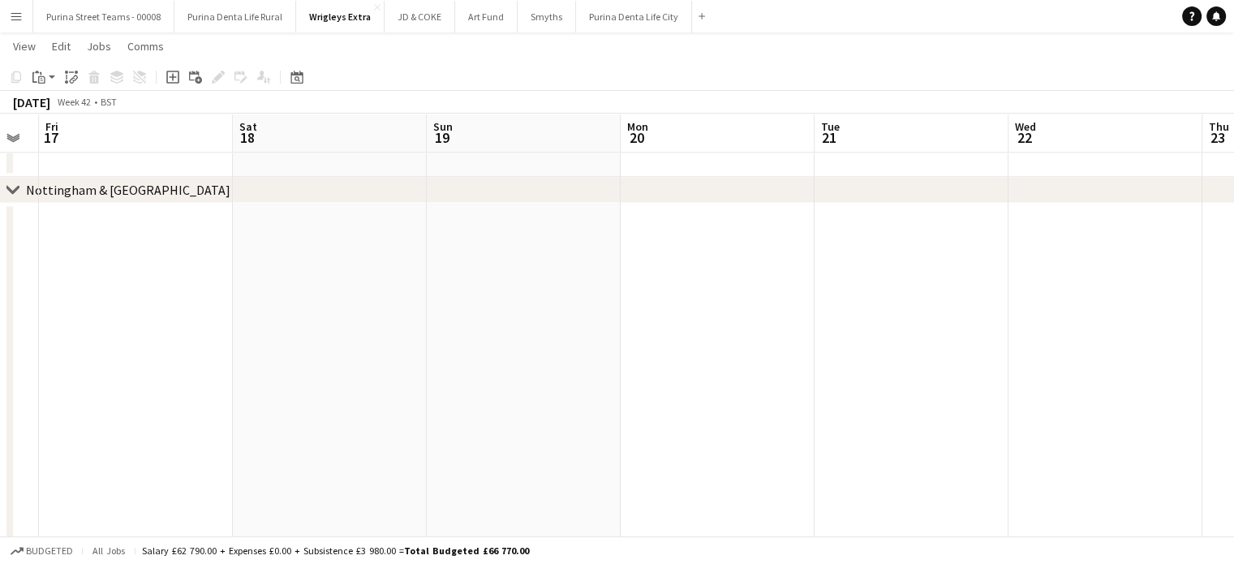
drag, startPoint x: 646, startPoint y: 384, endPoint x: 474, endPoint y: 379, distance: 172.1
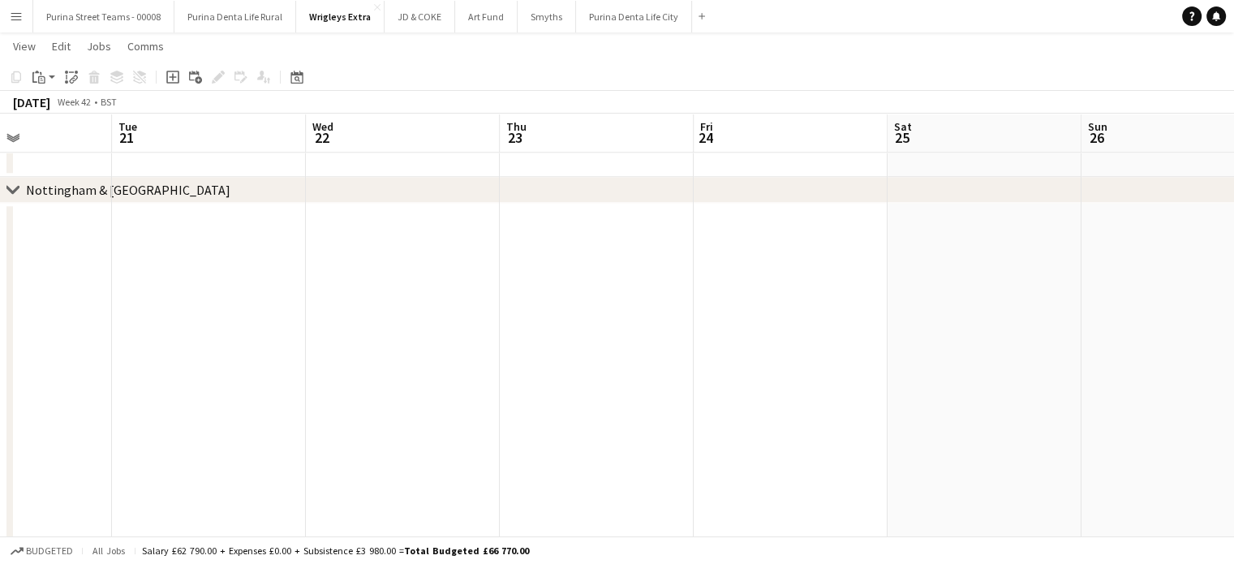
scroll to position [0, 580]
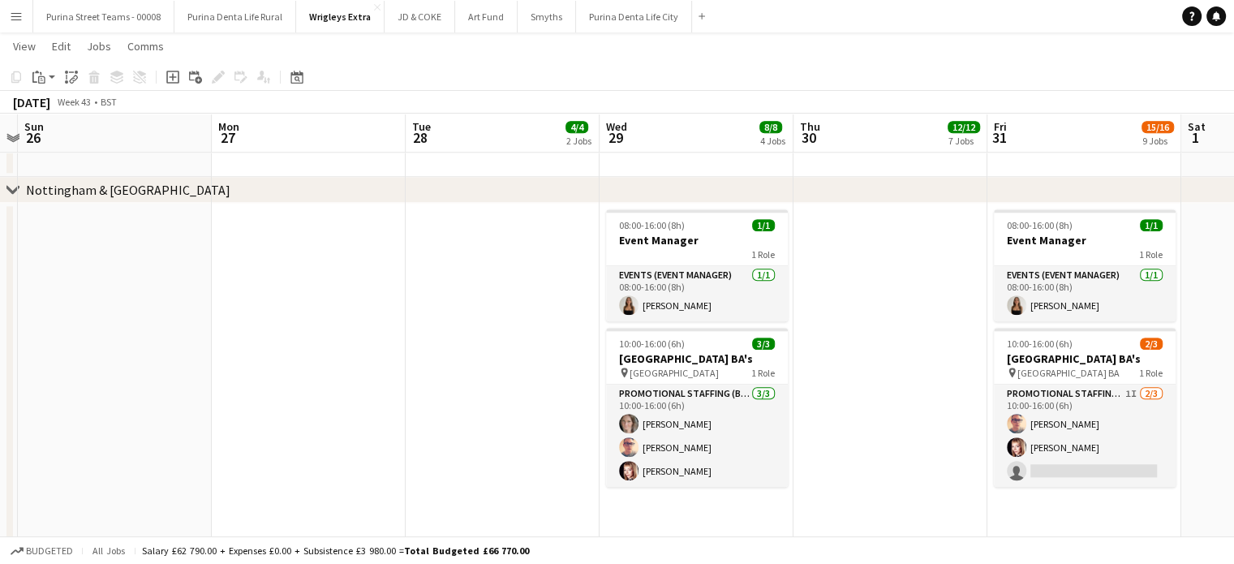
scroll to position [0, 683]
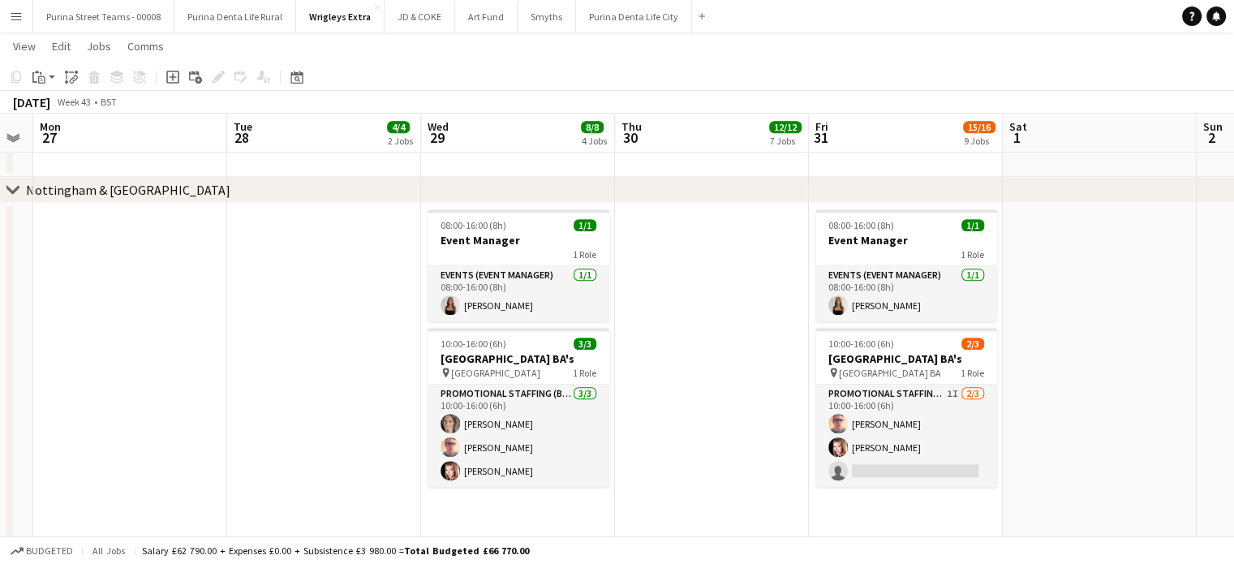
scroll to position [0, 753]
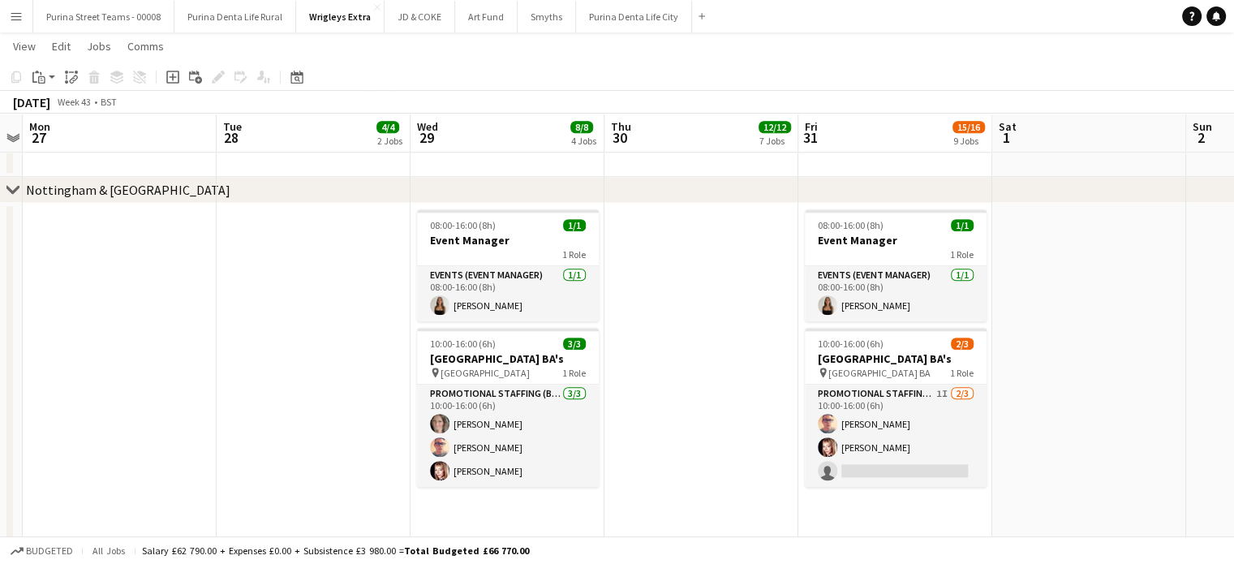
drag, startPoint x: 313, startPoint y: 323, endPoint x: 290, endPoint y: 320, distance: 22.9
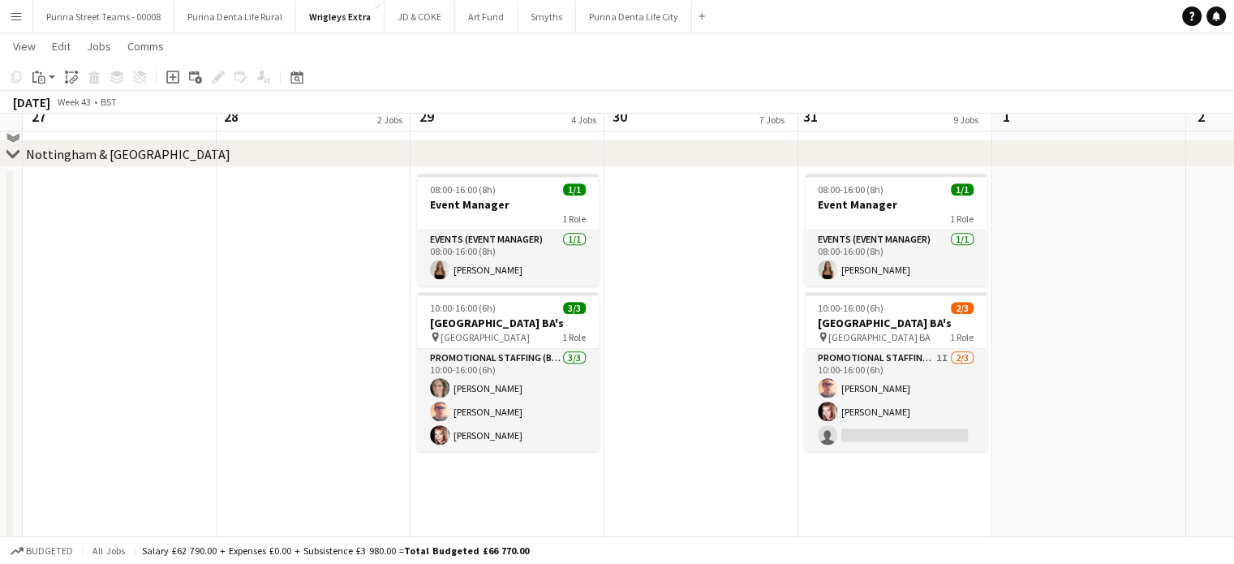
scroll to position [1697, 0]
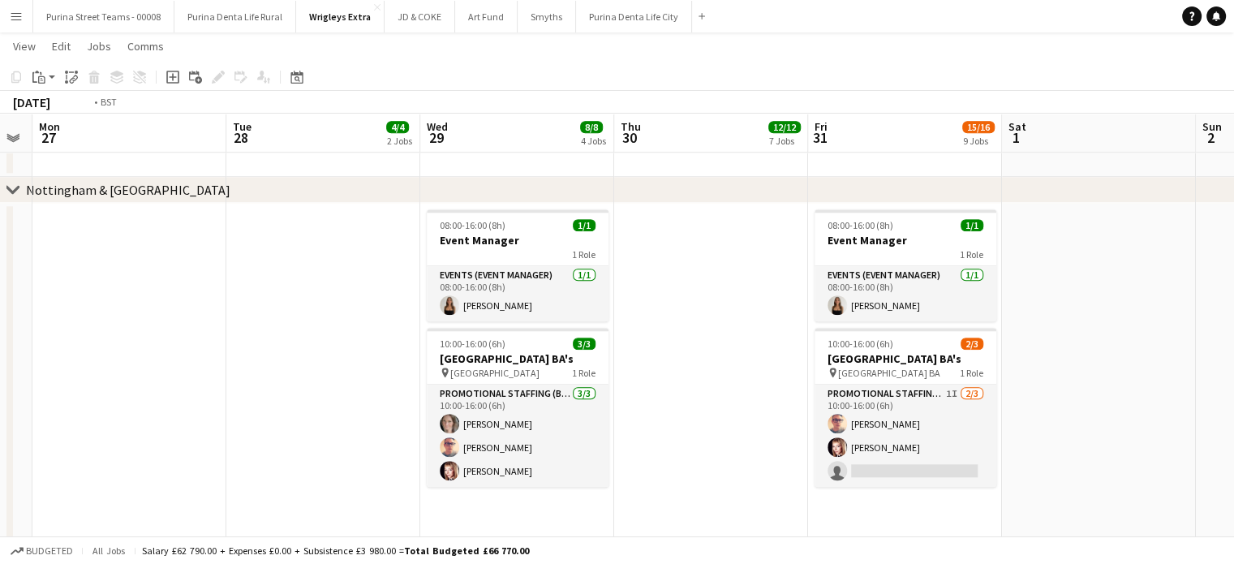
drag, startPoint x: 1052, startPoint y: 385, endPoint x: 655, endPoint y: 410, distance: 398.3
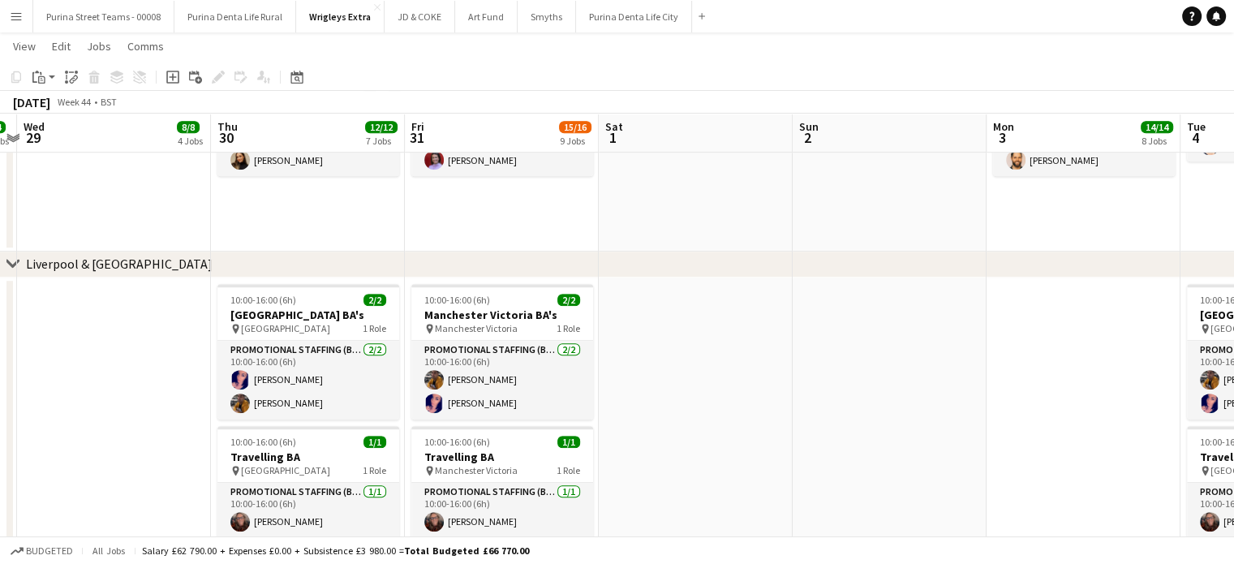
scroll to position [0, 369]
drag, startPoint x: 668, startPoint y: 389, endPoint x: 694, endPoint y: 390, distance: 26.0
click at [694, 390] on app-calendar-viewport "Mon 27 Tue 28 4/4 2 Jobs Wed 29 8/8 4 Jobs Thu 30 12/12 7 Jobs Fri 31 15/16 9 J…" at bounding box center [617, 41] width 1234 height 2290
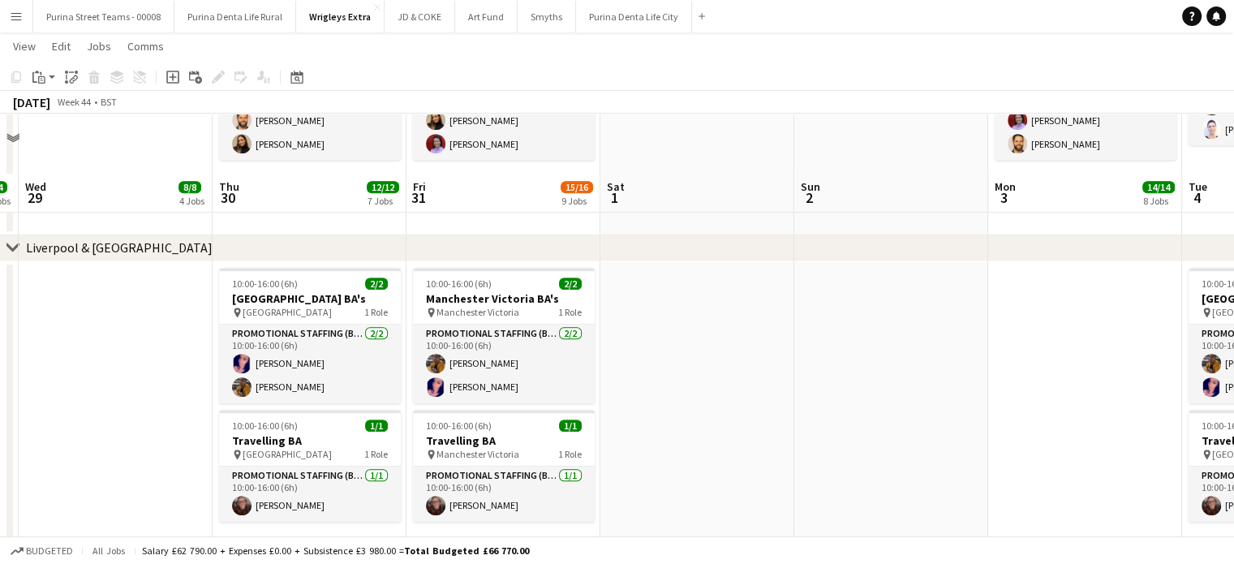
scroll to position [1167, 0]
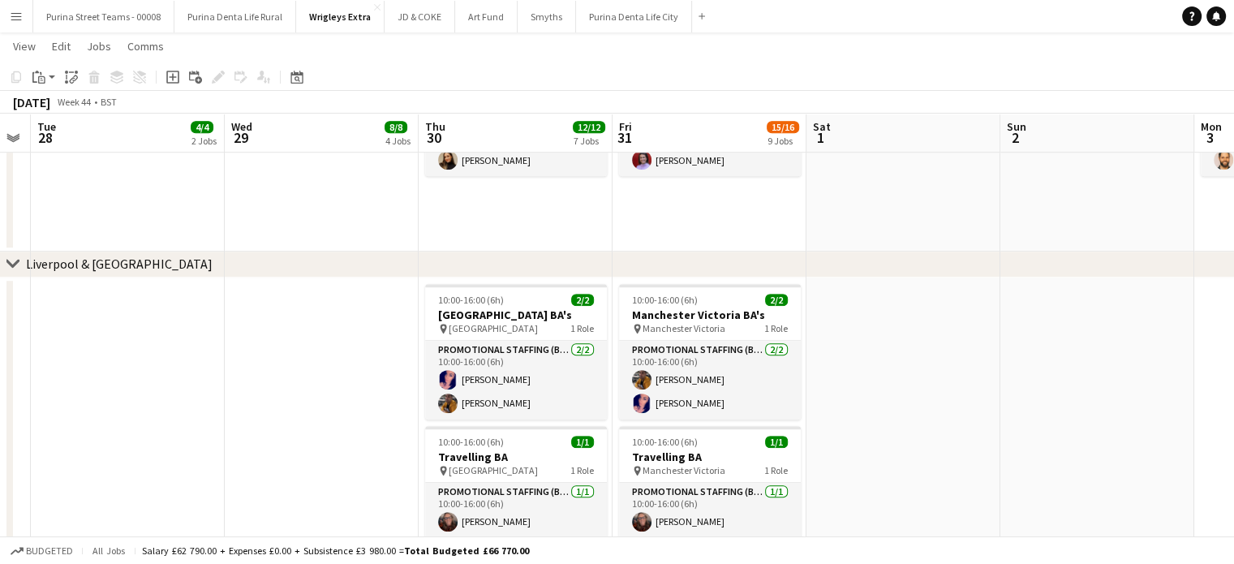
drag, startPoint x: 681, startPoint y: 392, endPoint x: 886, endPoint y: 376, distance: 205.0
click at [888, 376] on app-calendar-viewport "Sun 26 Mon 27 Tue 28 4/4 2 Jobs Wed 29 8/8 4 Jobs Thu 30 12/12 7 Jobs Fri 31 15…" at bounding box center [617, 41] width 1234 height 2290
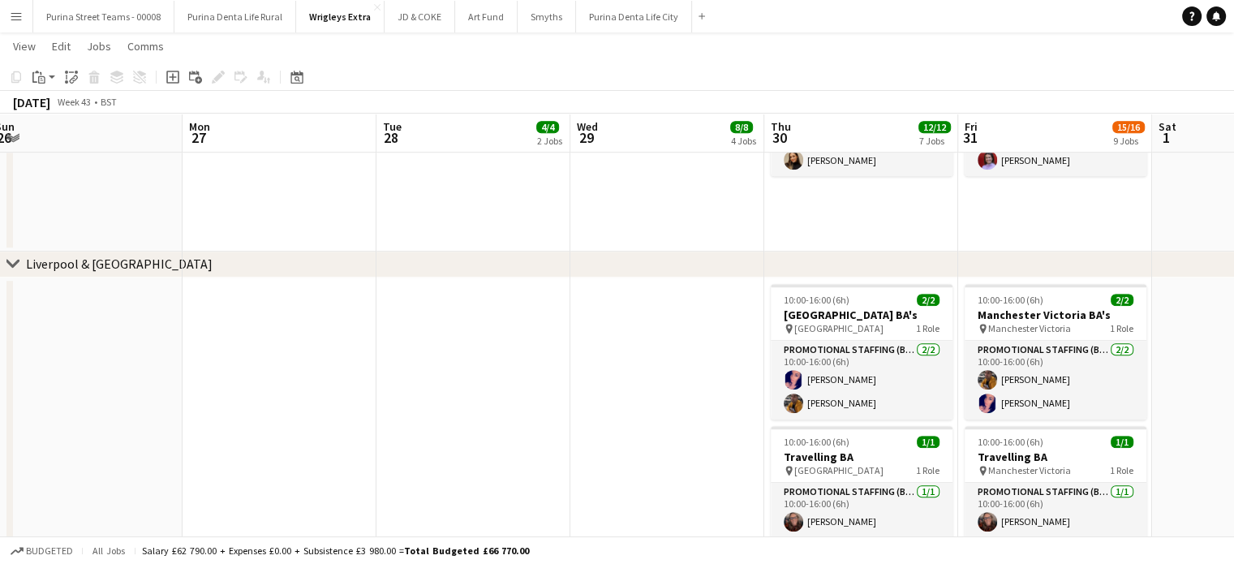
drag, startPoint x: 243, startPoint y: 363, endPoint x: 594, endPoint y: 343, distance: 351.8
click at [594, 343] on app-calendar-viewport "Fri 24 Sat 25 Sun 26 Mon 27 Tue 28 4/4 2 Jobs Wed 29 8/8 4 Jobs Thu 30 12/12 7 …" at bounding box center [617, 41] width 1234 height 2290
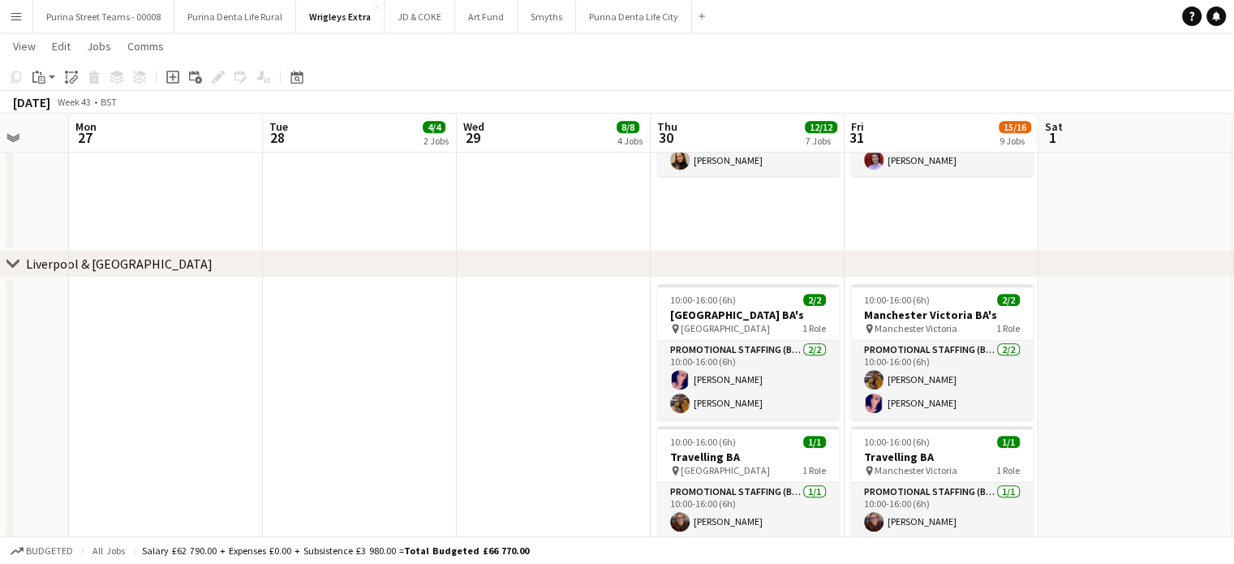
drag, startPoint x: 222, startPoint y: 372, endPoint x: 673, endPoint y: 370, distance: 451.0
click at [681, 370] on app-calendar-viewport "Fri 24 Sat 25 Sun 26 Mon 27 Tue 28 4/4 2 Jobs Wed 29 8/8 4 Jobs Thu 30 12/12 7 …" at bounding box center [617, 41] width 1234 height 2290
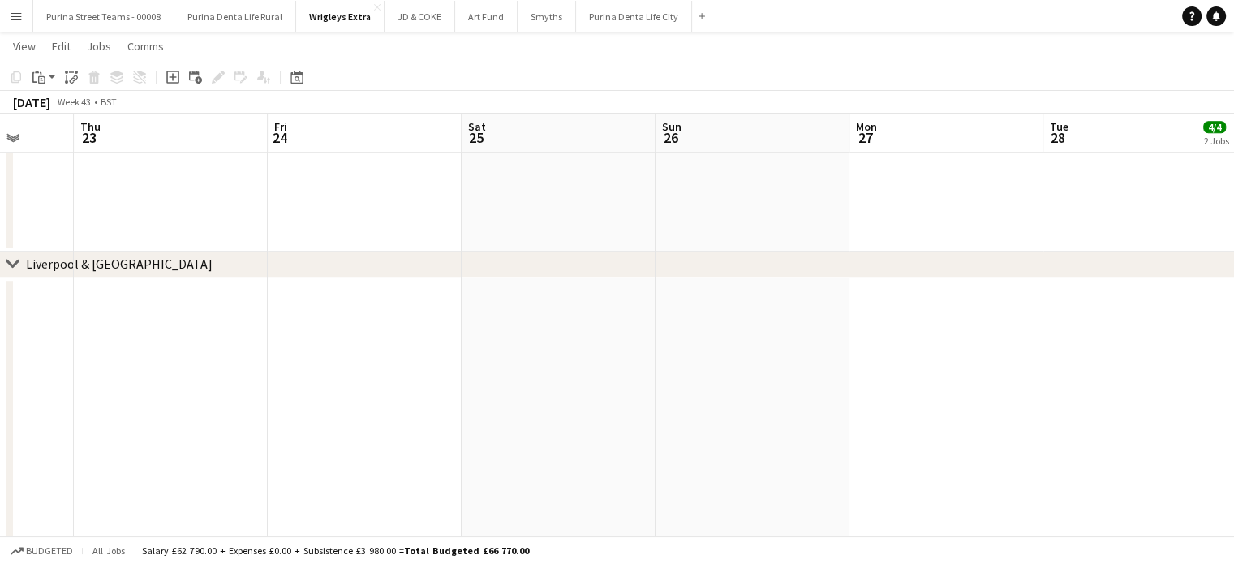
drag, startPoint x: 307, startPoint y: 353, endPoint x: 247, endPoint y: 340, distance: 61.4
click at [123, 322] on app-calendar-viewport "Mon 20 Tue 21 Wed 22 Thu 23 Fri 24 Sat 25 Sun 26 Mon 27 Tue 28 4/4 2 Jobs Wed 2…" at bounding box center [617, 41] width 1234 height 2290
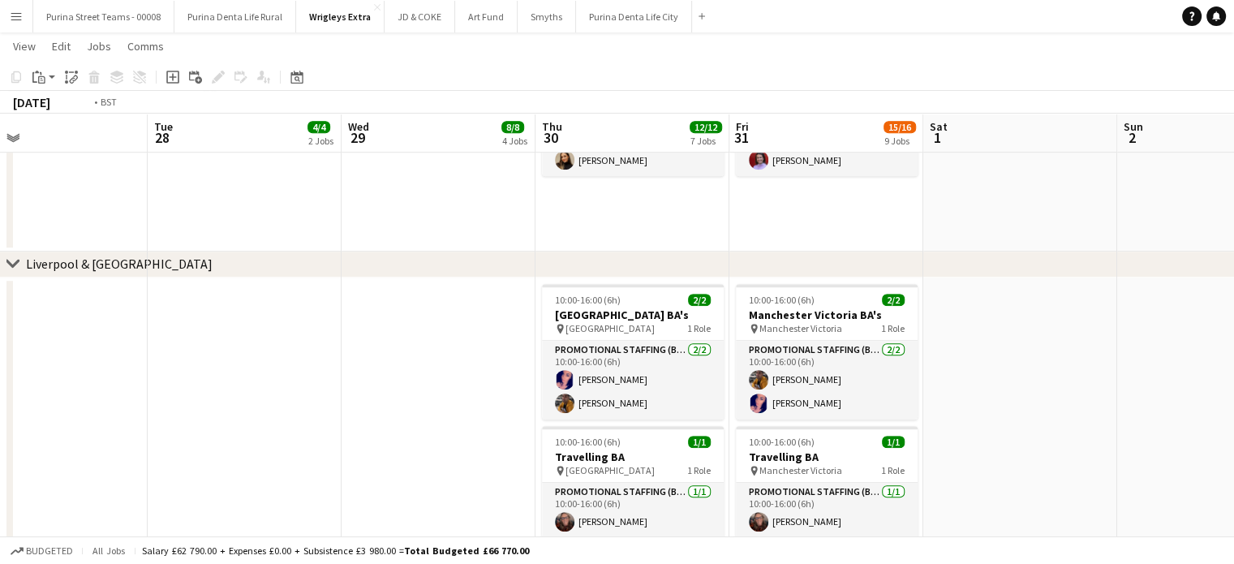
drag, startPoint x: 818, startPoint y: 382, endPoint x: 320, endPoint y: 345, distance: 499.4
click at [314, 344] on app-calendar-viewport "Fri 24 Sat 25 Sun 26 Mon 27 Tue 28 4/4 2 Jobs Wed 29 8/8 4 Jobs Thu 30 12/12 7 …" at bounding box center [617, 41] width 1234 height 2290
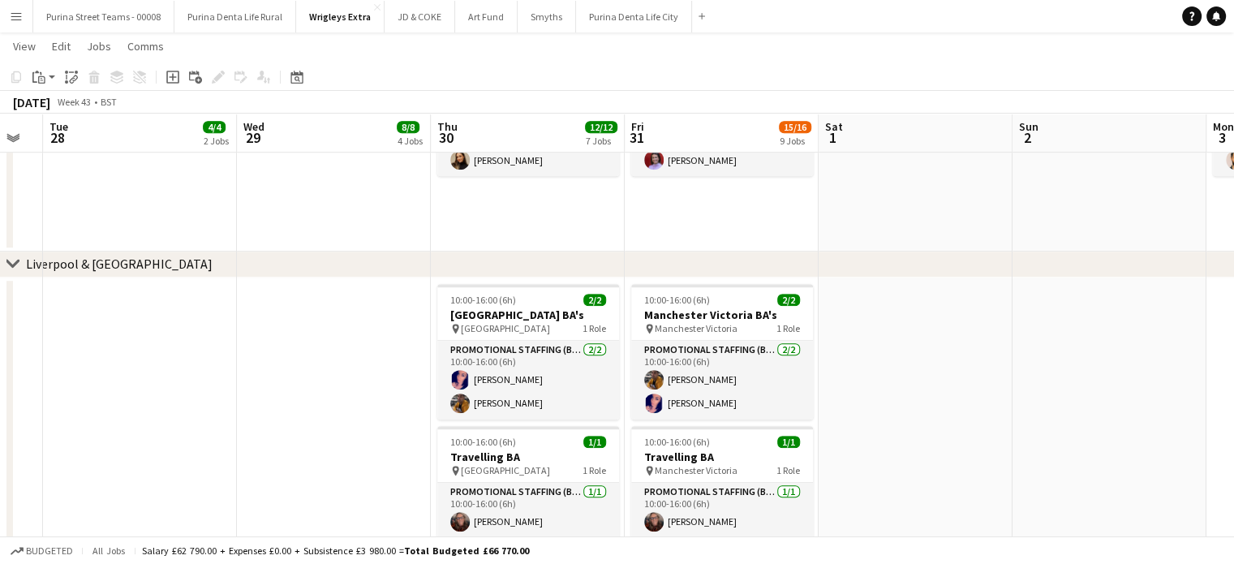
drag, startPoint x: 939, startPoint y: 405, endPoint x: 767, endPoint y: 390, distance: 173.4
click at [439, 353] on app-calendar-viewport "Fri 24 Sat 25 Sun 26 Mon 27 Tue 28 4/4 2 Jobs Wed 29 8/8 4 Jobs Thu 30 12/12 7 …" at bounding box center [617, 41] width 1234 height 2290
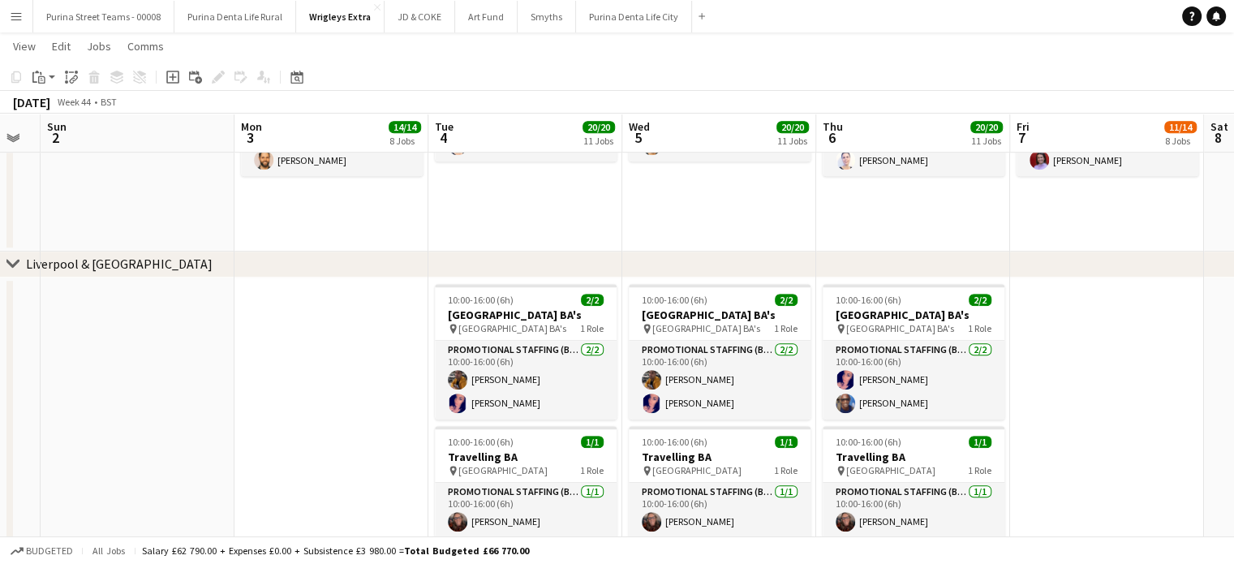
click at [503, 354] on app-calendar-viewport "Wed 29 8/8 4 Jobs Thu 30 12/12 7 Jobs Fri 31 15/16 9 Jobs Sat 1 Sun 2 Mon 3 14/…" at bounding box center [617, 41] width 1234 height 2290
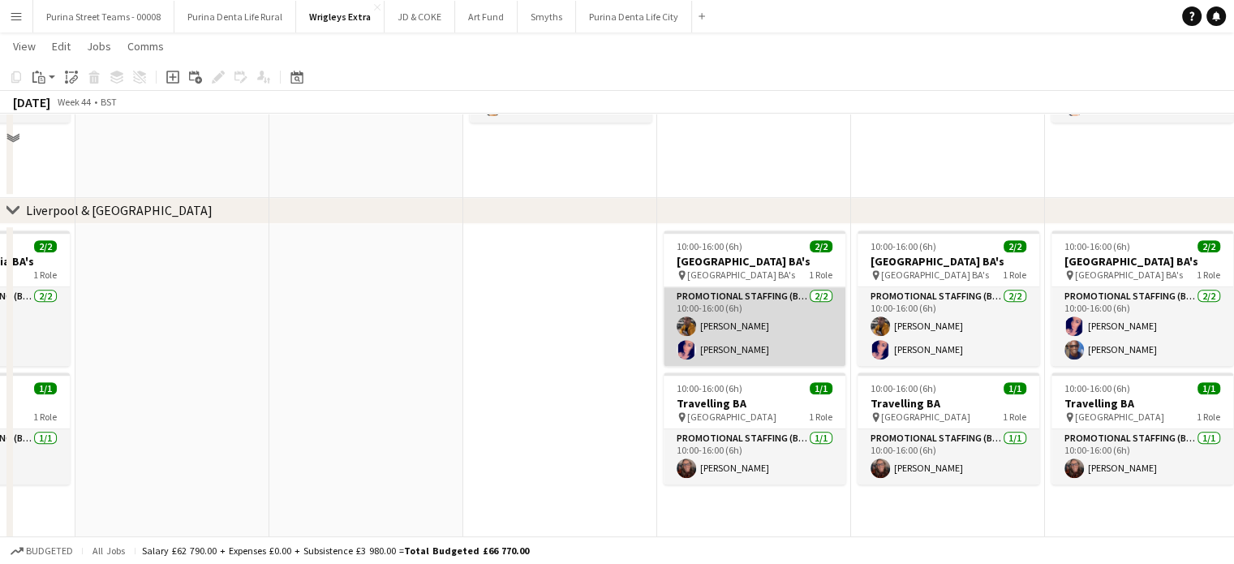
scroll to position [1248, 0]
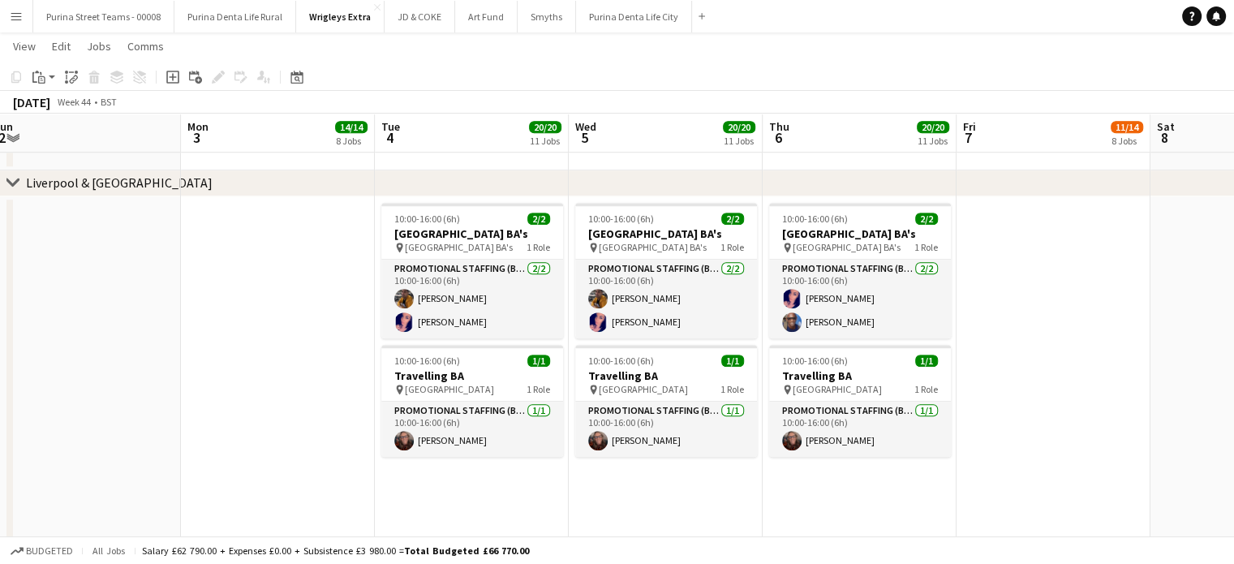
click at [1129, 364] on app-date-cell at bounding box center [1053, 411] width 194 height 430
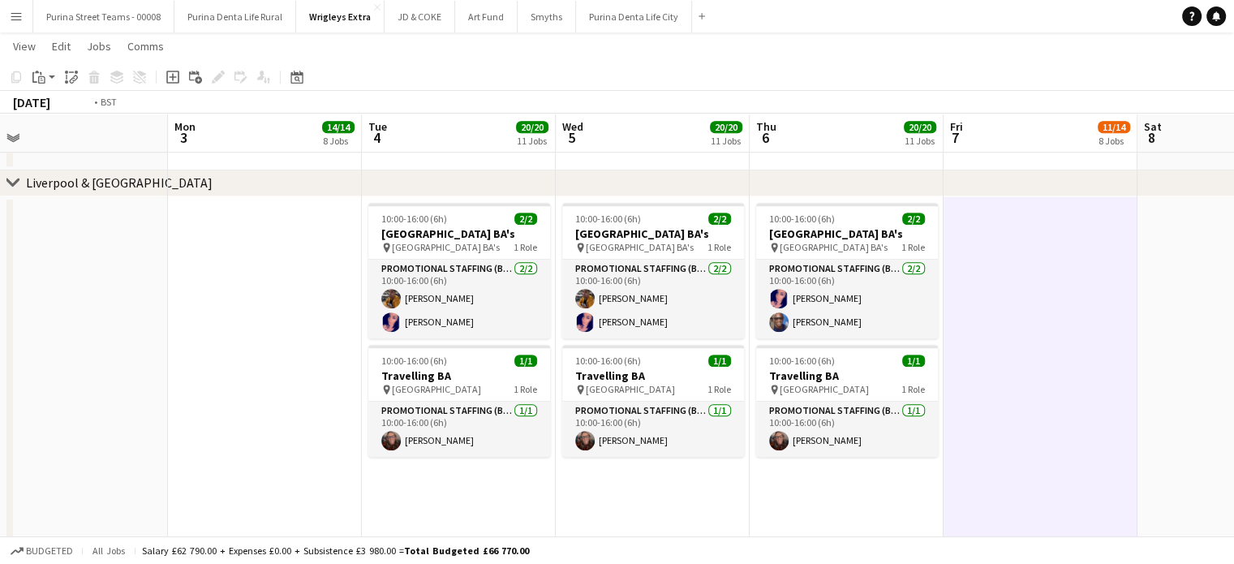
drag, startPoint x: 1129, startPoint y: 364, endPoint x: 762, endPoint y: 359, distance: 366.7
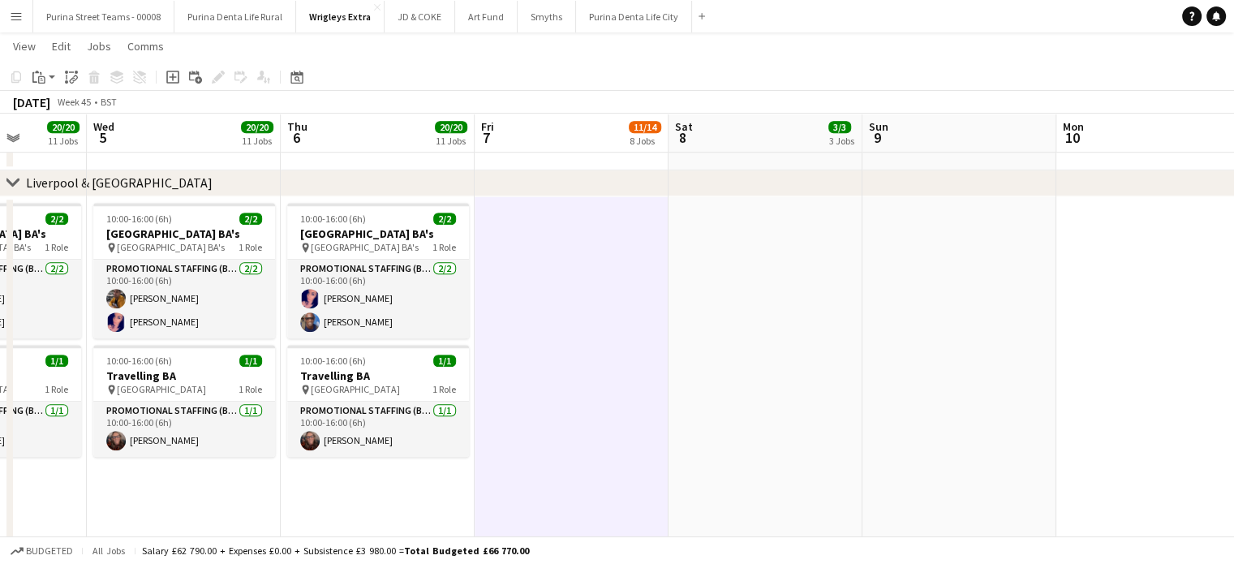
scroll to position [0, 724]
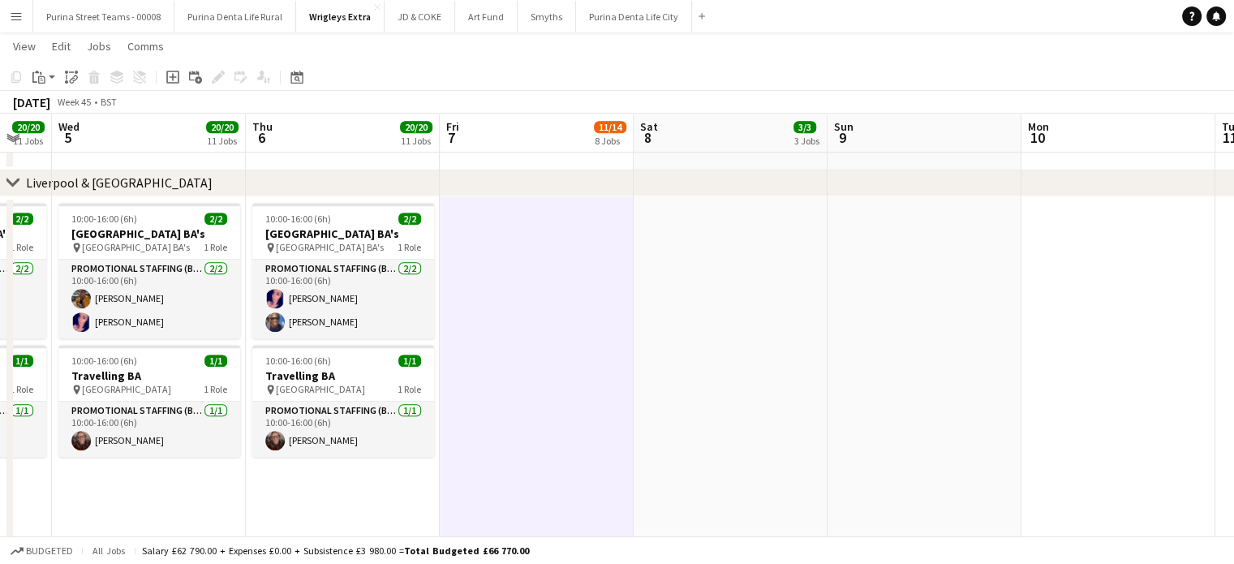
drag, startPoint x: 1011, startPoint y: 354, endPoint x: 582, endPoint y: 305, distance: 431.0
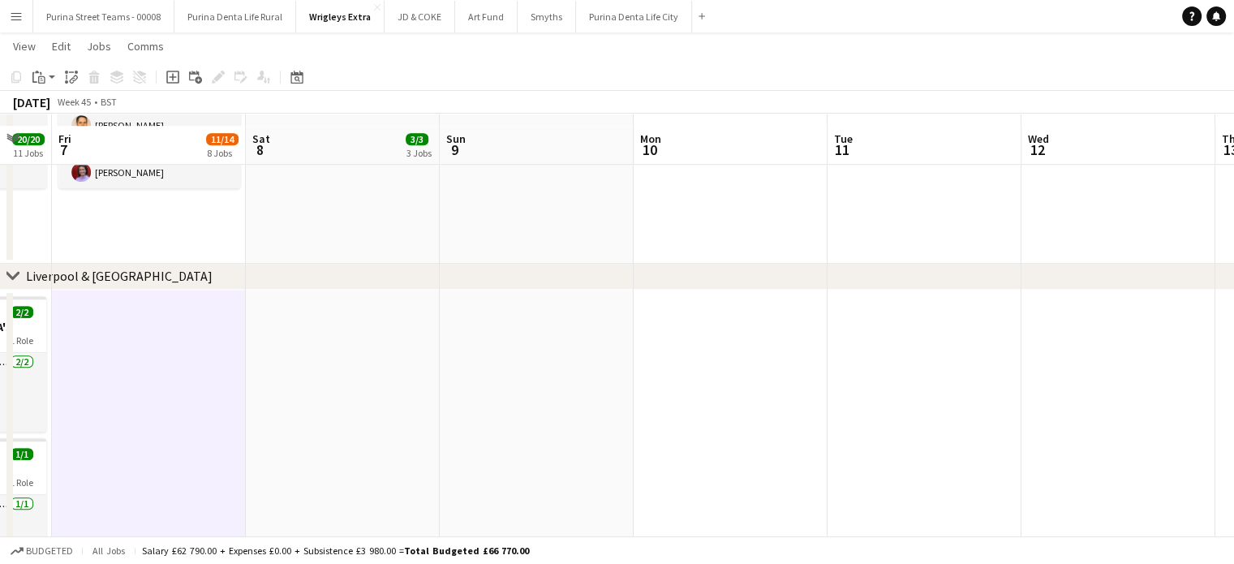
scroll to position [1167, 0]
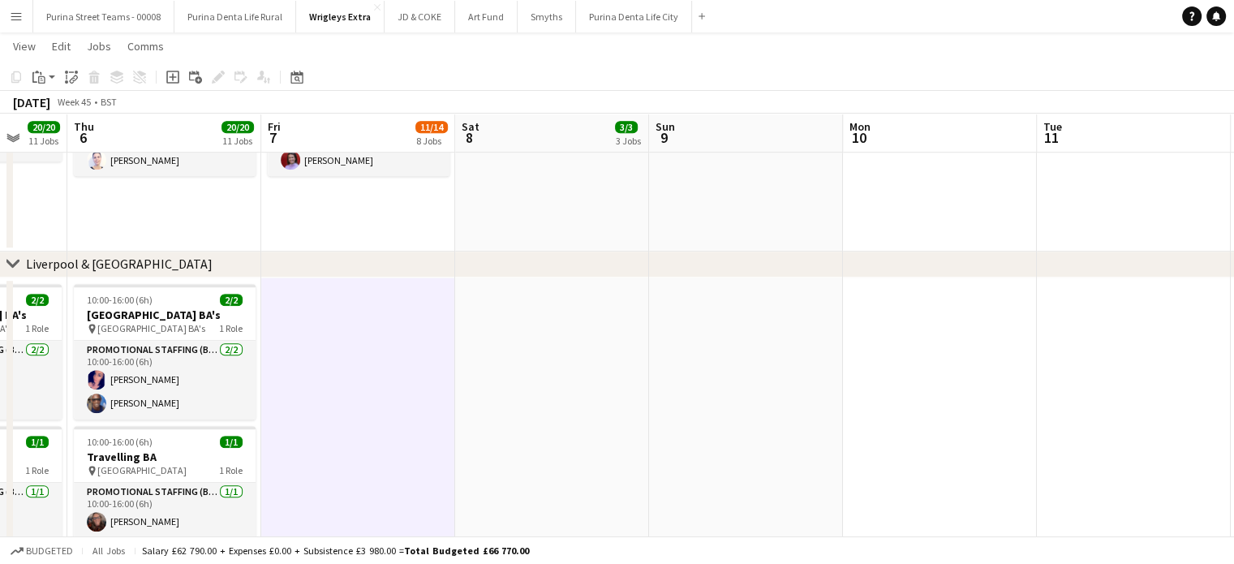
drag, startPoint x: 438, startPoint y: 409, endPoint x: 547, endPoint y: 385, distance: 111.2
click at [889, 394] on app-calendar-viewport "Mon 3 14/14 8 Jobs Tue 4 20/20 11 Jobs Wed 5 20/20 11 Jobs Thu 6 20/20 11 Jobs …" at bounding box center [617, 41] width 1234 height 2290
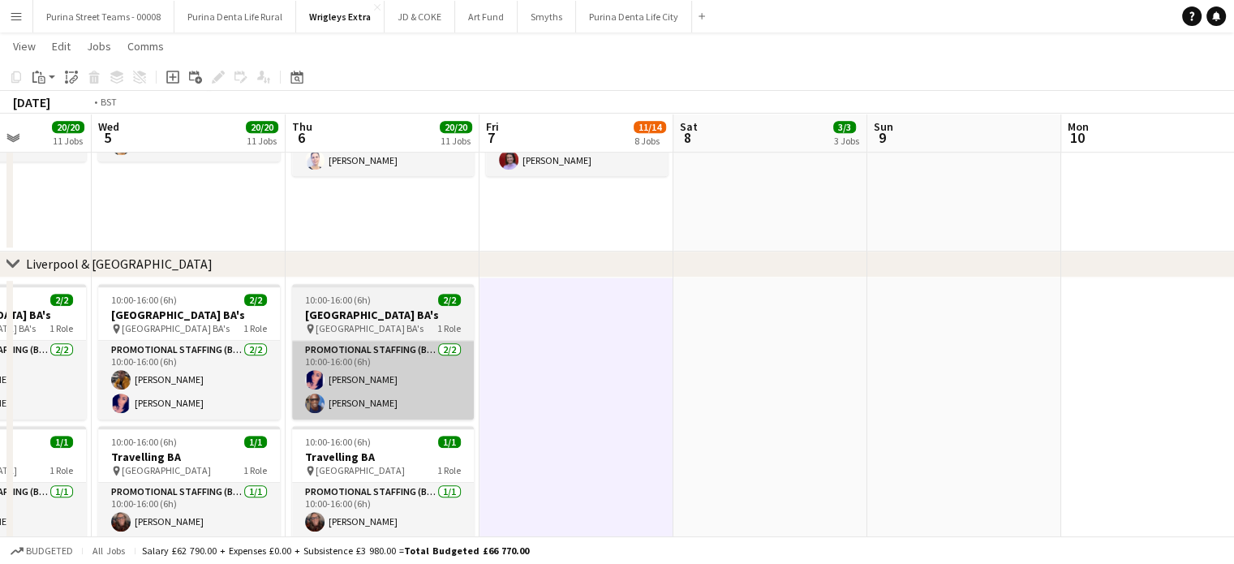
click at [902, 376] on app-calendar-viewport "Sun 2 Mon 3 14/14 8 Jobs Tue 4 20/20 11 Jobs Wed 5 20/20 11 Jobs Thu 6 20/20 11…" at bounding box center [617, 41] width 1234 height 2290
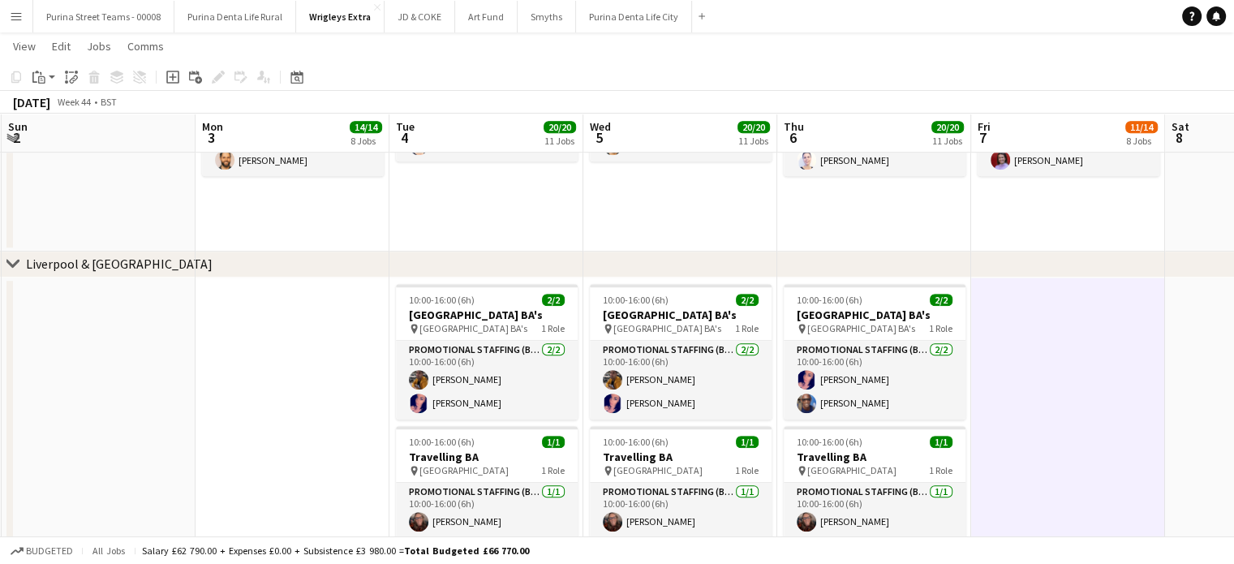
drag, startPoint x: 264, startPoint y: 349, endPoint x: 698, endPoint y: 351, distance: 434.0
click at [723, 350] on app-calendar-viewport "Fri 31 15/16 9 Jobs Sat 1 Sun 2 Mon 3 14/14 8 Jobs Tue 4 20/20 11 Jobs Wed 5 20…" at bounding box center [617, 41] width 1234 height 2290
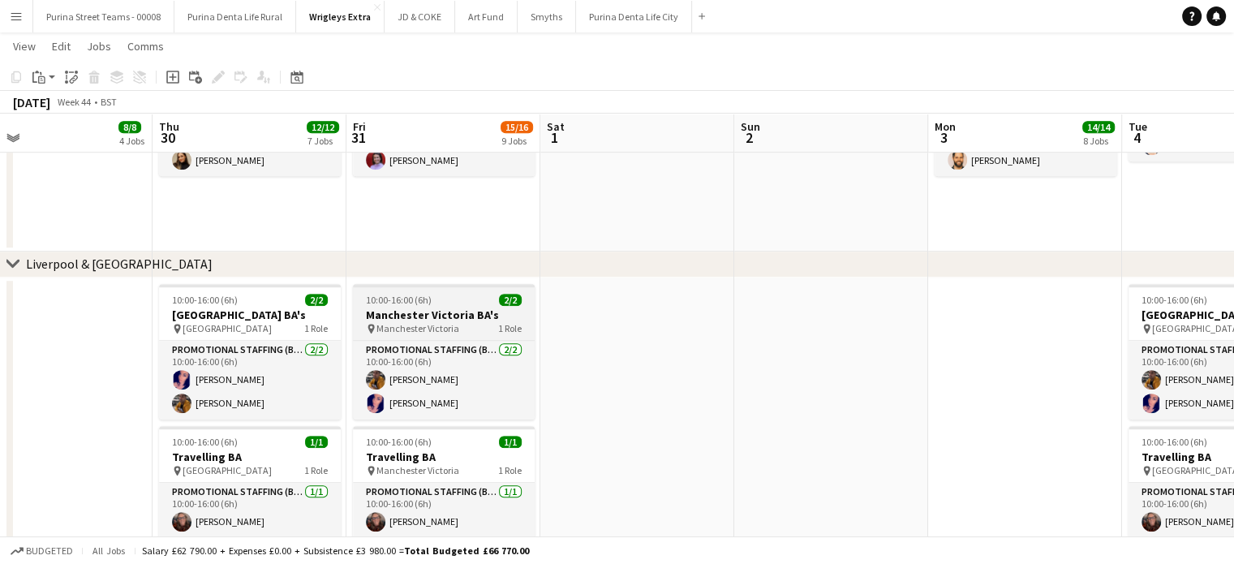
drag, startPoint x: 333, startPoint y: 338, endPoint x: 722, endPoint y: 339, distance: 388.5
click at [821, 335] on app-calendar-viewport "Mon 27 Tue 28 4/4 2 Jobs Wed 29 8/8 4 Jobs Thu 30 12/12 7 Jobs Fri 31 15/16 9 J…" at bounding box center [617, 41] width 1234 height 2290
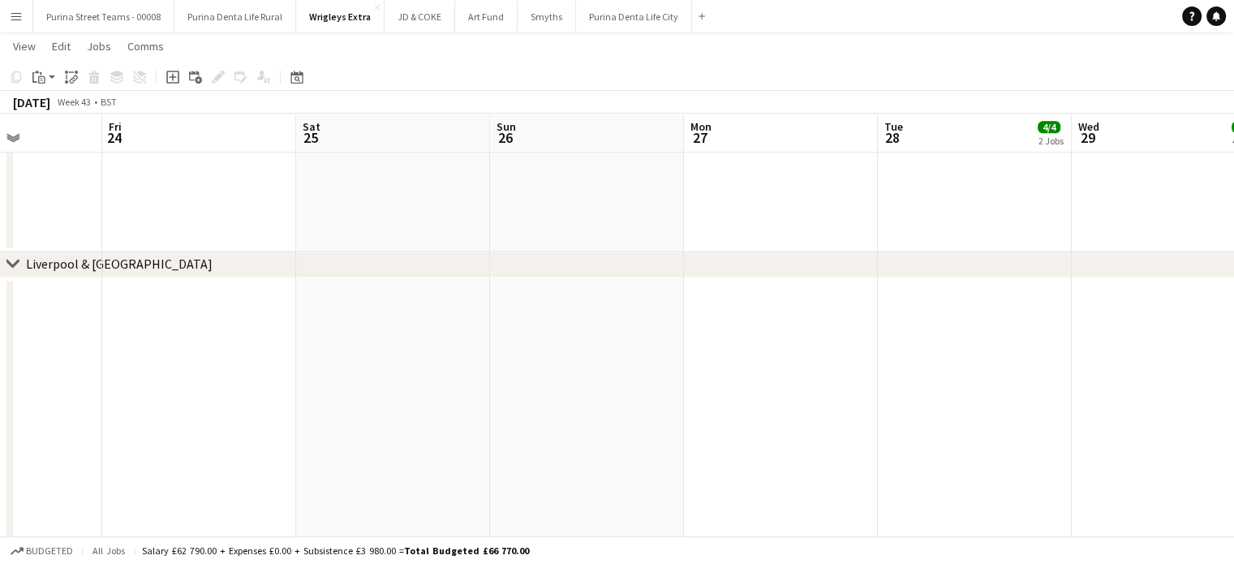
drag, startPoint x: 114, startPoint y: 341, endPoint x: 973, endPoint y: 330, distance: 859.9
click at [973, 330] on app-calendar-viewport "Wed 22 Thu 23 Fri 24 Sat 25 Sun 26 Mon 27 Tue 28 4/4 2 Jobs Wed 29 8/8 4 Jobs T…" at bounding box center [617, 41] width 1234 height 2290
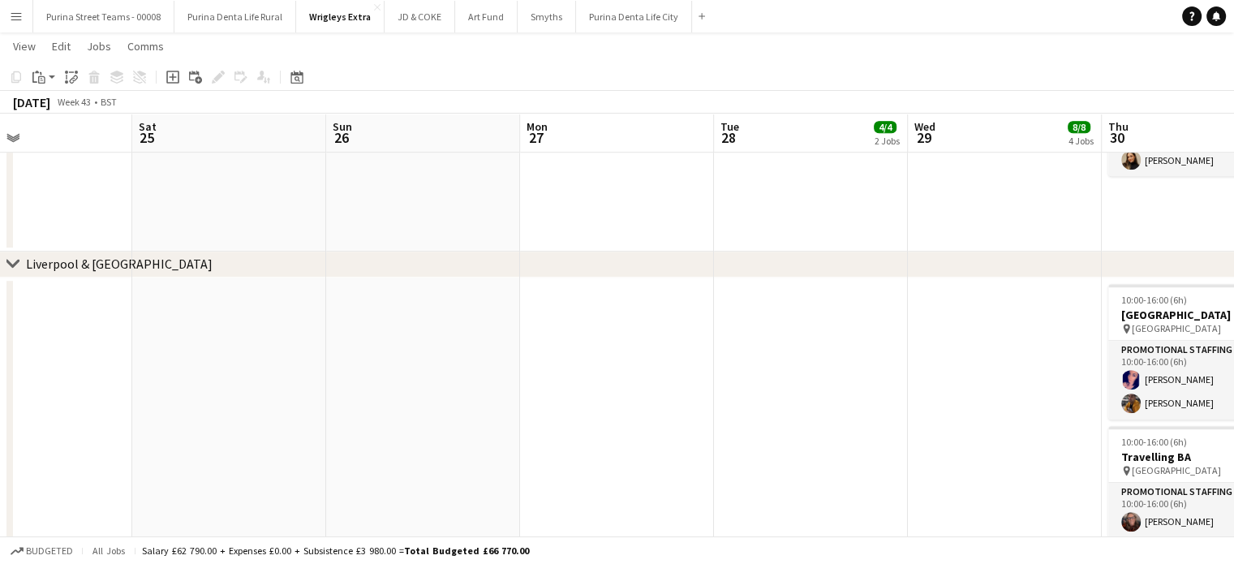
drag, startPoint x: 211, startPoint y: 357, endPoint x: 891, endPoint y: 345, distance: 680.7
click at [896, 345] on app-calendar-viewport "Wed 22 Thu 23 Fri 24 Sat 25 Sun 26 Mon 27 Tue 28 4/4 2 Jobs Wed 29 8/8 4 Jobs T…" at bounding box center [617, 41] width 1234 height 2290
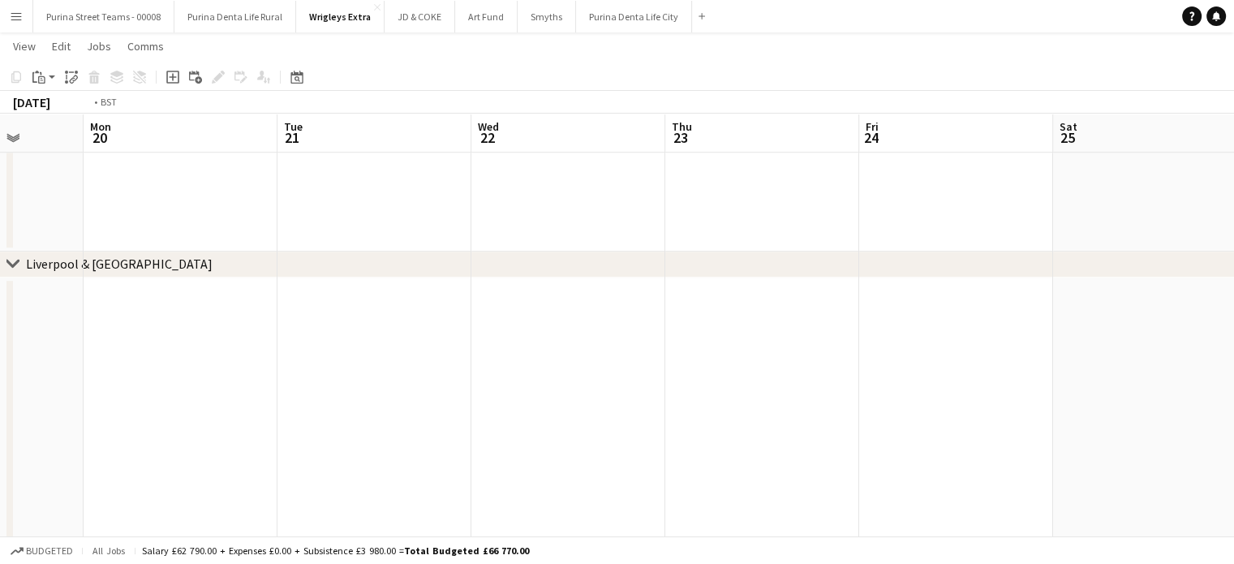
drag, startPoint x: 146, startPoint y: 354, endPoint x: 941, endPoint y: 343, distance: 795.0
click at [956, 343] on app-calendar-viewport "Sat 18 Sun 19 Mon 20 Tue 21 Wed 22 Thu 23 Fri 24 Sat 25 Sun 26 Mon 27 Tue 28 4/…" at bounding box center [617, 41] width 1234 height 2290
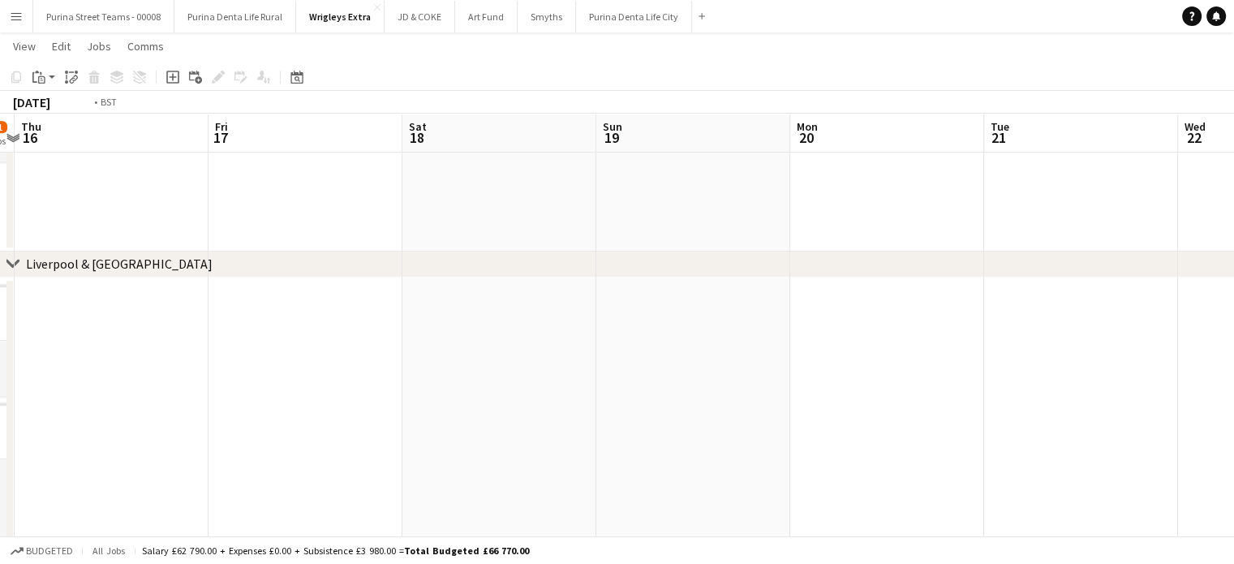
drag, startPoint x: 547, startPoint y: 380, endPoint x: 1073, endPoint y: 412, distance: 527.4
click at [1214, 415] on app-calendar-viewport "Tue 14 16/17 10 Jobs Wed 15 20/21 12 Jobs Thu 16 Fri 17 Sat 18 Sun 19 Mon 20 Tu…" at bounding box center [617, 41] width 1234 height 2290
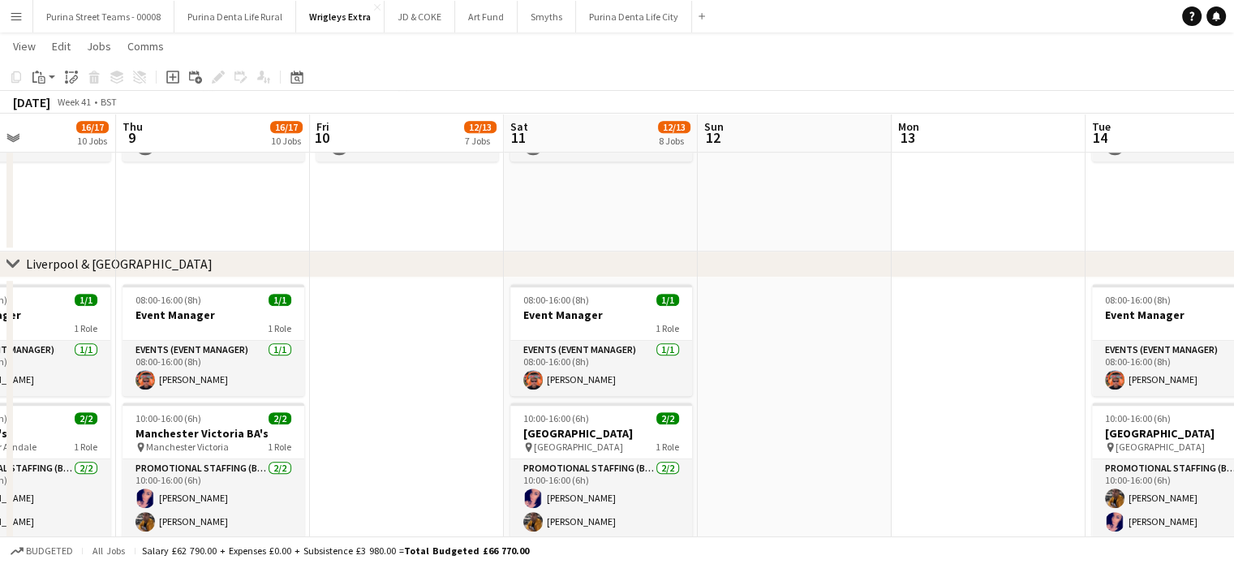
drag, startPoint x: 205, startPoint y: 363, endPoint x: 698, endPoint y: 376, distance: 492.6
click at [944, 363] on app-calendar-viewport "Mon 6 4/4 2 Jobs Tue 7 16/17 10 Jobs Wed 8 16/17 10 Jobs Thu 9 16/17 10 Jobs Fr…" at bounding box center [617, 41] width 1234 height 2290
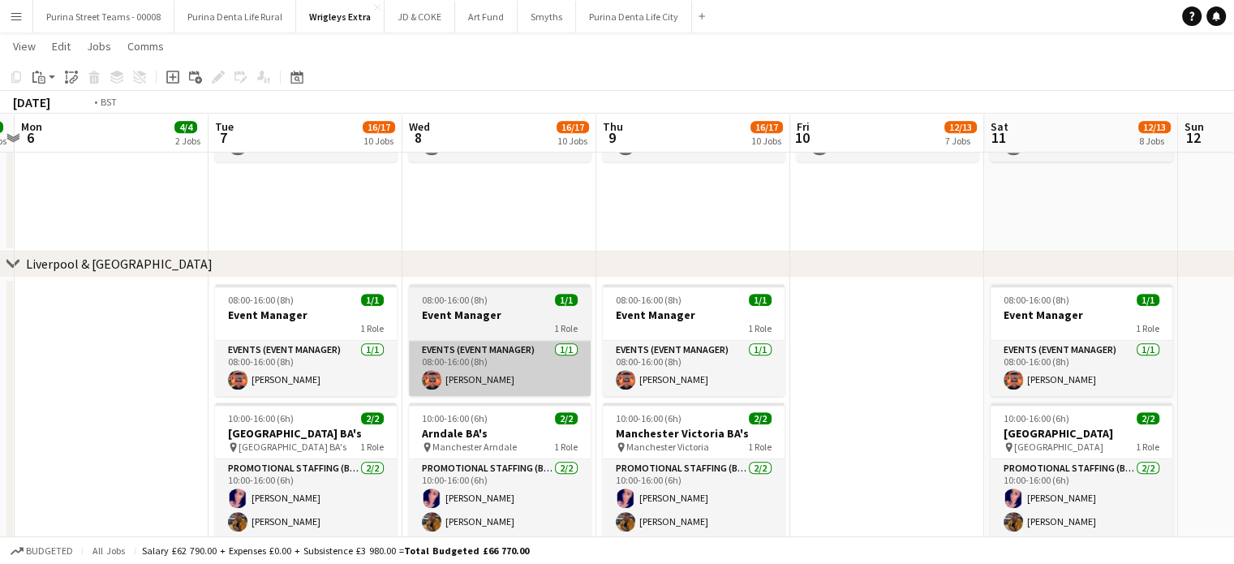
drag, startPoint x: 406, startPoint y: 378, endPoint x: 623, endPoint y: 388, distance: 216.8
click at [1023, 391] on app-calendar-viewport "Sat 4 4/4 2 Jobs Sun 5 4/4 2 Jobs Mon 6 4/4 2 Jobs Tue 7 16/17 10 Jobs Wed 8 16…" at bounding box center [617, 41] width 1234 height 2290
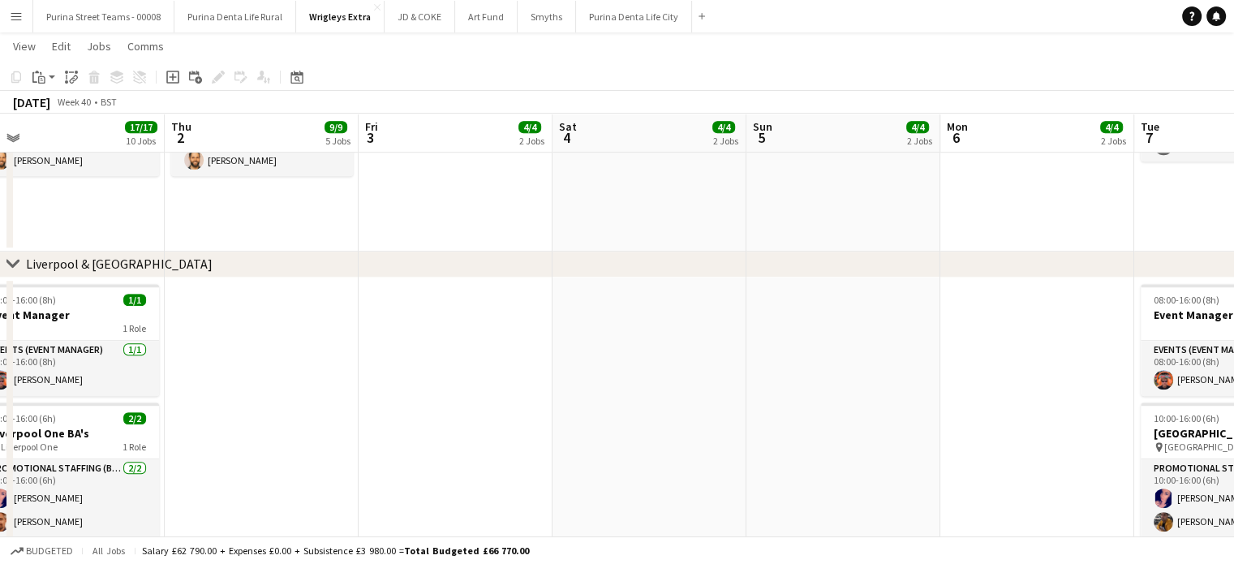
drag, startPoint x: 227, startPoint y: 389, endPoint x: 918, endPoint y: 382, distance: 691.1
click at [918, 382] on app-calendar-viewport "Mon 29 Tue 30 16/17 10 Jobs Wed 1 17/17 10 Jobs Thu 2 9/9 5 Jobs Fri 3 4/4 2 Jo…" at bounding box center [617, 41] width 1234 height 2290
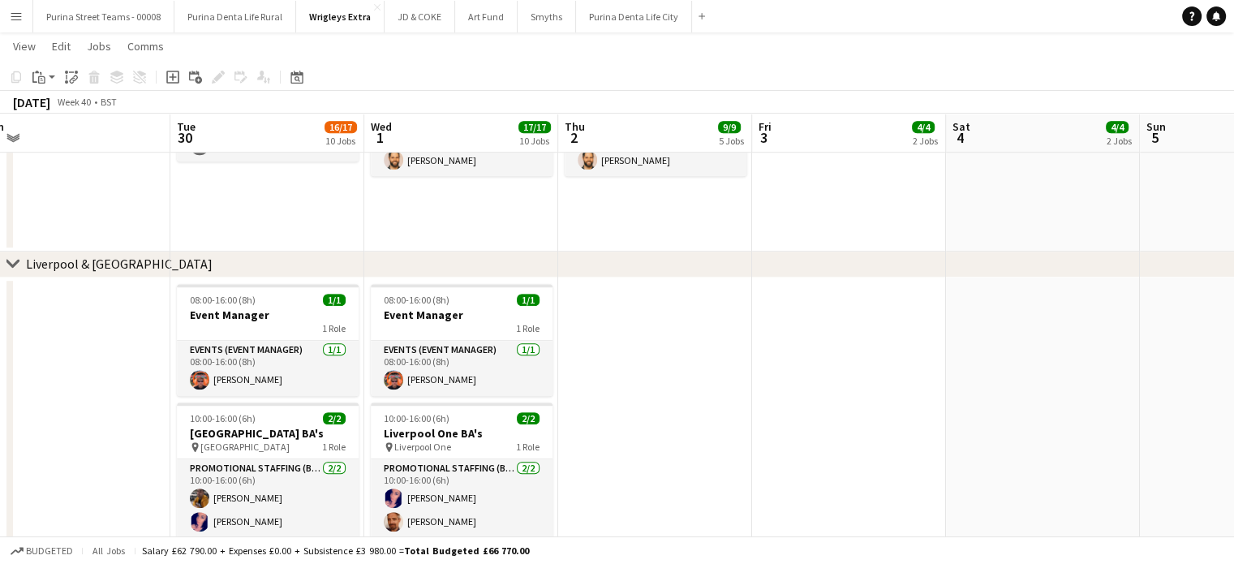
scroll to position [0, 408]
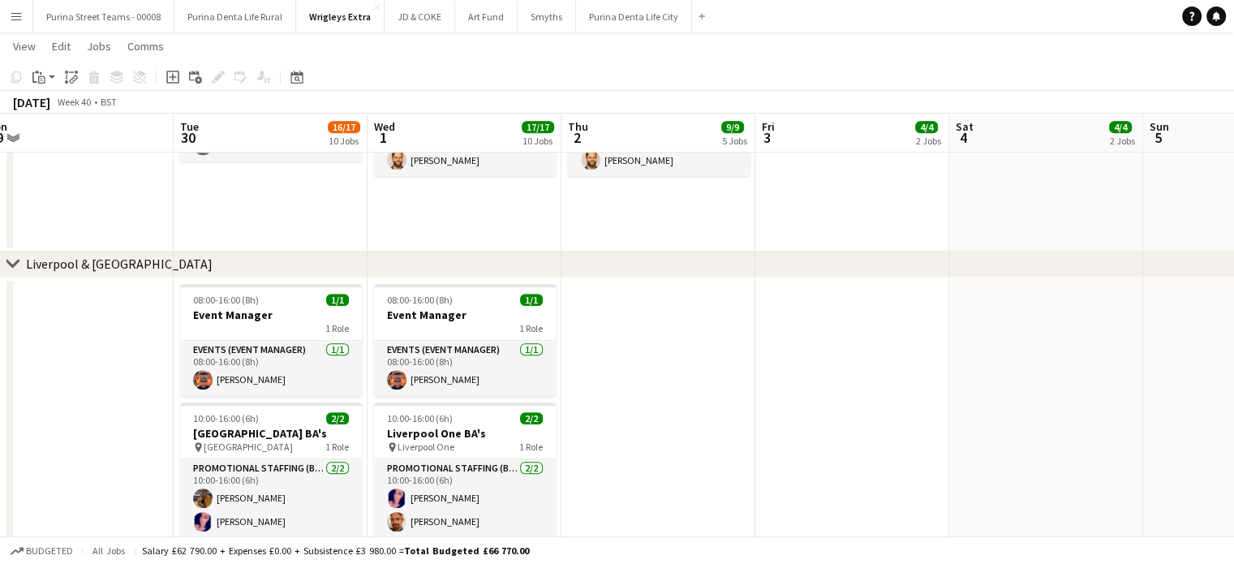
drag, startPoint x: 311, startPoint y: 395, endPoint x: 655, endPoint y: 400, distance: 343.1
click at [655, 400] on app-calendar-viewport "Sat 27 11/12 7 Jobs Sun 28 Mon 29 Tue 30 16/17 10 Jobs Wed 1 17/17 10 Jobs Thu …" at bounding box center [617, 41] width 1234 height 2290
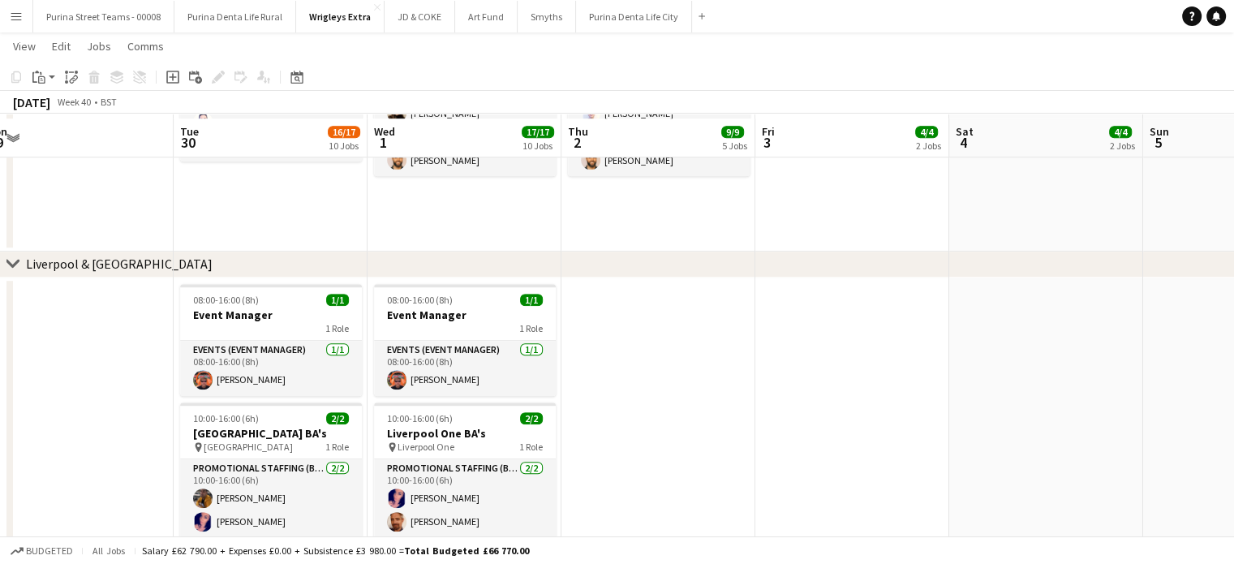
scroll to position [1248, 0]
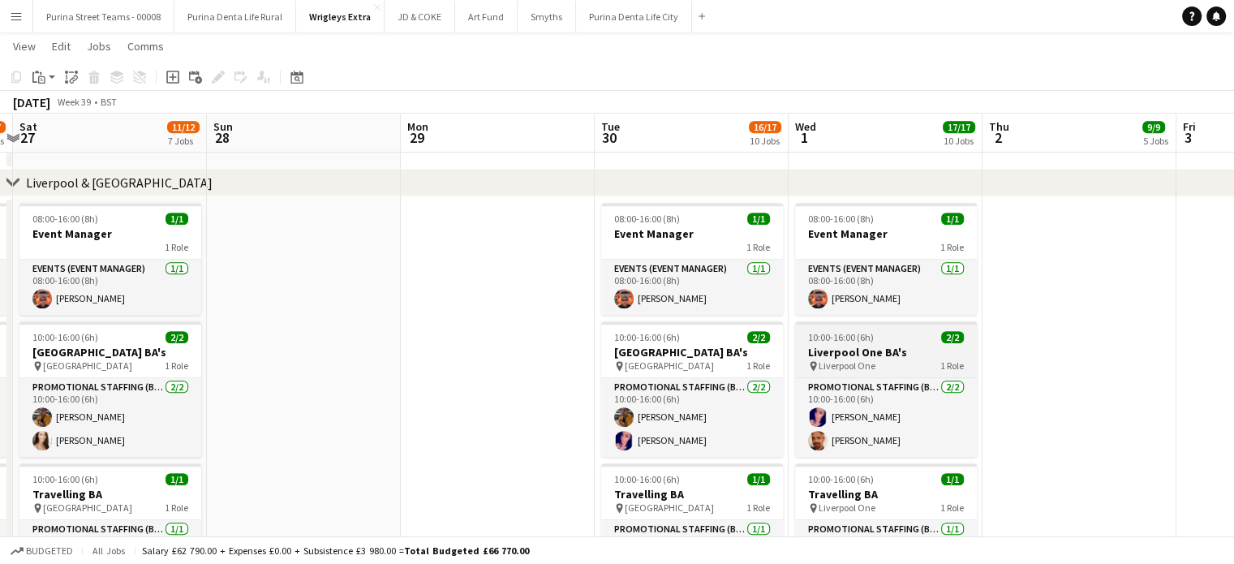
drag, startPoint x: 607, startPoint y: 390, endPoint x: 716, endPoint y: 376, distance: 110.5
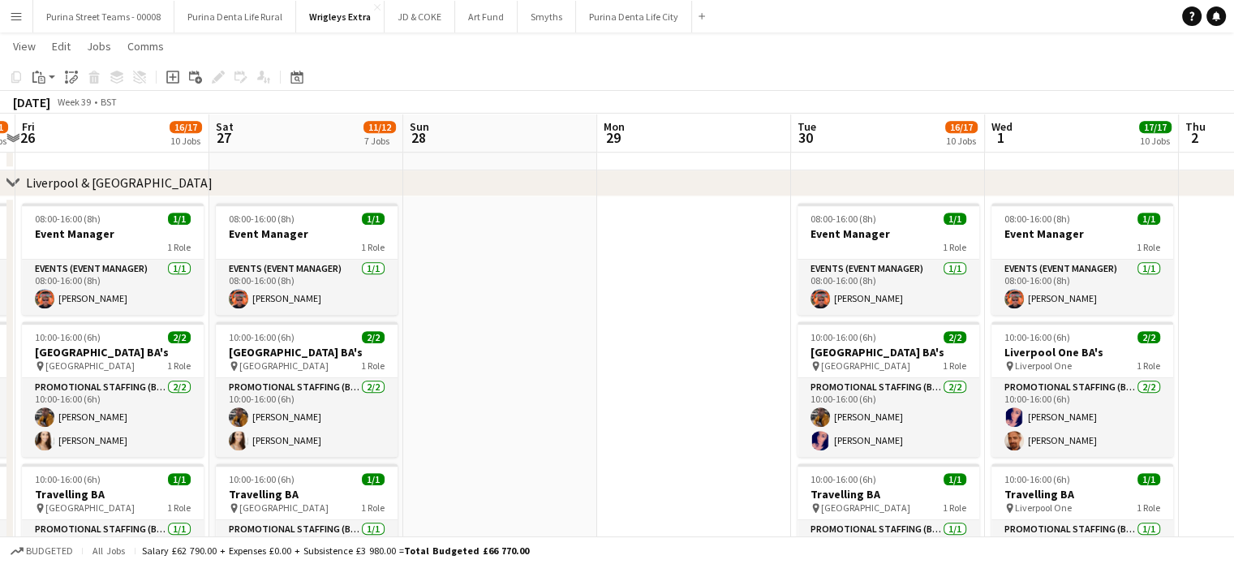
drag, startPoint x: 294, startPoint y: 379, endPoint x: 740, endPoint y: 362, distance: 446.5
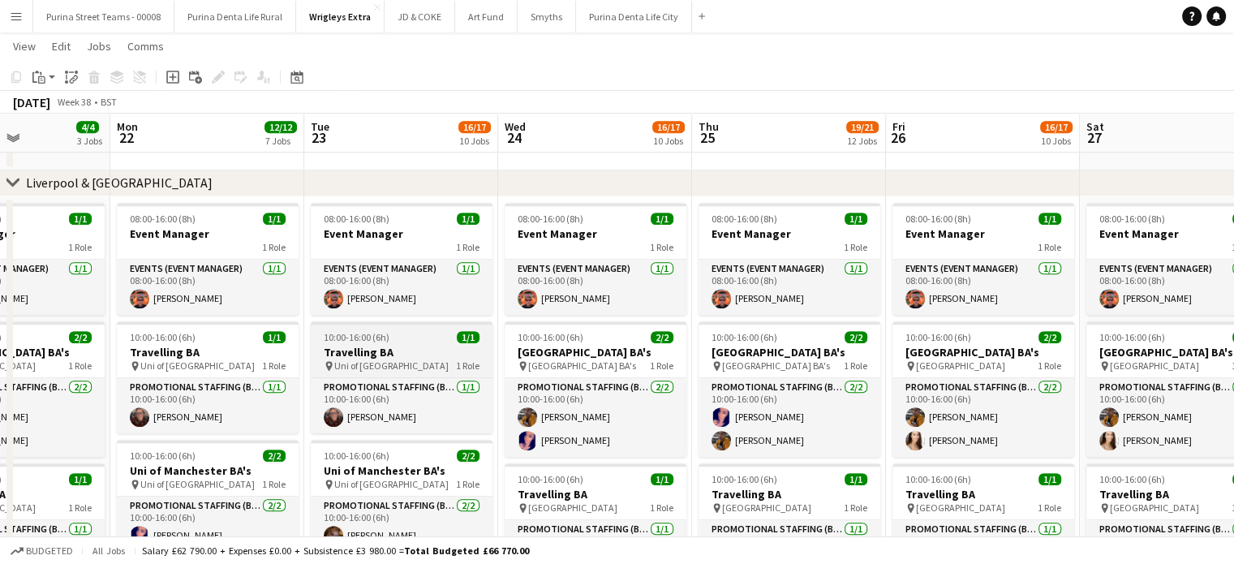
drag, startPoint x: 157, startPoint y: 371, endPoint x: 376, endPoint y: 370, distance: 219.0
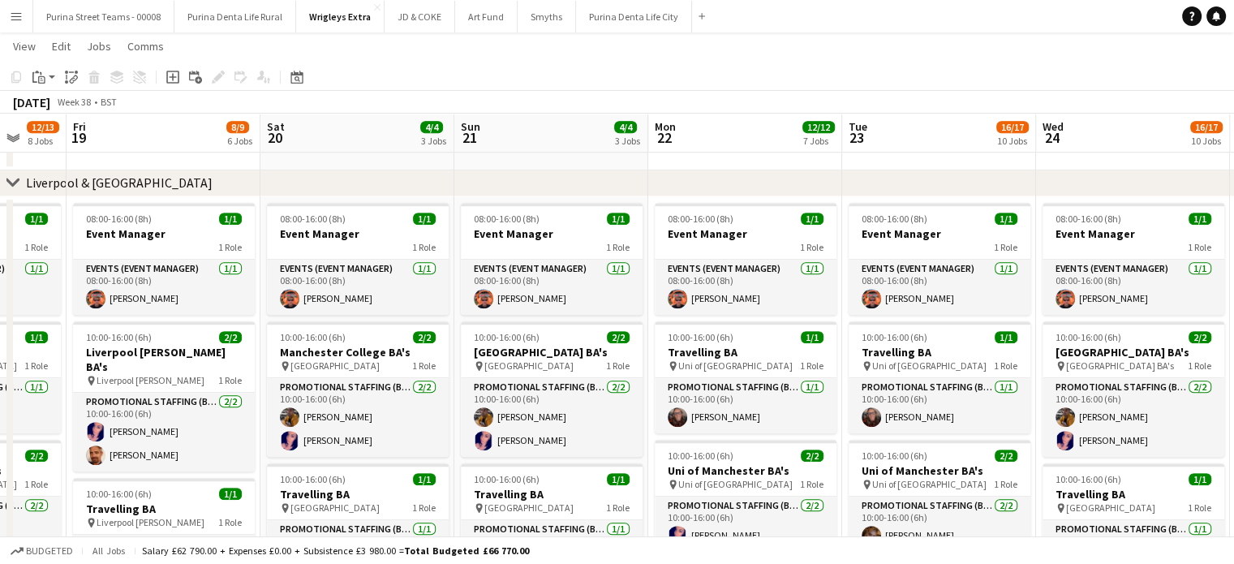
drag, startPoint x: 104, startPoint y: 354, endPoint x: 634, endPoint y: 324, distance: 531.3
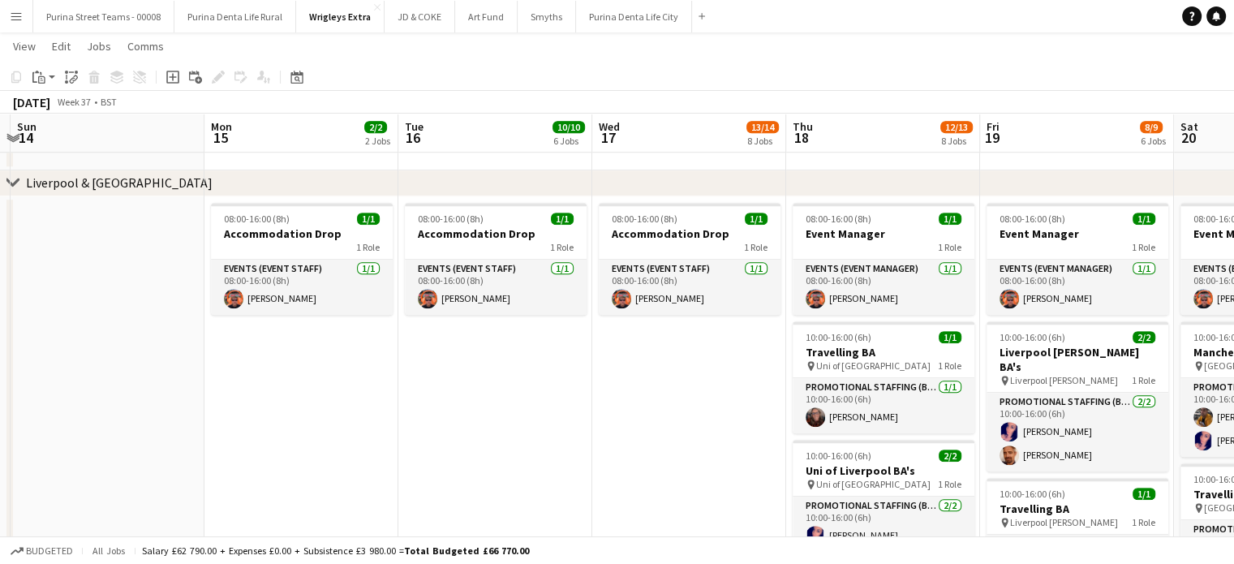
drag, startPoint x: 511, startPoint y: 336, endPoint x: 916, endPoint y: 330, distance: 404.8
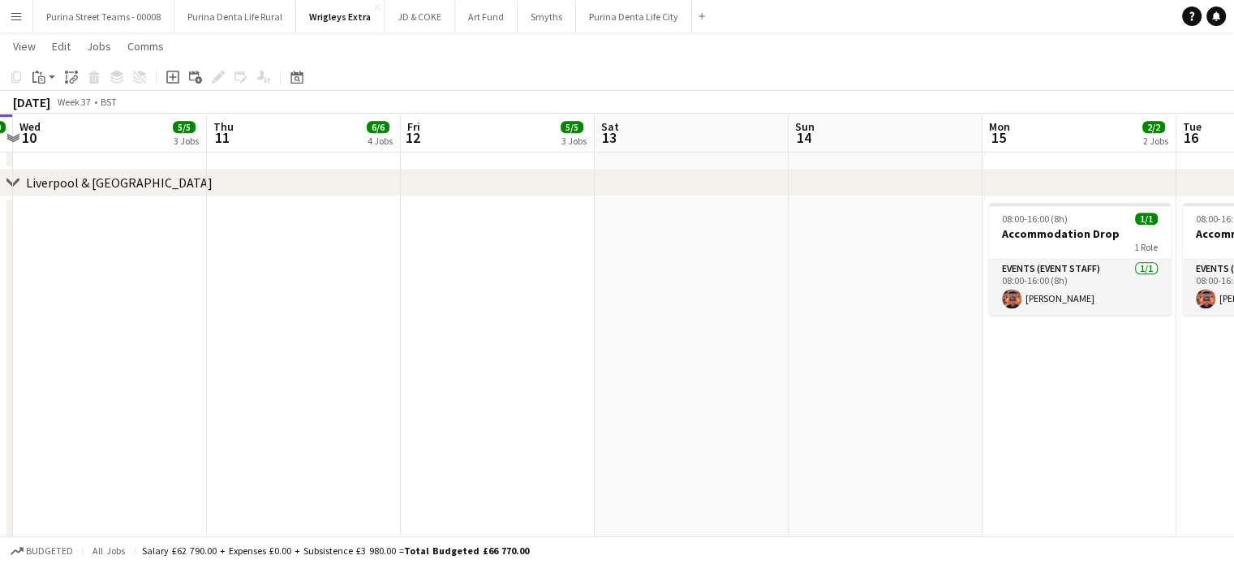
drag, startPoint x: 148, startPoint y: 368, endPoint x: 926, endPoint y: 345, distance: 778.2
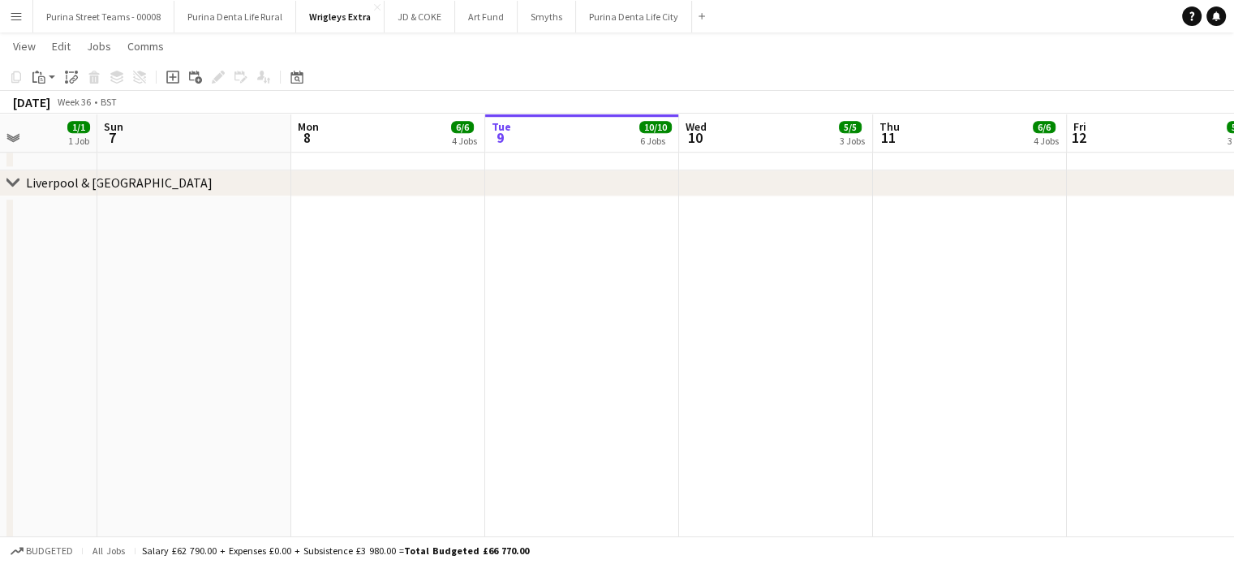
scroll to position [0, 427]
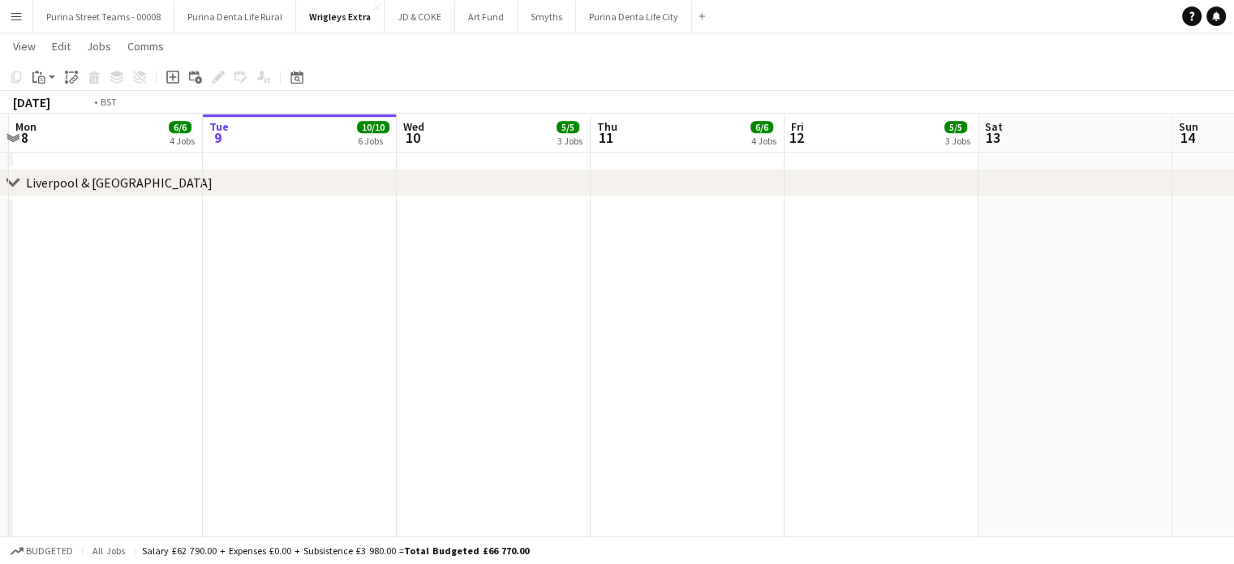
drag, startPoint x: 234, startPoint y: 376, endPoint x: 210, endPoint y: 344, distance: 40.6
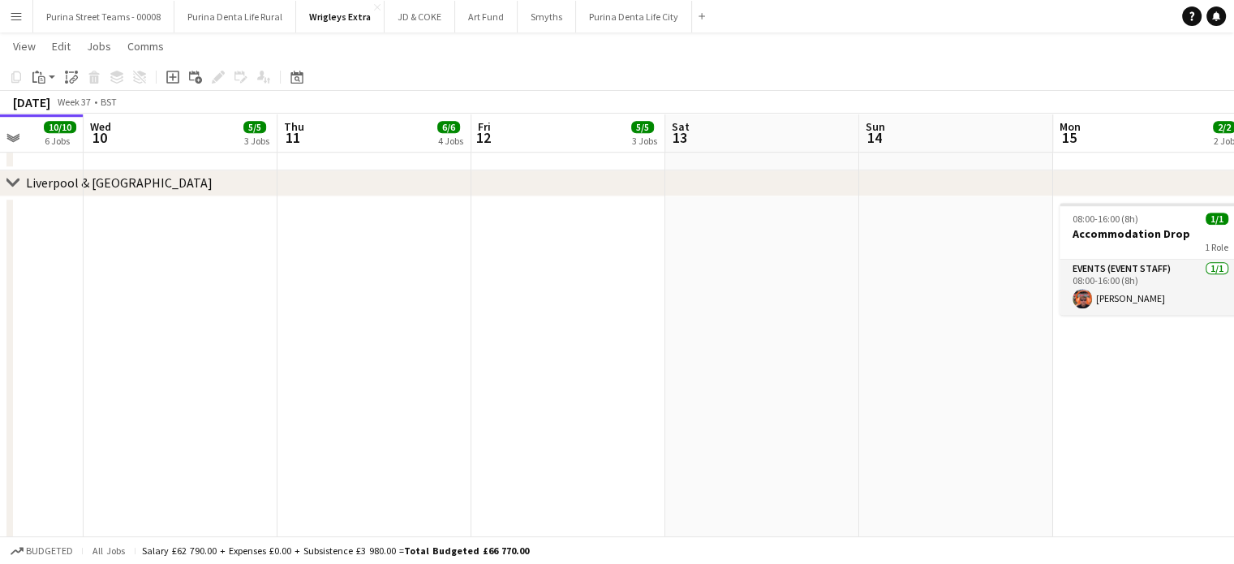
drag, startPoint x: 425, startPoint y: 342, endPoint x: 417, endPoint y: 343, distance: 8.2
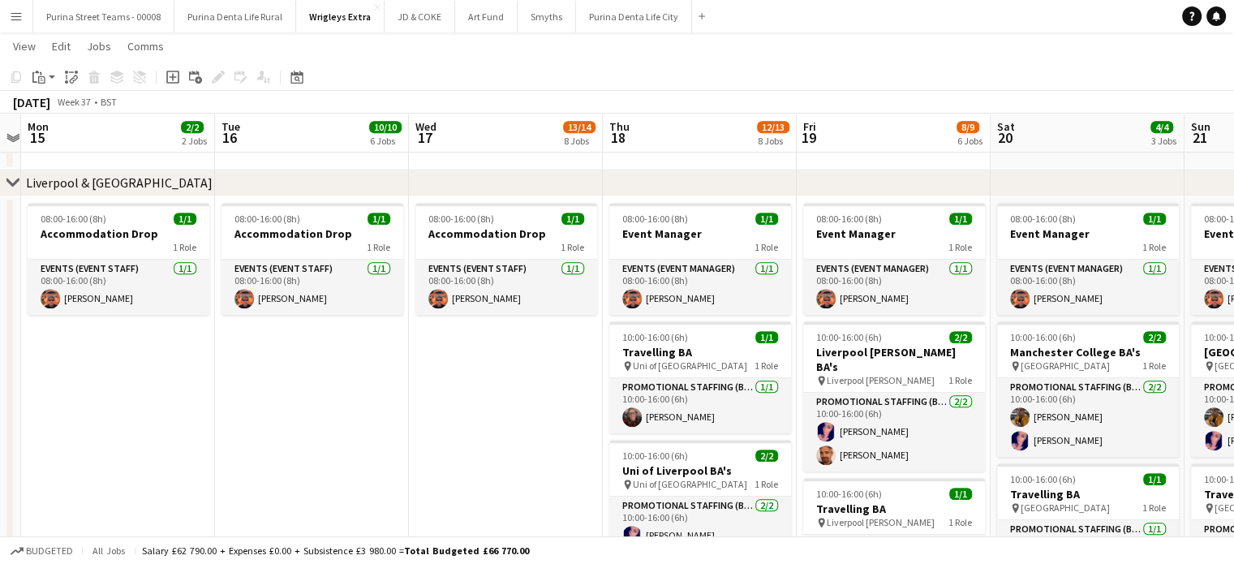
scroll to position [0, 408]
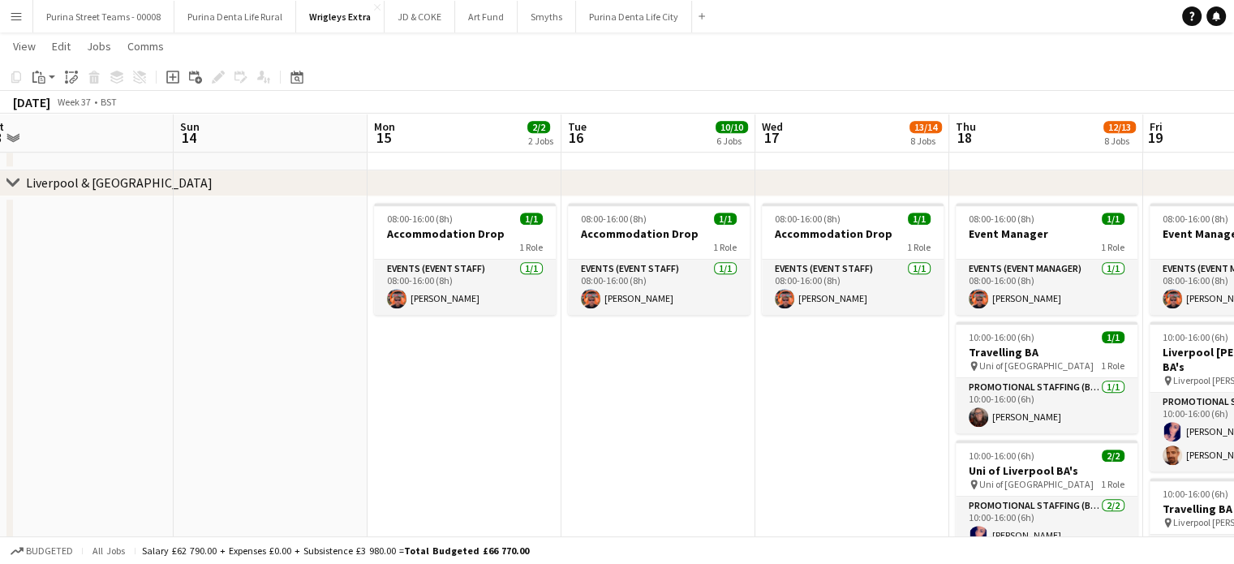
drag, startPoint x: 794, startPoint y: 380, endPoint x: 500, endPoint y: 369, distance: 293.9
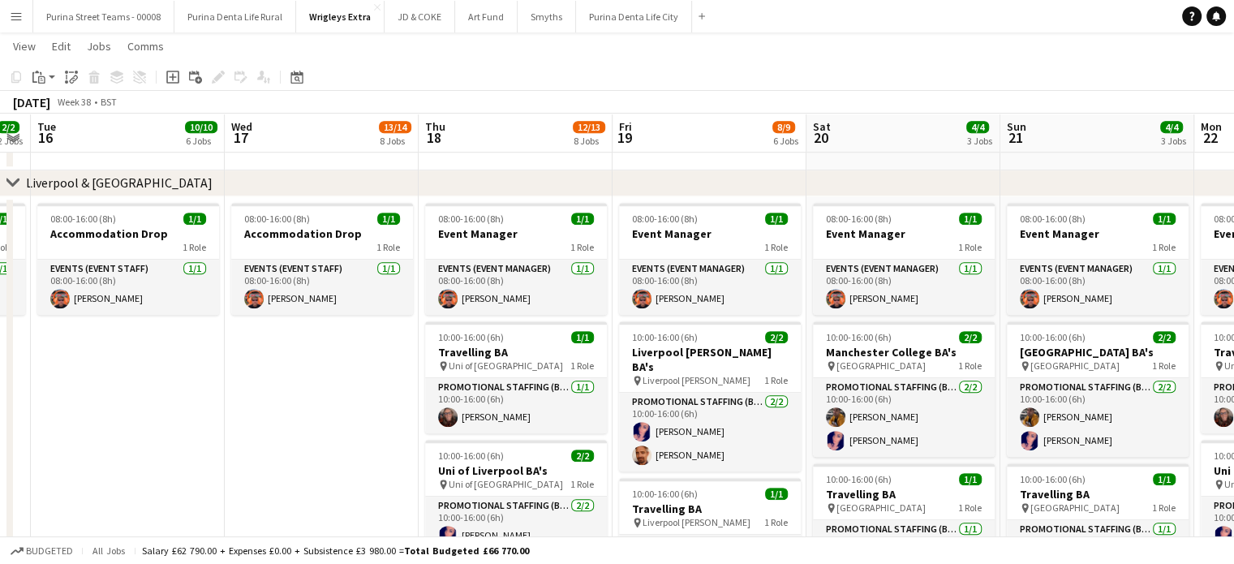
scroll to position [0, 487]
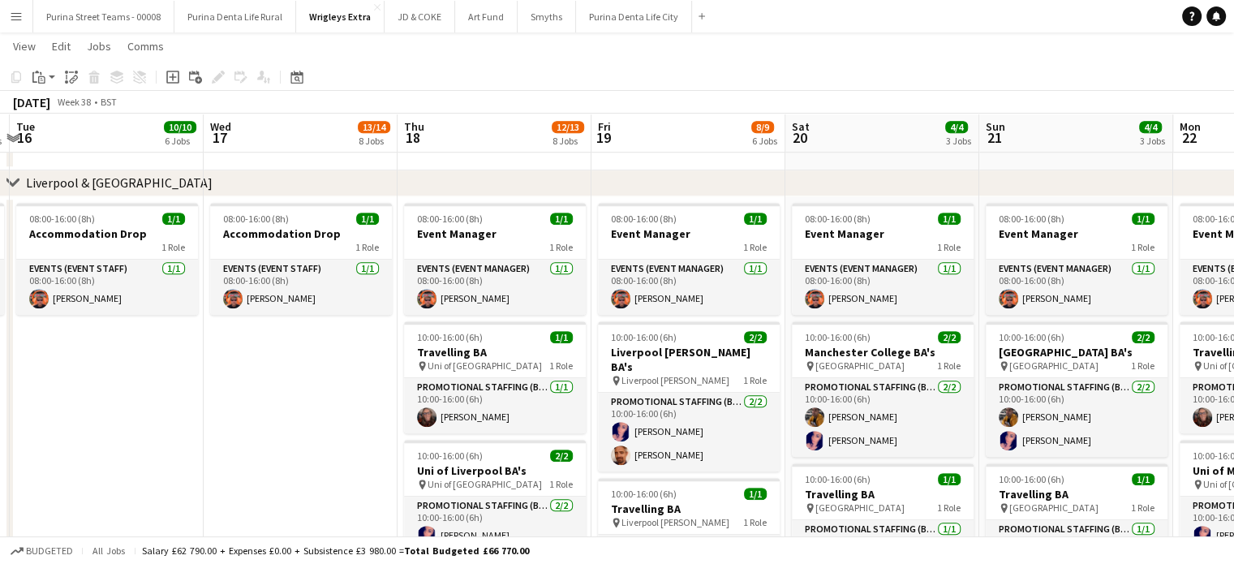
drag, startPoint x: 746, startPoint y: 372, endPoint x: 218, endPoint y: 337, distance: 529.2
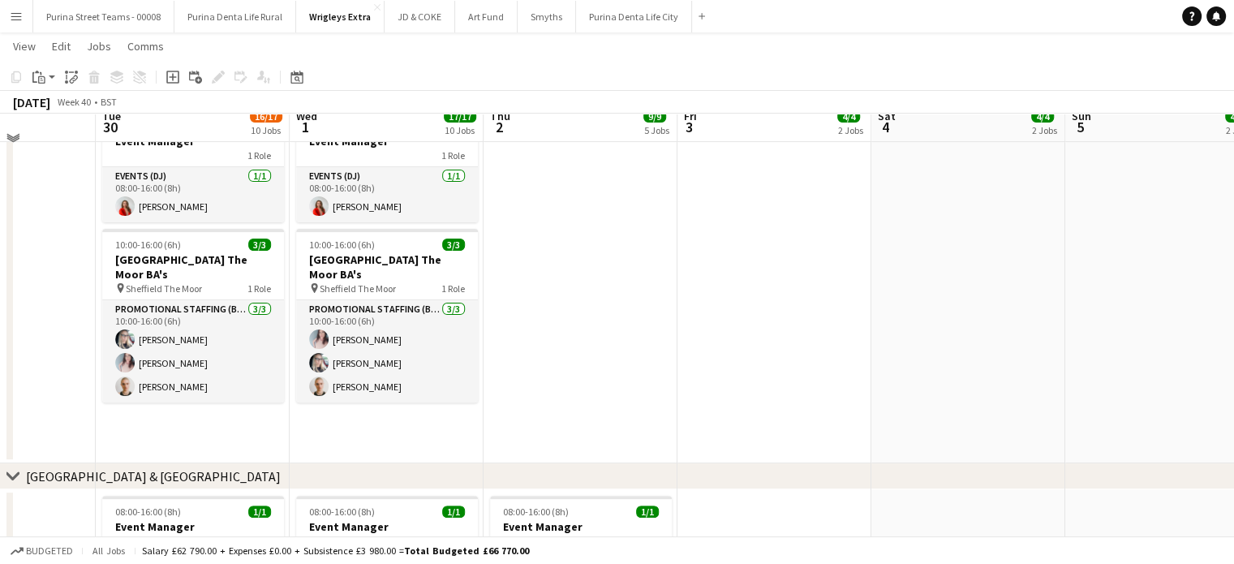
scroll to position [356, 0]
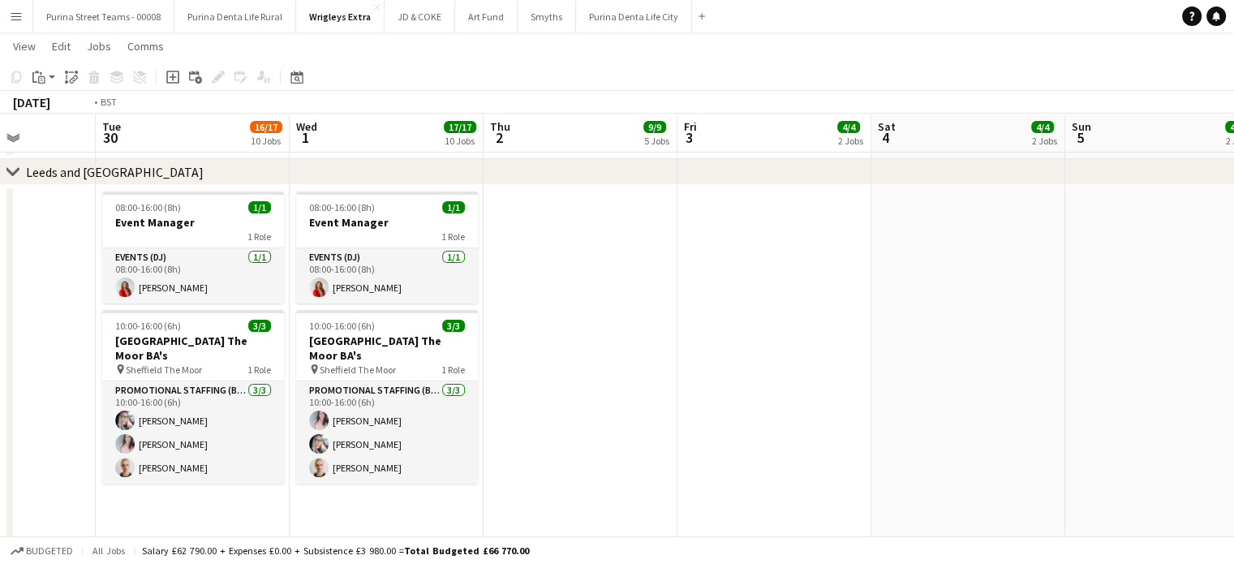
drag, startPoint x: 814, startPoint y: 343, endPoint x: 551, endPoint y: 339, distance: 263.7
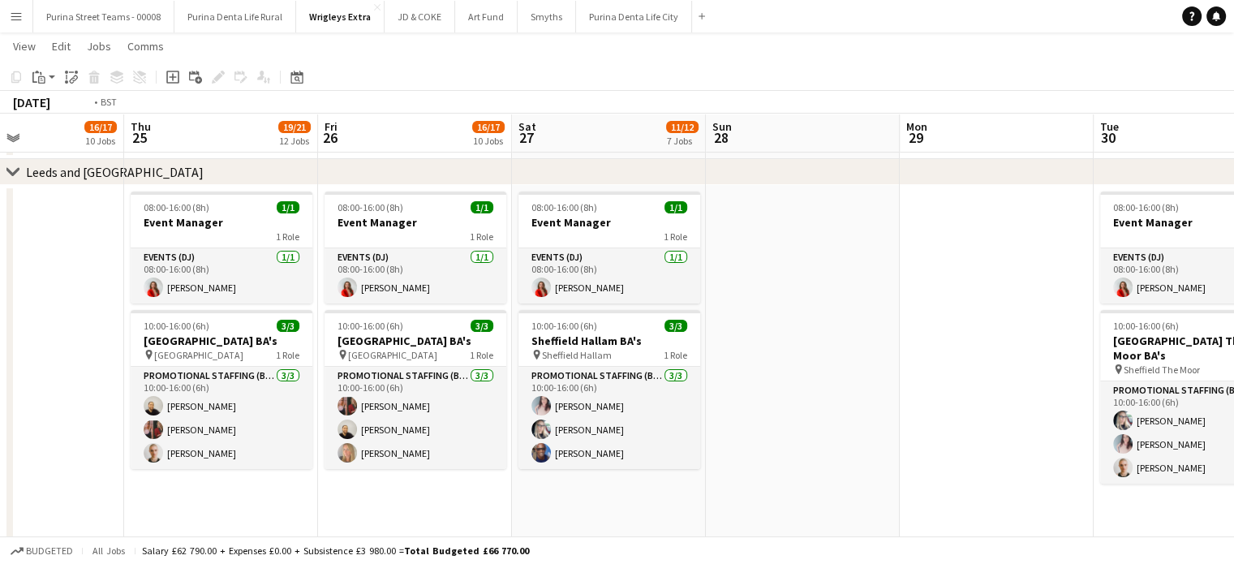
scroll to position [0, 402]
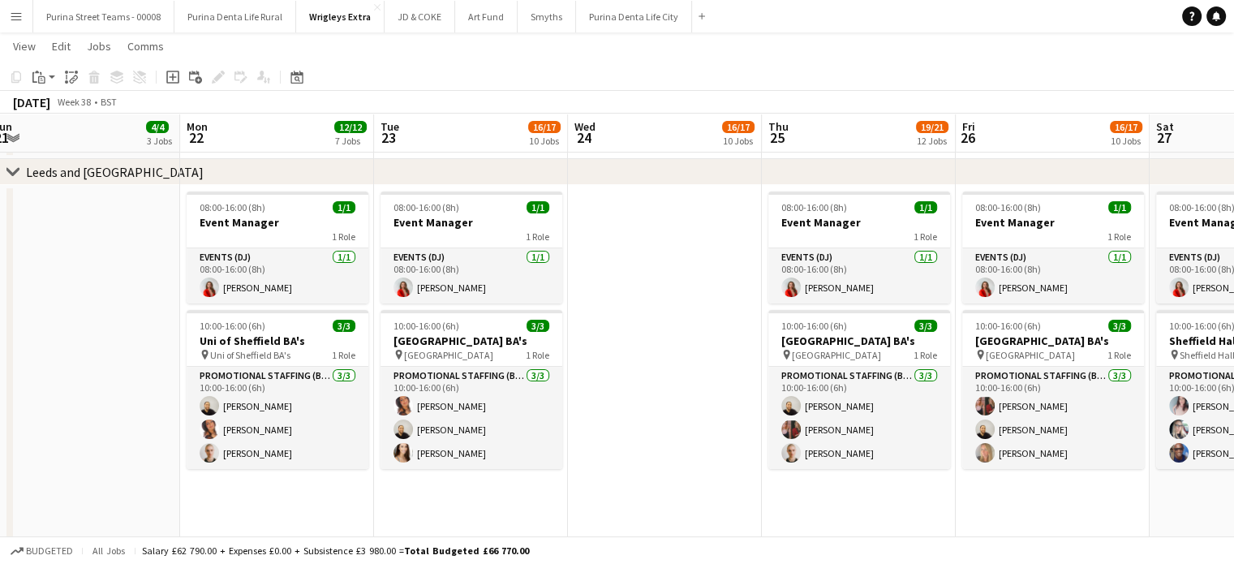
drag, startPoint x: 282, startPoint y: 337, endPoint x: 921, endPoint y: 316, distance: 638.7
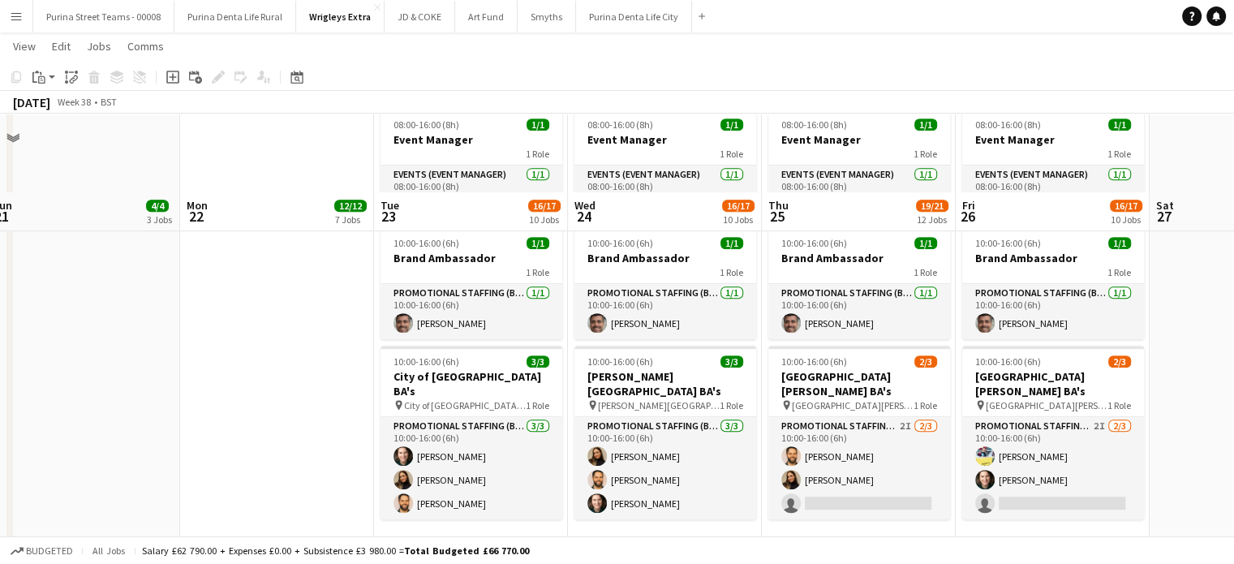
scroll to position [924, 0]
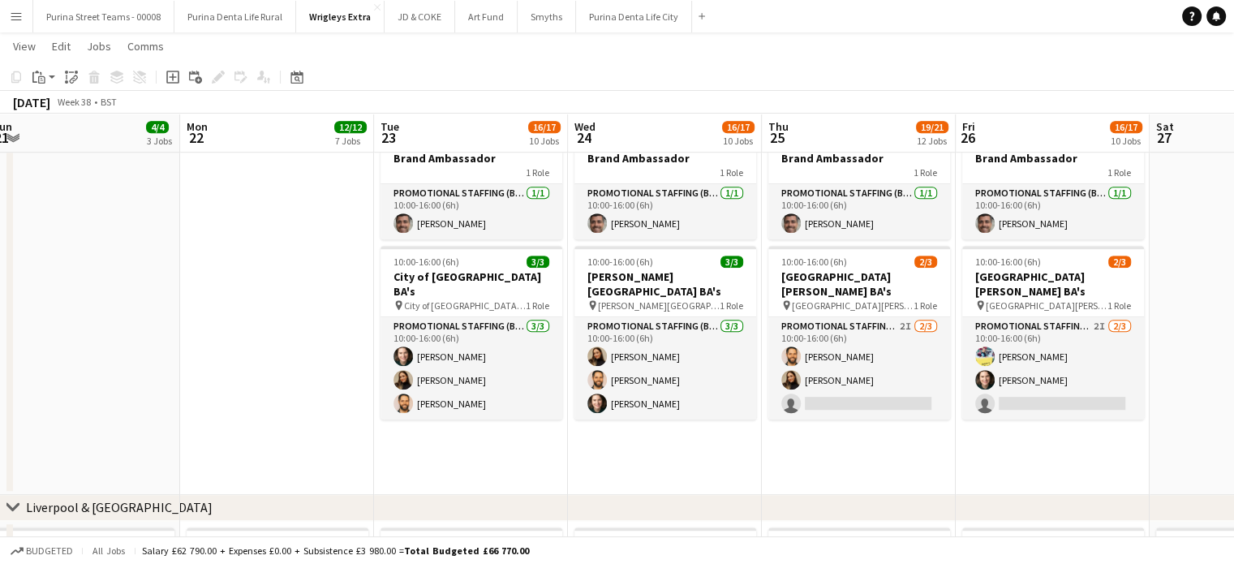
click at [13, 8] on button "Menu" at bounding box center [16, 16] width 32 height 32
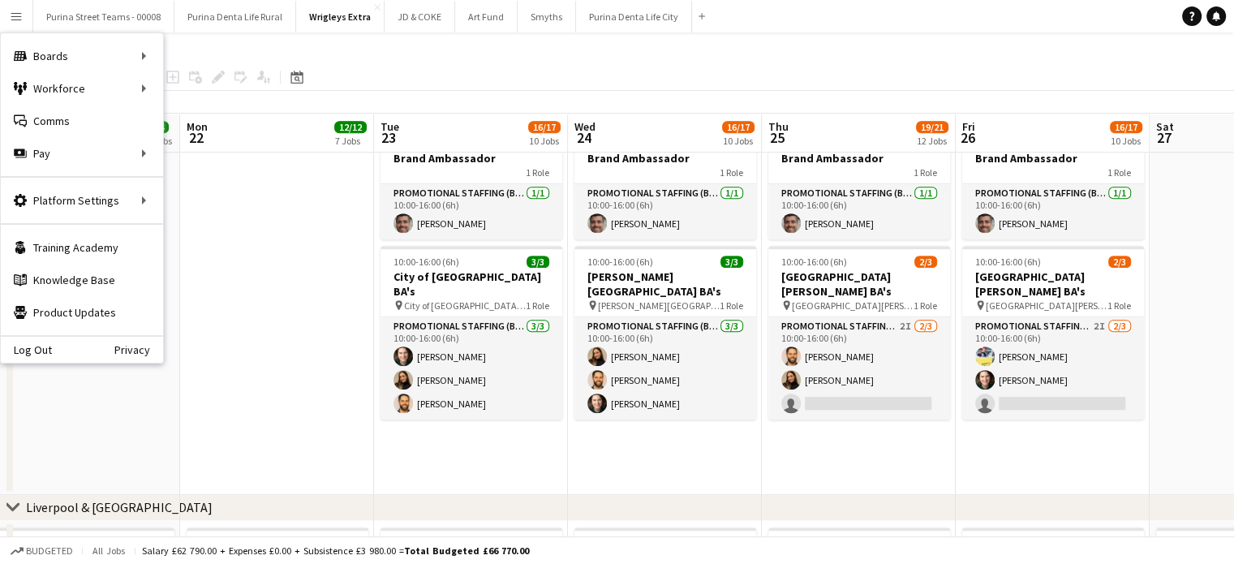
click at [306, 260] on app-date-cell at bounding box center [277, 248] width 194 height 492
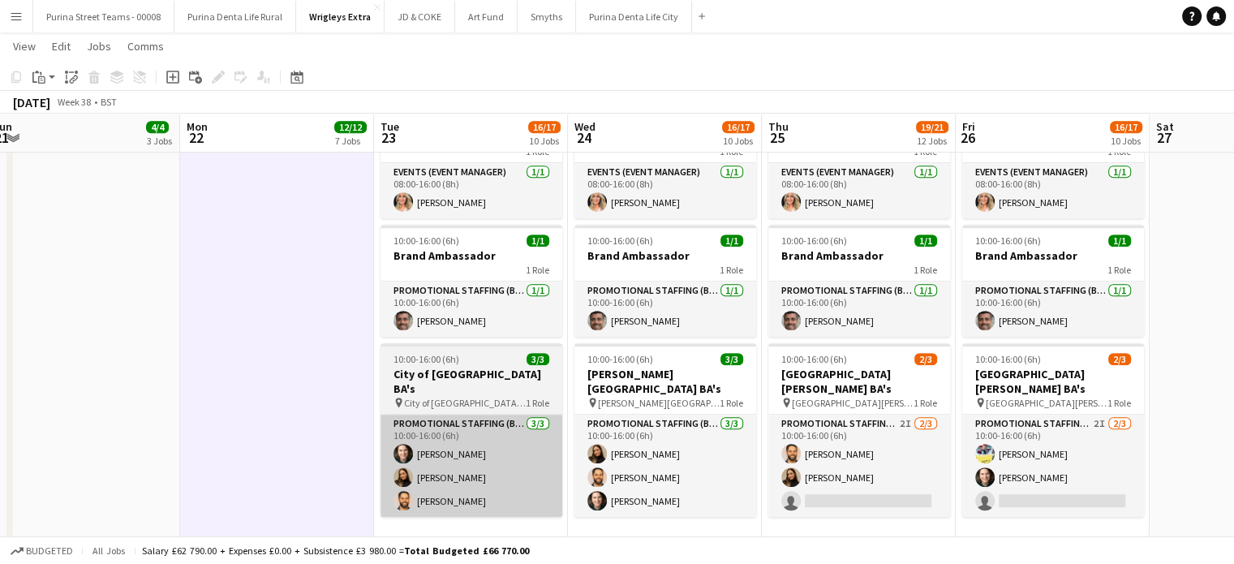
scroll to position [843, 0]
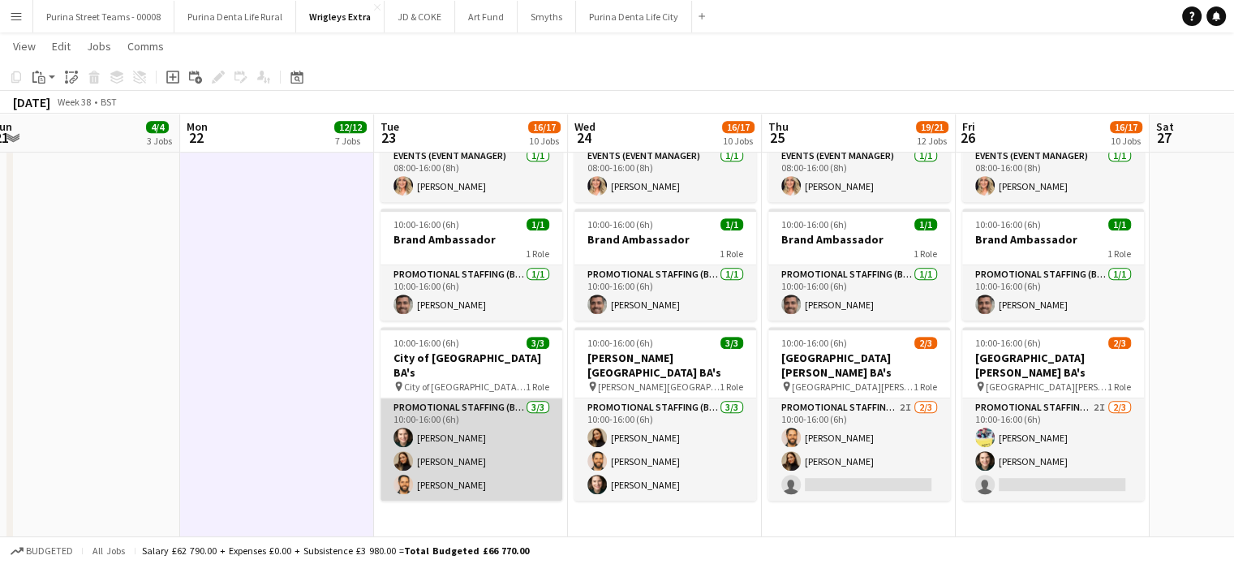
click at [483, 470] on app-card-role "Promotional Staffing (Brand Ambassadors) [DATE] 10:00-16:00 (6h) [PERSON_NAME] …" at bounding box center [471, 449] width 182 height 102
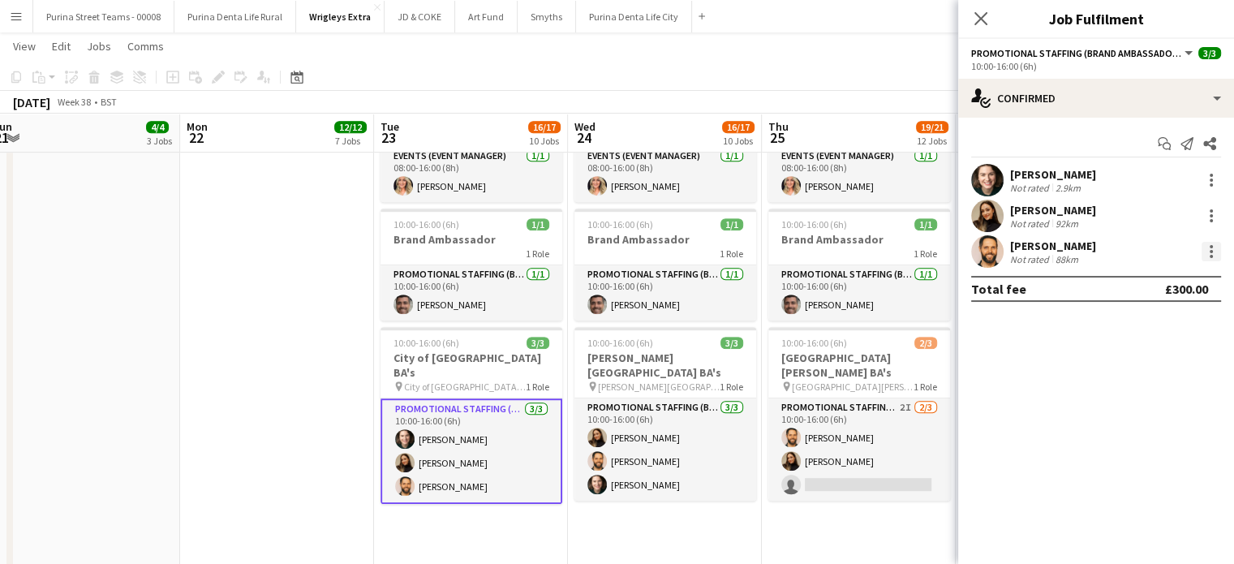
click at [1205, 254] on div at bounding box center [1210, 251] width 19 height 19
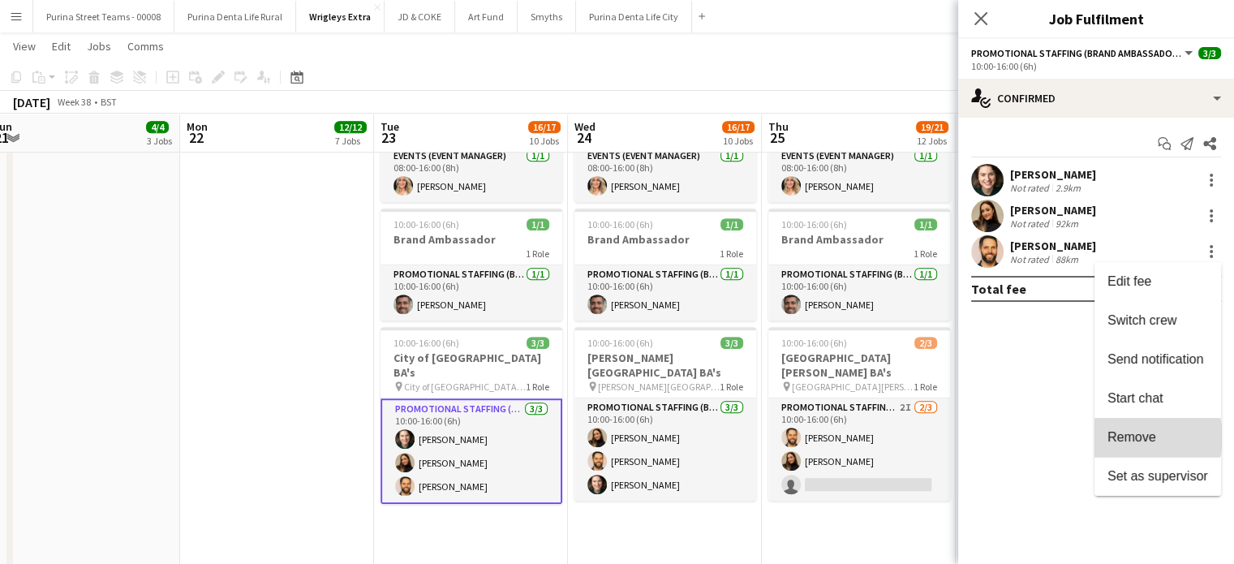
click at [1140, 437] on span "Remove" at bounding box center [1131, 437] width 49 height 14
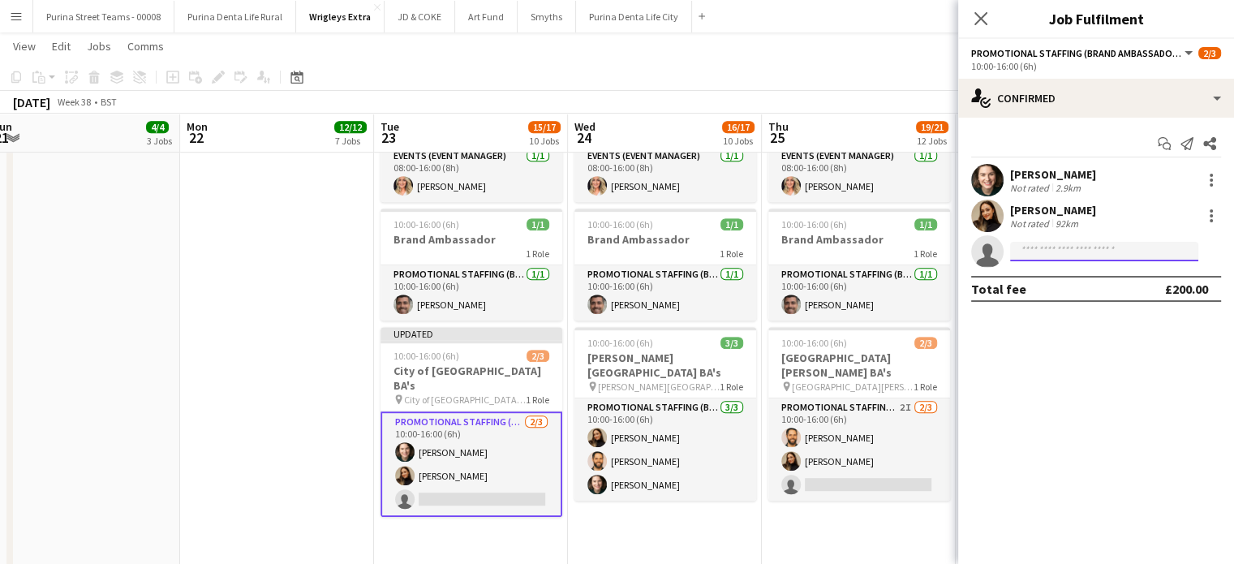
click at [1111, 245] on input at bounding box center [1104, 251] width 188 height 19
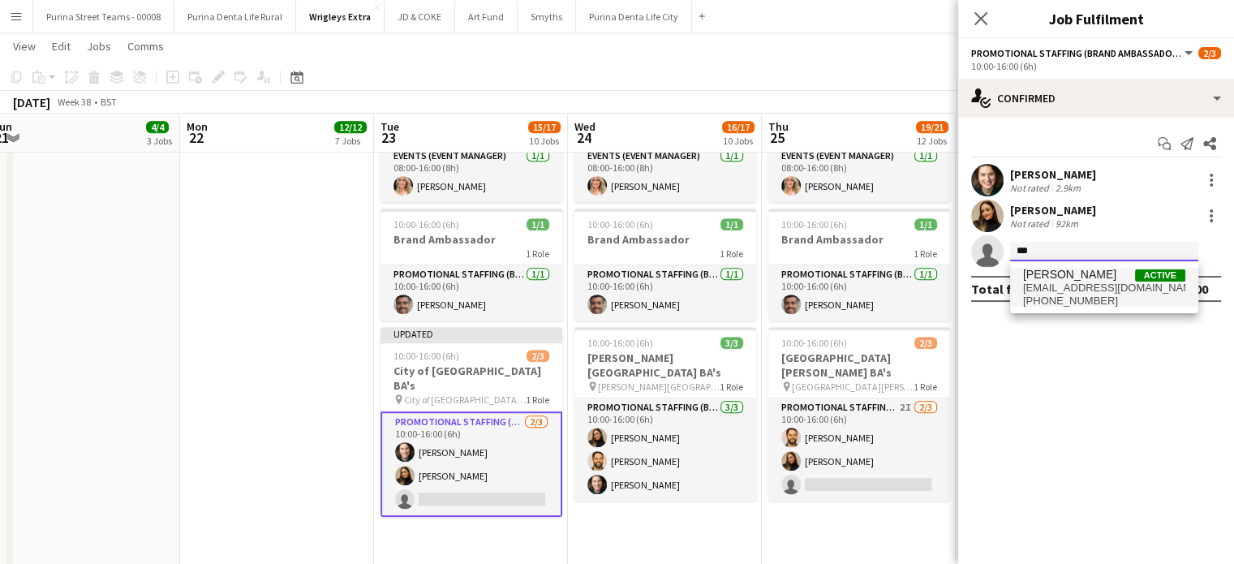
type input "***"
click at [1077, 291] on span "[EMAIL_ADDRESS][DOMAIN_NAME]" at bounding box center [1104, 287] width 162 height 13
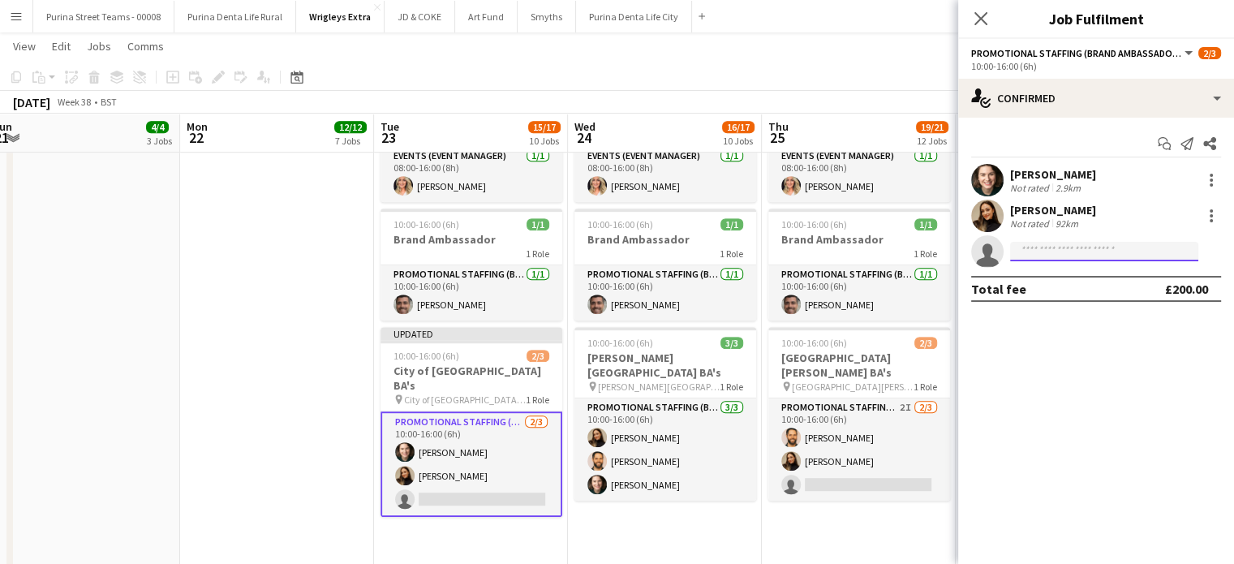
click at [1115, 247] on input at bounding box center [1104, 251] width 188 height 19
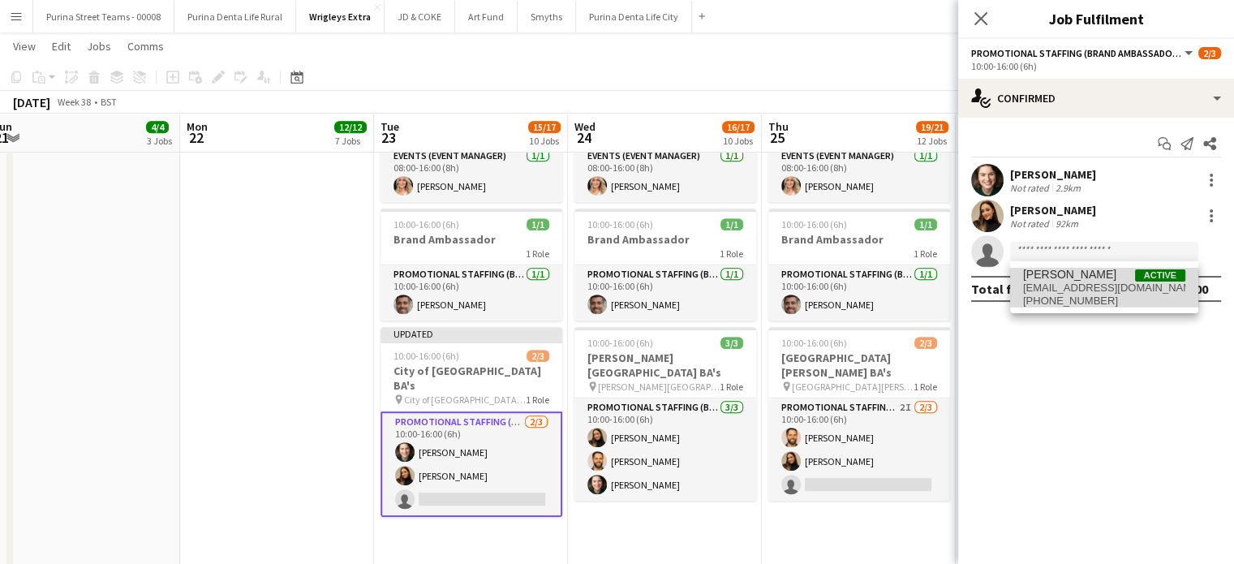
click at [1094, 291] on span "[EMAIL_ADDRESS][DOMAIN_NAME]" at bounding box center [1104, 287] width 162 height 13
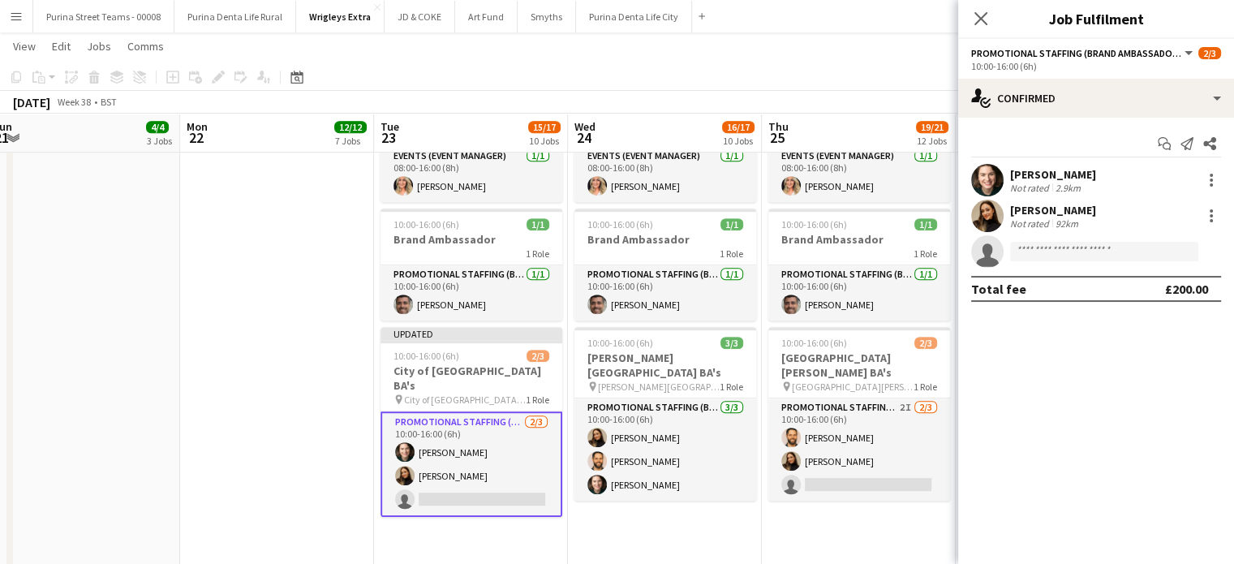
click at [1058, 353] on mat-expansion-panel "check Confirmed Start chat Send notification Share [PERSON_NAME] Not rated 2.9k…" at bounding box center [1096, 341] width 276 height 446
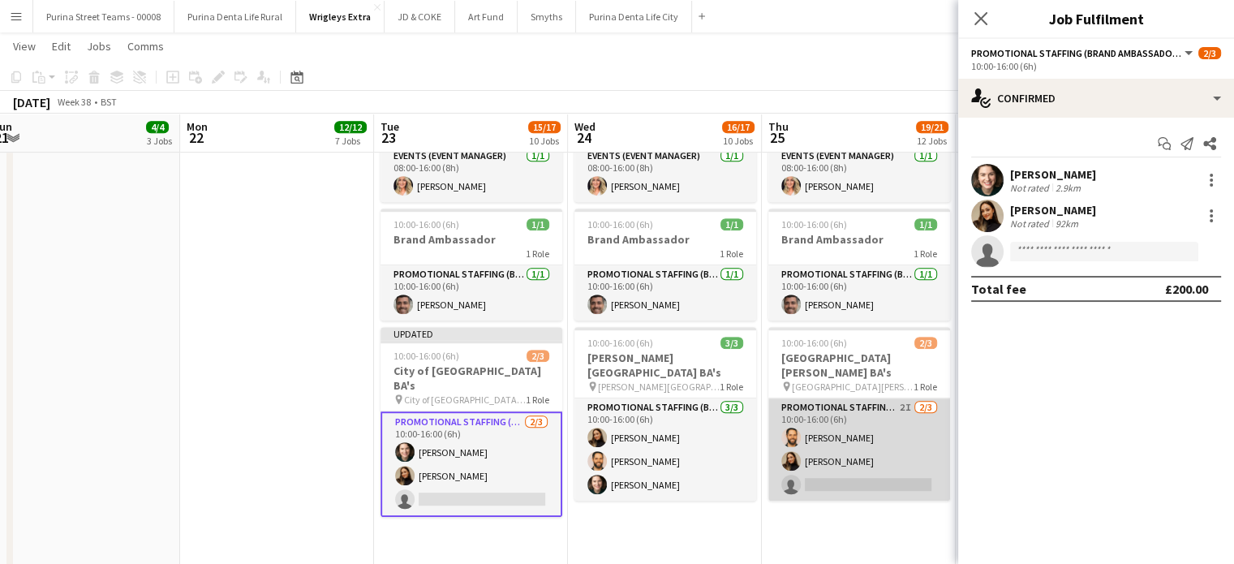
click at [833, 479] on app-card-role "Promotional Staffing (Brand Ambassadors) 2I [DATE] 10:00-16:00 (6h) [PERSON_NAM…" at bounding box center [859, 449] width 182 height 102
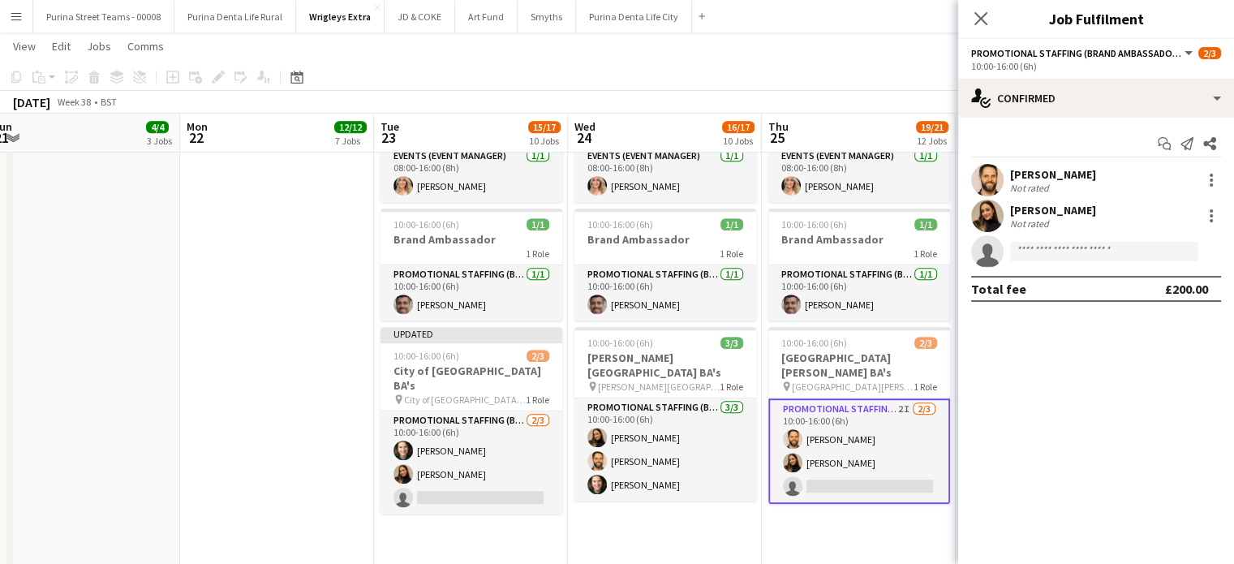
click at [258, 379] on app-date-cell at bounding box center [277, 330] width 194 height 492
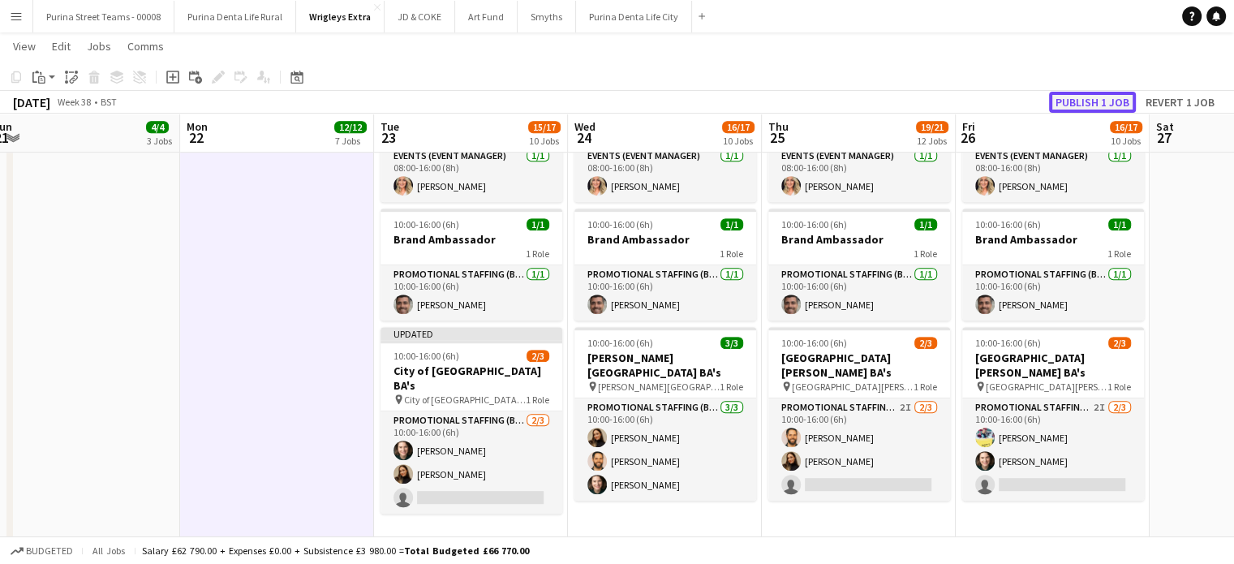
click at [1077, 101] on button "Publish 1 job" at bounding box center [1092, 102] width 87 height 21
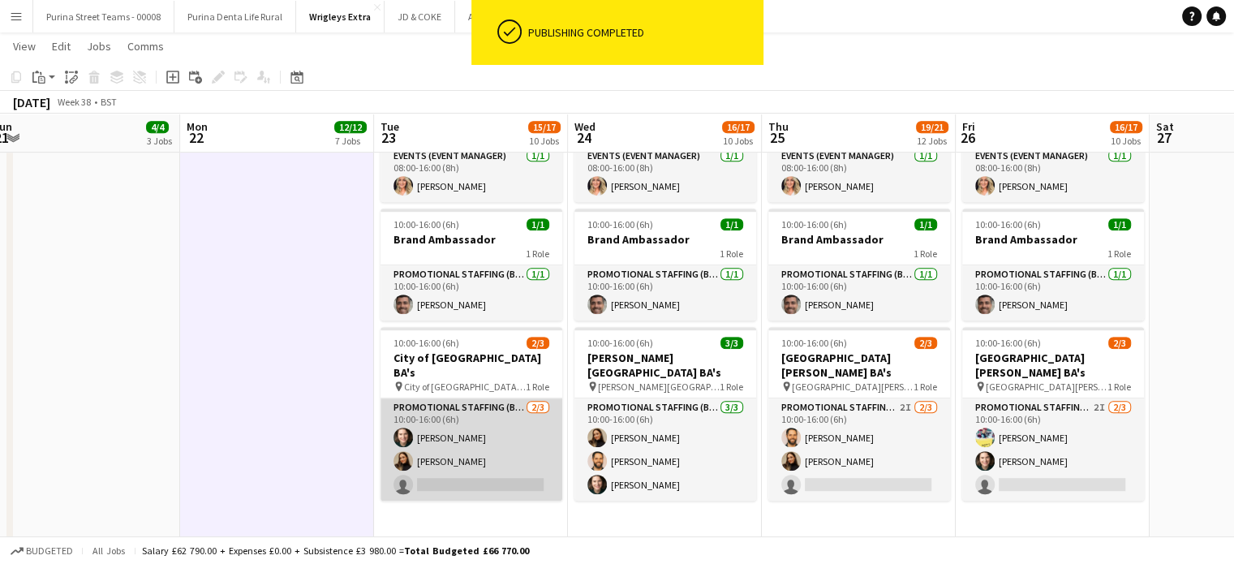
click at [479, 477] on app-card-role "Promotional Staffing (Brand Ambassadors) [DATE] 10:00-16:00 (6h) [PERSON_NAME] …" at bounding box center [471, 449] width 182 height 102
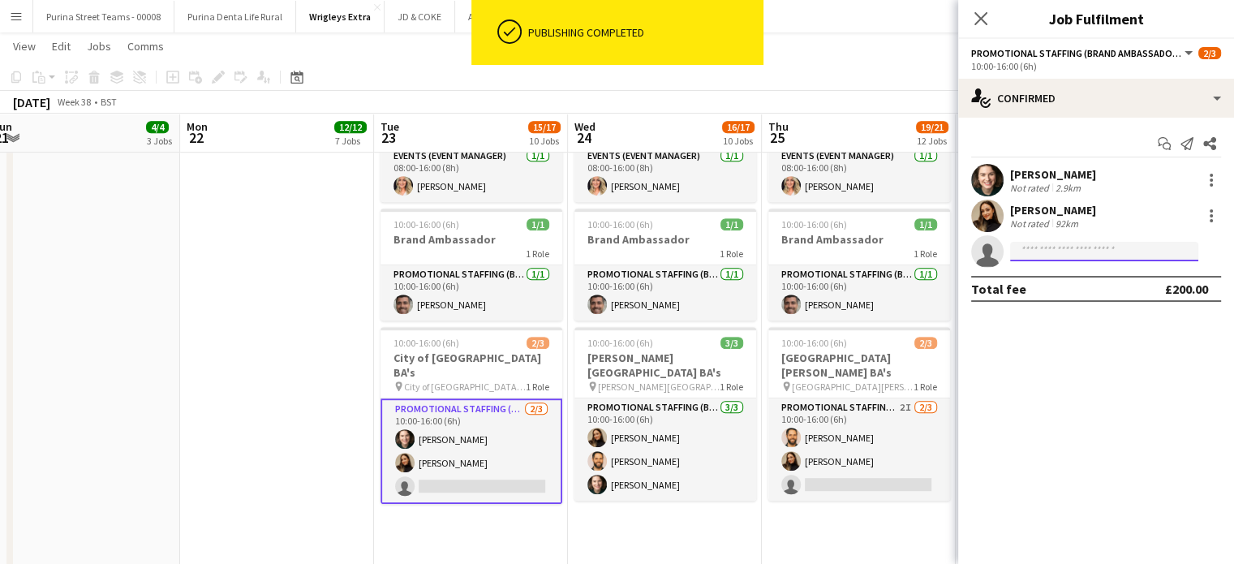
click at [1023, 247] on input at bounding box center [1104, 251] width 188 height 19
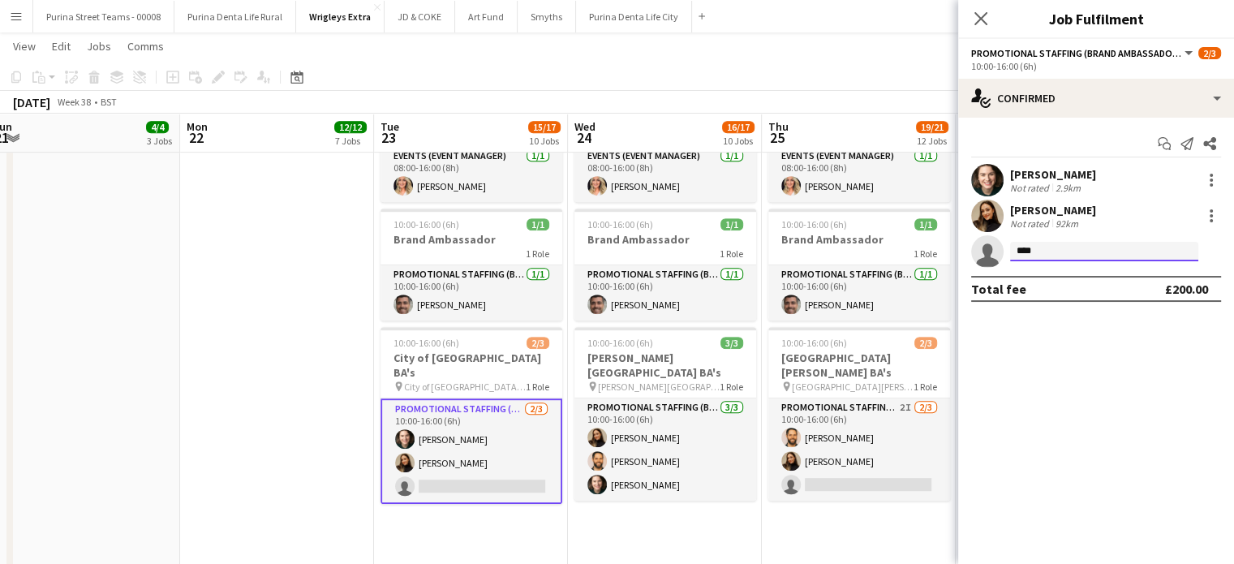
type input "*****"
drag, startPoint x: 1076, startPoint y: 247, endPoint x: 985, endPoint y: 243, distance: 91.7
click at [985, 243] on app-invite-slot "single-neutral-actions *****" at bounding box center [1096, 251] width 276 height 32
click at [1066, 415] on mat-expansion-panel "check Confirmed Start chat Send notification Share [PERSON_NAME] Not rated 2.9k…" at bounding box center [1096, 341] width 276 height 446
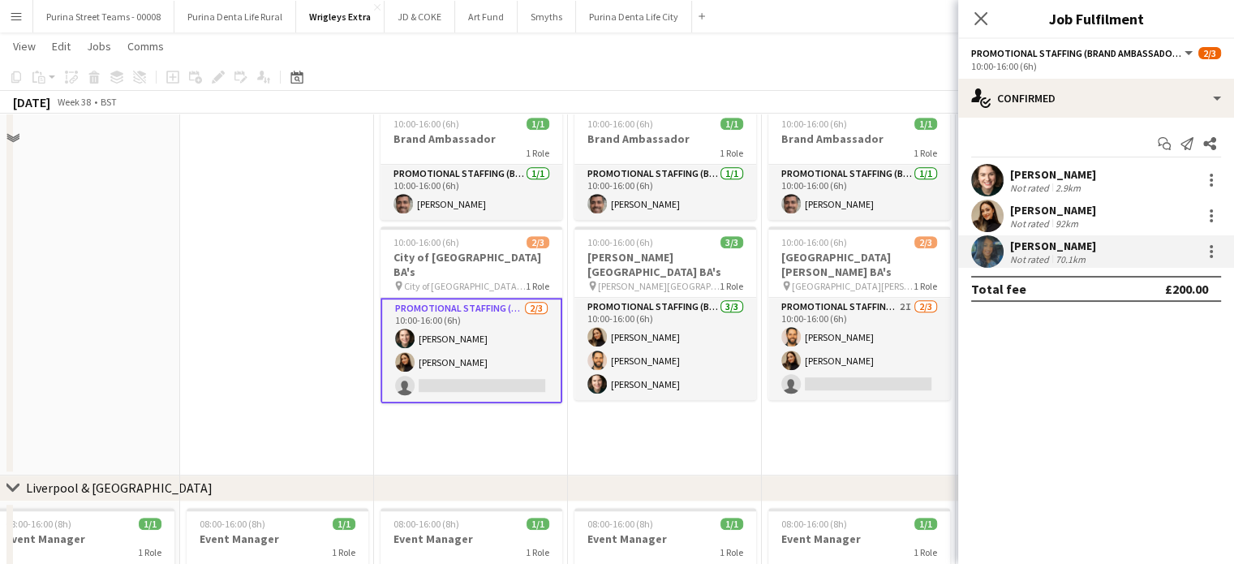
scroll to position [1086, 0]
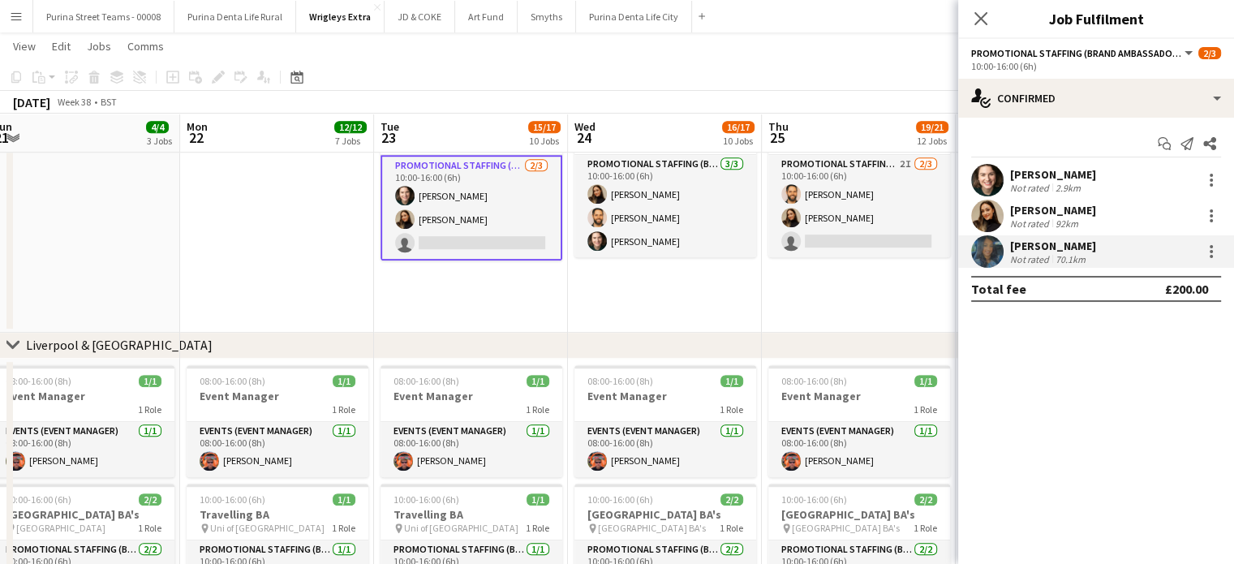
click at [322, 265] on app-date-cell at bounding box center [277, 86] width 194 height 492
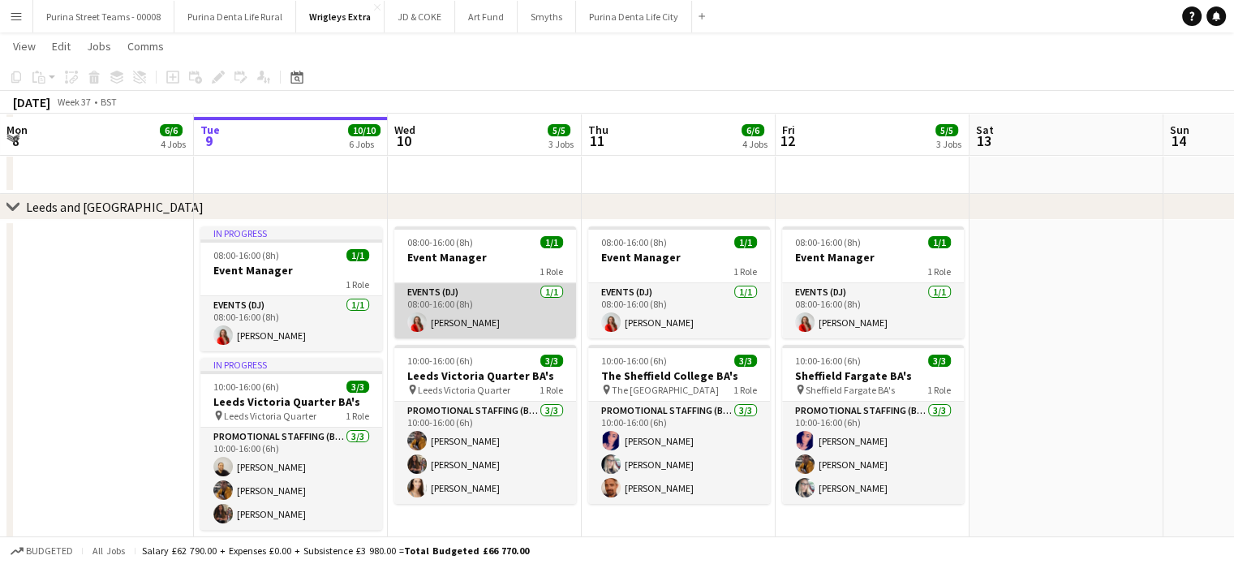
scroll to position [324, 0]
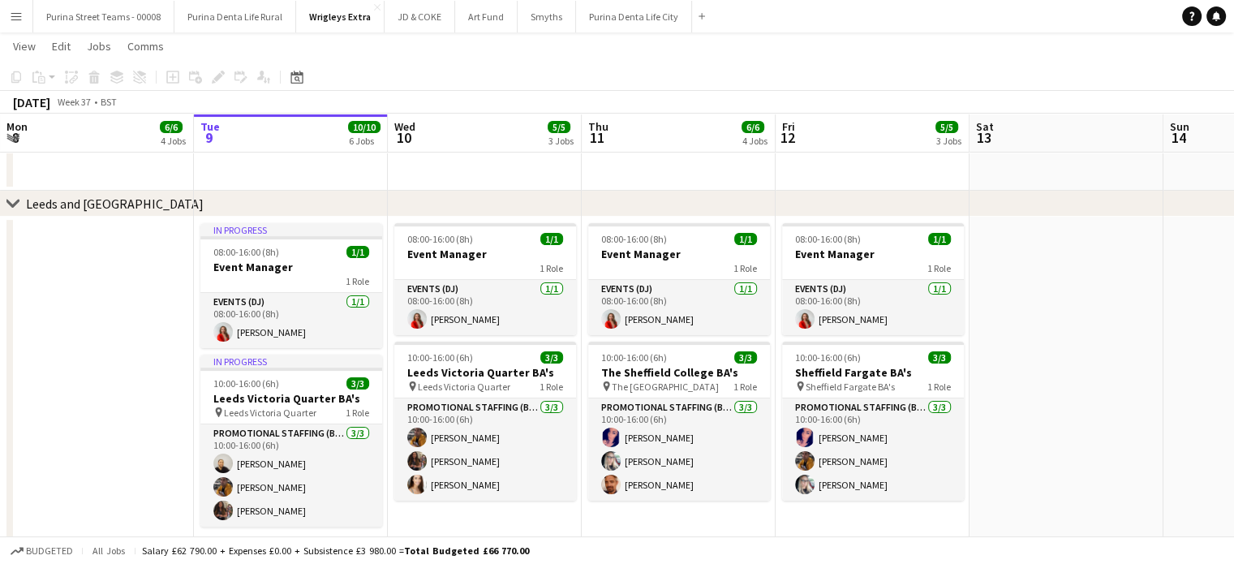
click at [140, 346] on app-date-cell at bounding box center [97, 396] width 194 height 359
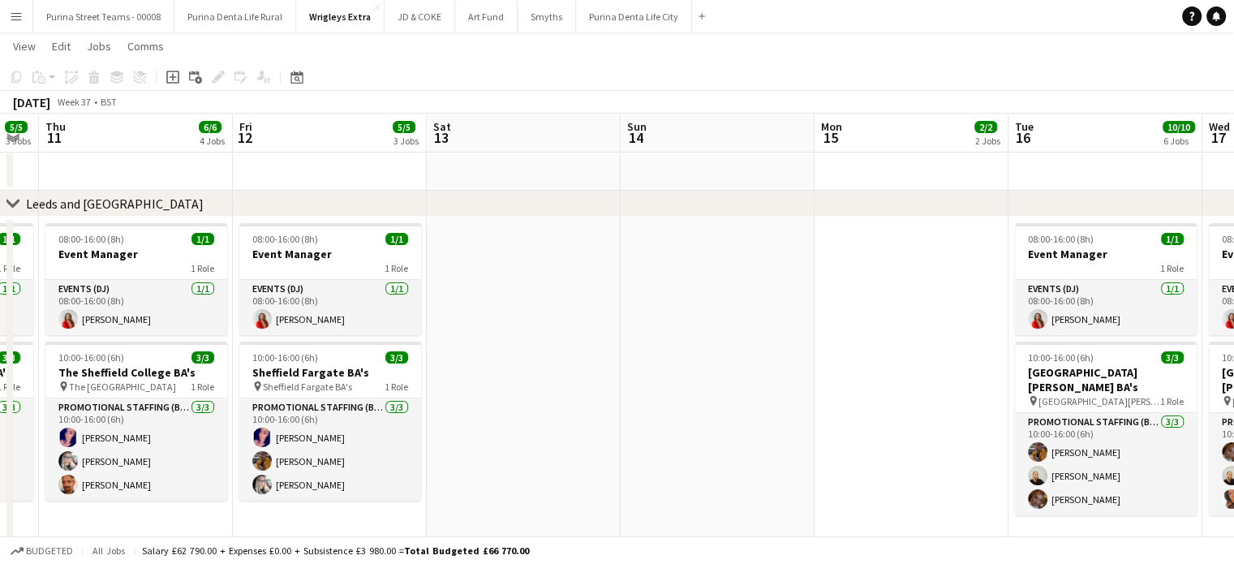
drag, startPoint x: 681, startPoint y: 292, endPoint x: 341, endPoint y: 292, distance: 339.1
click at [341, 292] on app-calendar-viewport "Mon 8 6/6 4 Jobs Tue 9 10/10 6 Jobs Wed 10 5/5 3 Jobs Thu 11 6/6 4 Jobs Fri 12 …" at bounding box center [617, 543] width 1234 height 1608
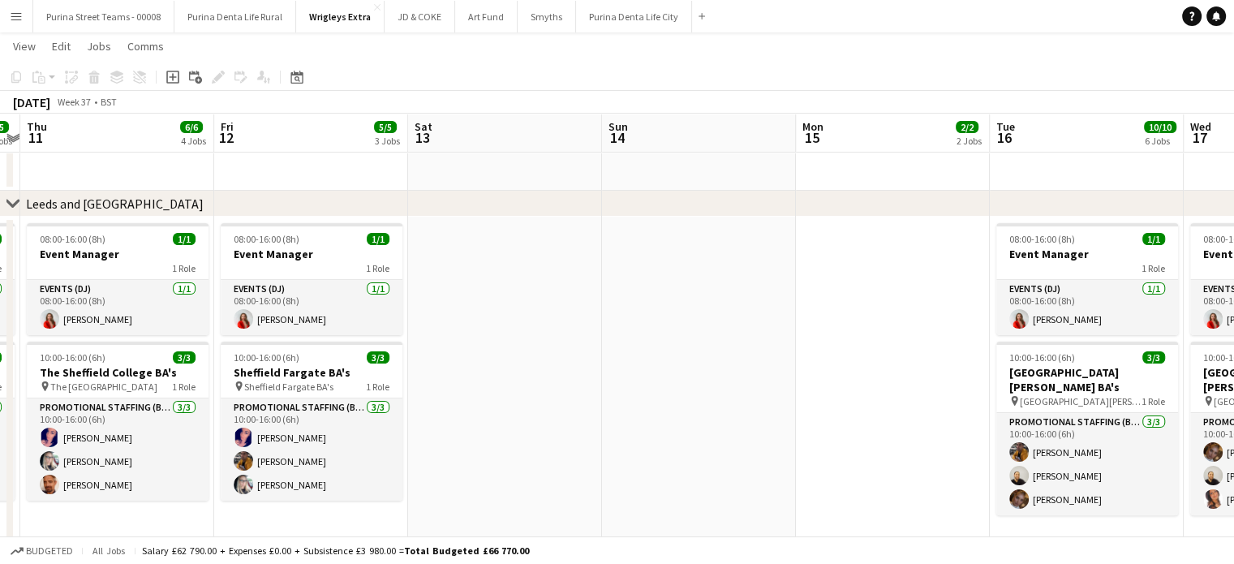
scroll to position [0, 578]
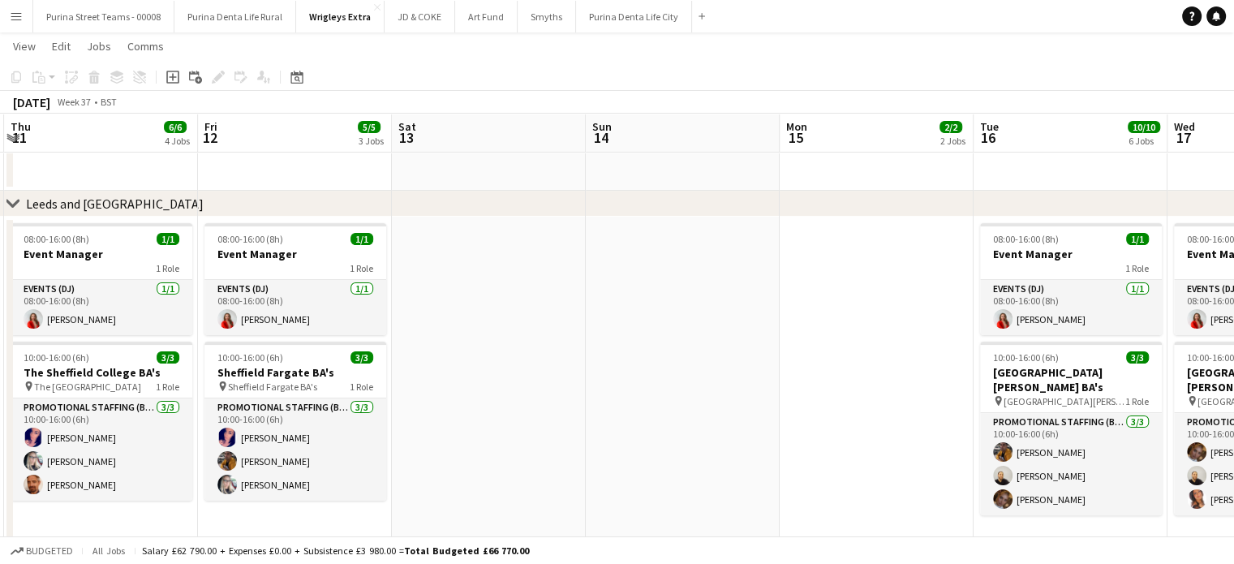
drag, startPoint x: 823, startPoint y: 320, endPoint x: 788, endPoint y: 312, distance: 35.8
click at [788, 312] on app-calendar-viewport "Mon 8 6/6 4 Jobs Tue 9 10/10 6 Jobs Wed 10 5/5 3 Jobs Thu 11 6/6 4 Jobs Fri 12 …" at bounding box center [617, 543] width 1234 height 1608
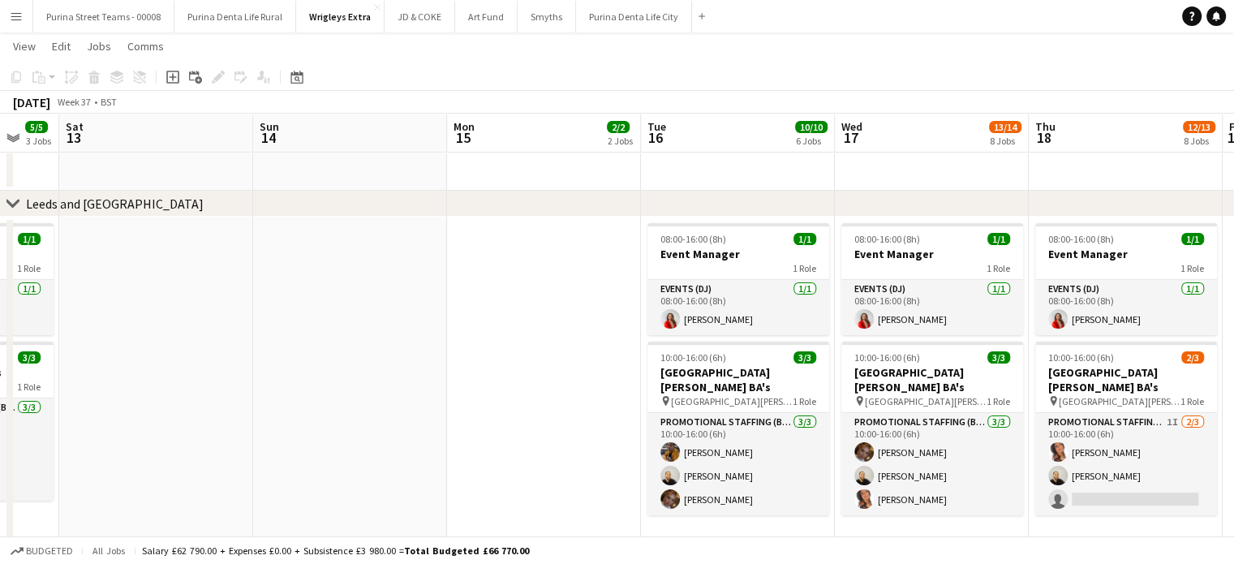
drag, startPoint x: 513, startPoint y: 310, endPoint x: 530, endPoint y: 327, distance: 24.7
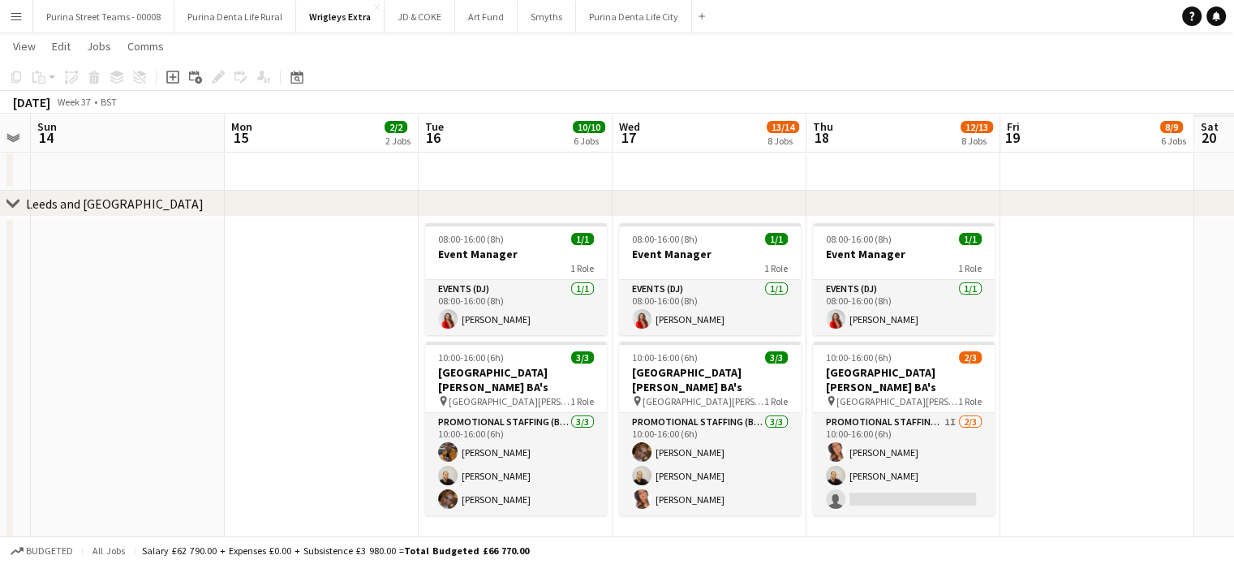
scroll to position [0, 337]
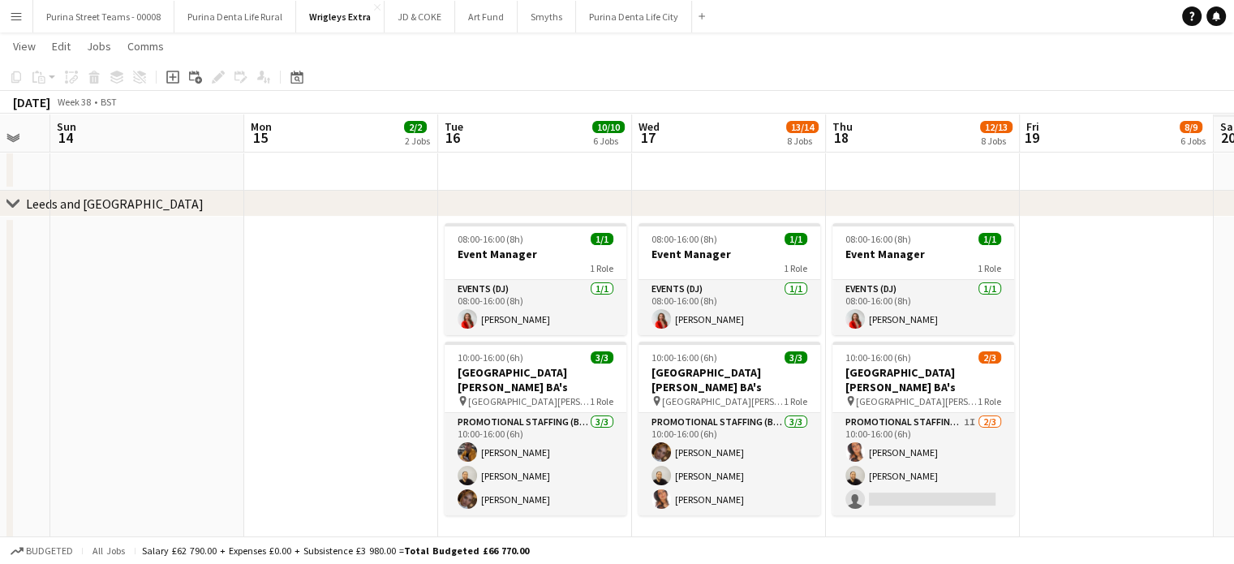
drag, startPoint x: 1033, startPoint y: 327, endPoint x: 895, endPoint y: 323, distance: 138.8
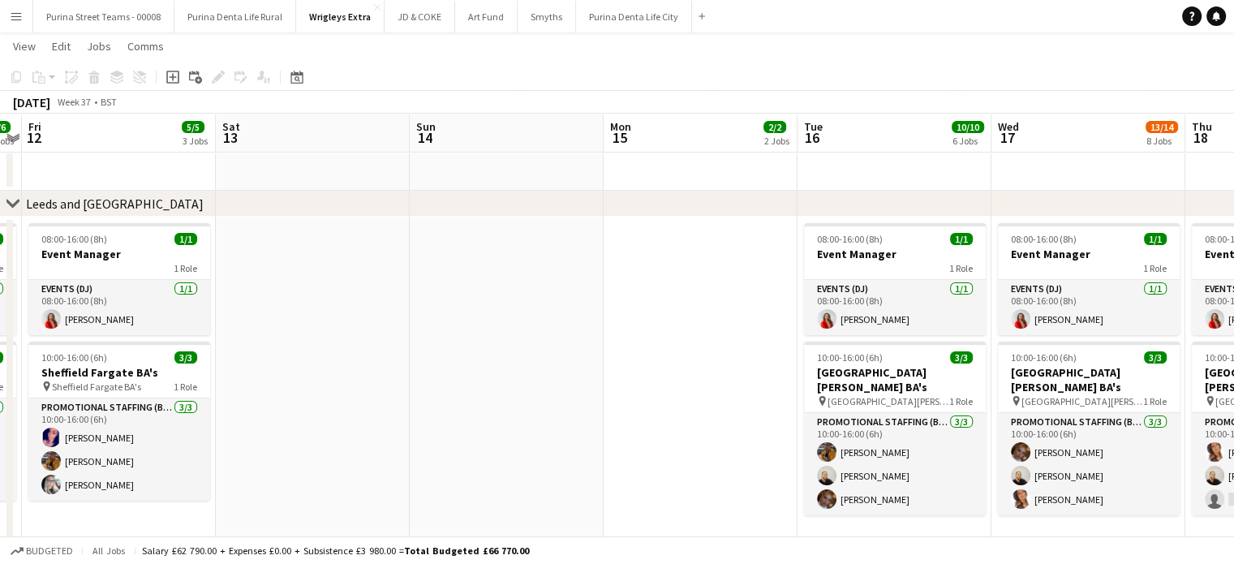
drag, startPoint x: 323, startPoint y: 294, endPoint x: 683, endPoint y: 307, distance: 360.4
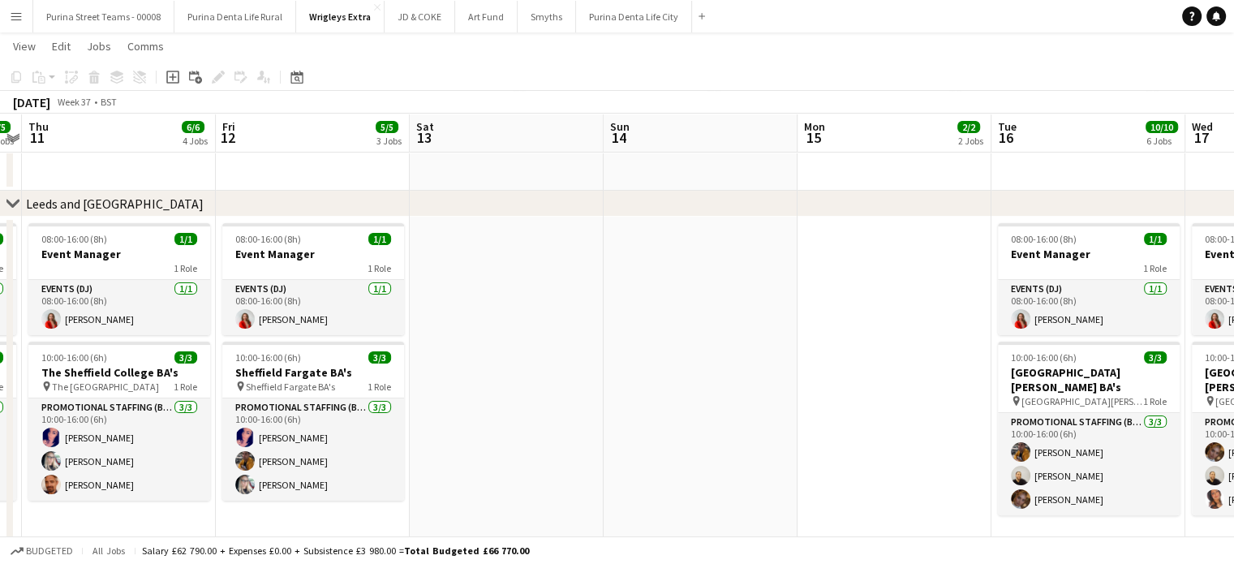
scroll to position [0, 506]
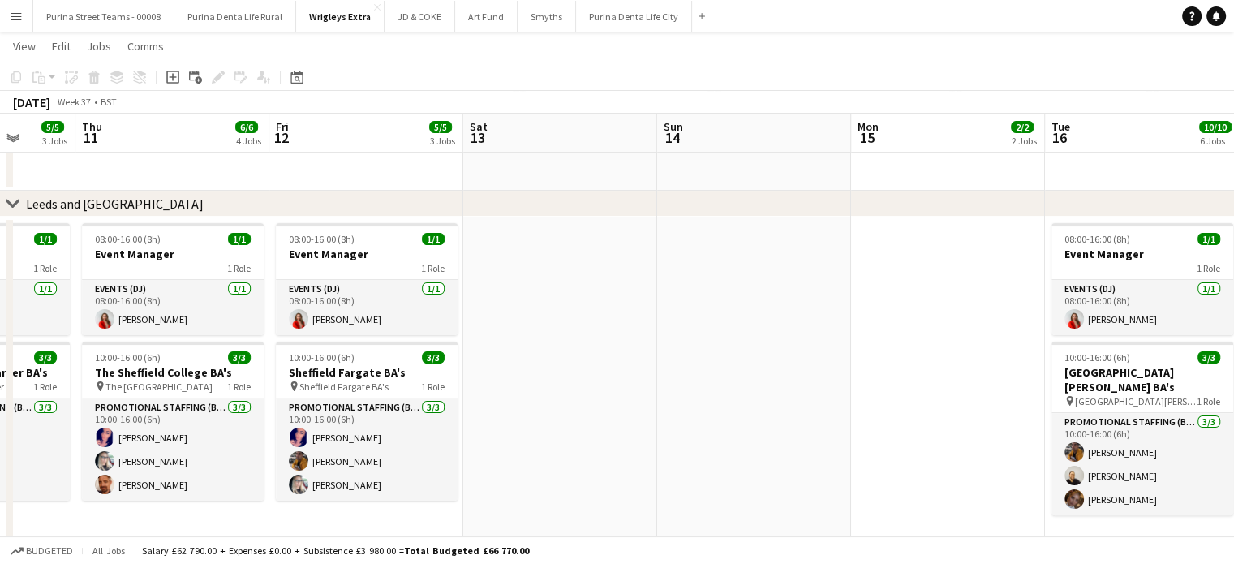
drag, startPoint x: 636, startPoint y: 329, endPoint x: 656, endPoint y: 326, distance: 20.4
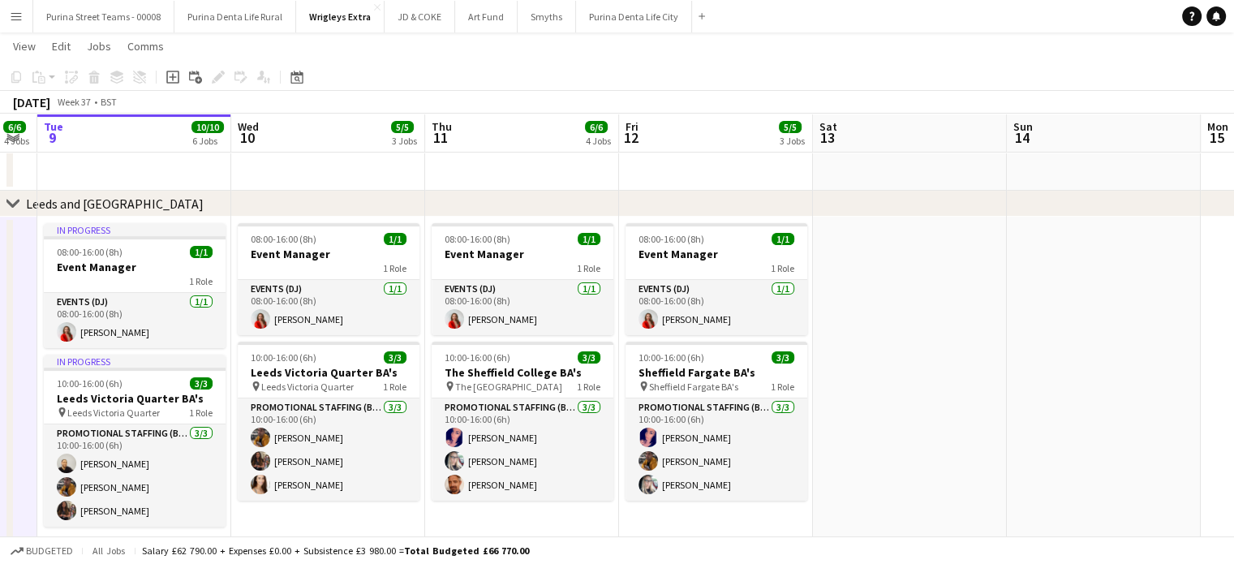
drag, startPoint x: 635, startPoint y: 377, endPoint x: 984, endPoint y: 337, distance: 351.1
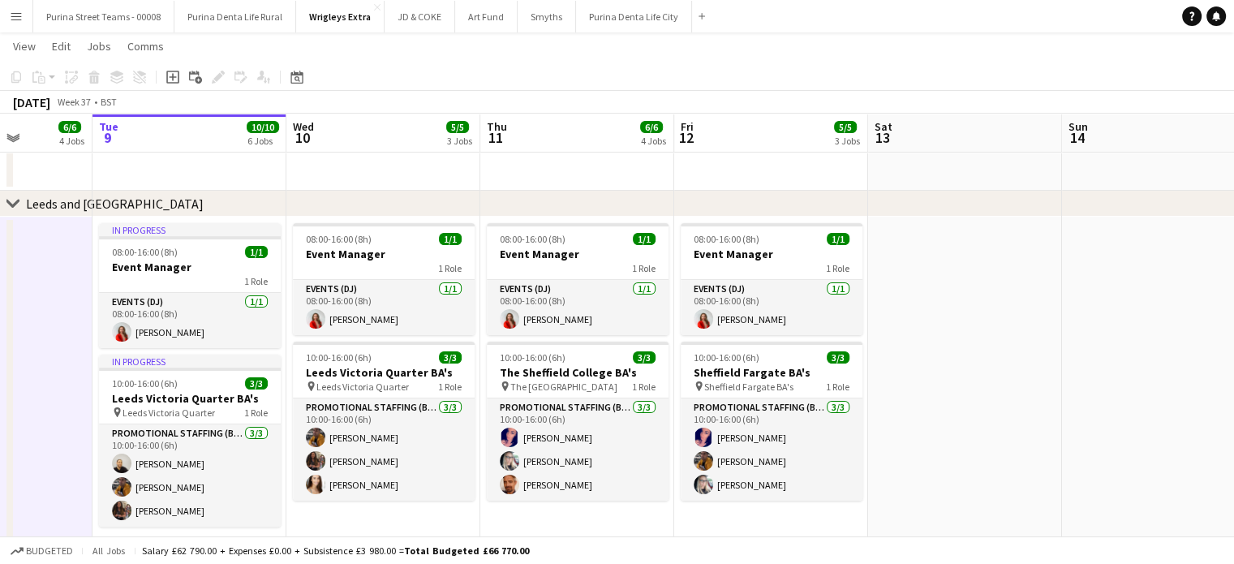
drag, startPoint x: 908, startPoint y: 359, endPoint x: 578, endPoint y: 339, distance: 330.8
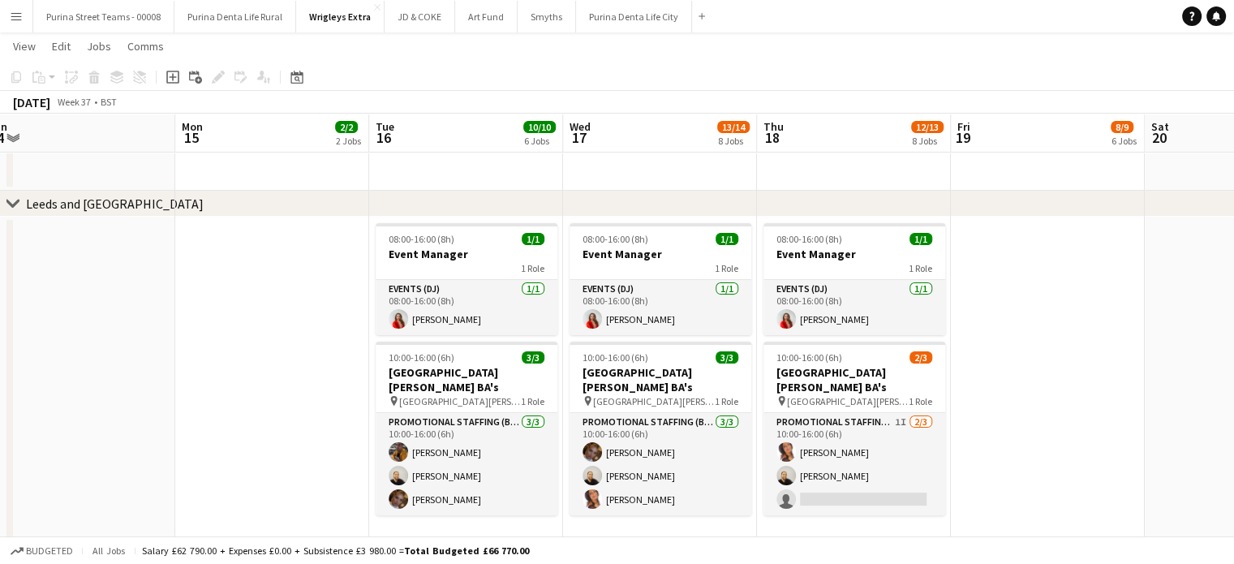
drag, startPoint x: 804, startPoint y: 330, endPoint x: 391, endPoint y: 326, distance: 412.9
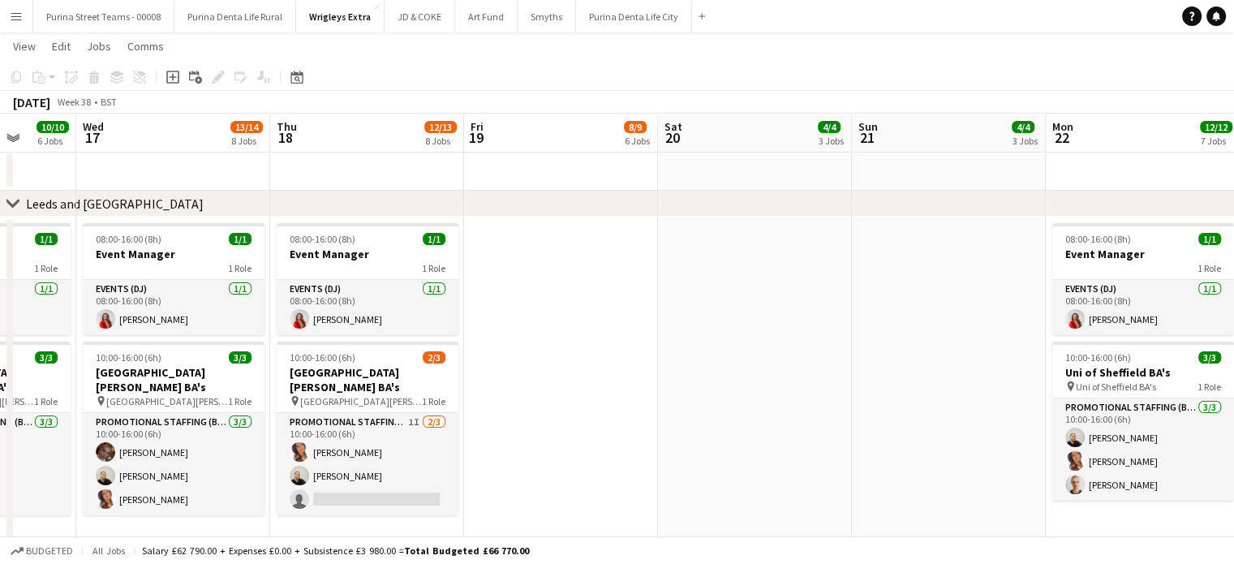
scroll to position [0, 701]
drag, startPoint x: 1183, startPoint y: 340, endPoint x: 468, endPoint y: 336, distance: 715.4
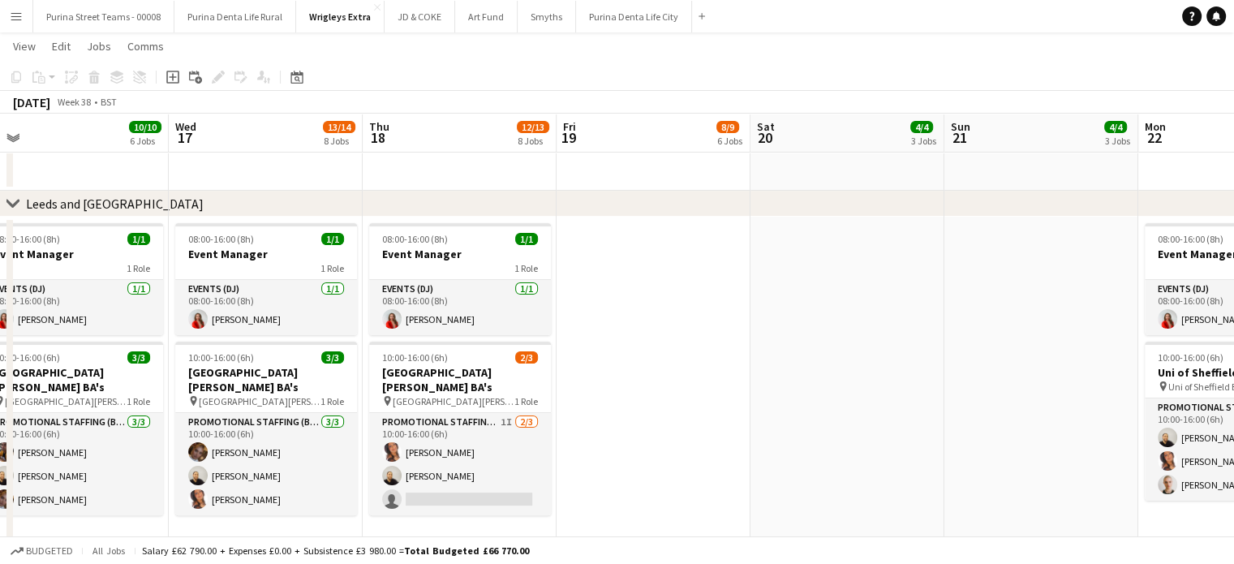
drag, startPoint x: 925, startPoint y: 358, endPoint x: 1019, endPoint y: 325, distance: 99.5
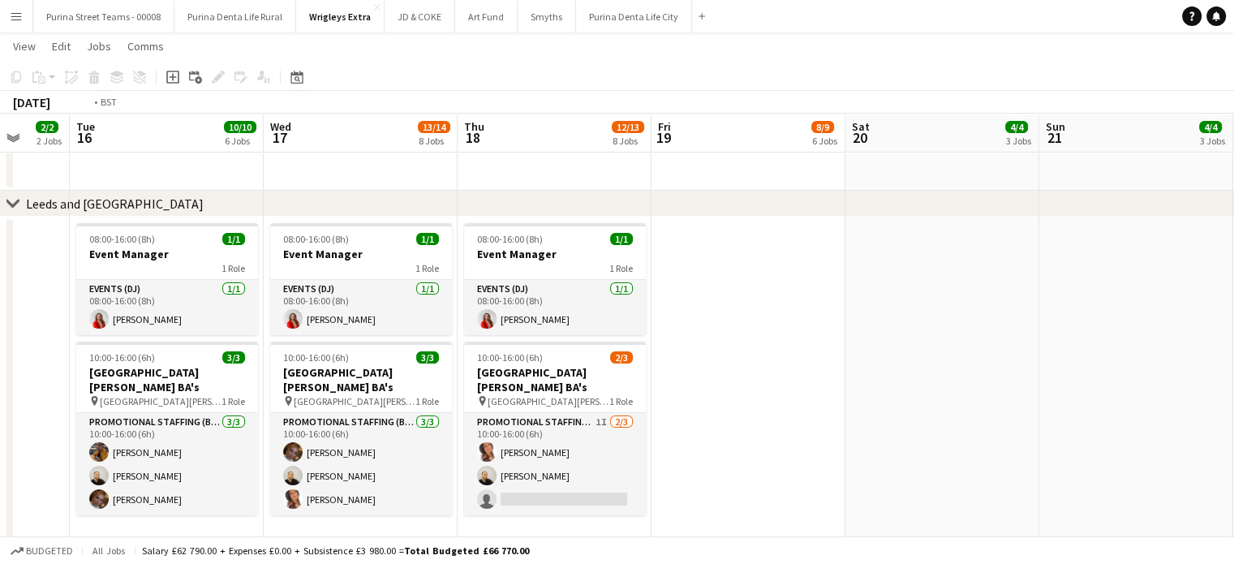
drag, startPoint x: 719, startPoint y: 350, endPoint x: 1200, endPoint y: 320, distance: 482.7
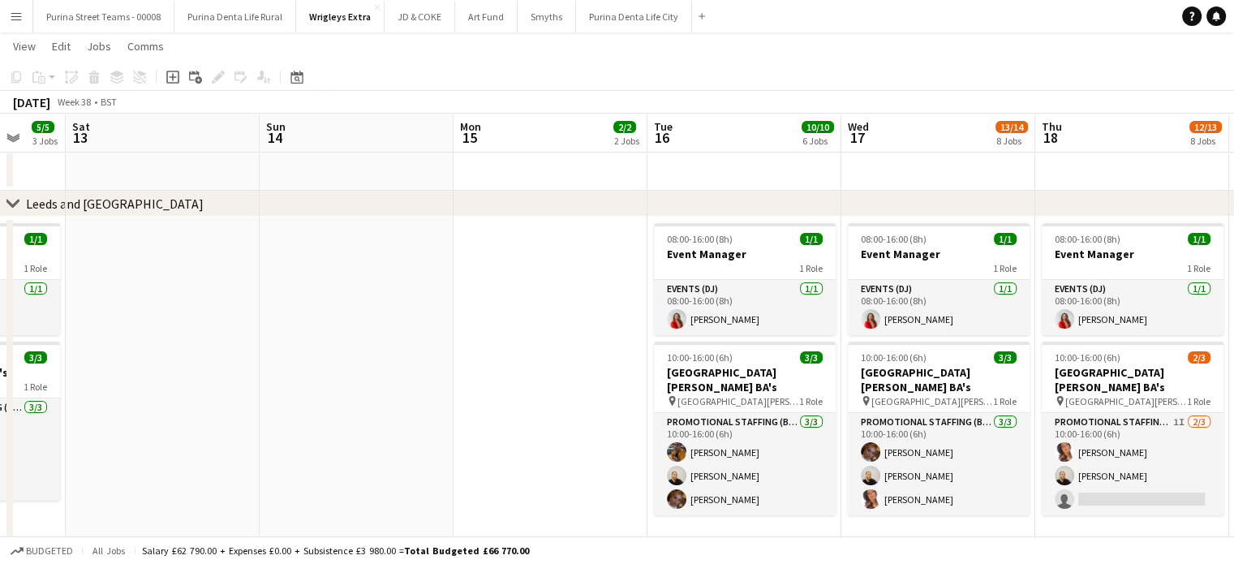
drag, startPoint x: 388, startPoint y: 333, endPoint x: 943, endPoint y: 303, distance: 555.6
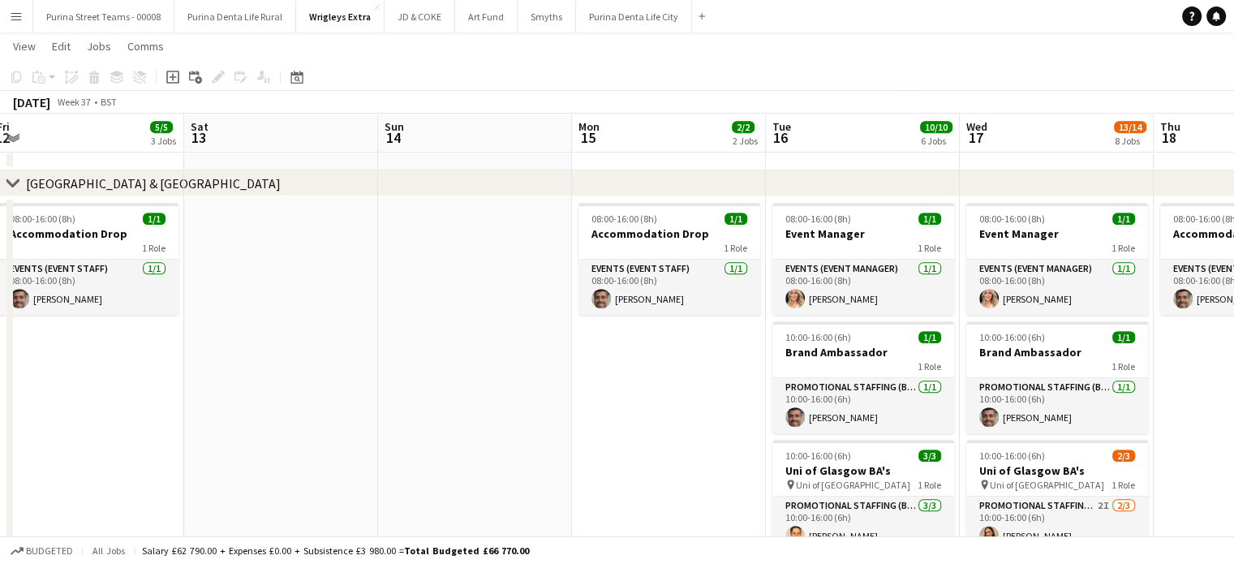
scroll to position [0, 427]
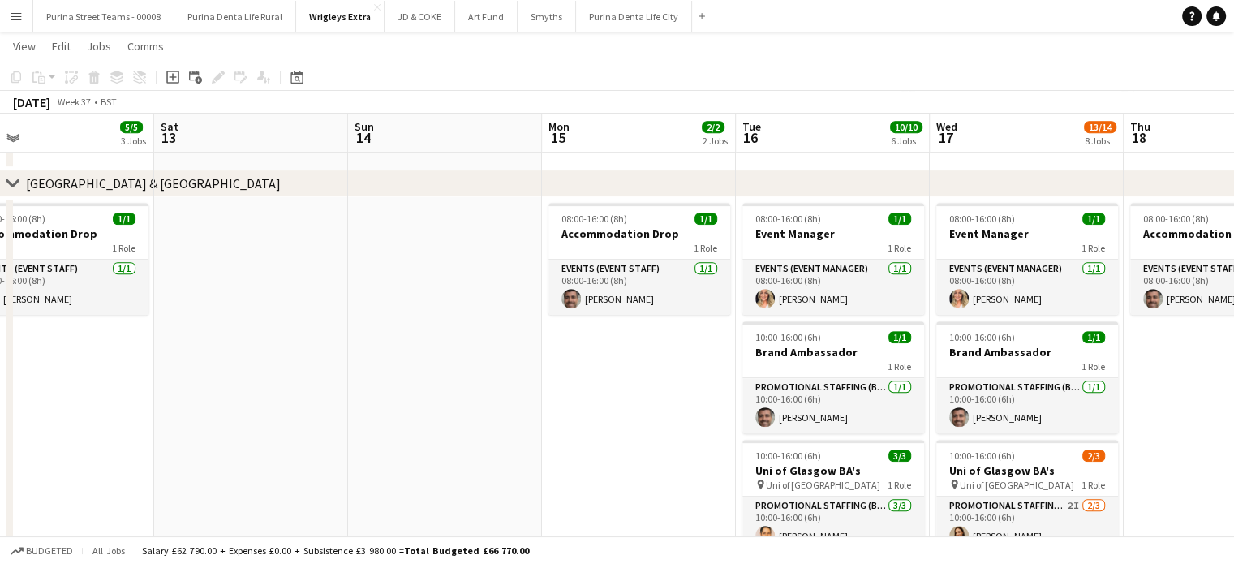
drag, startPoint x: 795, startPoint y: 350, endPoint x: 492, endPoint y: 339, distance: 303.5
click at [492, 339] on app-calendar-viewport "Wed 10 5/5 3 Jobs Thu 11 6/6 4 Jobs Fri 12 5/5 3 Jobs Sat 13 Sun 14 Mon 15 2/2 …" at bounding box center [617, 418] width 1234 height 2170
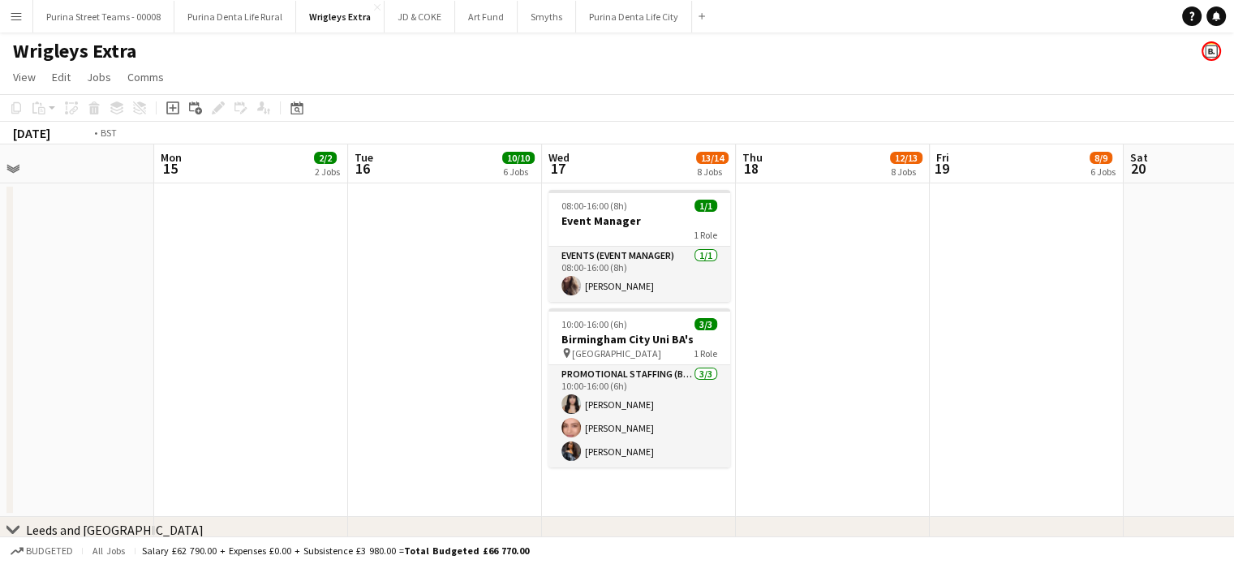
scroll to position [0, 749]
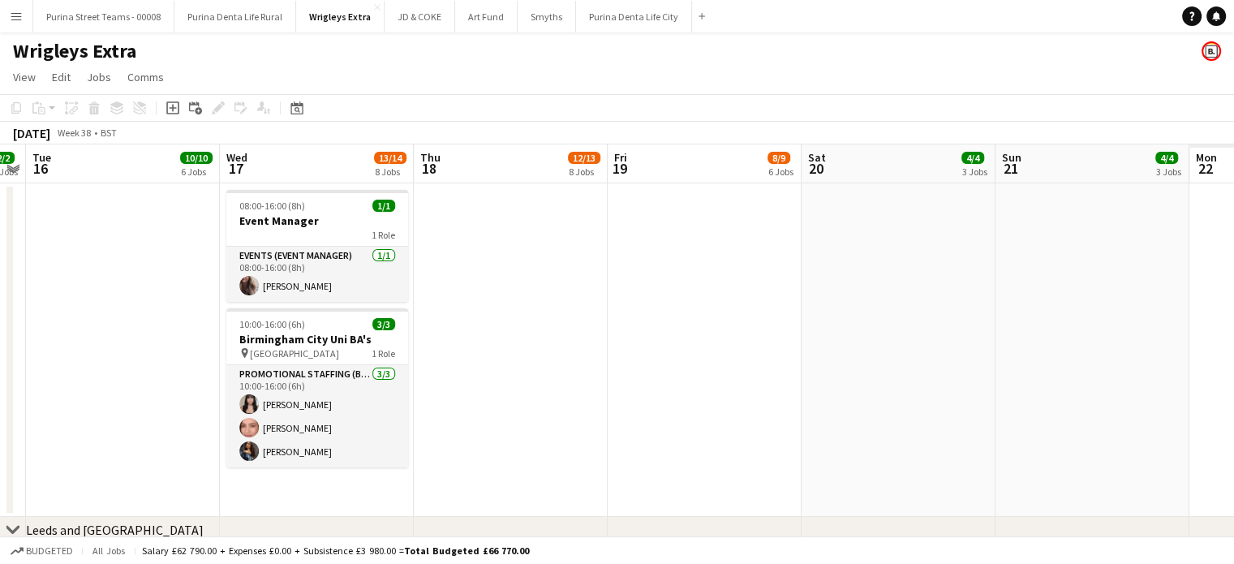
drag, startPoint x: 616, startPoint y: 369, endPoint x: 224, endPoint y: 339, distance: 393.7
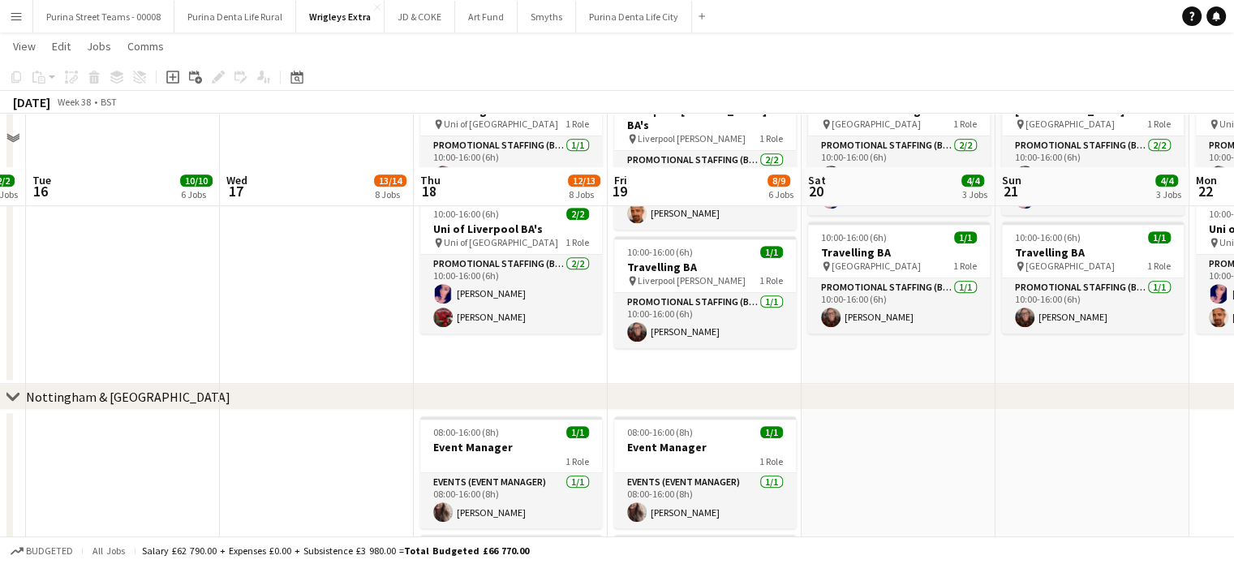
scroll to position [1622, 0]
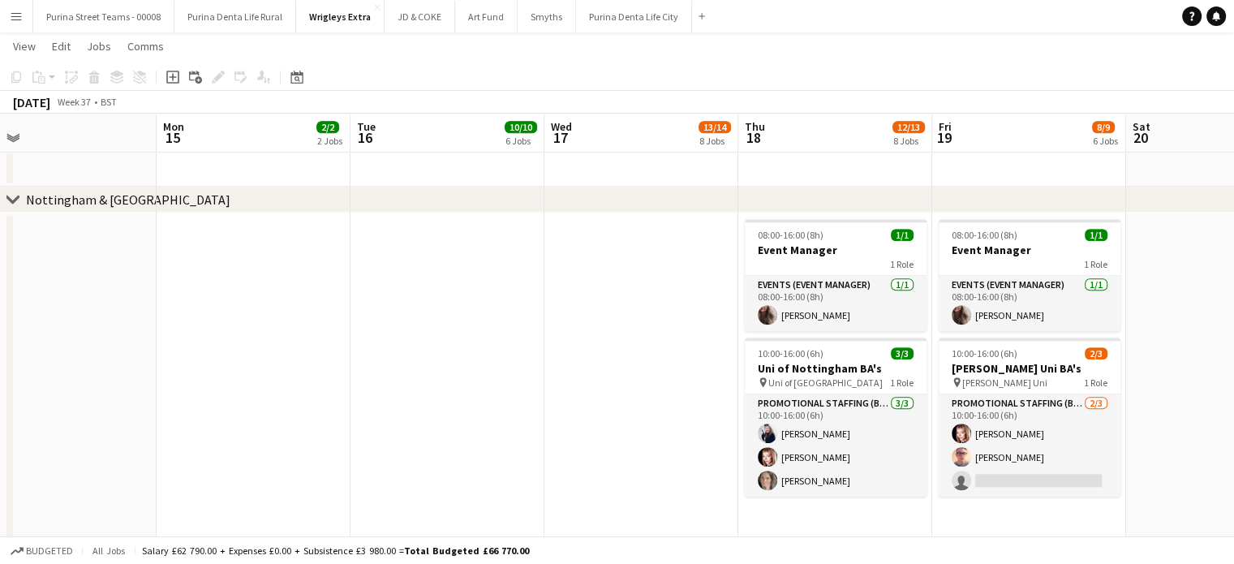
drag, startPoint x: 1073, startPoint y: 444, endPoint x: 853, endPoint y: 452, distance: 220.0
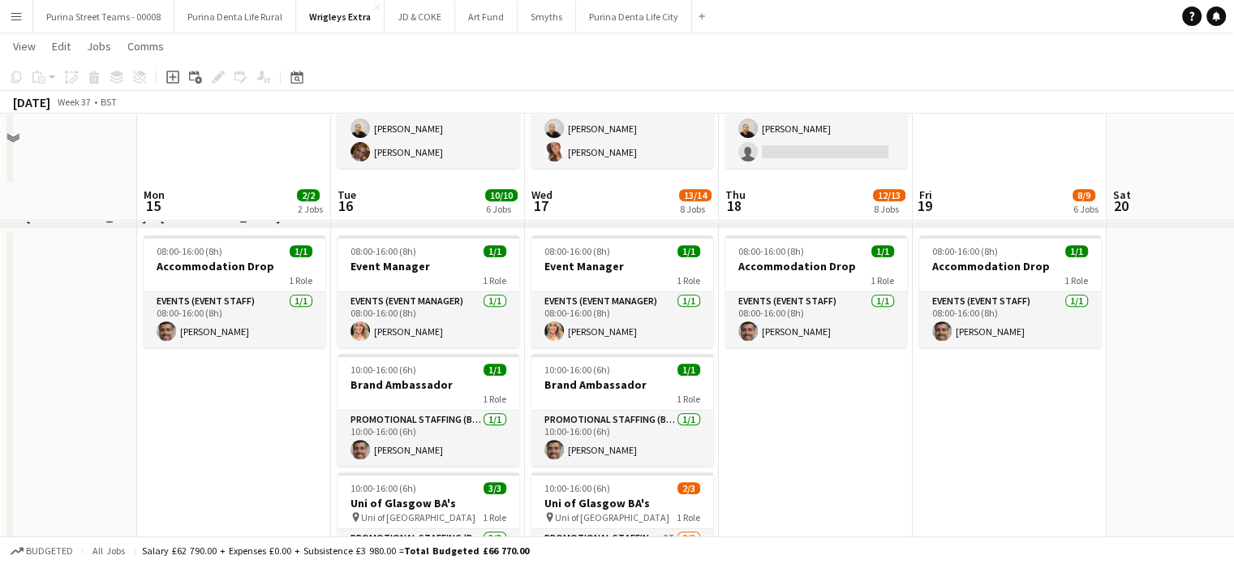
scroll to position [740, 0]
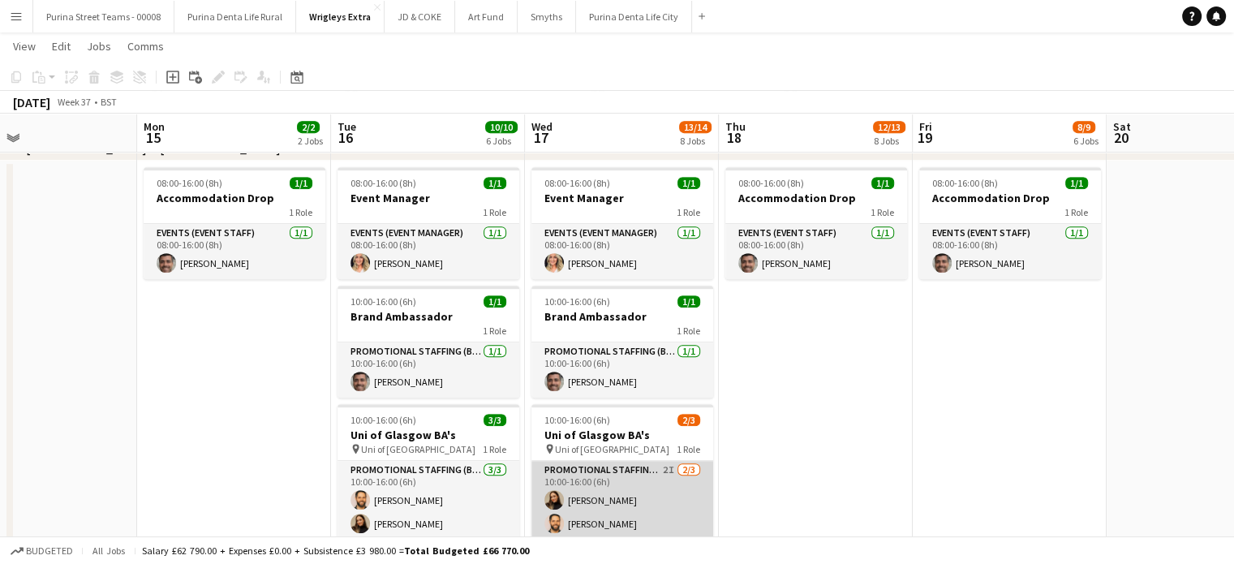
click at [595, 501] on app-card-role "Promotional Staffing (Brand Ambassadors) 2I 2/3 10:00-16:00 (6h) Lara Fabiani G…" at bounding box center [622, 512] width 182 height 102
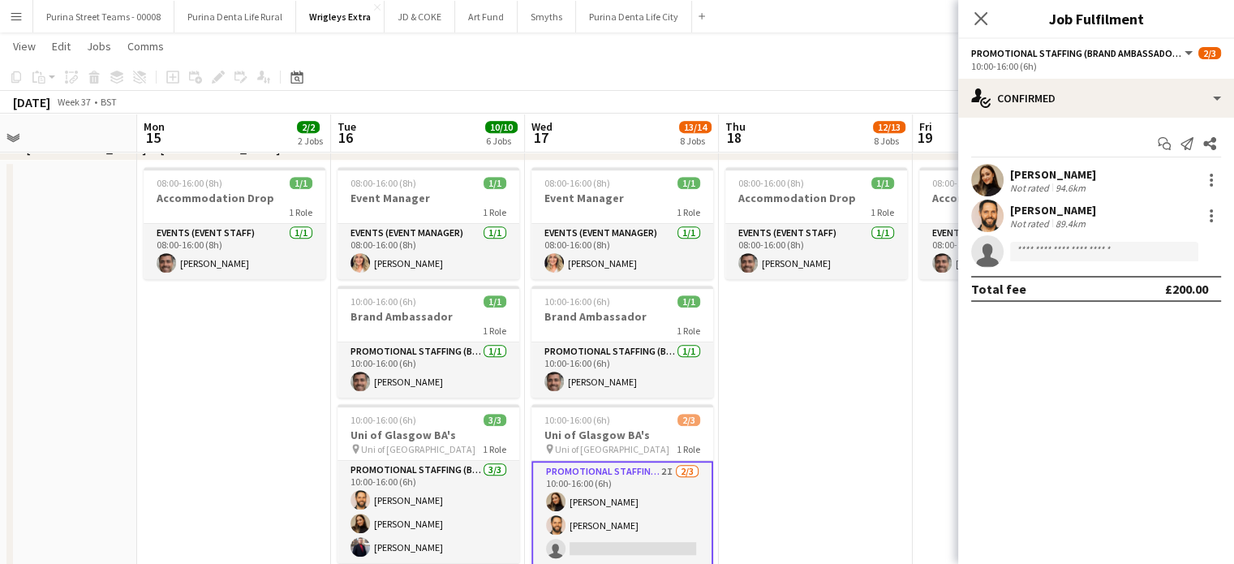
click at [1042, 177] on div "[PERSON_NAME]" at bounding box center [1053, 174] width 86 height 15
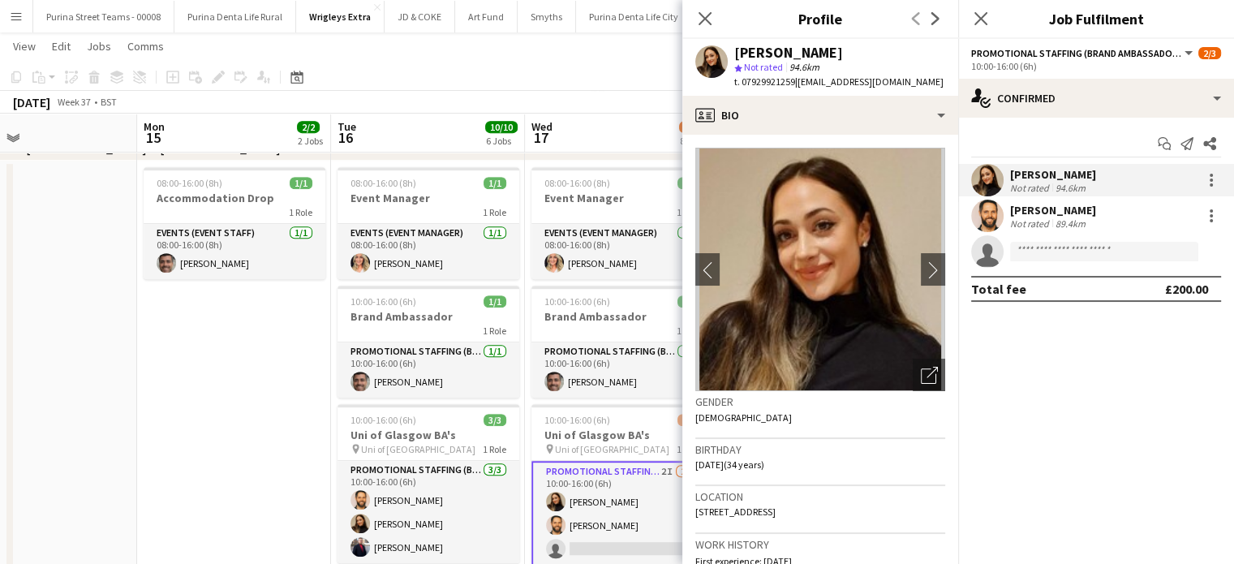
click at [280, 402] on app-date-cell "08:00-16:00 (8h) 1/1 Accommodation Drop 1 Role Events (Event Staff) [DATE] 08:0…" at bounding box center [234, 387] width 194 height 453
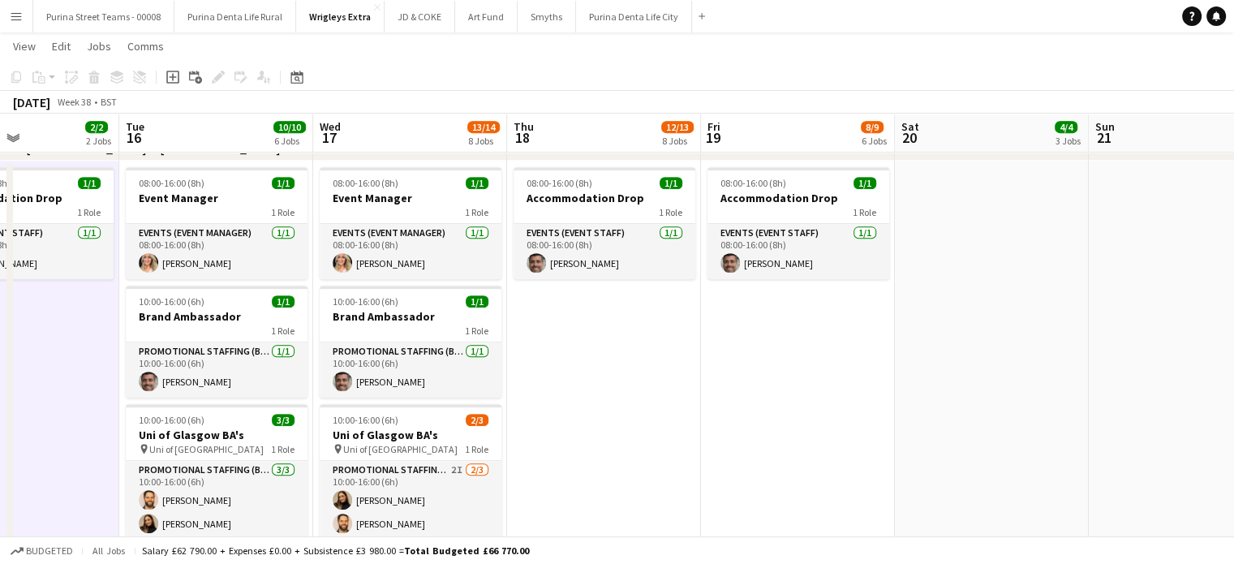
drag, startPoint x: 760, startPoint y: 401, endPoint x: 505, endPoint y: 420, distance: 255.4
click at [496, 421] on app-calendar-viewport "Fri 12 5/5 3 Jobs Sat 13 Sun 14 Mon 15 2/2 2 Jobs Tue 16 10/10 6 Jobs Wed 17 13…" at bounding box center [617, 376] width 1234 height 2105
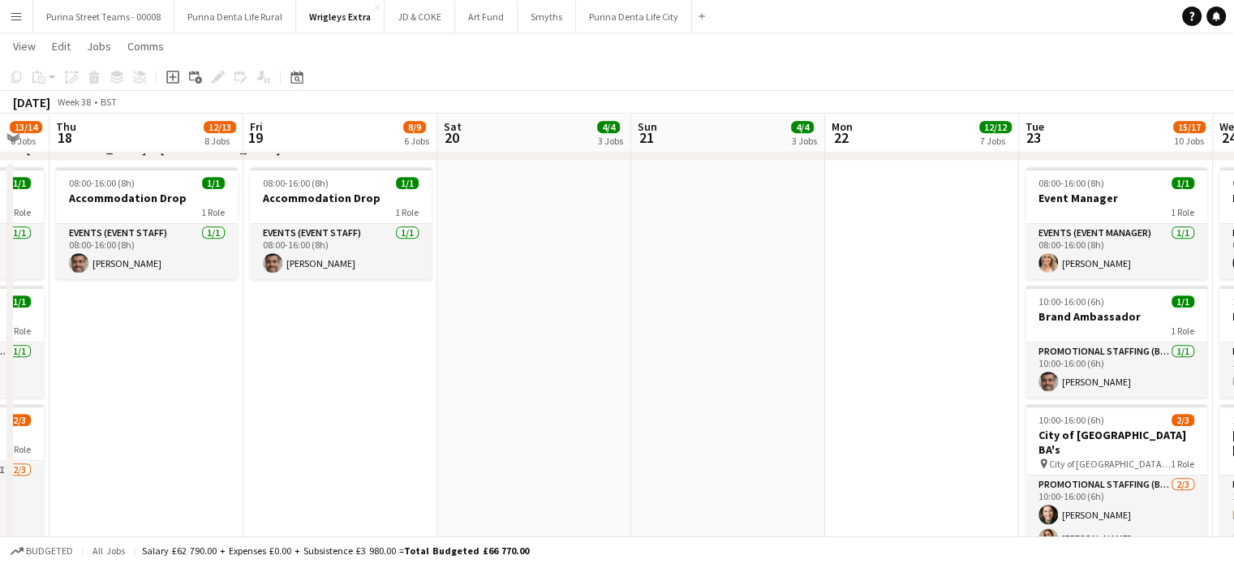
drag, startPoint x: 883, startPoint y: 415, endPoint x: 623, endPoint y: 420, distance: 259.6
click at [623, 420] on app-calendar-viewport "Sun 14 Mon 15 2/2 2 Jobs Tue 16 10/10 6 Jobs Wed 17 13/14 8 Jobs Thu 18 12/13 8…" at bounding box center [617, 376] width 1234 height 2105
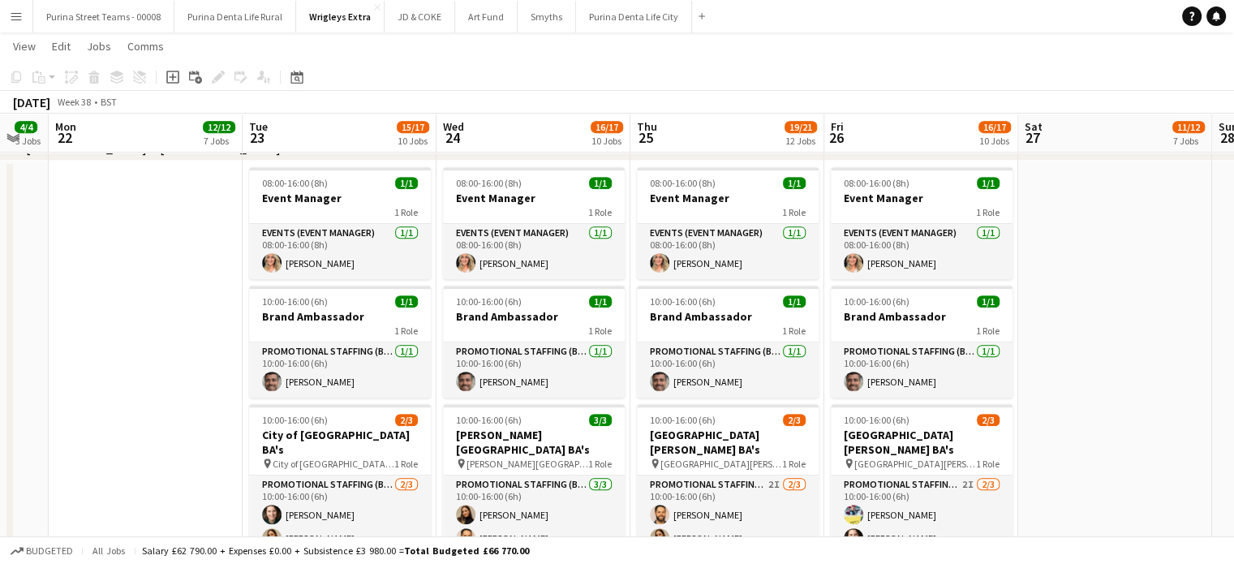
drag, startPoint x: 788, startPoint y: 389, endPoint x: 311, endPoint y: 386, distance: 476.1
click at [311, 386] on app-calendar-viewport "Thu 18 12/13 8 Jobs Fri 19 8/9 6 Jobs Sat 20 4/4 3 Jobs Sun 21 4/4 3 Jobs Mon 2…" at bounding box center [617, 376] width 1234 height 2105
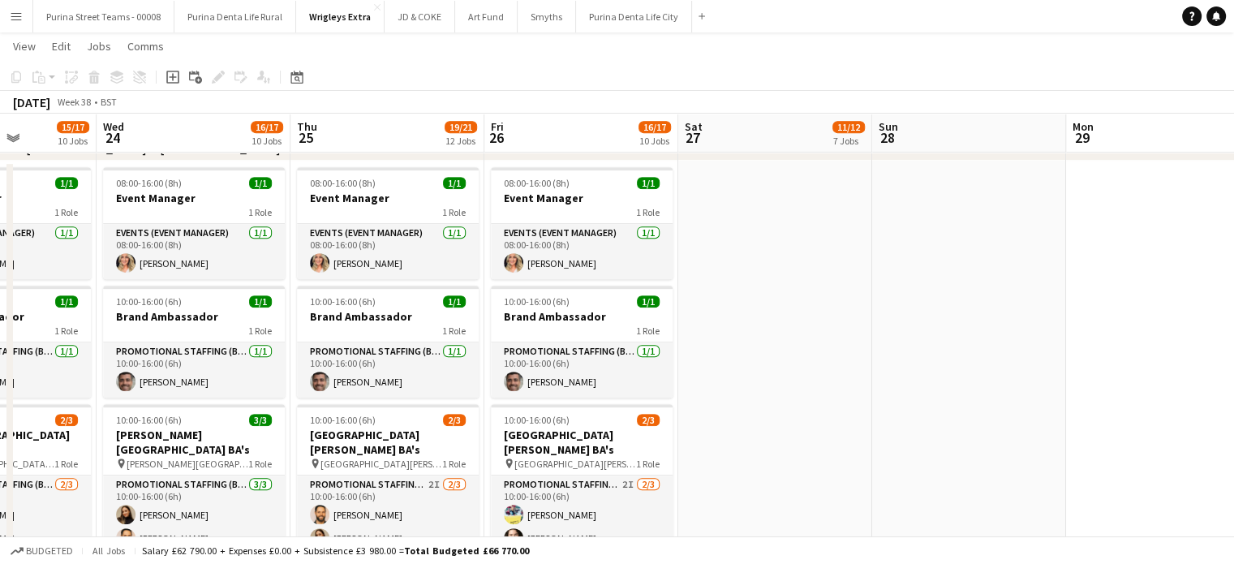
scroll to position [0, 681]
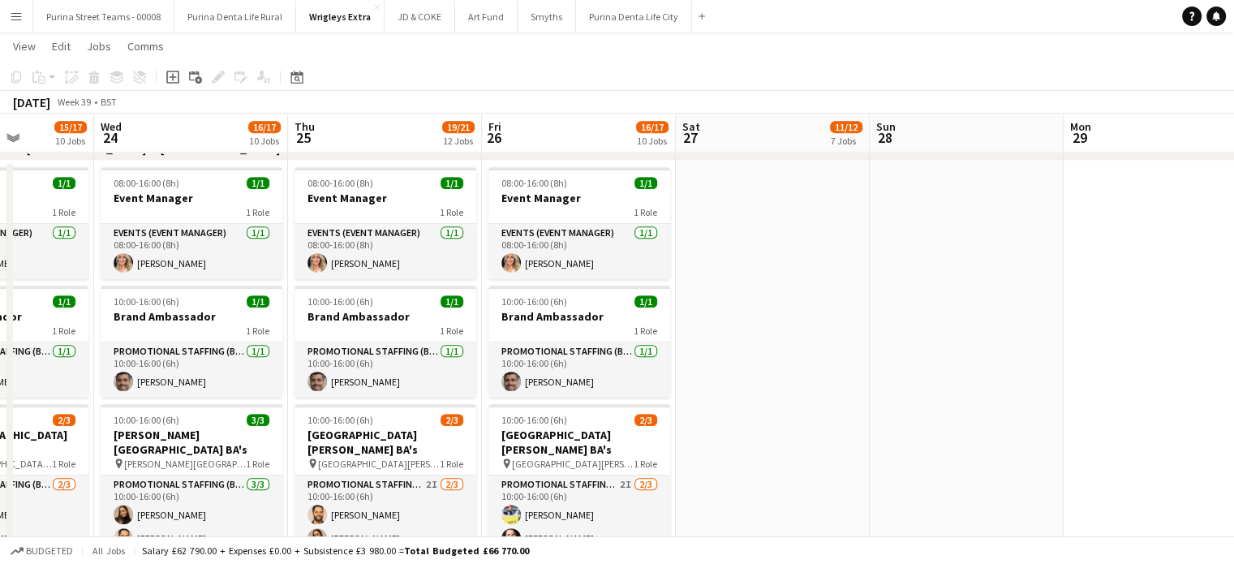
drag, startPoint x: 902, startPoint y: 377, endPoint x: 260, endPoint y: 369, distance: 642.5
click at [260, 369] on app-calendar-viewport "Sat 20 4/4 3 Jobs Sun 21 4/4 3 Jobs Mon 22 12/12 7 Jobs Tue 23 15/17 10 Jobs We…" at bounding box center [617, 376] width 1234 height 2105
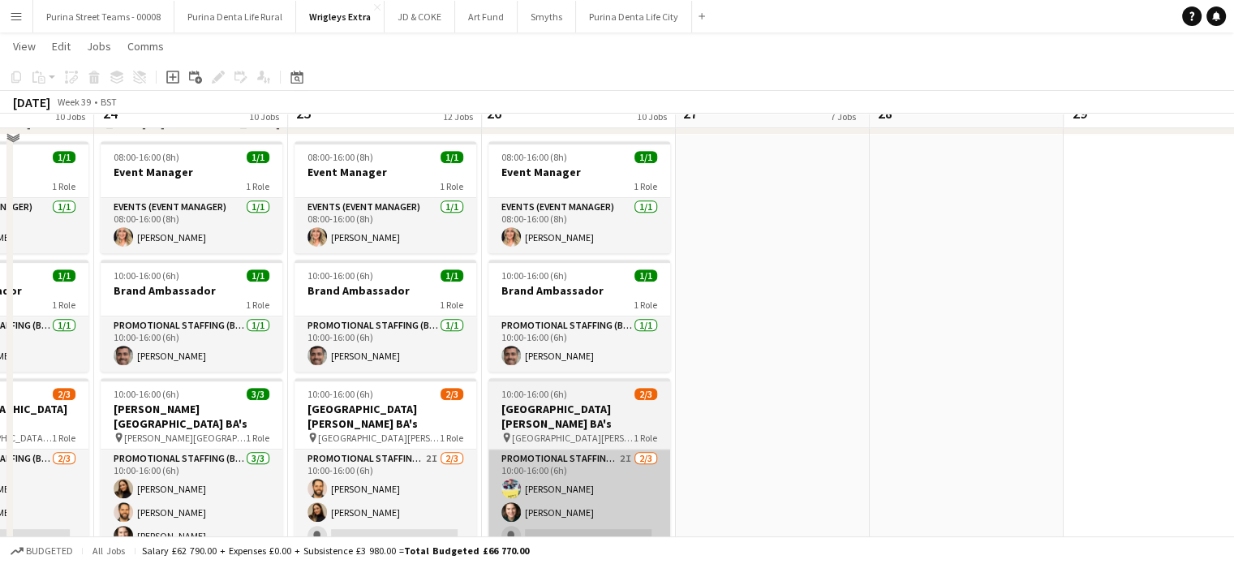
scroll to position [821, 0]
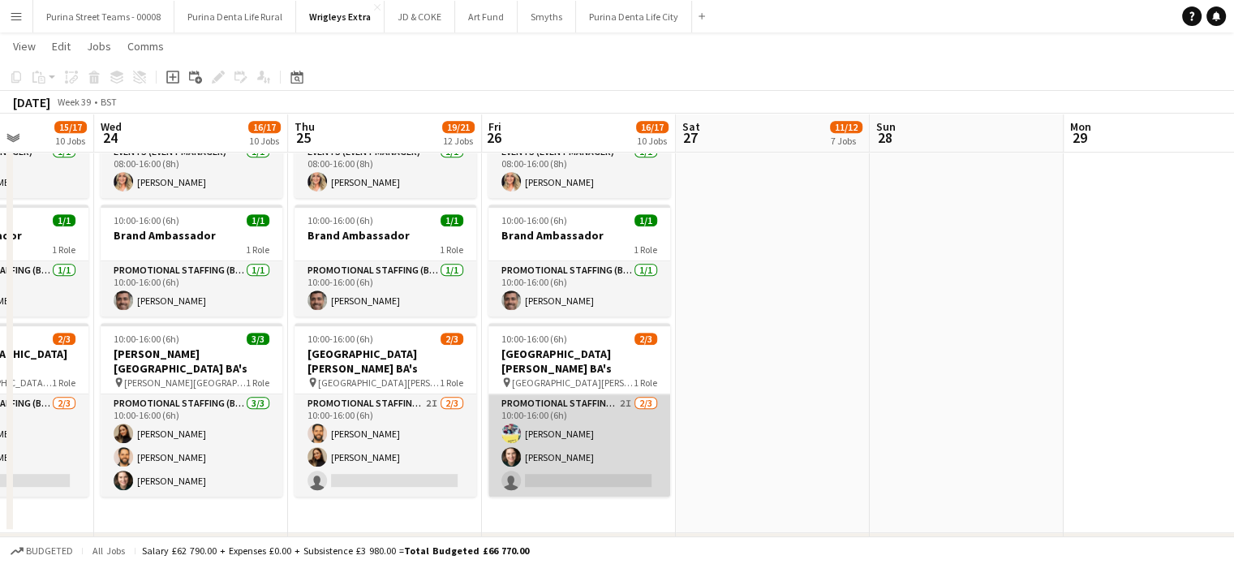
click at [556, 459] on app-card-role "Promotional Staffing (Brand Ambassadors) 2I 2/3 10:00-16:00 (6h) Yvonne Smith S…" at bounding box center [579, 445] width 182 height 102
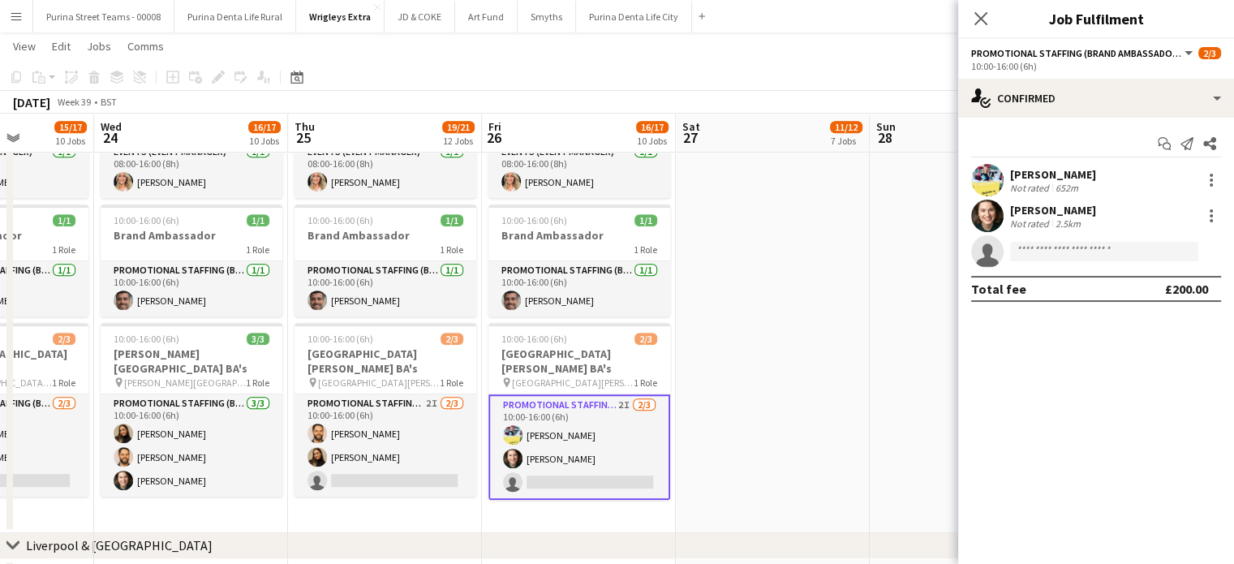
click at [1020, 261] on app-invite-slot "single-neutral-actions" at bounding box center [1096, 251] width 276 height 32
click at [1021, 249] on input at bounding box center [1104, 251] width 188 height 19
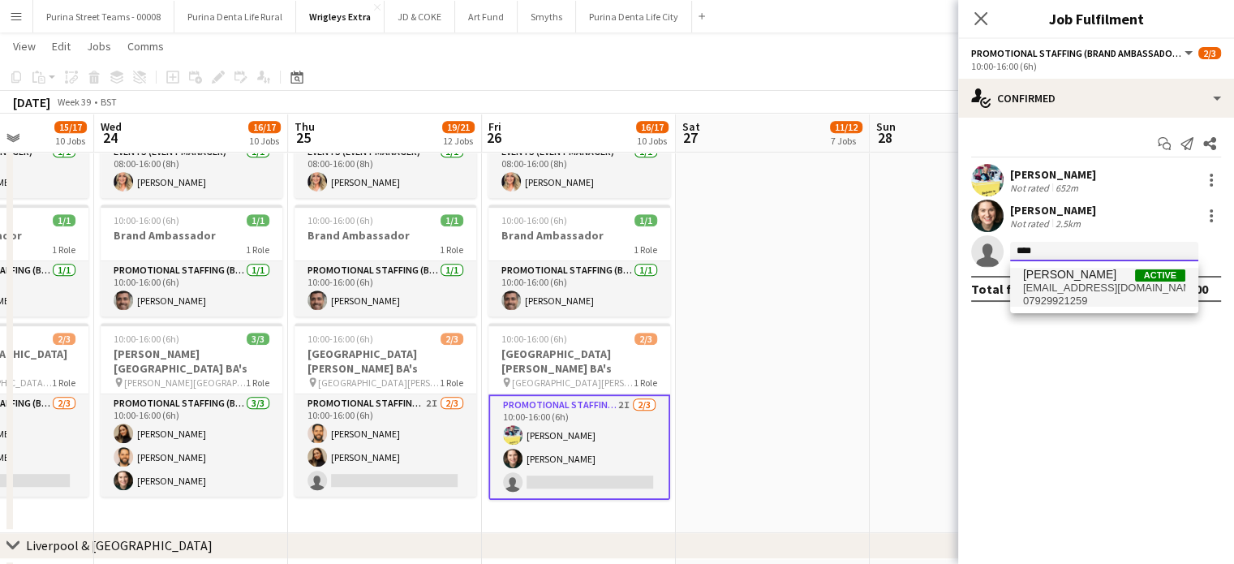
type input "****"
click at [1083, 292] on span "misslarafabiani@gmail.com" at bounding box center [1104, 287] width 162 height 13
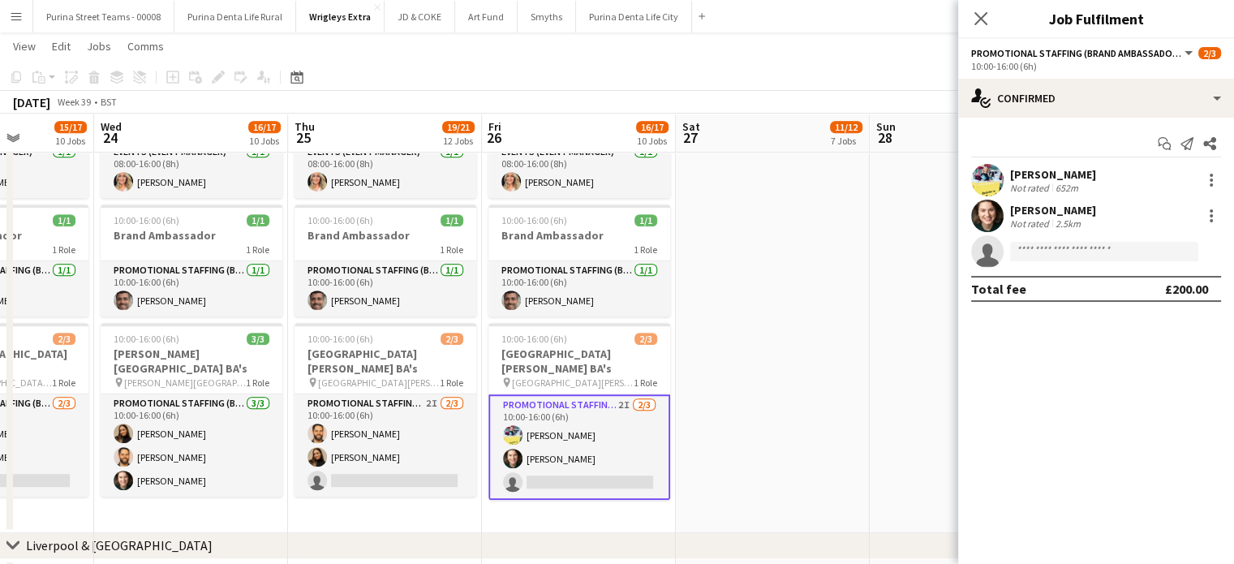
click at [688, 158] on app-date-cell at bounding box center [773, 305] width 194 height 453
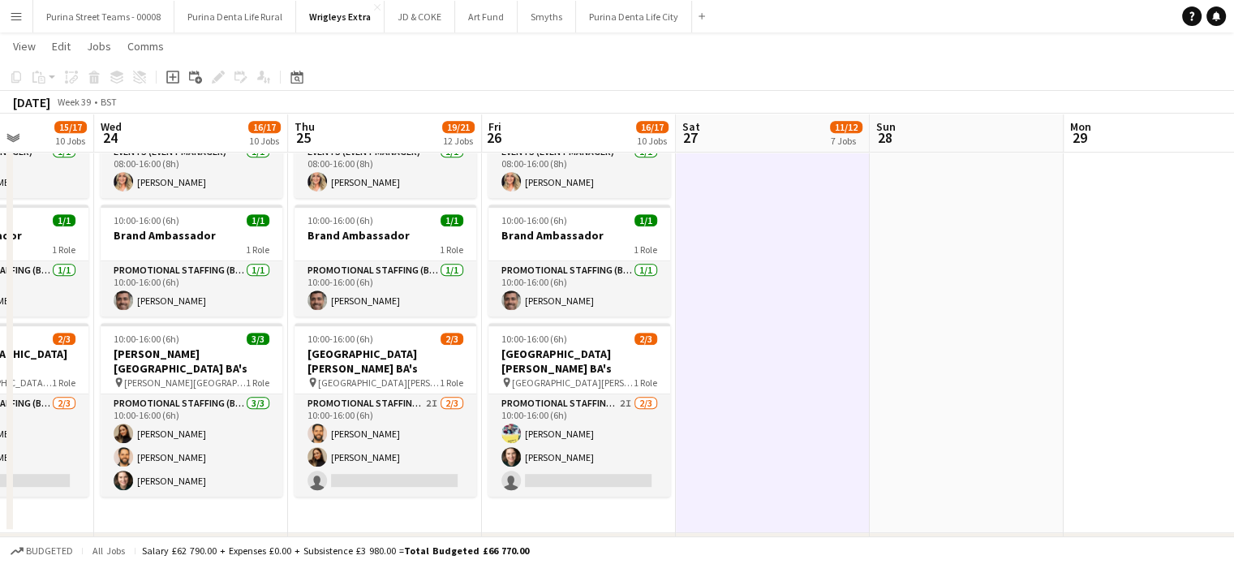
click at [814, 340] on app-date-cell at bounding box center [773, 305] width 194 height 453
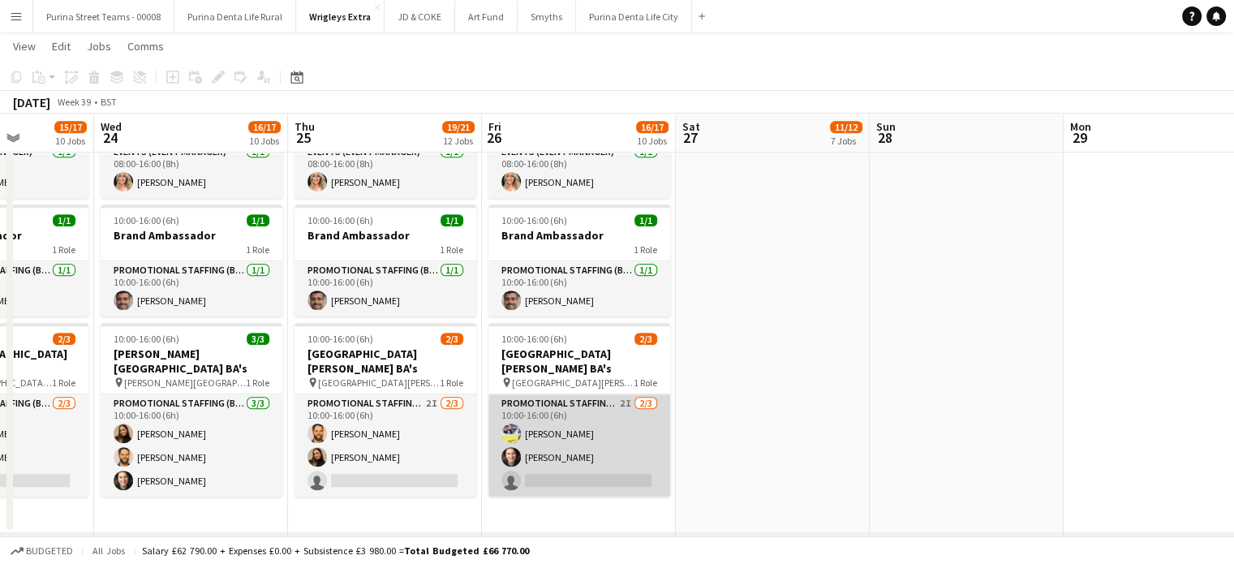
click at [627, 414] on app-card-role "Promotional Staffing (Brand Ambassadors) 2I 2/3 10:00-16:00 (6h) Yvonne Smith S…" at bounding box center [579, 445] width 182 height 102
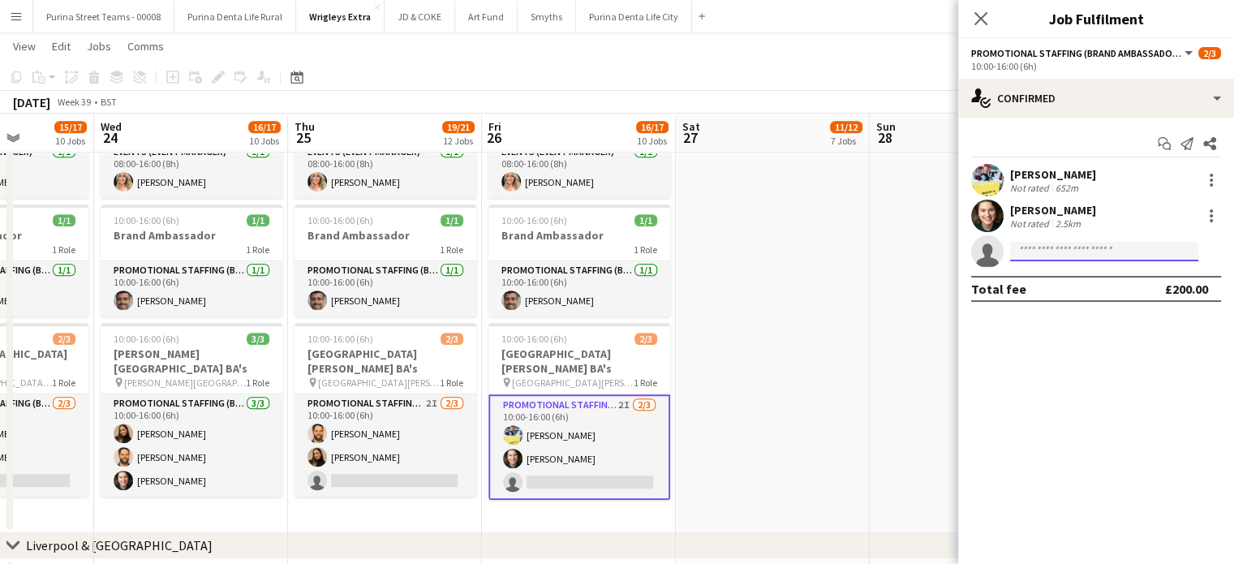
click at [1061, 249] on input at bounding box center [1104, 251] width 188 height 19
type input "****"
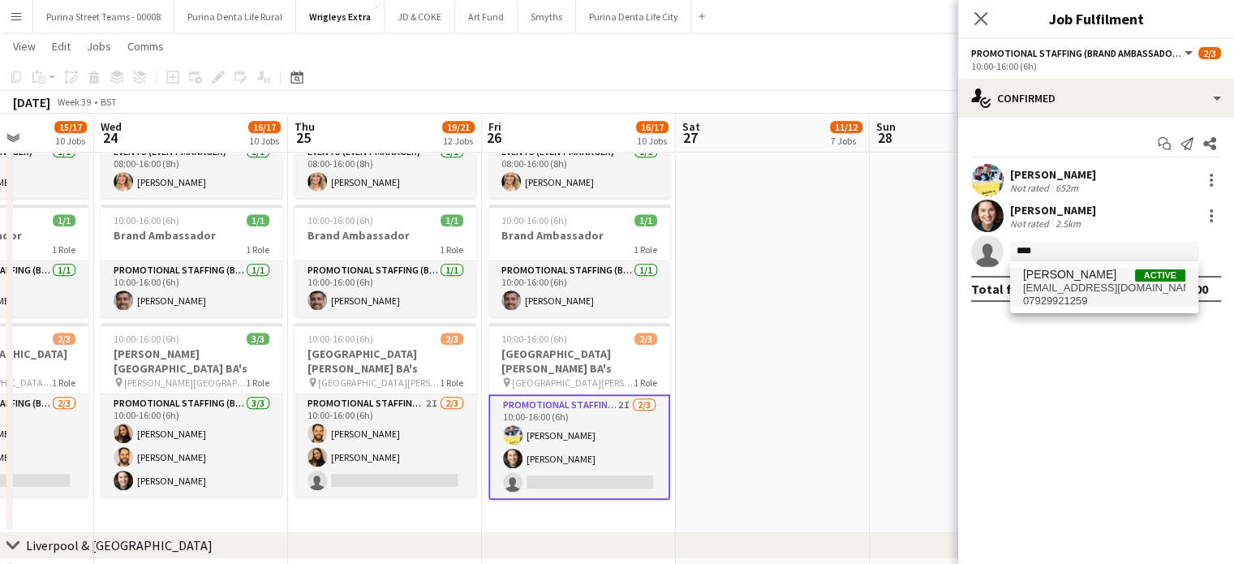
click at [1072, 286] on span "misslarafabiani@gmail.com" at bounding box center [1104, 287] width 162 height 13
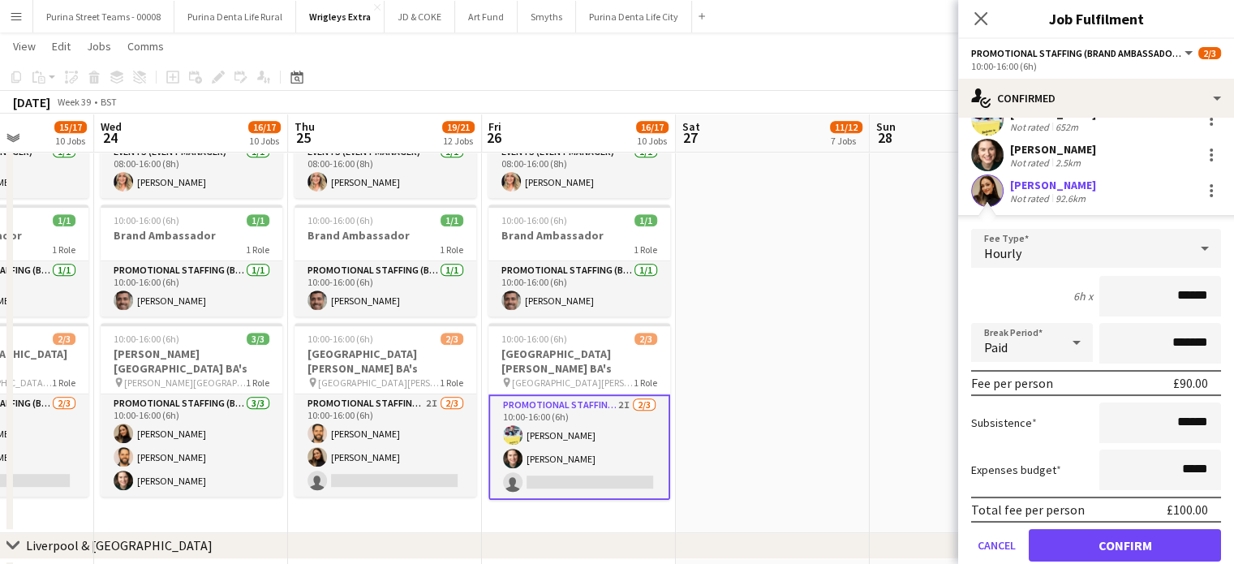
scroll to position [117, 0]
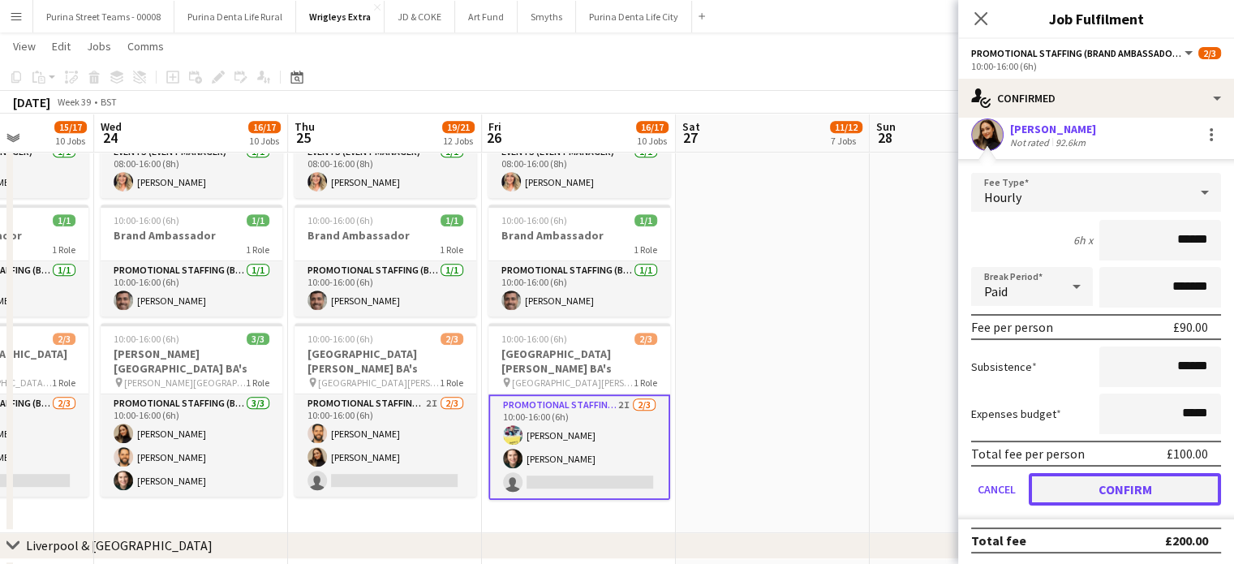
click at [1145, 483] on button "Confirm" at bounding box center [1125, 489] width 192 height 32
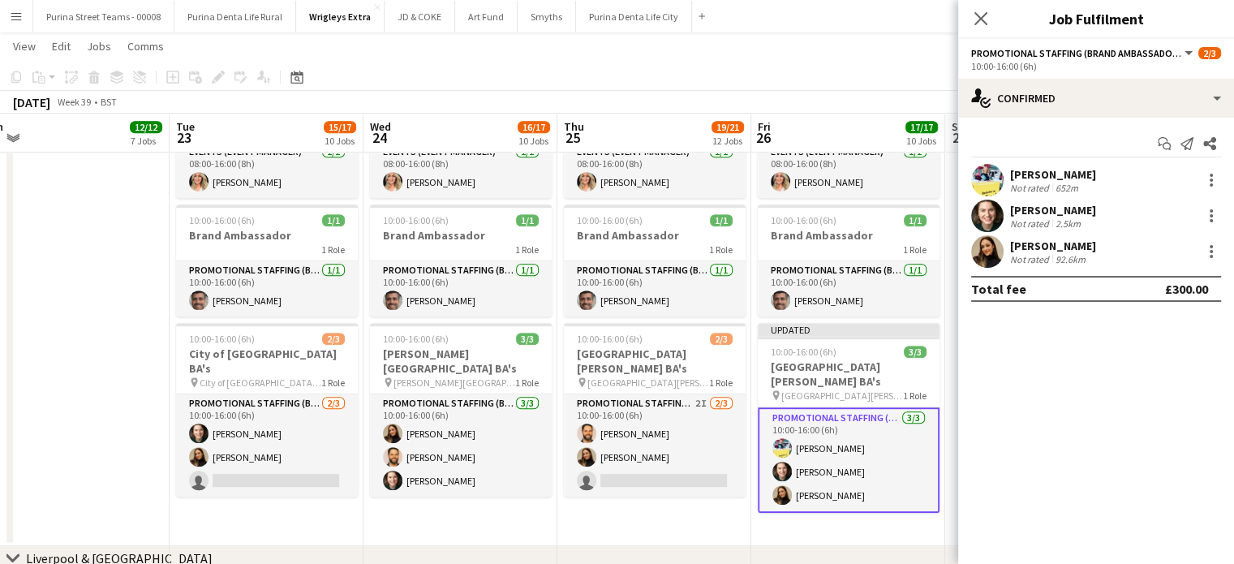
scroll to position [0, 405]
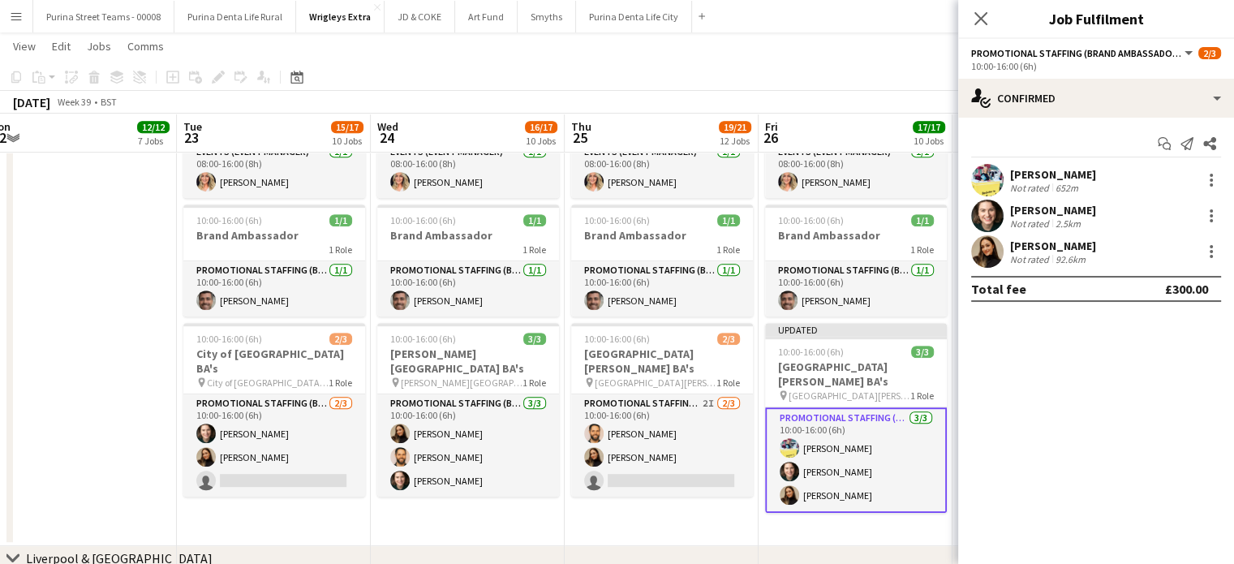
drag, startPoint x: 307, startPoint y: 526, endPoint x: 527, endPoint y: 524, distance: 219.8
click at [527, 524] on app-calendar-viewport "Sat 20 4/4 3 Jobs Sun 21 4/4 3 Jobs Mon 22 12/12 7 Jobs Tue 23 15/17 10 Jobs We…" at bounding box center [617, 301] width 1234 height 2118
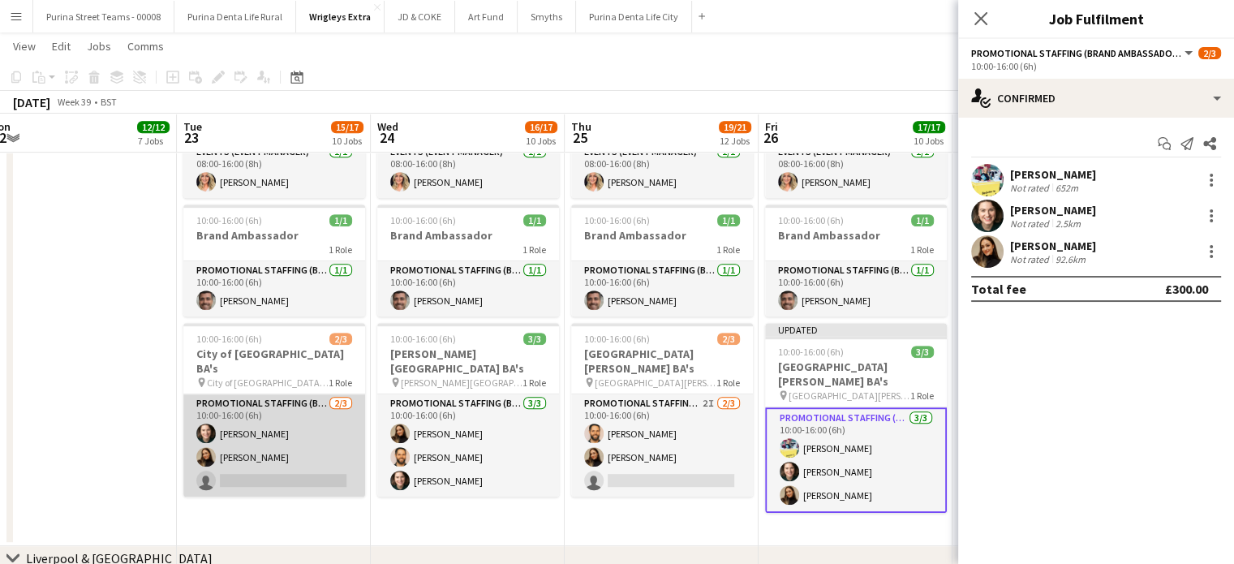
click at [281, 463] on app-card-role "Promotional Staffing (Brand Ambassadors) [DATE] 10:00-16:00 (6h) [PERSON_NAME] …" at bounding box center [274, 445] width 182 height 102
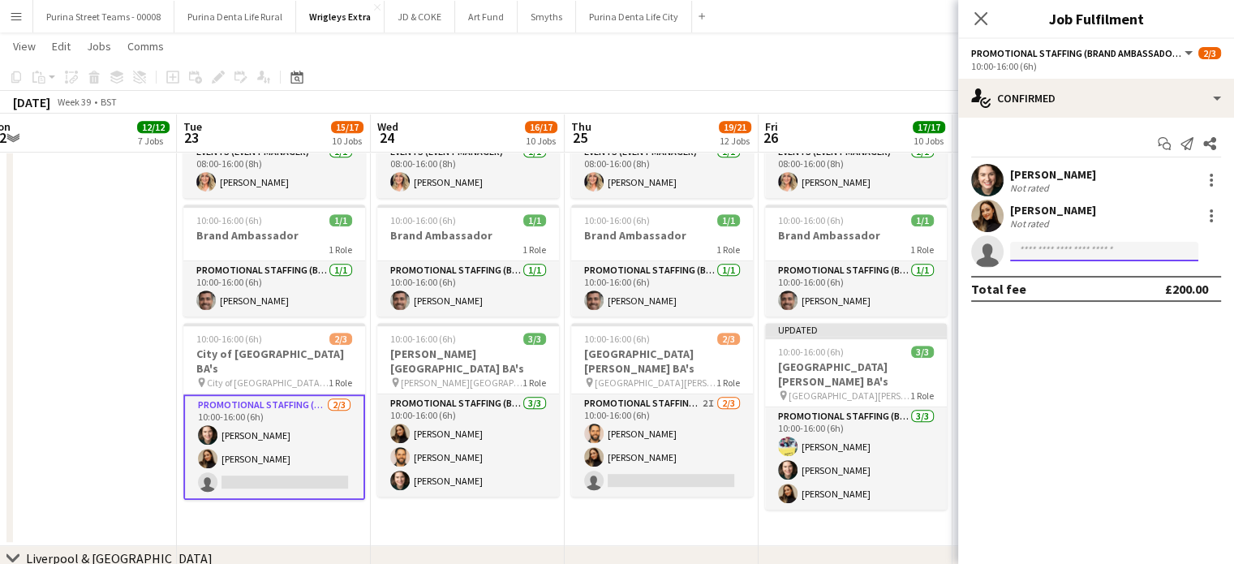
click at [1054, 256] on input at bounding box center [1104, 251] width 188 height 19
click at [1213, 214] on div at bounding box center [1210, 215] width 19 height 19
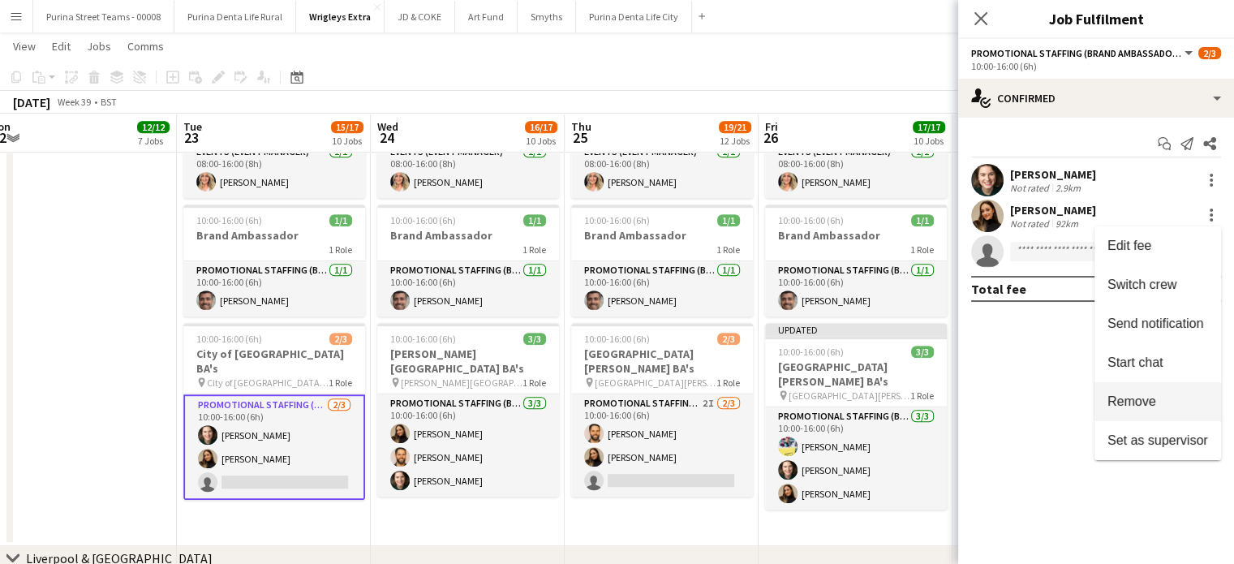
click at [1155, 402] on span "Remove" at bounding box center [1131, 401] width 49 height 14
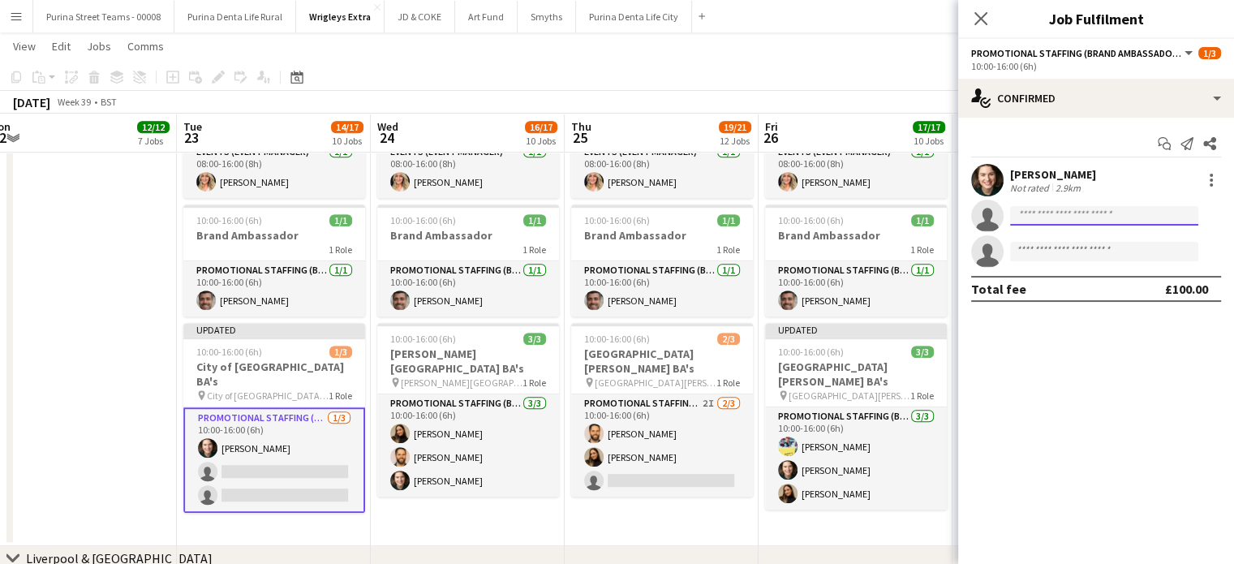
click at [1026, 220] on input at bounding box center [1104, 215] width 188 height 19
click at [1064, 214] on input "*****" at bounding box center [1104, 215] width 188 height 19
type input "*"
type input "***"
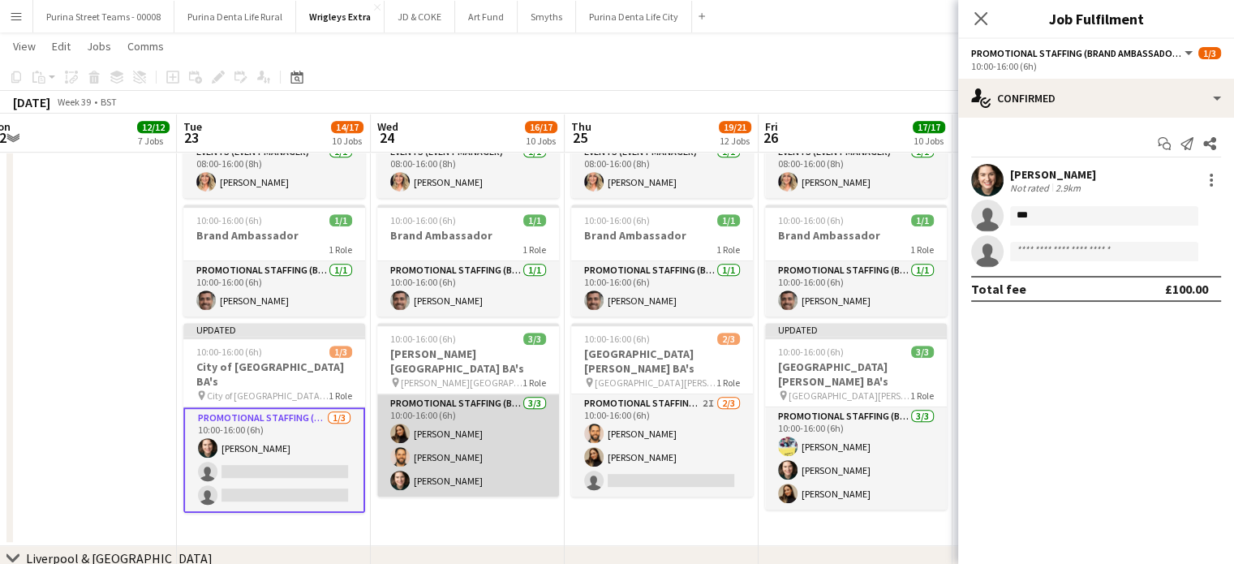
click at [462, 423] on app-card-role "Promotional Staffing (Brand Ambassadors) 3/3 10:00-16:00 (6h) Lara Fabiani Gare…" at bounding box center [468, 445] width 182 height 102
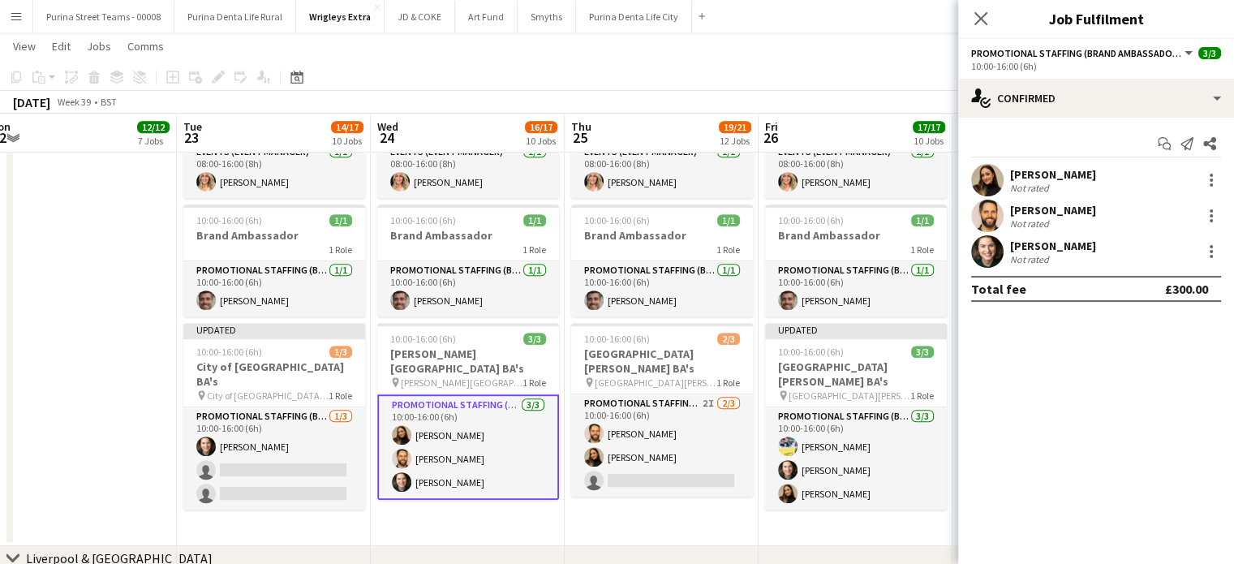
scroll to position [0, 406]
click at [1205, 174] on div at bounding box center [1210, 179] width 19 height 19
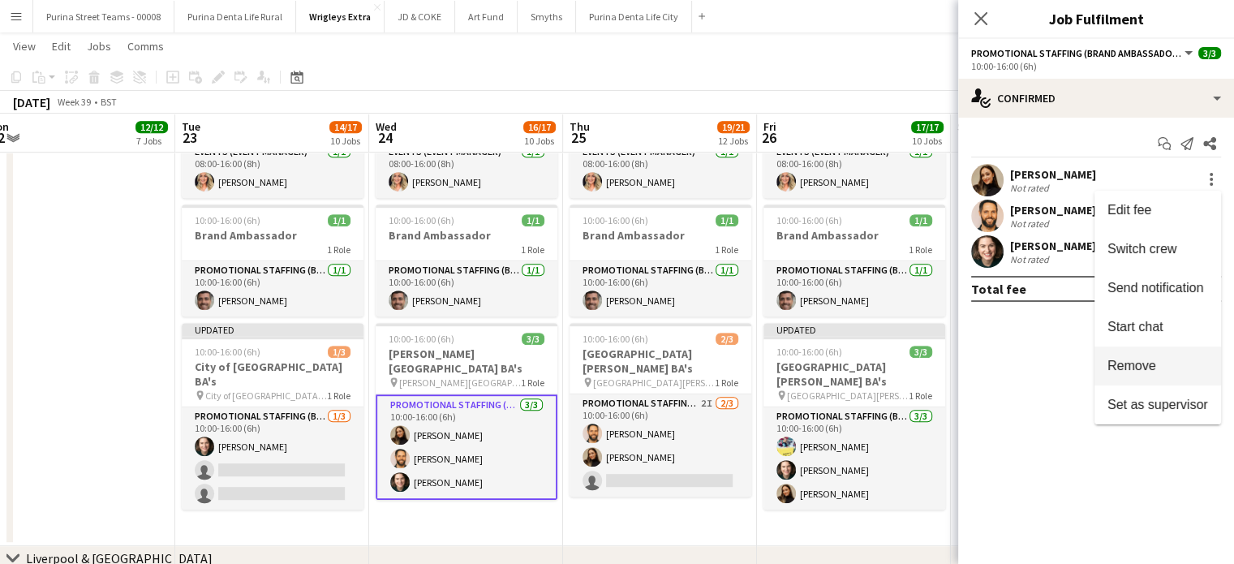
click at [1165, 367] on span "Remove" at bounding box center [1157, 366] width 101 height 15
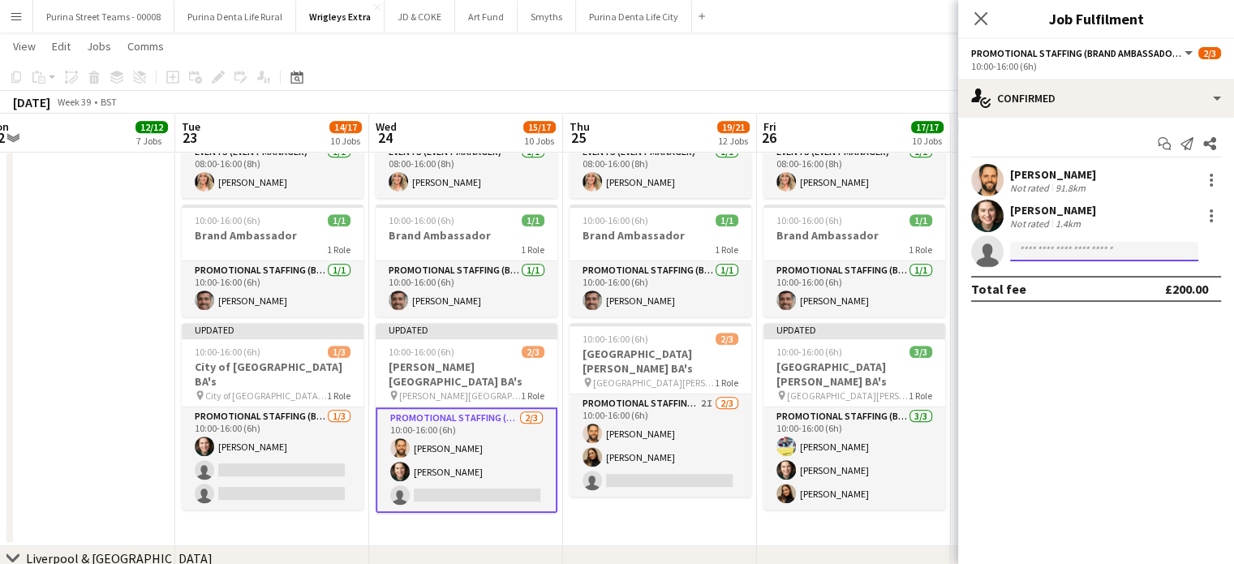
click at [1076, 252] on input at bounding box center [1104, 251] width 188 height 19
drag, startPoint x: 668, startPoint y: 513, endPoint x: 664, endPoint y: 505, distance: 8.4
click at [669, 513] on app-date-cell "08:00-16:00 (8h) 1/1 Event Manager 1 Role Events (Event Manager) 1/1 08:00-16:0…" at bounding box center [660, 312] width 194 height 466
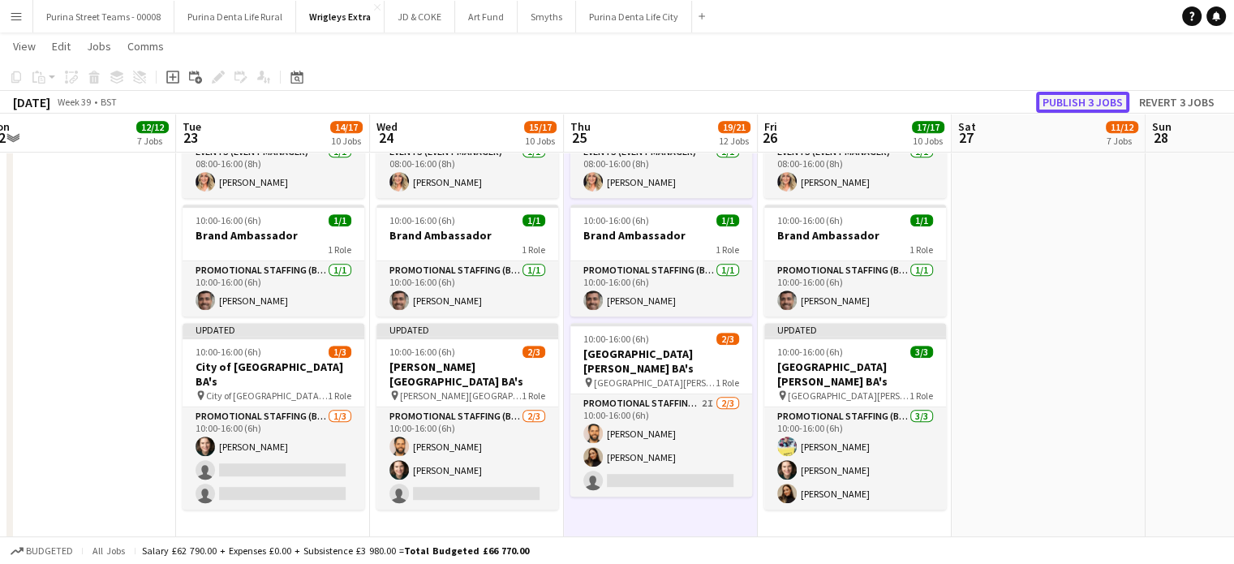
click at [1076, 110] on button "Publish 3 jobs" at bounding box center [1082, 102] width 93 height 21
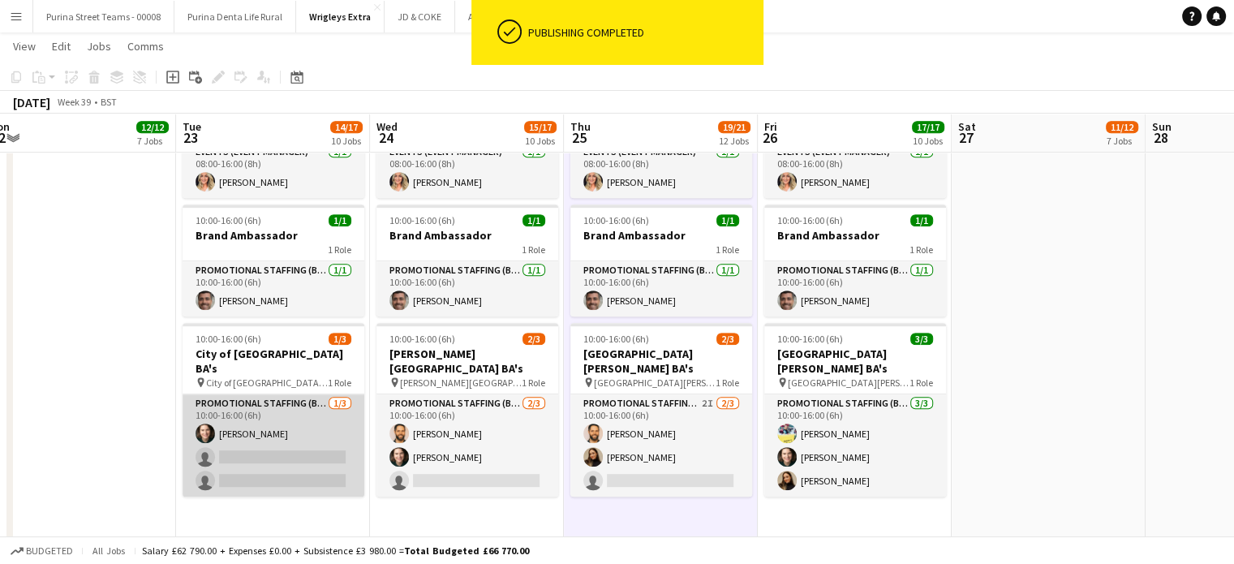
click at [289, 440] on app-card-role "Promotional Staffing (Brand Ambassadors) 1/3 10:00-16:00 (6h) Shian Denovan sin…" at bounding box center [274, 445] width 182 height 102
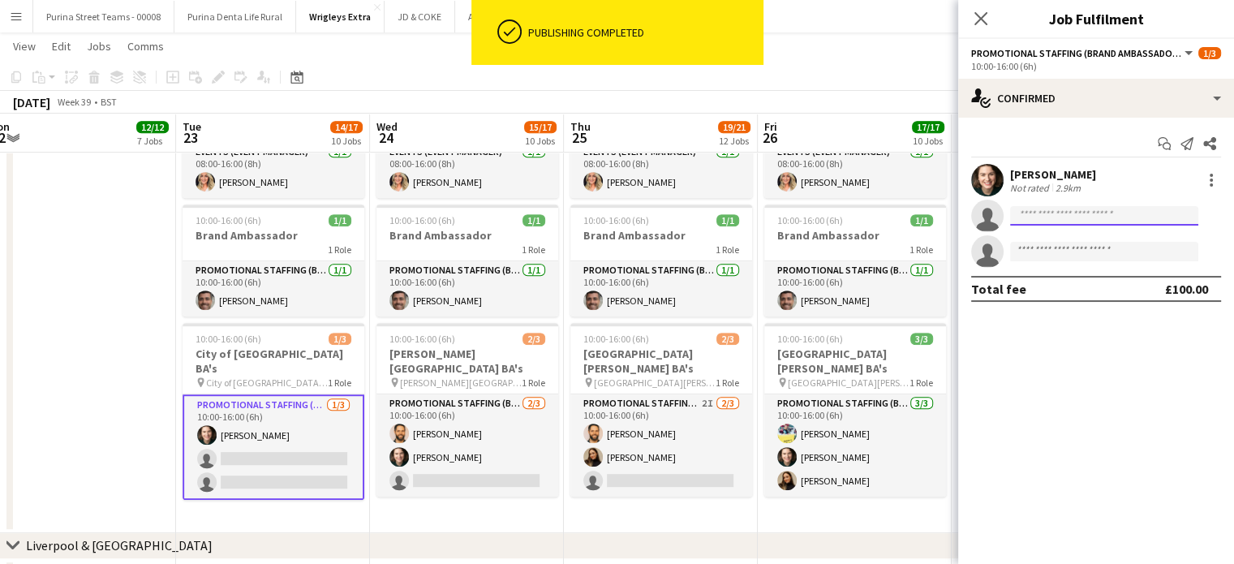
click at [1037, 223] on input at bounding box center [1104, 215] width 188 height 19
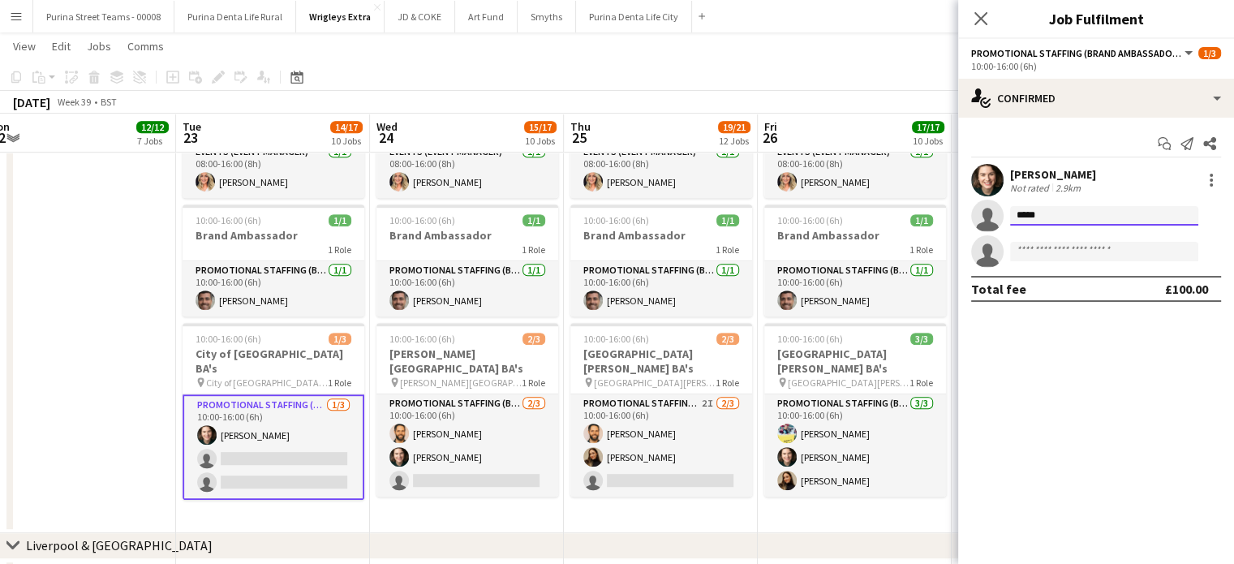
type input "*****"
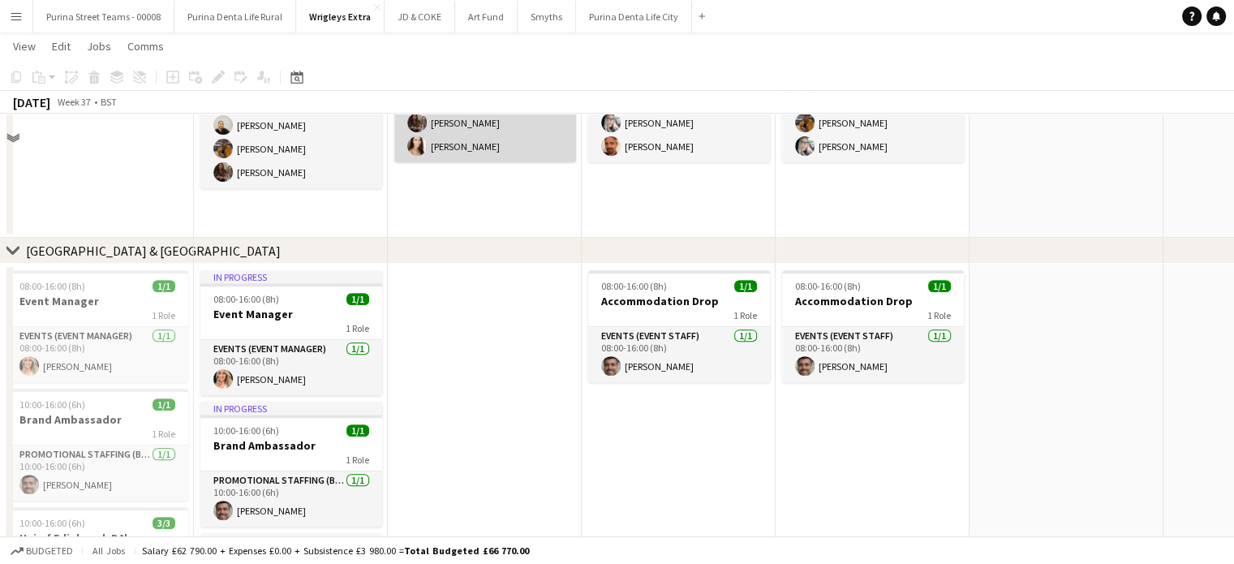
scroll to position [892, 0]
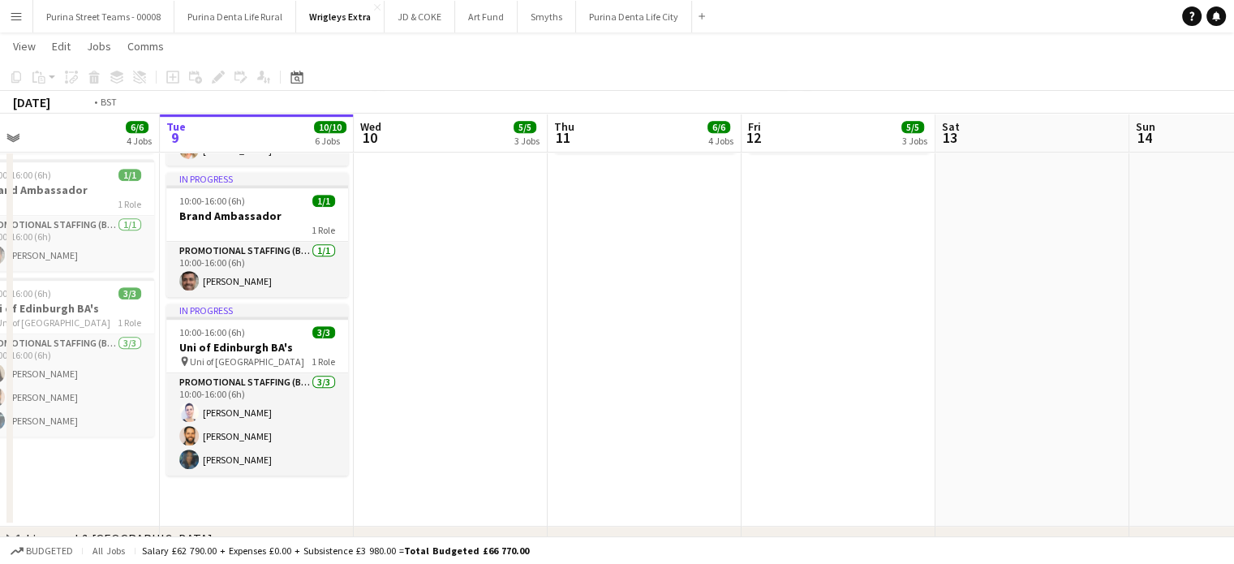
drag, startPoint x: 457, startPoint y: 410, endPoint x: 384, endPoint y: 405, distance: 73.2
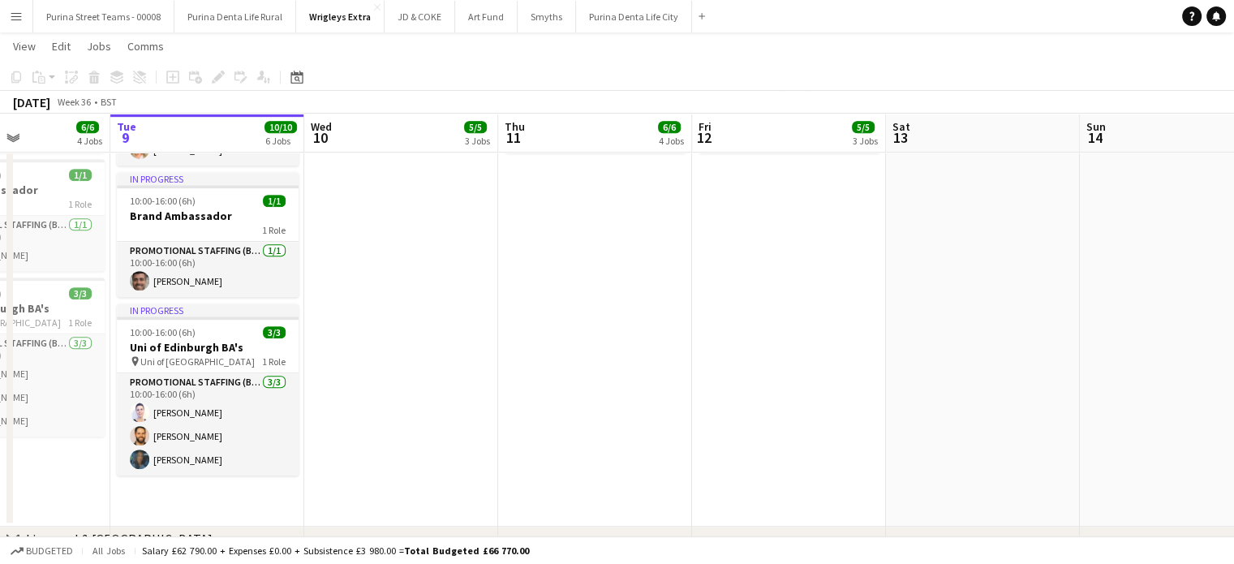
drag, startPoint x: 890, startPoint y: 410, endPoint x: 815, endPoint y: 408, distance: 74.6
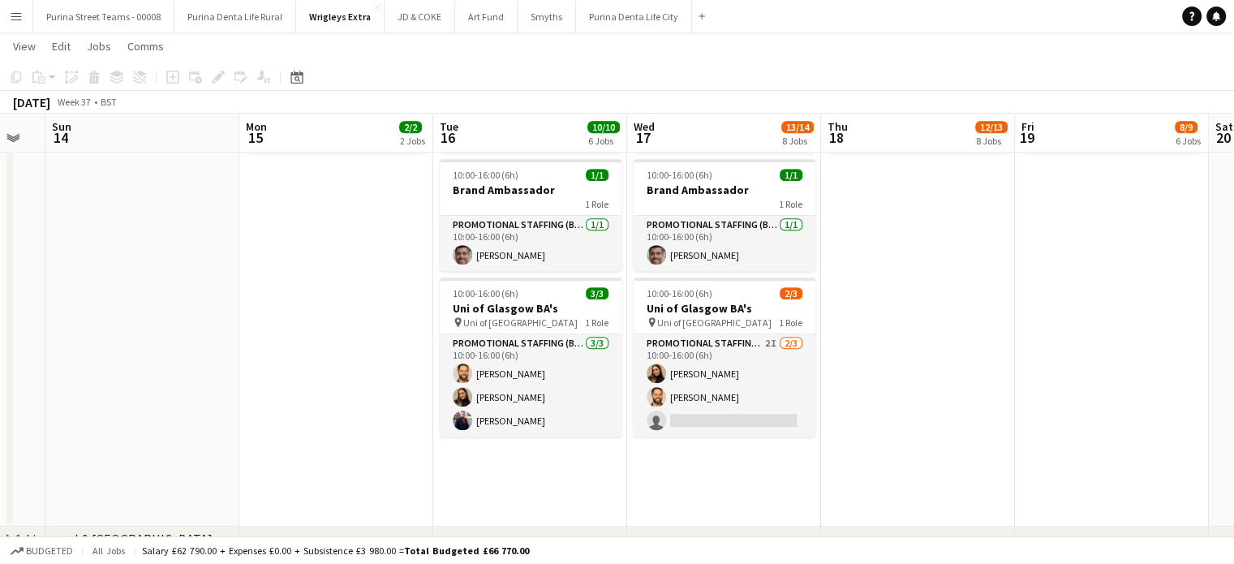
scroll to position [0, 744]
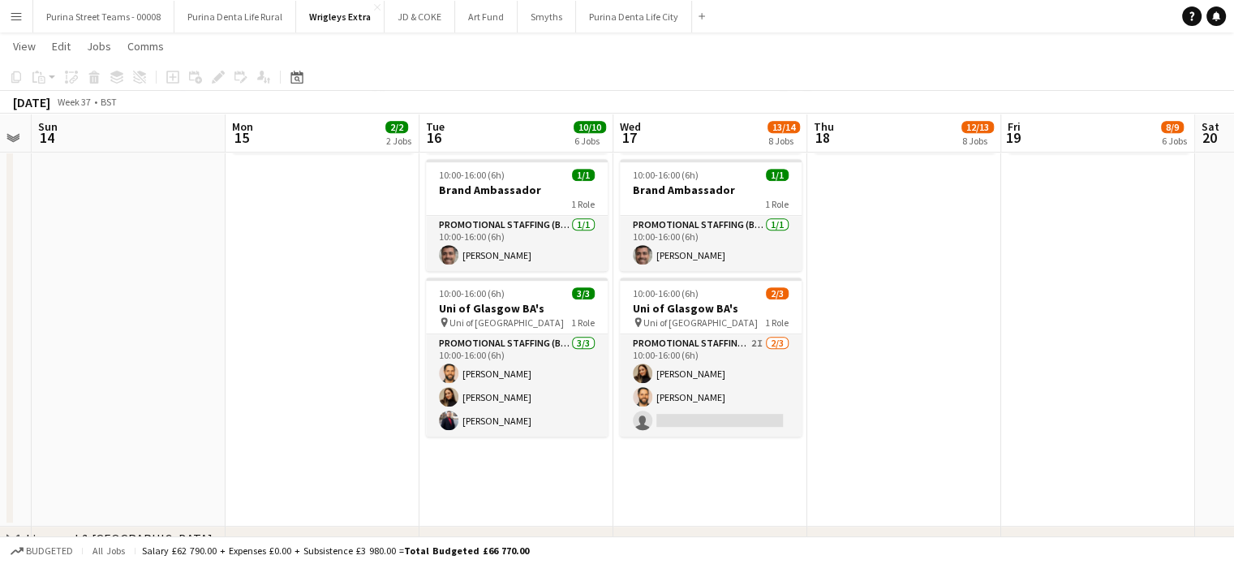
drag, startPoint x: 495, startPoint y: 414, endPoint x: 409, endPoint y: 406, distance: 86.4
click at [409, 406] on app-calendar-viewport "Wed 10 5/5 3 Jobs Thu 11 6/6 4 Jobs Fri 12 5/5 3 Jobs Sat 13 Sun 14 Mon 15 2/2 …" at bounding box center [617, 256] width 1234 height 2170
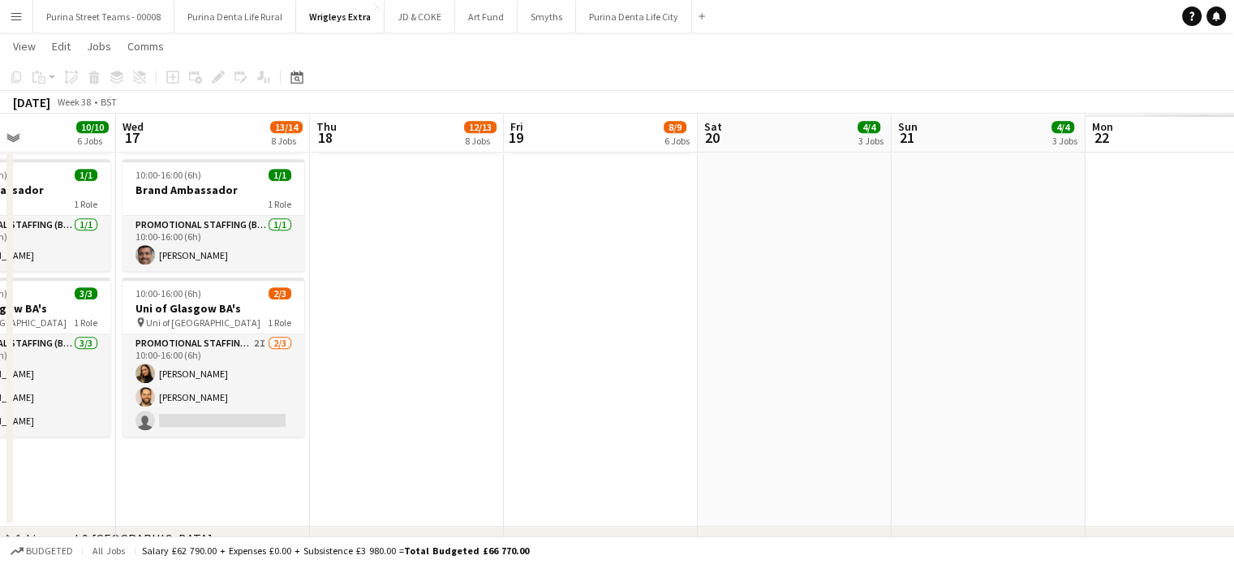
drag, startPoint x: 990, startPoint y: 366, endPoint x: 636, endPoint y: 376, distance: 353.8
click at [473, 366] on app-calendar-viewport "Sun 14 Mon 15 2/2 2 Jobs Tue 16 10/10 6 Jobs Wed 17 13/14 8 Jobs Thu 18 12/13 8…" at bounding box center [617, 256] width 1234 height 2170
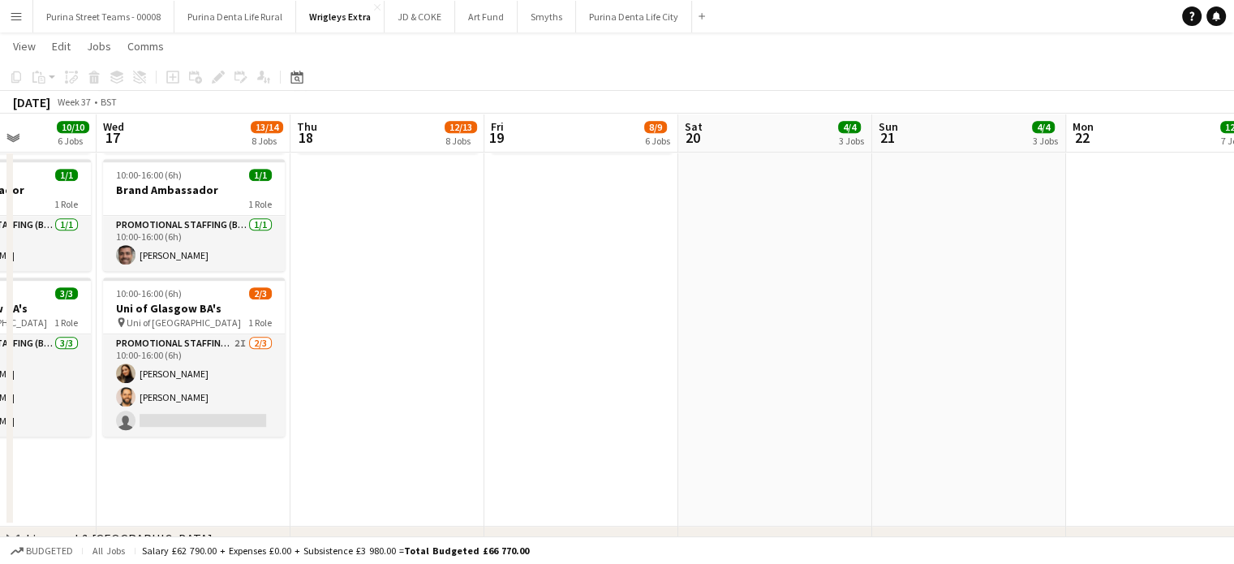
drag, startPoint x: 754, startPoint y: 384, endPoint x: 510, endPoint y: 364, distance: 244.9
click at [227, 369] on app-calendar-viewport "Sun 14 Mon 15 2/2 2 Jobs Tue 16 10/10 6 Jobs Wed 17 13/14 8 Jobs Thu 18 12/13 8…" at bounding box center [617, 256] width 1234 height 2170
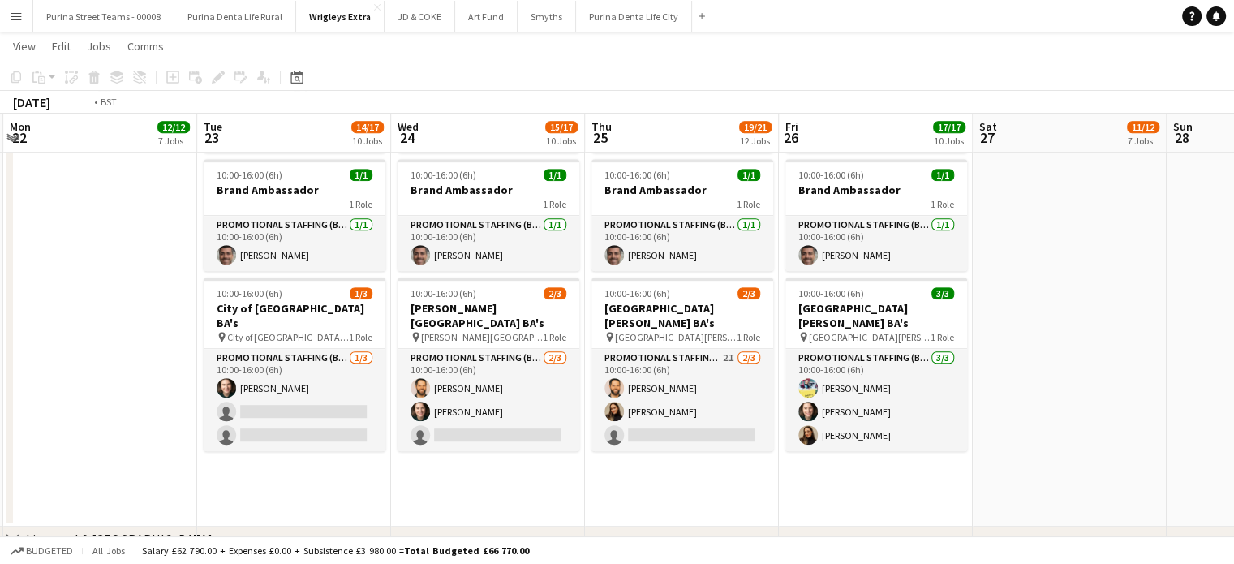
scroll to position [0, 402]
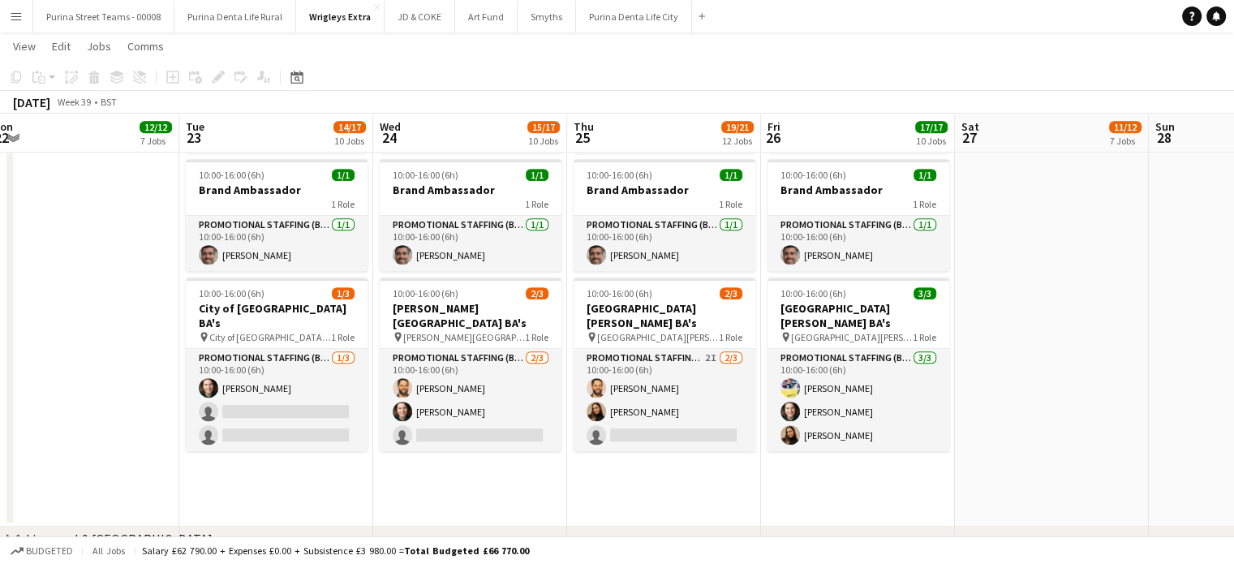
drag, startPoint x: 728, startPoint y: 370, endPoint x: 441, endPoint y: 366, distance: 287.2
click at [441, 366] on app-calendar-viewport "Sat 20 4/4 3 Jobs Sun 21 4/4 3 Jobs Mon 22 12/12 7 Jobs Tue 23 14/17 10 Jobs We…" at bounding box center [617, 256] width 1234 height 2170
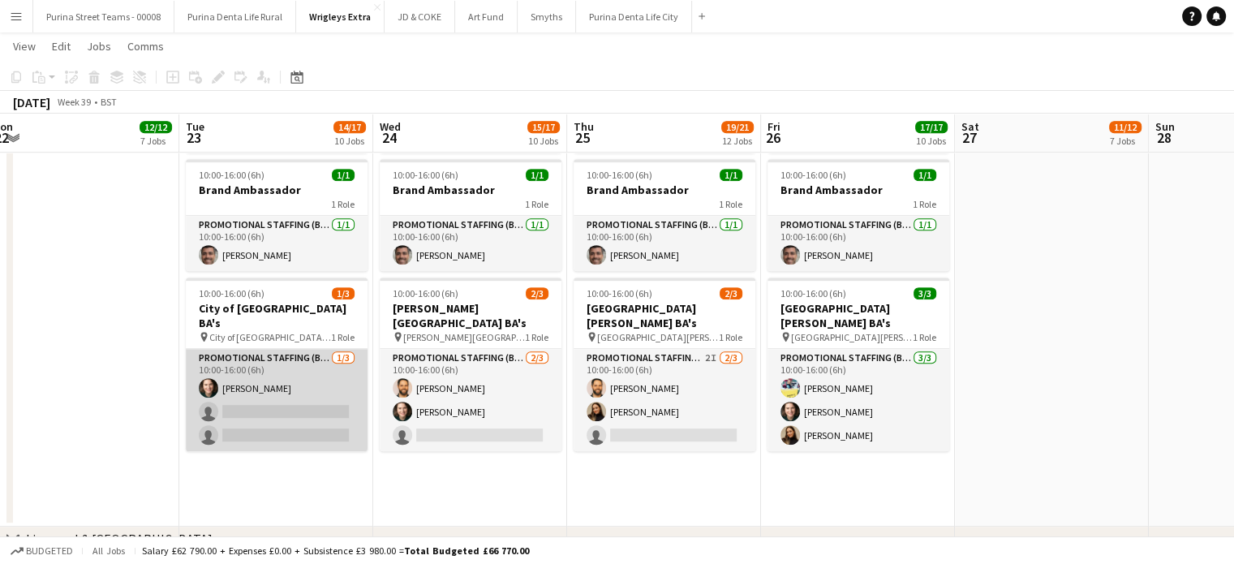
click at [235, 395] on app-card-role "Promotional Staffing (Brand Ambassadors) 1/3 10:00-16:00 (6h) Shian Denovan sin…" at bounding box center [277, 400] width 182 height 102
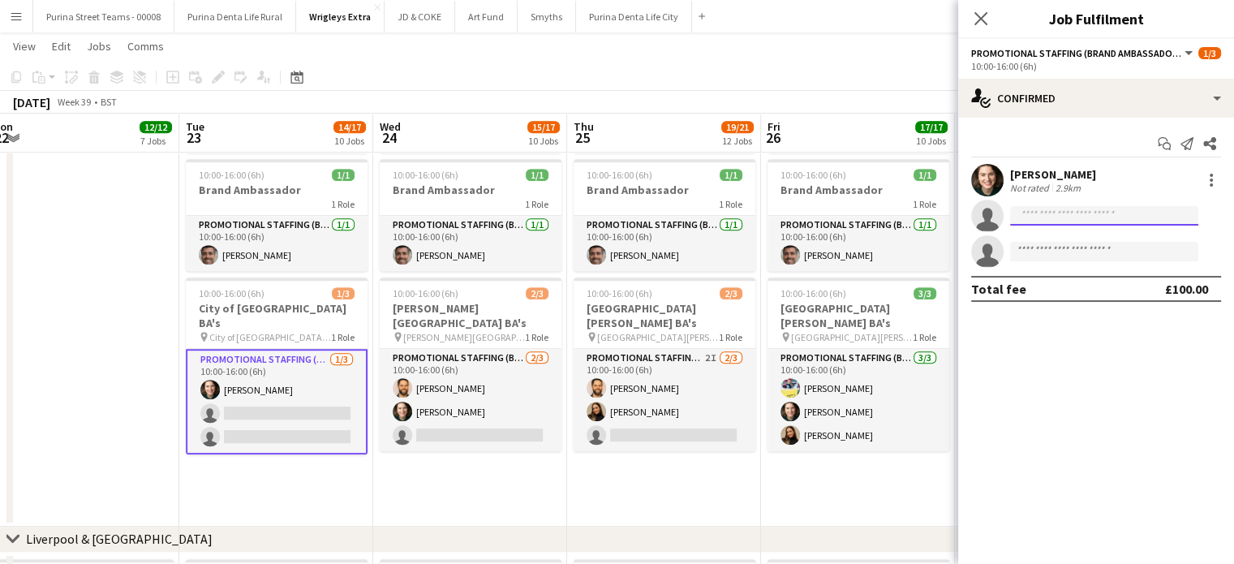
click at [1084, 220] on input at bounding box center [1104, 215] width 188 height 19
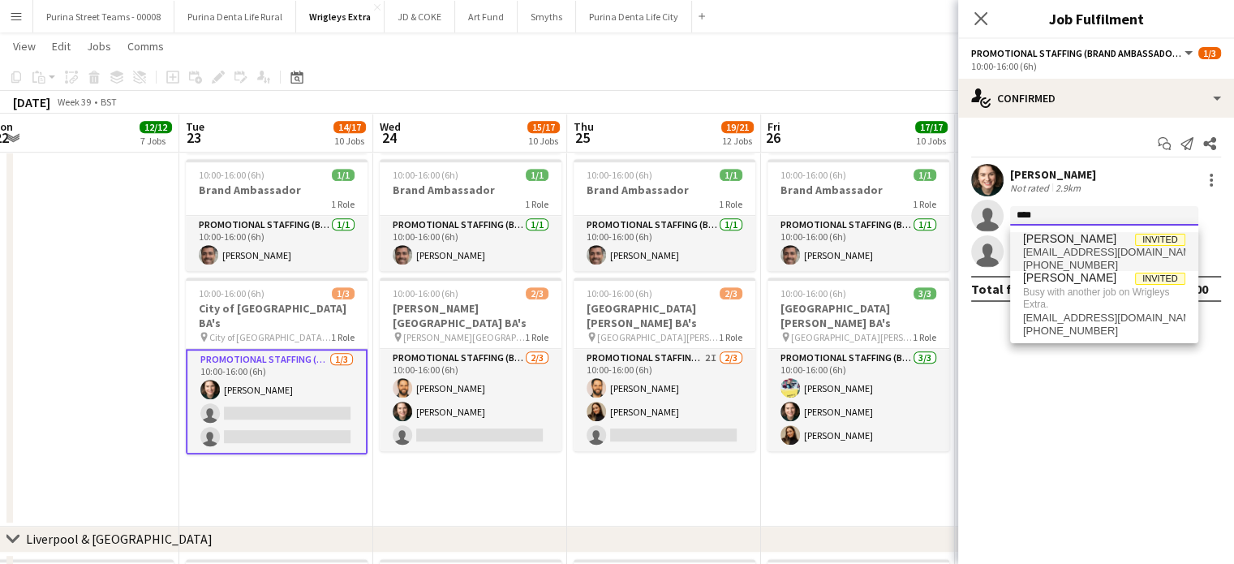
type input "****"
click at [1094, 248] on span "craigjamesmoncur@gmail.com" at bounding box center [1104, 252] width 162 height 13
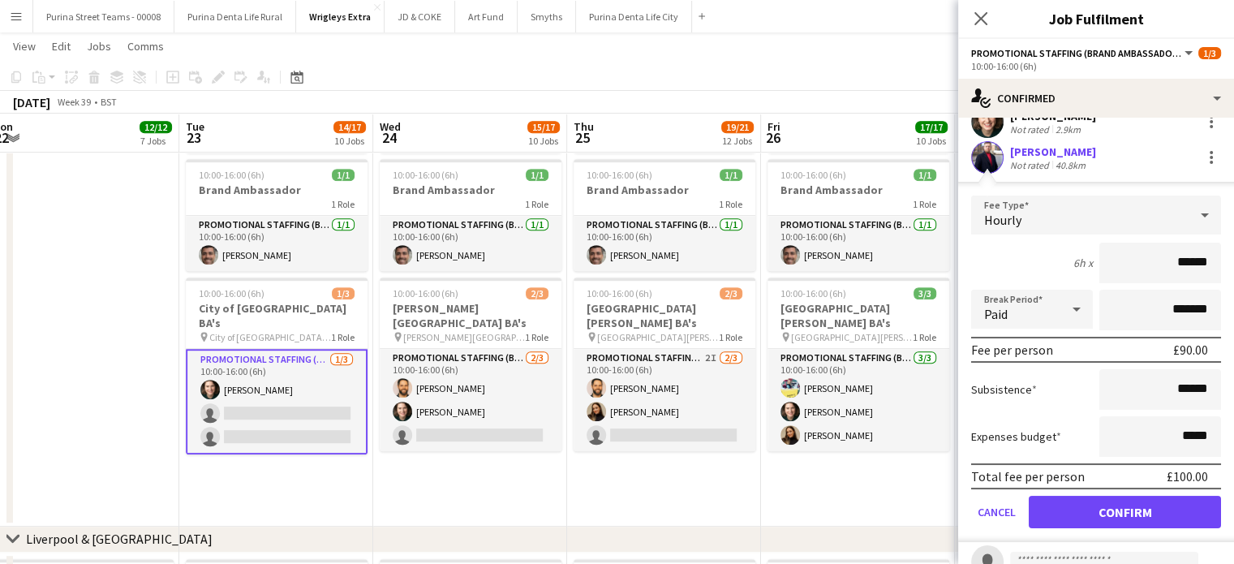
scroll to position [117, 0]
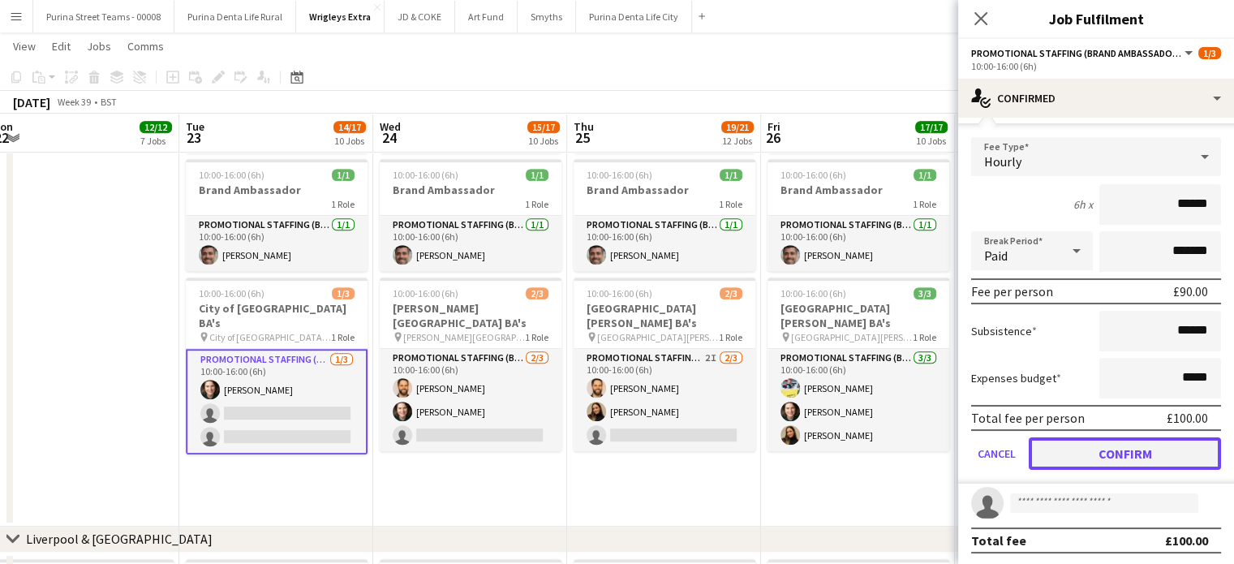
click at [1149, 440] on button "Confirm" at bounding box center [1125, 453] width 192 height 32
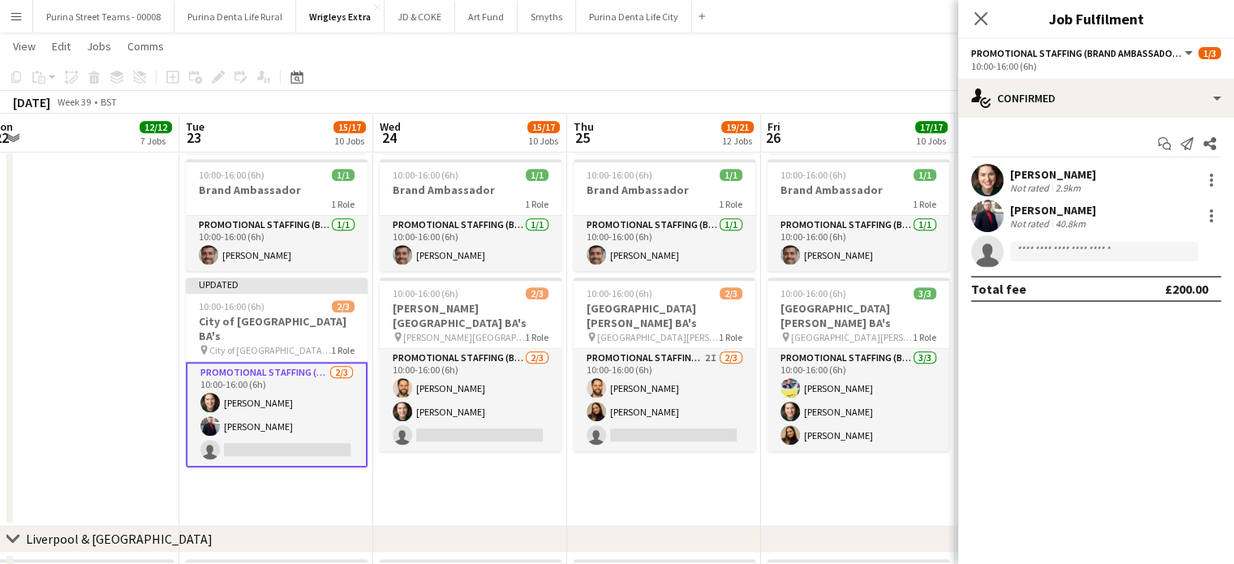
scroll to position [0, 0]
click at [789, 513] on app-date-cell "08:00-16:00 (8h) 1/1 Event Manager 1 Role Events (Event Manager) 1/1 08:00-16:0…" at bounding box center [858, 280] width 194 height 492
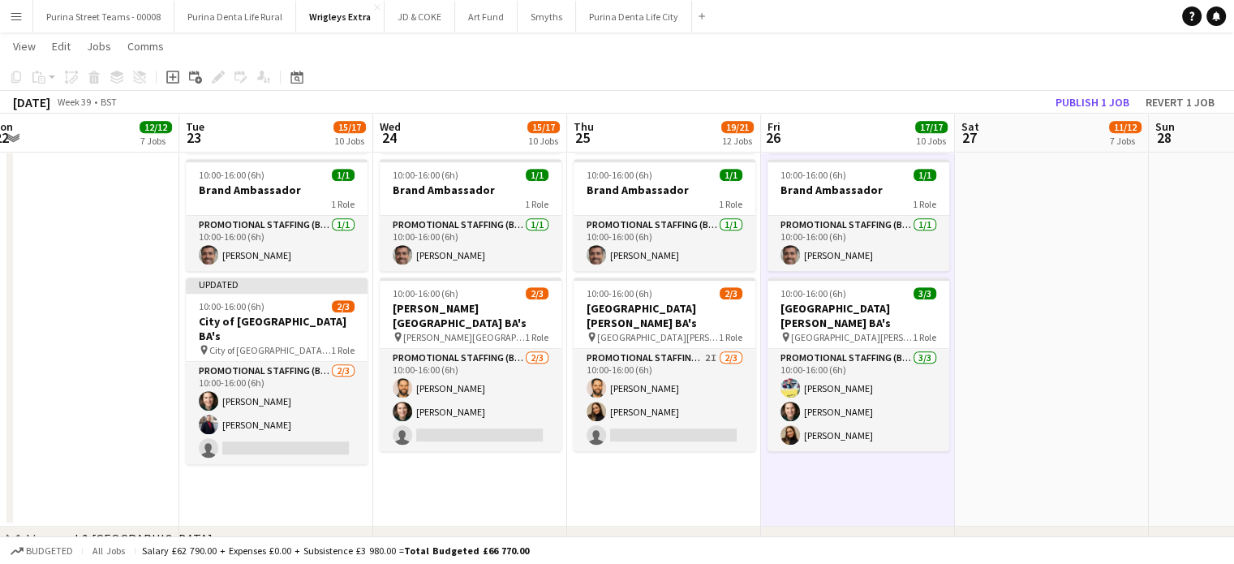
click at [743, 496] on app-date-cell "08:00-16:00 (8h) 1/1 Event Manager 1 Role Events (Event Manager) 1/1 08:00-16:0…" at bounding box center [664, 280] width 194 height 492
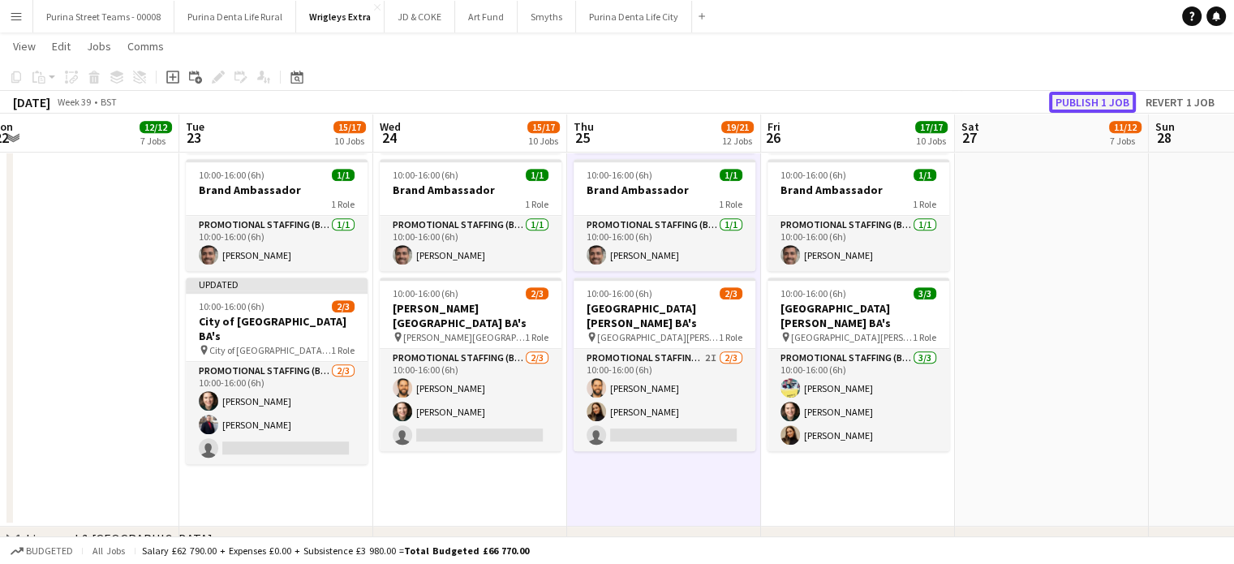
click at [1074, 97] on button "Publish 1 job" at bounding box center [1092, 102] width 87 height 21
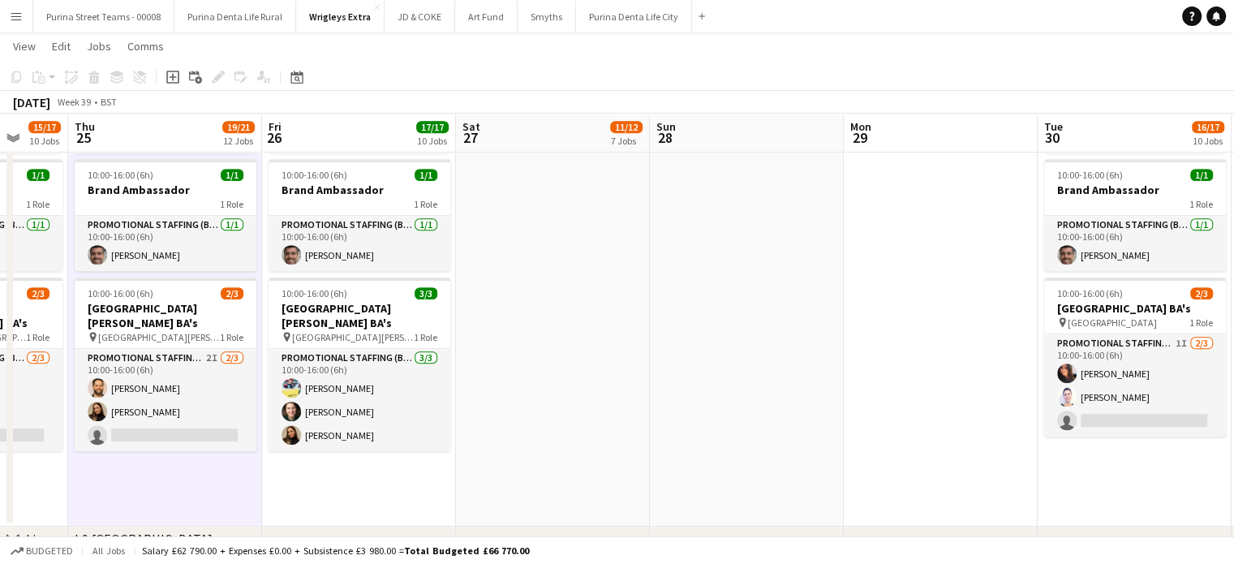
drag, startPoint x: 1009, startPoint y: 431, endPoint x: 539, endPoint y: 462, distance: 470.7
click at [480, 470] on app-calendar-viewport "Sun 21 4/4 3 Jobs Mon 22 12/12 7 Jobs Tue 23 15/17 10 Jobs Wed 24 15/17 10 Jobs…" at bounding box center [617, 256] width 1234 height 2170
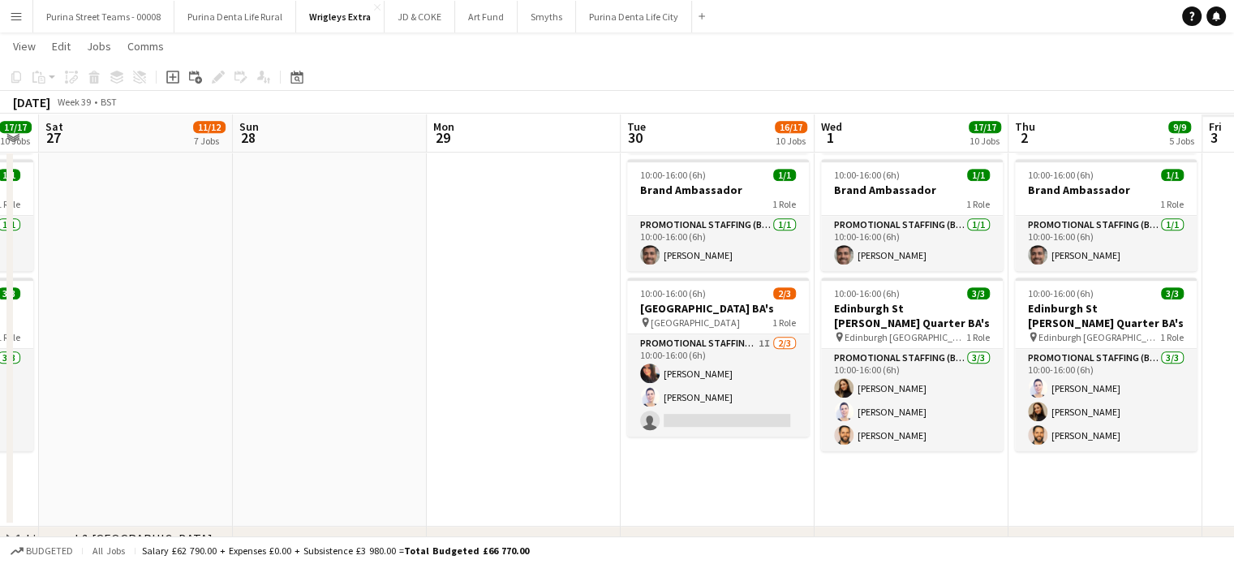
drag, startPoint x: 781, startPoint y: 438, endPoint x: 367, endPoint y: 457, distance: 414.9
click at [367, 457] on app-calendar-viewport "Tue 23 15/17 10 Jobs Wed 24 15/17 10 Jobs Thu 25 19/21 12 Jobs Fri 26 17/17 10 …" at bounding box center [617, 256] width 1234 height 2170
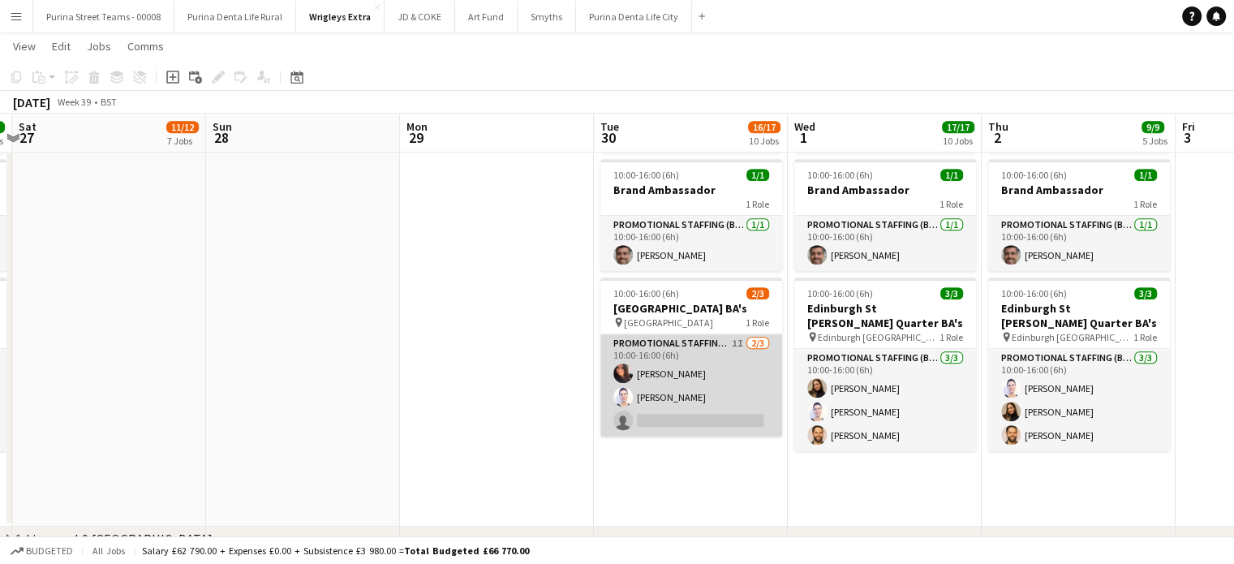
drag, startPoint x: 663, startPoint y: 419, endPoint x: 671, endPoint y: 414, distance: 9.5
click at [664, 419] on app-card-role "Promotional Staffing (Brand Ambassadors) 1I 2/3 10:00-16:00 (6h) Carri Freedman…" at bounding box center [691, 385] width 182 height 102
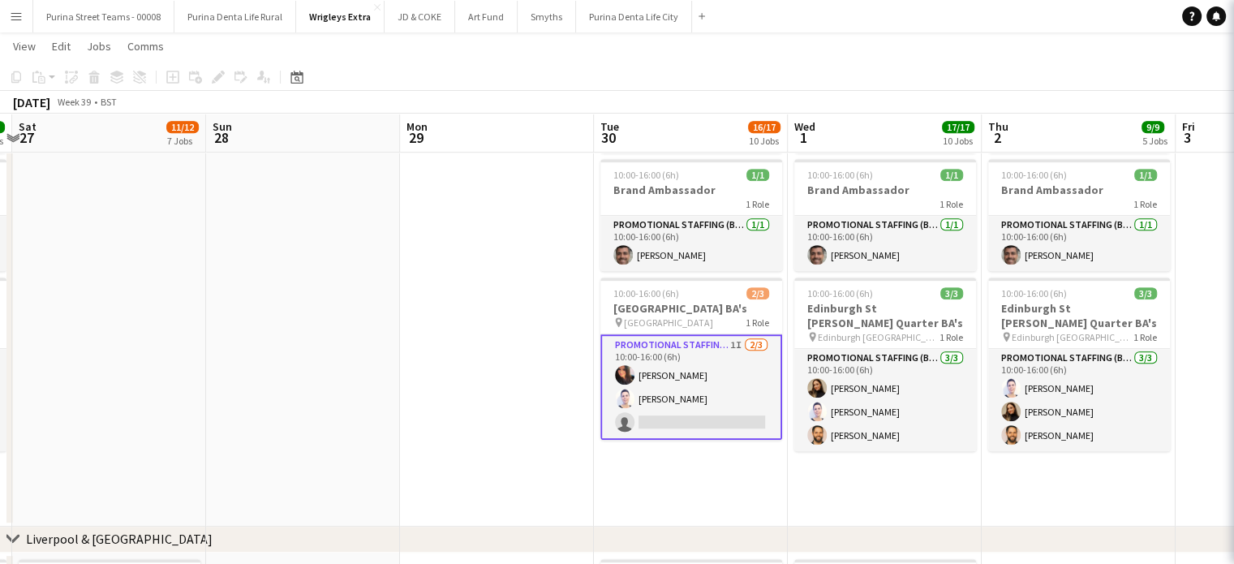
scroll to position [0, 569]
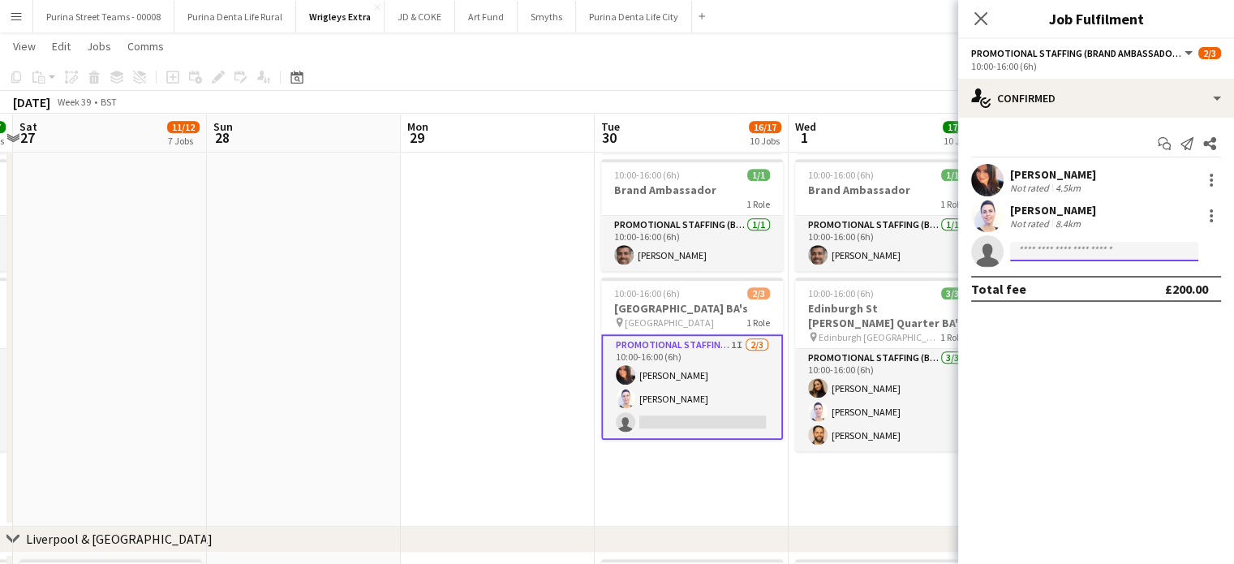
click at [1074, 247] on input at bounding box center [1104, 251] width 188 height 19
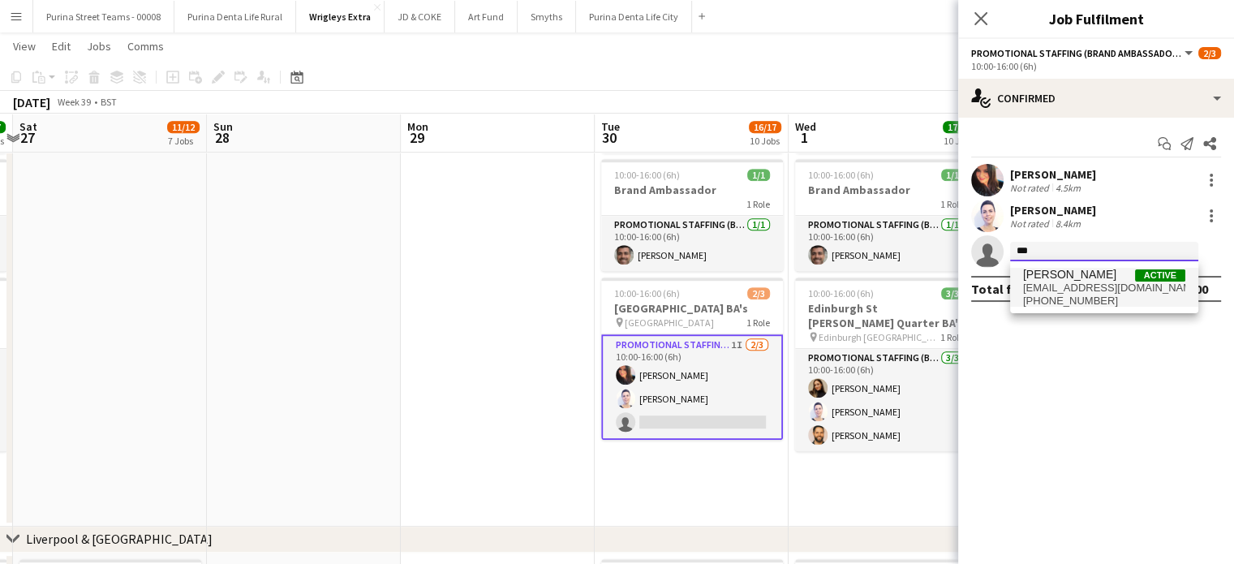
type input "***"
click at [1080, 284] on span "[EMAIL_ADDRESS][DOMAIN_NAME]" at bounding box center [1104, 287] width 162 height 13
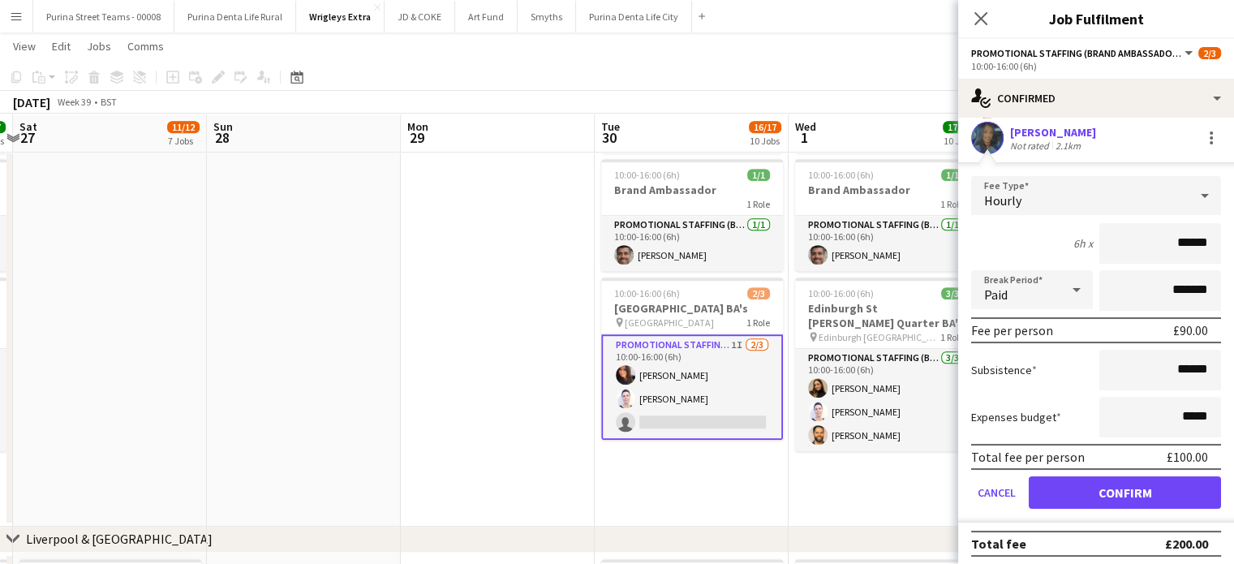
scroll to position [117, 0]
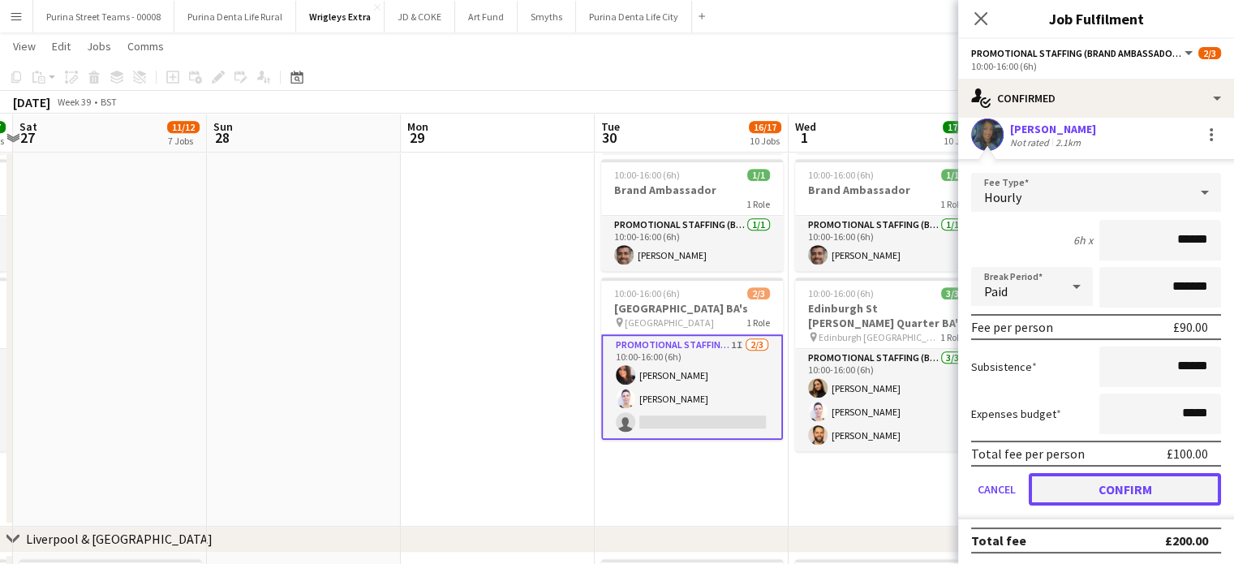
click at [1184, 486] on button "Confirm" at bounding box center [1125, 489] width 192 height 32
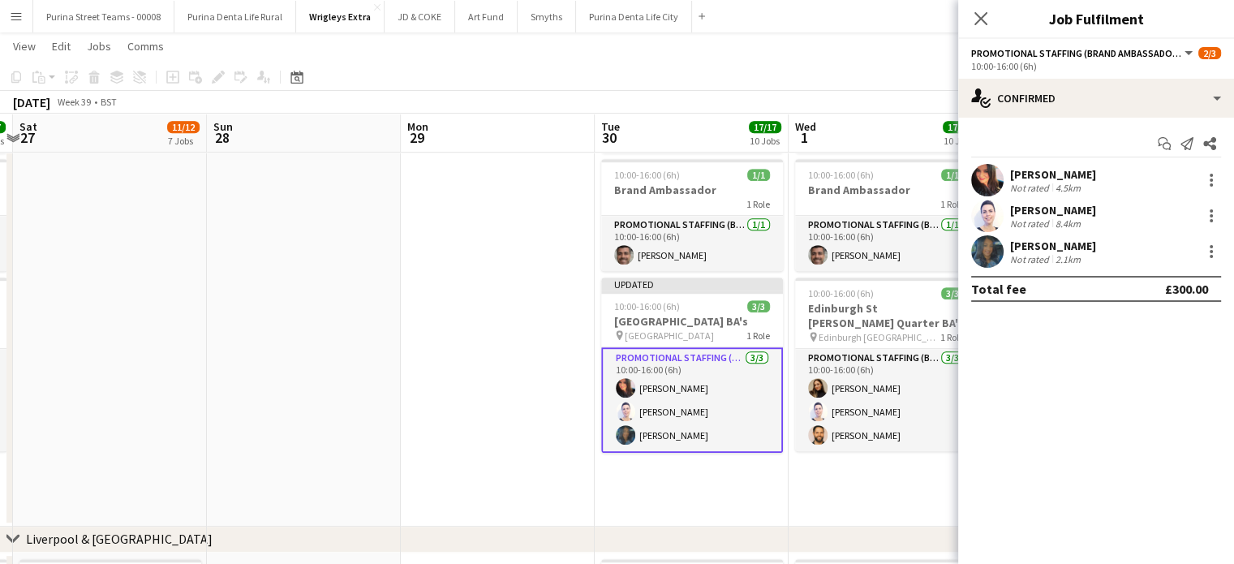
click at [865, 494] on app-date-cell "08:00-16:00 (8h) 1/1 Event Manager 1 Role Events (Event Manager) 1/1 08:00-16:0…" at bounding box center [885, 280] width 194 height 492
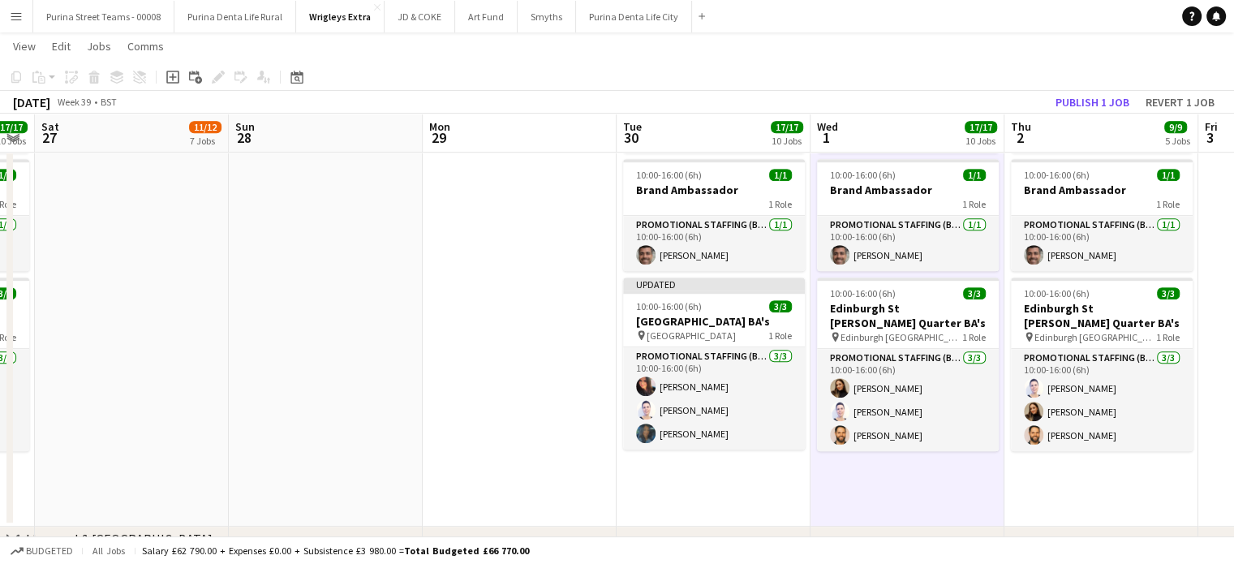
drag, startPoint x: 910, startPoint y: 492, endPoint x: 544, endPoint y: 423, distance: 372.1
click at [544, 423] on app-calendar-viewport "Wed 24 15/17 10 Jobs Thu 25 19/21 12 Jobs Fri 26 17/17 10 Jobs Sat 27 11/12 7 J…" at bounding box center [617, 256] width 1234 height 2170
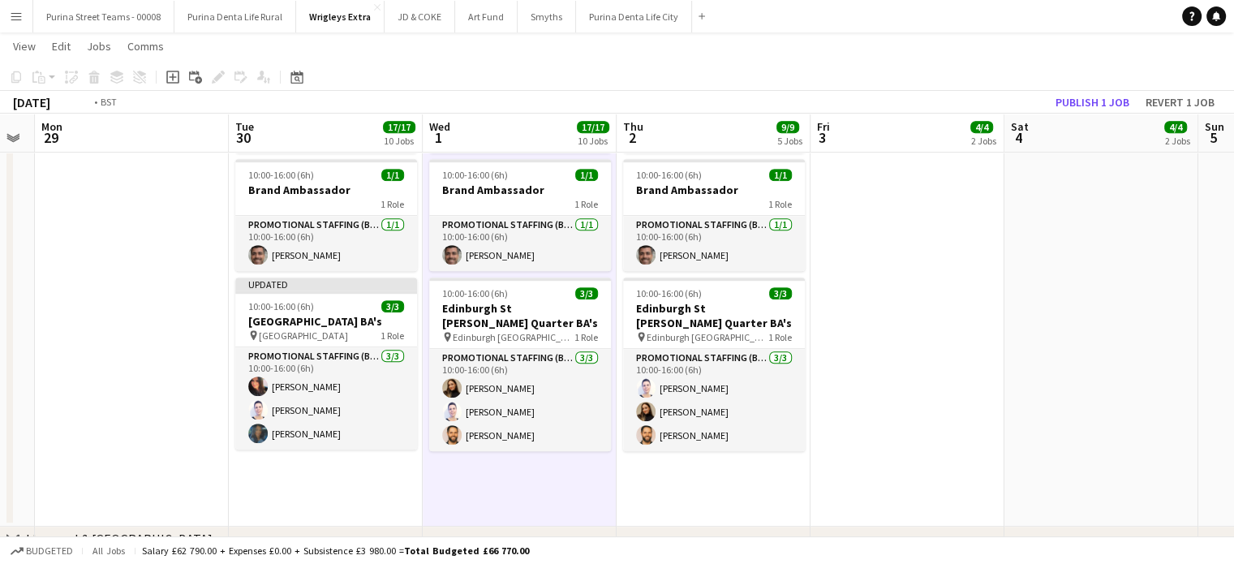
drag, startPoint x: 836, startPoint y: 400, endPoint x: 944, endPoint y: 393, distance: 108.1
click at [525, 359] on app-calendar-viewport "Fri 26 17/17 10 Jobs Sat 27 11/12 7 Jobs Sun 28 Mon 29 Tue 30 17/17 10 Jobs Wed…" at bounding box center [617, 256] width 1234 height 2170
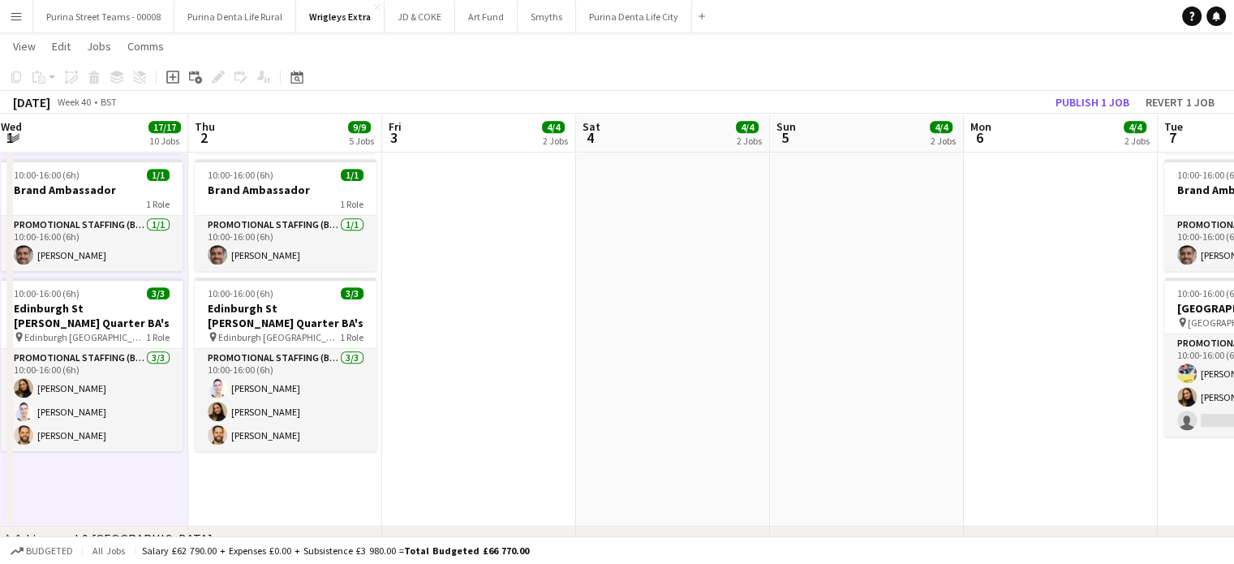
scroll to position [0, 555]
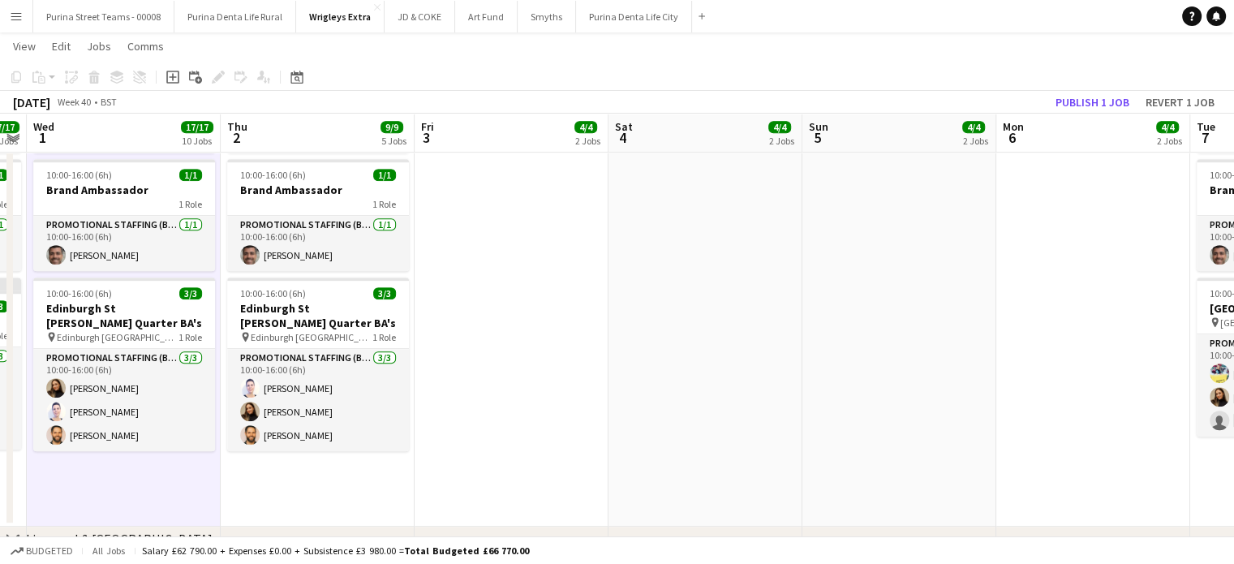
drag, startPoint x: 944, startPoint y: 393, endPoint x: 399, endPoint y: 311, distance: 551.2
click at [399, 311] on app-calendar-viewport "Sun 28 Mon 29 Tue 30 17/17 10 Jobs Wed 1 17/17 10 Jobs Thu 2 9/9 5 Jobs Fri 3 4…" at bounding box center [617, 256] width 1234 height 2170
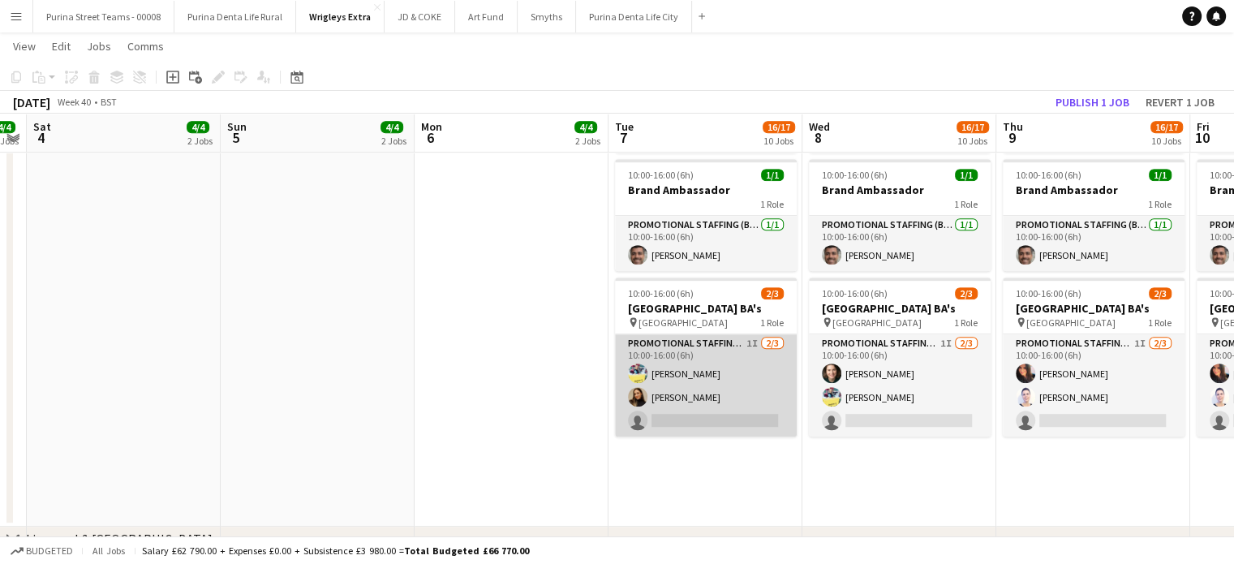
click at [736, 417] on app-card-role "Promotional Staffing (Brand Ambassadors) 1I 2/3 10:00-16:00 (6h) Yvonne Smith L…" at bounding box center [706, 385] width 182 height 102
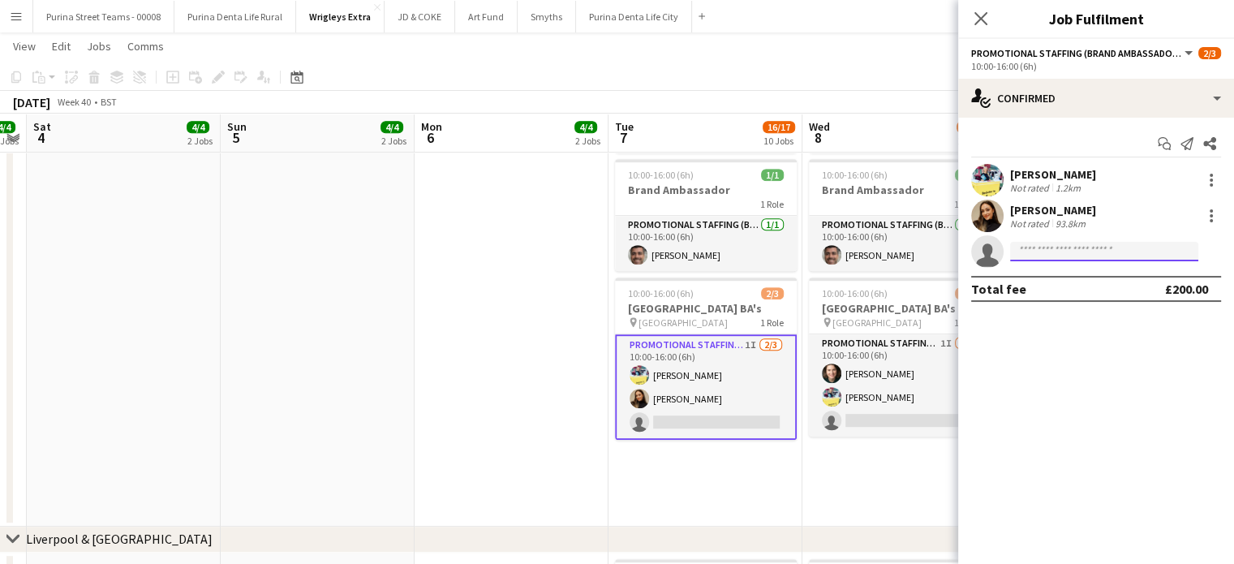
click at [1047, 243] on input at bounding box center [1104, 251] width 188 height 19
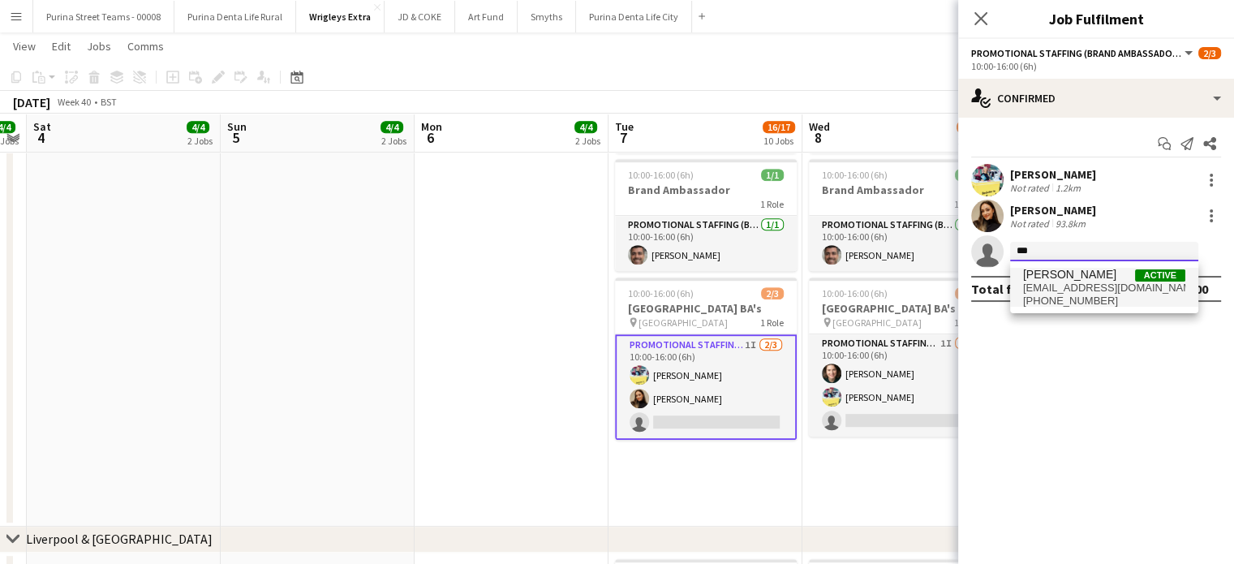
type input "***"
click at [1059, 292] on span "[EMAIL_ADDRESS][DOMAIN_NAME]" at bounding box center [1104, 287] width 162 height 13
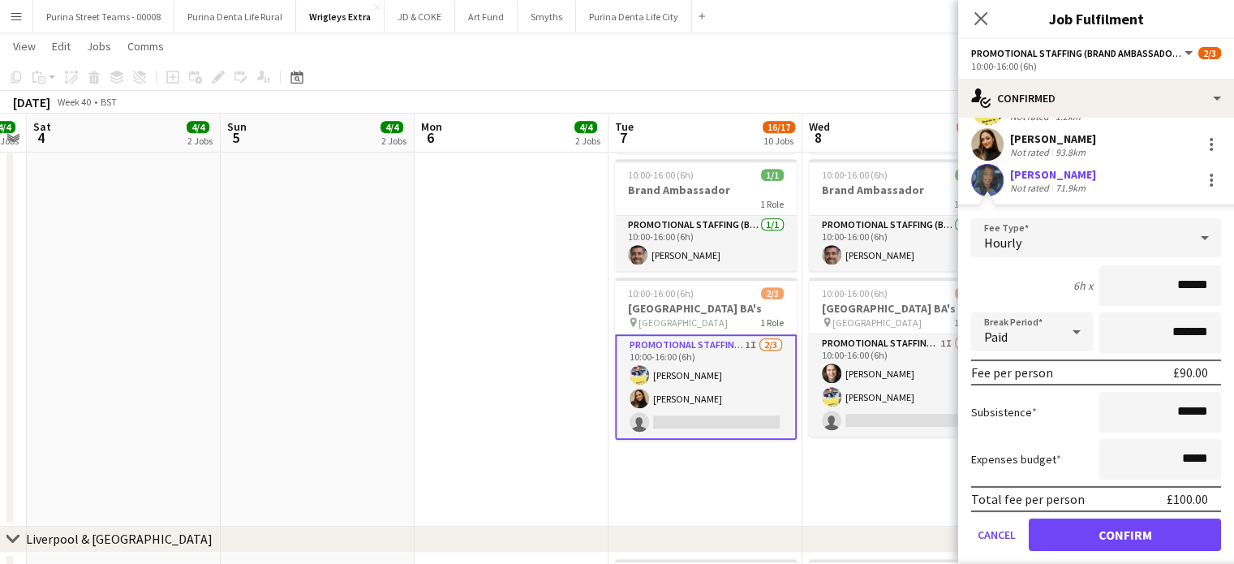
scroll to position [117, 0]
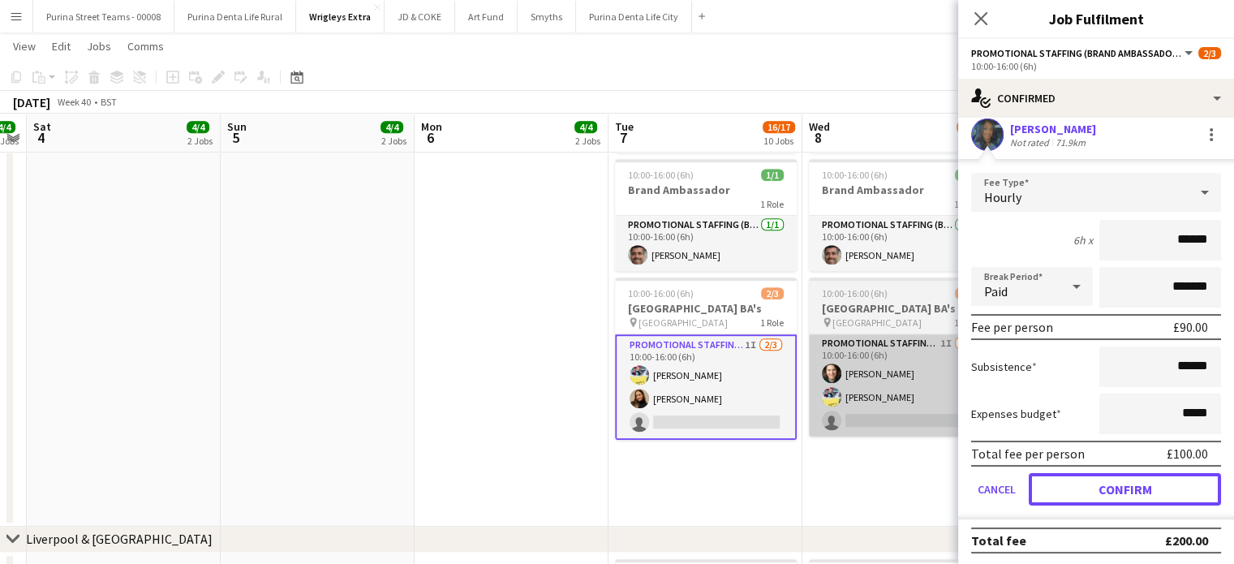
click at [1127, 483] on button "Confirm" at bounding box center [1125, 489] width 192 height 32
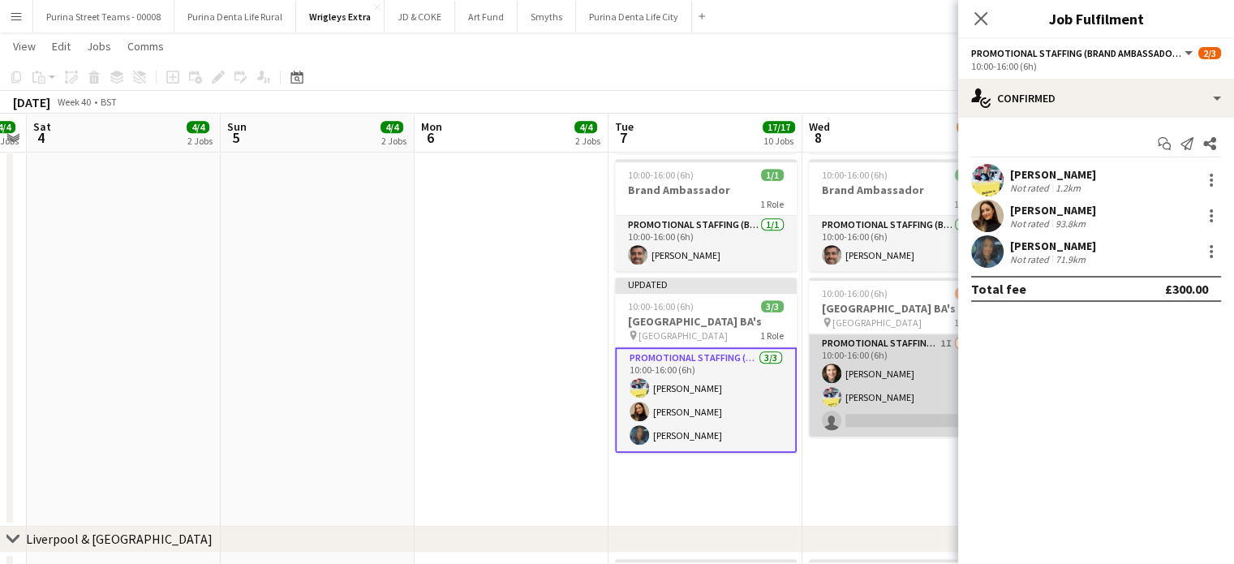
scroll to position [0, 0]
click at [879, 415] on app-card-role "Promotional Staffing (Brand Ambassadors) 1I 2/3 10:00-16:00 (6h) Shian Denovan …" at bounding box center [900, 385] width 182 height 102
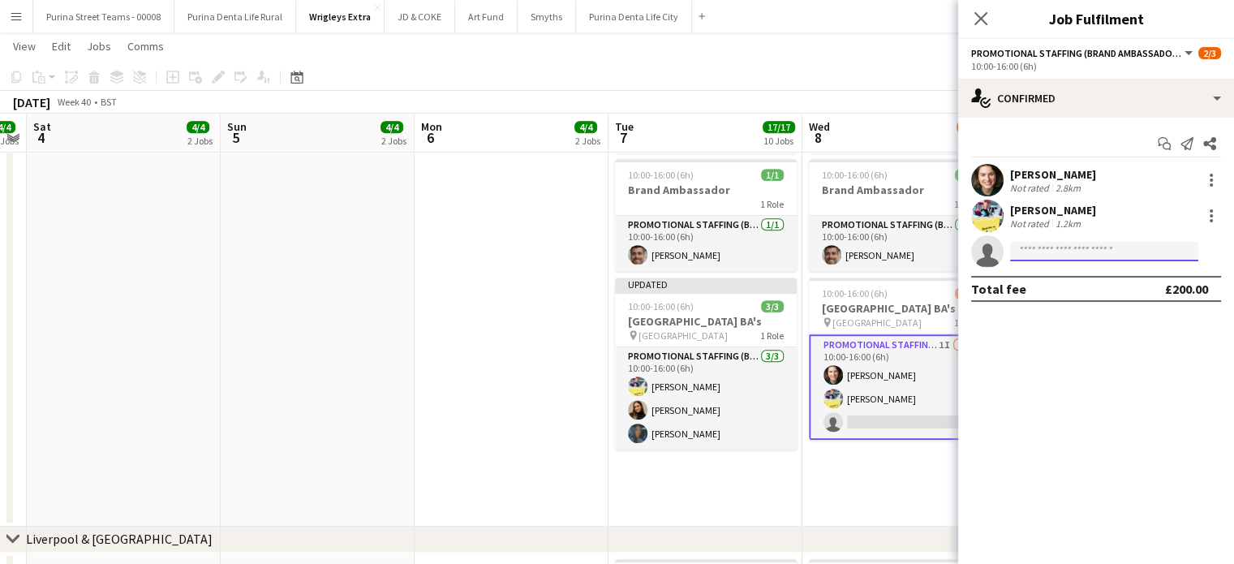
click at [1037, 249] on input at bounding box center [1104, 251] width 188 height 19
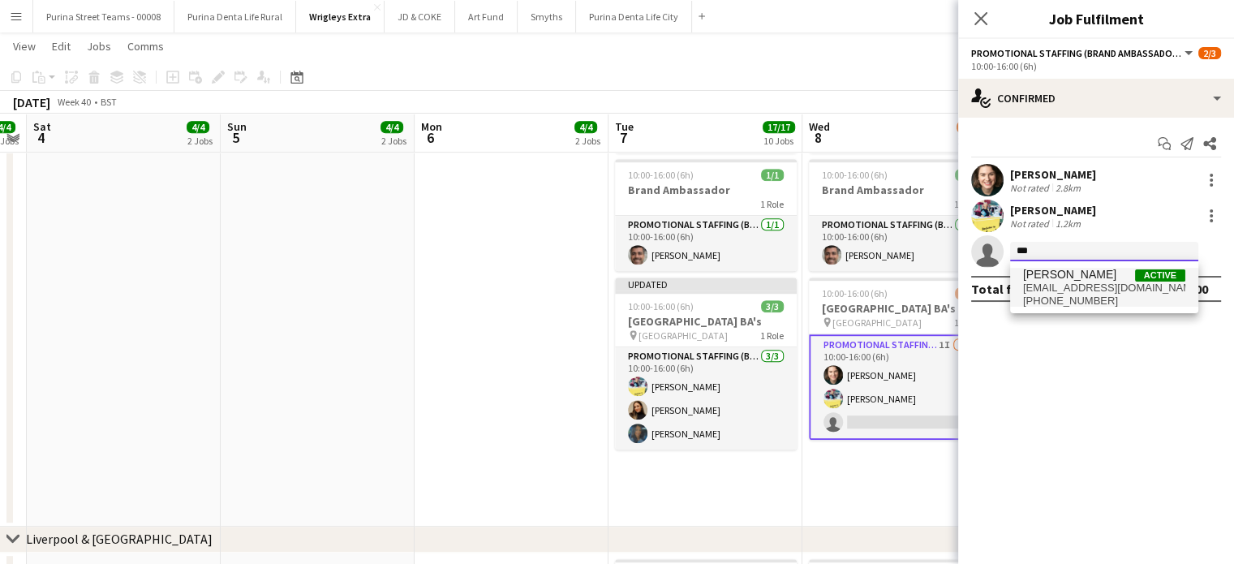
type input "***"
click at [1058, 293] on span "[EMAIL_ADDRESS][DOMAIN_NAME]" at bounding box center [1104, 287] width 162 height 13
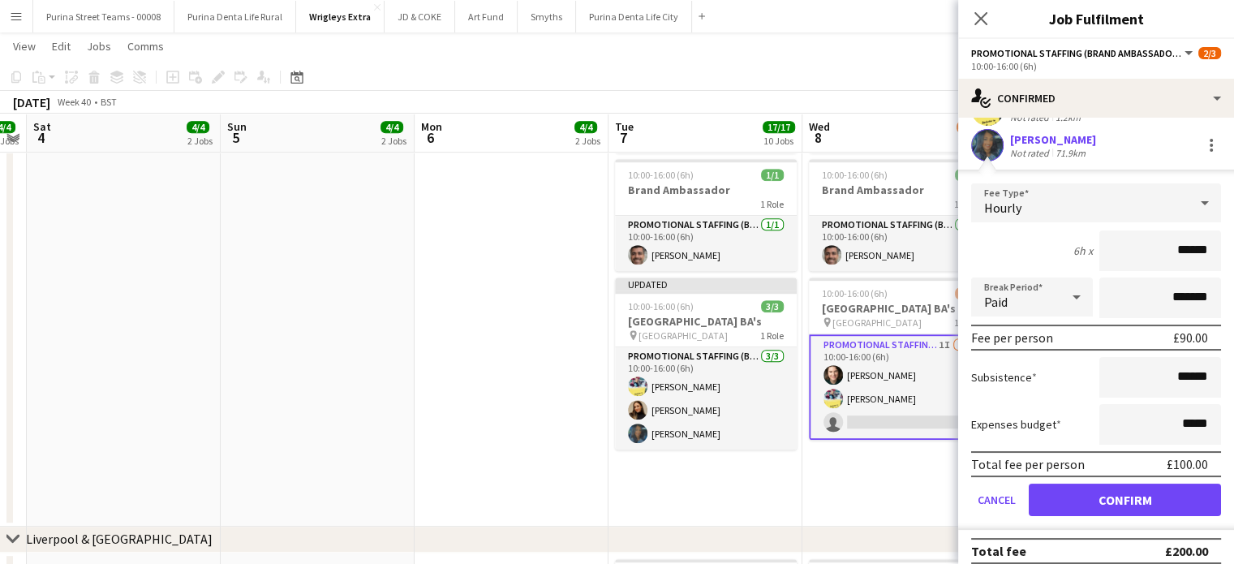
scroll to position [117, 0]
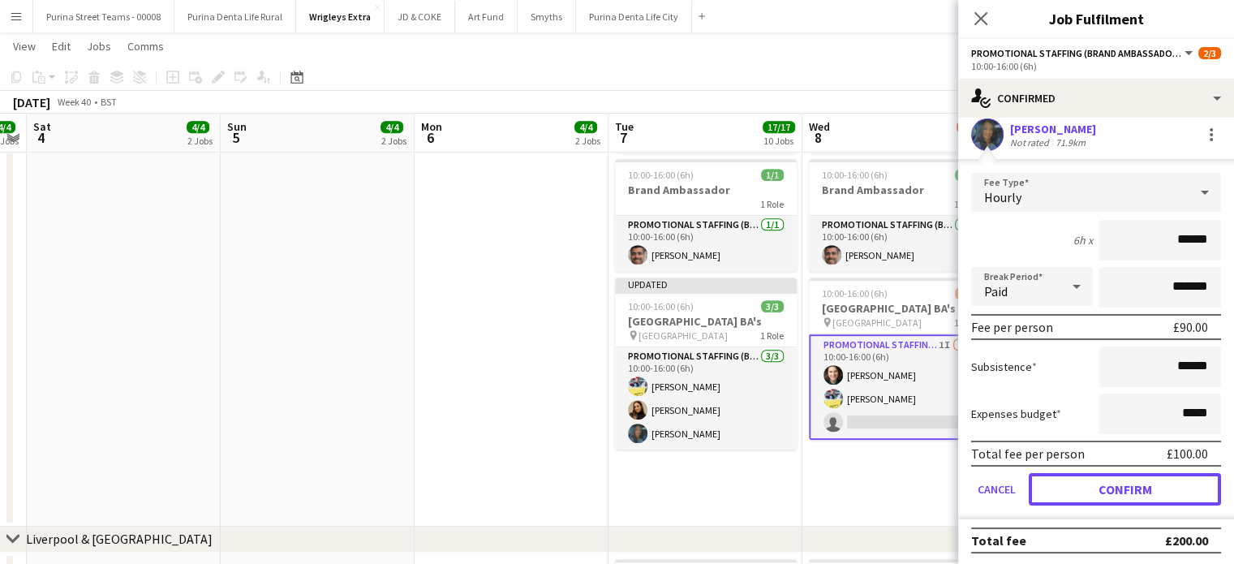
click at [1153, 483] on button "Confirm" at bounding box center [1125, 489] width 192 height 32
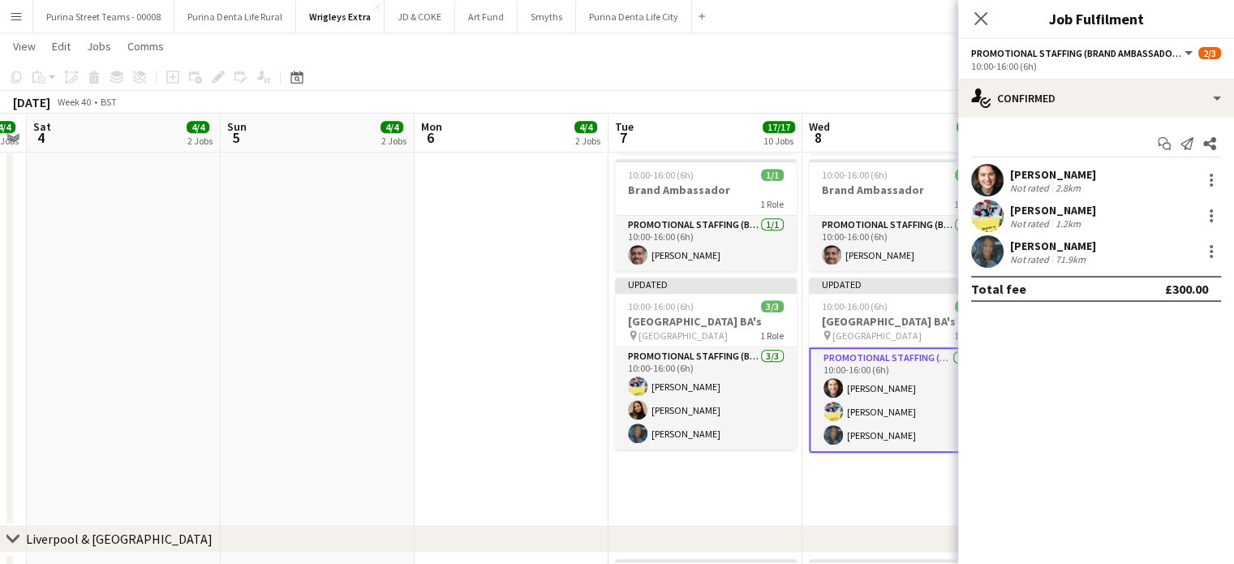
scroll to position [0, 0]
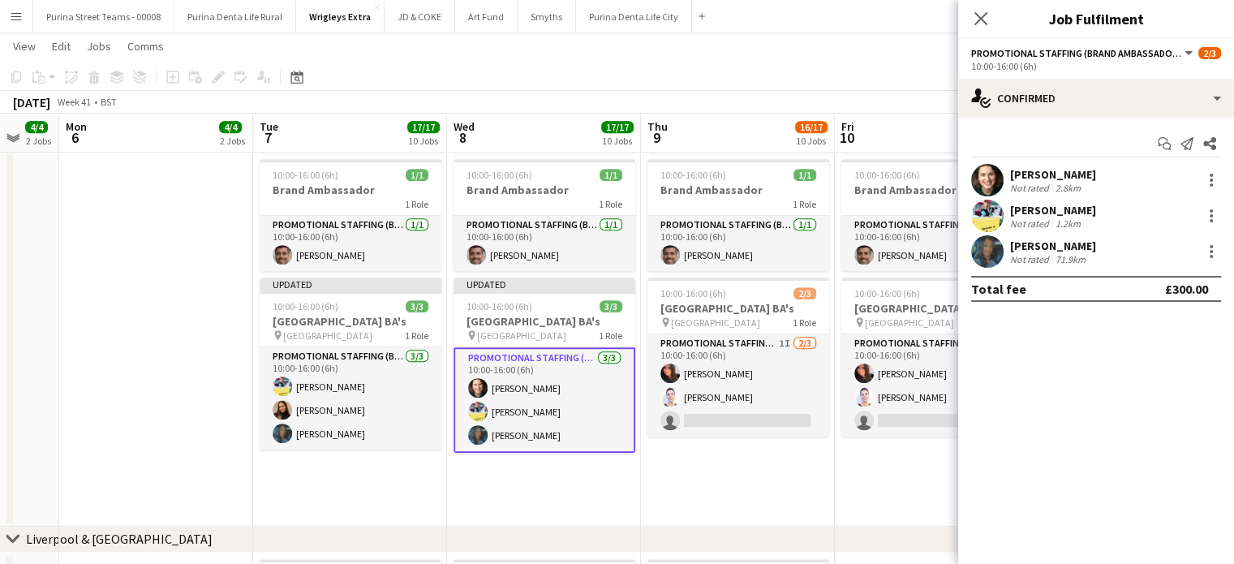
drag, startPoint x: 805, startPoint y: 474, endPoint x: 445, endPoint y: 414, distance: 365.1
click at [445, 414] on app-calendar-viewport "Fri 3 4/4 2 Jobs Sat 4 4/4 2 Jobs Sun 5 4/4 2 Jobs Mon 6 4/4 2 Jobs Tue 7 17/17…" at bounding box center [617, 256] width 1234 height 2170
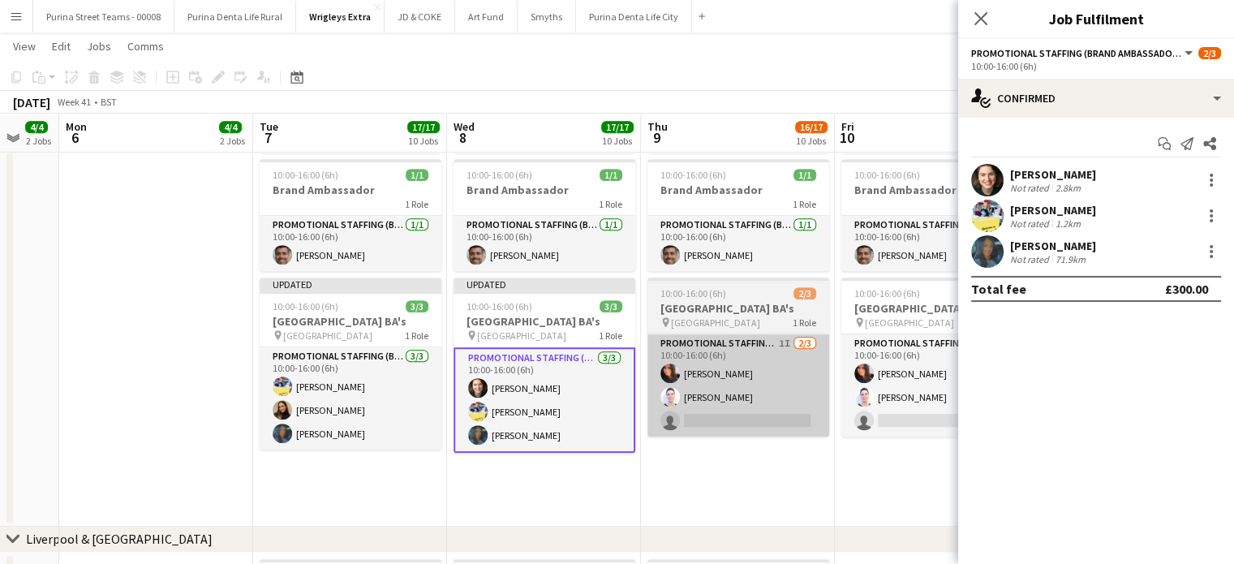
scroll to position [0, 636]
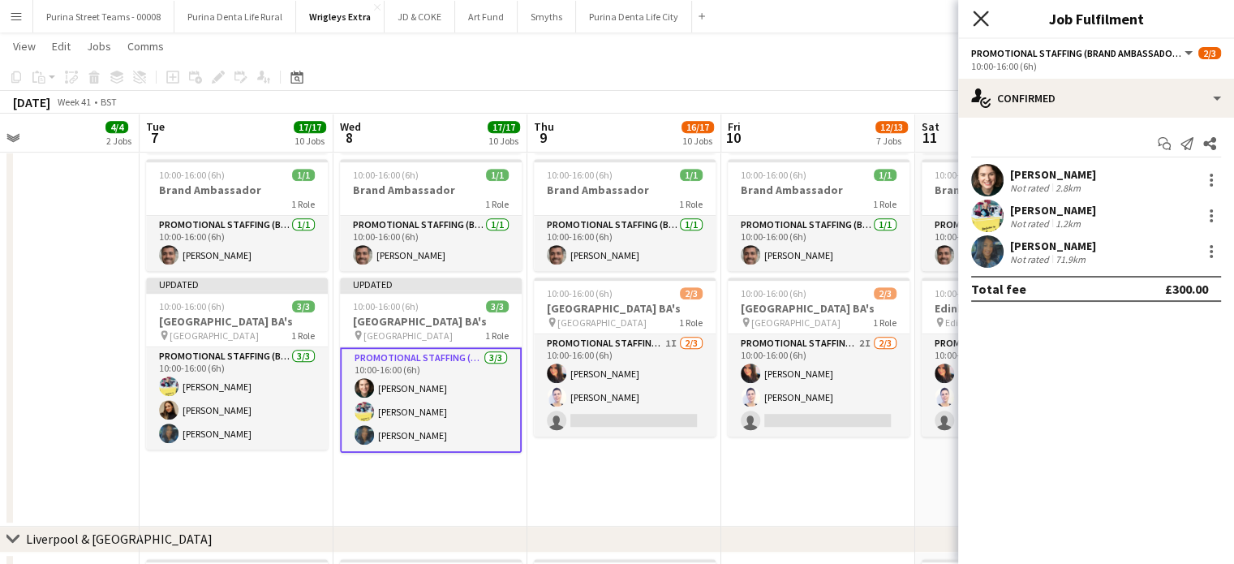
click at [976, 15] on icon at bounding box center [980, 18] width 15 height 15
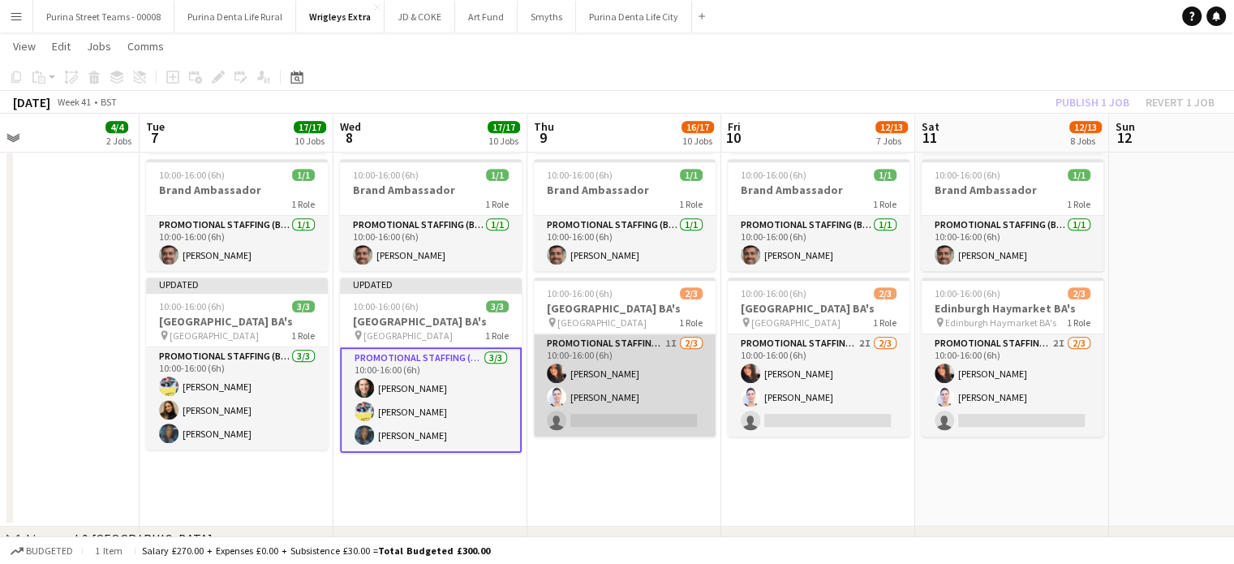
click at [610, 435] on app-card-role "Promotional Staffing (Brand Ambassadors) 1I 2/3 10:00-16:00 (6h) Carri Freedman…" at bounding box center [625, 385] width 182 height 102
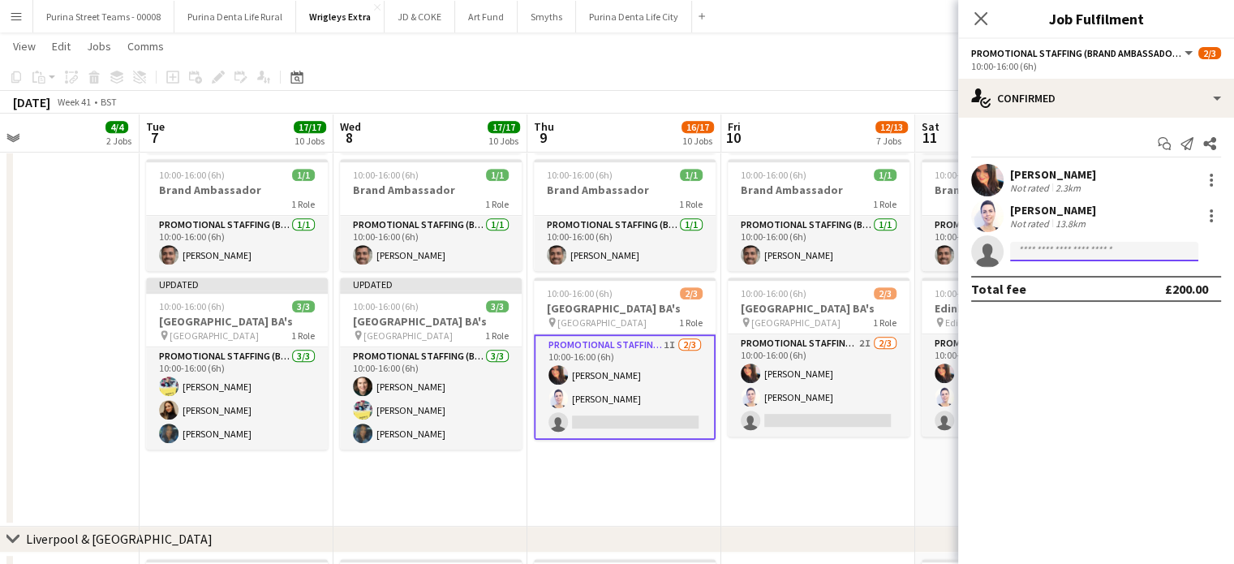
click at [1065, 257] on input at bounding box center [1104, 251] width 188 height 19
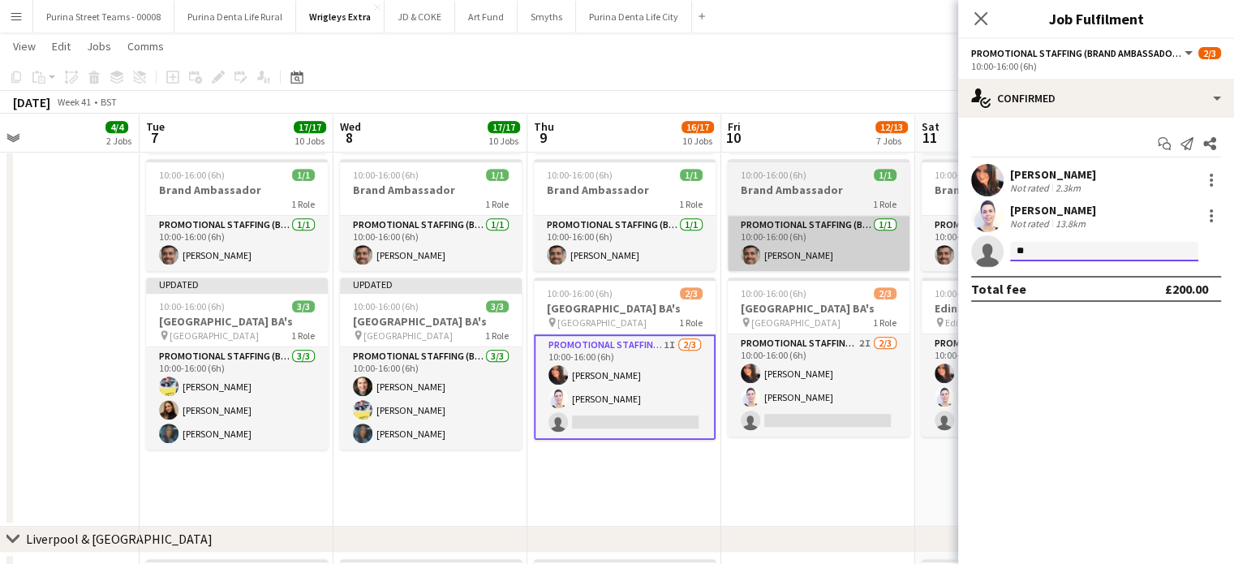
drag, startPoint x: 1065, startPoint y: 256, endPoint x: 902, endPoint y: 258, distance: 163.0
click at [902, 258] on body "Menu Boards Boards Boards All jobs Status Workforce Workforce My Workforce Recr…" at bounding box center [617, 238] width 1234 height 2261
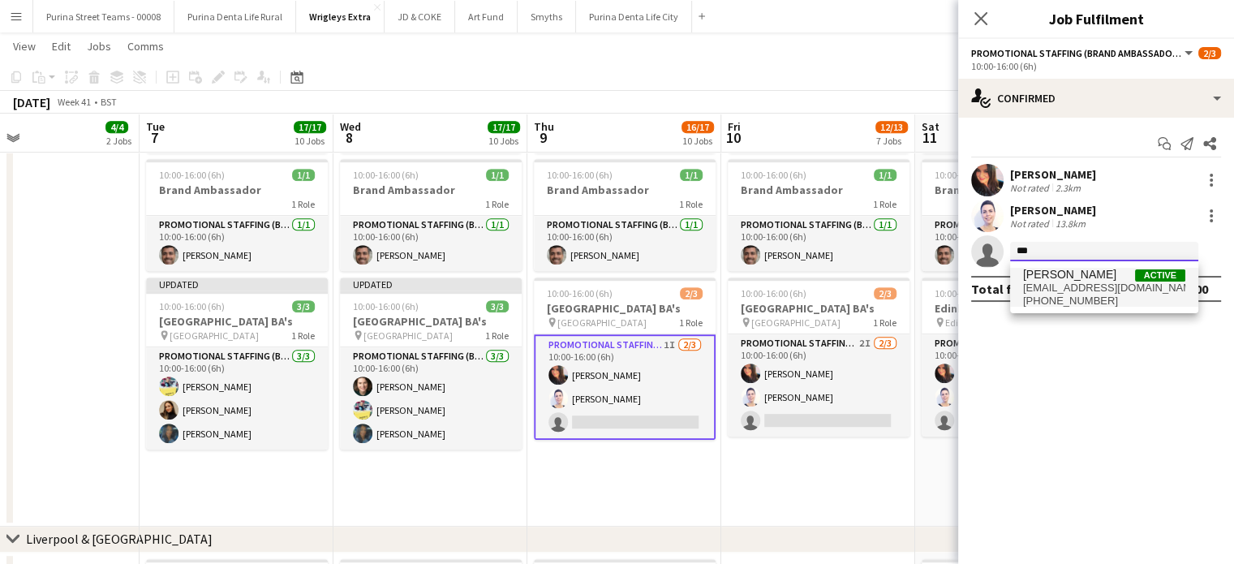
type input "***"
click at [1080, 278] on span "[PERSON_NAME]" at bounding box center [1069, 275] width 93 height 14
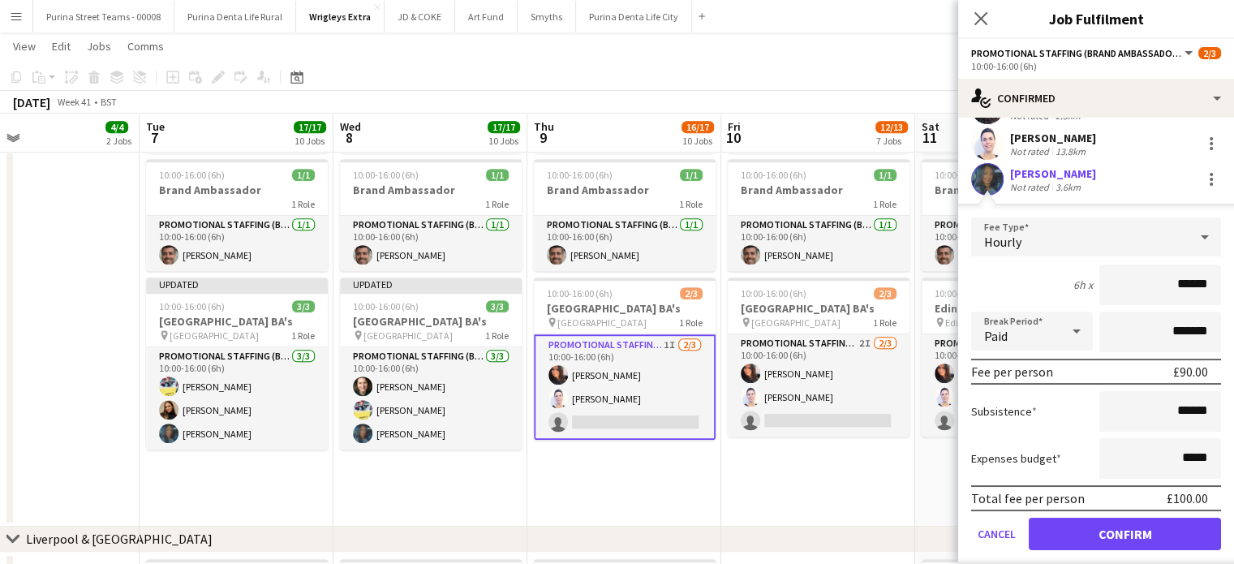
scroll to position [117, 0]
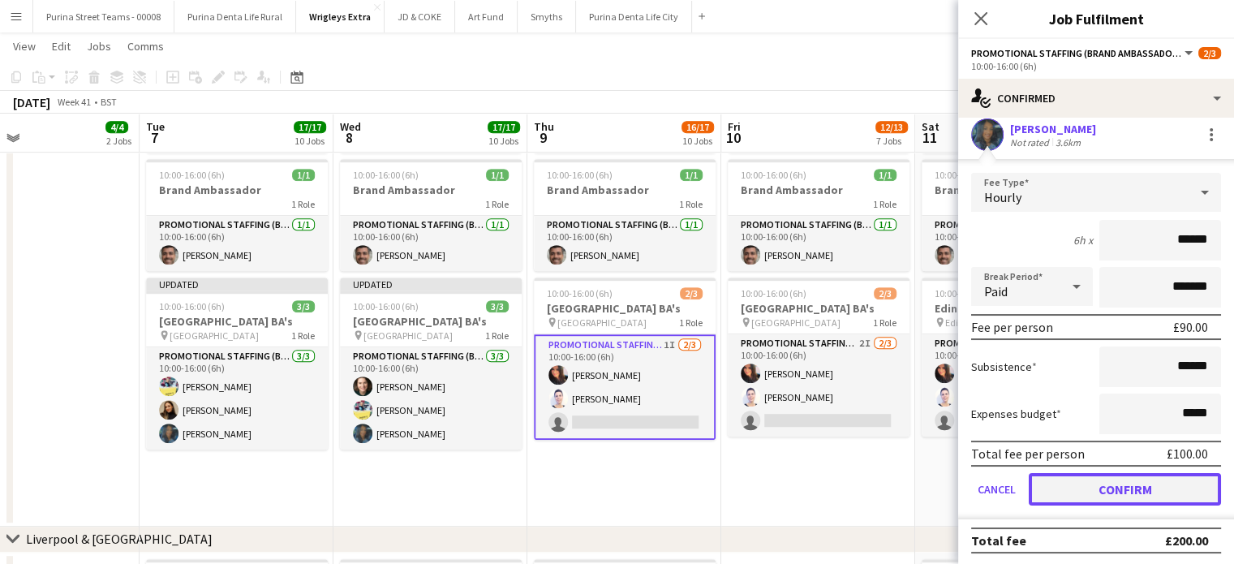
click at [1147, 492] on button "Confirm" at bounding box center [1125, 489] width 192 height 32
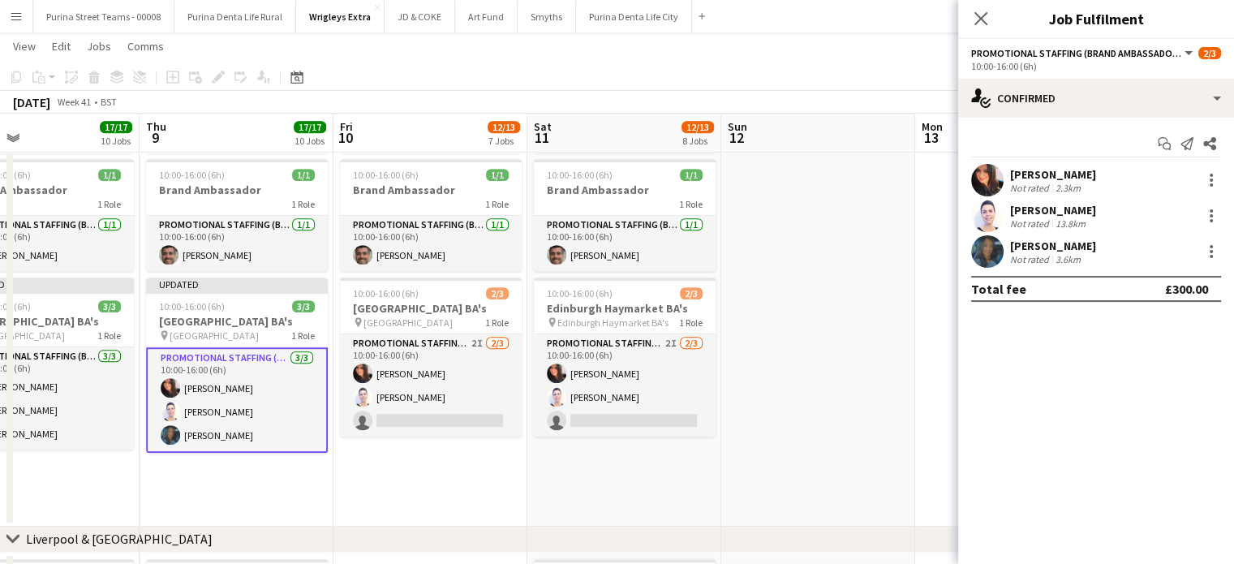
scroll to position [0, 500]
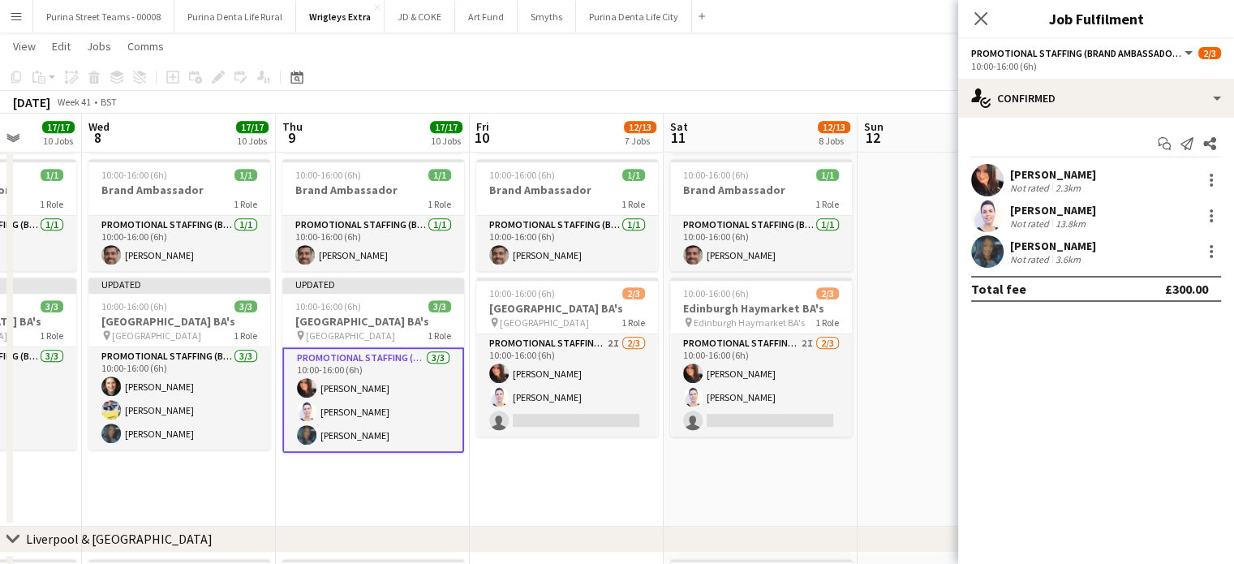
drag, startPoint x: 679, startPoint y: 486, endPoint x: 642, endPoint y: 482, distance: 36.7
click at [642, 482] on app-calendar-viewport "Sun 5 4/4 2 Jobs Mon 6 4/4 2 Jobs Tue 7 17/17 10 Jobs Wed 8 17/17 10 Jobs Thu 9…" at bounding box center [617, 256] width 1234 height 2170
click at [977, 25] on icon "Close pop-in" at bounding box center [980, 18] width 15 height 15
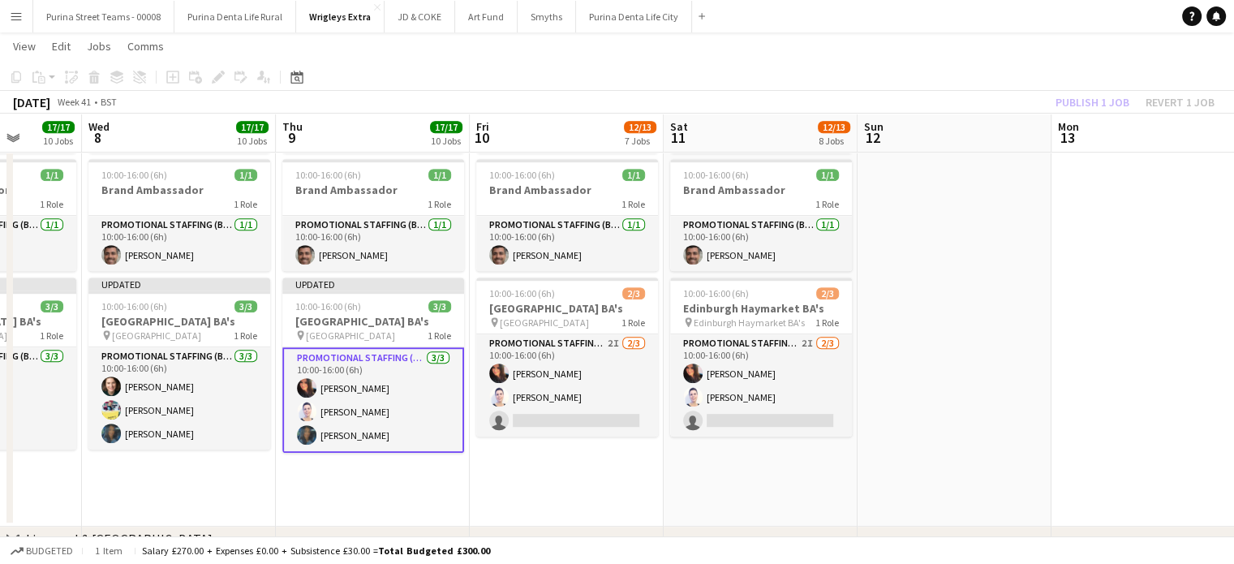
click at [925, 262] on app-date-cell at bounding box center [954, 280] width 194 height 492
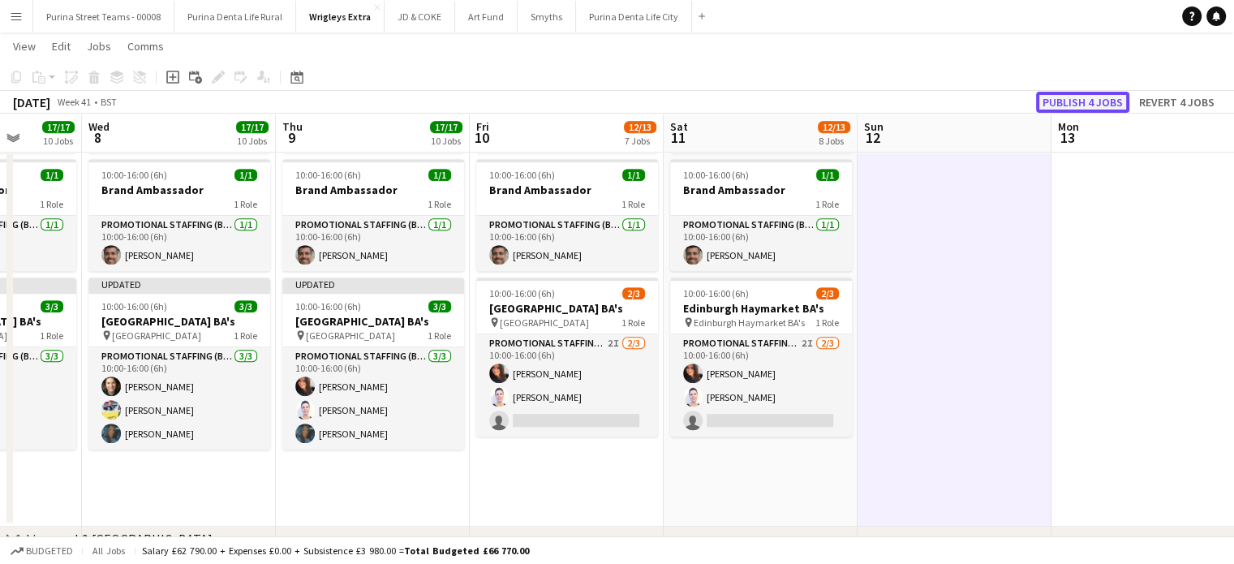
click at [1056, 100] on button "Publish 4 jobs" at bounding box center [1082, 102] width 93 height 21
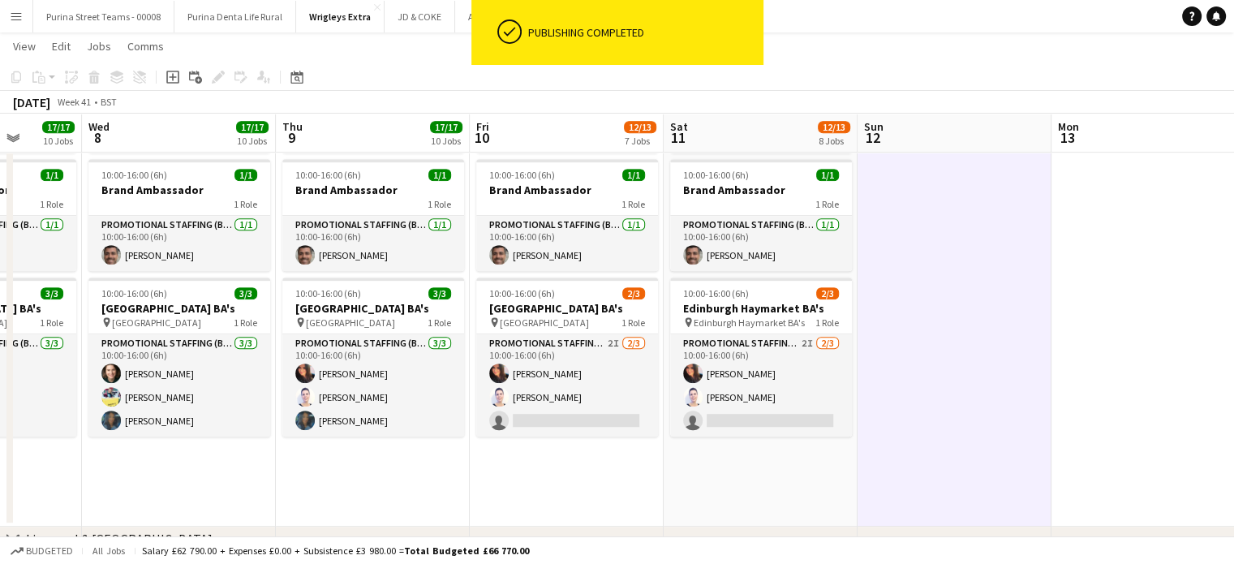
drag, startPoint x: 1001, startPoint y: 396, endPoint x: 591, endPoint y: 382, distance: 410.7
click at [539, 382] on app-calendar-viewport "Sun 5 4/4 2 Jobs Mon 6 4/4 2 Jobs Tue 7 17/17 10 Jobs Wed 8 17/17 10 Jobs Thu 9…" at bounding box center [617, 256] width 1234 height 2170
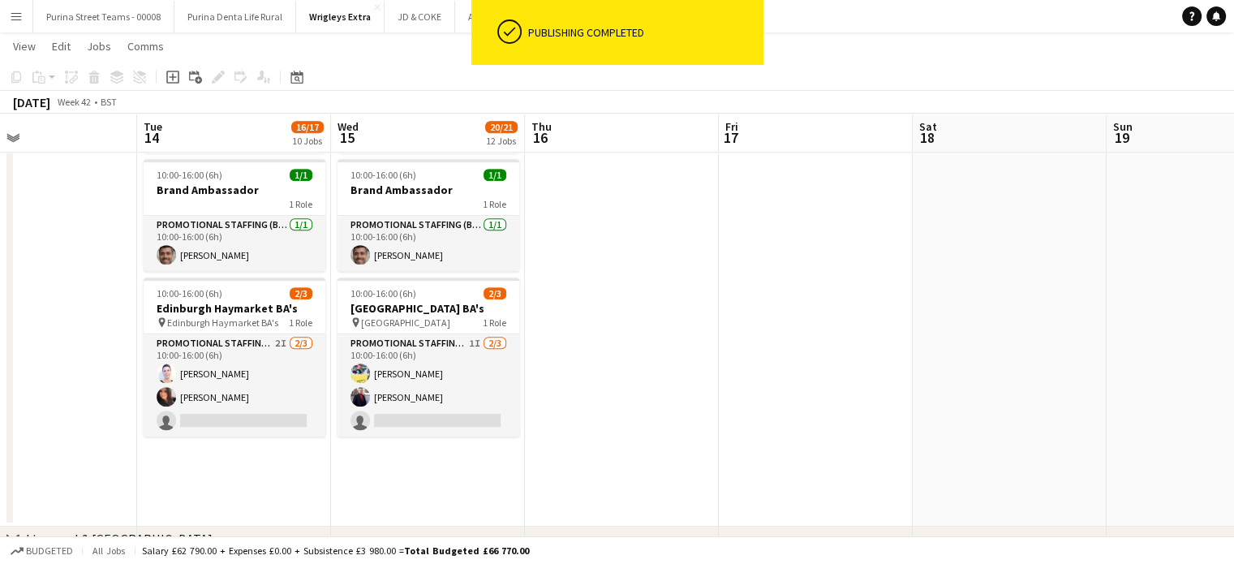
drag, startPoint x: 454, startPoint y: 399, endPoint x: 376, endPoint y: 396, distance: 77.9
click at [376, 396] on app-calendar-viewport "Sat 11 12/13 8 Jobs Sun 12 Mon 13 Tue 14 16/17 10 Jobs Wed 15 20/21 12 Jobs Thu…" at bounding box center [617, 256] width 1234 height 2170
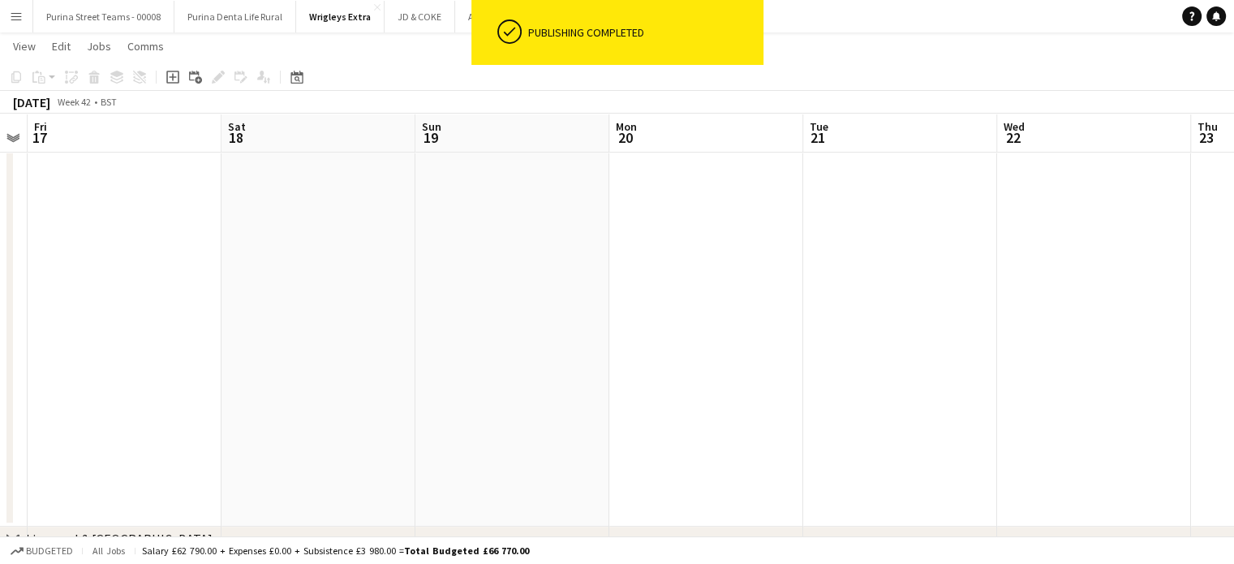
drag, startPoint x: 1029, startPoint y: 379, endPoint x: 354, endPoint y: 346, distance: 676.5
click at [354, 346] on app-calendar-viewport "Mon 13 Tue 14 16/17 10 Jobs Wed 15 20/21 12 Jobs Thu 16 Fri 17 Sat 18 Sun 19 Mo…" at bounding box center [617, 256] width 1234 height 2170
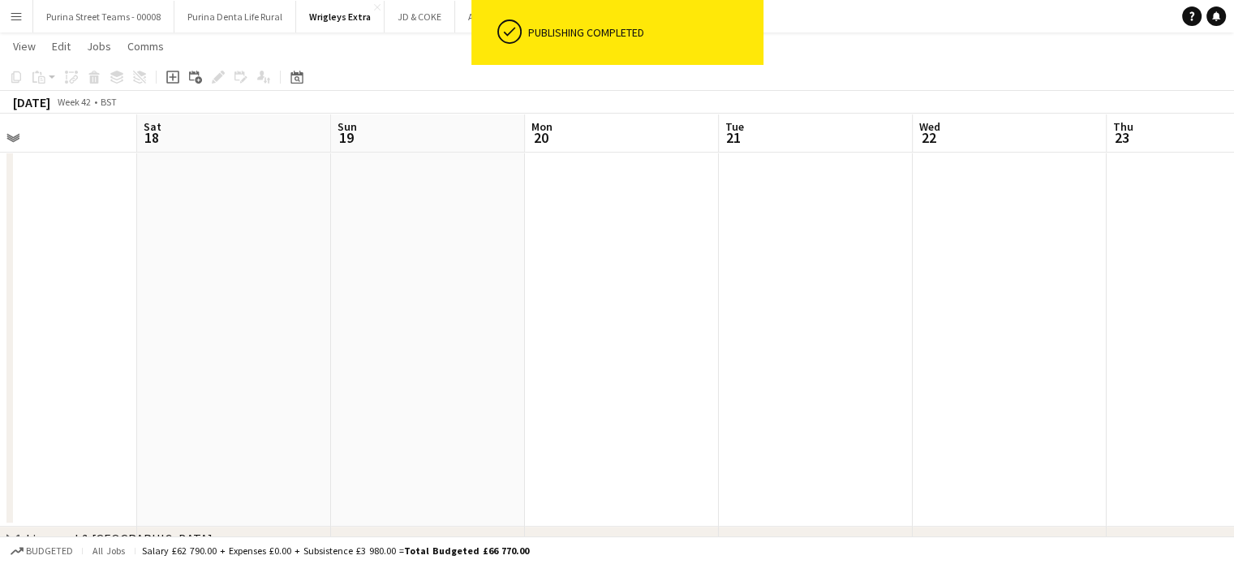
drag, startPoint x: 990, startPoint y: 341, endPoint x: 611, endPoint y: 333, distance: 379.7
click at [1072, 330] on app-calendar-viewport "Wed 15 20/21 12 Jobs Thu 16 Fri 17 Sat 18 Sun 19 Mon 20 Tue 21 Wed 22 Thu 23 Fr…" at bounding box center [617, 256] width 1234 height 2170
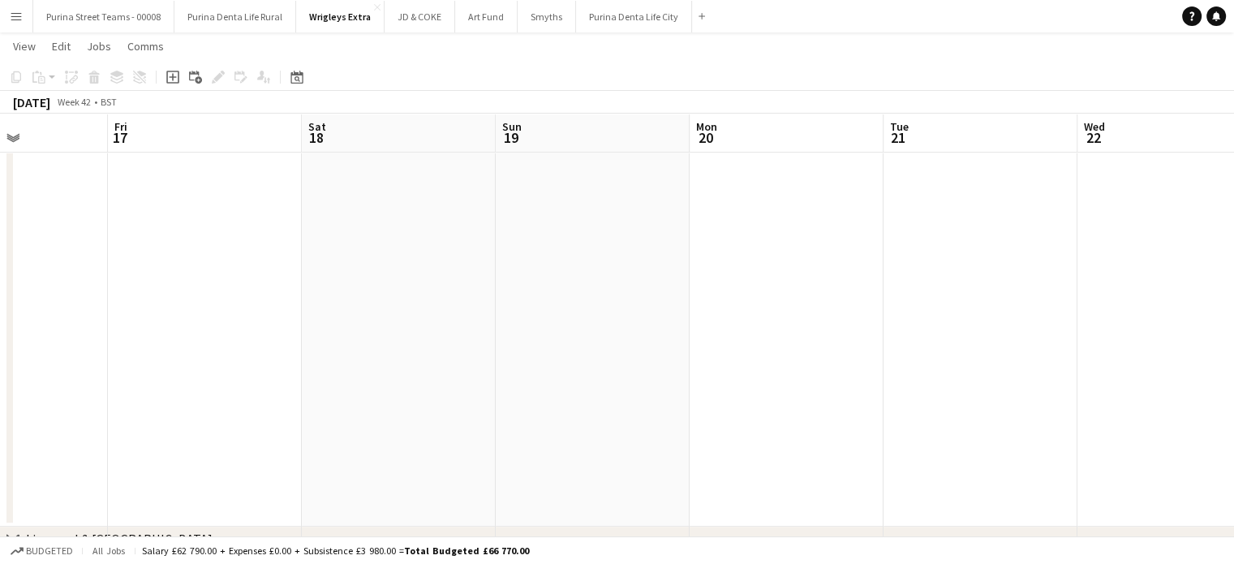
drag, startPoint x: 672, startPoint y: 337, endPoint x: 728, endPoint y: 350, distance: 57.3
click at [1139, 340] on app-calendar-viewport "Tue 14 16/17 10 Jobs Wed 15 20/21 12 Jobs Thu 16 Fri 17 Sat 18 Sun 19 Mon 20 Tu…" at bounding box center [617, 256] width 1234 height 2170
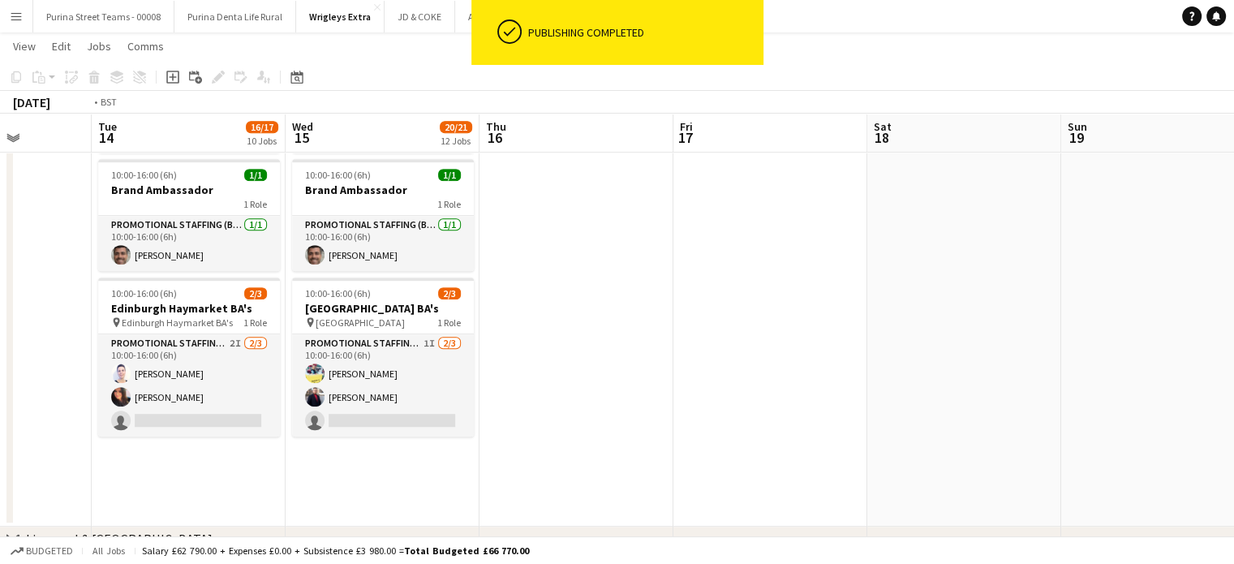
click at [1006, 350] on app-calendar-viewport "Sat 11 12/13 8 Jobs Sun 12 Mon 13 Tue 14 16/17 10 Jobs Wed 15 20/21 12 Jobs Thu…" at bounding box center [617, 256] width 1234 height 2170
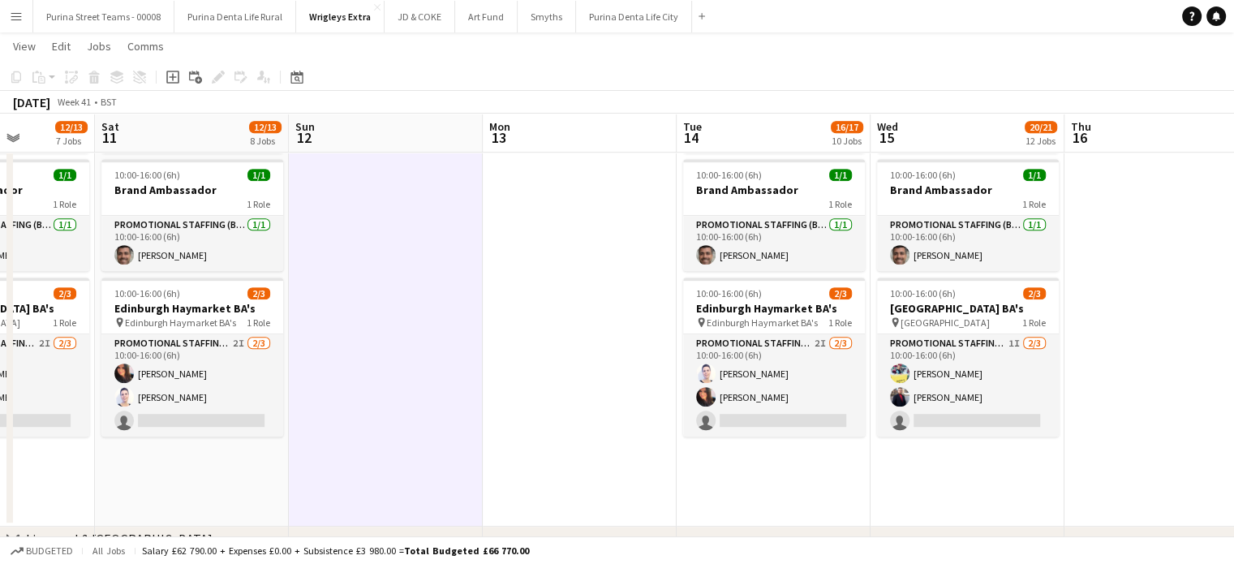
drag, startPoint x: 488, startPoint y: 353, endPoint x: 560, endPoint y: 353, distance: 71.4
click at [560, 353] on app-calendar-viewport "Wed 8 17/17 10 Jobs Thu 9 17/17 10 Jobs Fri 10 12/13 7 Jobs Sat 11 12/13 8 Jobs…" at bounding box center [617, 256] width 1234 height 2170
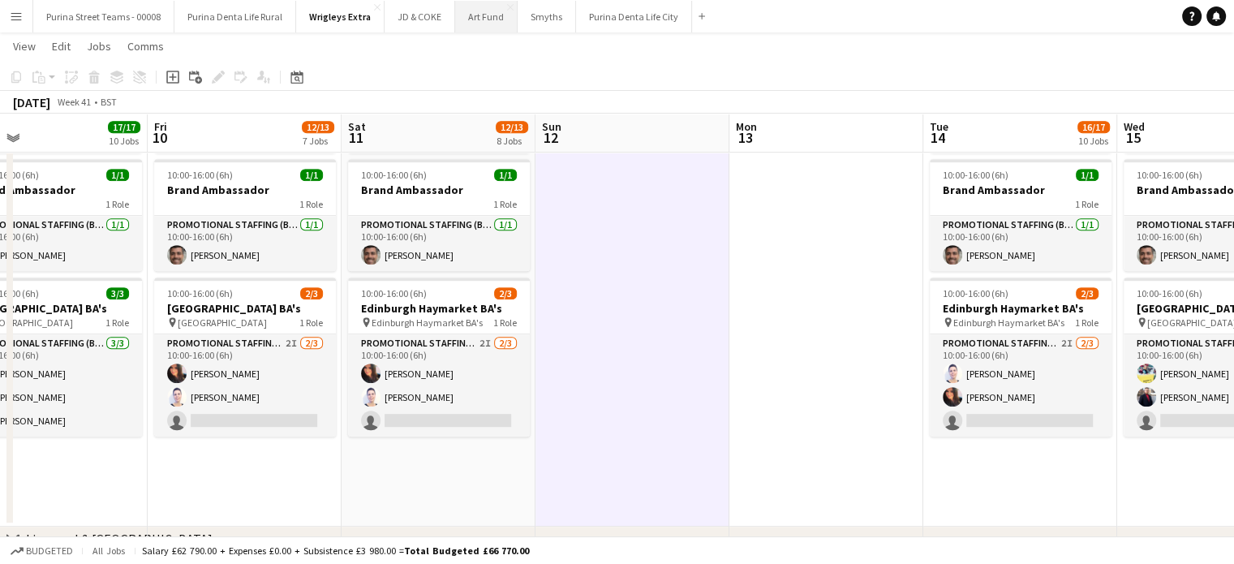
click at [455, 20] on button "Art Fund Close" at bounding box center [486, 17] width 62 height 32
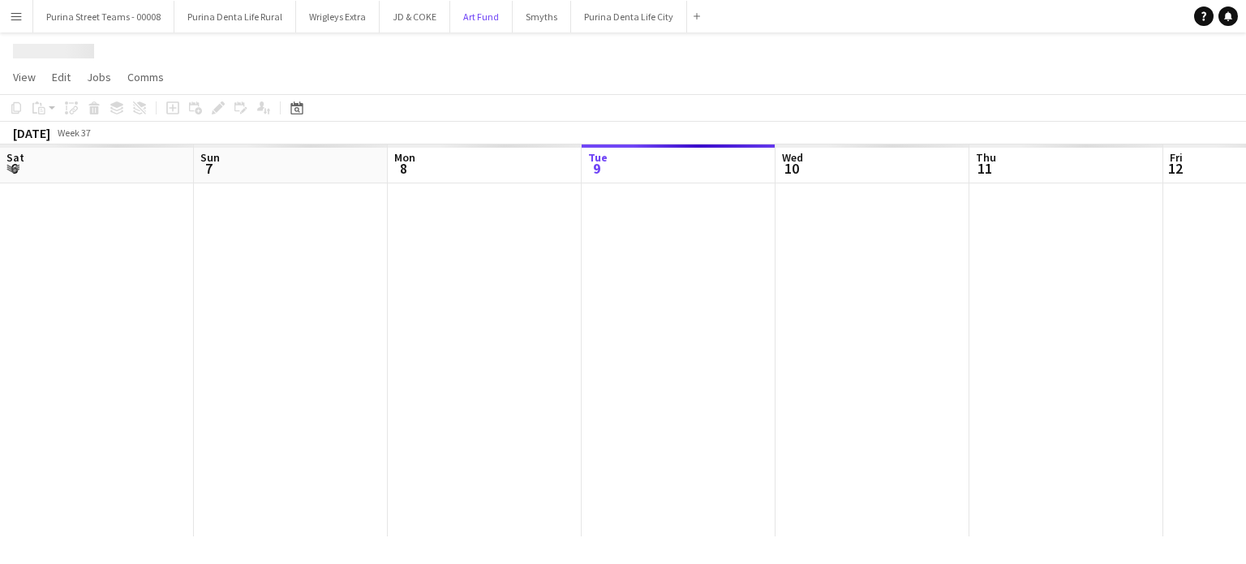
scroll to position [0, 388]
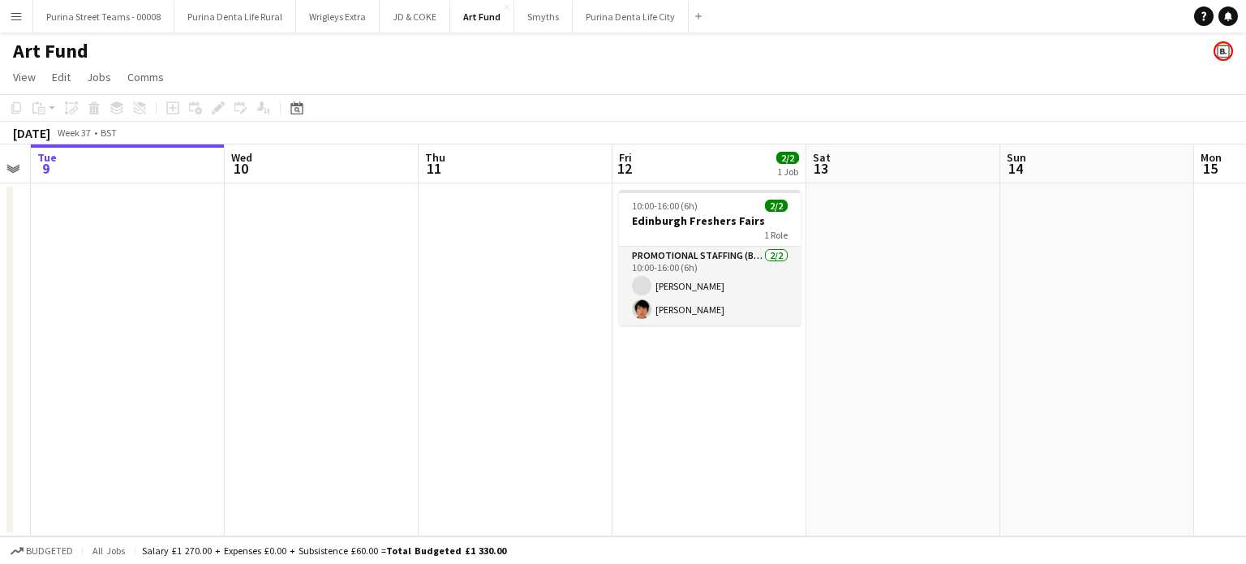
drag, startPoint x: 575, startPoint y: 414, endPoint x: 412, endPoint y: 408, distance: 163.1
click at [412, 408] on app-calendar-viewport "Sat 6 Sun 7 Mon 8 Tue 9 Wed 10 Thu 11 Fri 12 2/2 1 Job Sat 13 Sun 14 Mon 15 Tue…" at bounding box center [623, 340] width 1246 height 392
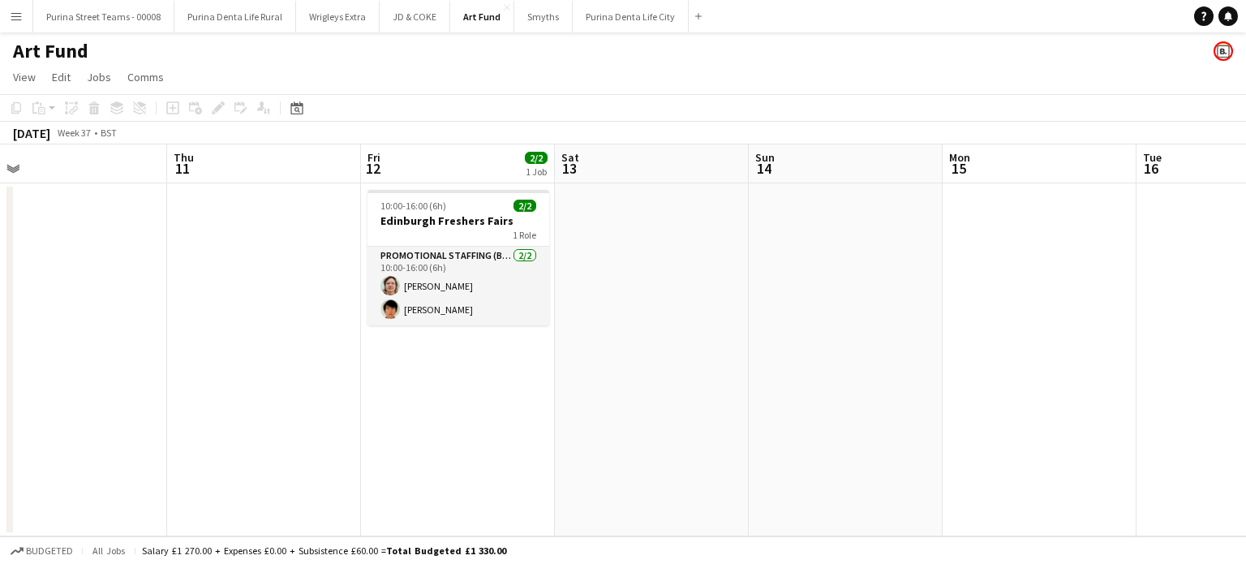
scroll to position [0, 615]
drag, startPoint x: 696, startPoint y: 431, endPoint x: 438, endPoint y: 410, distance: 258.8
click at [438, 410] on app-calendar-viewport "Sun 7 Mon 8 Tue 9 Wed 10 Thu 11 Fri 12 2/2 1 Job Sat 13 Sun 14 Mon 15 Tue 16 We…" at bounding box center [623, 340] width 1246 height 392
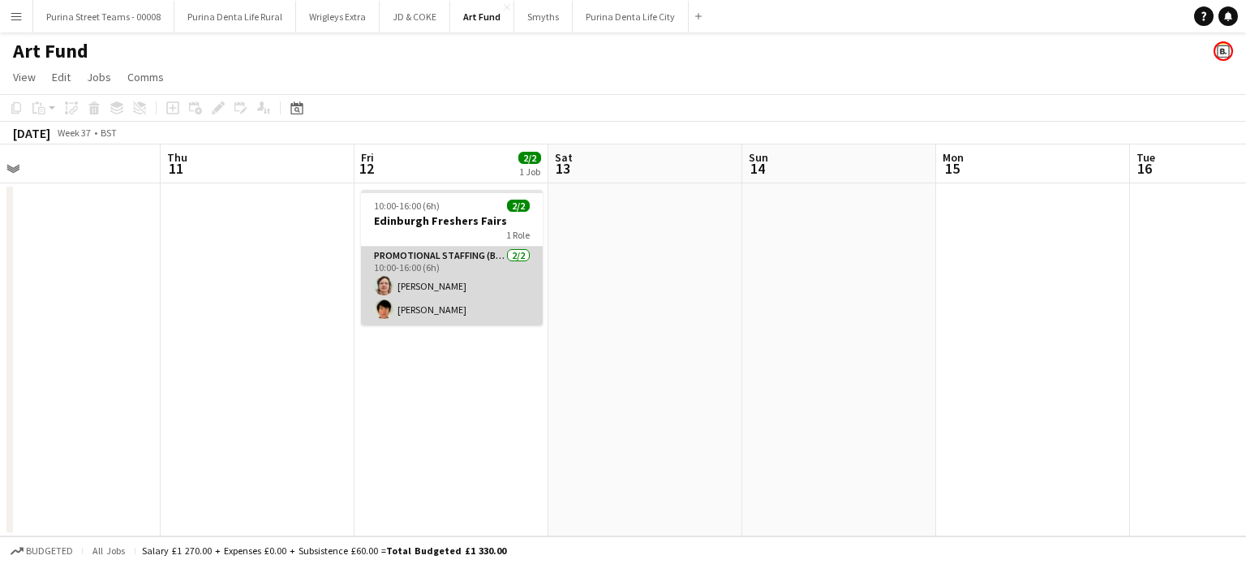
click at [438, 293] on app-card-role "Promotional Staffing (Brand Ambassadors) 2/2 10:00-16:00 (6h) Alicia Hendrick j…" at bounding box center [452, 286] width 182 height 79
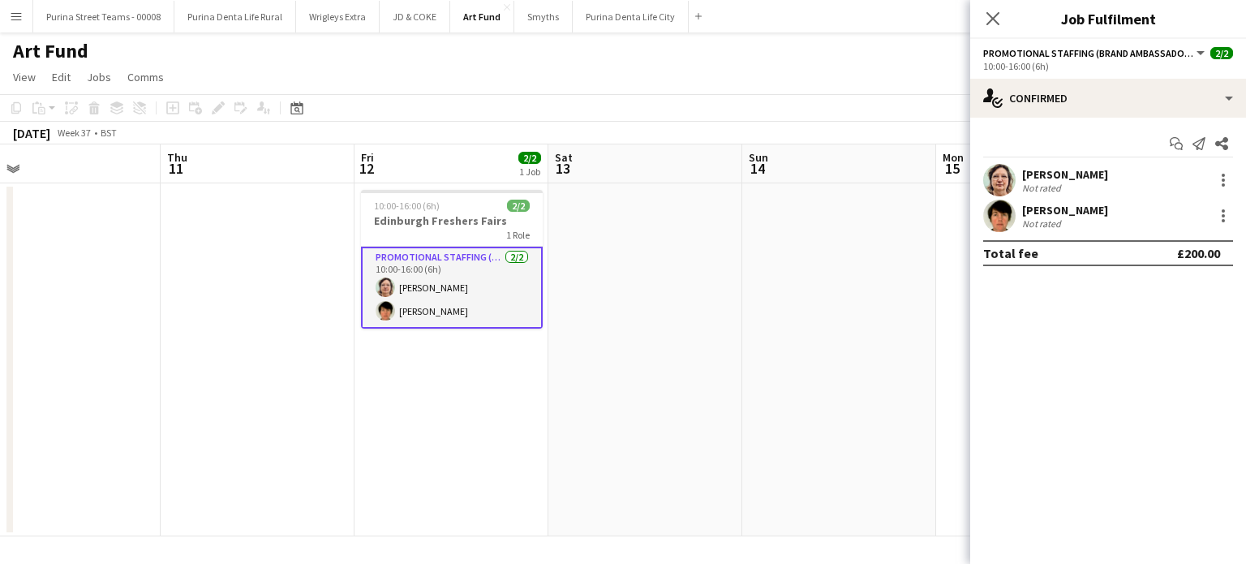
click at [1029, 170] on div "Alicia Hendrick" at bounding box center [1065, 174] width 86 height 15
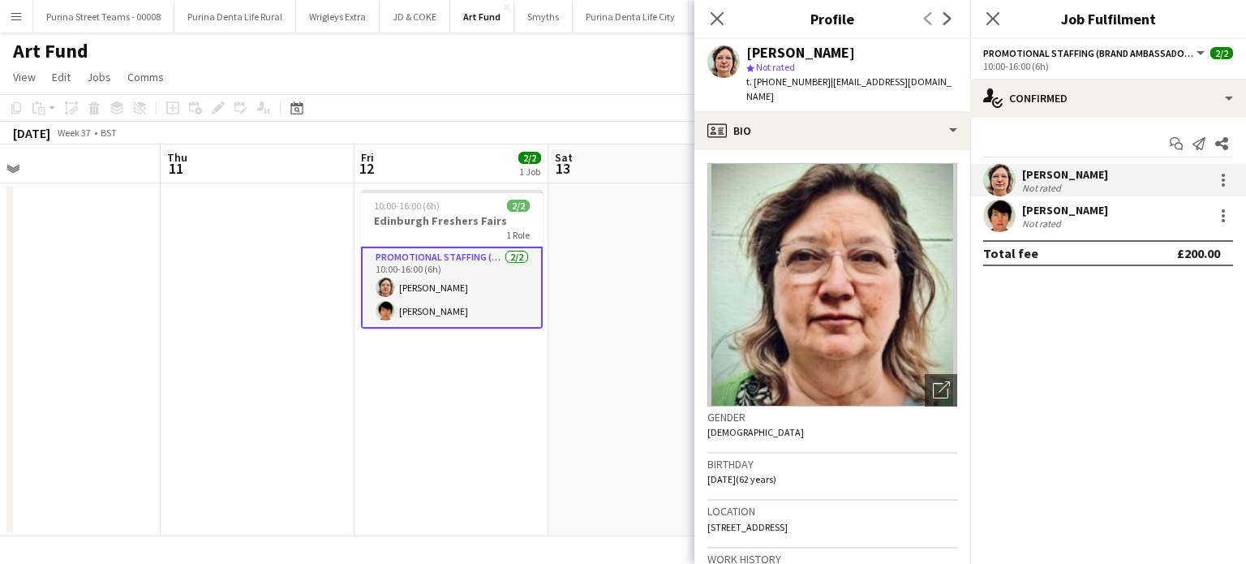
click at [1063, 217] on div "Not rated" at bounding box center [1065, 223] width 86 height 12
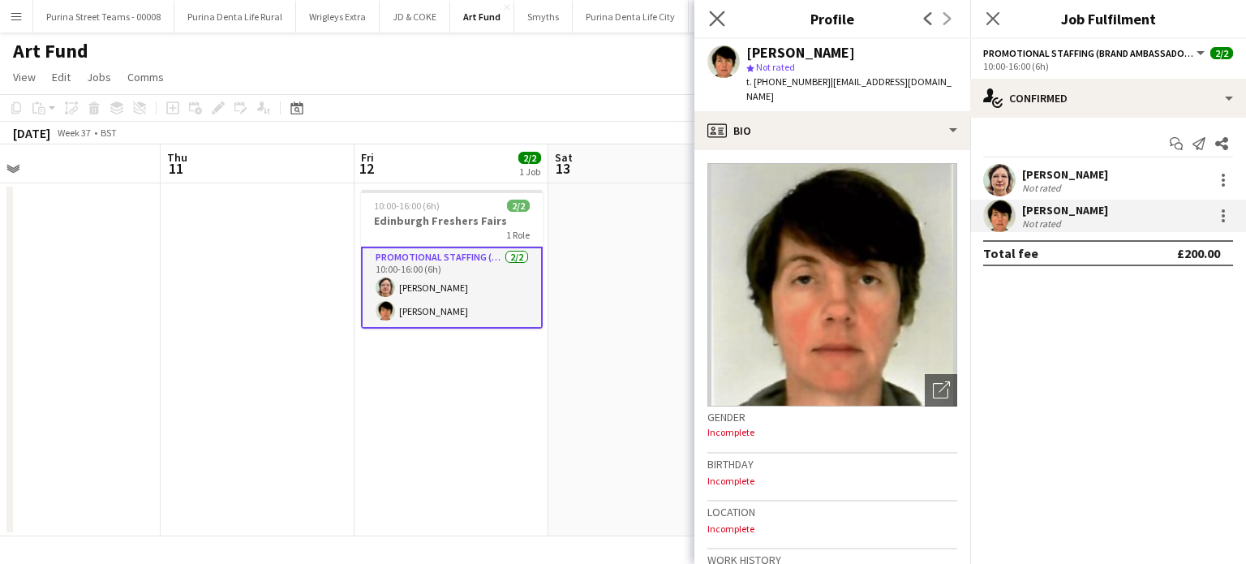
click at [724, 24] on icon "Close pop-in" at bounding box center [716, 18] width 15 height 15
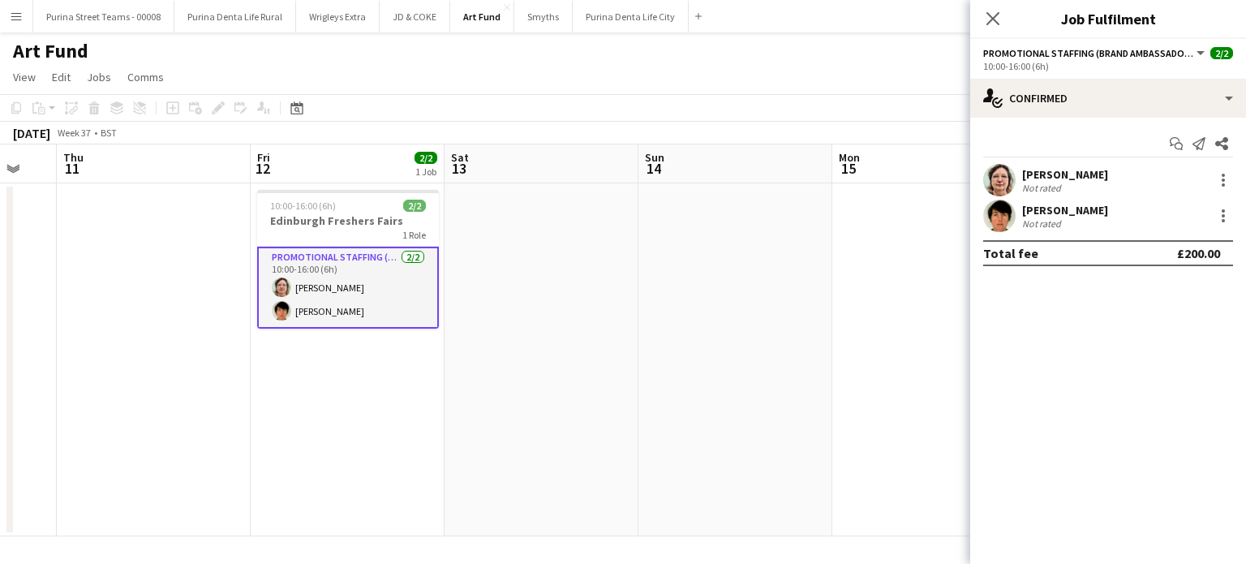
drag, startPoint x: 700, startPoint y: 324, endPoint x: 570, endPoint y: 317, distance: 130.0
click at [496, 320] on app-calendar-viewport "Sun 7 Mon 8 Tue 9 Wed 10 Thu 11 Fri 12 2/2 1 Job Sat 13 Sun 14 Mon 15 Tue 16 We…" at bounding box center [623, 340] width 1246 height 392
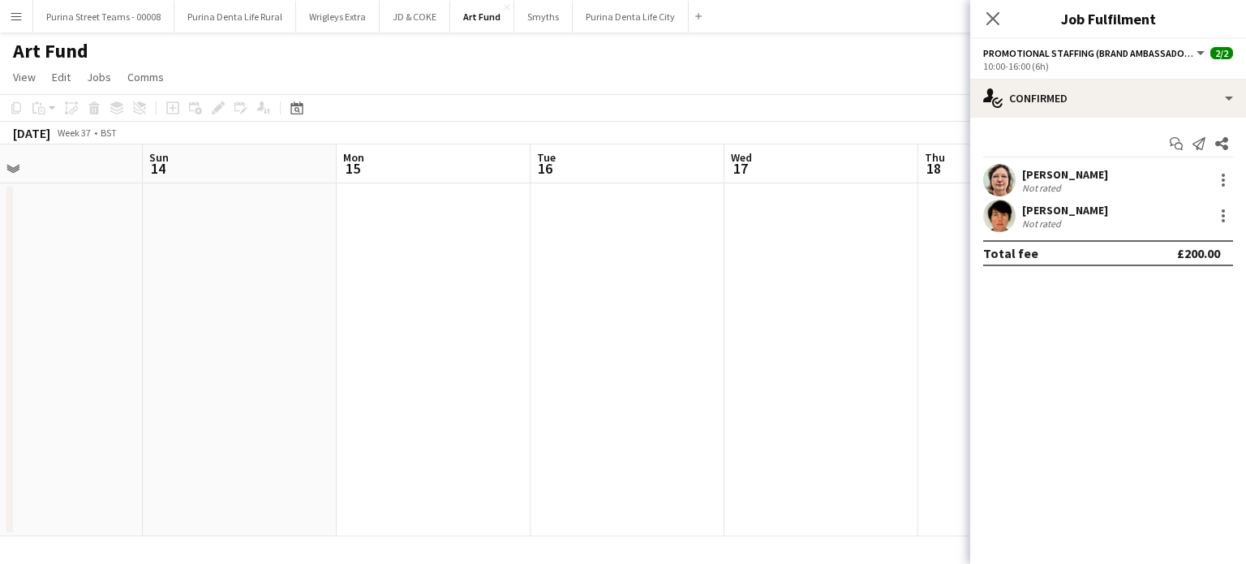
drag, startPoint x: 806, startPoint y: 317, endPoint x: 536, endPoint y: 280, distance: 272.7
click at [400, 280] on app-calendar-viewport "Thu 11 Fri 12 2/2 1 Job Sat 13 Sun 14 Mon 15 Tue 16 Wed 17 Thu 18 Fri 19 1/1 1 …" at bounding box center [623, 340] width 1246 height 392
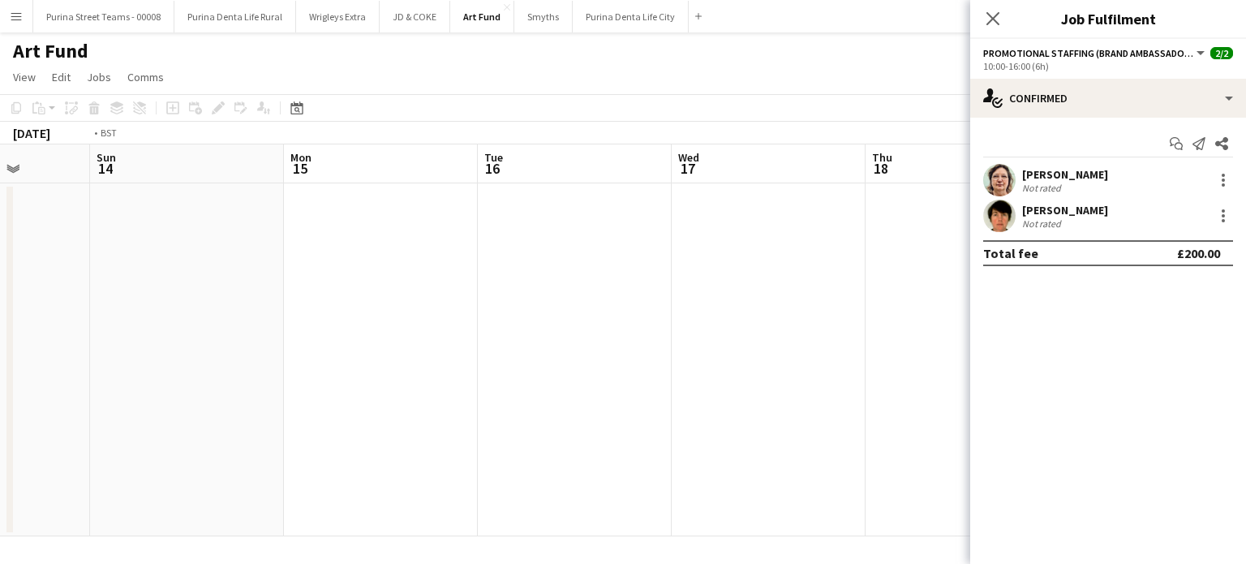
drag, startPoint x: 867, startPoint y: 294, endPoint x: 426, endPoint y: 256, distance: 443.0
click at [347, 253] on app-calendar-viewport "Thu 11 Fri 12 2/2 1 Job Sat 13 Sun 14 Mon 15 Tue 16 Wed 17 Thu 18 Fri 19 1/1 1 …" at bounding box center [623, 340] width 1246 height 392
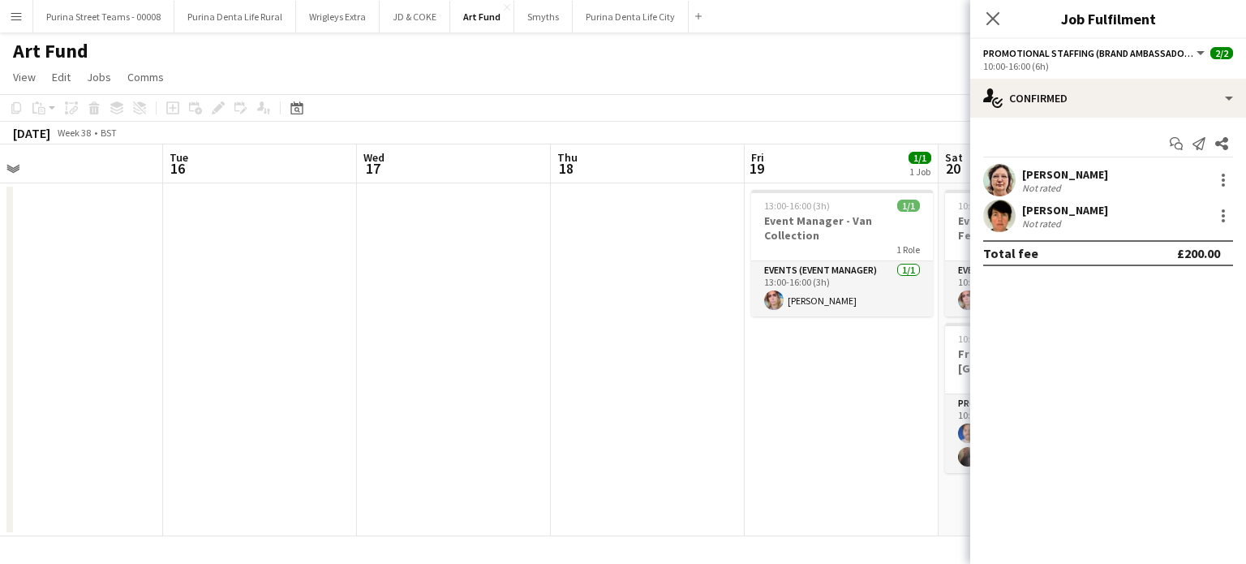
drag, startPoint x: 337, startPoint y: 230, endPoint x: 548, endPoint y: 245, distance: 210.6
click at [546, 245] on app-calendar-viewport "Sat 13 Sun 14 Mon 15 Tue 16 Wed 17 Thu 18 Fri 19 1/1 1 Job Sat 20 3/3 2 Jobs Su…" at bounding box center [623, 340] width 1246 height 392
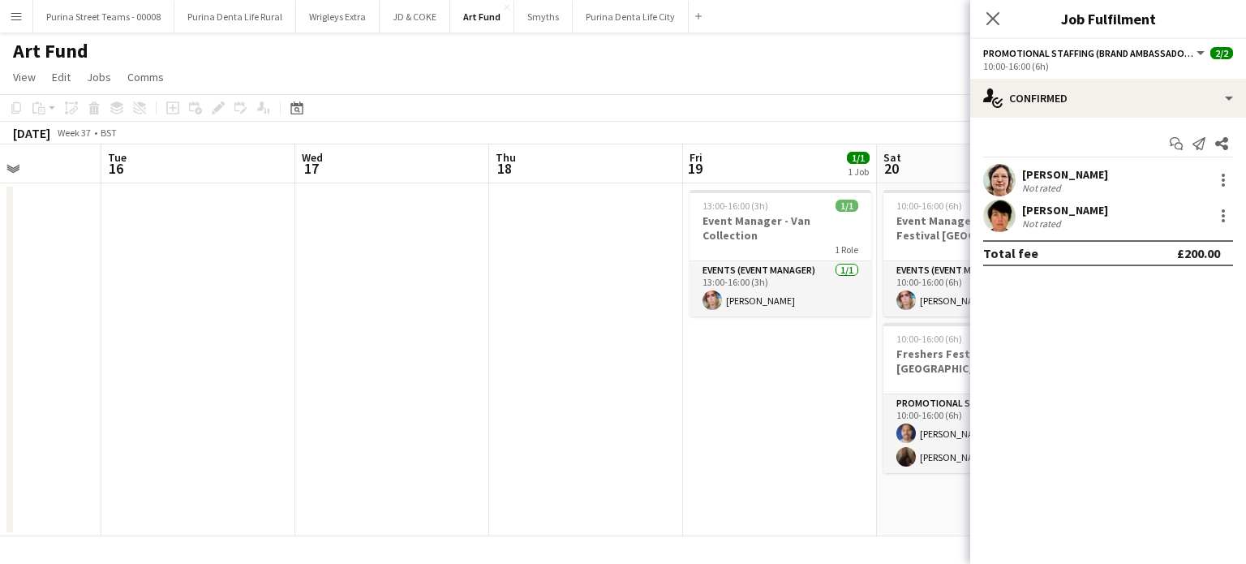
drag, startPoint x: 226, startPoint y: 252, endPoint x: 586, endPoint y: 265, distance: 360.4
click at [586, 265] on app-calendar-viewport "Sat 13 Sun 14 Mon 15 Tue 16 Wed 17 Thu 18 Fri 19 1/1 1 Job Sat 20 3/3 2 Jobs Su…" at bounding box center [623, 340] width 1246 height 392
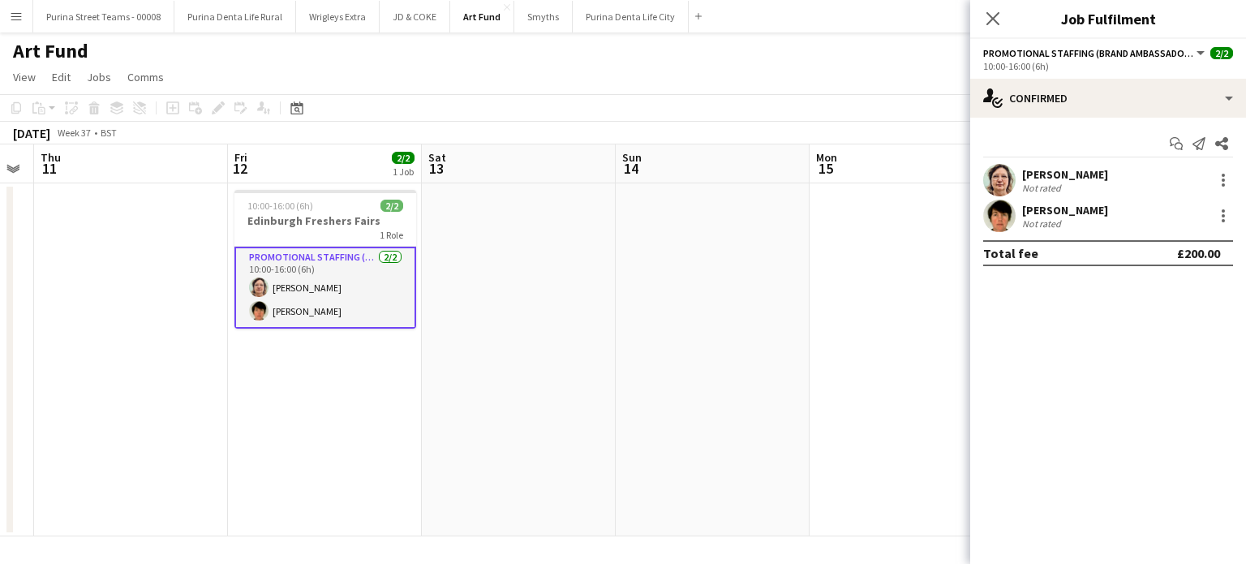
drag, startPoint x: 553, startPoint y: 343, endPoint x: 683, endPoint y: 340, distance: 129.8
click at [686, 340] on app-calendar-viewport "Tue 9 Wed 10 Thu 11 Fri 12 2/2 1 Job Sat 13 Sun 14 Mon 15 Tue 16 Wed 17 Thu 18 …" at bounding box center [623, 340] width 1246 height 392
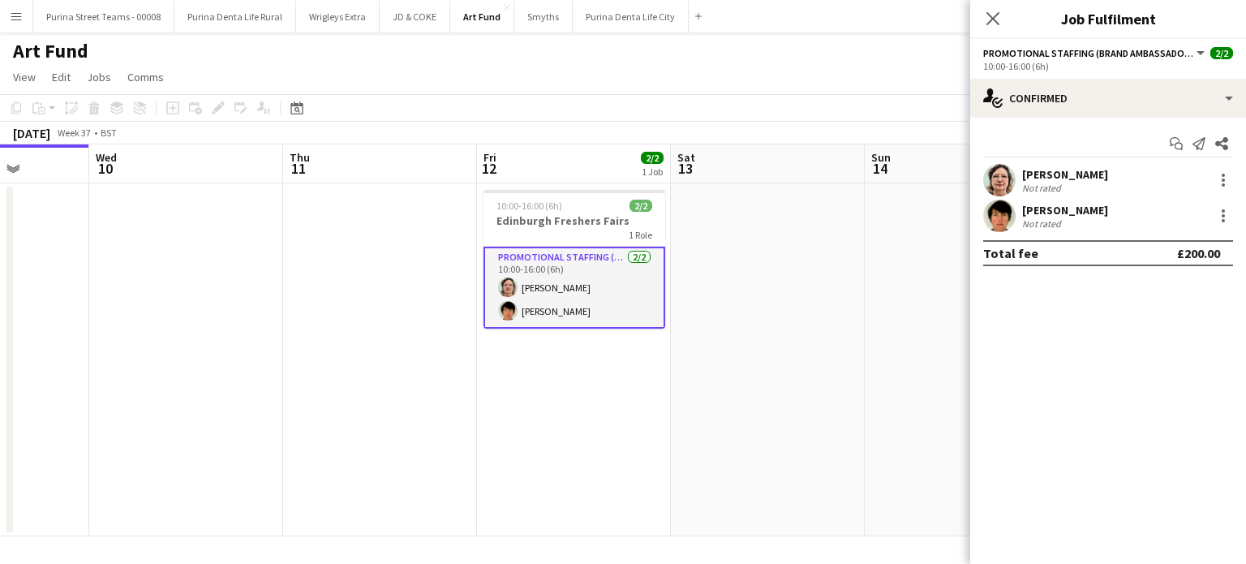
scroll to position [0, 467]
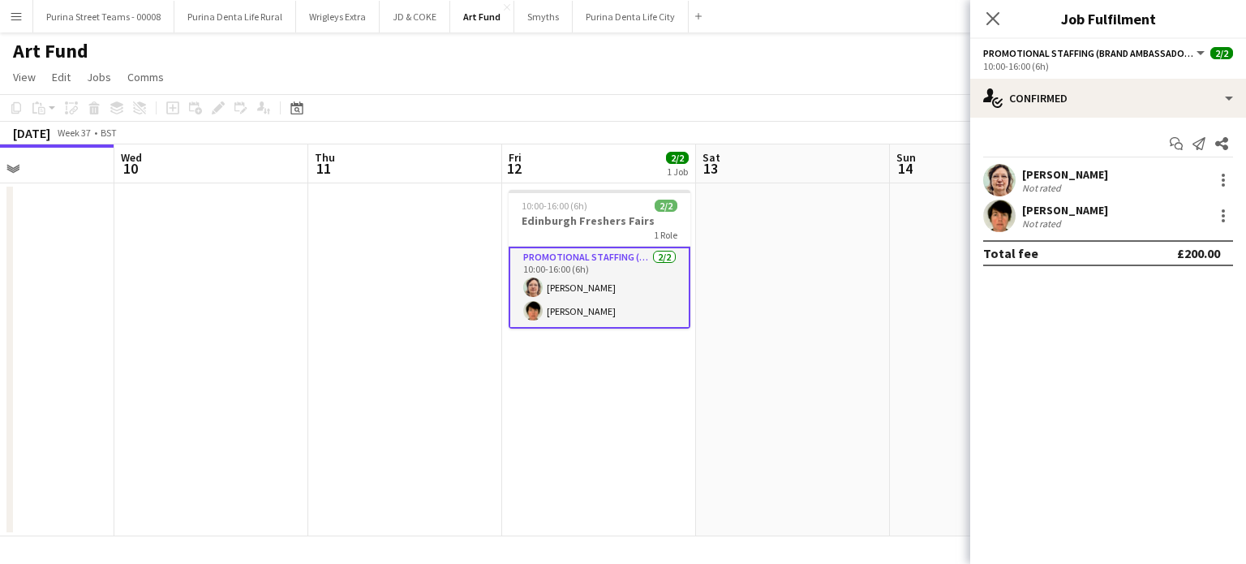
drag, startPoint x: 598, startPoint y: 389, endPoint x: 623, endPoint y: 385, distance: 25.4
click at [623, 385] on app-calendar-viewport "Sun 7 Mon 8 Tue 9 Wed 10 Thu 11 Fri 12 2/2 1 Job Sat 13 Sun 14 Mon 15 Tue 16 We…" at bounding box center [623, 340] width 1246 height 392
click at [1000, 208] on app-user-avatar at bounding box center [999, 216] width 32 height 32
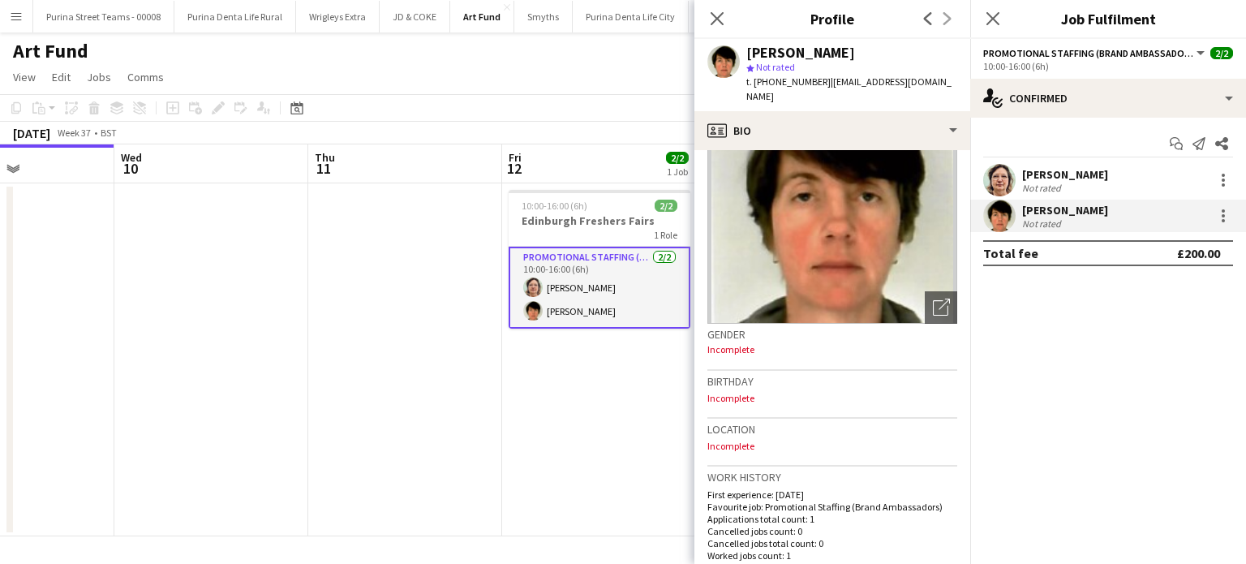
scroll to position [0, 0]
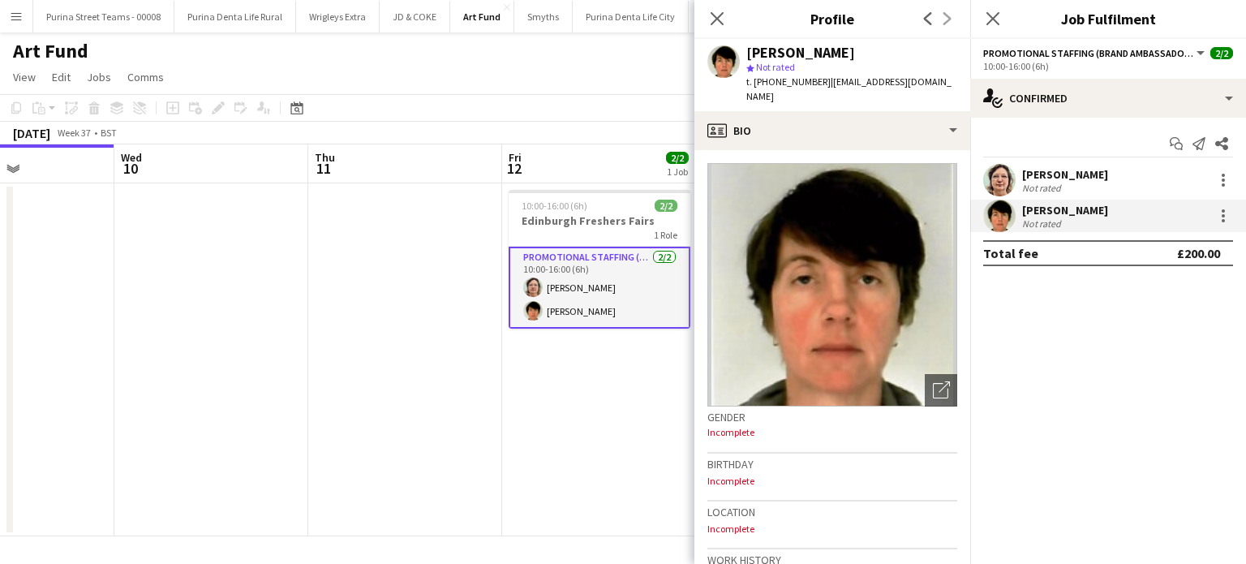
click at [996, 181] on app-user-avatar at bounding box center [999, 180] width 32 height 32
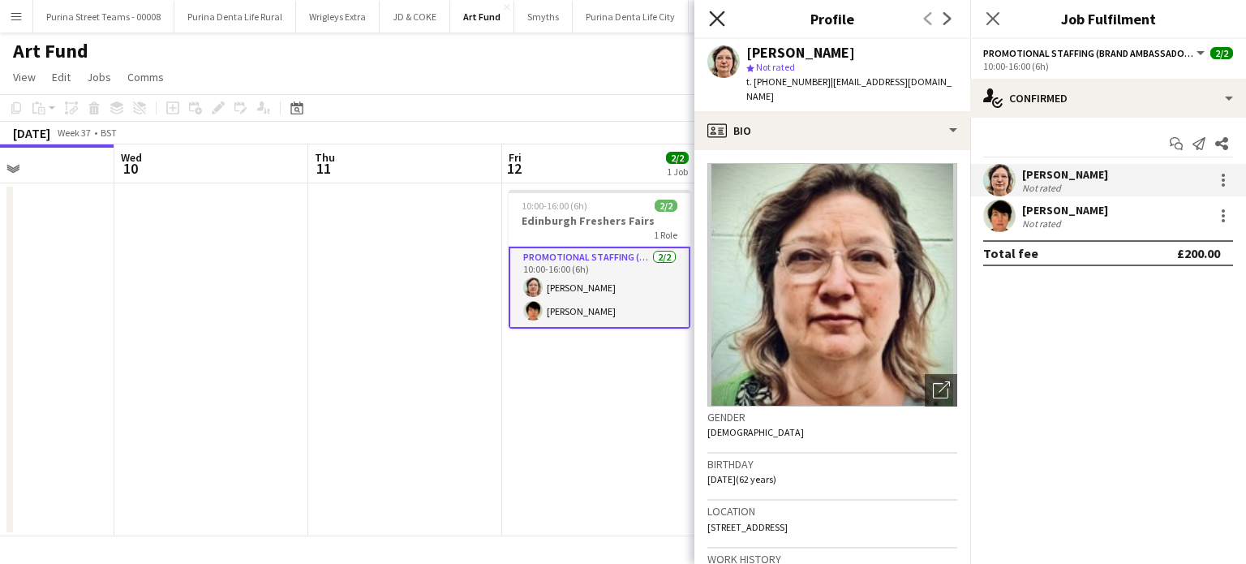
click at [717, 15] on icon "Close pop-in" at bounding box center [716, 18] width 15 height 15
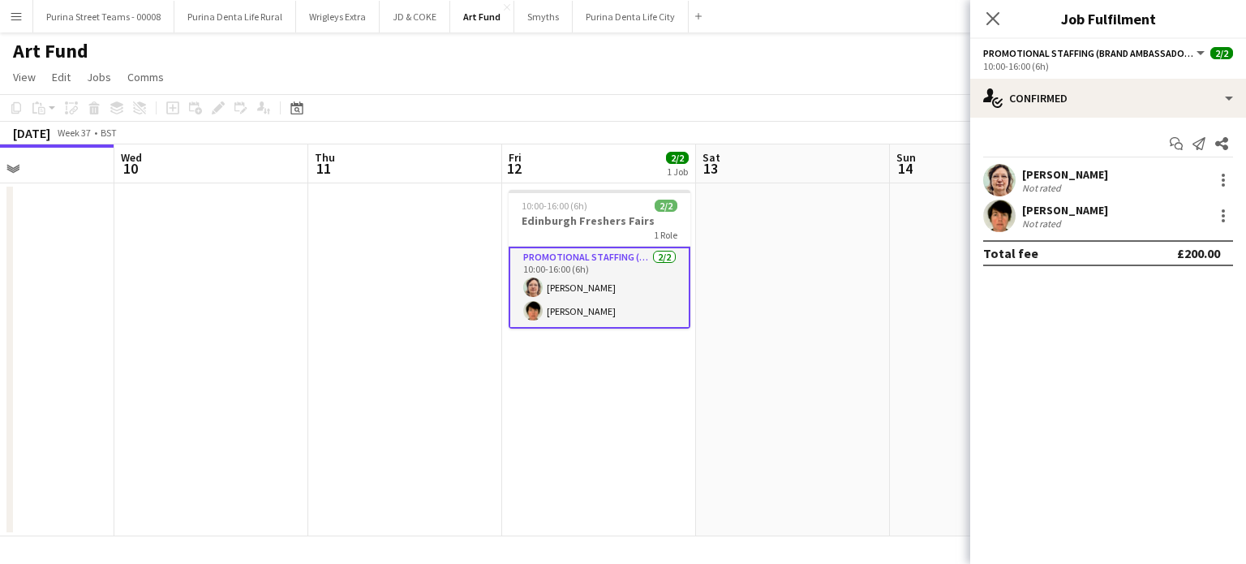
click at [259, 379] on app-date-cell at bounding box center [211, 359] width 194 height 353
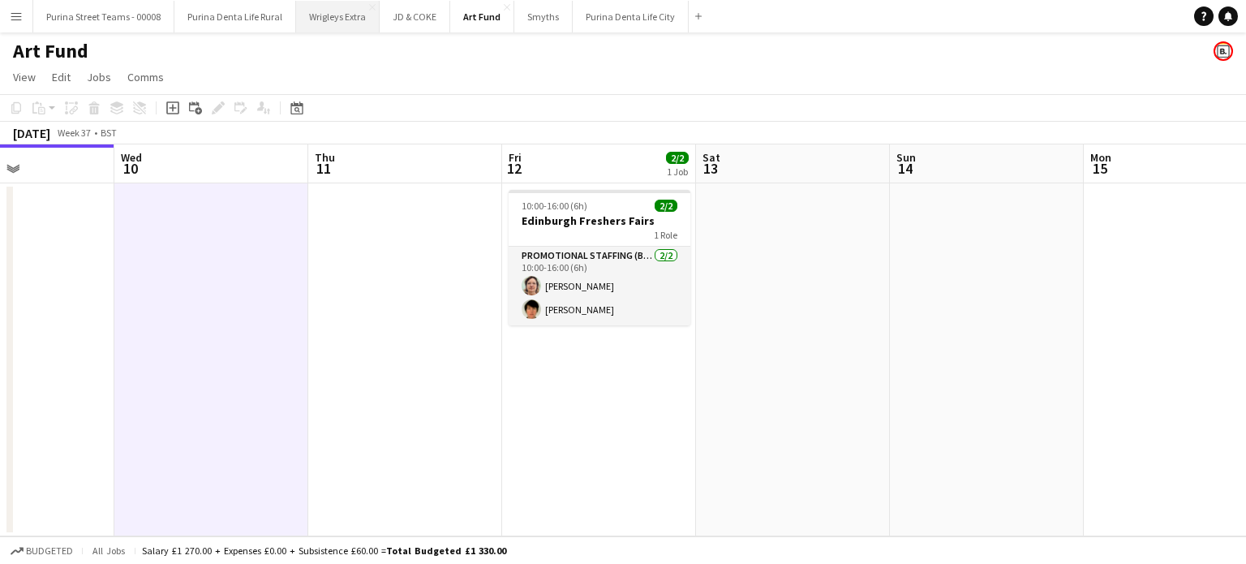
click at [319, 24] on button "Wrigleys Extra Close" at bounding box center [338, 17] width 84 height 32
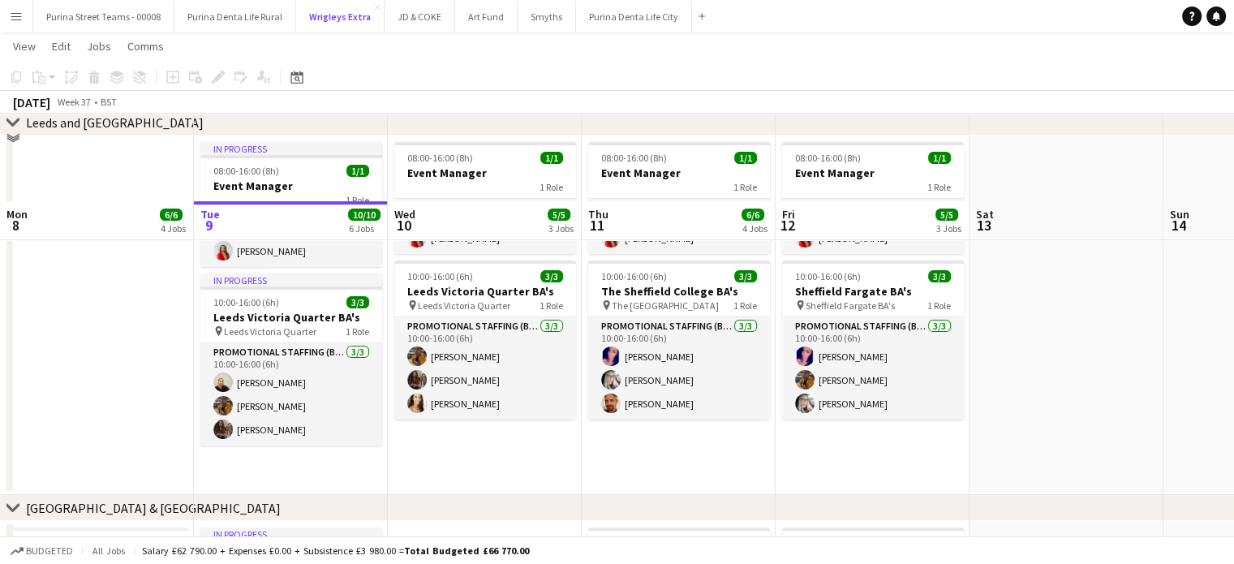
scroll to position [730, 0]
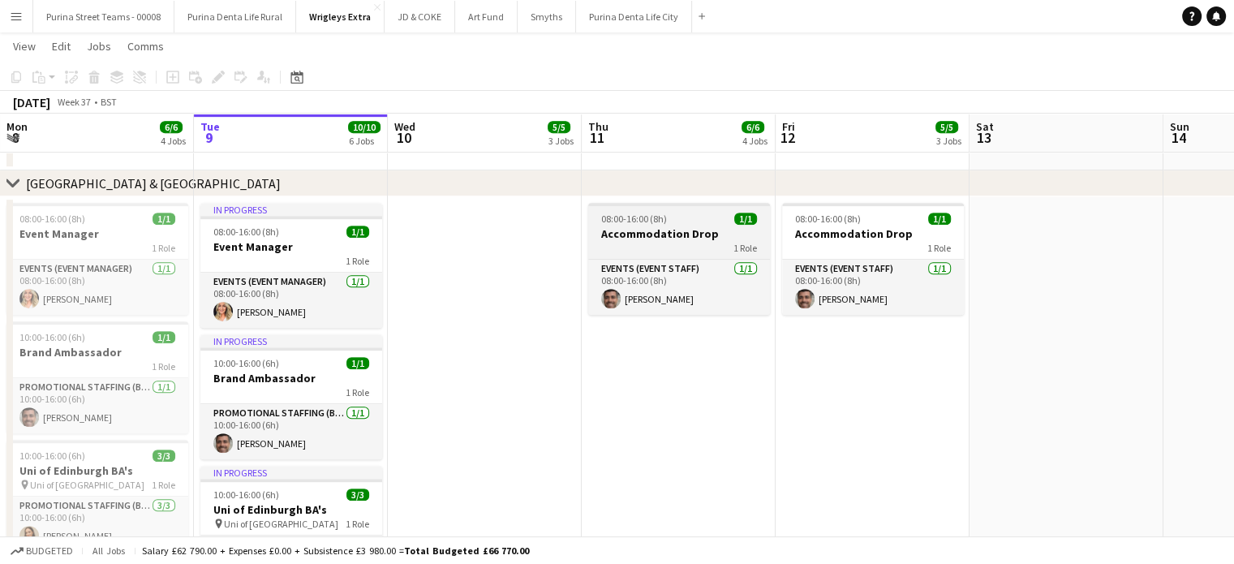
click at [673, 232] on h3 "Accommodation Drop" at bounding box center [679, 233] width 182 height 15
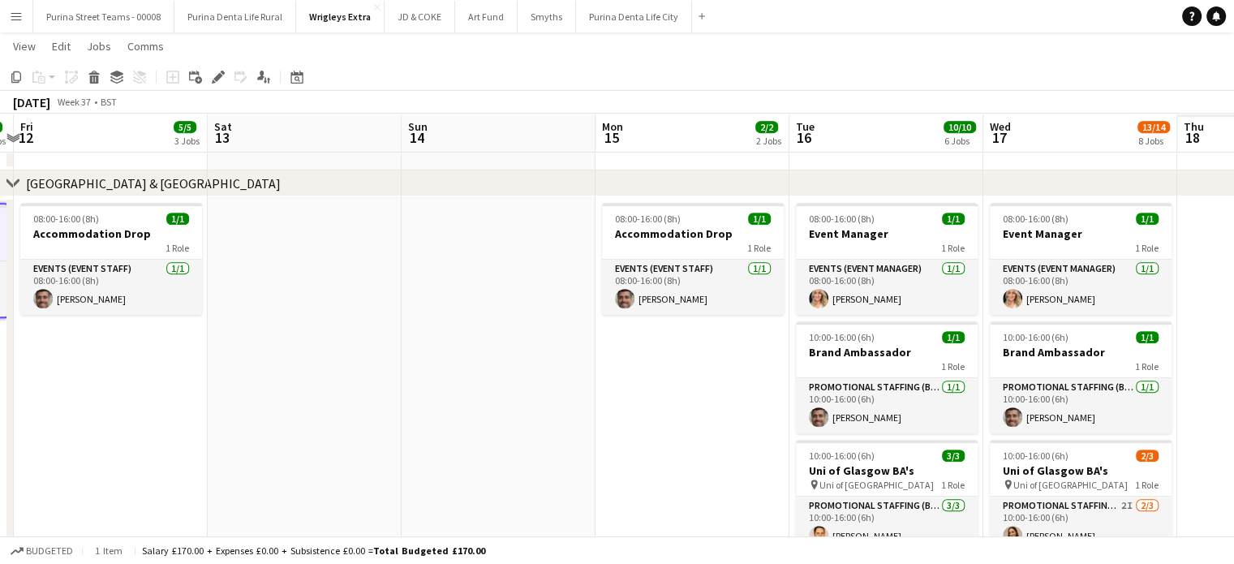
scroll to position [0, 390]
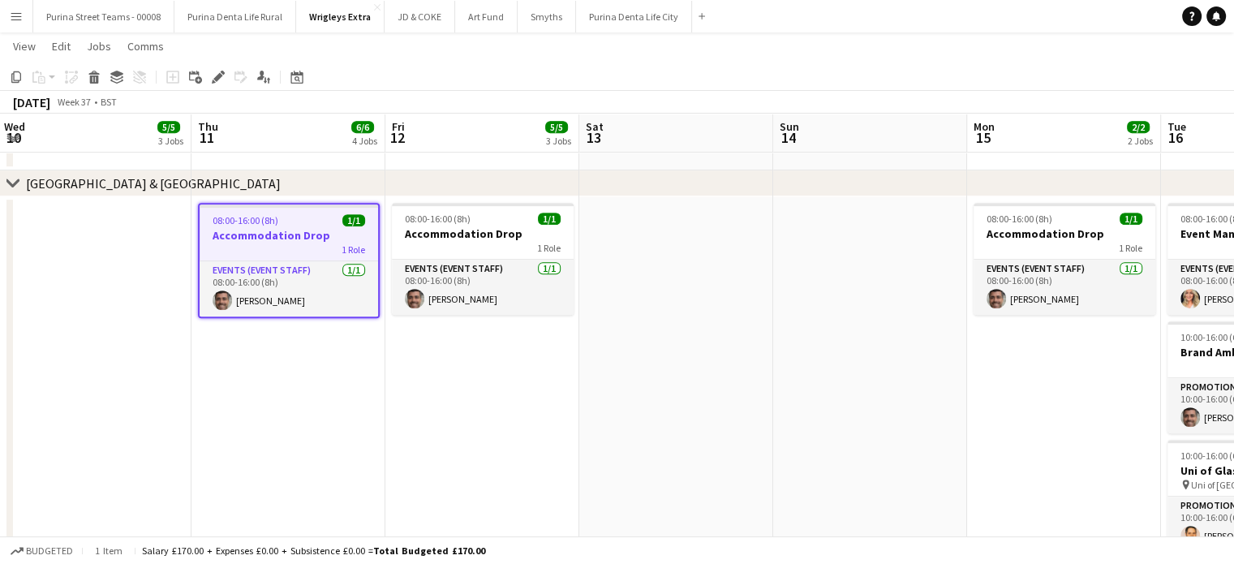
drag, startPoint x: 880, startPoint y: 440, endPoint x: 490, endPoint y: 432, distance: 390.2
click at [490, 432] on app-calendar-viewport "Mon 8 6/6 4 Jobs Tue 9 10/10 6 Jobs Wed 10 5/5 3 Jobs Thu 11 6/6 4 Jobs Fri 12 …" at bounding box center [617, 418] width 1234 height 2170
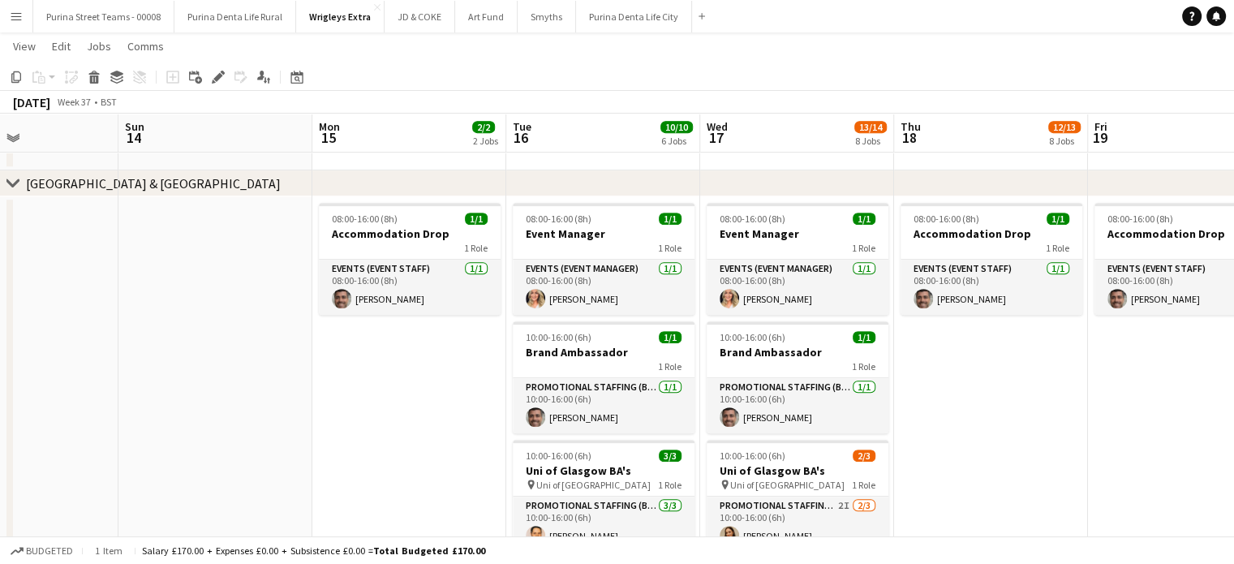
drag, startPoint x: 895, startPoint y: 426, endPoint x: 318, endPoint y: 406, distance: 577.9
click at [318, 406] on app-calendar-viewport "Wed 10 5/5 3 Jobs Thu 11 6/6 4 Jobs Fri 12 5/5 3 Jobs Sat 13 Sun 14 Mon 15 2/2 …" at bounding box center [617, 418] width 1234 height 2170
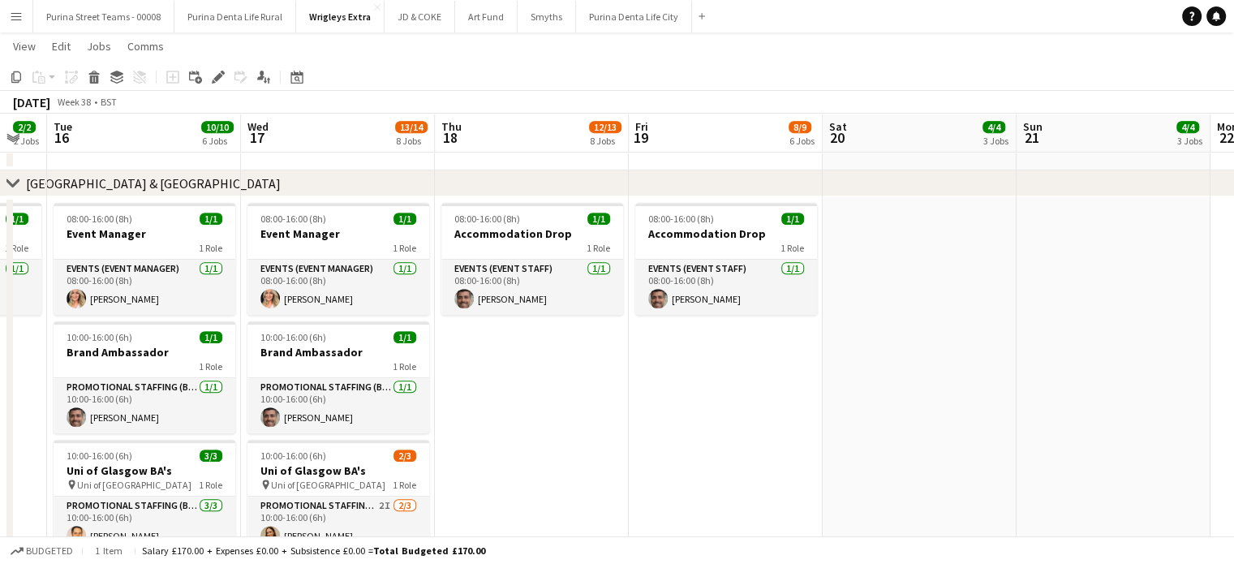
scroll to position [0, 750]
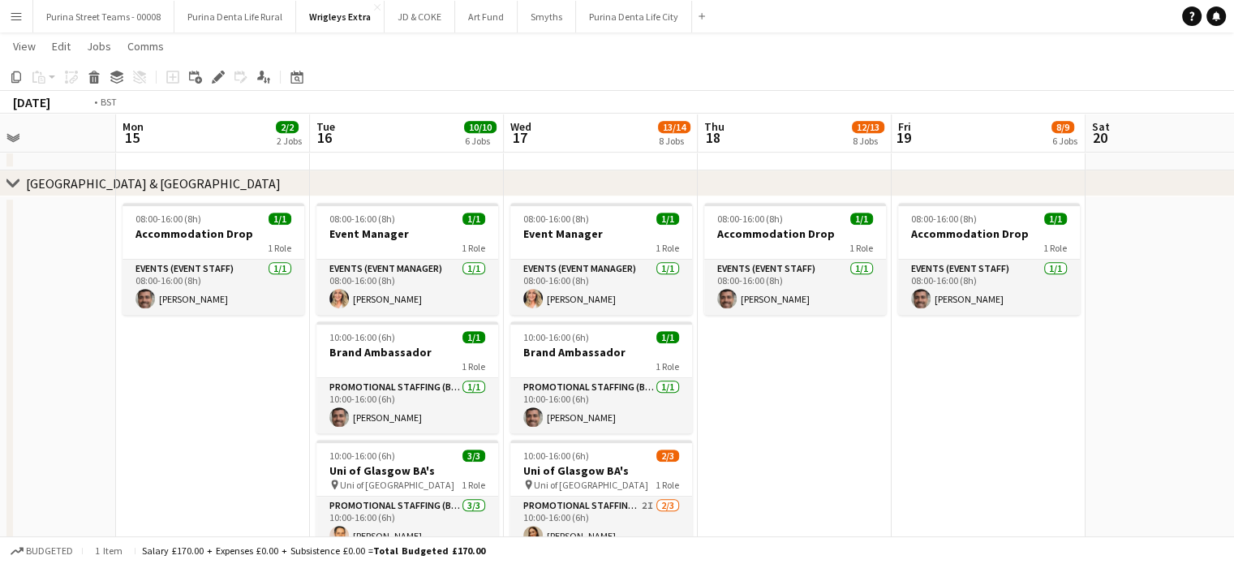
drag, startPoint x: 1002, startPoint y: 414, endPoint x: 921, endPoint y: 392, distance: 84.2
click at [1001, 382] on app-calendar-viewport "Fri 12 5/5 3 Jobs Sat 13 Sun 14 Mon 15 2/2 2 Jobs Tue 16 10/10 6 Jobs Wed 17 13…" at bounding box center [617, 418] width 1234 height 2170
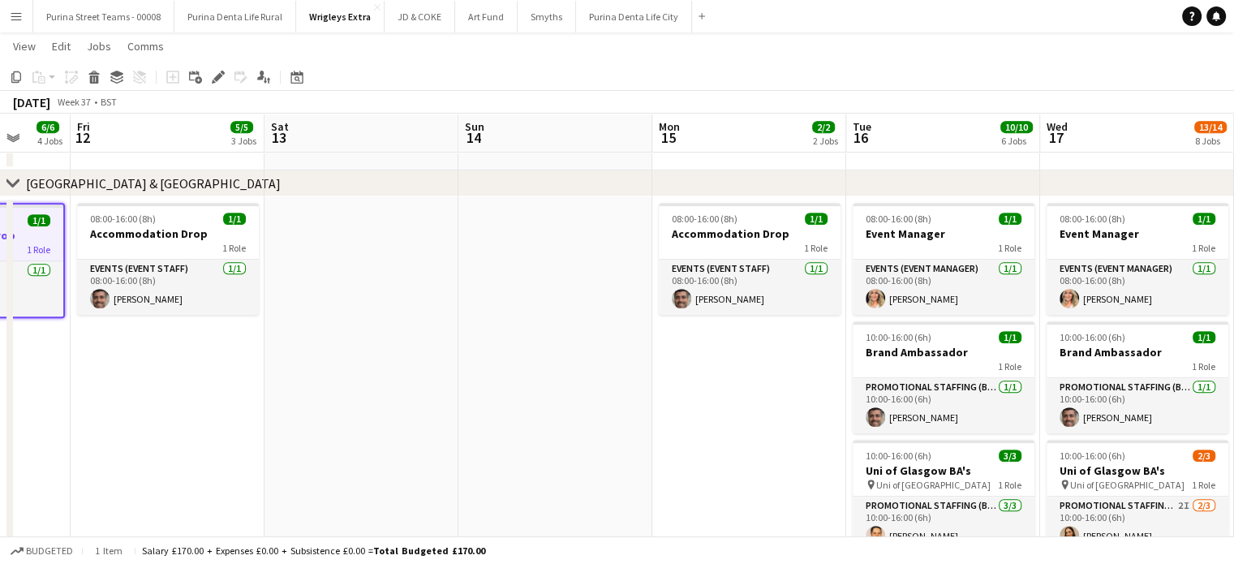
drag, startPoint x: 260, startPoint y: 395, endPoint x: 728, endPoint y: 367, distance: 468.8
click at [749, 364] on app-calendar-viewport "Tue 9 10/10 6 Jobs Wed 10 5/5 3 Jobs Thu 11 6/6 4 Jobs Fri 12 5/5 3 Jobs Sat 13…" at bounding box center [617, 418] width 1234 height 2170
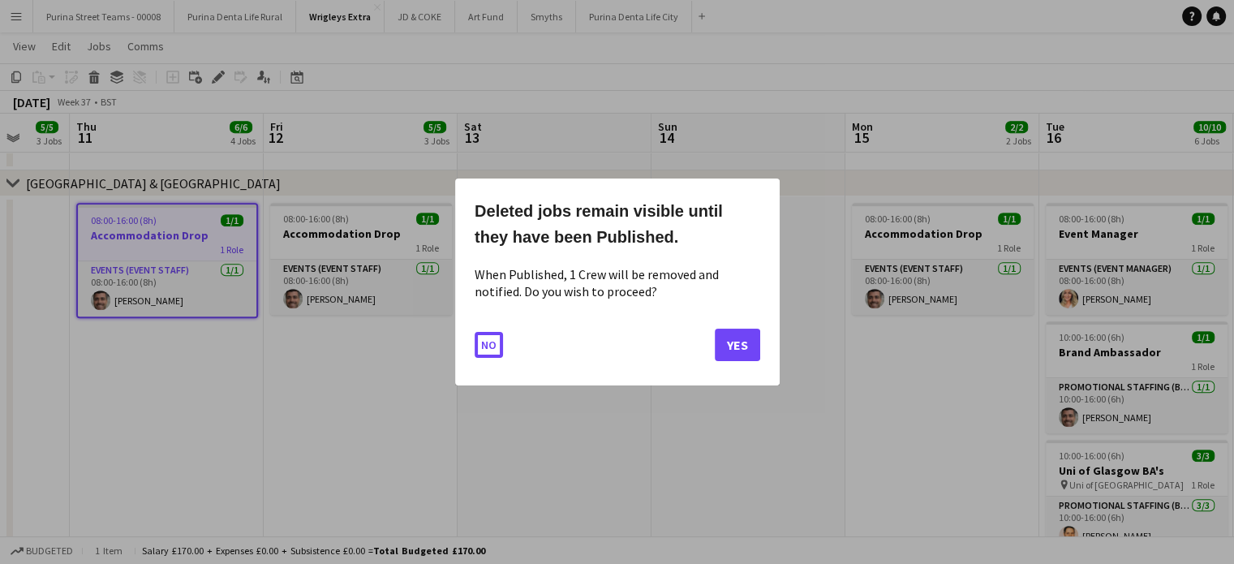
scroll to position [0, 0]
click at [754, 347] on button "Yes" at bounding box center [737, 345] width 45 height 32
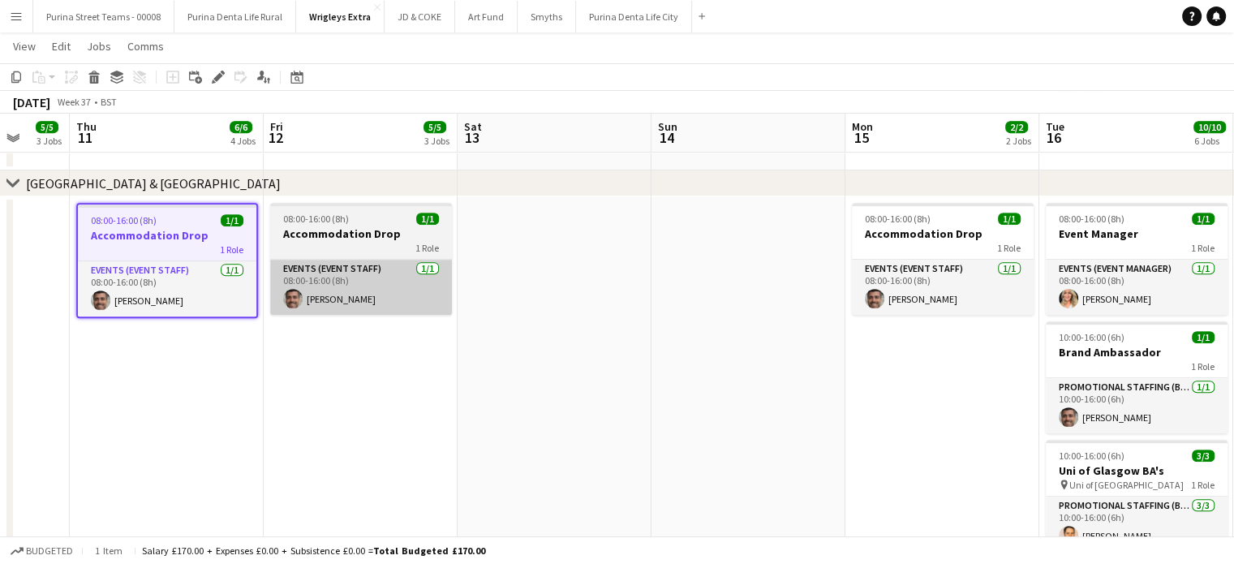
scroll to position [730, 0]
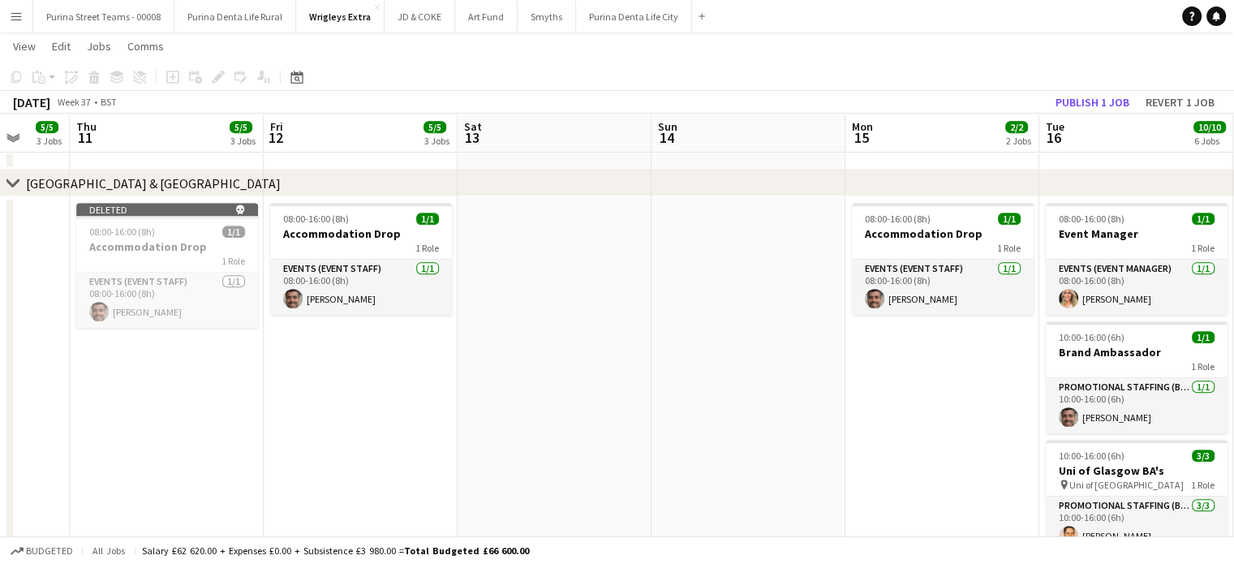
click at [390, 234] on h3 "Accommodation Drop" at bounding box center [361, 233] width 182 height 15
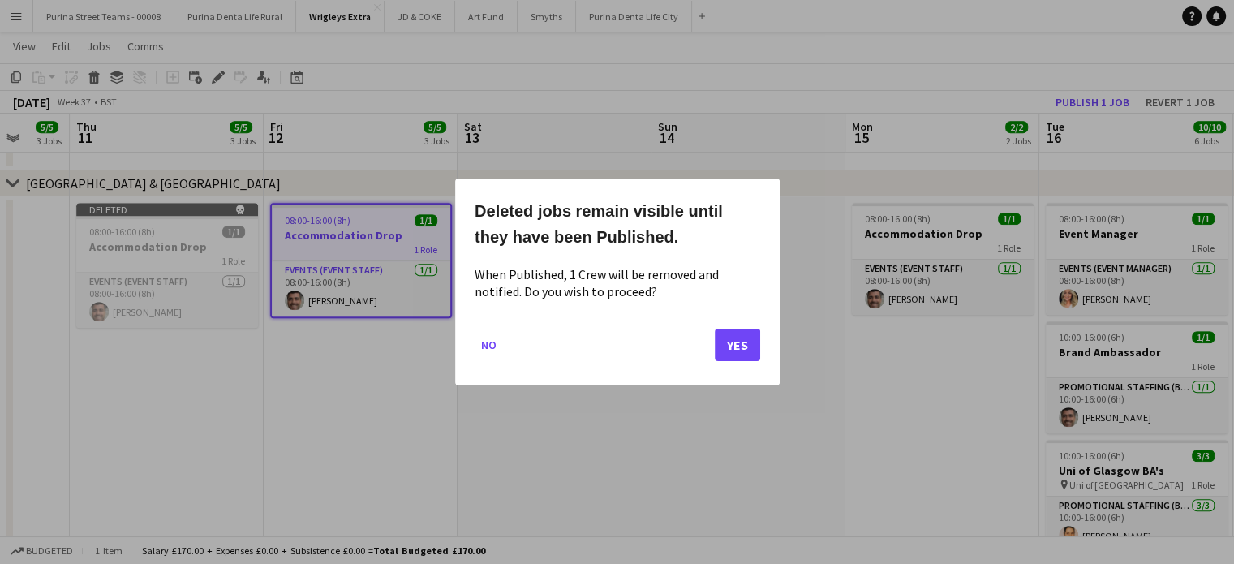
scroll to position [0, 0]
click at [743, 338] on button "Yes" at bounding box center [737, 345] width 45 height 32
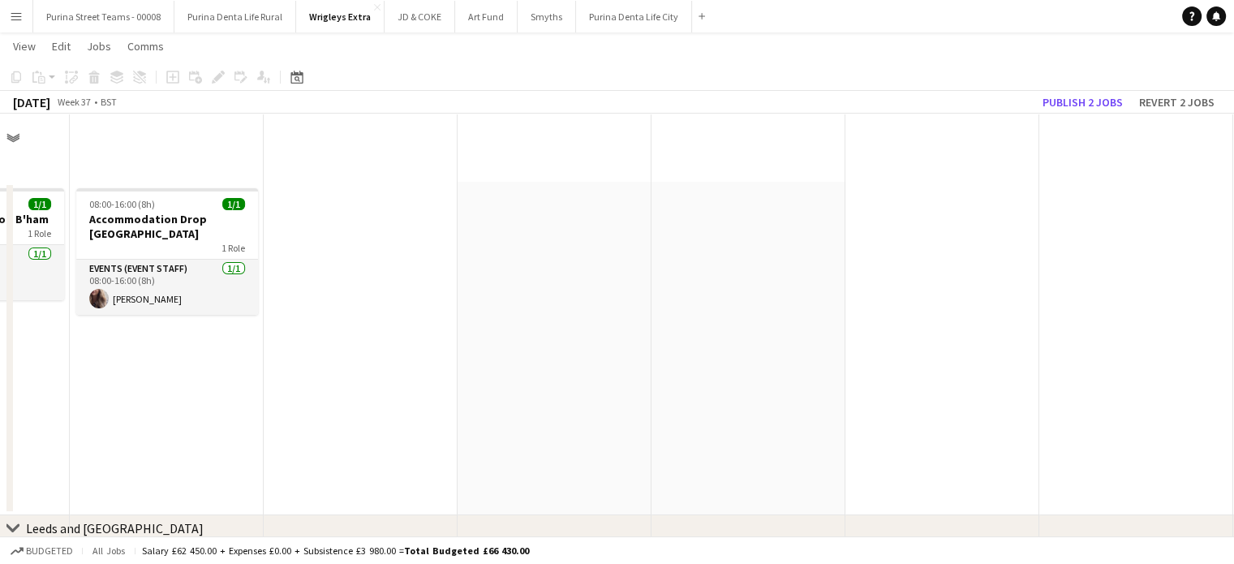
scroll to position [730, 0]
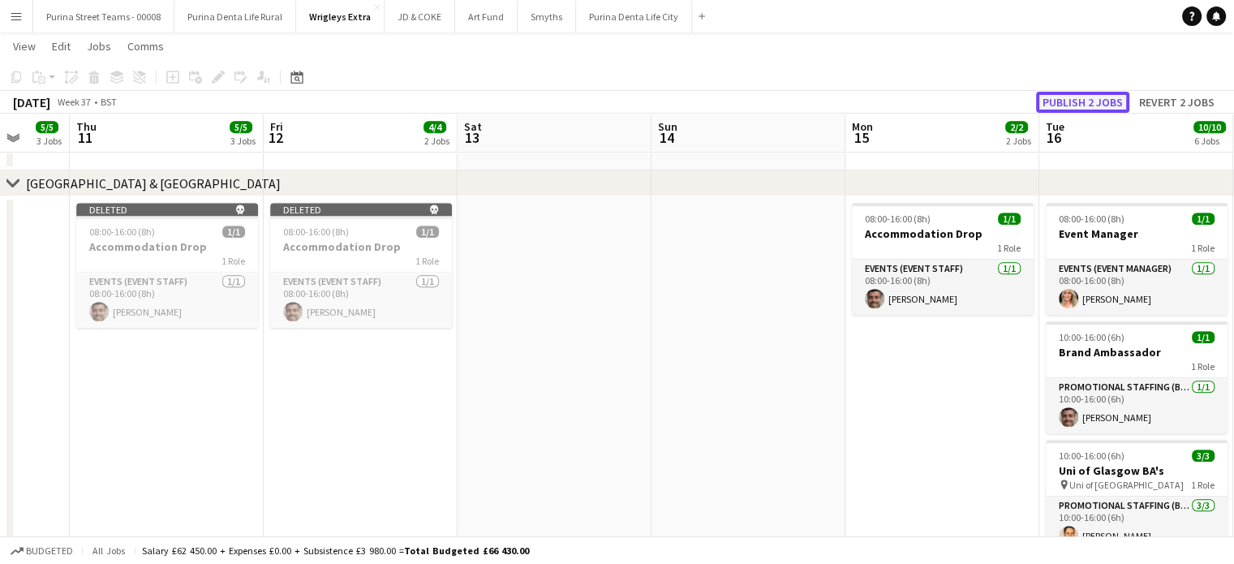
click at [1110, 99] on button "Publish 2 jobs" at bounding box center [1082, 102] width 93 height 21
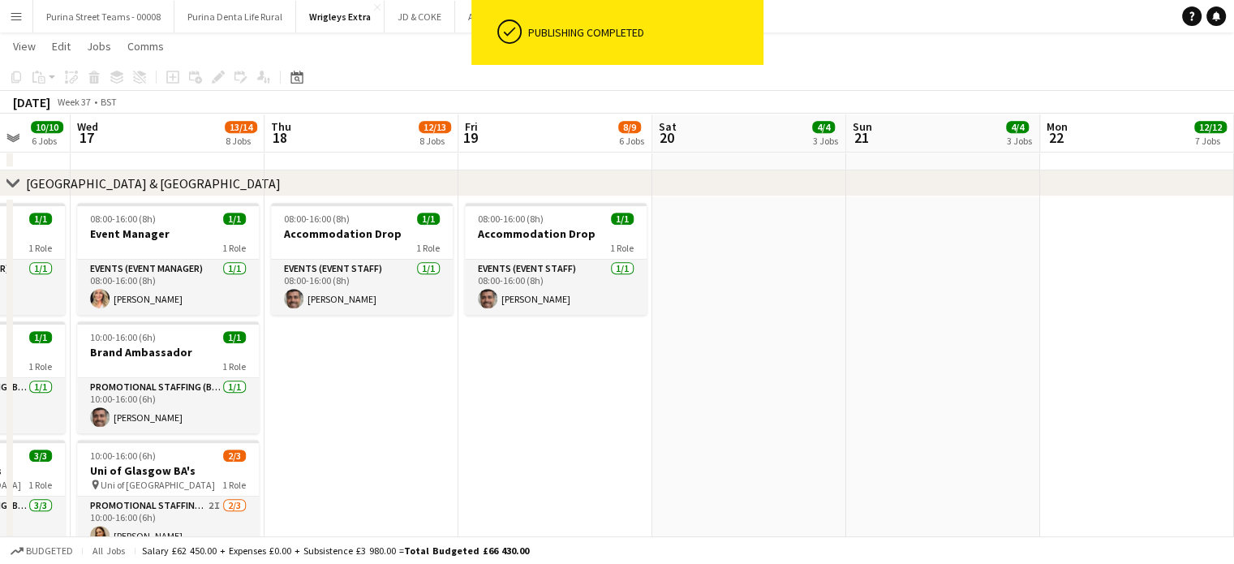
scroll to position [0, 570]
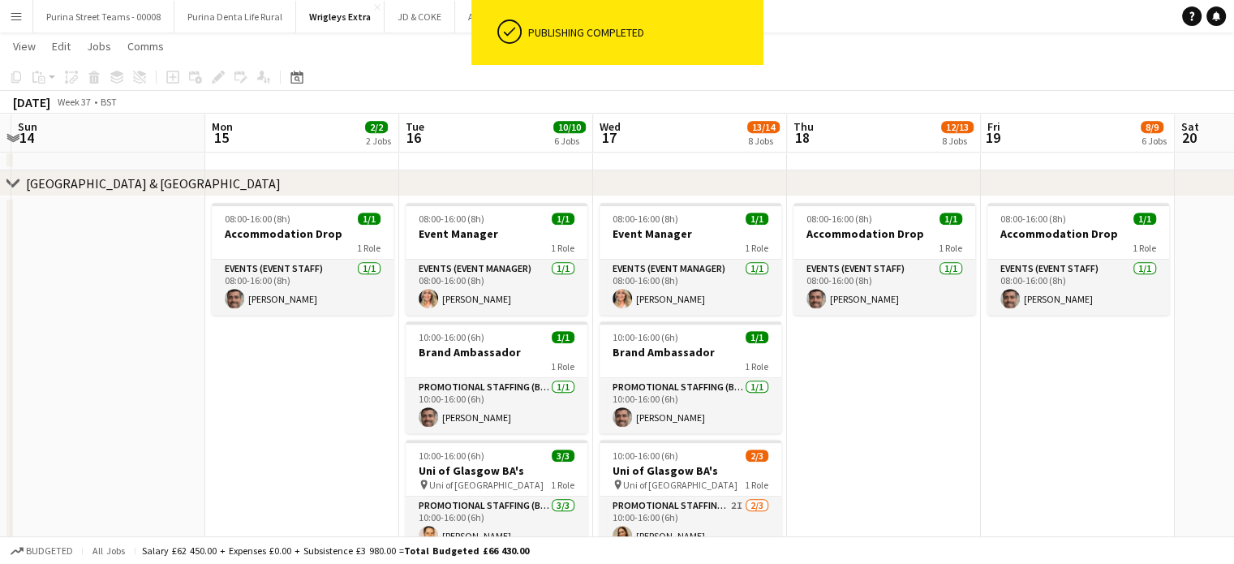
drag, startPoint x: 943, startPoint y: 394, endPoint x: 303, endPoint y: 380, distance: 640.1
click at [303, 380] on app-calendar-viewport "Thu 11 5/5 3 Jobs Fri 12 4/4 2 Jobs Sat 13 Sun 14 Mon 15 2/2 2 Jobs Tue 16 10/1…" at bounding box center [617, 418] width 1234 height 2170
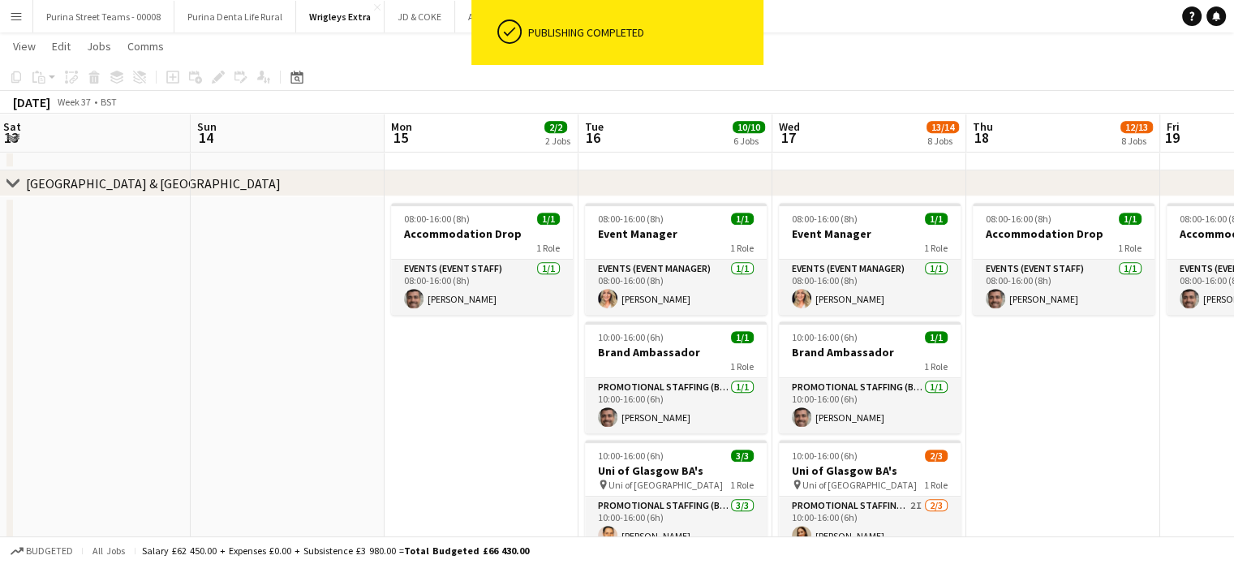
drag, startPoint x: 897, startPoint y: 361, endPoint x: 1115, endPoint y: 345, distance: 218.0
click at [1123, 345] on app-calendar-viewport "Thu 11 5/5 3 Jobs Fri 12 4/4 2 Jobs Sat 13 Sun 14 Mon 15 2/2 2 Jobs Tue 16 10/1…" at bounding box center [617, 418] width 1234 height 2170
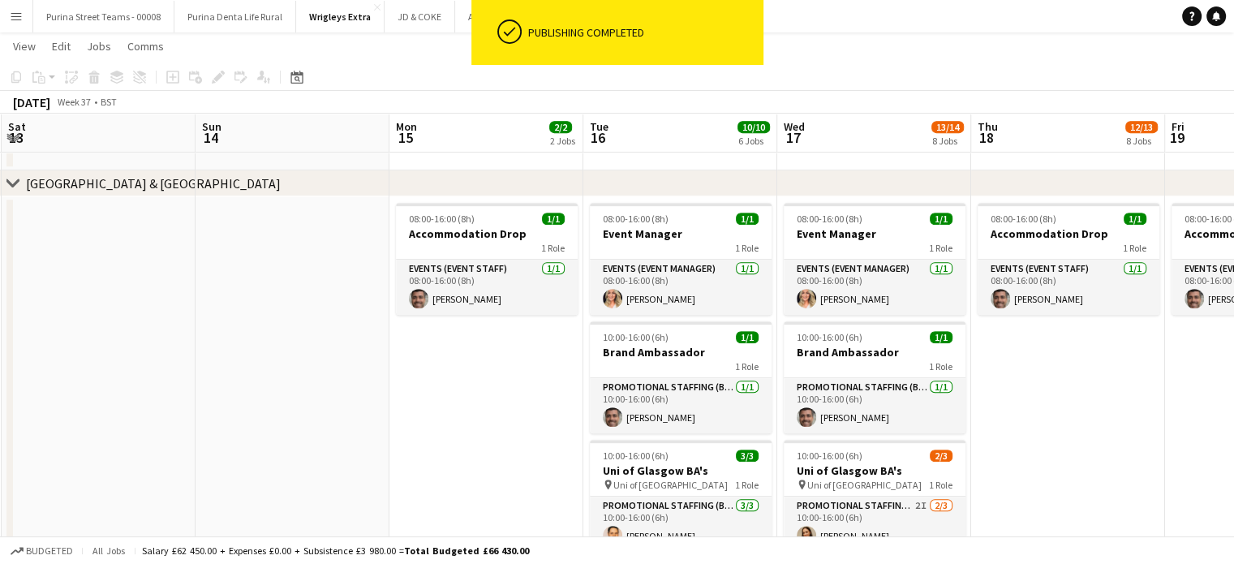
drag, startPoint x: 410, startPoint y: 372, endPoint x: 824, endPoint y: 371, distance: 414.5
click at [824, 371] on app-calendar-viewport "Thu 11 5/5 3 Jobs Fri 12 4/4 2 Jobs Sat 13 Sun 14 Mon 15 2/2 2 Jobs Tue 16 10/1…" at bounding box center [617, 418] width 1234 height 2170
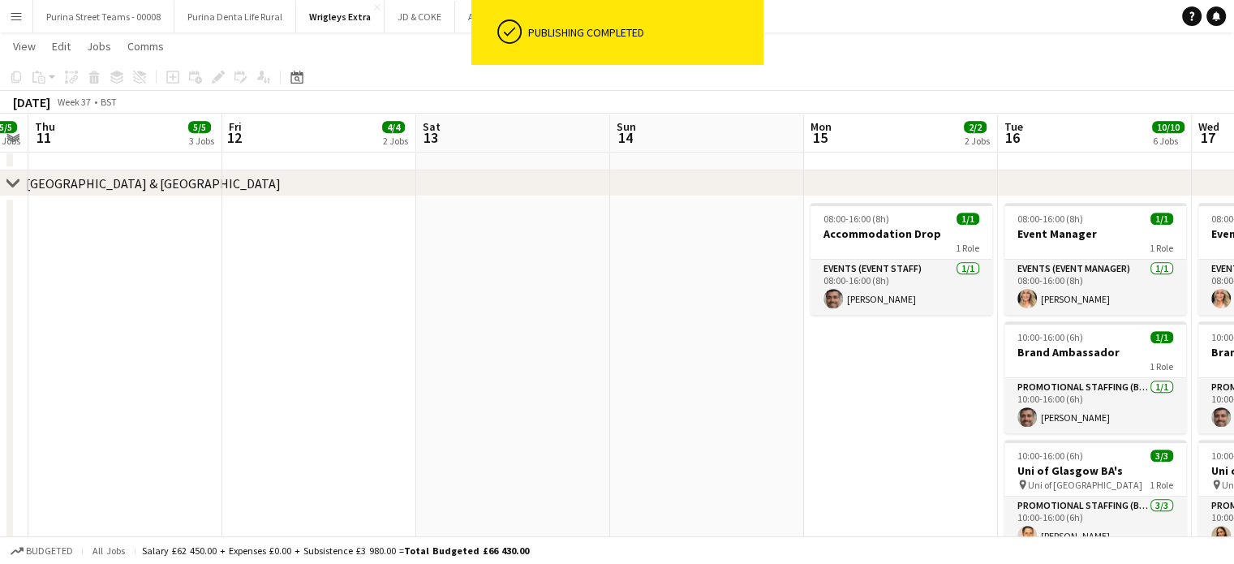
scroll to position [0, 516]
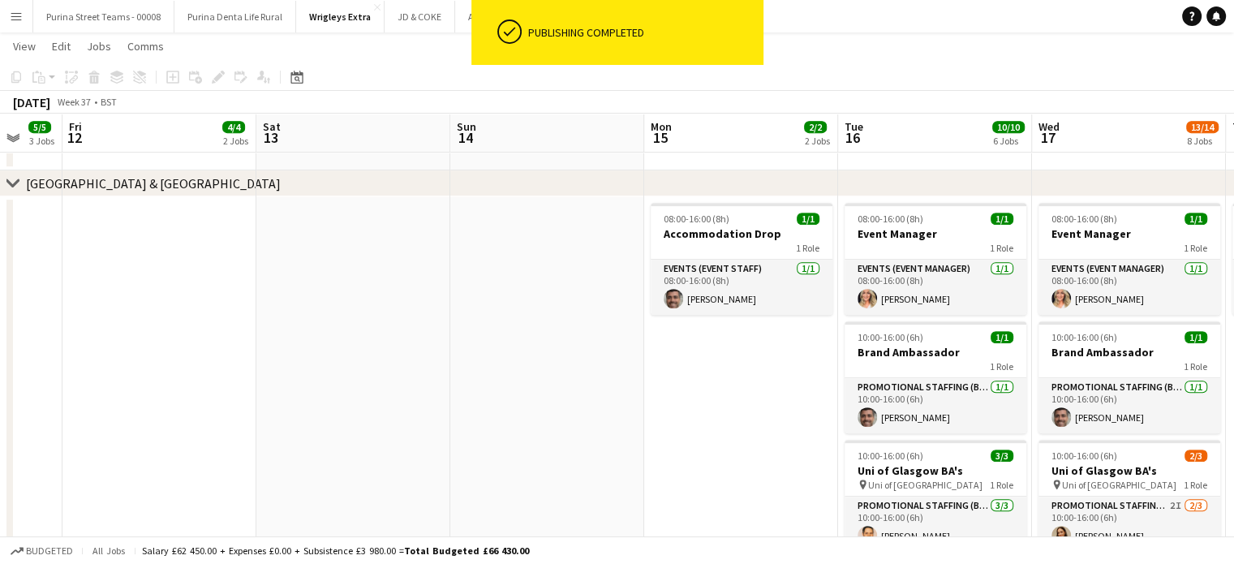
drag, startPoint x: 393, startPoint y: 367, endPoint x: 732, endPoint y: 365, distance: 339.9
click at [743, 365] on app-calendar-viewport "Tue 9 10/10 6 Jobs Wed 10 5/5 3 Jobs Thu 11 5/5 3 Jobs Fri 12 4/4 2 Jobs Sat 13…" at bounding box center [617, 418] width 1234 height 2170
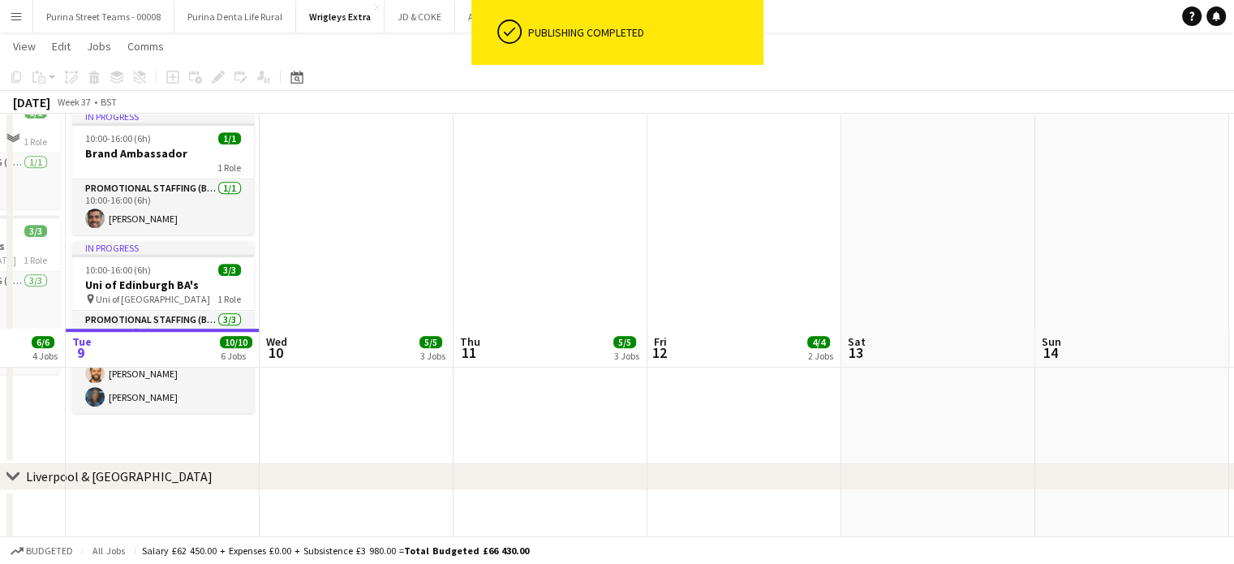
scroll to position [811, 0]
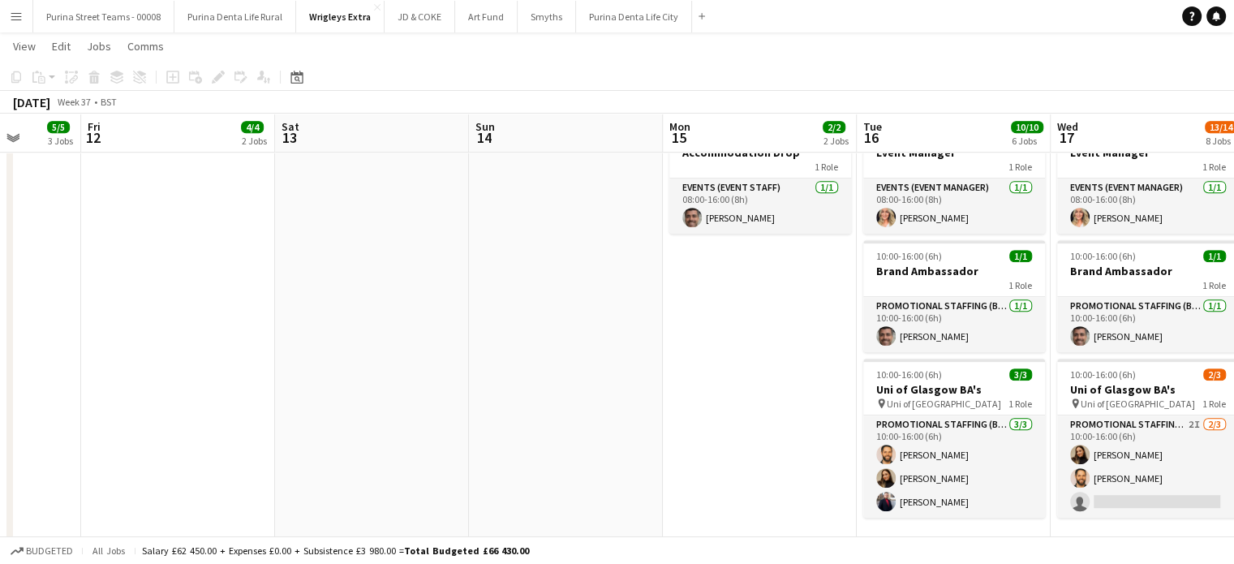
drag, startPoint x: 840, startPoint y: 318, endPoint x: 713, endPoint y: 340, distance: 129.2
click at [316, 304] on app-calendar-viewport "Mon 8 6/6 4 Jobs Tue 9 10/10 6 Jobs Wed 10 5/5 3 Jobs Thu 11 5/5 3 Jobs Fri 12 …" at bounding box center [617, 337] width 1234 height 2170
drag, startPoint x: 743, startPoint y: 346, endPoint x: 719, endPoint y: 345, distance: 23.6
click at [719, 346] on app-calendar-viewport "Mon 8 6/6 4 Jobs Tue 9 10/10 6 Jobs Wed 10 5/5 3 Jobs Thu 11 5/5 3 Jobs Fri 12 …" at bounding box center [617, 337] width 1234 height 2170
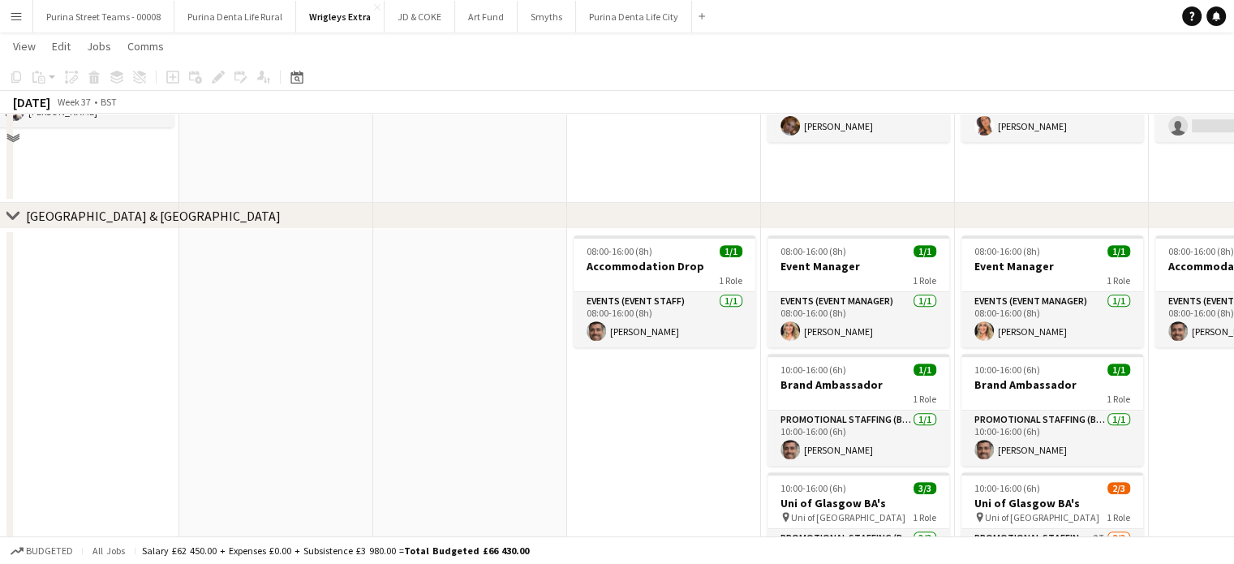
scroll to position [649, 0]
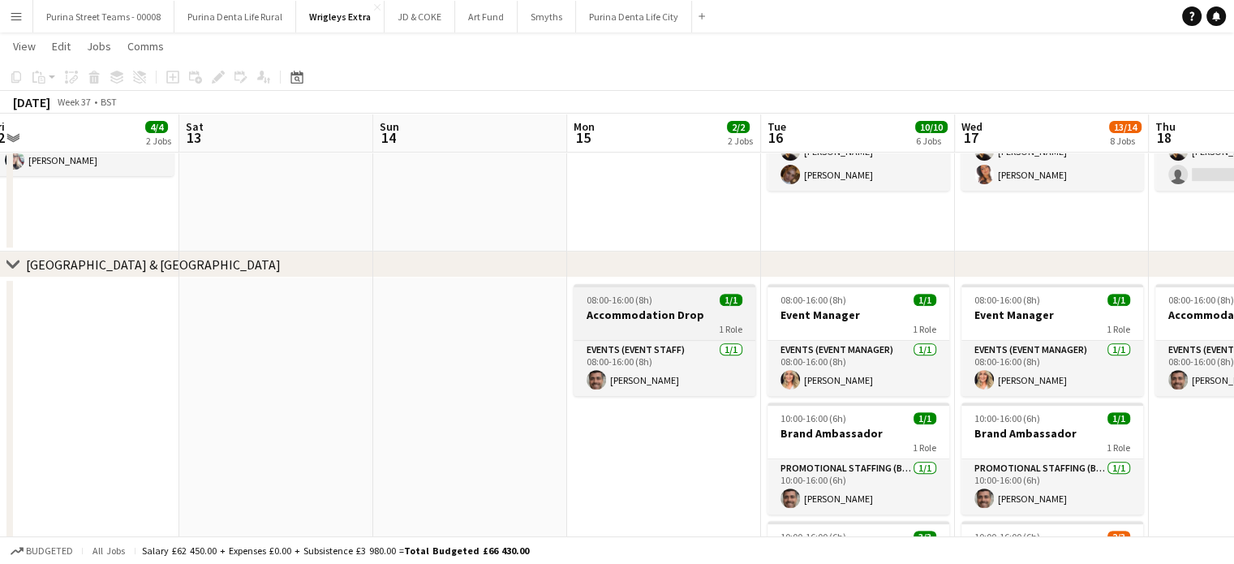
click at [655, 309] on h3 "Accommodation Drop" at bounding box center [664, 314] width 182 height 15
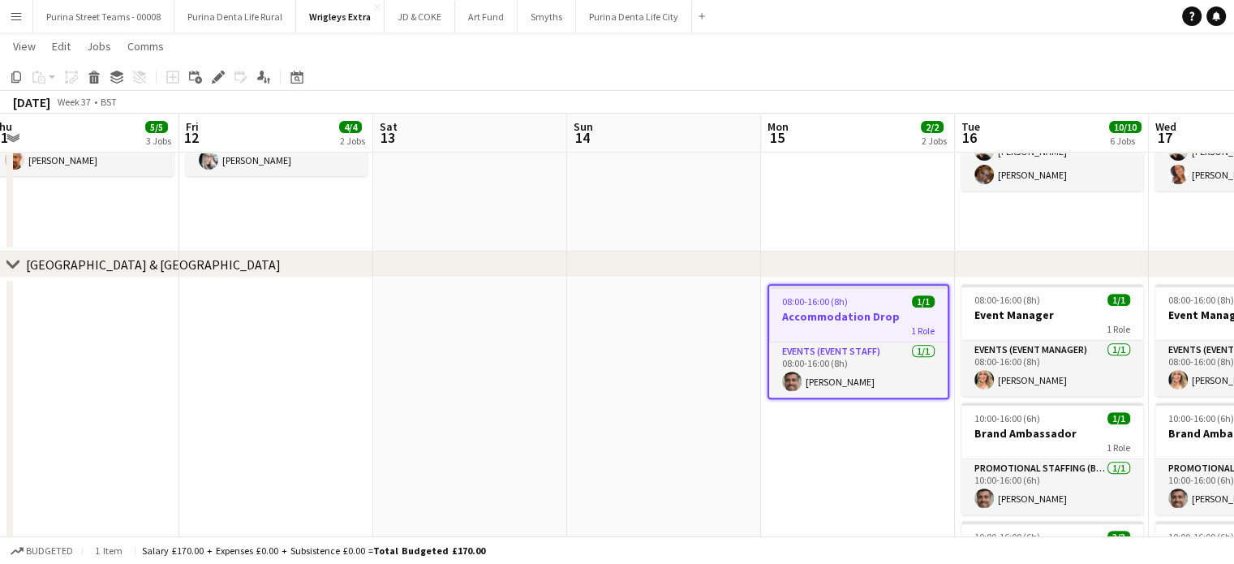
scroll to position [0, 363]
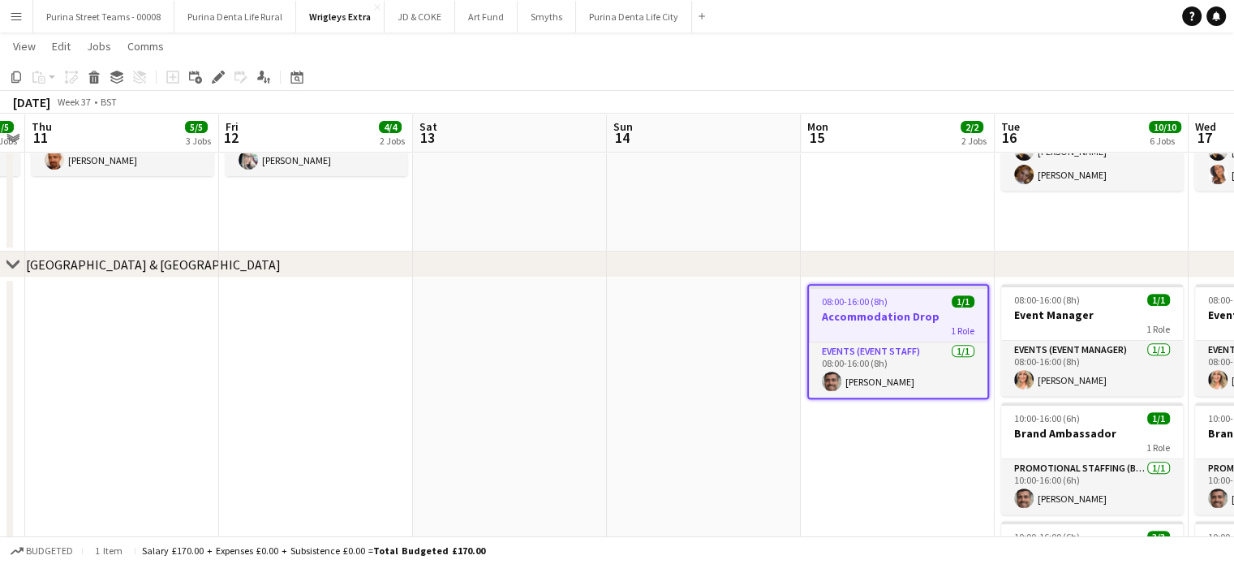
drag, startPoint x: 814, startPoint y: 372, endPoint x: 849, endPoint y: 368, distance: 35.1
click at [858, 368] on app-calendar-viewport "Tue 9 10/10 6 Jobs Wed 10 5/5 3 Jobs Thu 11 5/5 3 Jobs Fri 12 4/4 2 Jobs Sat 13…" at bounding box center [617, 499] width 1234 height 2170
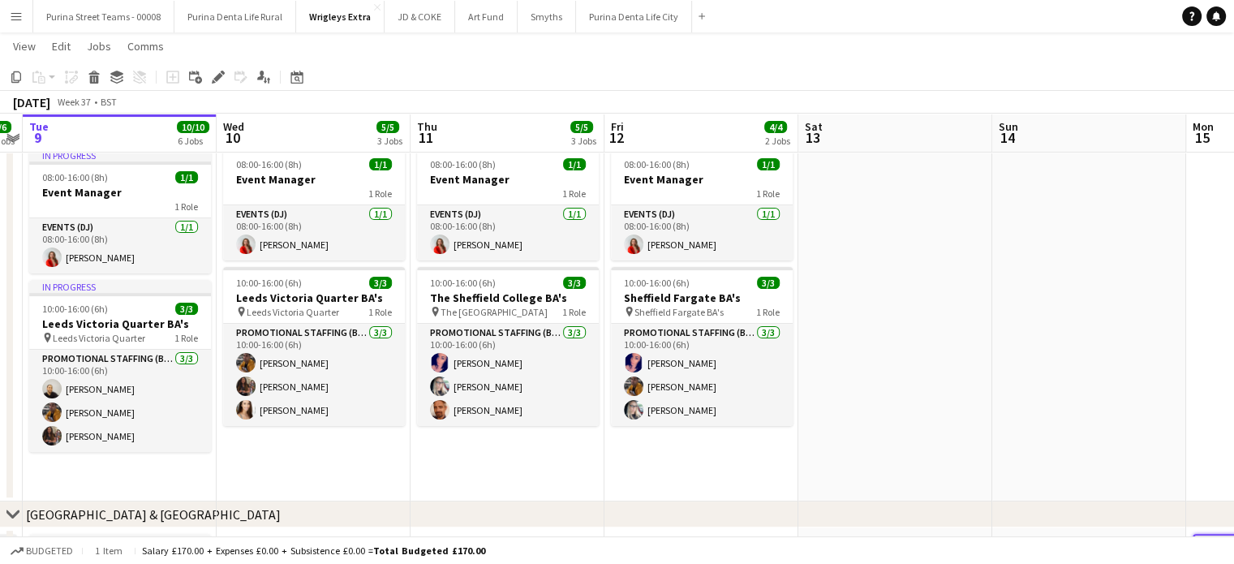
scroll to position [0, 561]
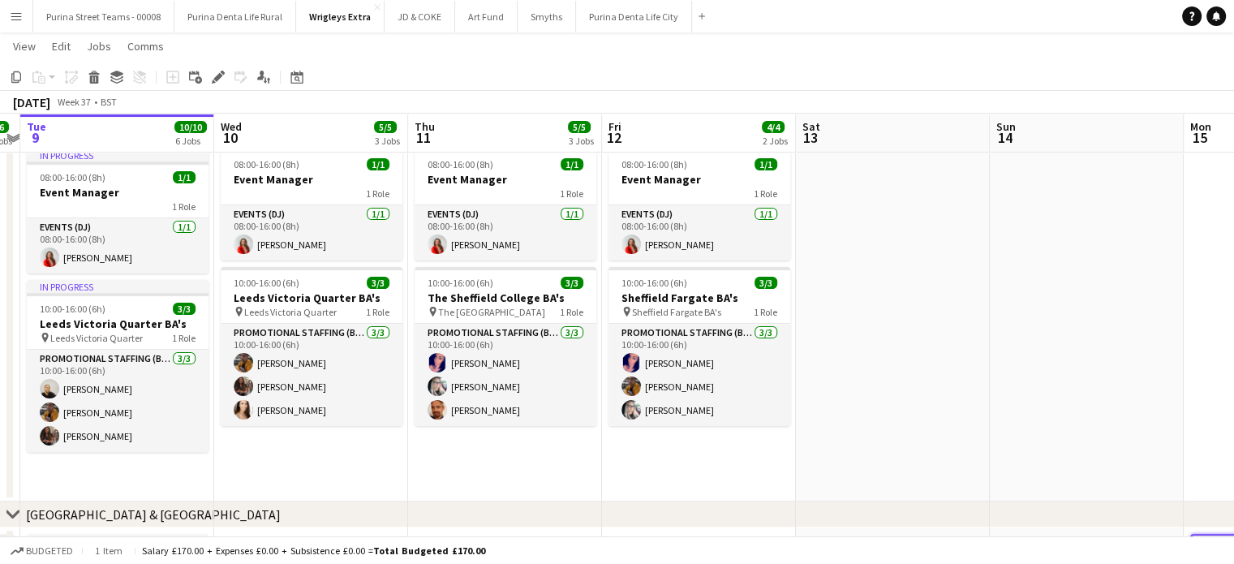
drag, startPoint x: 699, startPoint y: 476, endPoint x: 693, endPoint y: 453, distance: 23.6
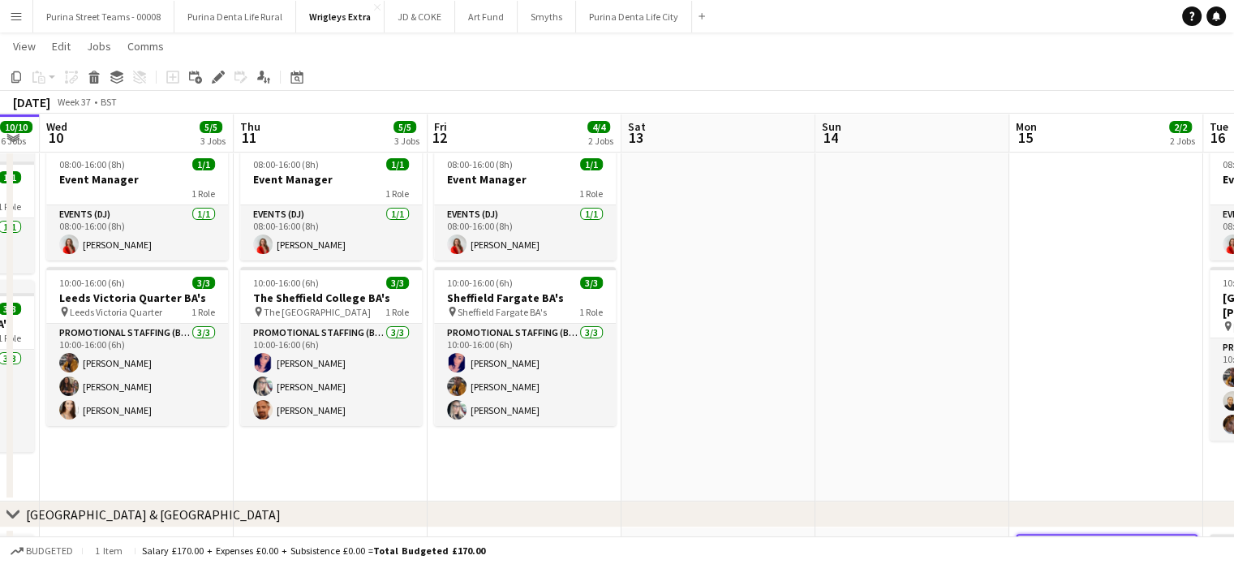
drag, startPoint x: 981, startPoint y: 337, endPoint x: 756, endPoint y: 353, distance: 226.0
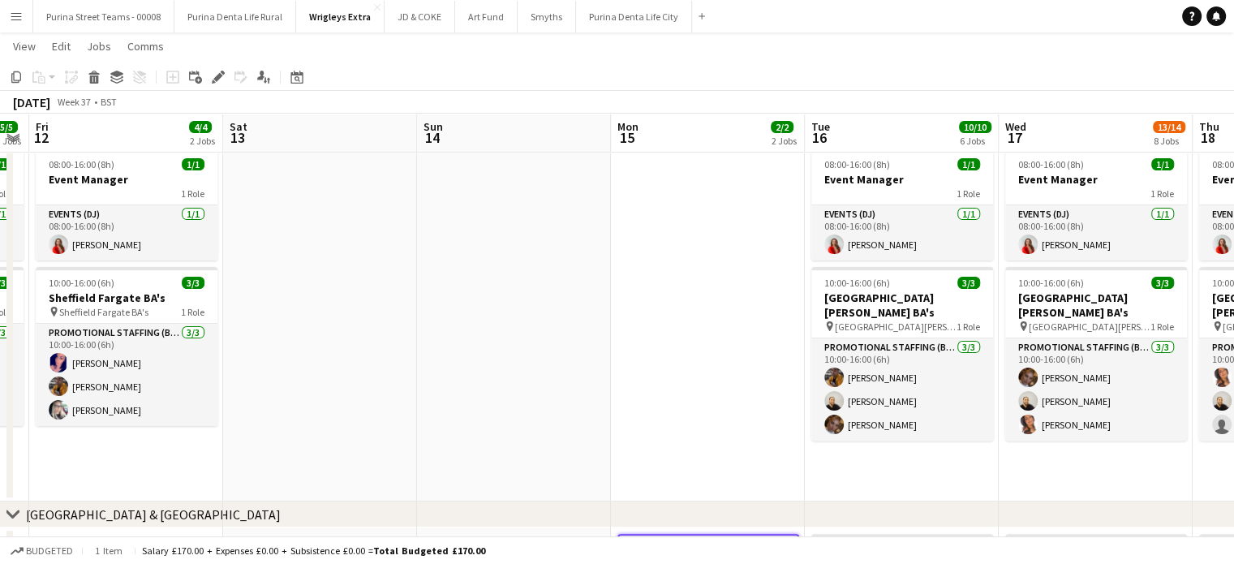
drag, startPoint x: 973, startPoint y: 323, endPoint x: 665, endPoint y: 305, distance: 308.7
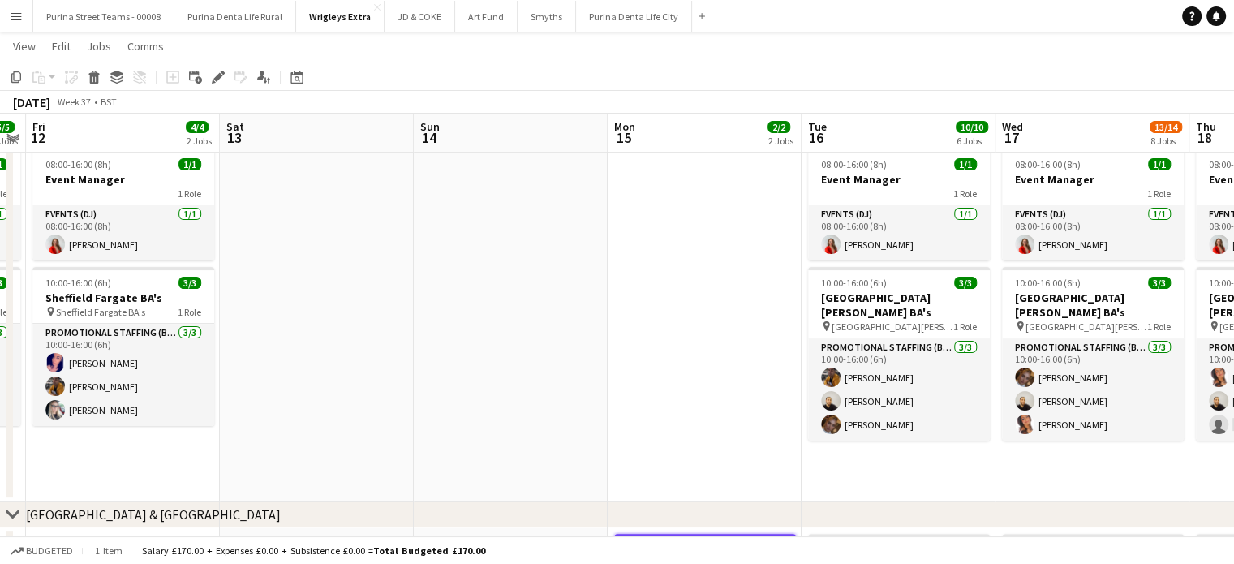
click at [668, 230] on app-date-cell at bounding box center [705, 321] width 194 height 359
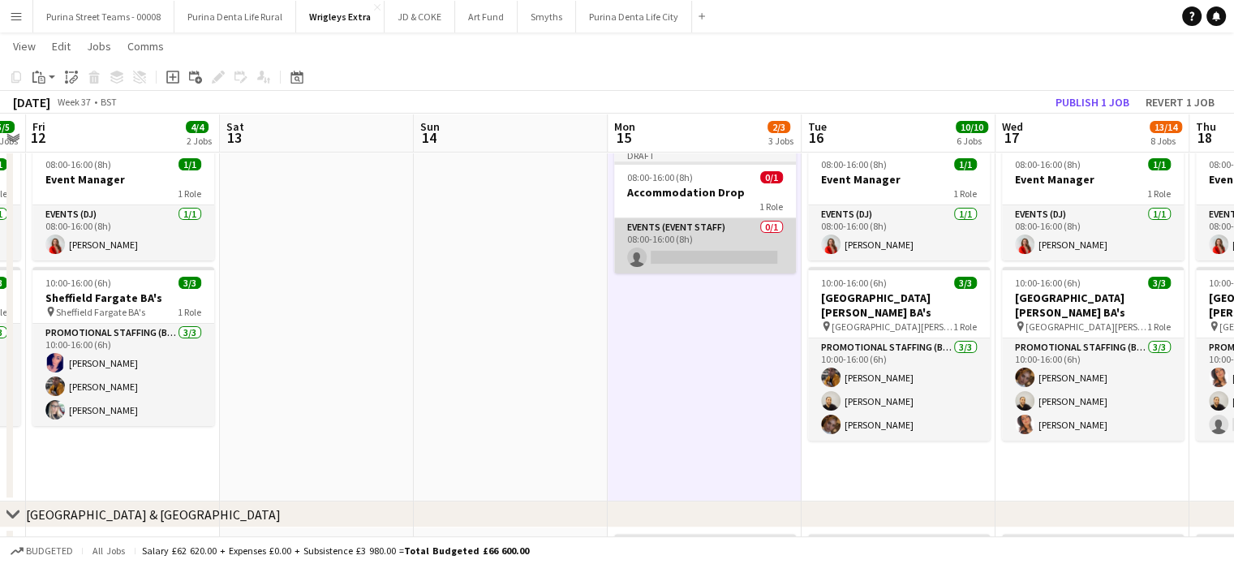
click at [674, 253] on app-card-role "Events (Event Staff) 0/1 08:00-16:00 (8h) single-neutral-actions" at bounding box center [705, 245] width 182 height 55
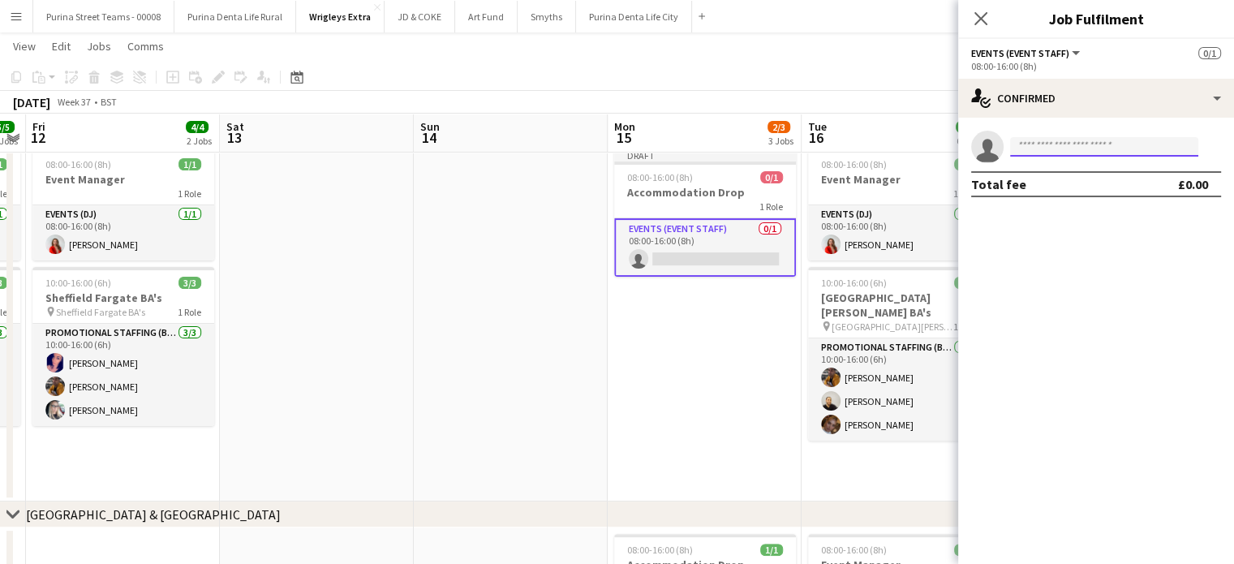
click at [1064, 143] on input at bounding box center [1104, 146] width 188 height 19
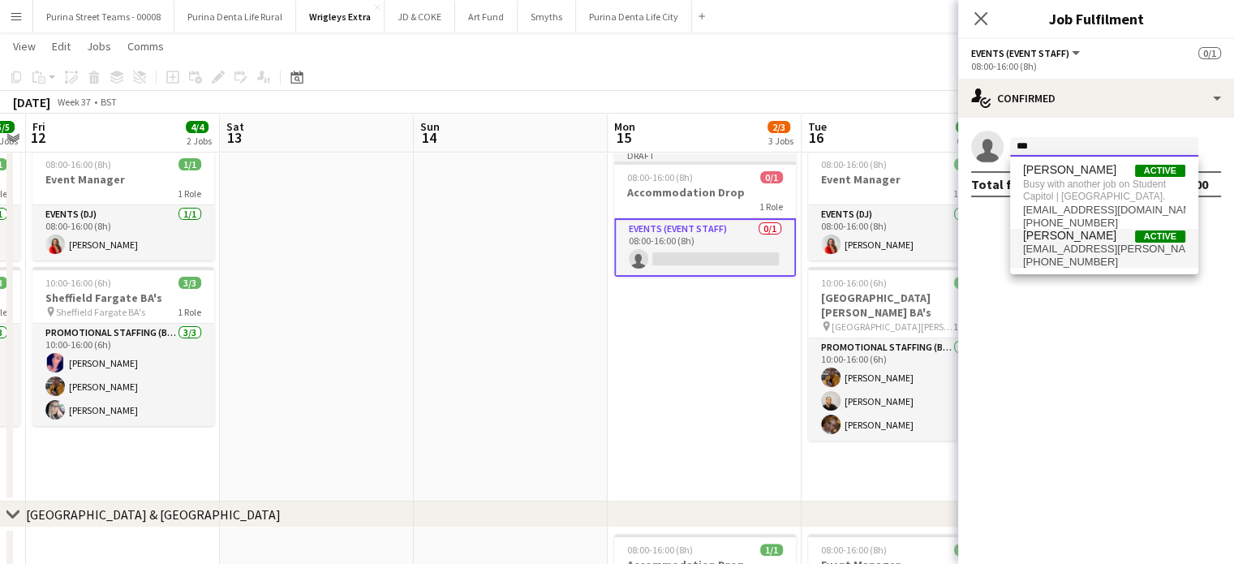
type input "***"
click at [1059, 241] on span "[PERSON_NAME]" at bounding box center [1069, 236] width 93 height 14
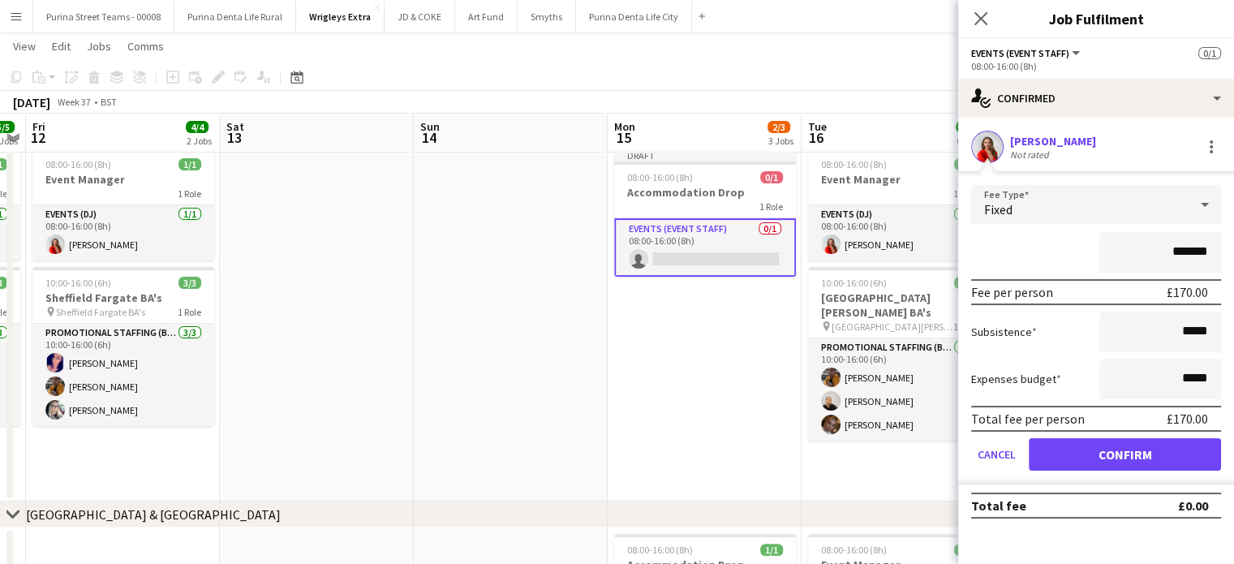
drag, startPoint x: 1210, startPoint y: 251, endPoint x: 1174, endPoint y: 247, distance: 36.8
click at [1174, 247] on input "*******" at bounding box center [1160, 252] width 122 height 41
type input "*******"
click at [1126, 448] on button "Confirm" at bounding box center [1125, 454] width 192 height 32
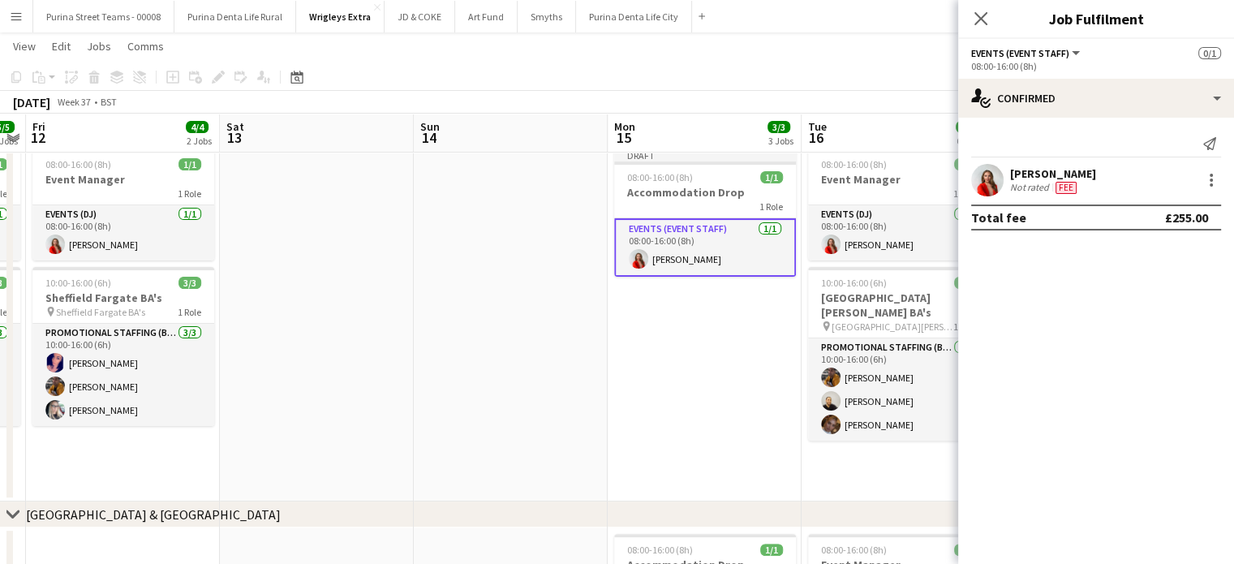
click at [758, 406] on app-date-cell "Draft 08:00-16:00 (8h) 1/1 Accommodation Drop 1 Role Events (Event Staff) 1/1 0…" at bounding box center [705, 321] width 194 height 359
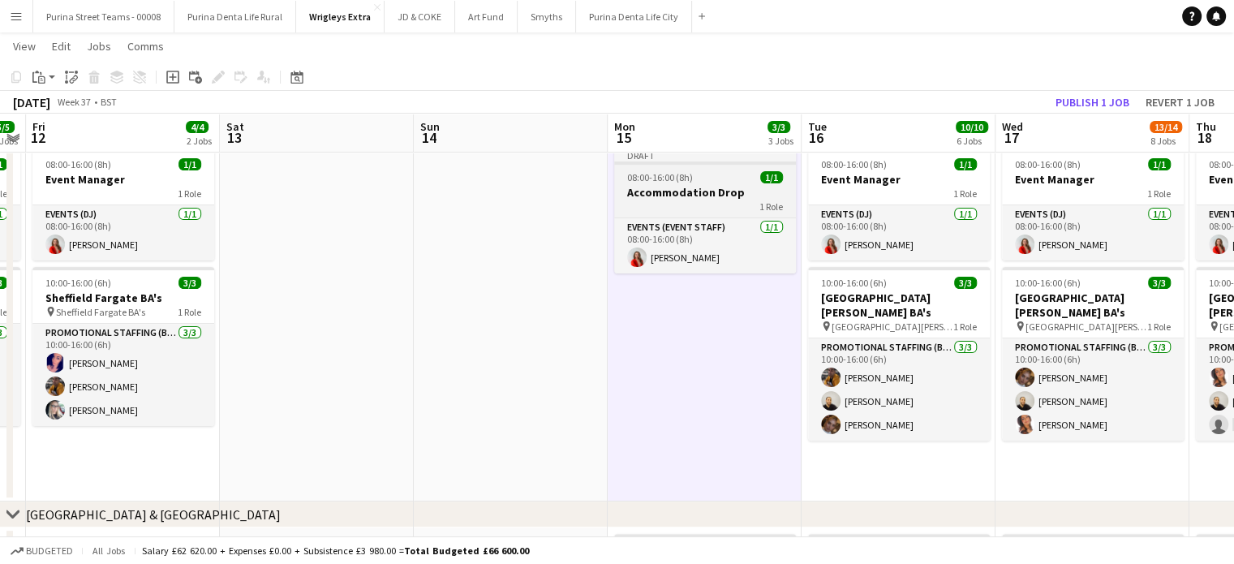
click at [681, 187] on h3 "Accommodation Drop" at bounding box center [705, 192] width 182 height 15
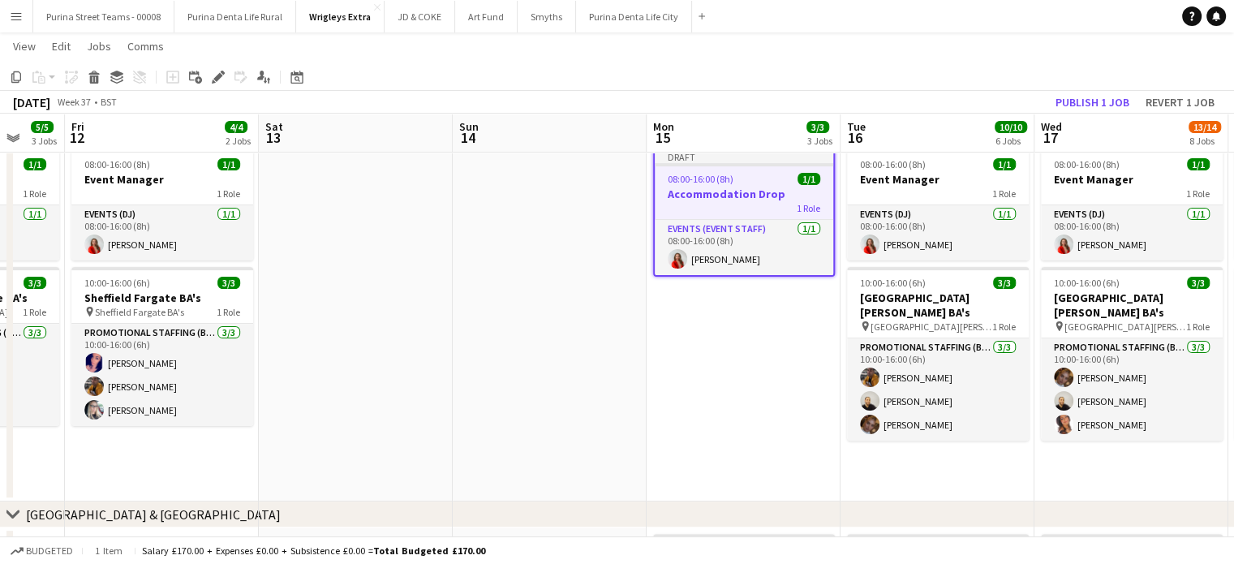
drag, startPoint x: 372, startPoint y: 389, endPoint x: 295, endPoint y: 384, distance: 76.4
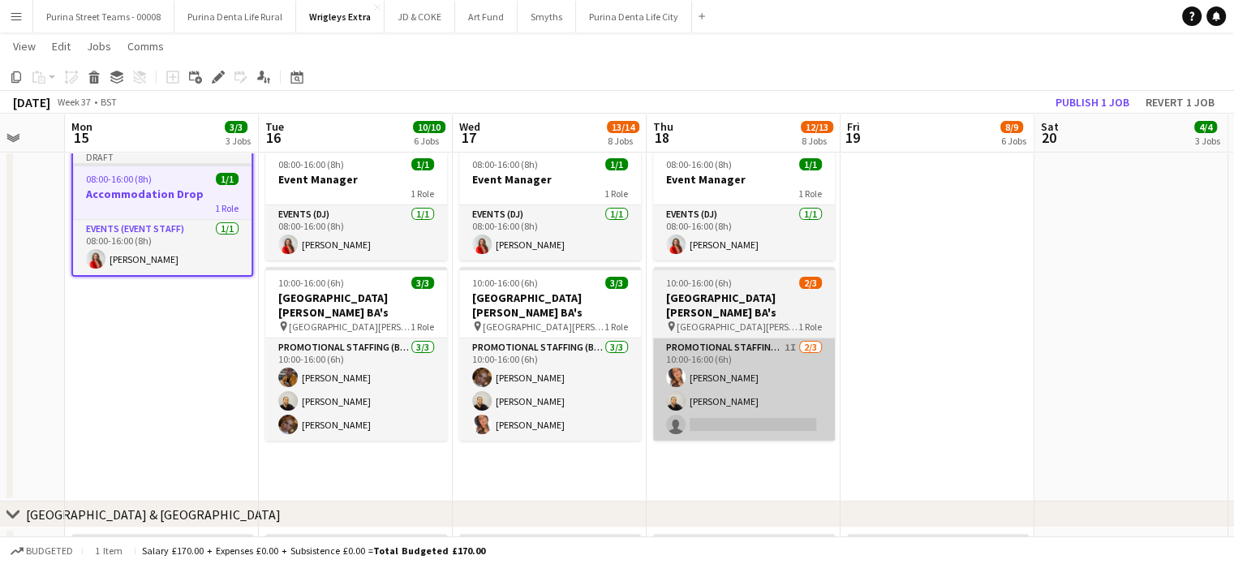
scroll to position [0, 595]
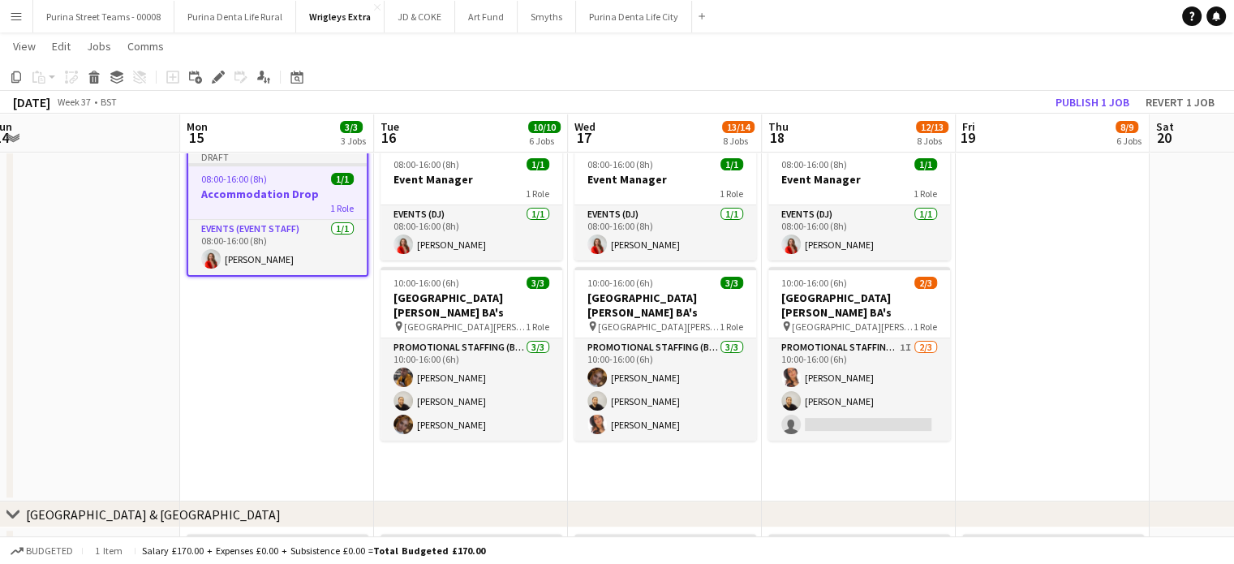
click at [1011, 215] on app-date-cell at bounding box center [1053, 321] width 194 height 359
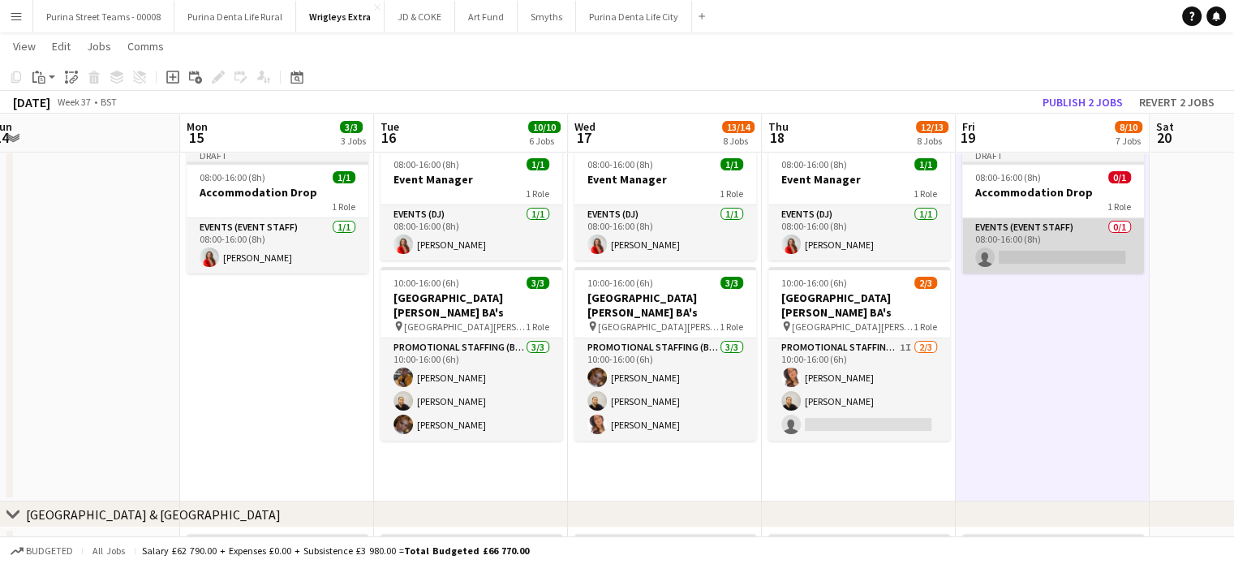
click at [1050, 253] on app-card-role "Events (Event Staff) 0/1 08:00-16:00 (8h) single-neutral-actions" at bounding box center [1053, 245] width 182 height 55
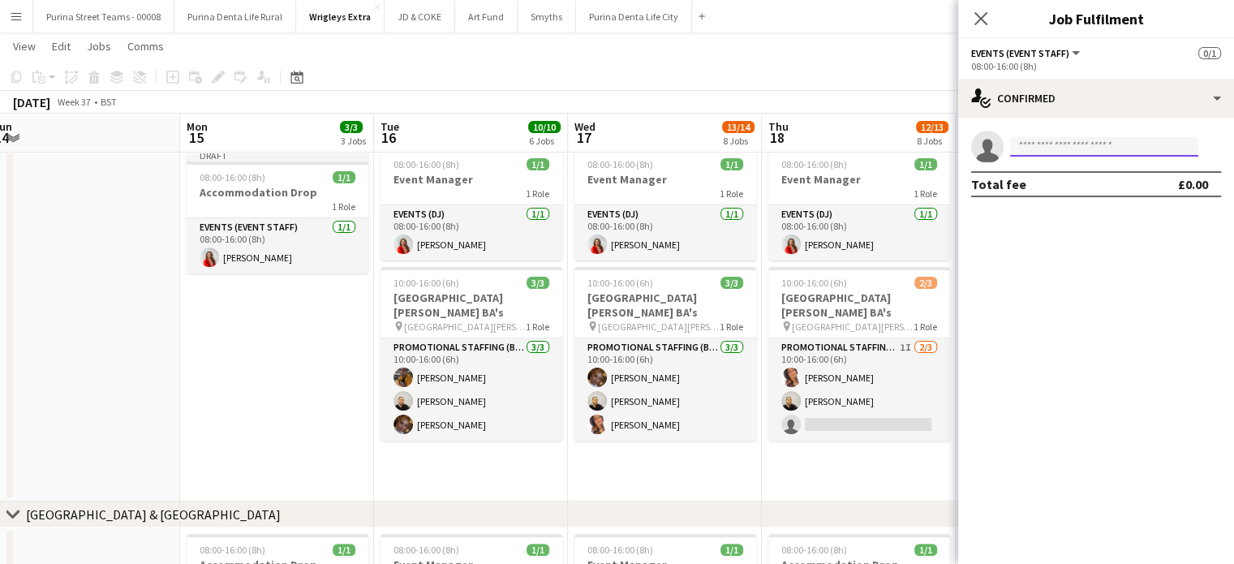
click at [1123, 155] on input at bounding box center [1104, 146] width 188 height 19
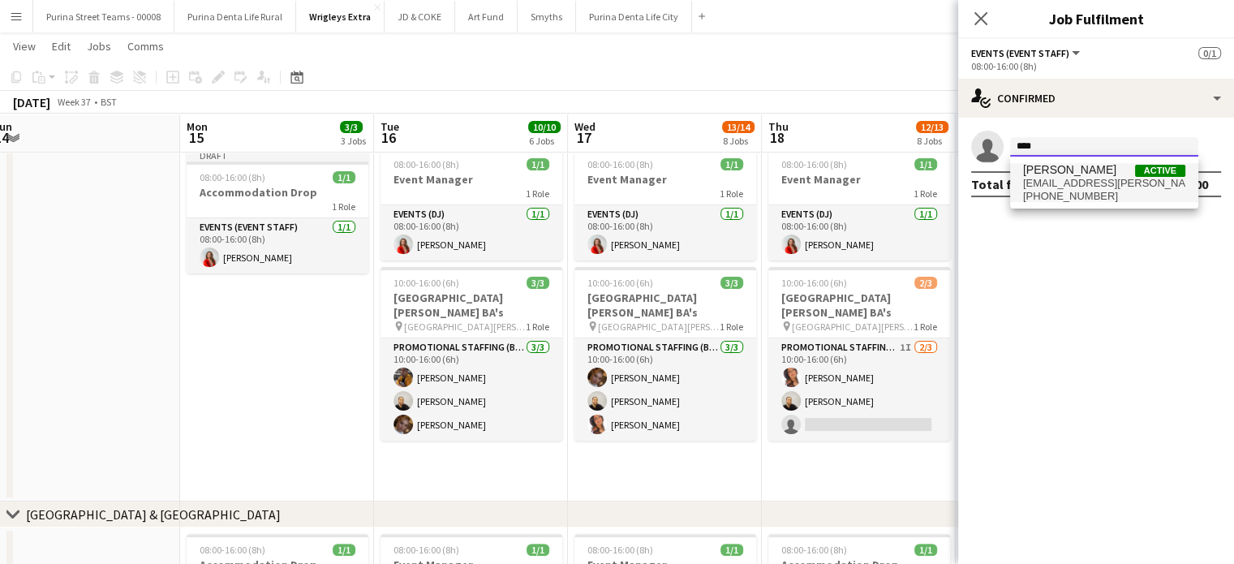
type input "****"
click at [1063, 185] on span "[EMAIL_ADDRESS][PERSON_NAME][DOMAIN_NAME]" at bounding box center [1104, 183] width 162 height 13
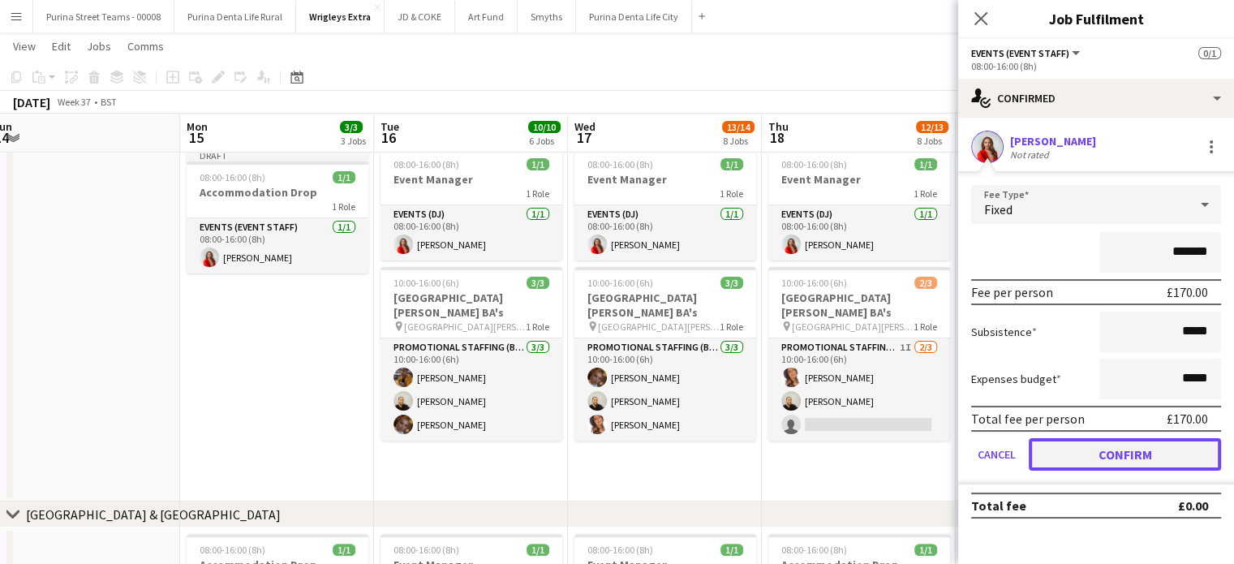
click at [1157, 447] on button "Confirm" at bounding box center [1125, 454] width 192 height 32
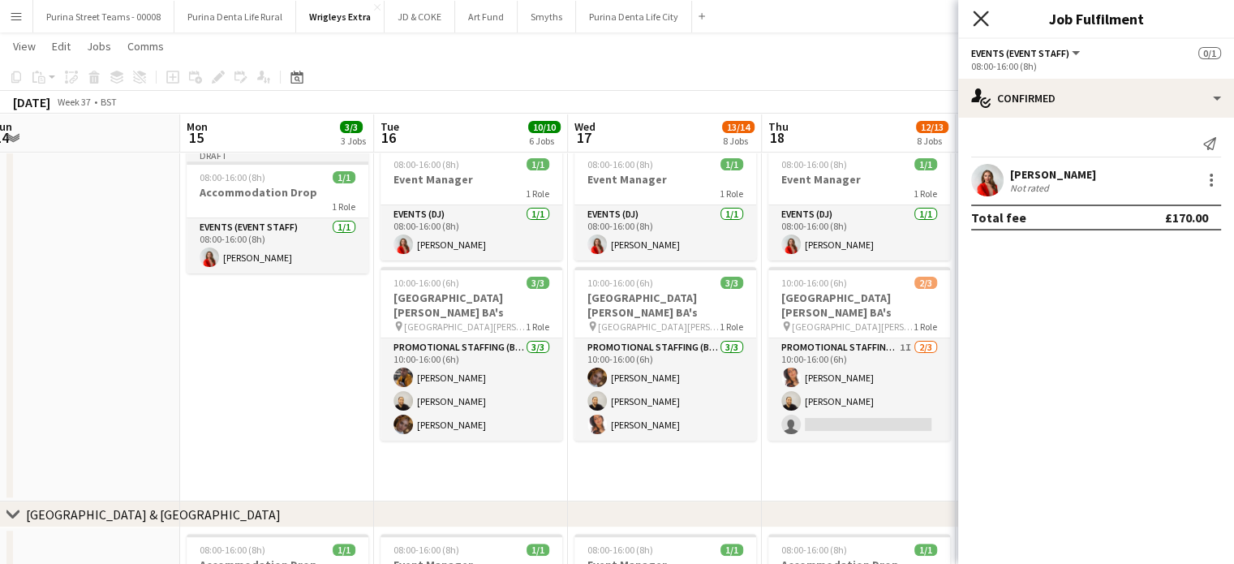
click at [981, 19] on icon at bounding box center [980, 18] width 15 height 15
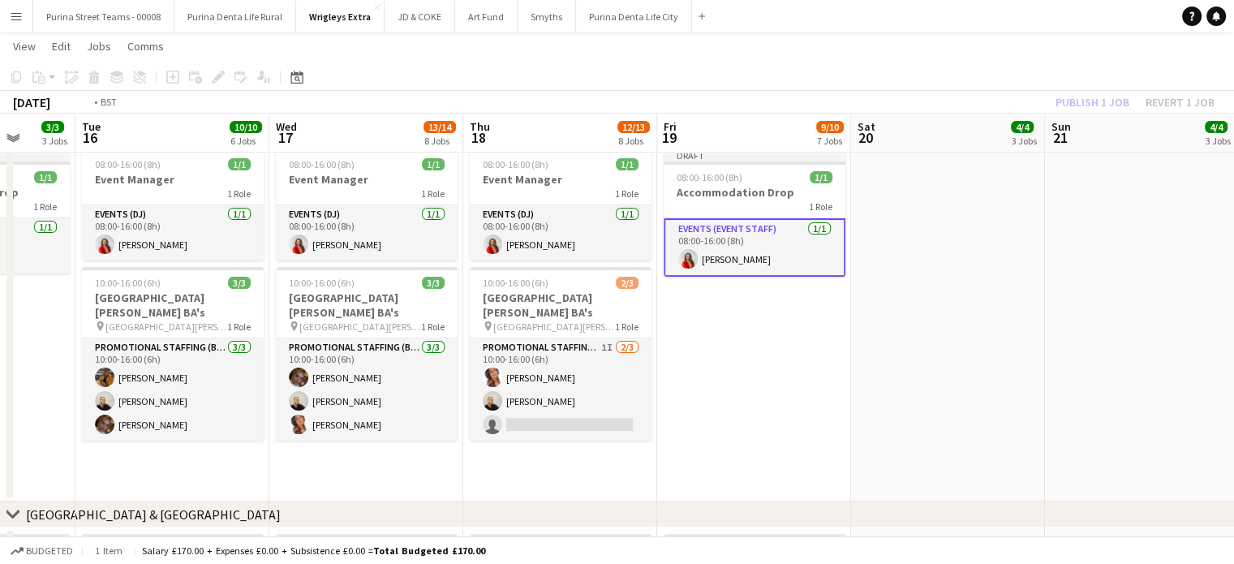
drag, startPoint x: 891, startPoint y: 346, endPoint x: 638, endPoint y: 350, distance: 252.3
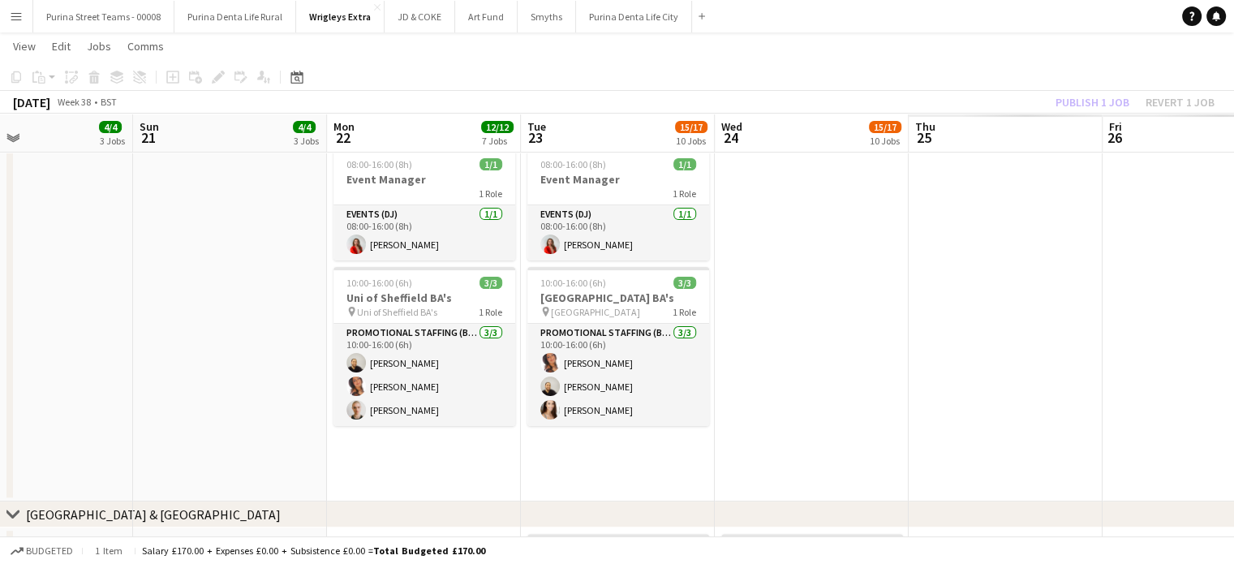
scroll to position [0, 582]
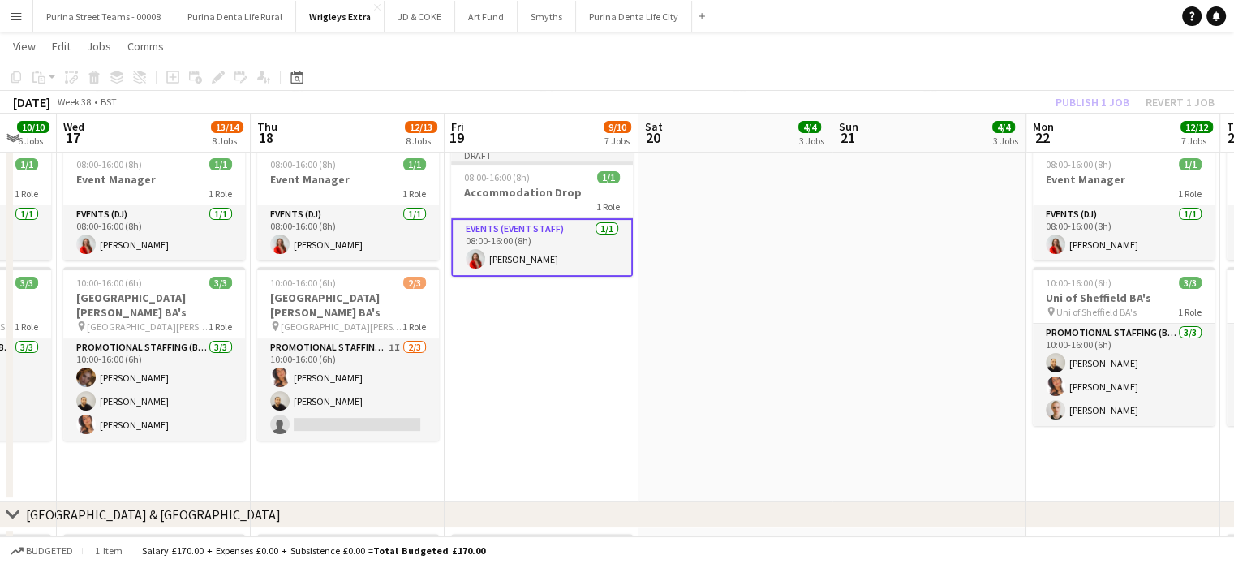
drag, startPoint x: 409, startPoint y: 309, endPoint x: 959, endPoint y: 264, distance: 551.8
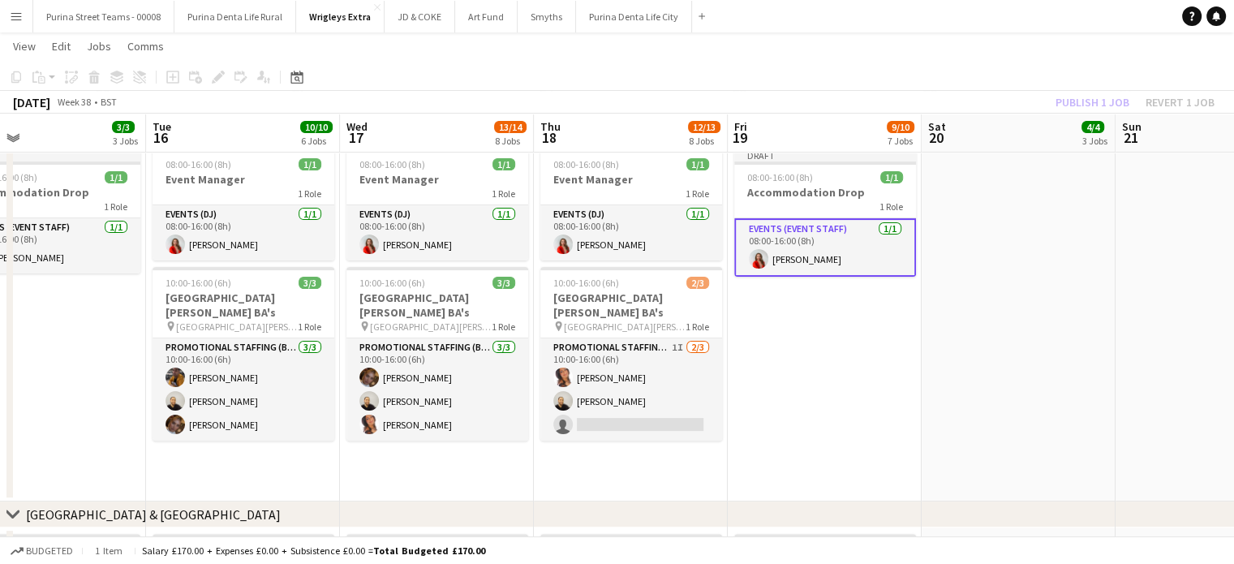
drag, startPoint x: 512, startPoint y: 319, endPoint x: 822, endPoint y: 330, distance: 310.9
